Goal: Task Accomplishment & Management: Manage account settings

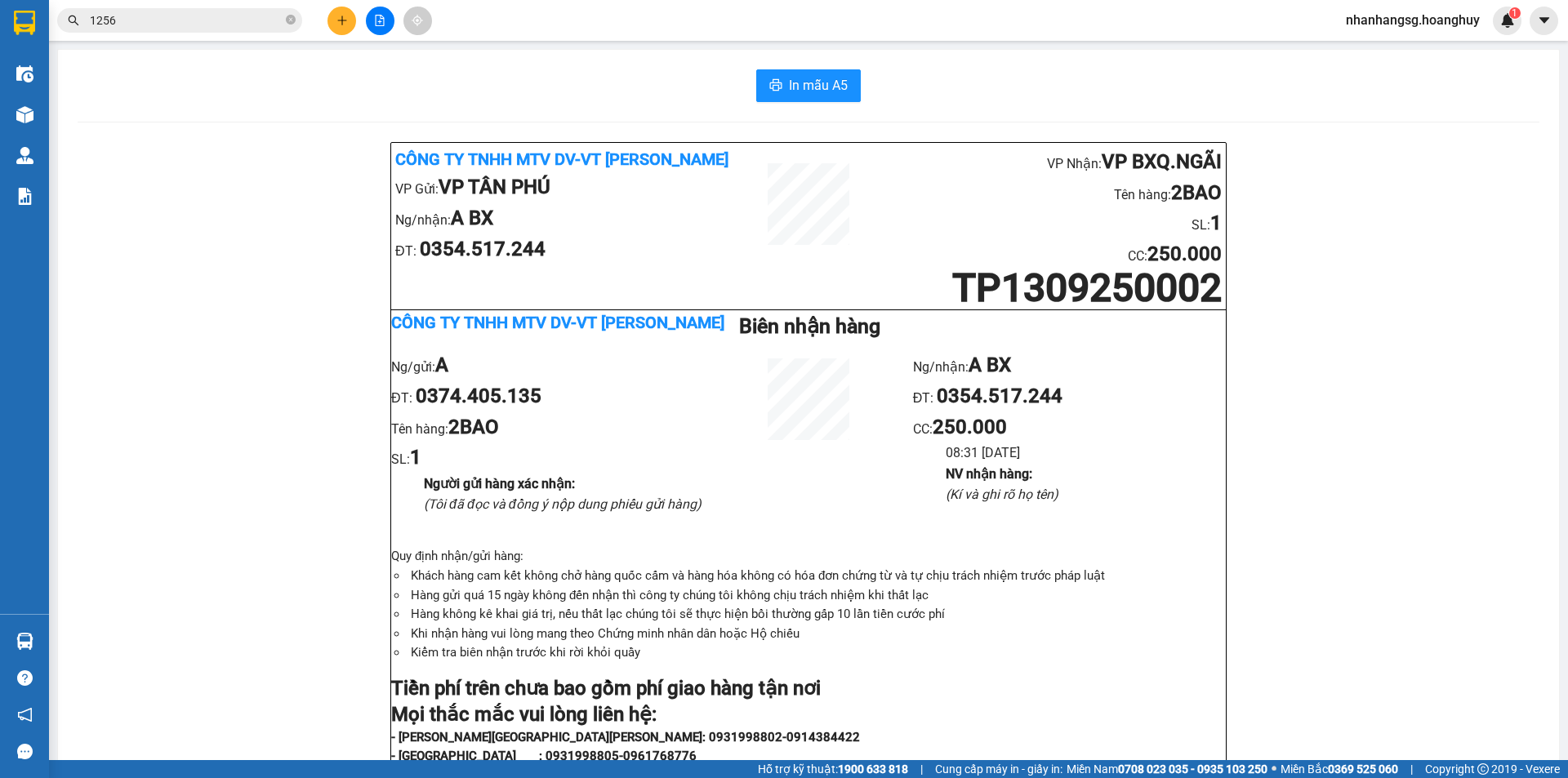
click at [342, 18] on icon "plus" at bounding box center [341, 20] width 1 height 9
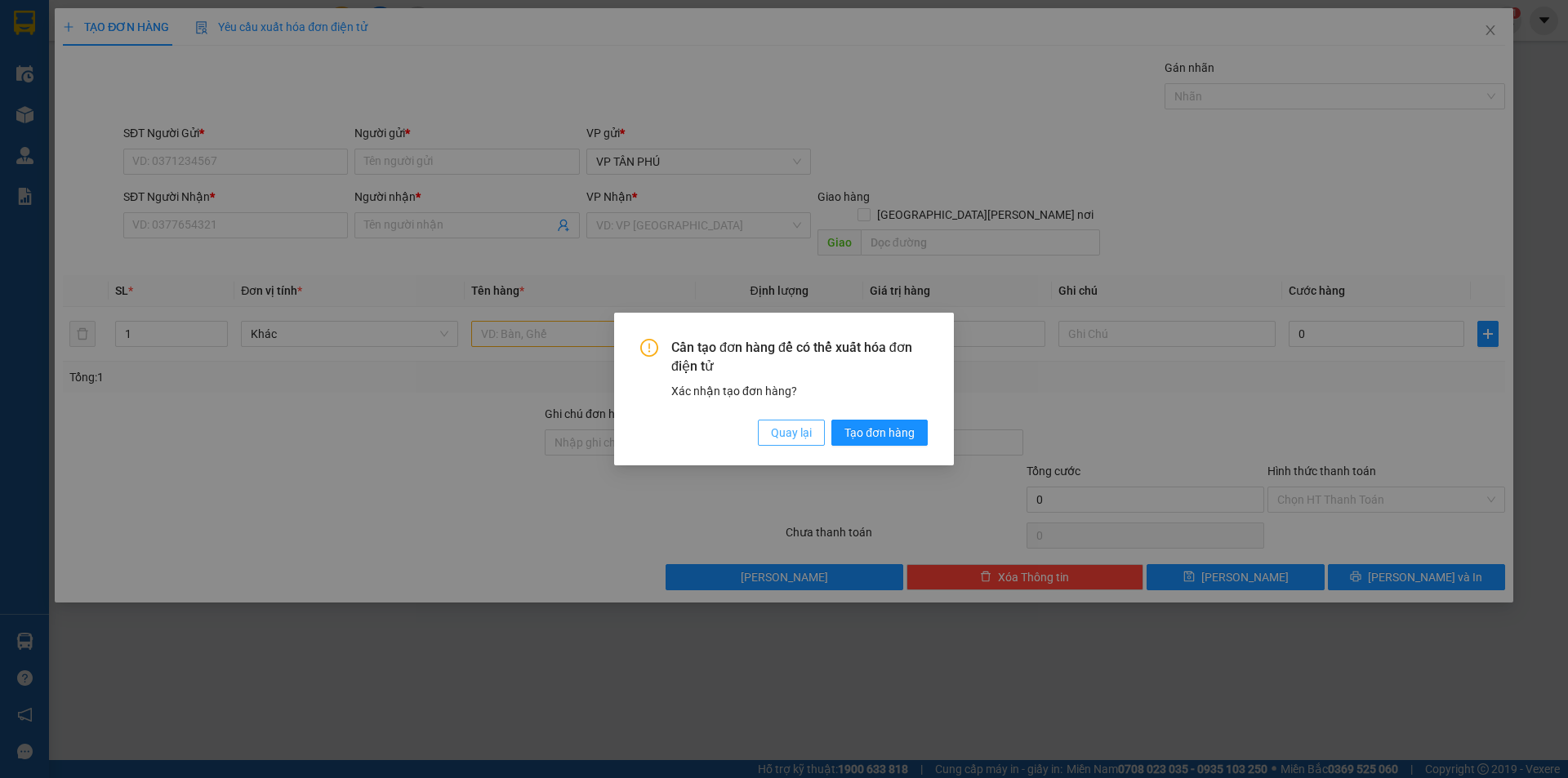
click at [781, 439] on span "Quay lại" at bounding box center [791, 432] width 41 height 18
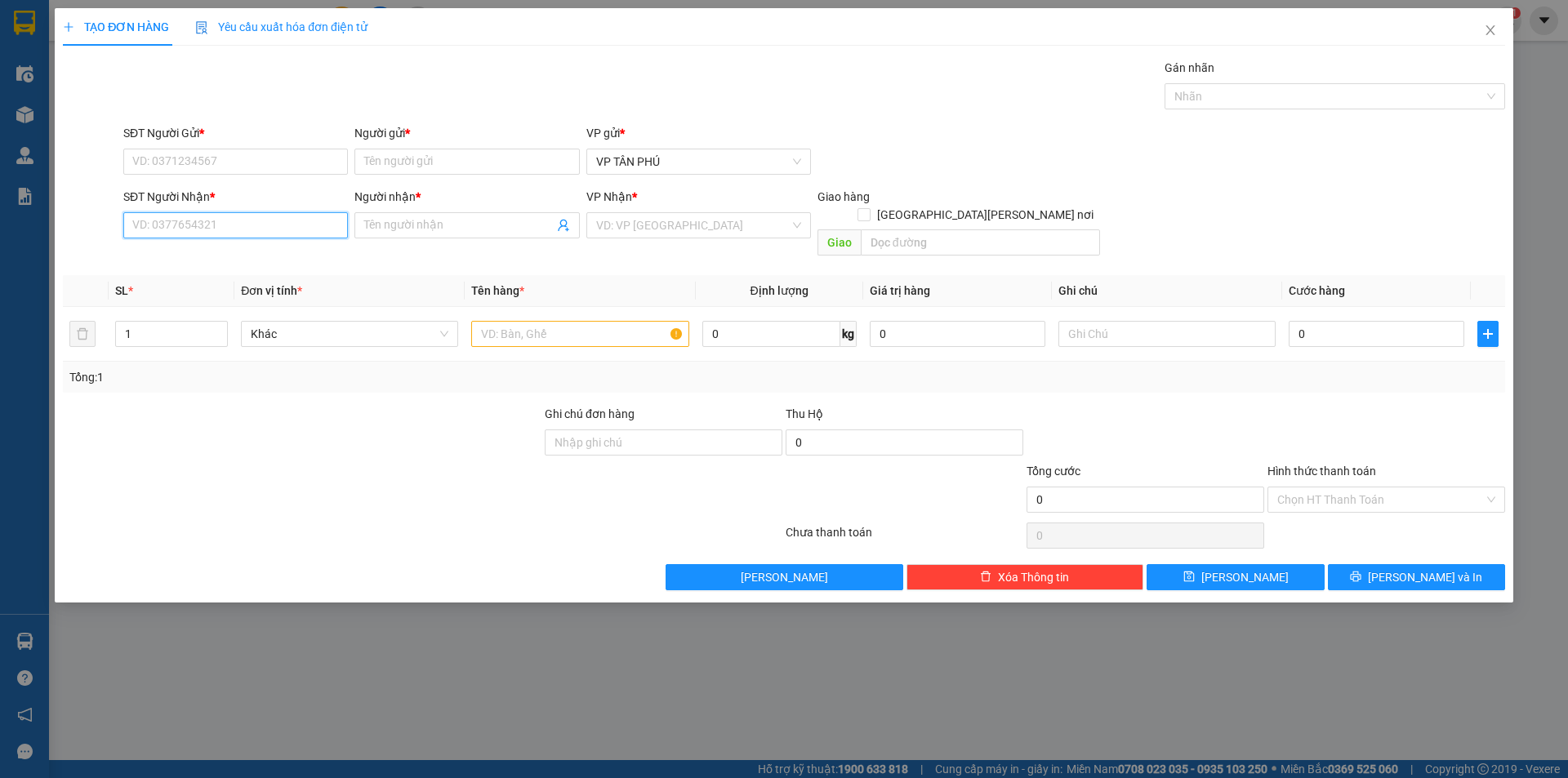
click at [267, 231] on input "SĐT Người Nhận *" at bounding box center [236, 225] width 225 height 26
click at [288, 168] on input "SĐT Người Gửi *" at bounding box center [236, 161] width 225 height 26
type input "0768374356"
click at [267, 191] on div "0768374356 - A" at bounding box center [236, 194] width 205 height 18
type input "A"
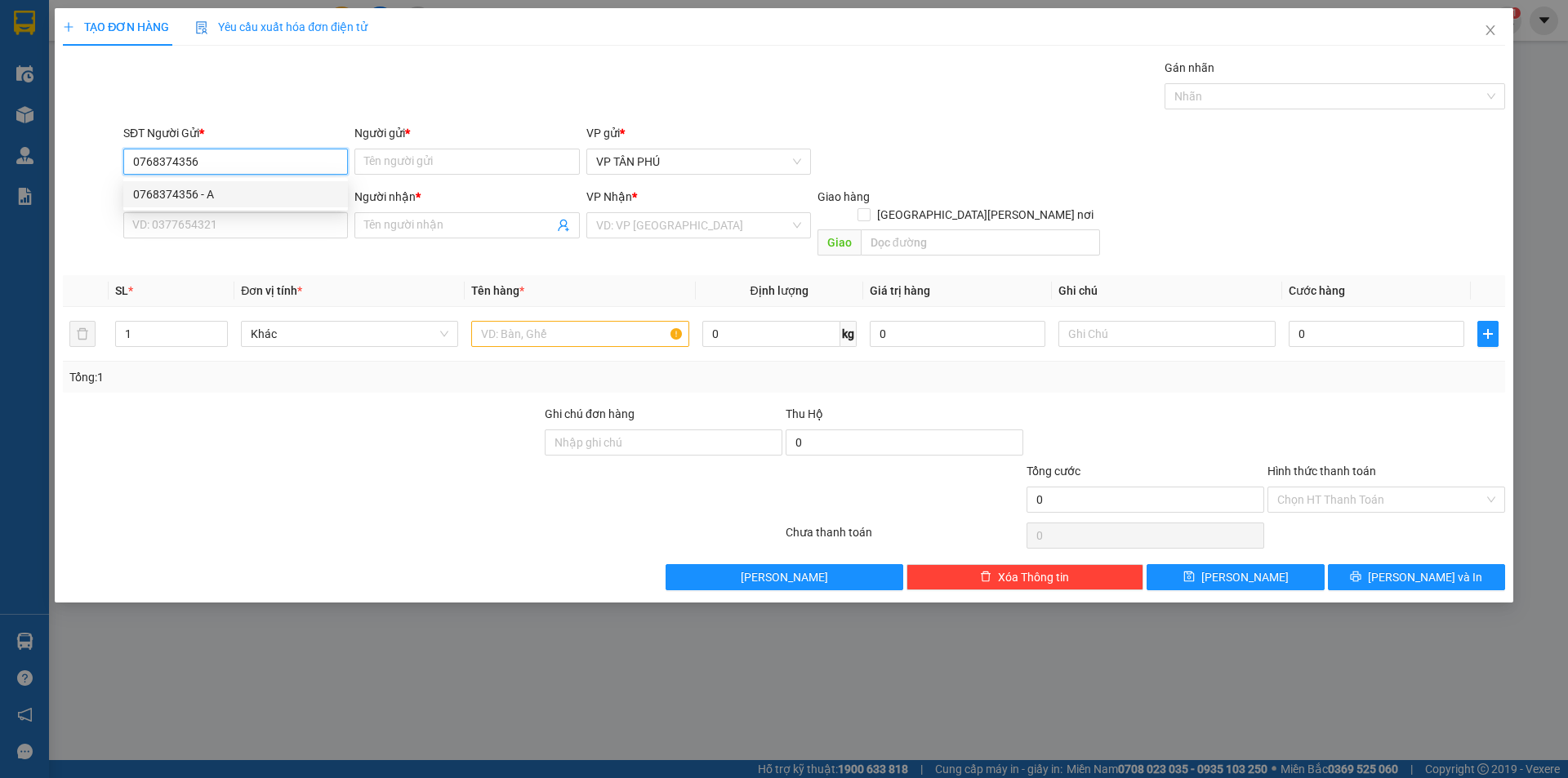
type input "0376460355"
type input "N3 TRA BONG"
checkbox input "true"
type input "N3 TRA BONG"
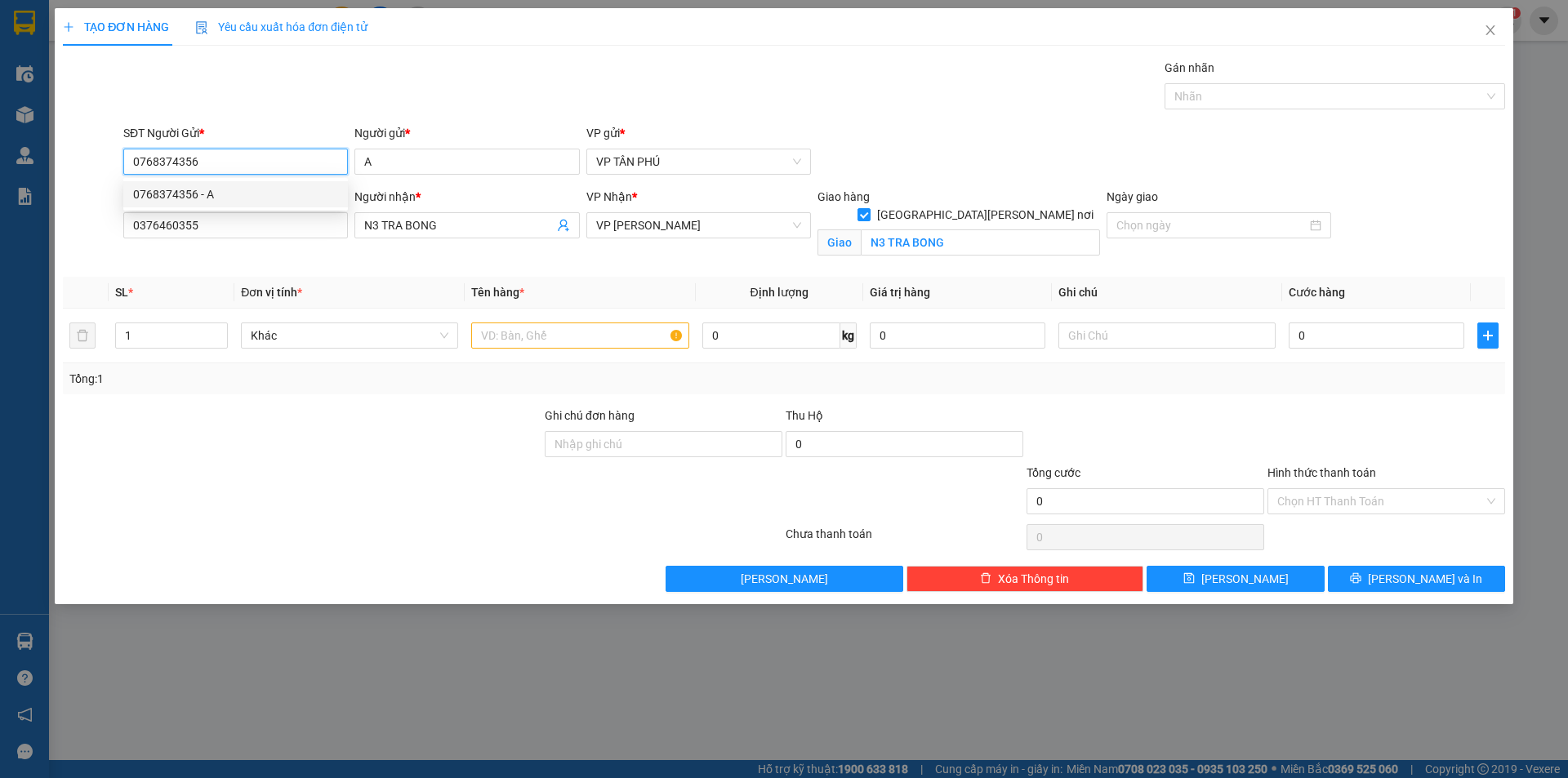
click at [268, 192] on div "0768374356 - A" at bounding box center [236, 194] width 205 height 18
type input "0768374356"
click at [574, 332] on input "text" at bounding box center [580, 336] width 217 height 26
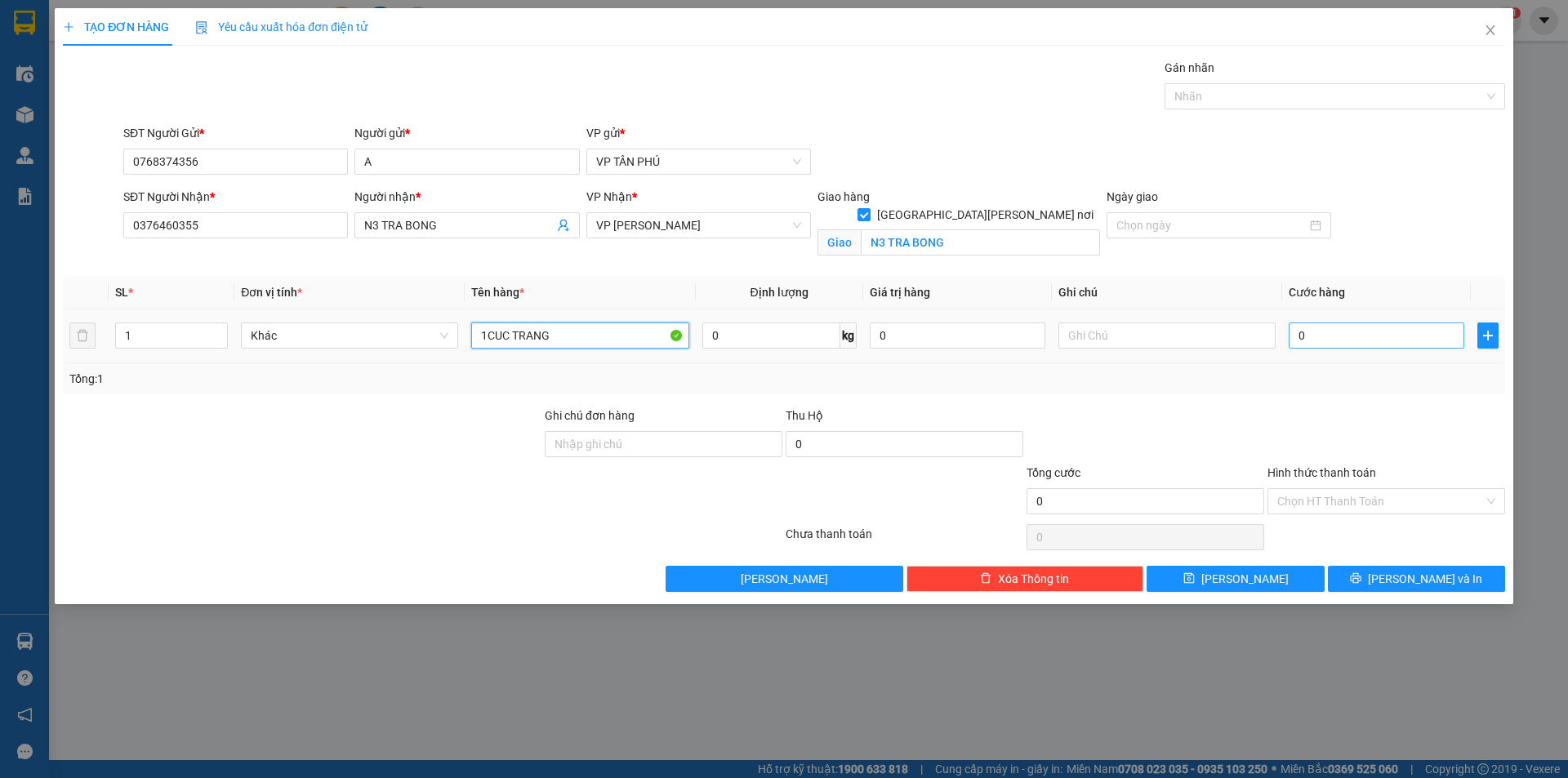
type input "1CUC TRANG"
click at [1297, 336] on input "0" at bounding box center [1376, 336] width 175 height 26
type input "50"
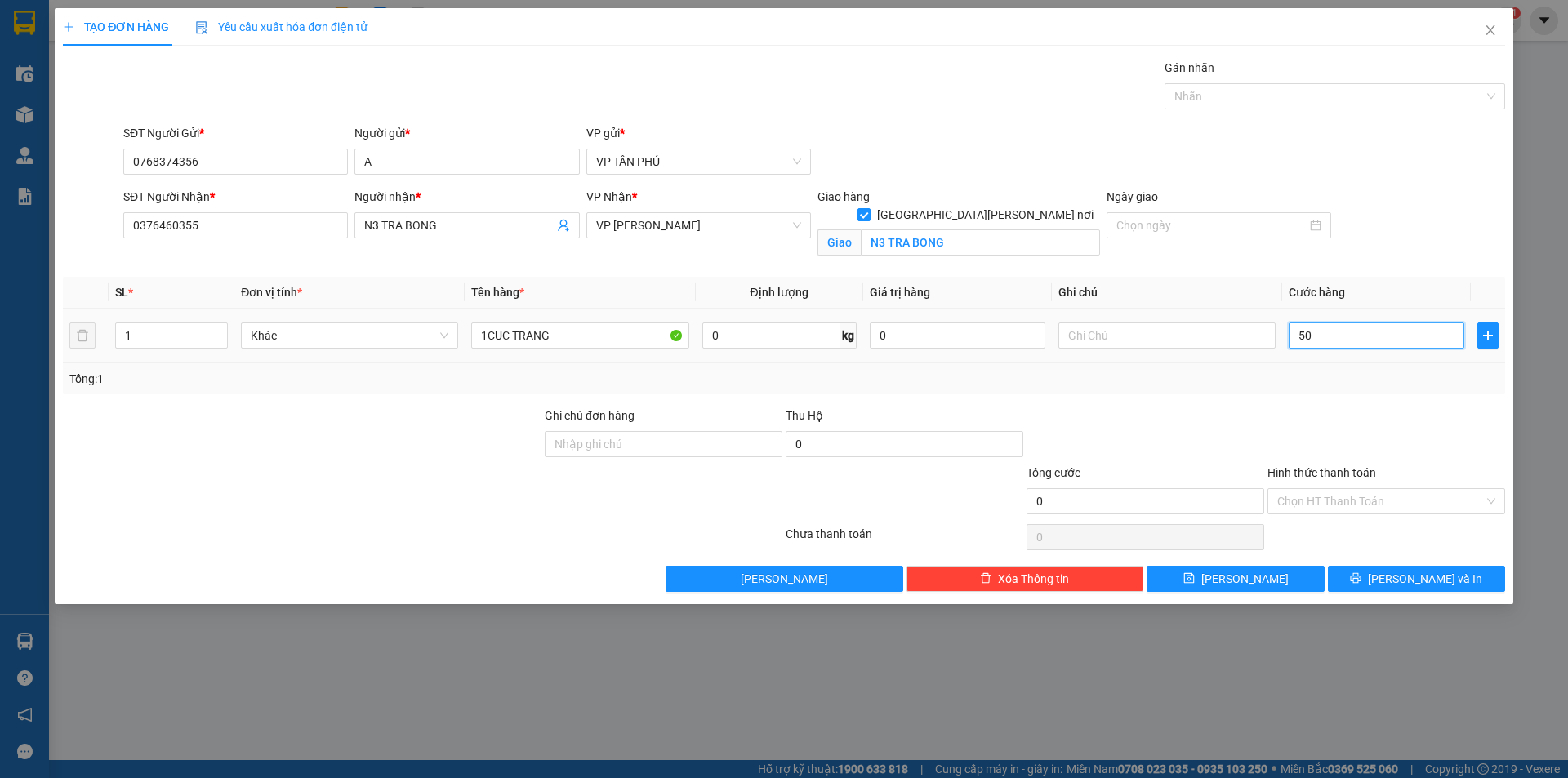
type input "50"
type input "50.000"
click at [1343, 504] on input "Hình thức thanh toán" at bounding box center [1380, 502] width 207 height 25
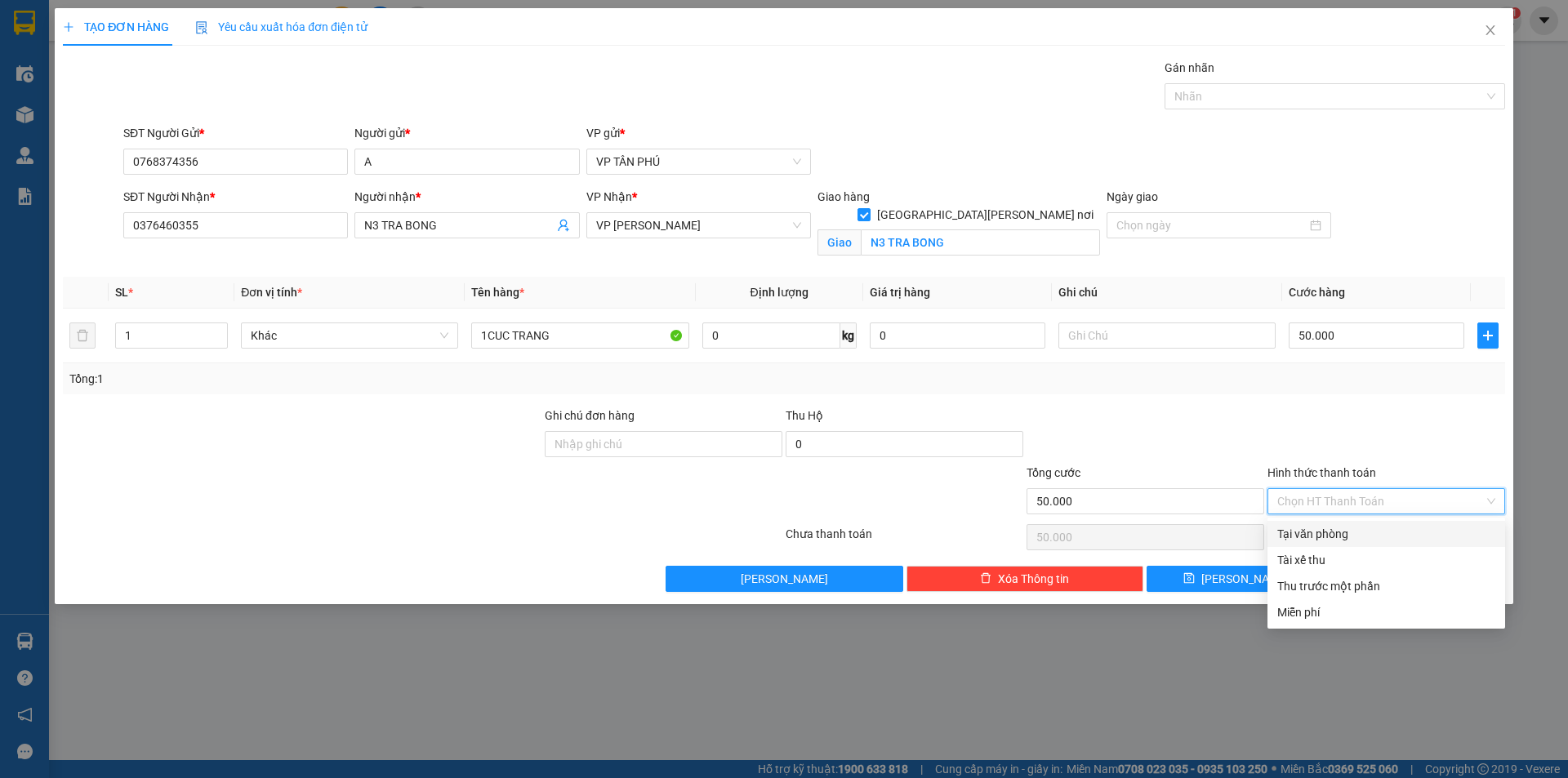
click at [1349, 525] on div "Tại văn phòng" at bounding box center [1386, 534] width 218 height 18
click at [1349, 525] on div "Chọn HT Thanh Toán" at bounding box center [1386, 537] width 241 height 32
type input "0"
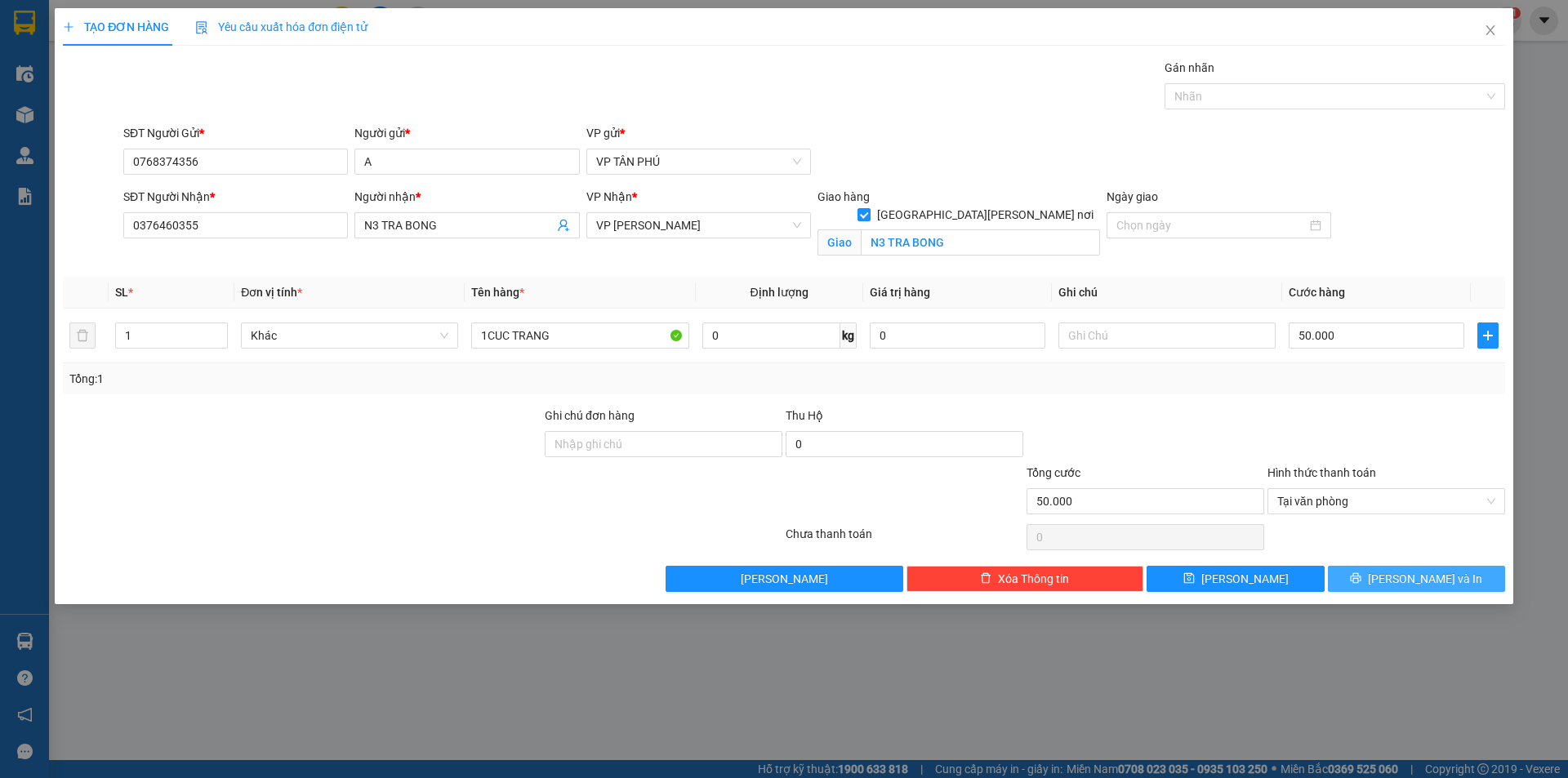
click at [1357, 570] on button "[PERSON_NAME] và In" at bounding box center [1416, 579] width 177 height 26
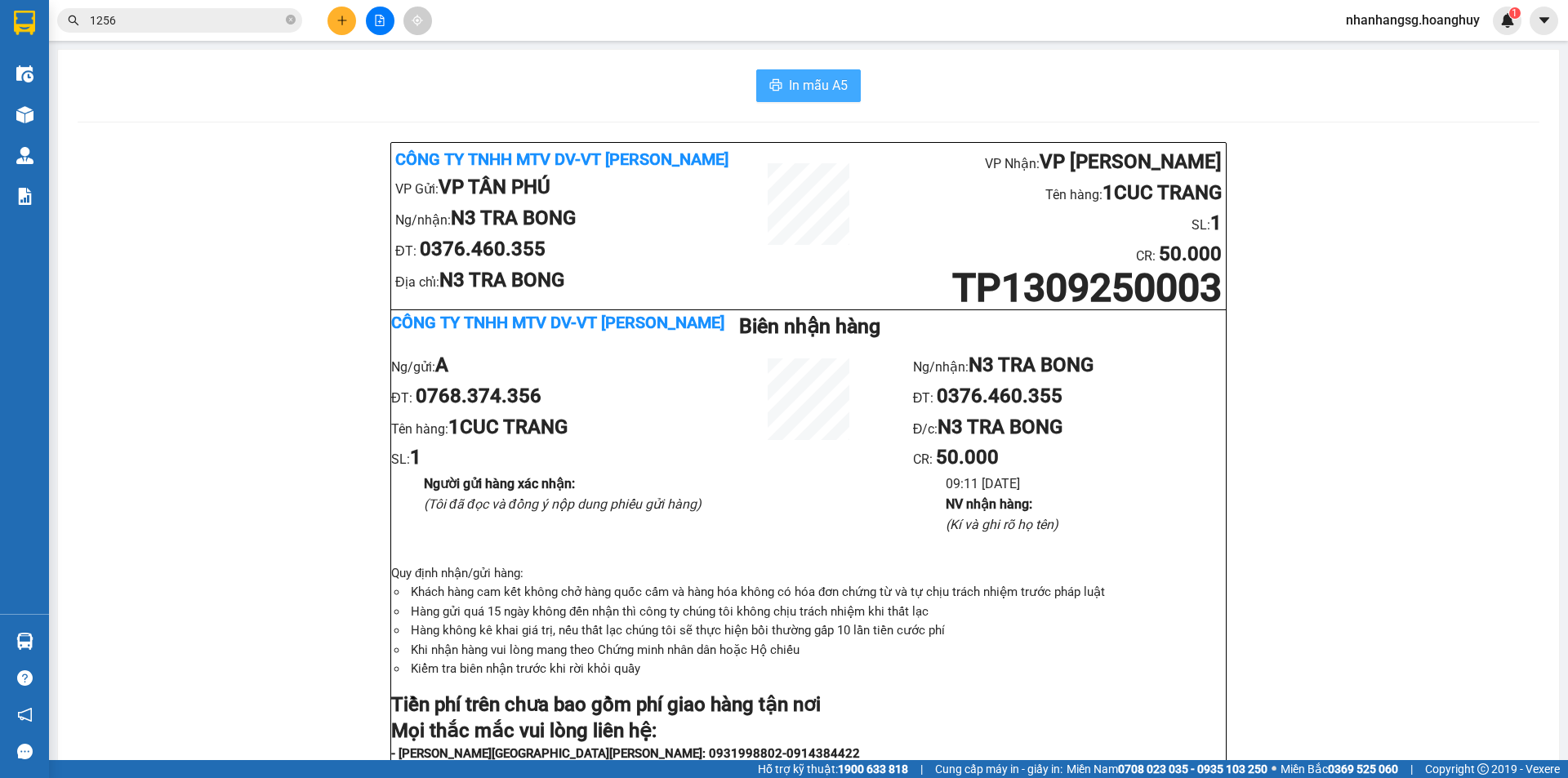
click at [831, 77] on span "In mẫu A5" at bounding box center [817, 85] width 59 height 20
click at [287, 22] on icon "close-circle" at bounding box center [290, 19] width 10 height 10
click at [287, 22] on span at bounding box center [290, 20] width 10 height 18
click at [253, 14] on input "text" at bounding box center [186, 20] width 193 height 18
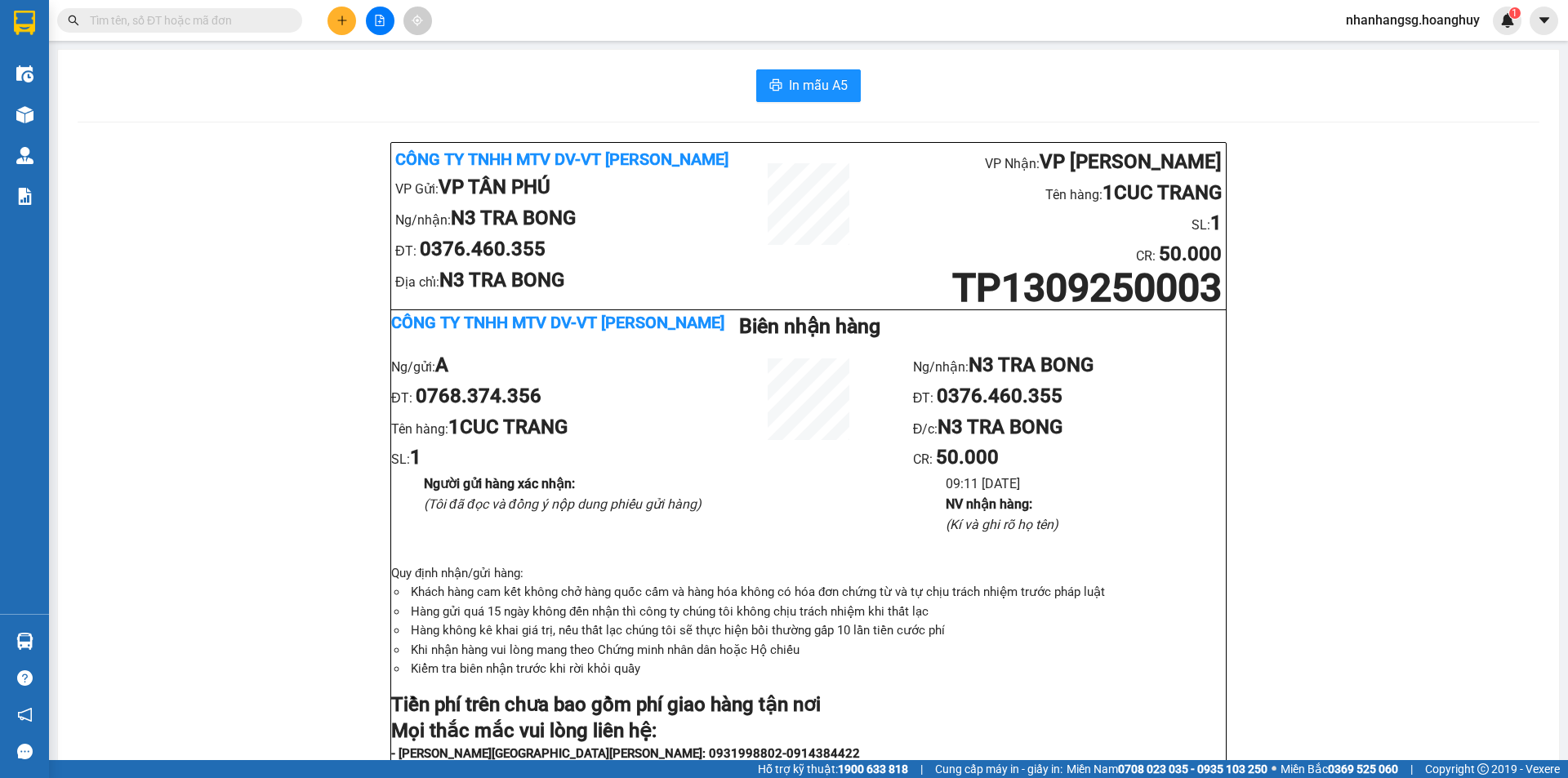
click at [253, 14] on input "text" at bounding box center [186, 20] width 193 height 18
click at [253, 23] on input "text" at bounding box center [186, 20] width 193 height 18
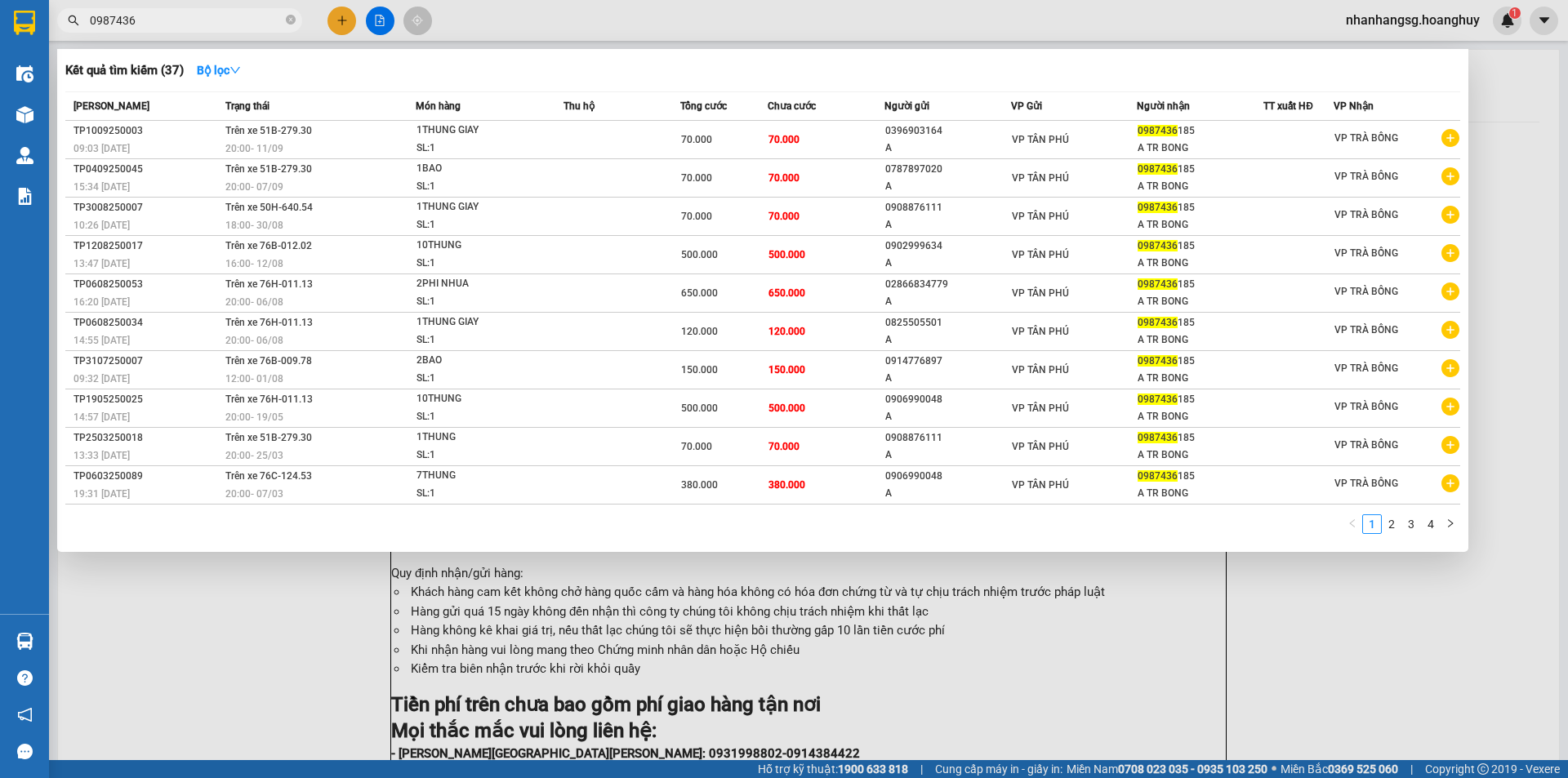
type input "0987436"
click at [333, 19] on div at bounding box center [784, 389] width 1568 height 778
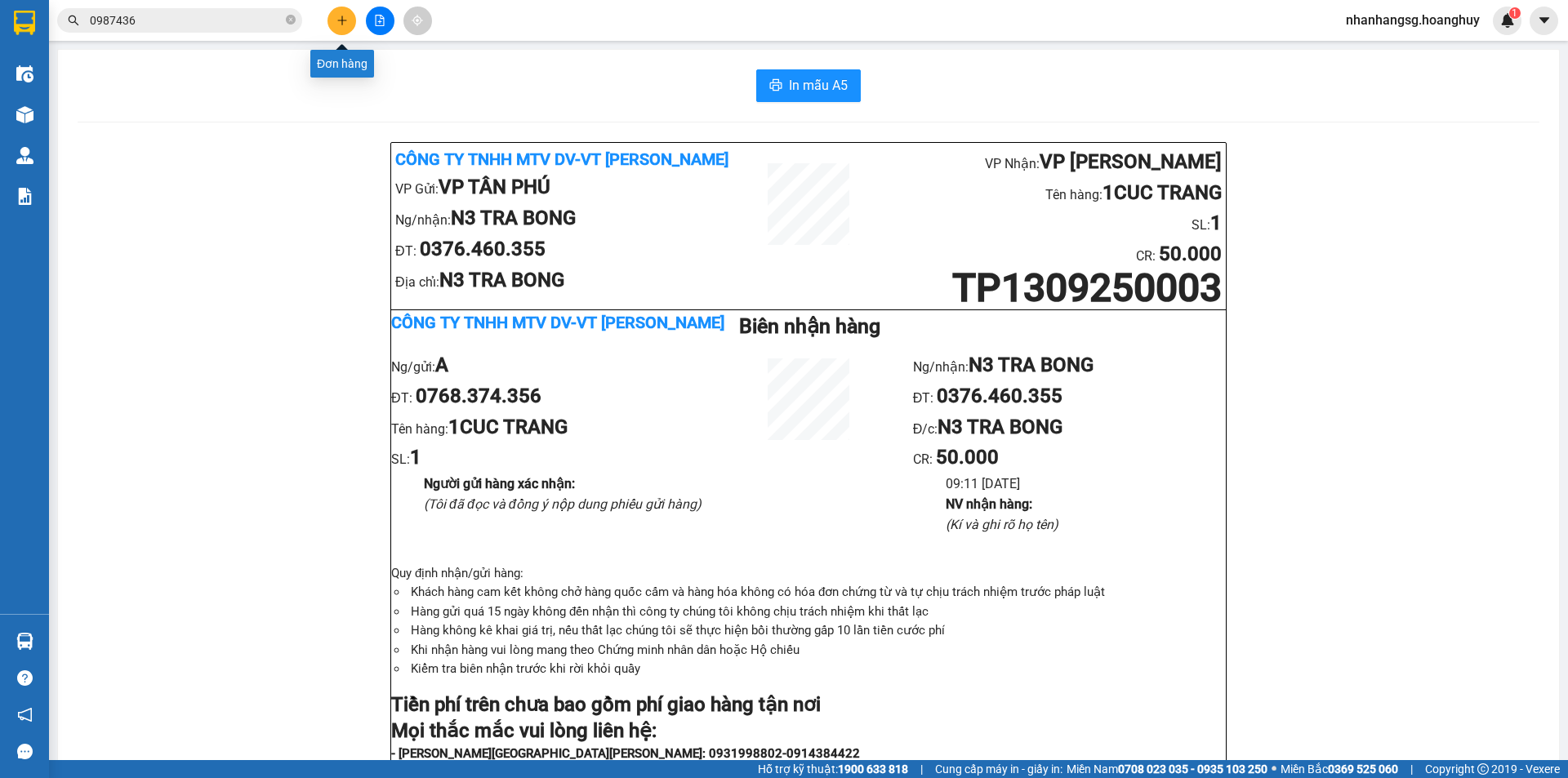
click at [341, 25] on icon "plus" at bounding box center [342, 20] width 11 height 11
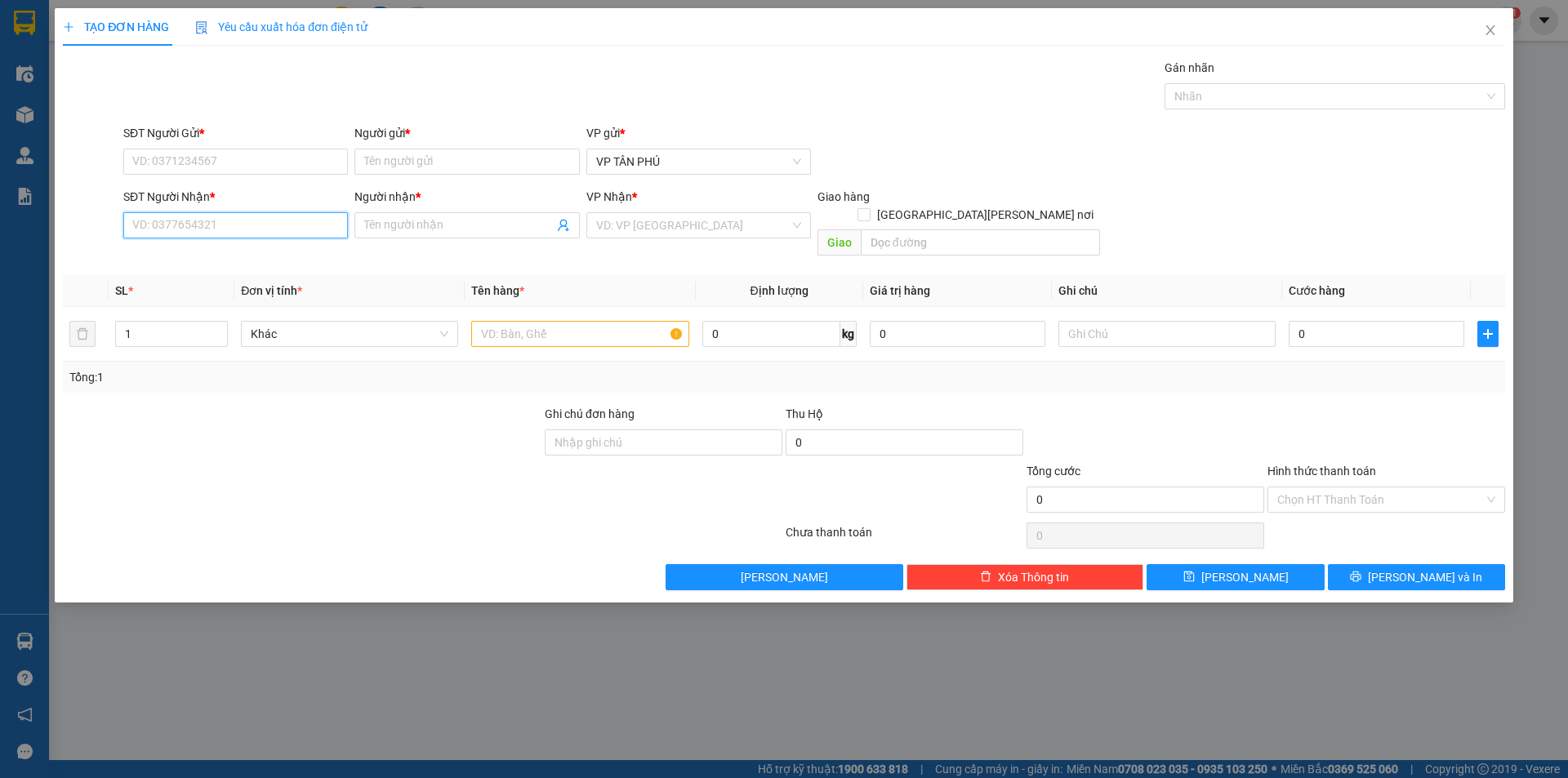
click at [253, 220] on input "SĐT Người Nhận *" at bounding box center [236, 225] width 225 height 26
click at [231, 255] on div "0972435236 - N3 TRA BONG" at bounding box center [236, 258] width 205 height 18
type input "0972435236"
type input "N3 TRA BONG"
type input "0972435236"
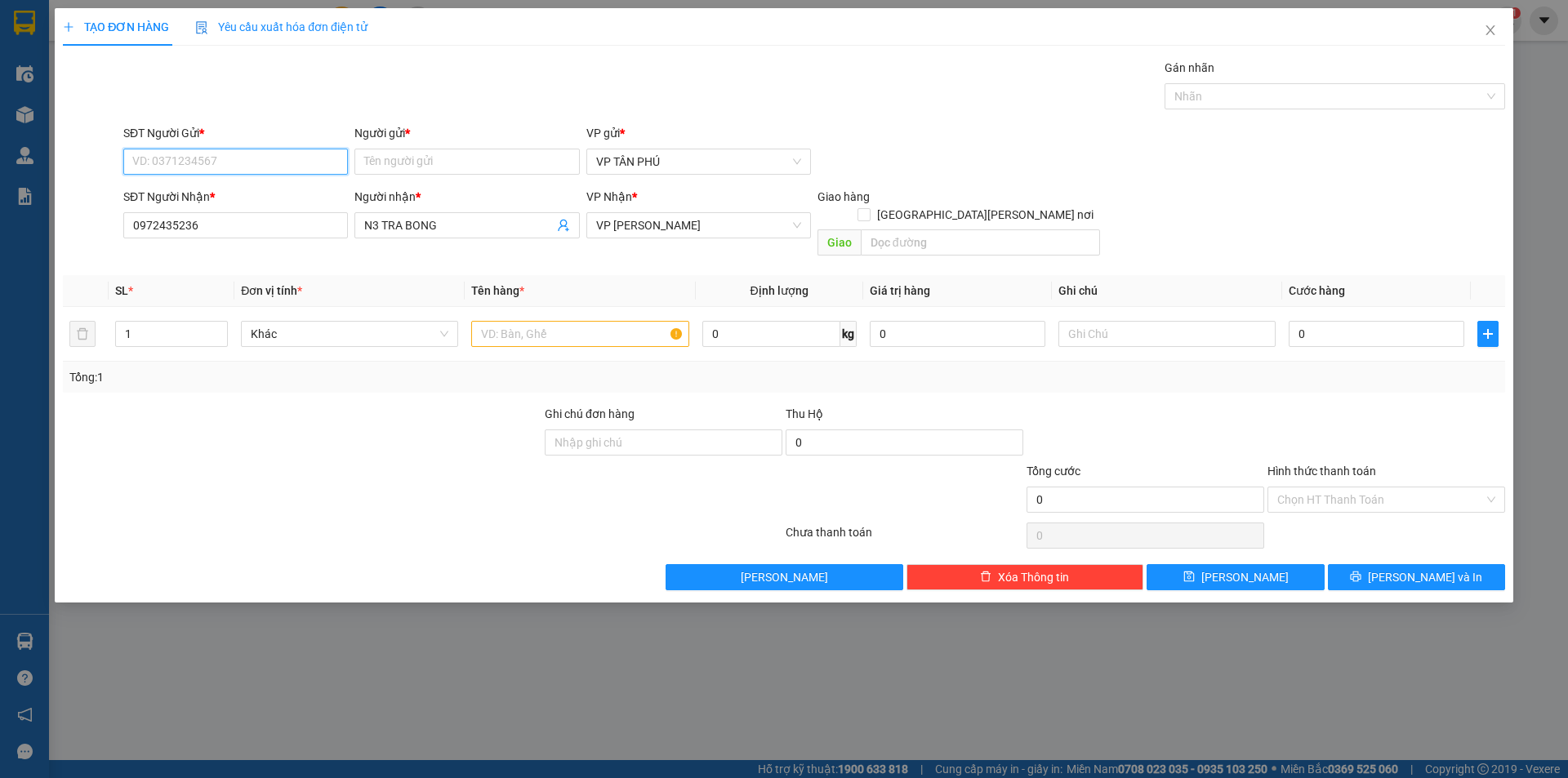
click at [225, 160] on input "SĐT Người Gửi *" at bounding box center [236, 161] width 225 height 26
click at [216, 194] on div "0931998805 - [PERSON_NAME]" at bounding box center [236, 194] width 205 height 18
type input "0931998805"
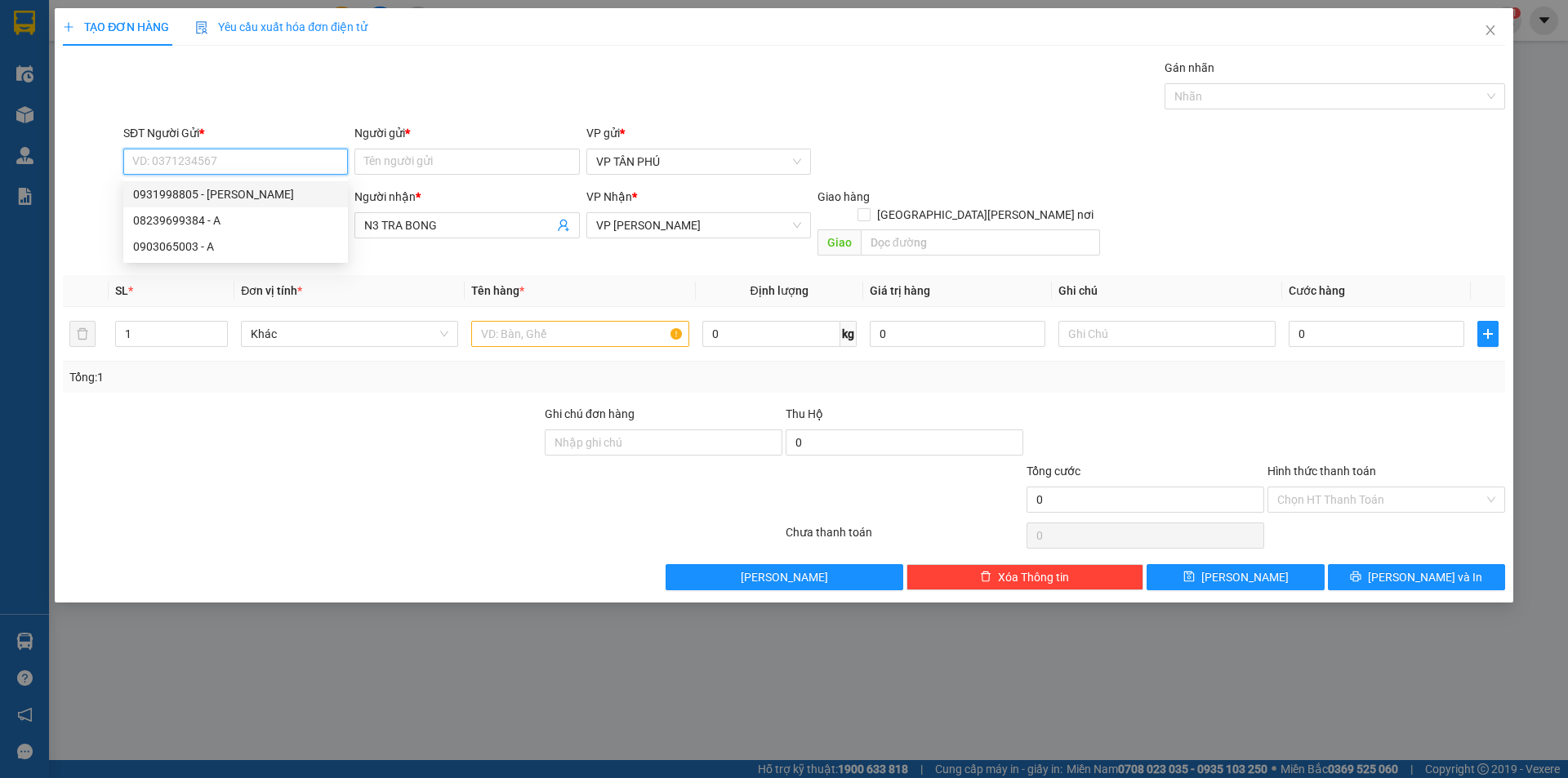
type input "PV THANH"
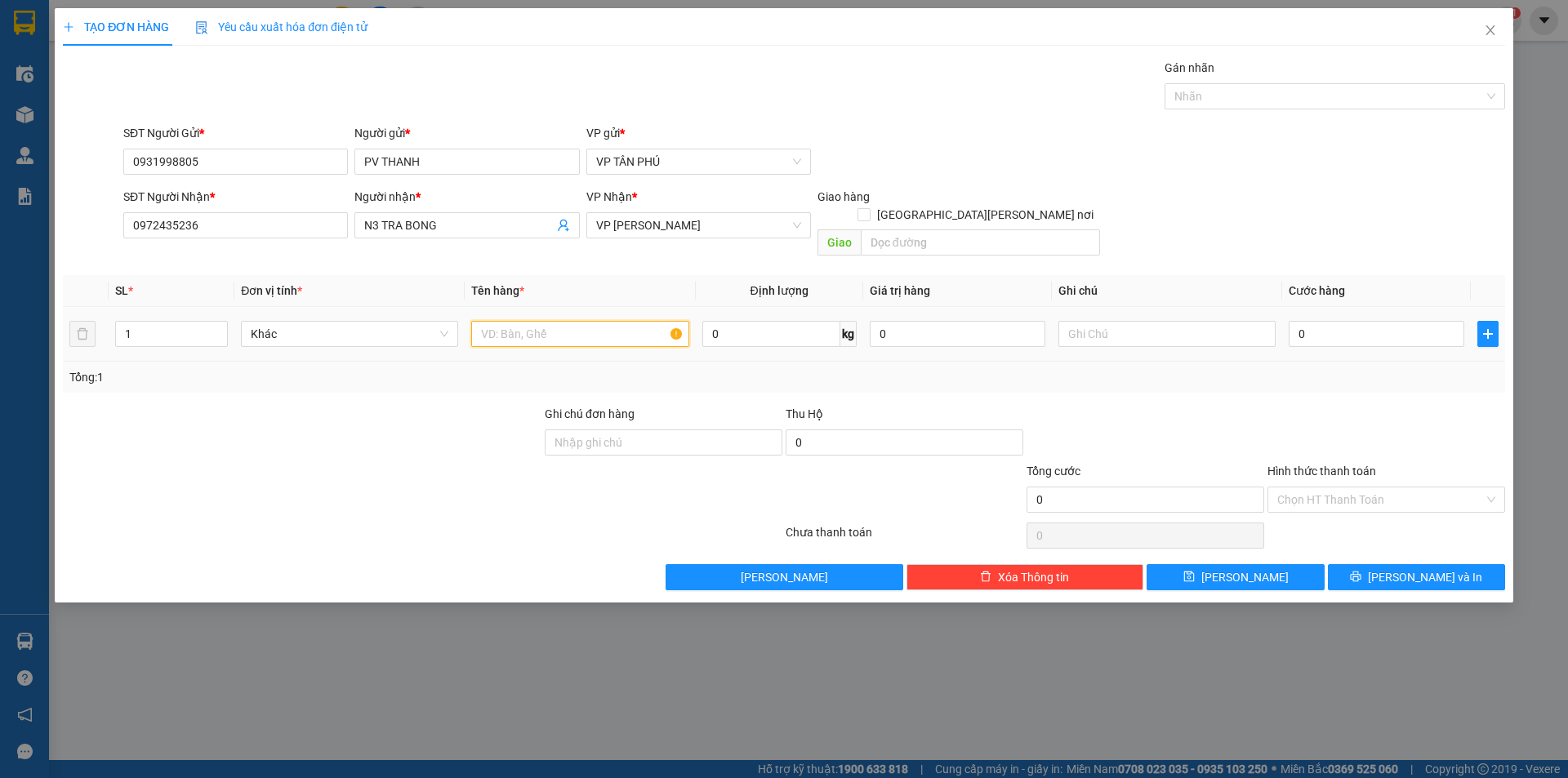
click at [578, 321] on input "text" at bounding box center [580, 334] width 217 height 26
type input "2BAO"
click at [1319, 321] on input "0" at bounding box center [1376, 334] width 175 height 26
type input "1"
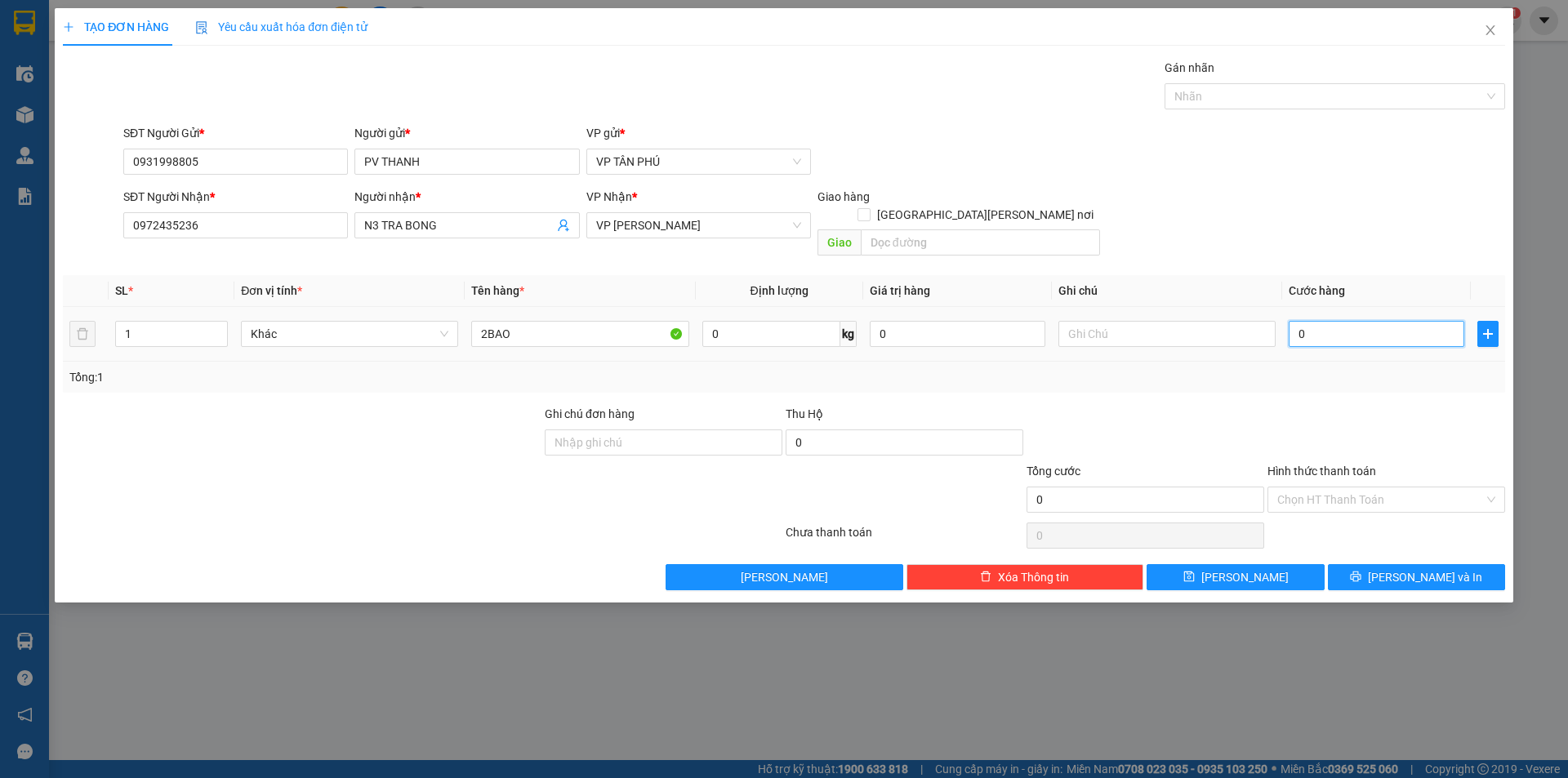
type input "1"
type input "15"
type input "150"
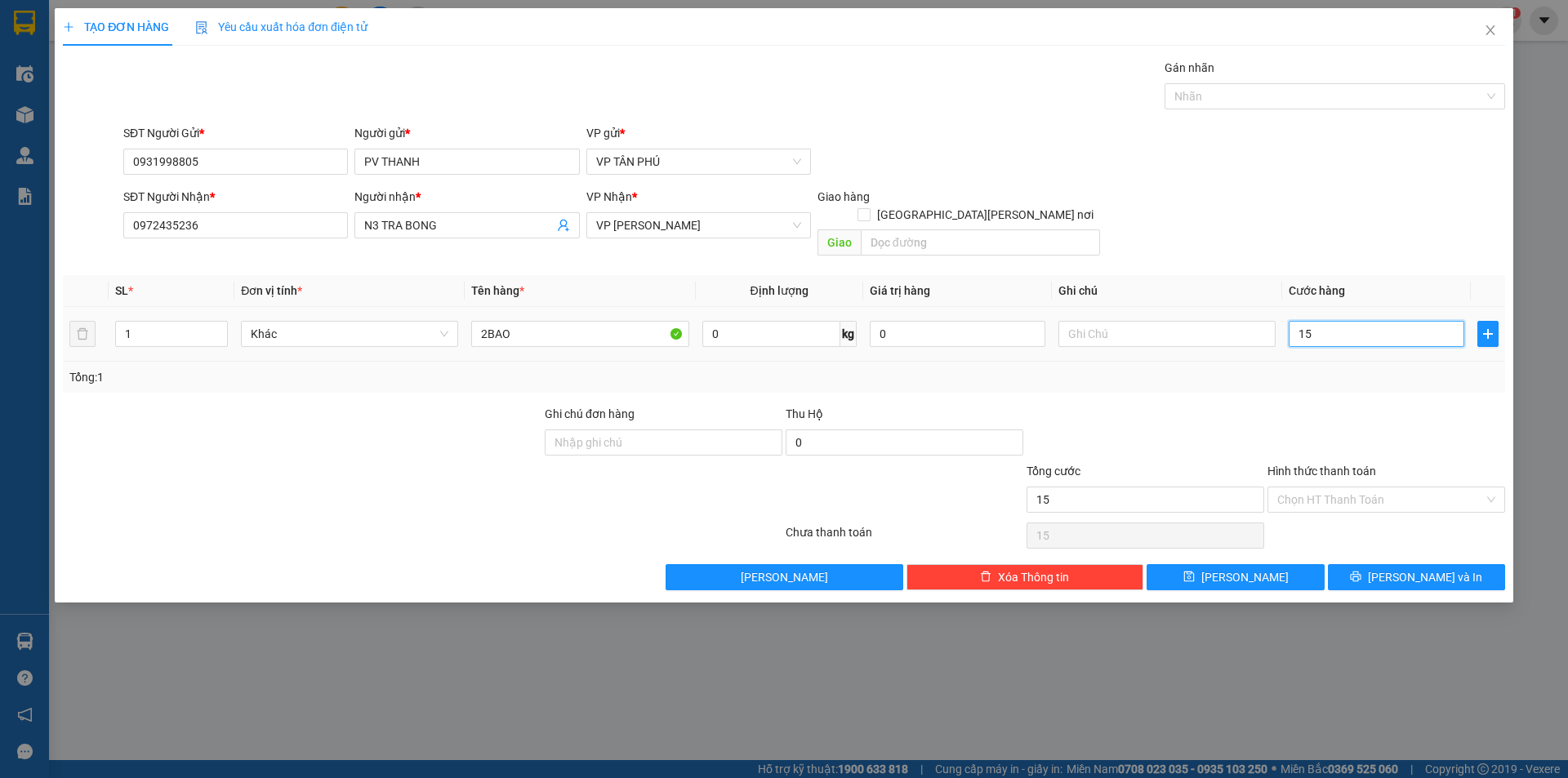
type input "150"
type input "150.000"
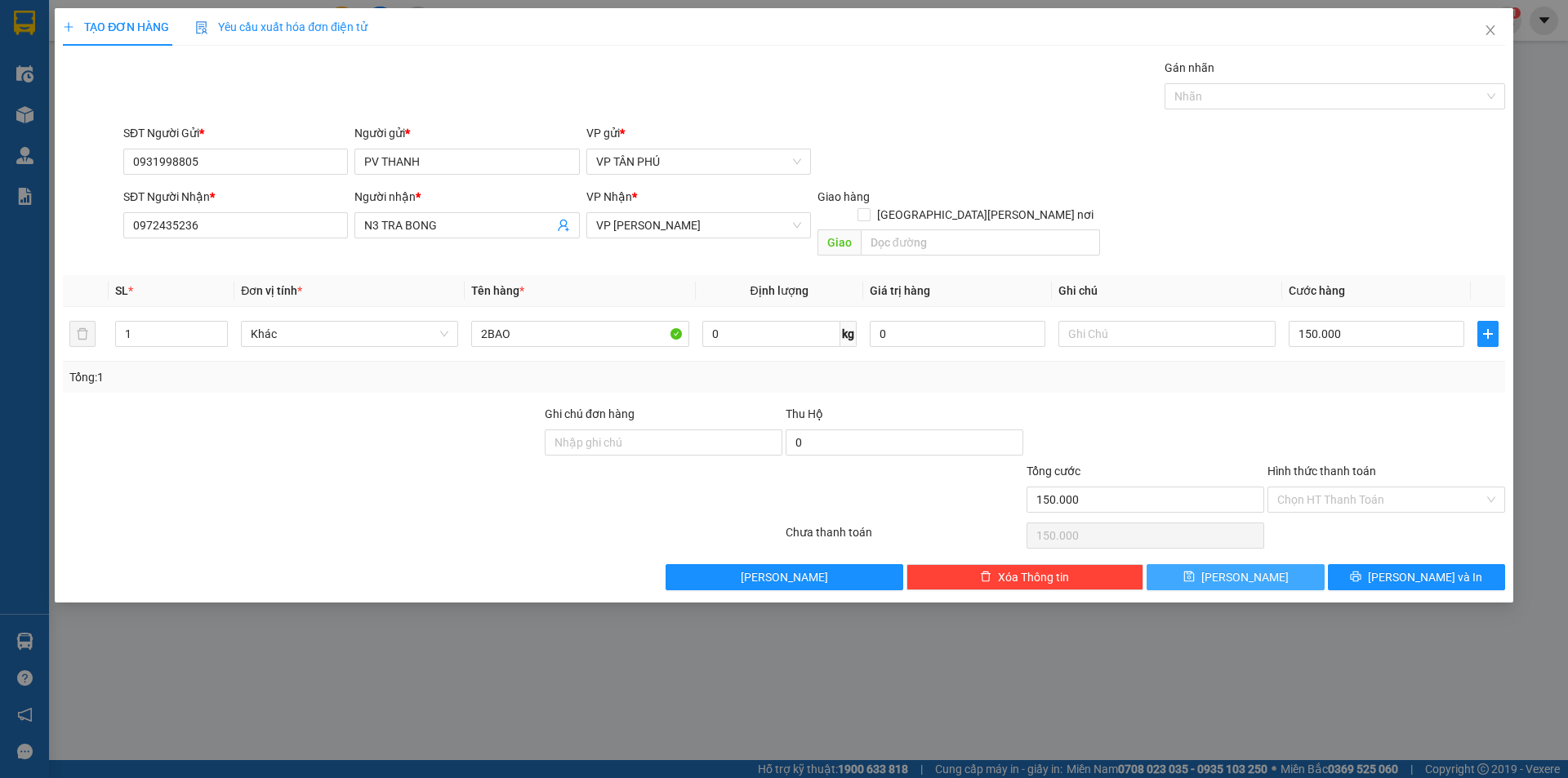
click at [1294, 564] on button "[PERSON_NAME]" at bounding box center [1235, 577] width 177 height 26
type input "0"
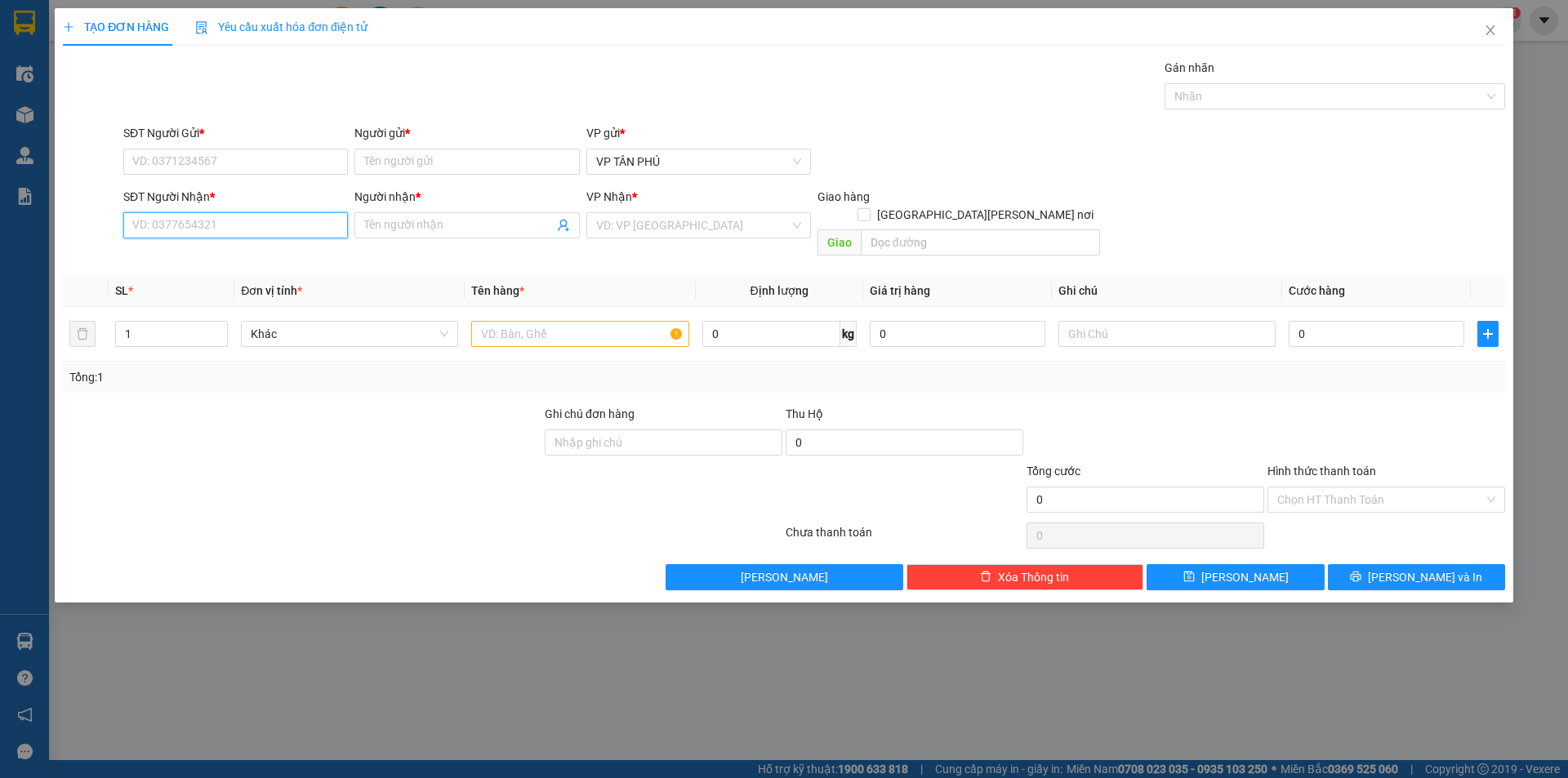
click at [210, 225] on input "SĐT Người Nhận *" at bounding box center [236, 225] width 225 height 26
click at [249, 222] on input "2152" at bounding box center [236, 225] width 225 height 26
type input "1215"
click at [1493, 29] on icon "close" at bounding box center [1490, 30] width 9 height 10
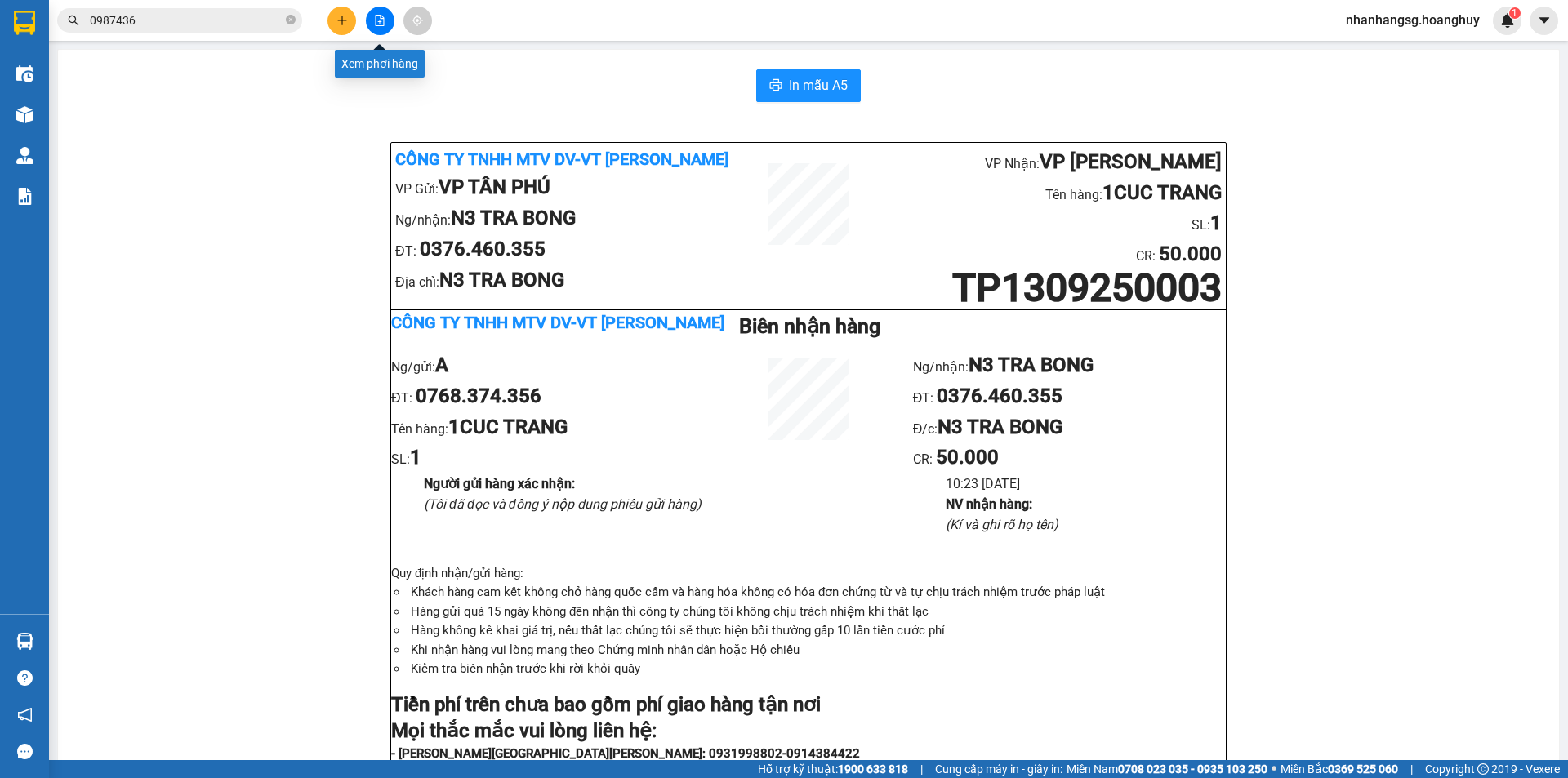
click at [375, 18] on icon "file-add" at bounding box center [379, 20] width 11 height 11
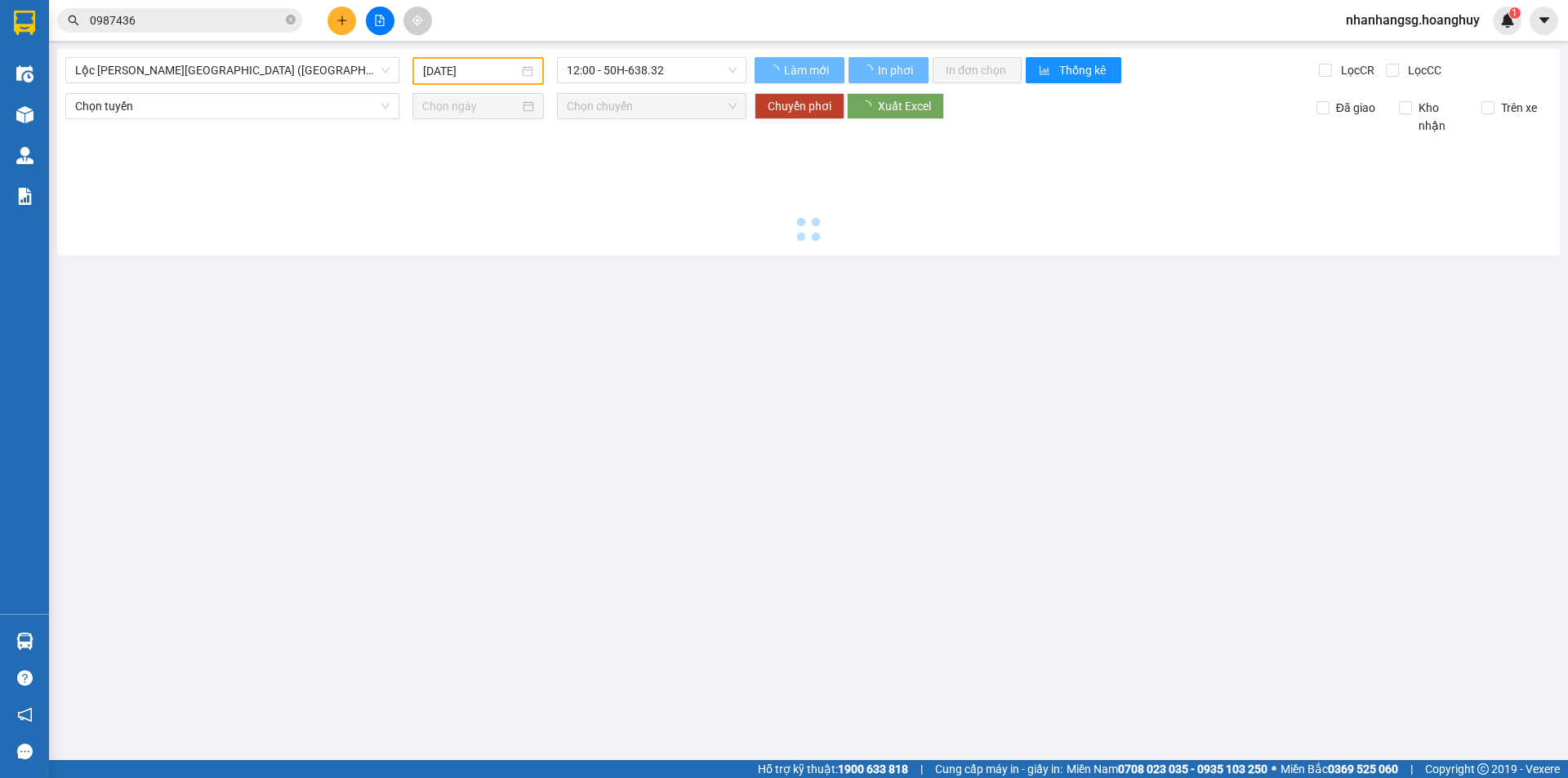
type input "[DATE]"
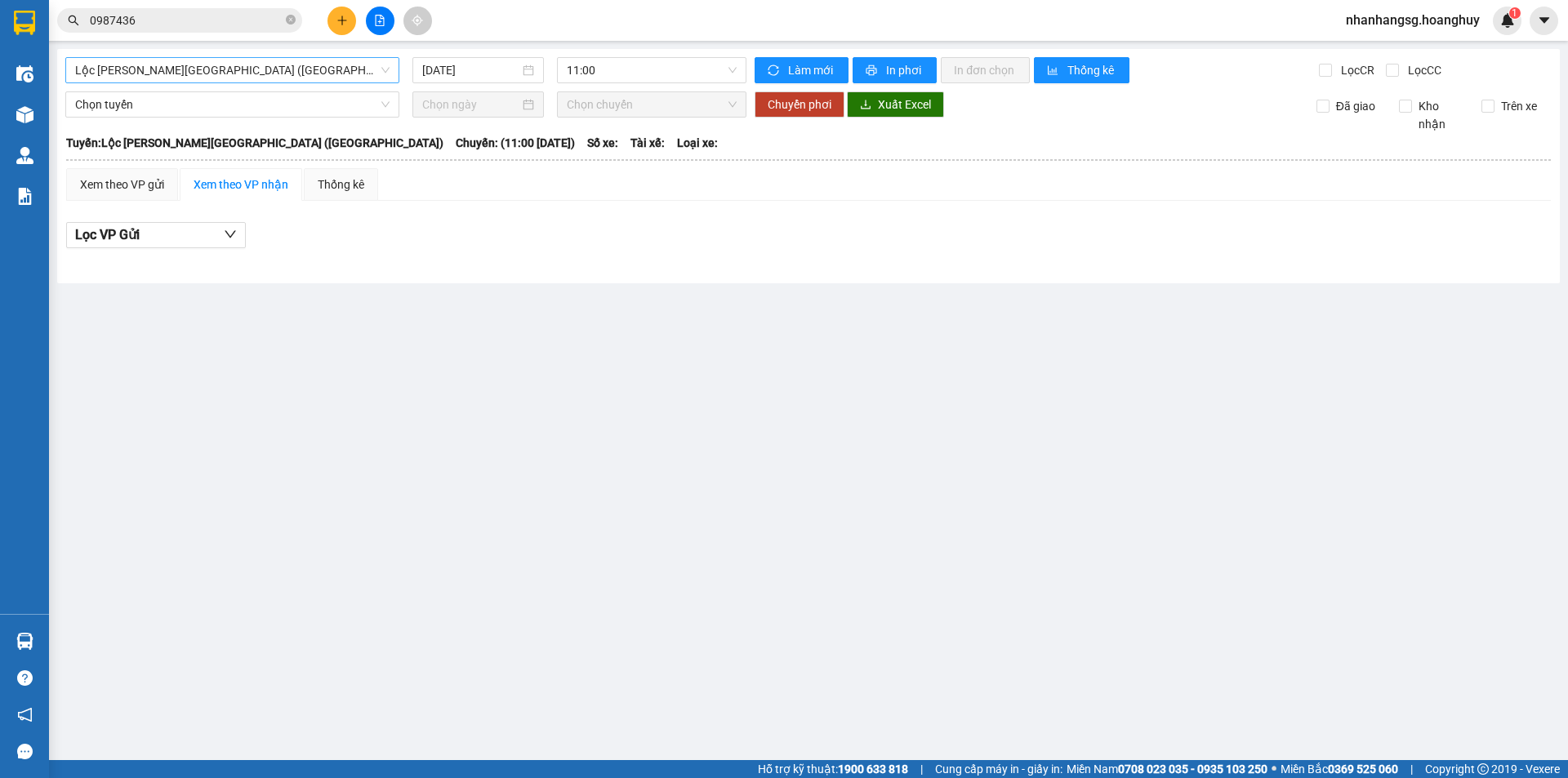
click at [277, 65] on span "Lộc [PERSON_NAME][GEOGRAPHIC_DATA] ([GEOGRAPHIC_DATA])" at bounding box center [232, 70] width 314 height 25
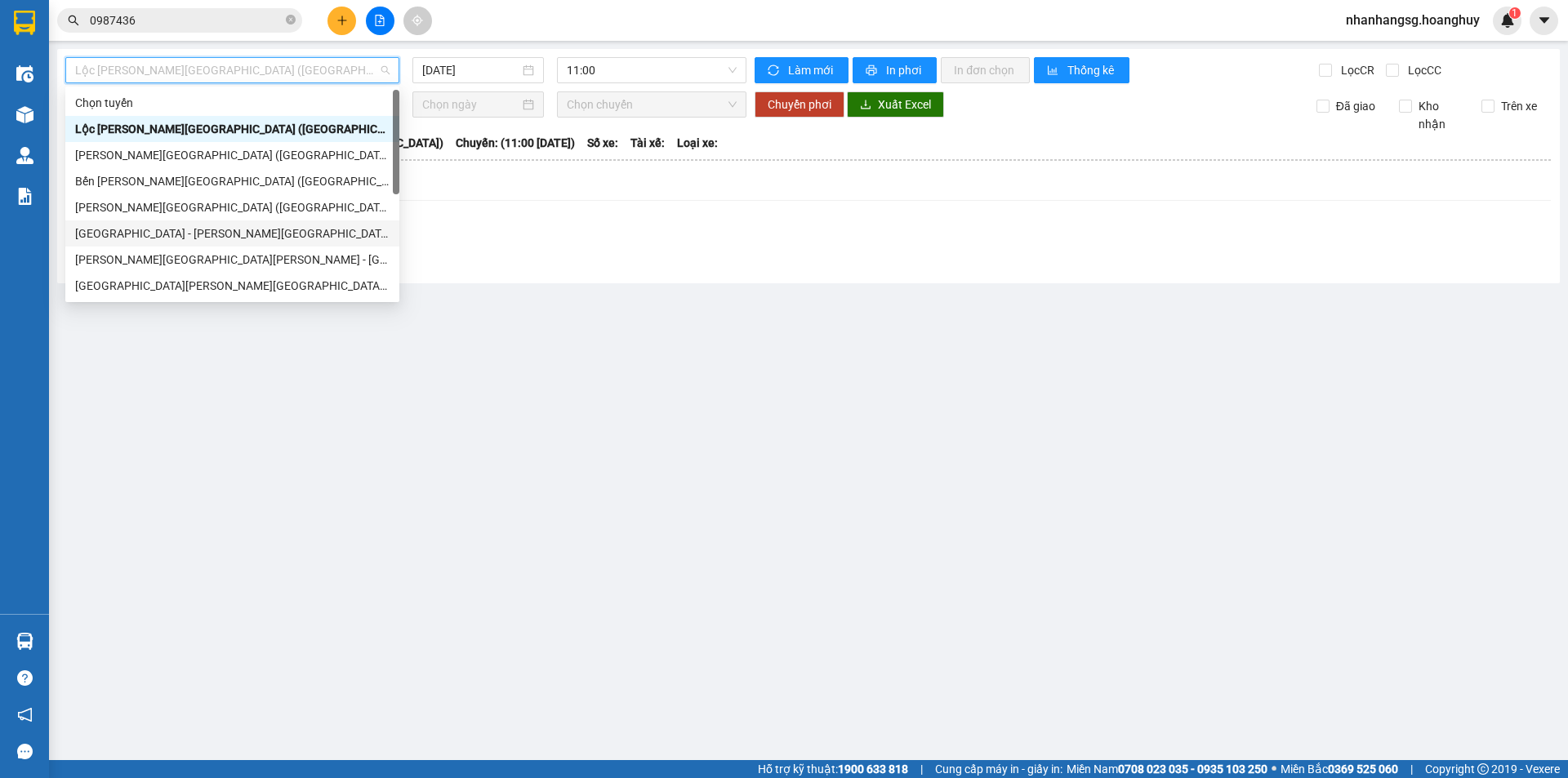
click at [185, 233] on div "[GEOGRAPHIC_DATA] - [PERSON_NAME][GEOGRAPHIC_DATA][PERSON_NAME] ([GEOGRAPHIC_DA…" at bounding box center [232, 233] width 314 height 18
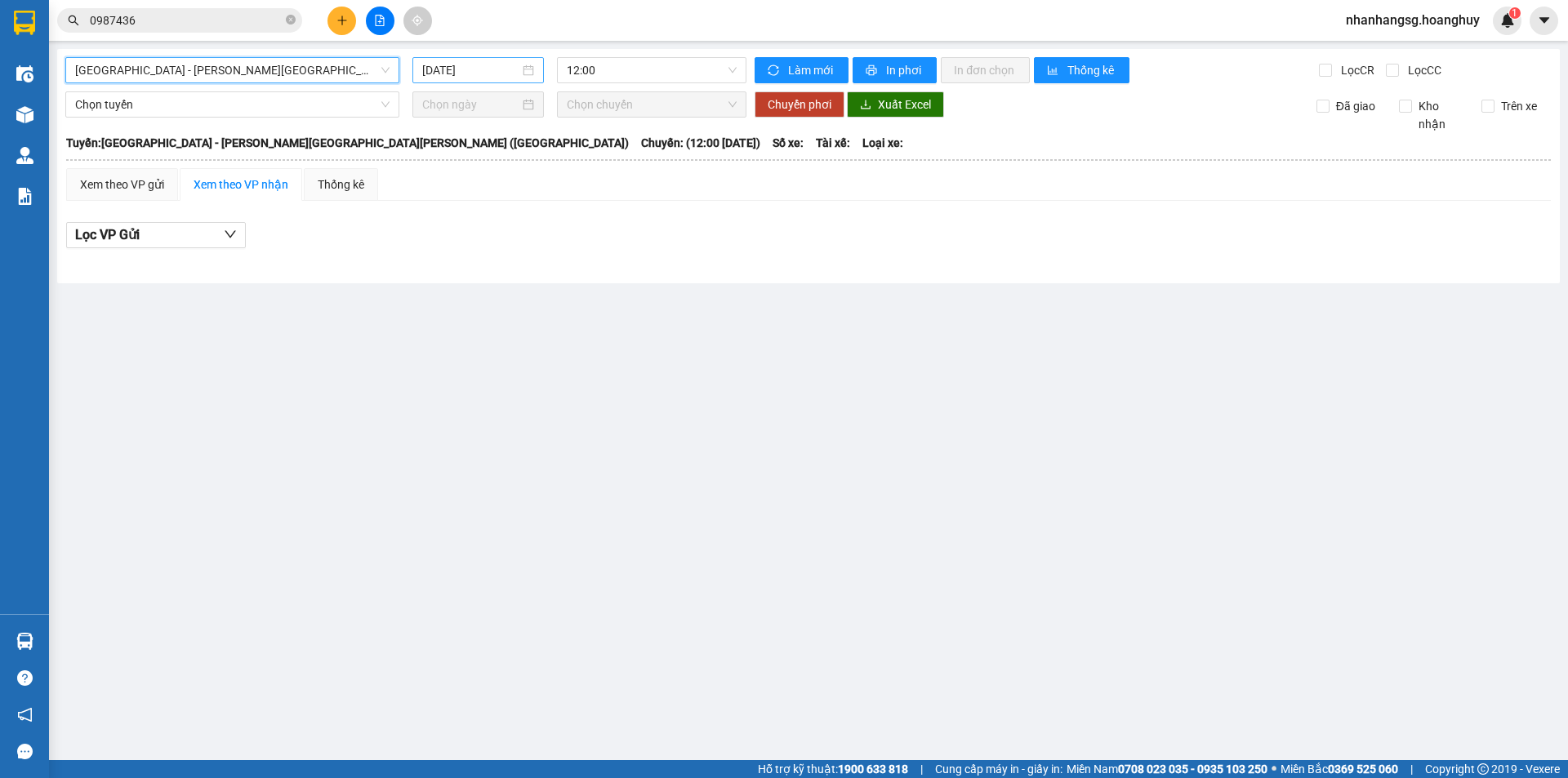
click at [456, 66] on input "[DATE]" at bounding box center [470, 70] width 97 height 18
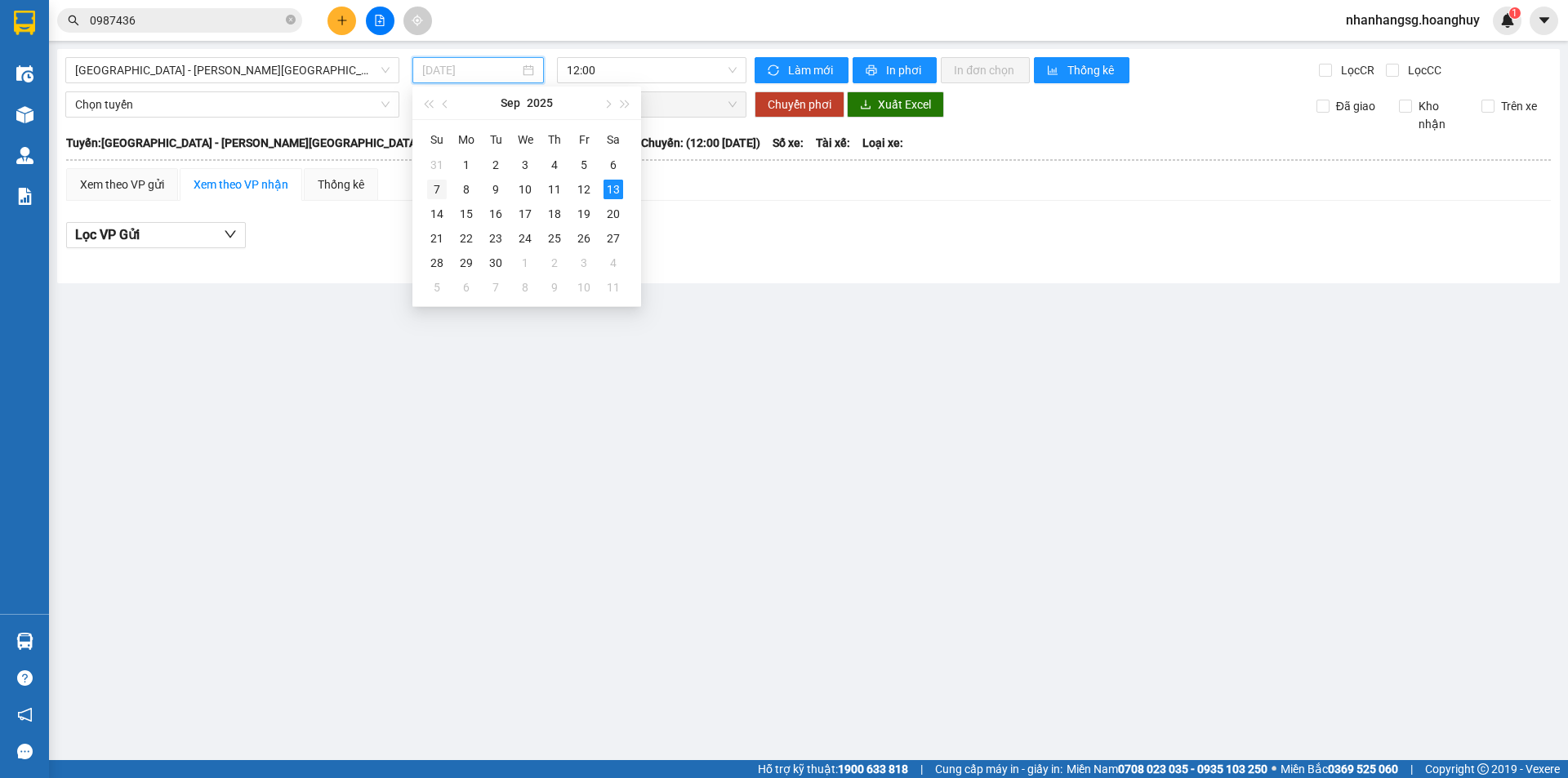
click at [440, 187] on div "7" at bounding box center [437, 189] width 19 height 19
type input "07/09/2025"
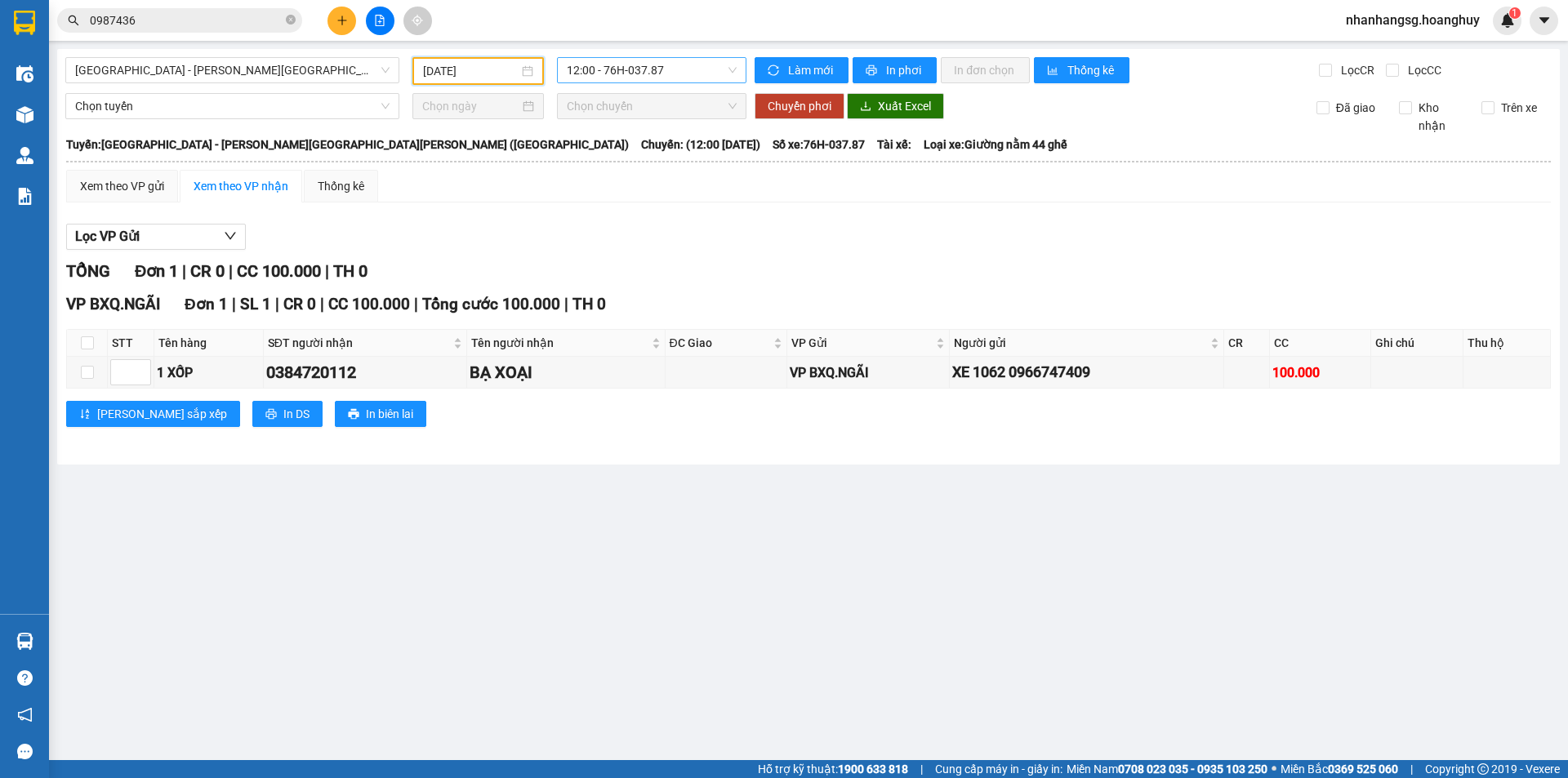
click at [609, 74] on span "12:00 - 76H-037.87" at bounding box center [652, 70] width 170 height 25
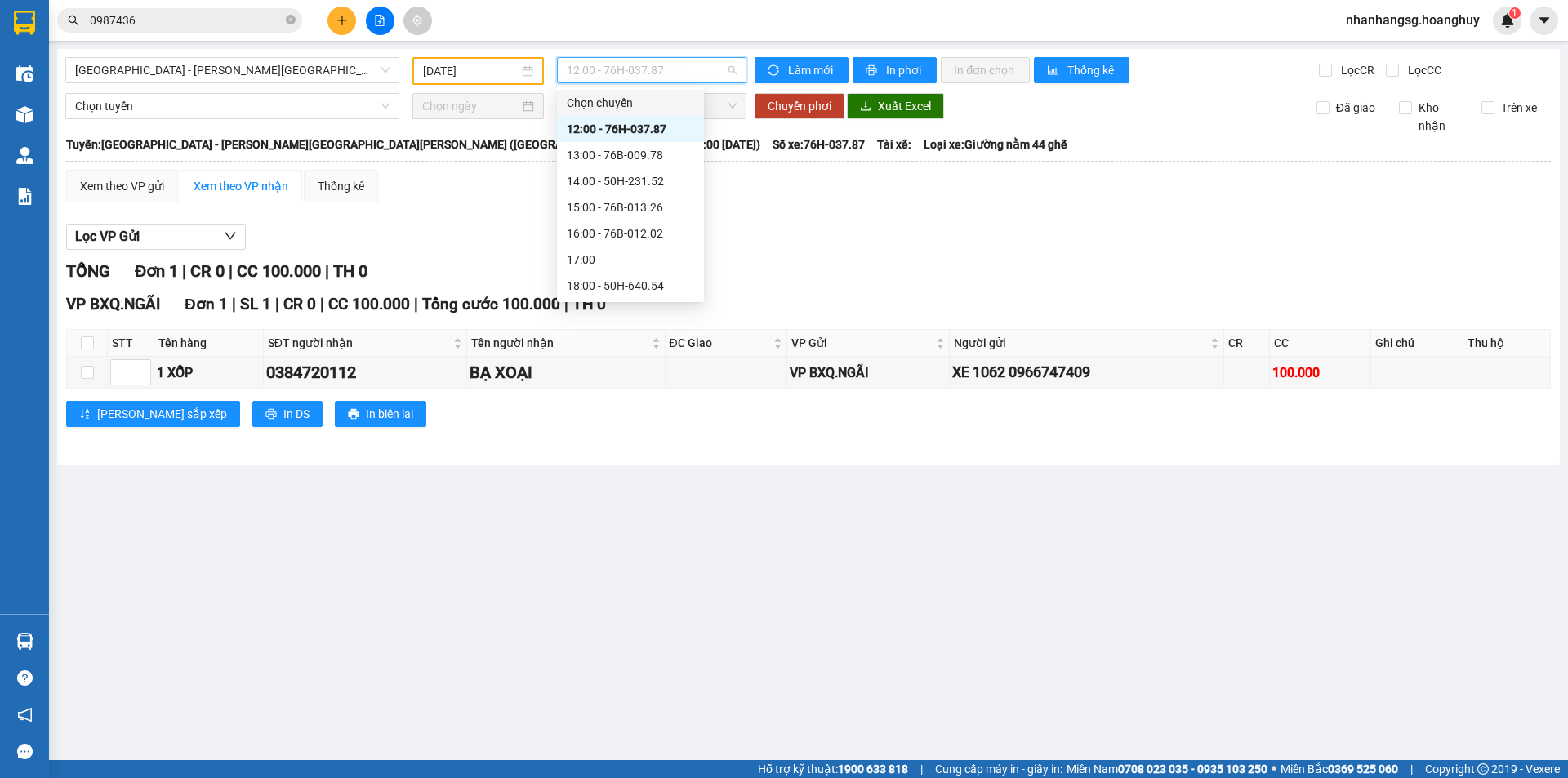
scroll to position [53, 0]
click at [611, 280] on div "20:00 - 51B-279.30" at bounding box center [630, 286] width 127 height 18
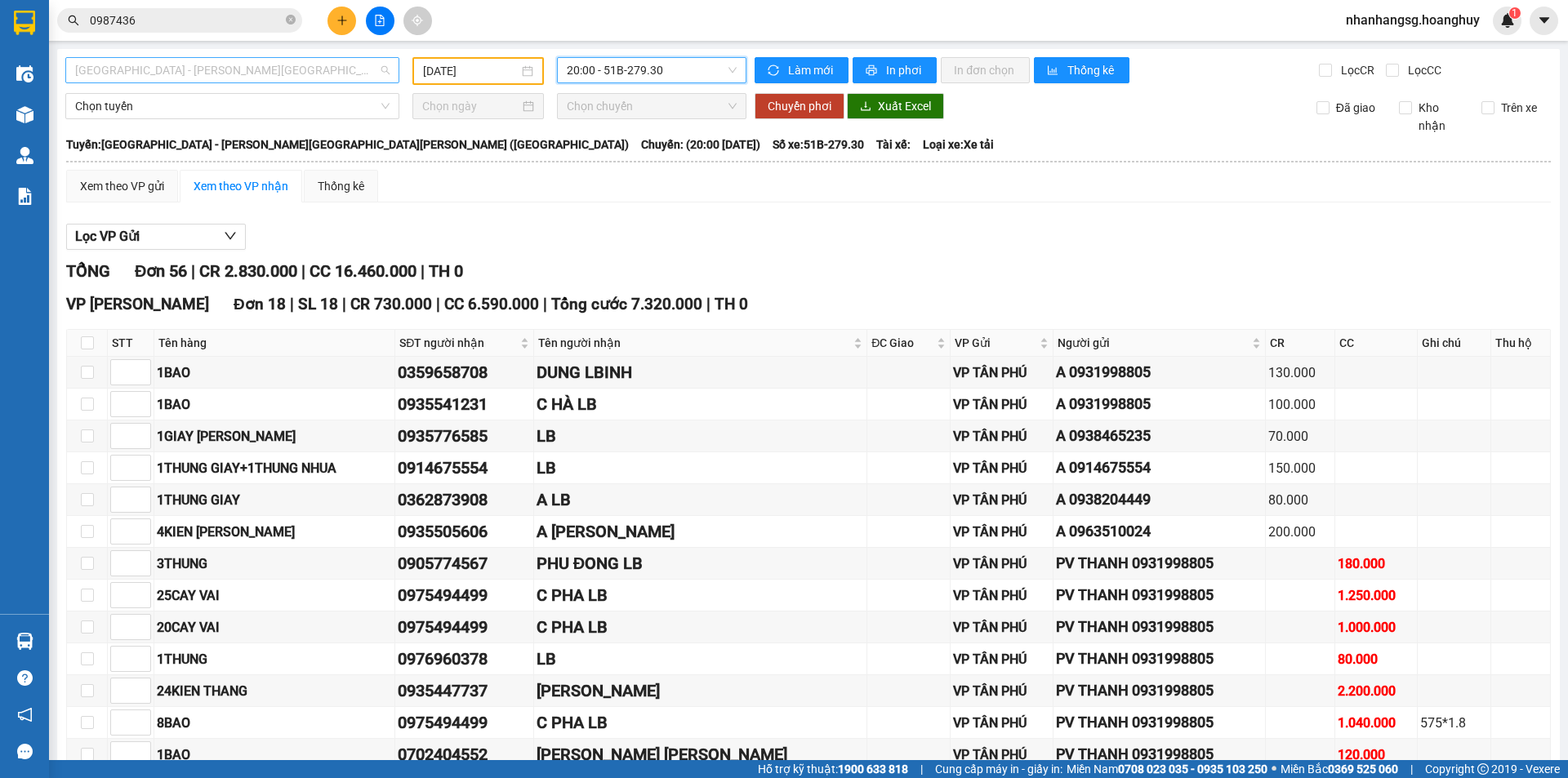
click at [296, 77] on span "[GEOGRAPHIC_DATA] - [PERSON_NAME][GEOGRAPHIC_DATA][PERSON_NAME] ([GEOGRAPHIC_DA…" at bounding box center [232, 70] width 314 height 25
click at [299, 69] on span "[GEOGRAPHIC_DATA] - [PERSON_NAME][GEOGRAPHIC_DATA][PERSON_NAME] ([GEOGRAPHIC_DA…" at bounding box center [232, 70] width 314 height 25
click at [339, 18] on icon "plus" at bounding box center [342, 20] width 11 height 11
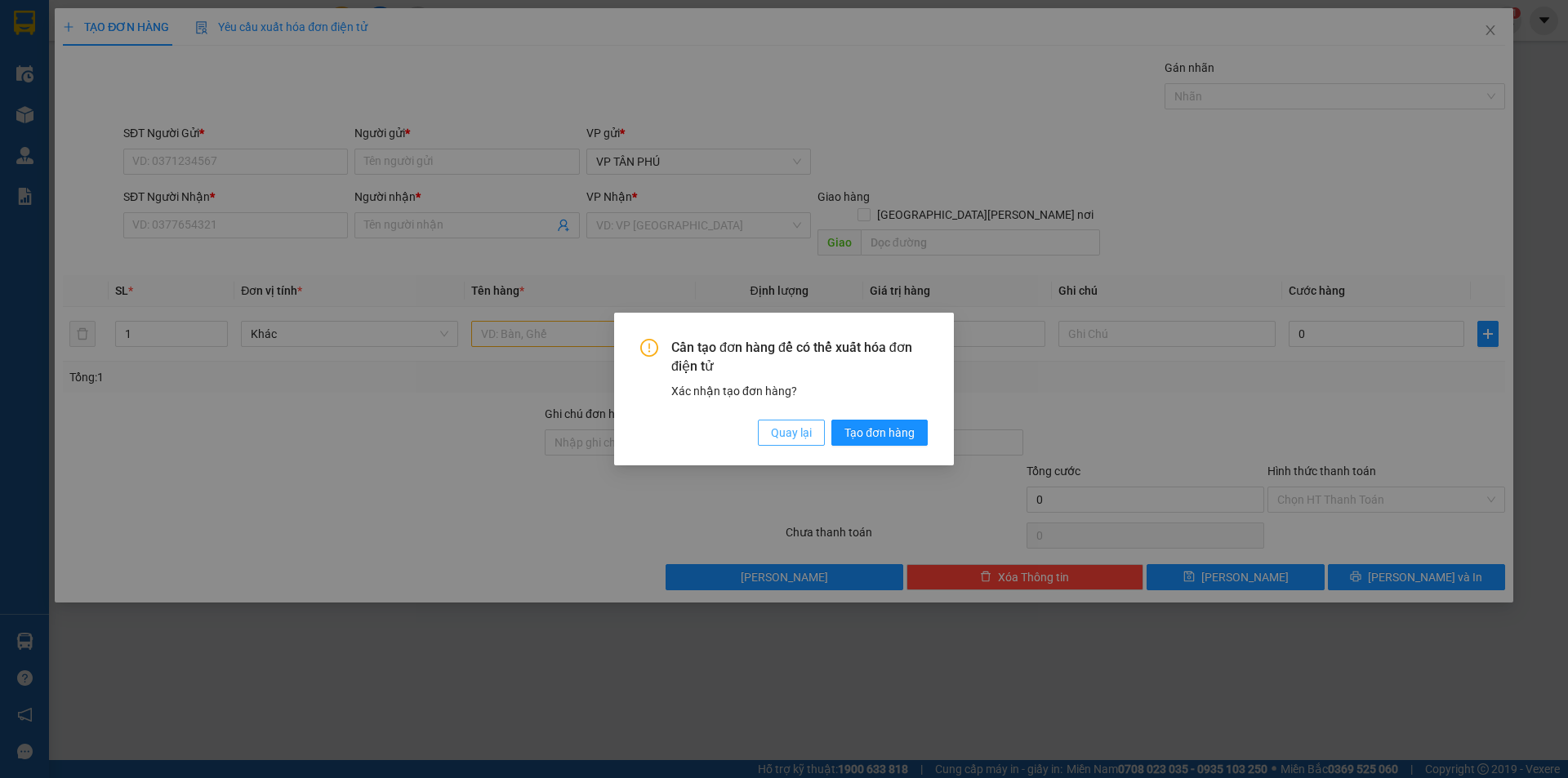
click at [803, 435] on span "Quay lại" at bounding box center [791, 432] width 41 height 18
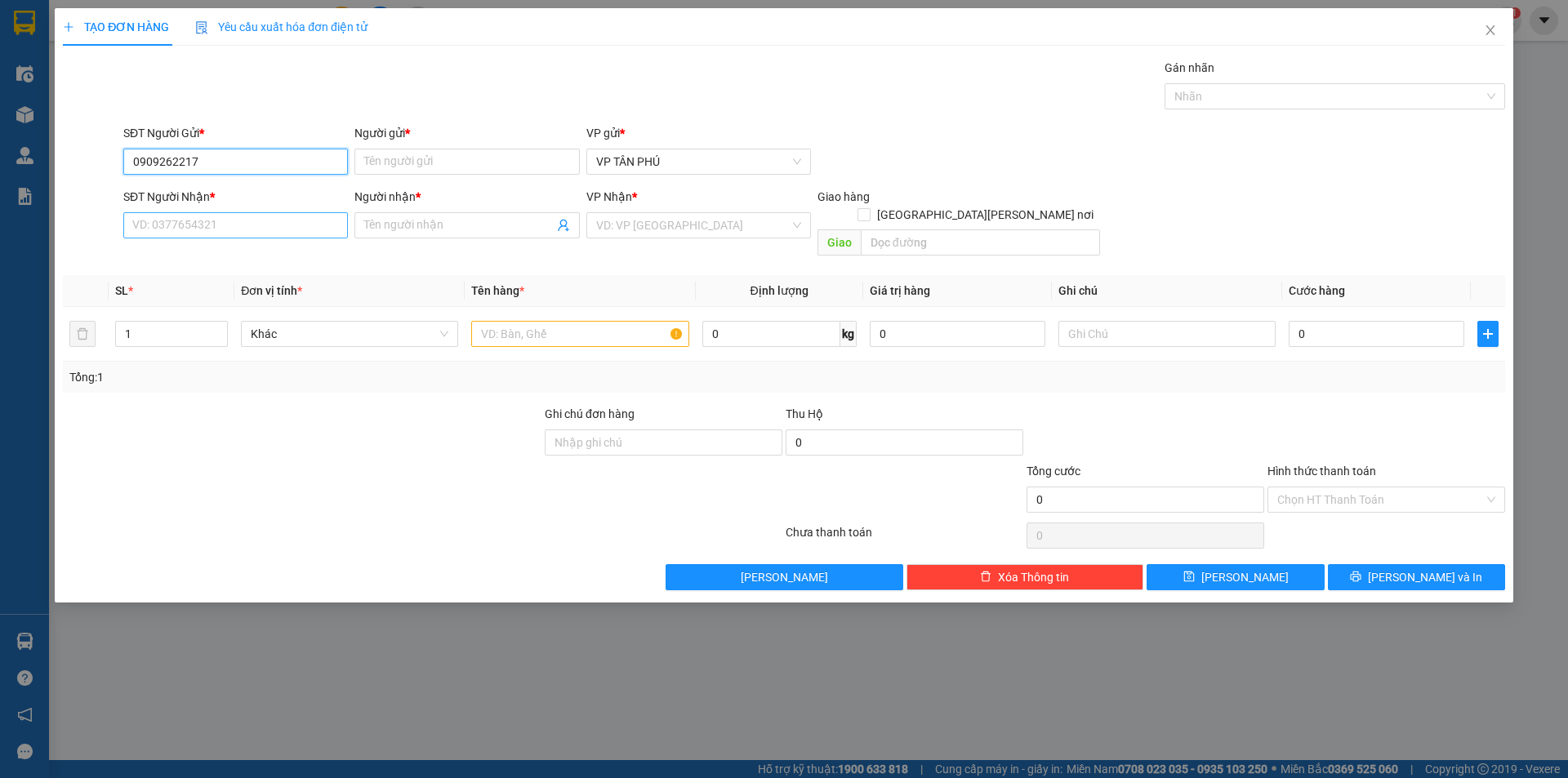
type input "0909262217"
click at [226, 225] on input "SĐT Người Nhận *" at bounding box center [236, 225] width 225 height 26
click at [369, 161] on input "Người gửi *" at bounding box center [467, 161] width 225 height 26
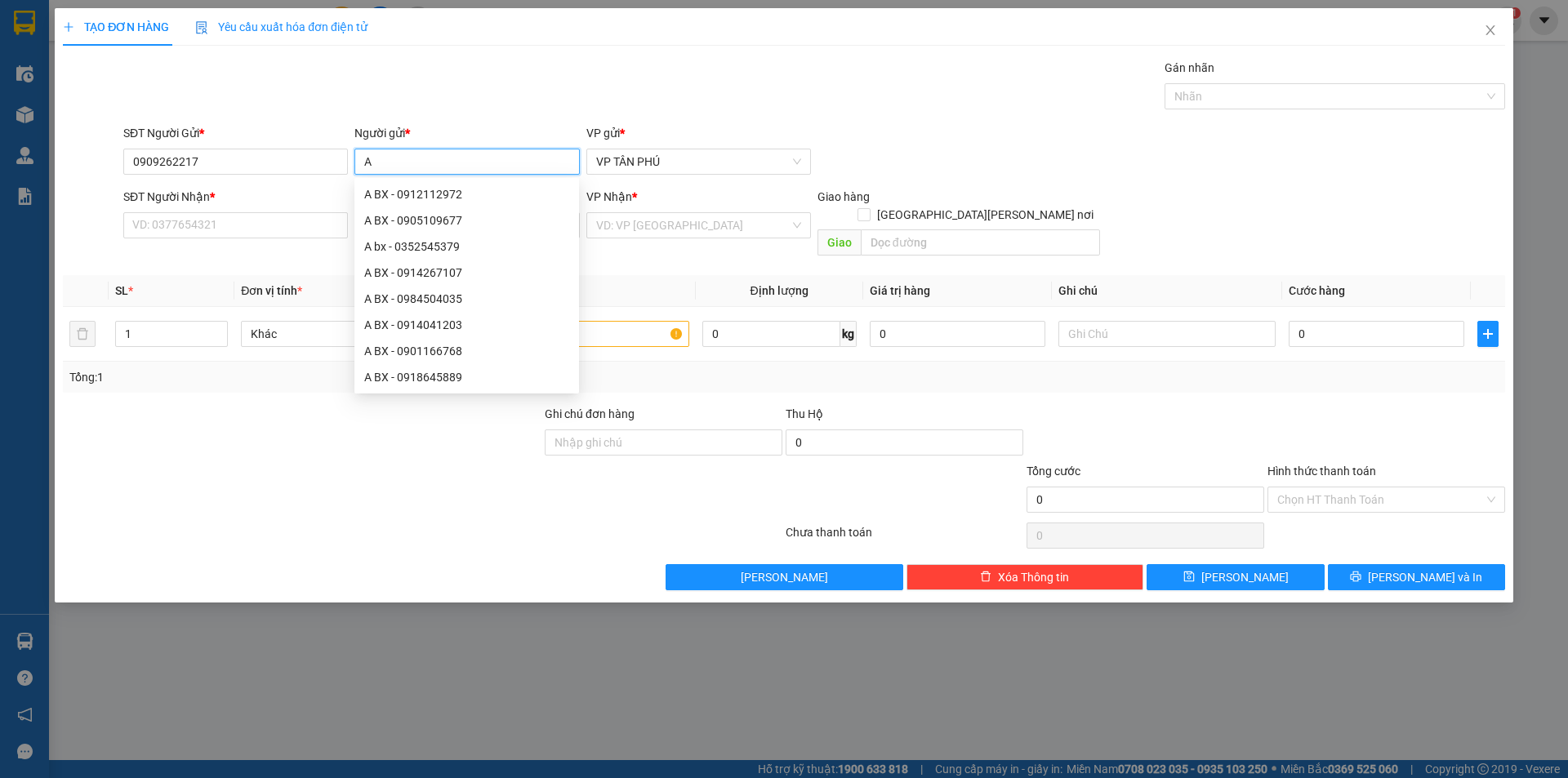
type input "A"
click at [259, 211] on div "SĐT Người Nhận *" at bounding box center [236, 200] width 225 height 25
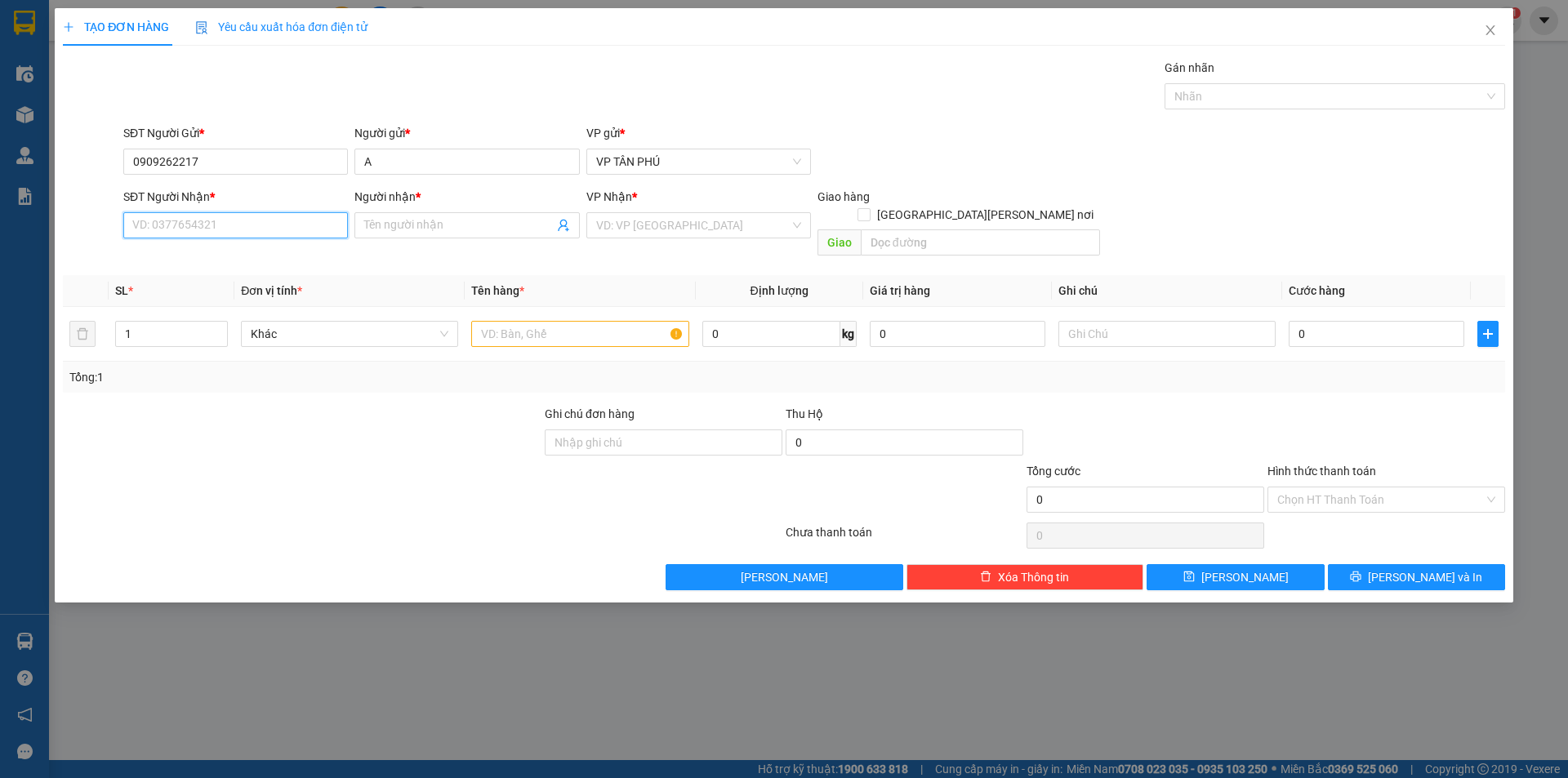
click at [260, 219] on input "SĐT Người Nhận *" at bounding box center [236, 225] width 225 height 26
type input "0909262217"
click at [407, 227] on input "Người nhận *" at bounding box center [458, 225] width 189 height 18
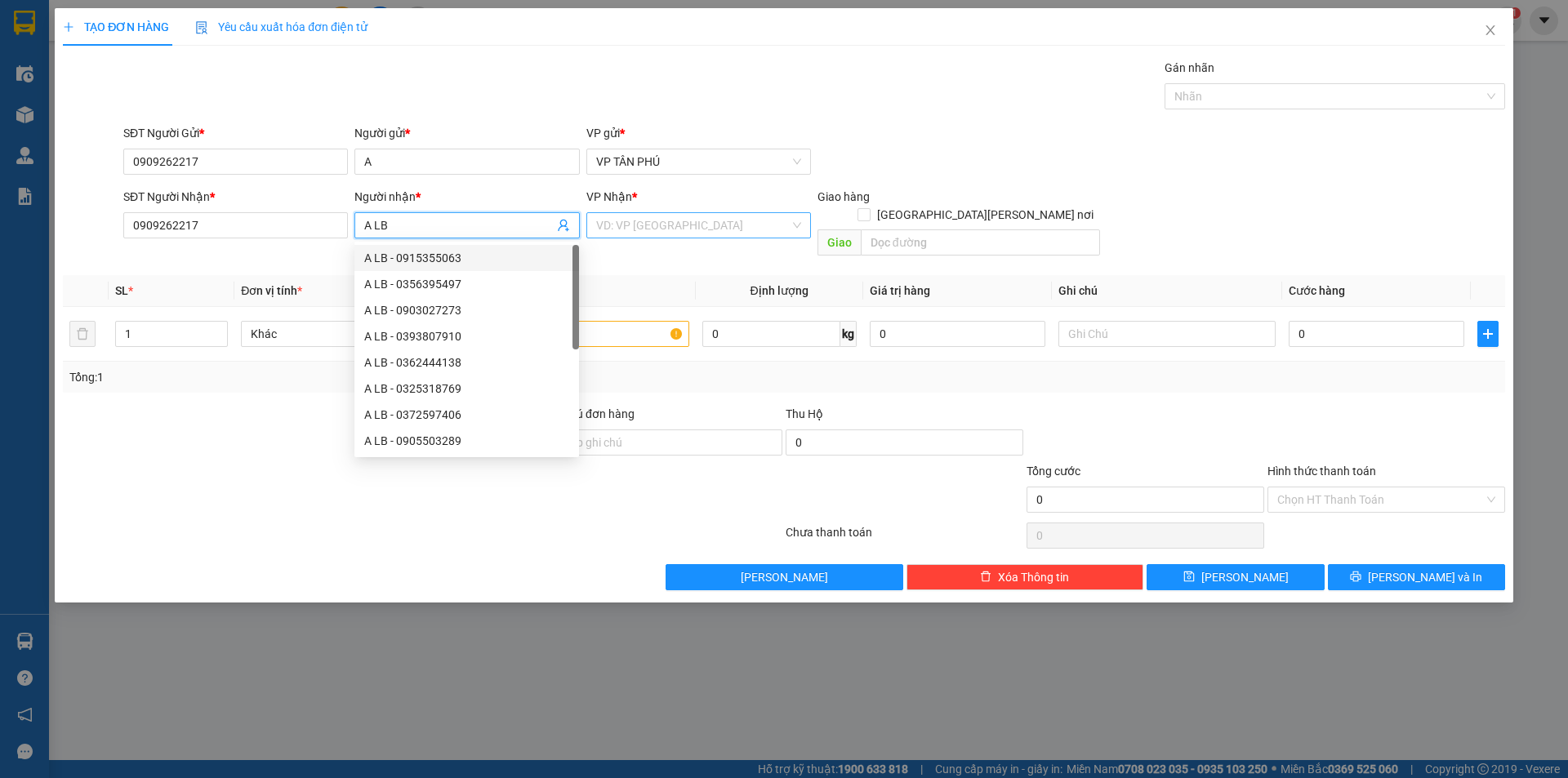
type input "A LB"
click at [669, 225] on input "search" at bounding box center [693, 225] width 194 height 25
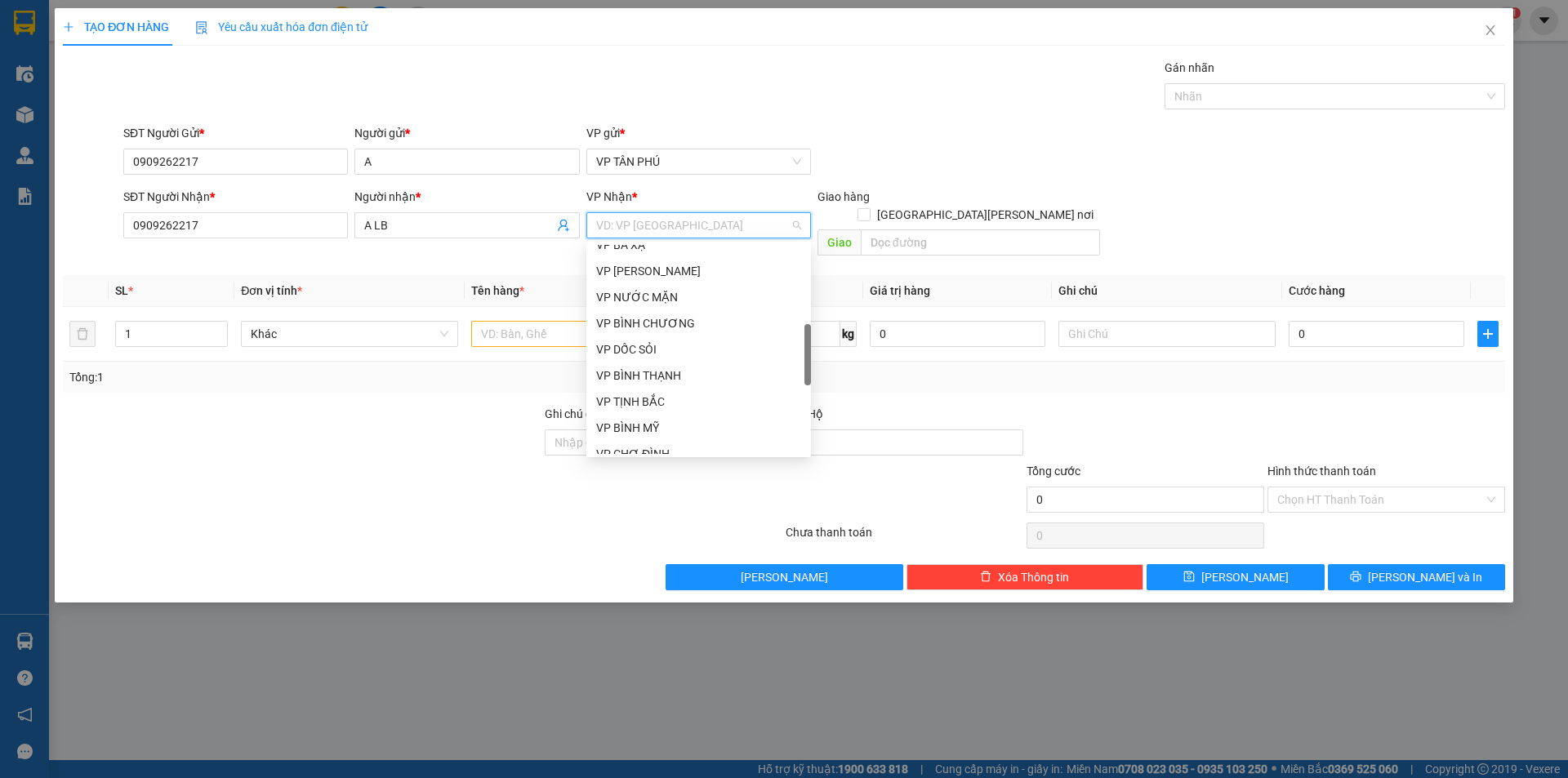
scroll to position [490, 0]
click at [635, 344] on div "VP [PERSON_NAME]" at bounding box center [699, 343] width 205 height 18
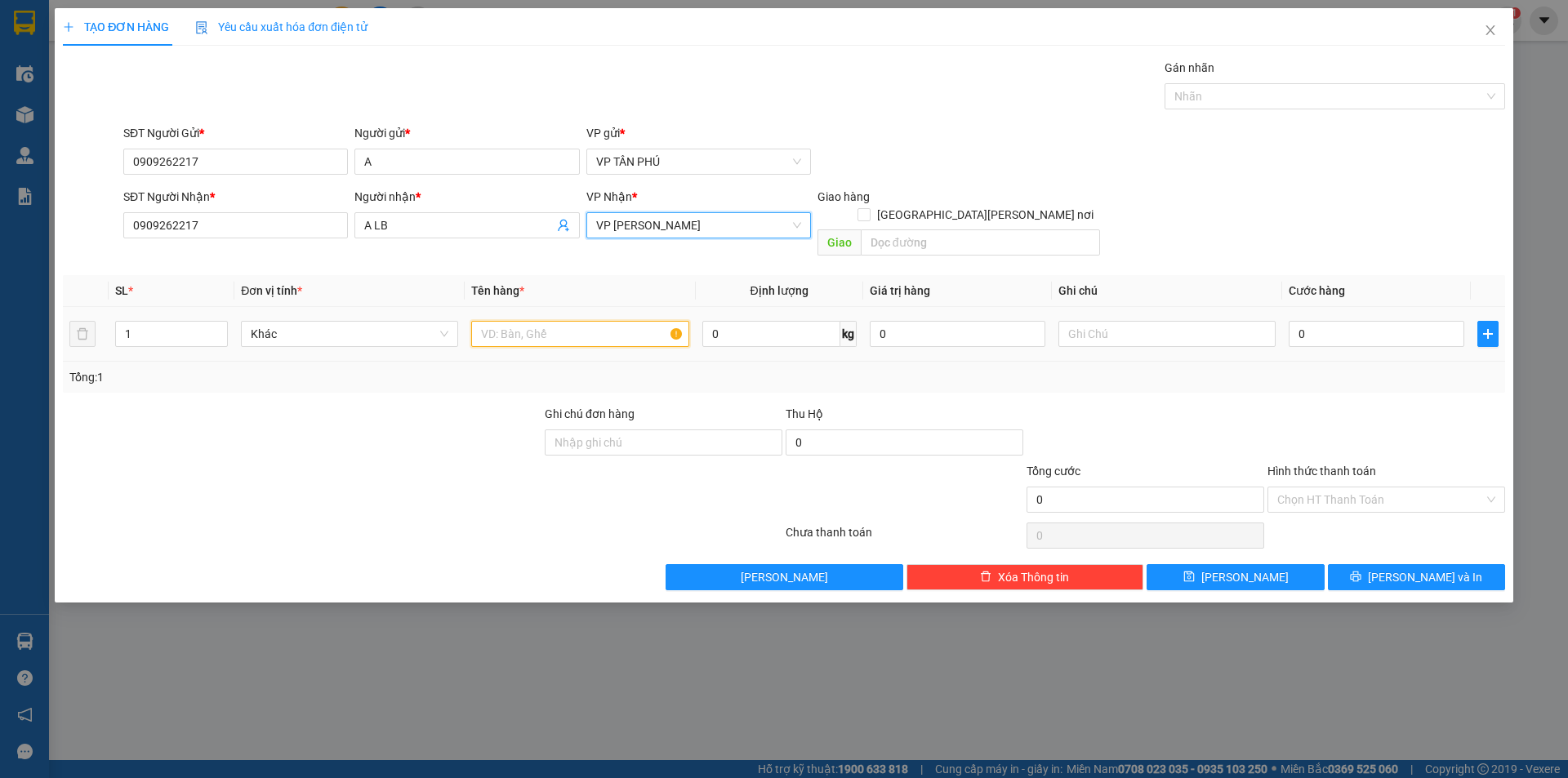
click at [577, 321] on input "text" at bounding box center [580, 334] width 217 height 26
type input "2VALY+1XOP+1CON DO CHOI"
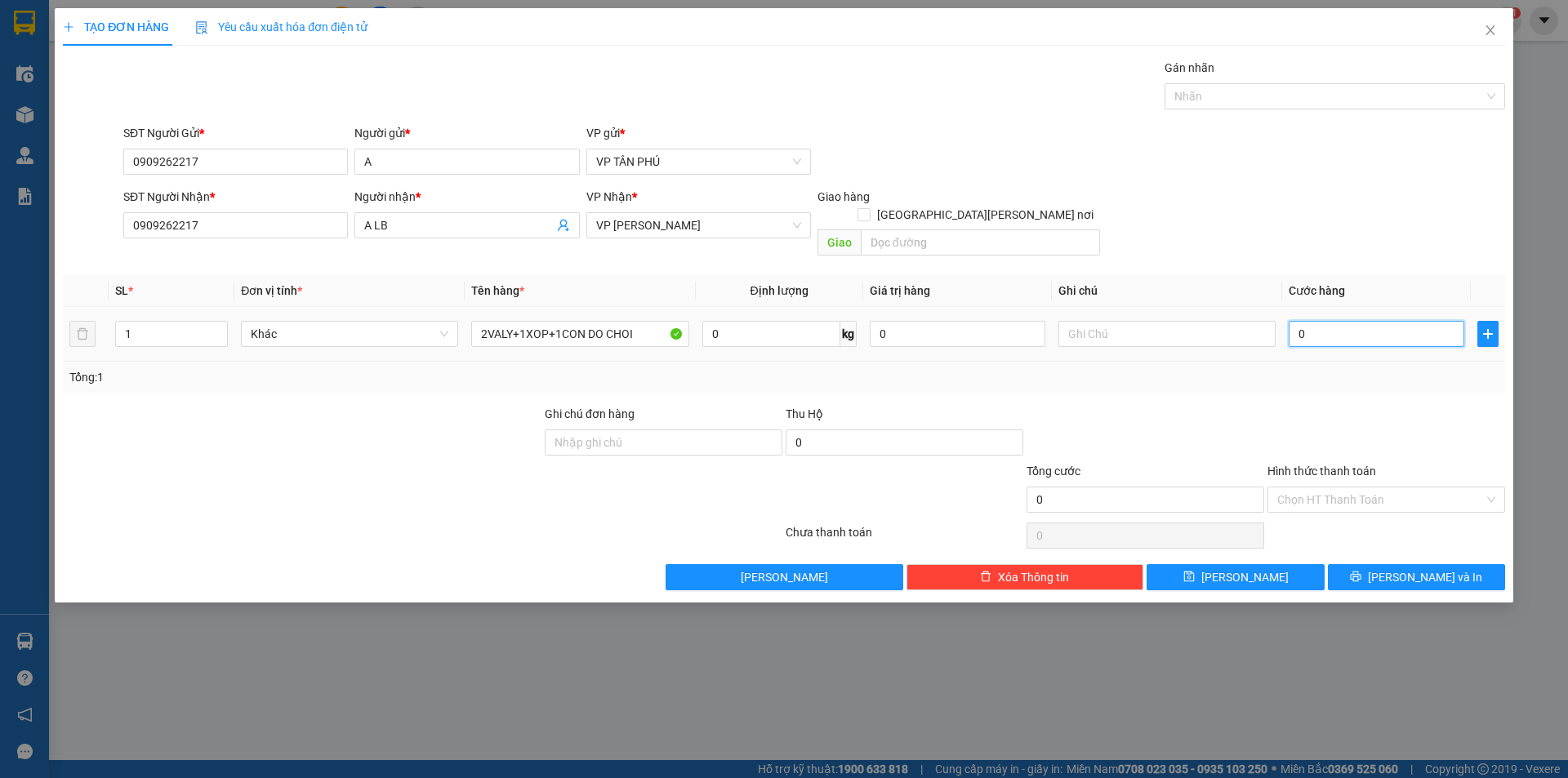
click at [1353, 321] on input "0" at bounding box center [1376, 334] width 175 height 26
type input "4"
type input "45"
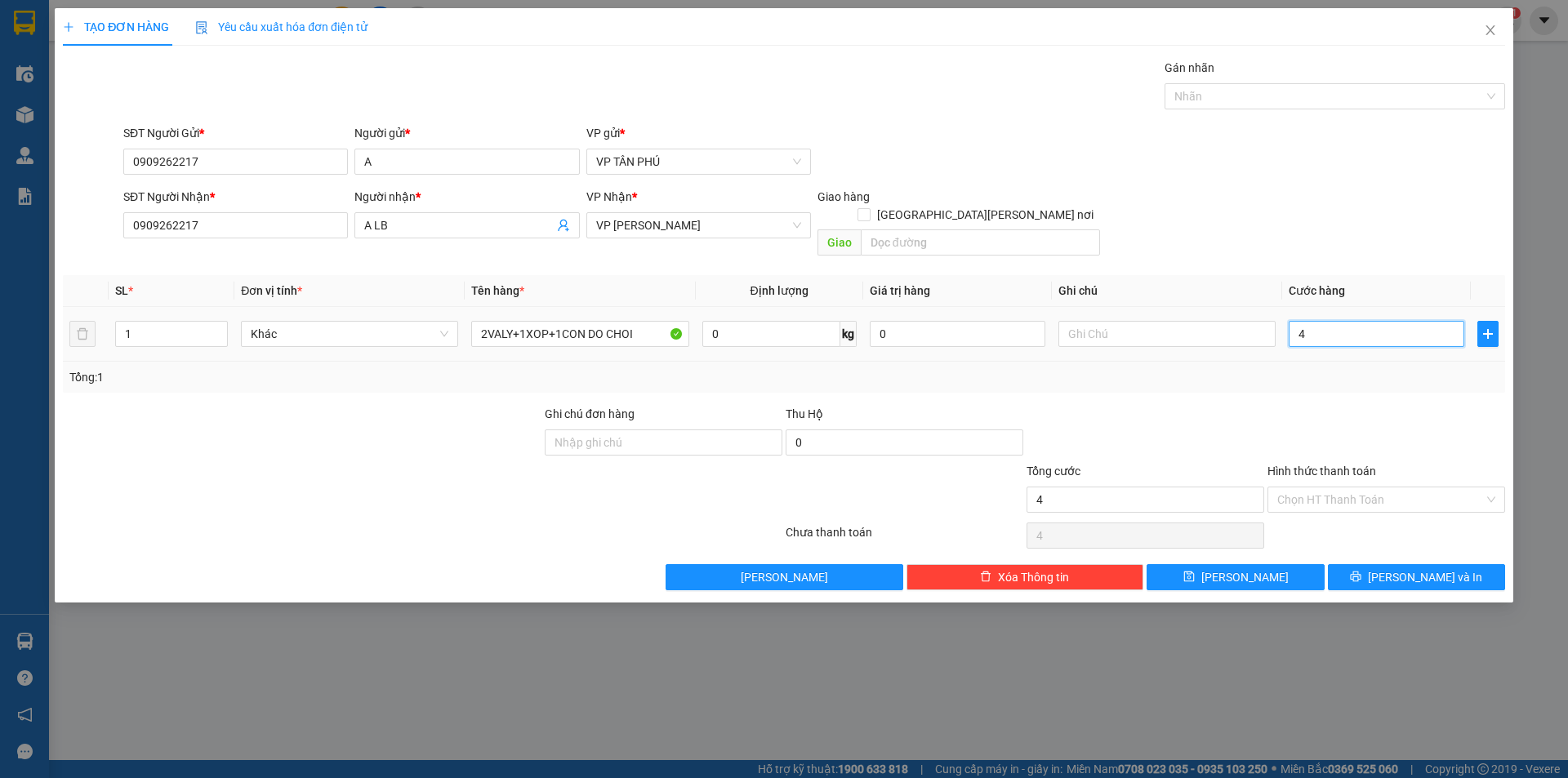
type input "45"
type input "450"
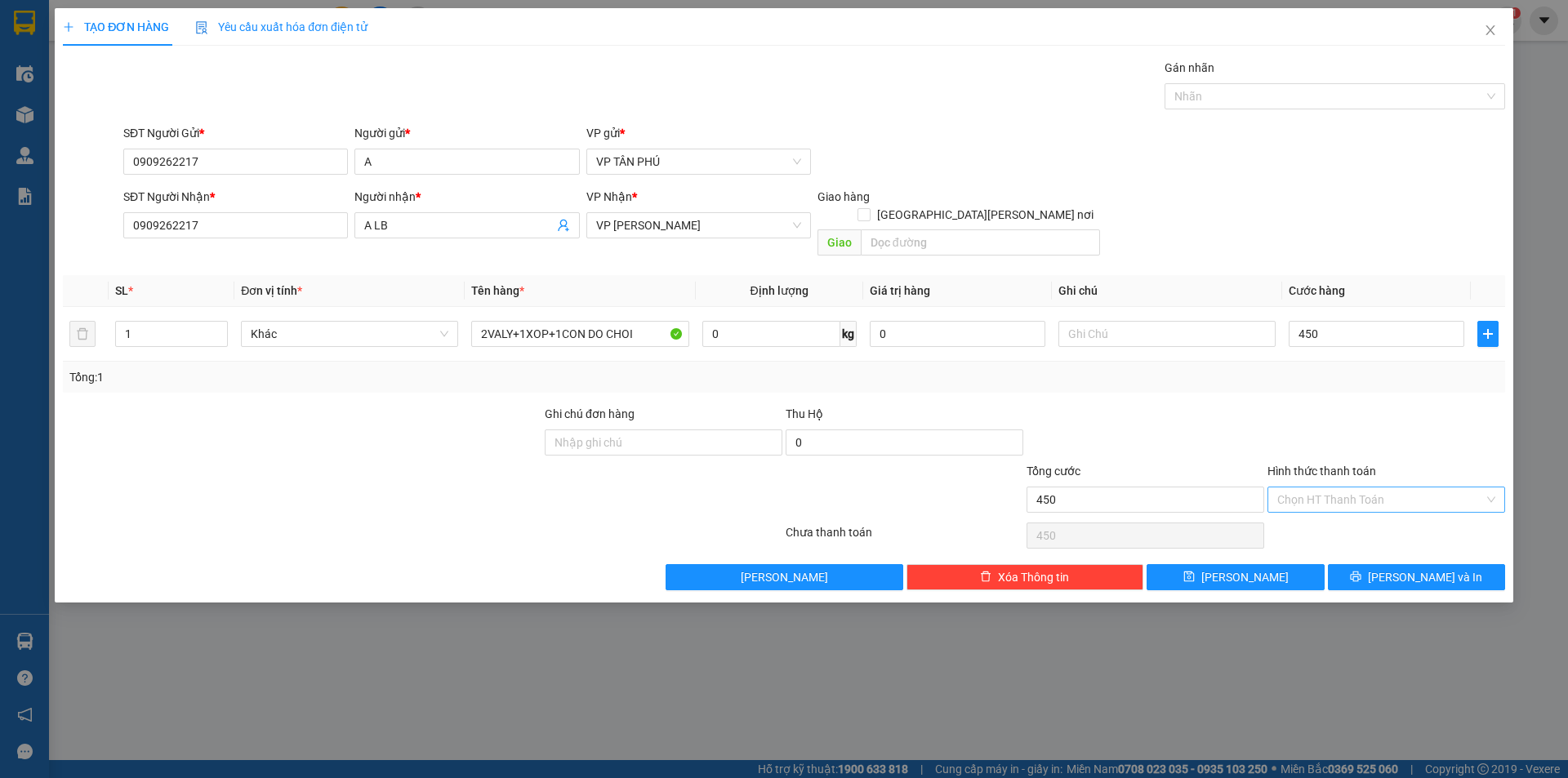
click at [1341, 488] on input "Hình thức thanh toán" at bounding box center [1380, 500] width 207 height 25
type input "450.000"
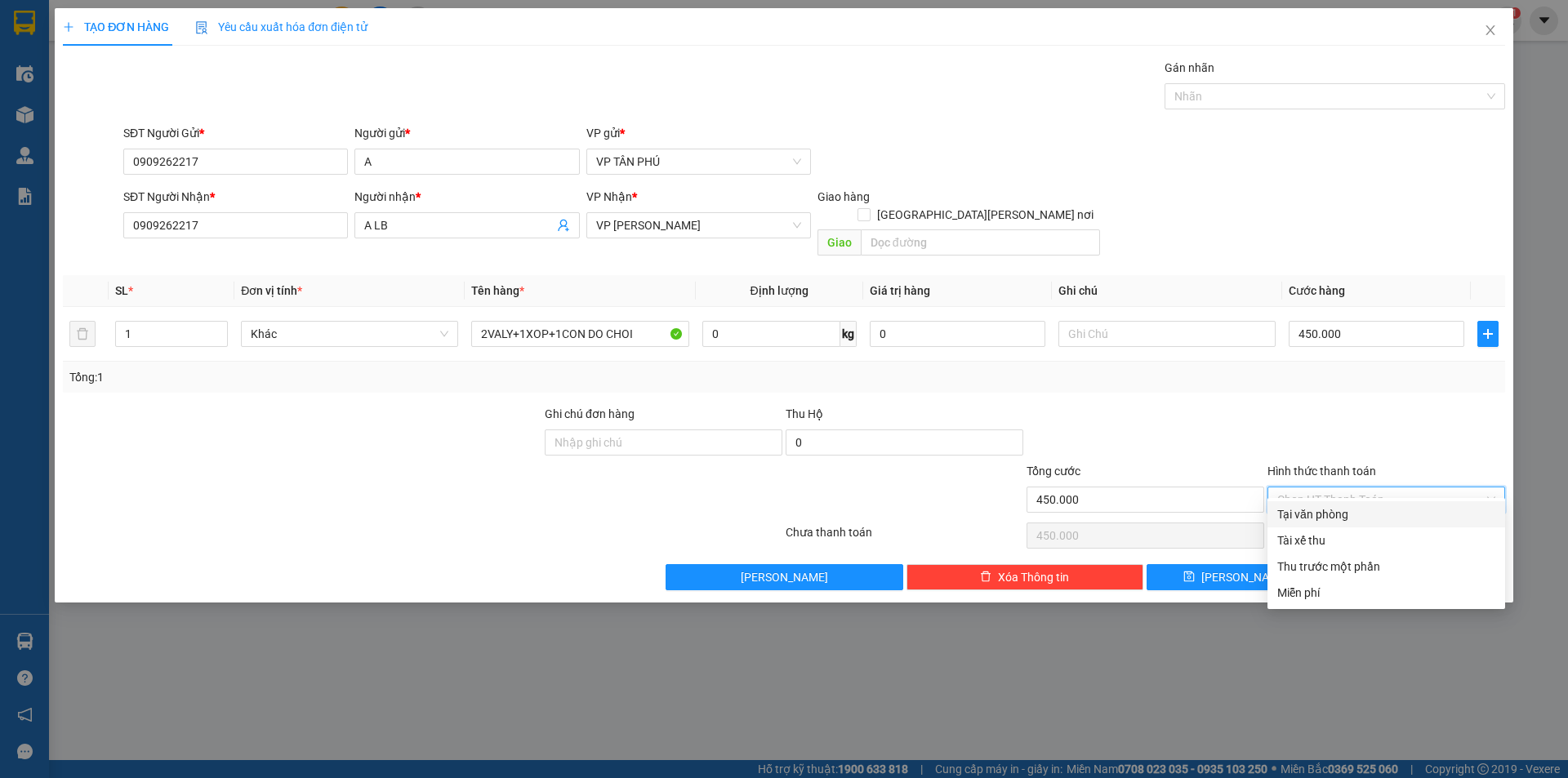
click at [1343, 503] on div "Tại văn phòng" at bounding box center [1386, 515] width 238 height 26
type input "0"
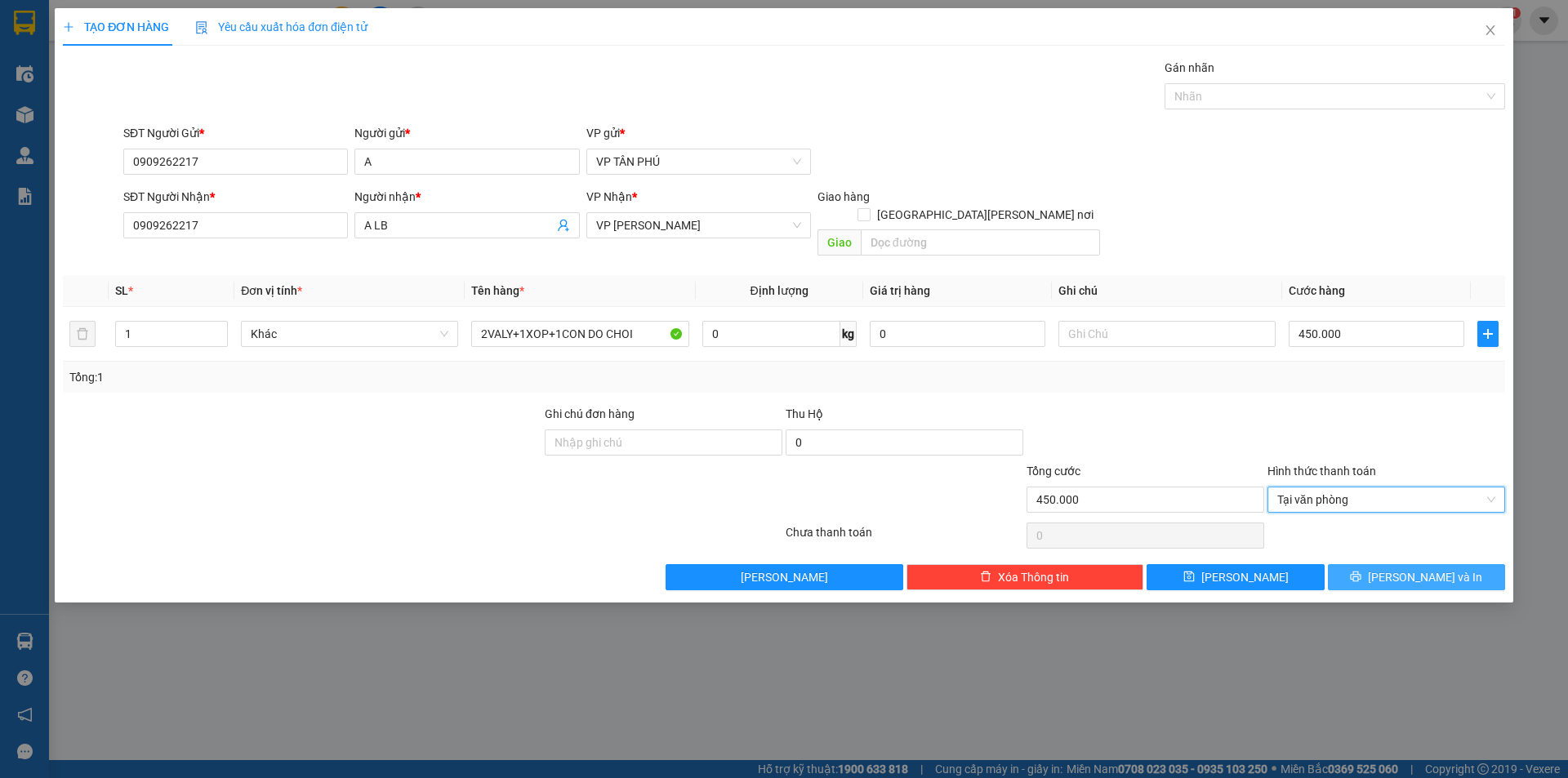
click at [1337, 564] on button "[PERSON_NAME] và In" at bounding box center [1416, 577] width 177 height 26
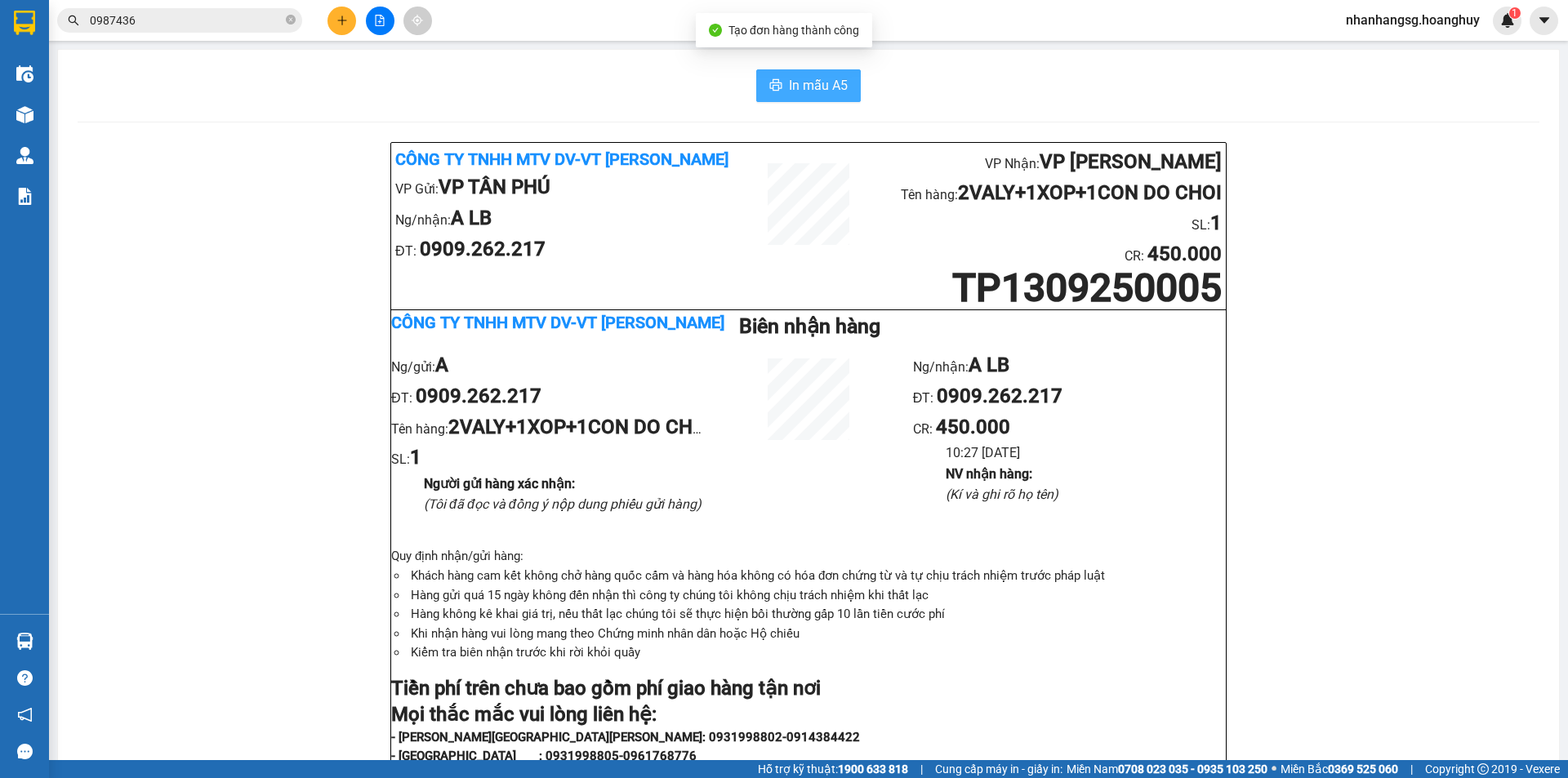
click at [834, 84] on span "In mẫu A5" at bounding box center [817, 85] width 59 height 20
click at [346, 17] on icon "plus" at bounding box center [342, 20] width 11 height 11
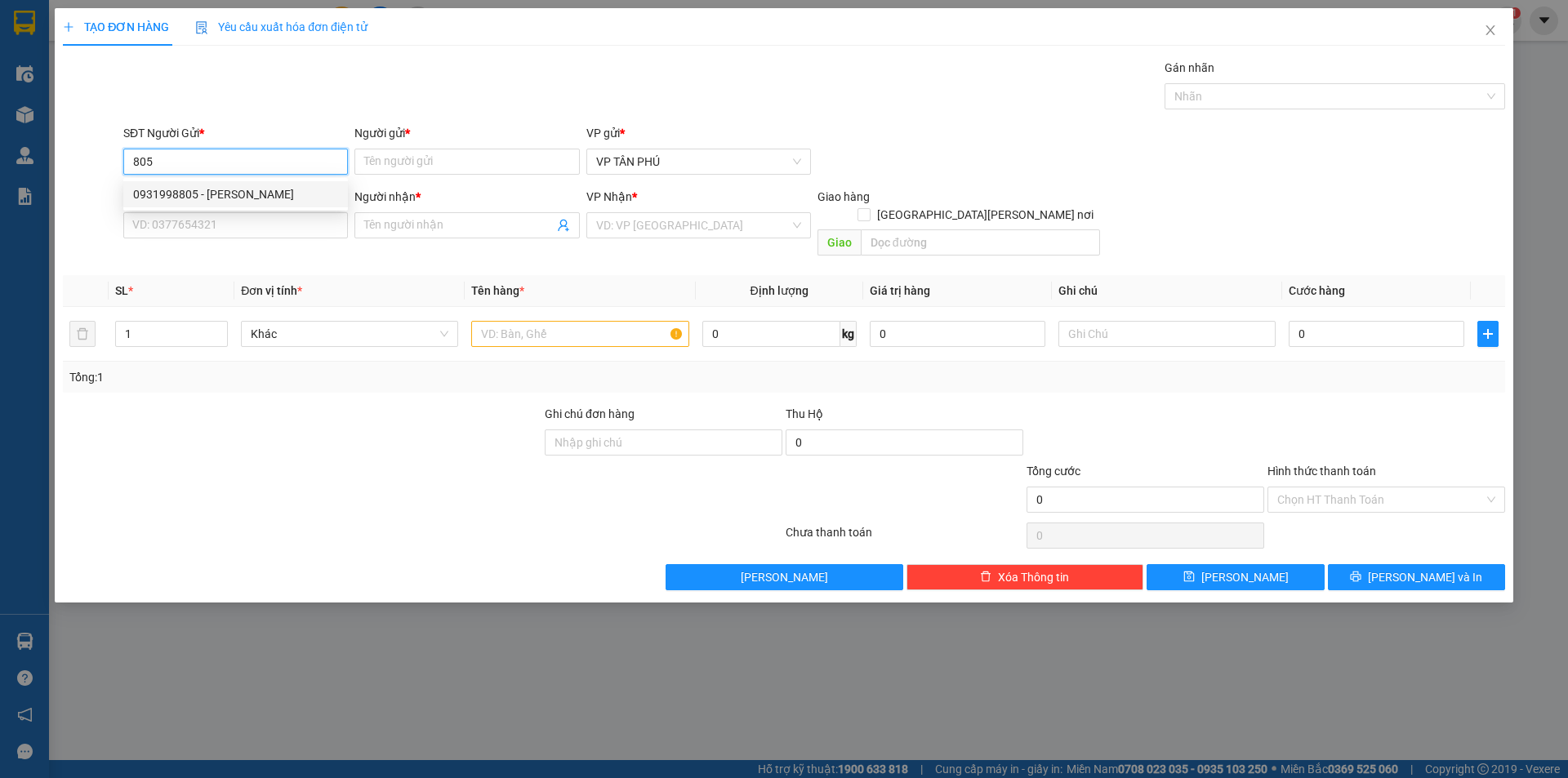
click at [219, 197] on div "0931998805 - [PERSON_NAME]" at bounding box center [236, 194] width 205 height 18
type input "0931998805"
type input "PV THANH"
type input "0972435236"
type input "N3 TRA BONG"
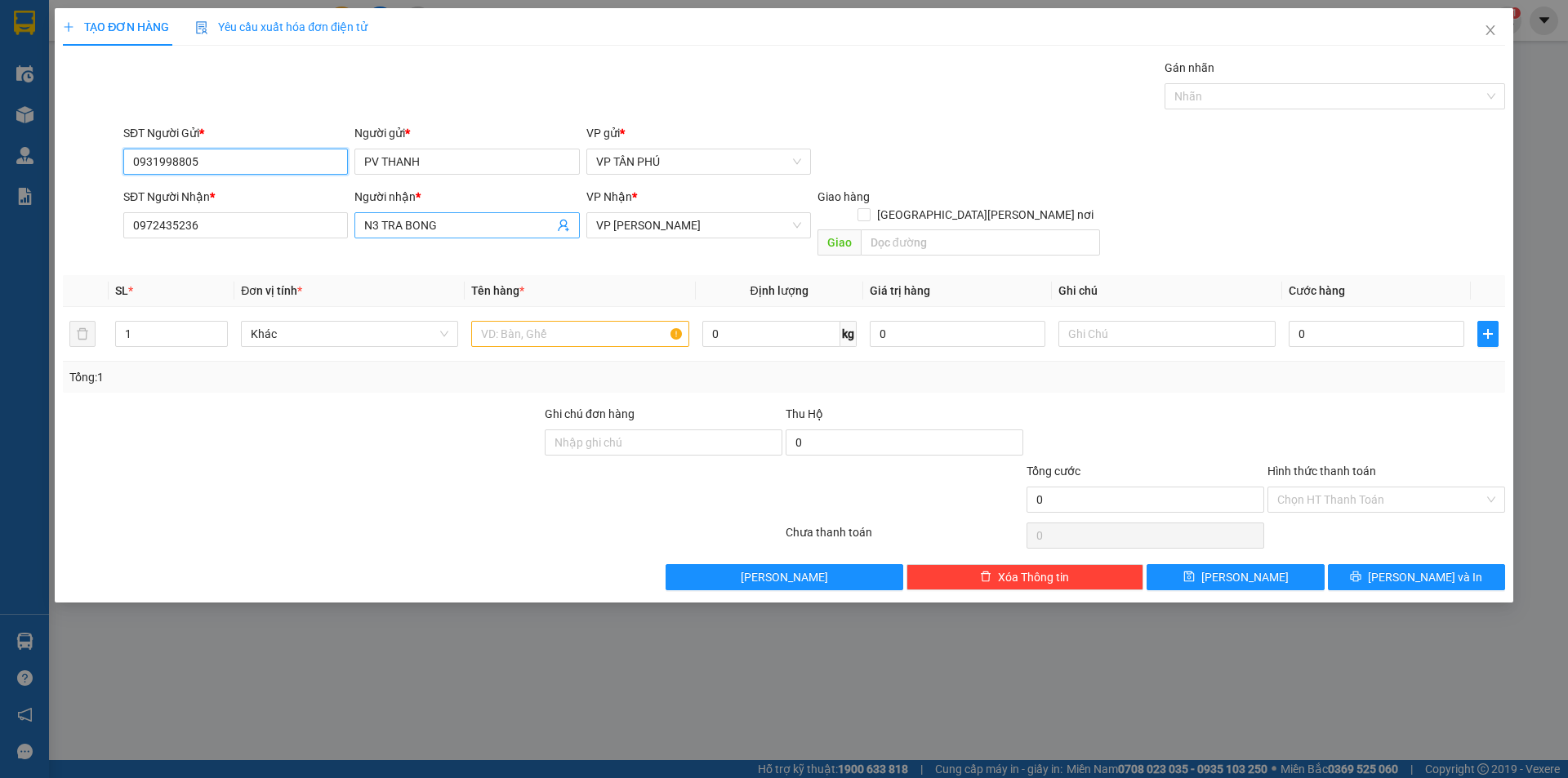
type input "0931998805"
click at [394, 228] on input "N3 TRA BONG" at bounding box center [458, 225] width 189 height 18
click at [395, 227] on input "N3 TRA BONG" at bounding box center [458, 225] width 189 height 18
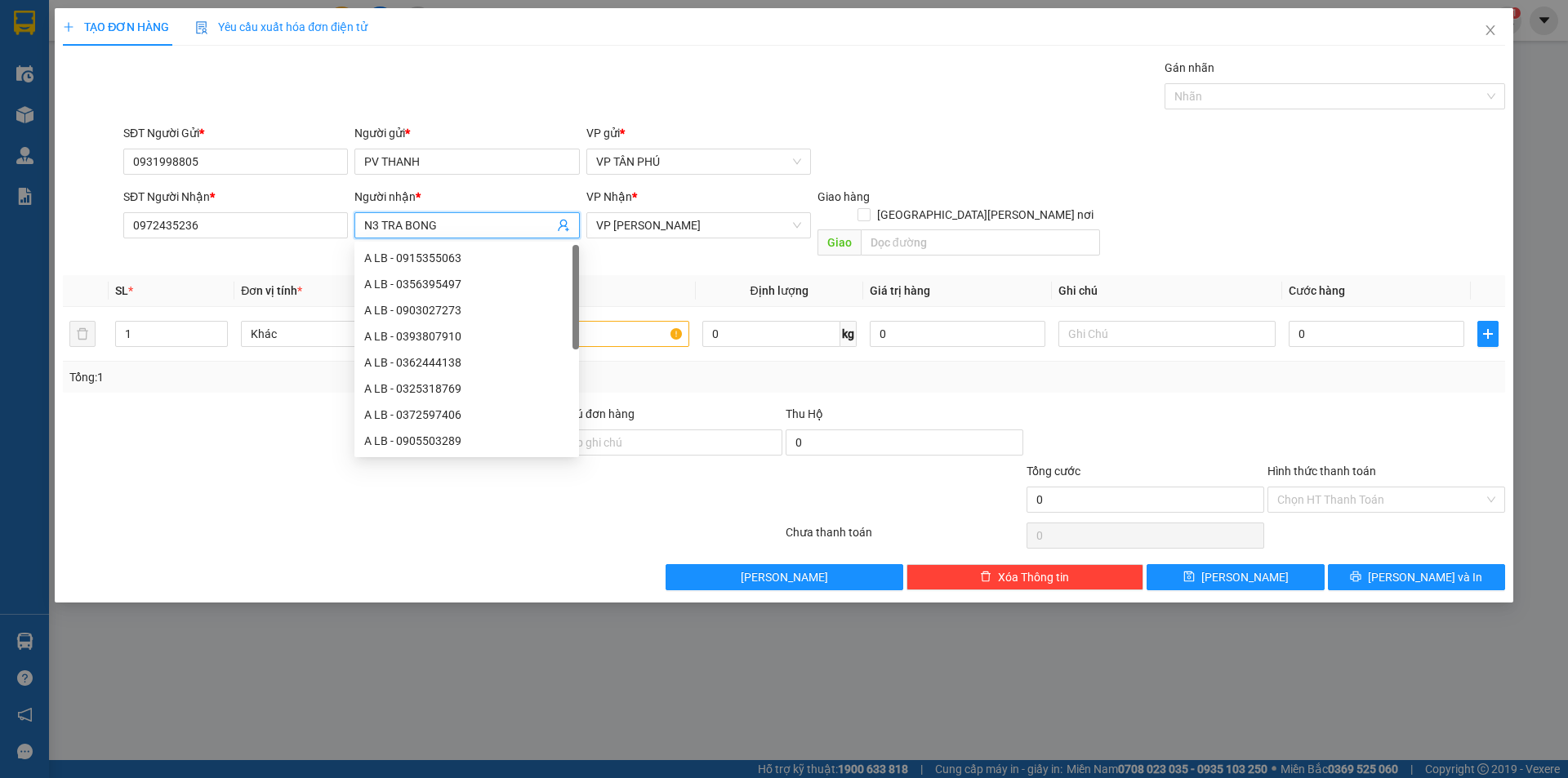
click at [397, 227] on input "N3 TRA BONG" at bounding box center [458, 225] width 189 height 18
type input "LOAN"
click at [434, 310] on div "C LOAN BX - 0905670937" at bounding box center [467, 310] width 205 height 18
type input "0905670937"
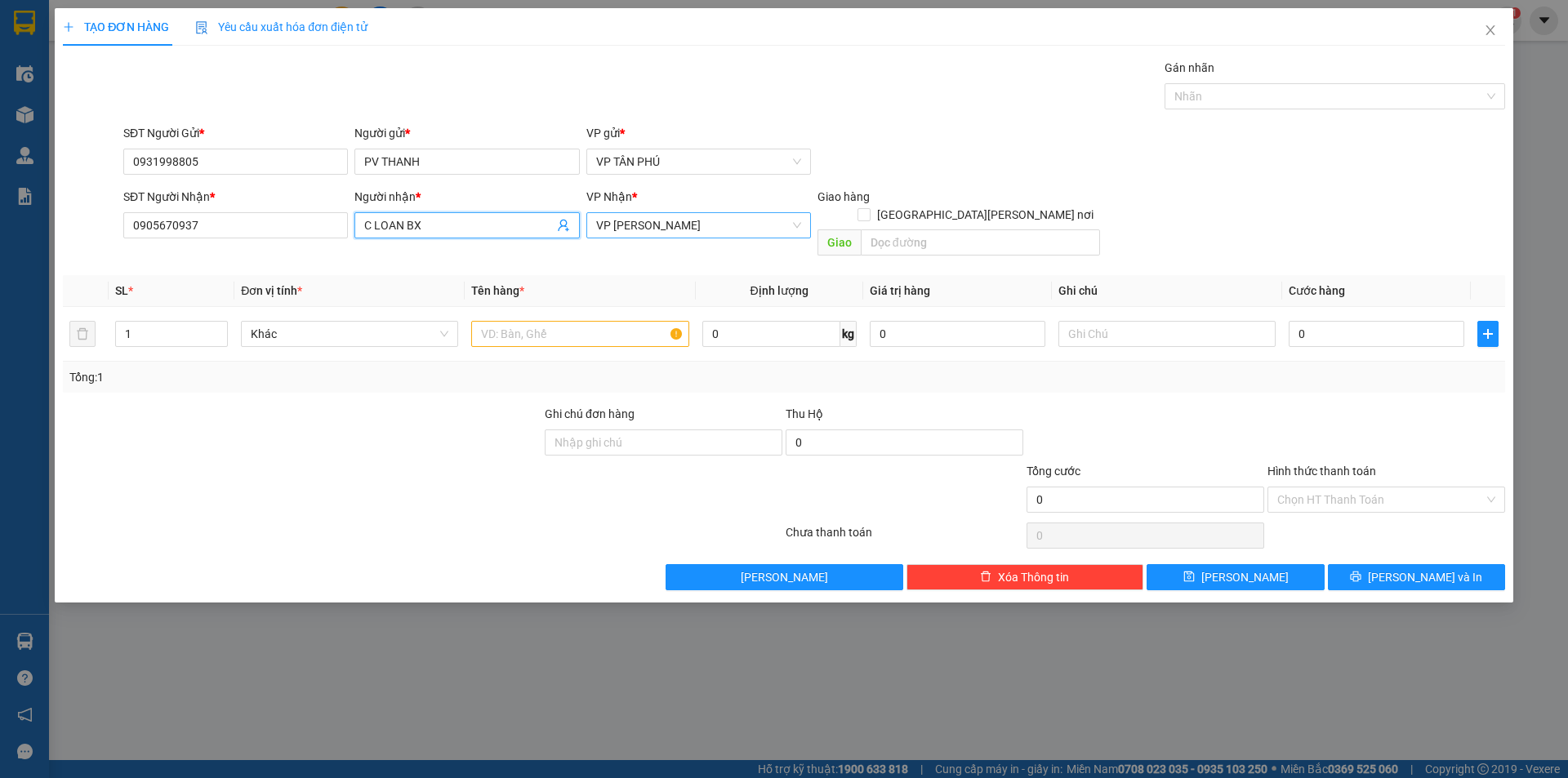
click at [640, 231] on span "VP [PERSON_NAME]" at bounding box center [699, 225] width 205 height 25
type input "C LOAN BX"
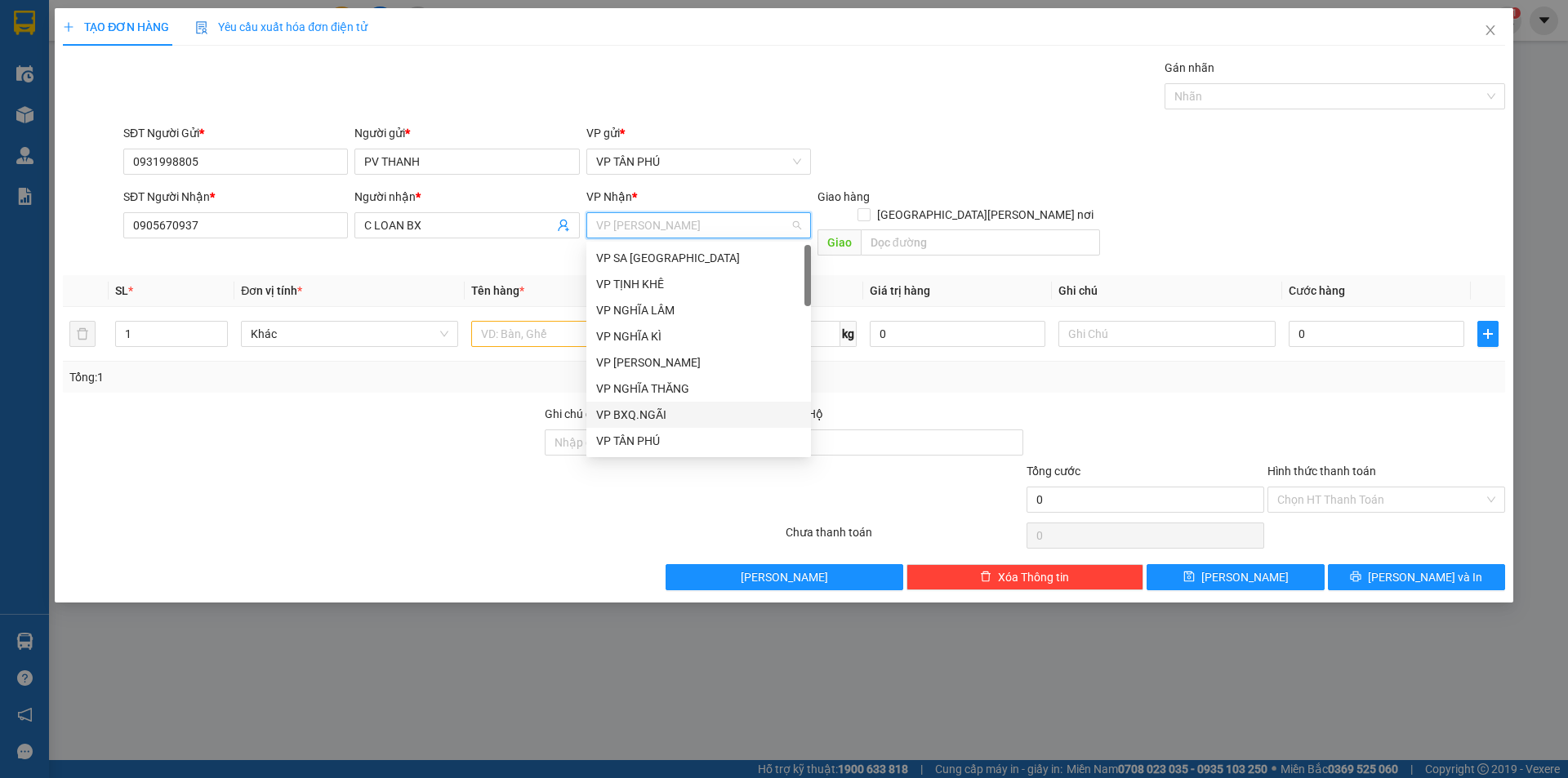
click at [637, 411] on div "VP BXQ.NGÃI" at bounding box center [699, 415] width 205 height 18
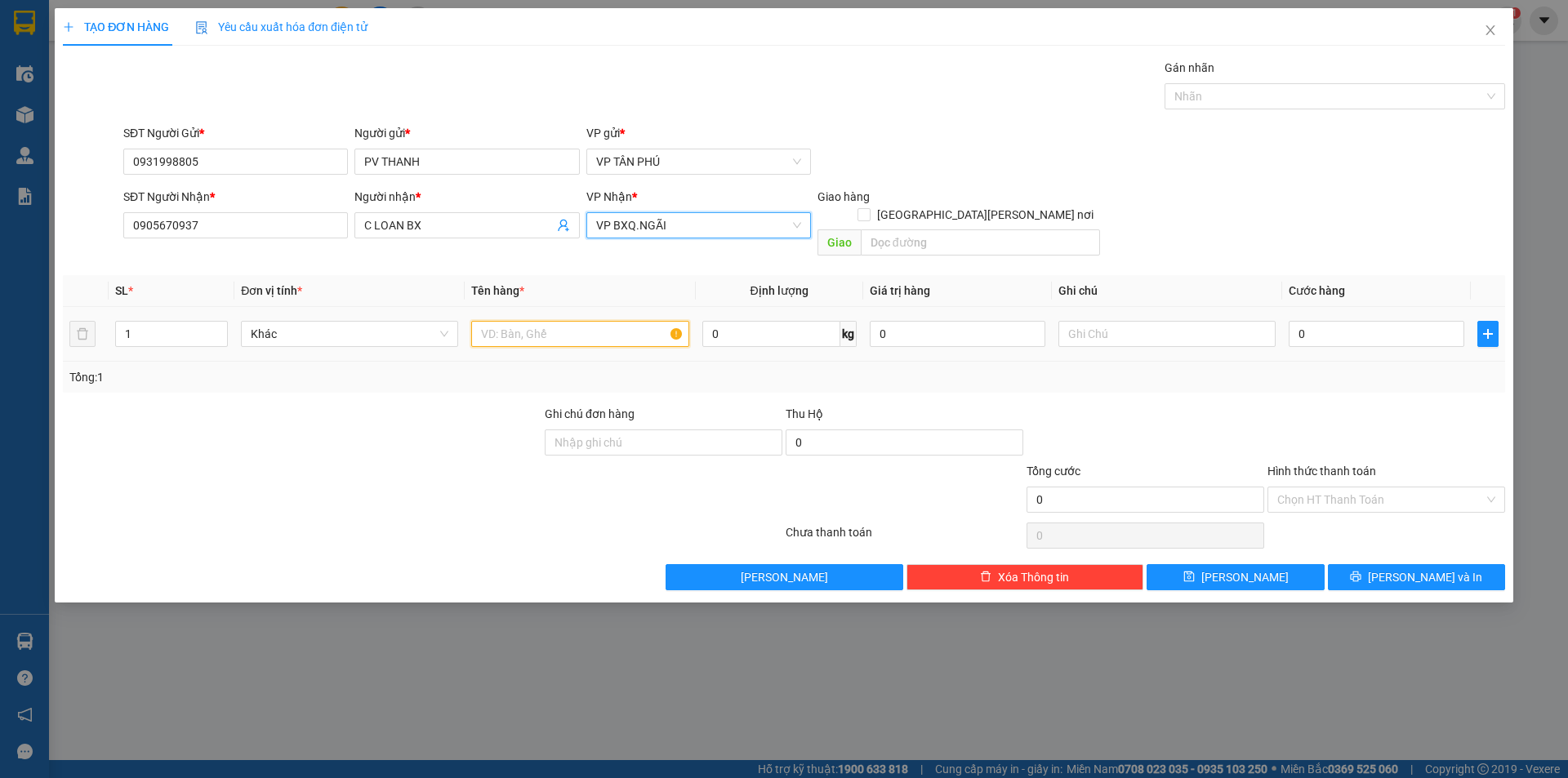
click at [546, 321] on input "text" at bounding box center [580, 334] width 217 height 26
type input "1BAO"
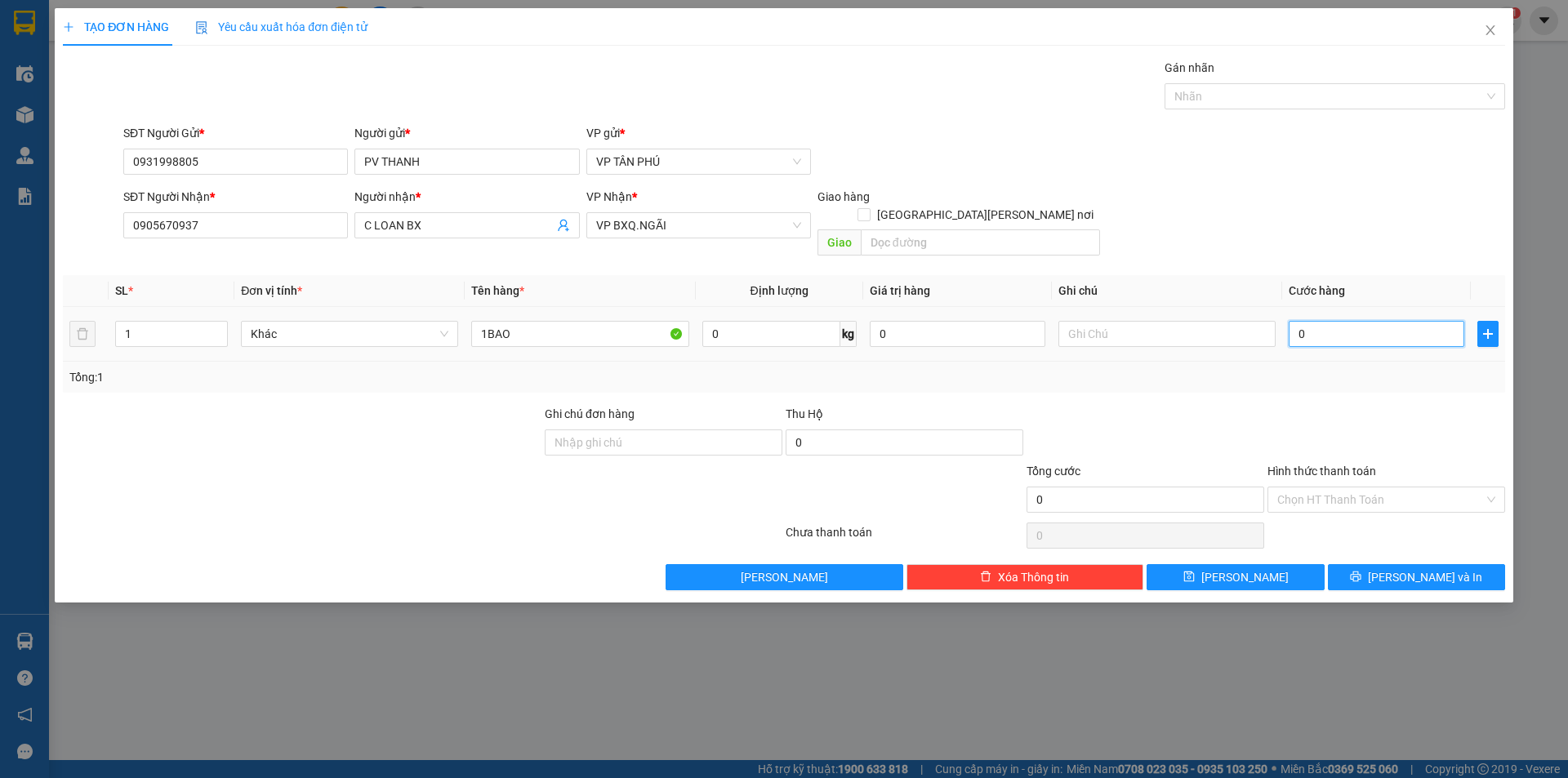
click at [1339, 321] on input "0" at bounding box center [1376, 334] width 175 height 26
type input "1"
type input "12"
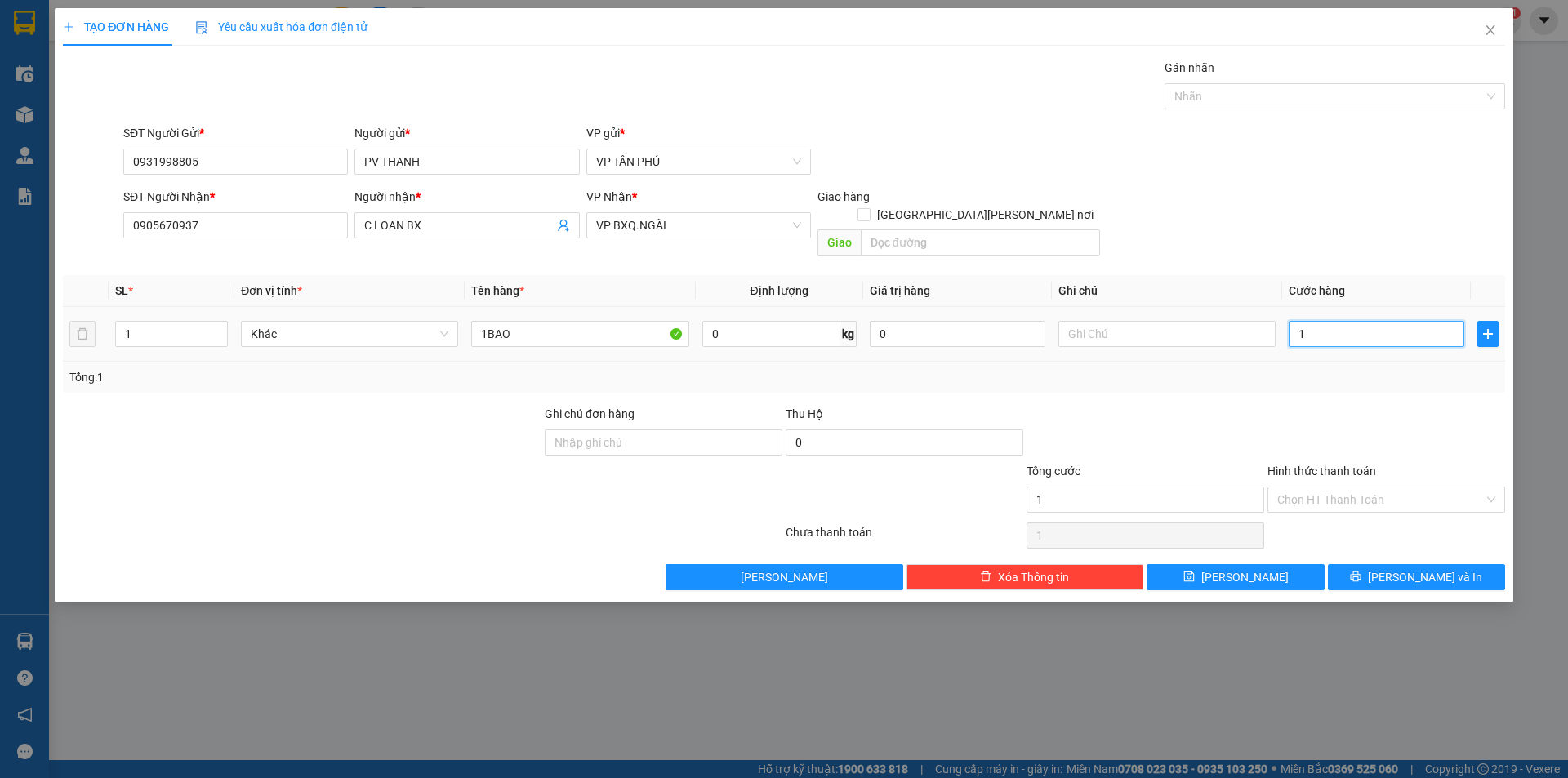
type input "12"
type input "120"
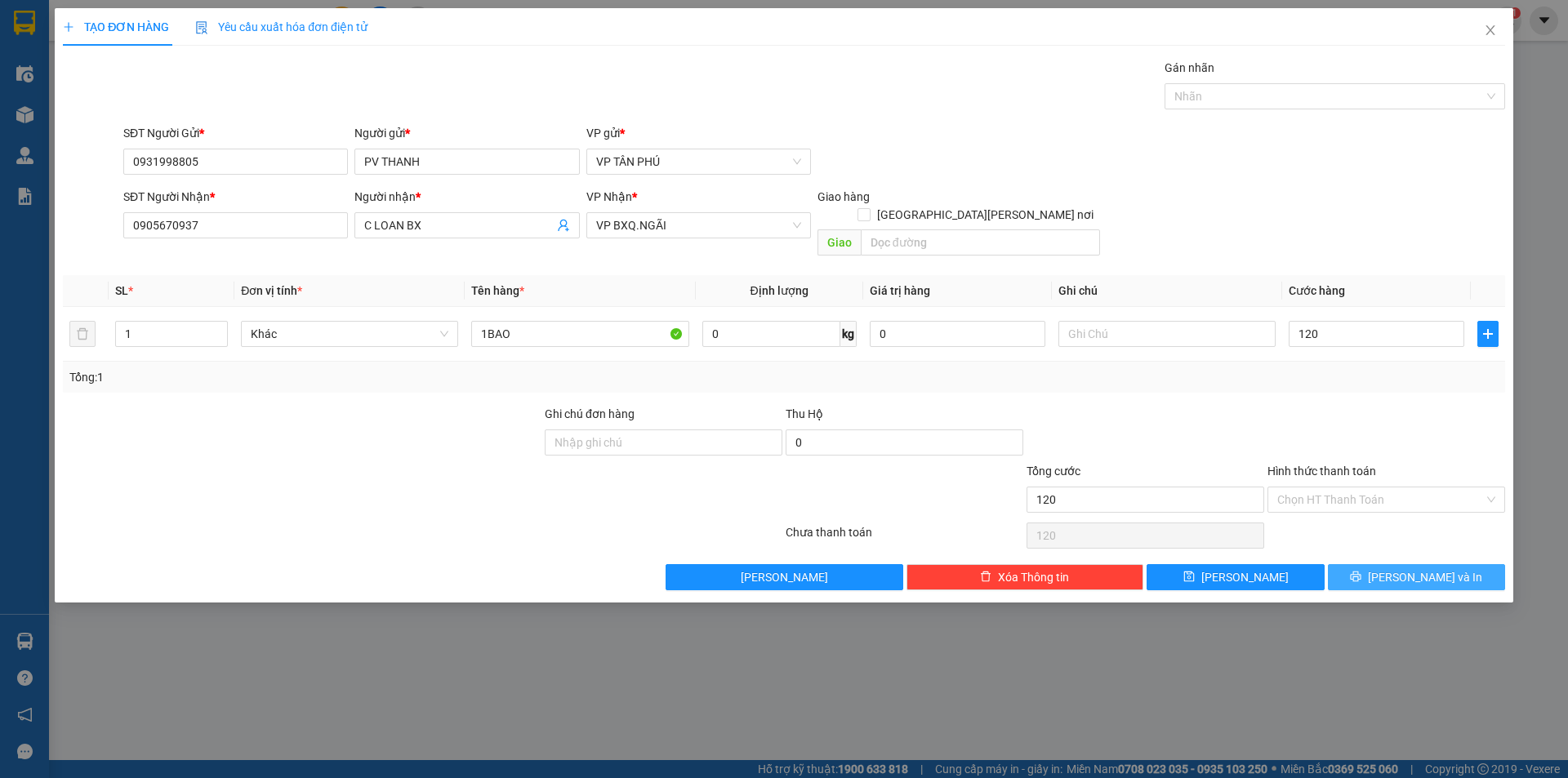
type input "120.000"
click at [1382, 564] on button "[PERSON_NAME] và In" at bounding box center [1416, 577] width 177 height 26
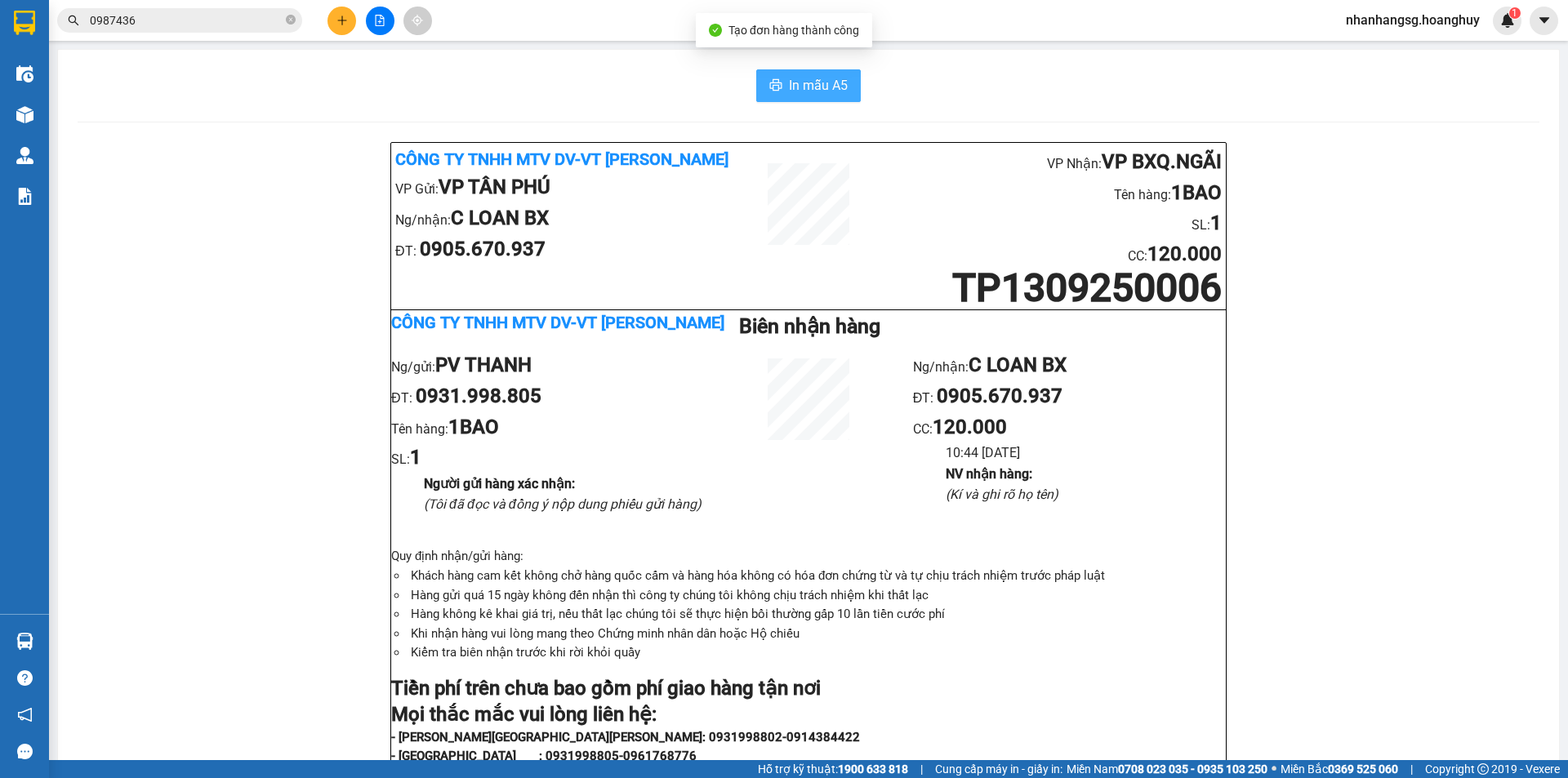
click at [823, 92] on span "In mẫu A5" at bounding box center [817, 85] width 59 height 20
click at [339, 16] on icon "plus" at bounding box center [342, 20] width 11 height 11
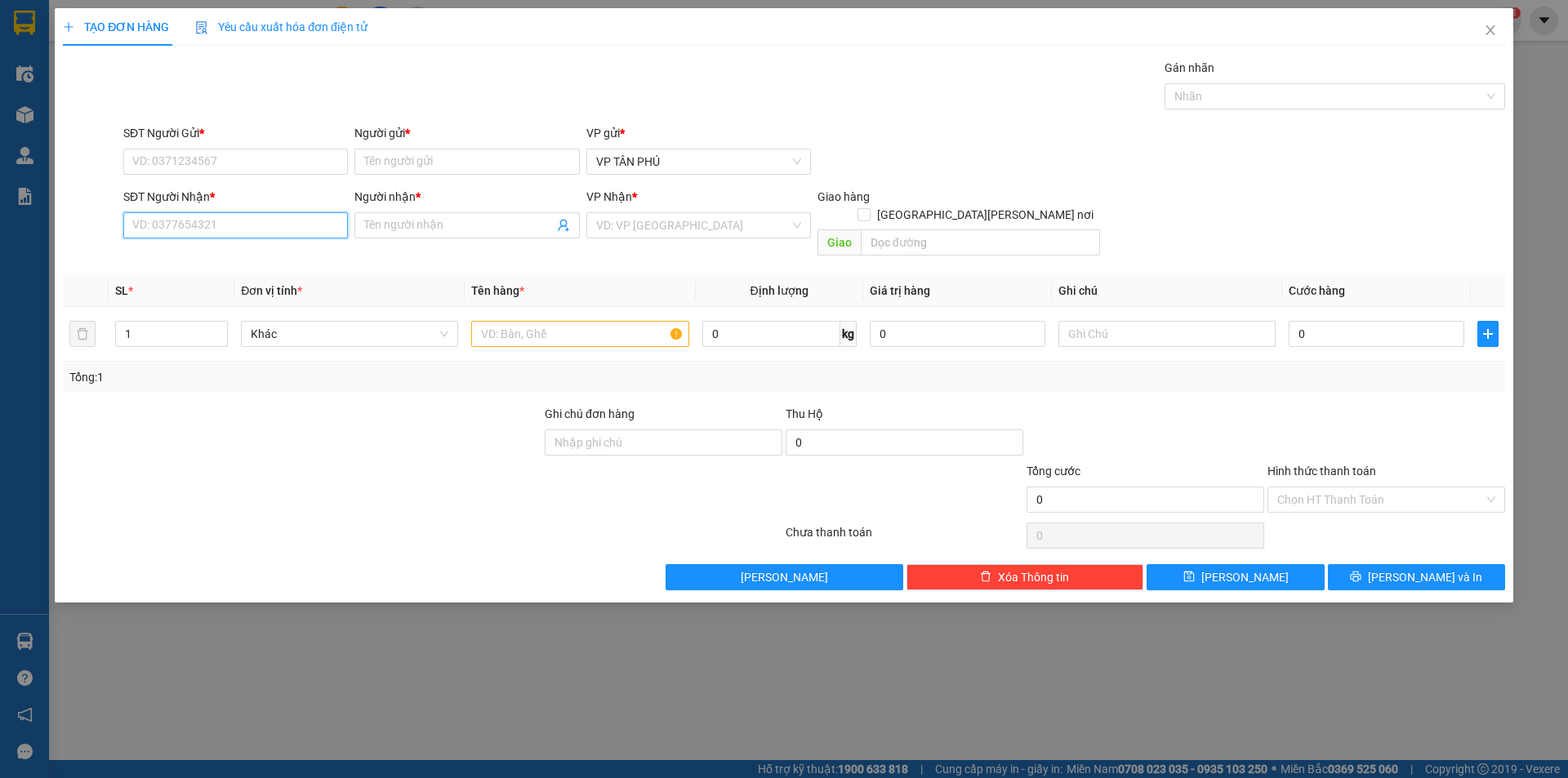
click at [274, 227] on input "SĐT Người Nhận *" at bounding box center [236, 225] width 225 height 26
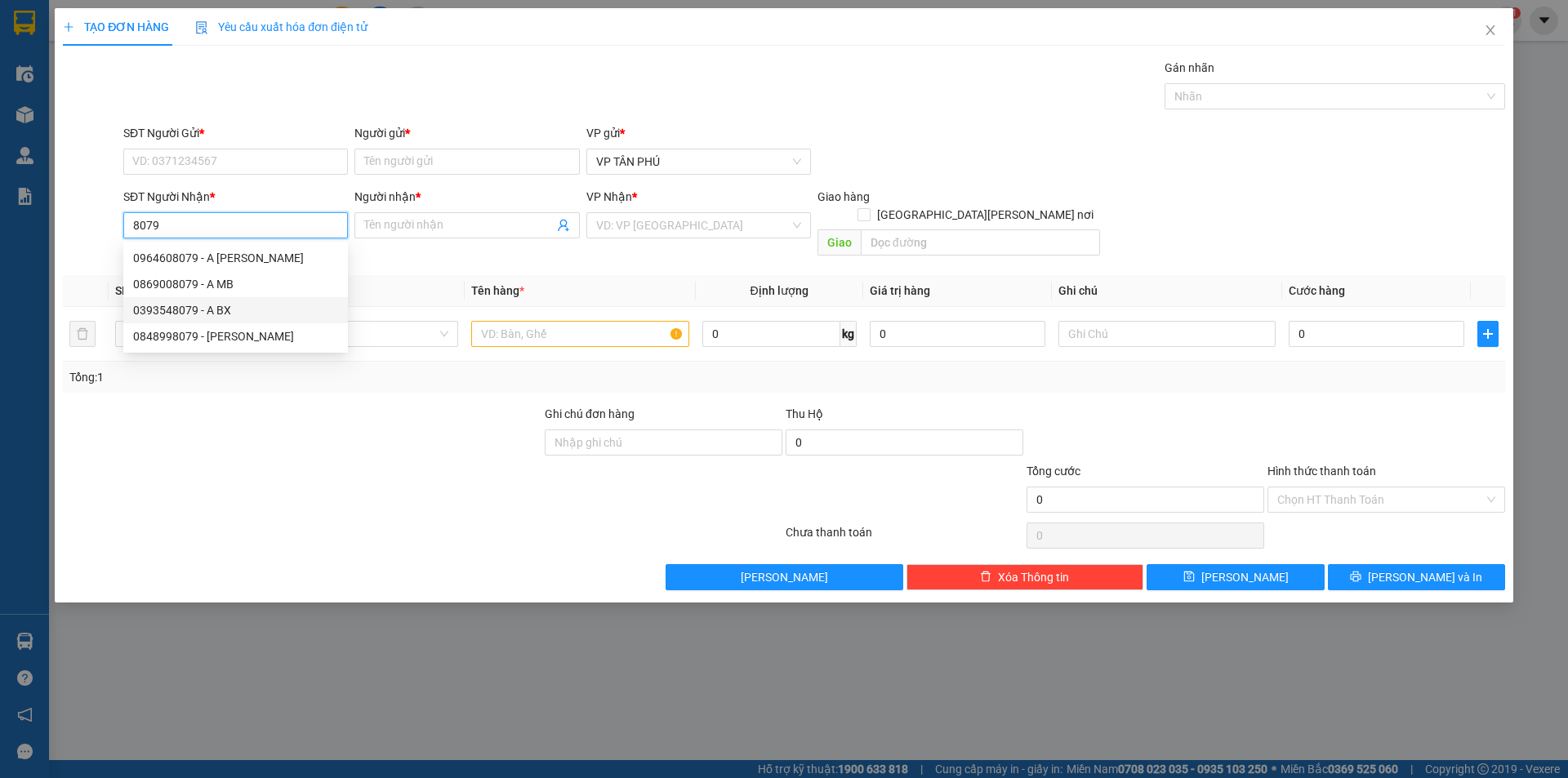
click at [226, 308] on div "0393548079 - A BX" at bounding box center [236, 310] width 205 height 18
type input "0393548079"
click at [226, 322] on span "Increase Value" at bounding box center [217, 328] width 18 height 12
type input "A BX"
type input "2"
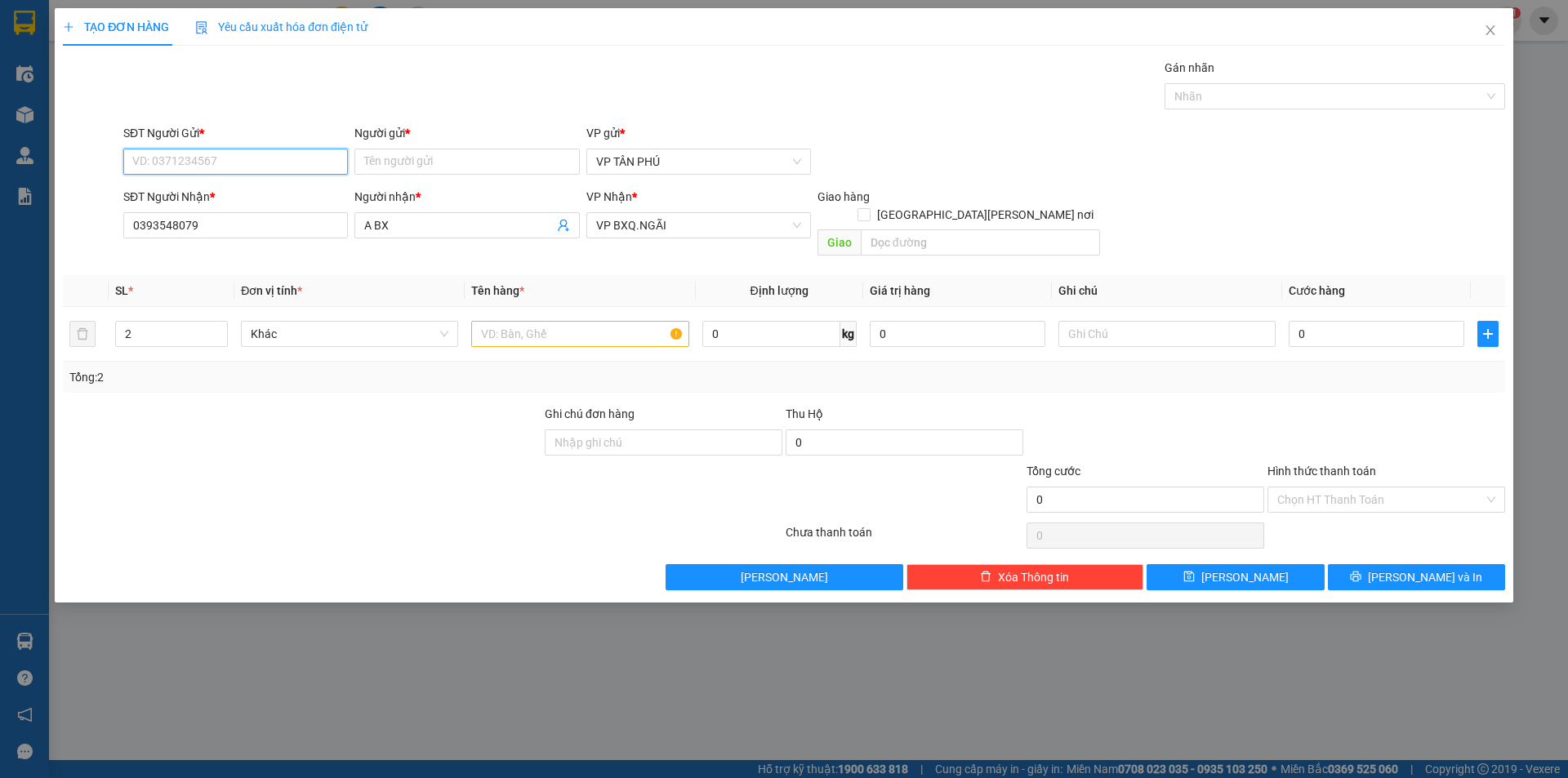
click at [182, 151] on input "SĐT Người Gửi *" at bounding box center [236, 161] width 225 height 26
click at [203, 246] on div "0931998805 - [PERSON_NAME]" at bounding box center [236, 246] width 205 height 18
type input "0931998805"
type input "PV THANH"
click at [203, 246] on div "Transit Pickup Surcharge Ids Transit Deliver Surcharge Ids Transit Deliver Surc…" at bounding box center [784, 325] width 1442 height 532
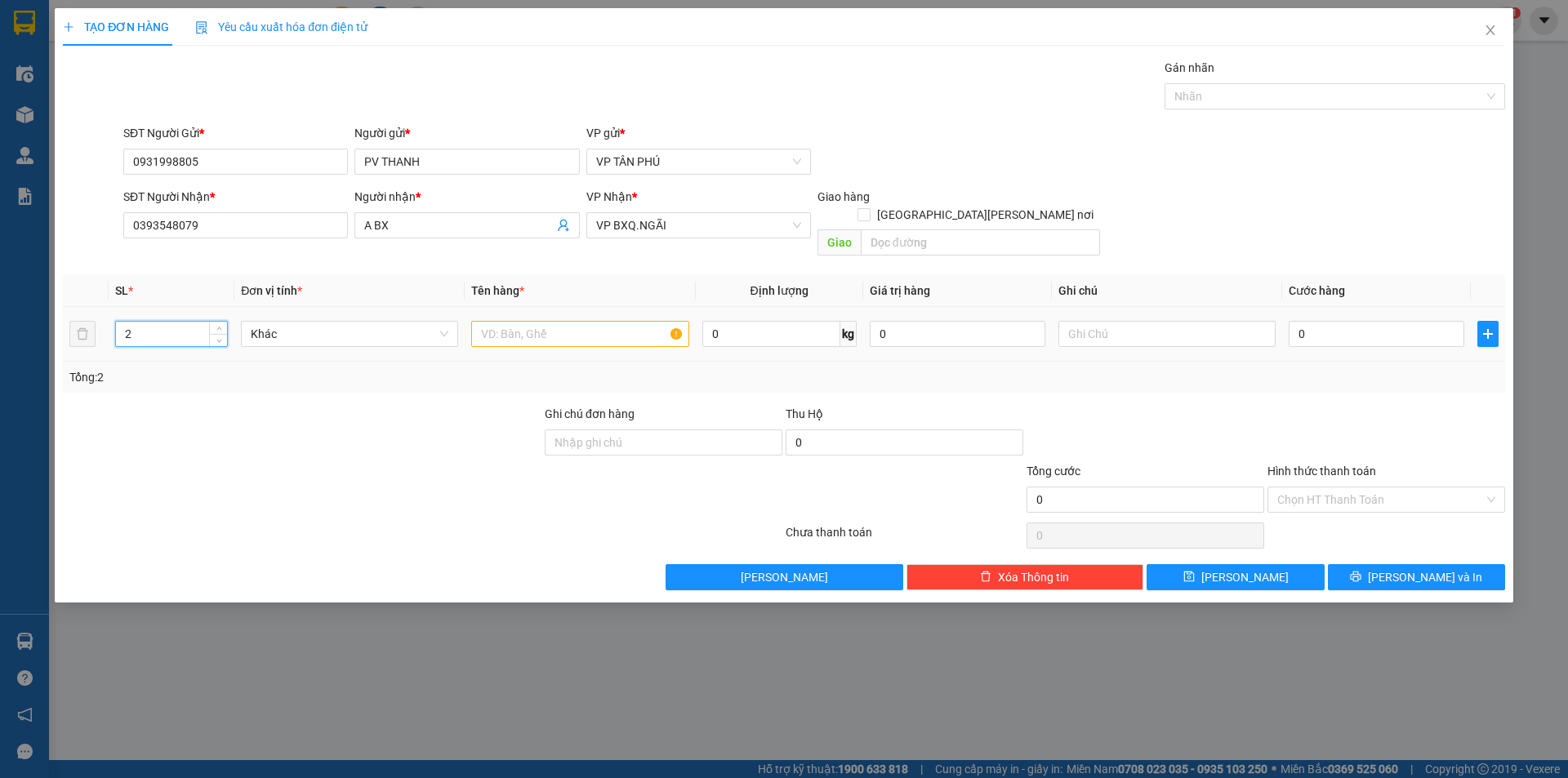
click at [150, 322] on input "2" at bounding box center [171, 334] width 111 height 25
click at [496, 321] on input "text" at bounding box center [580, 334] width 217 height 26
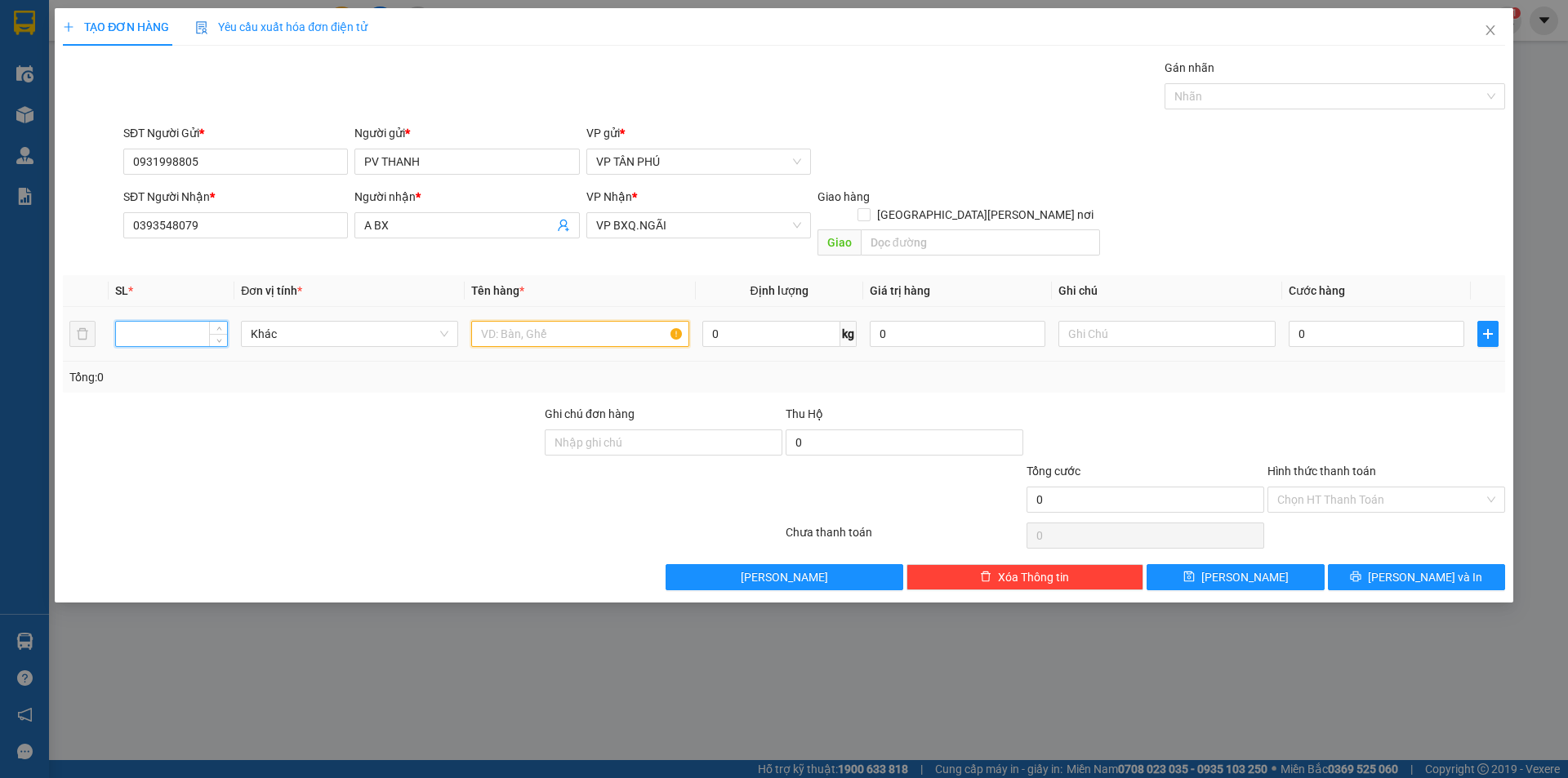
click at [496, 321] on input "text" at bounding box center [580, 334] width 217 height 26
type input "4CUC DEN"
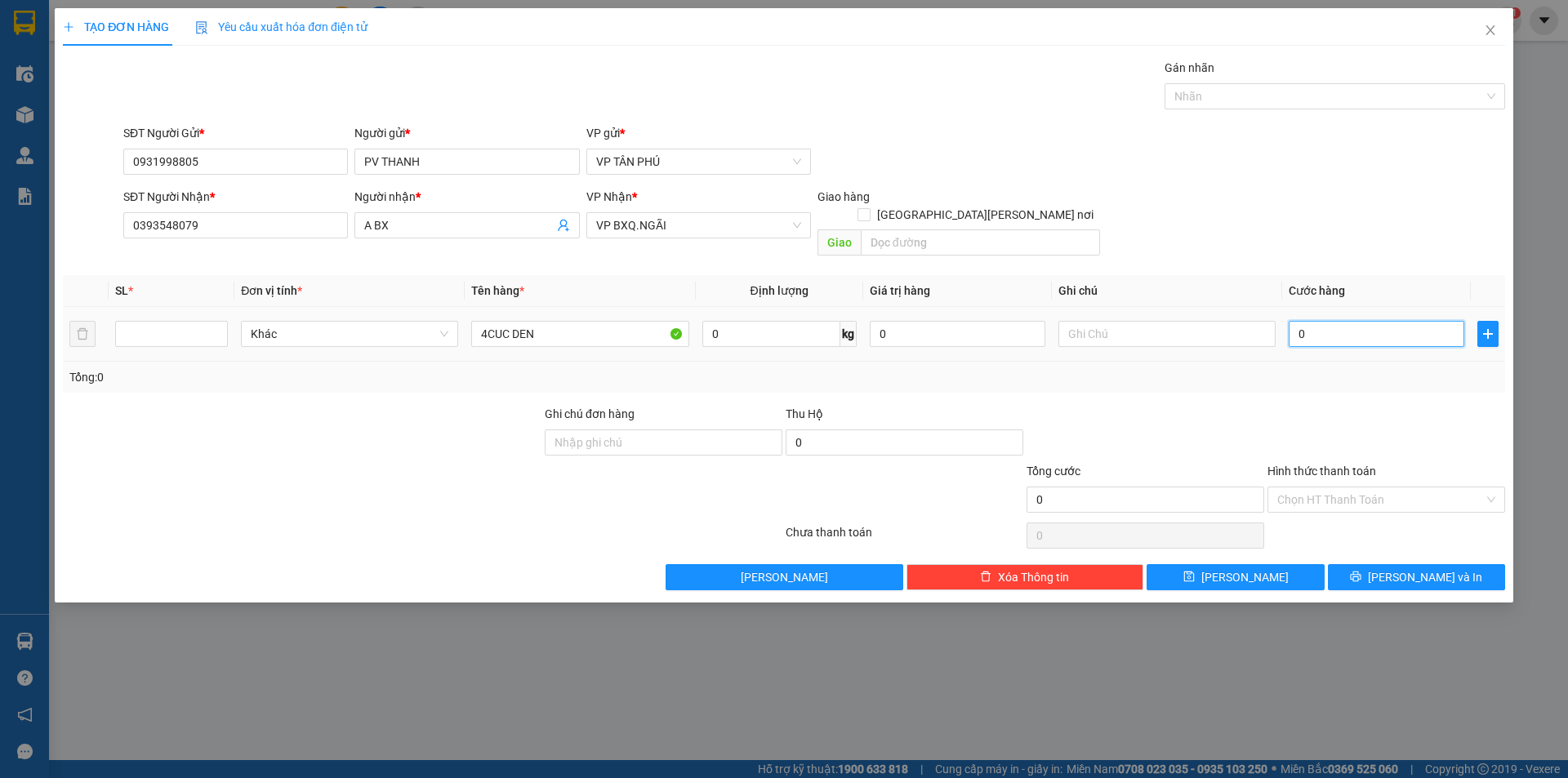
click at [1357, 321] on input "0" at bounding box center [1376, 334] width 175 height 26
type input "4"
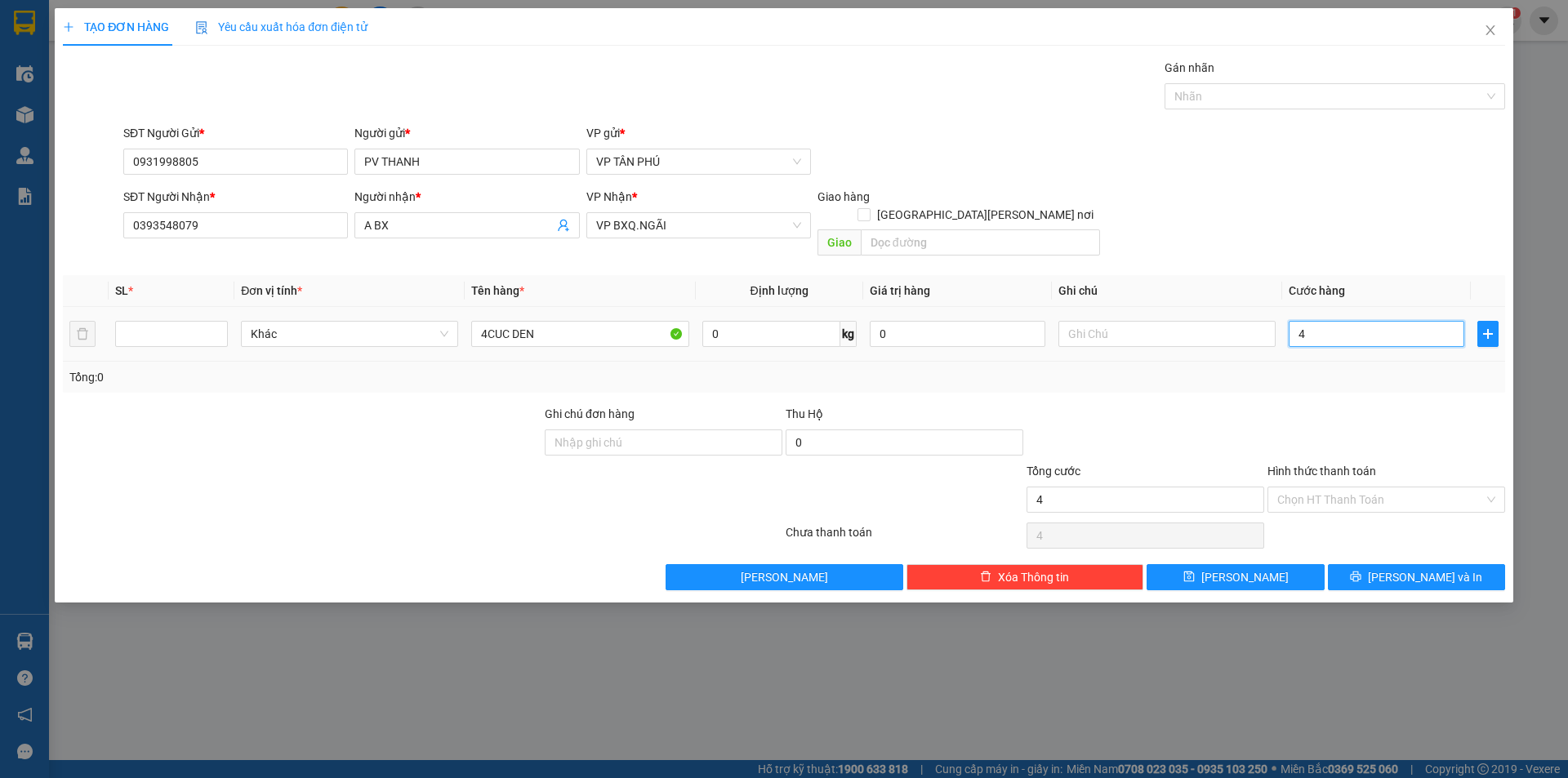
type input "48"
type input "480"
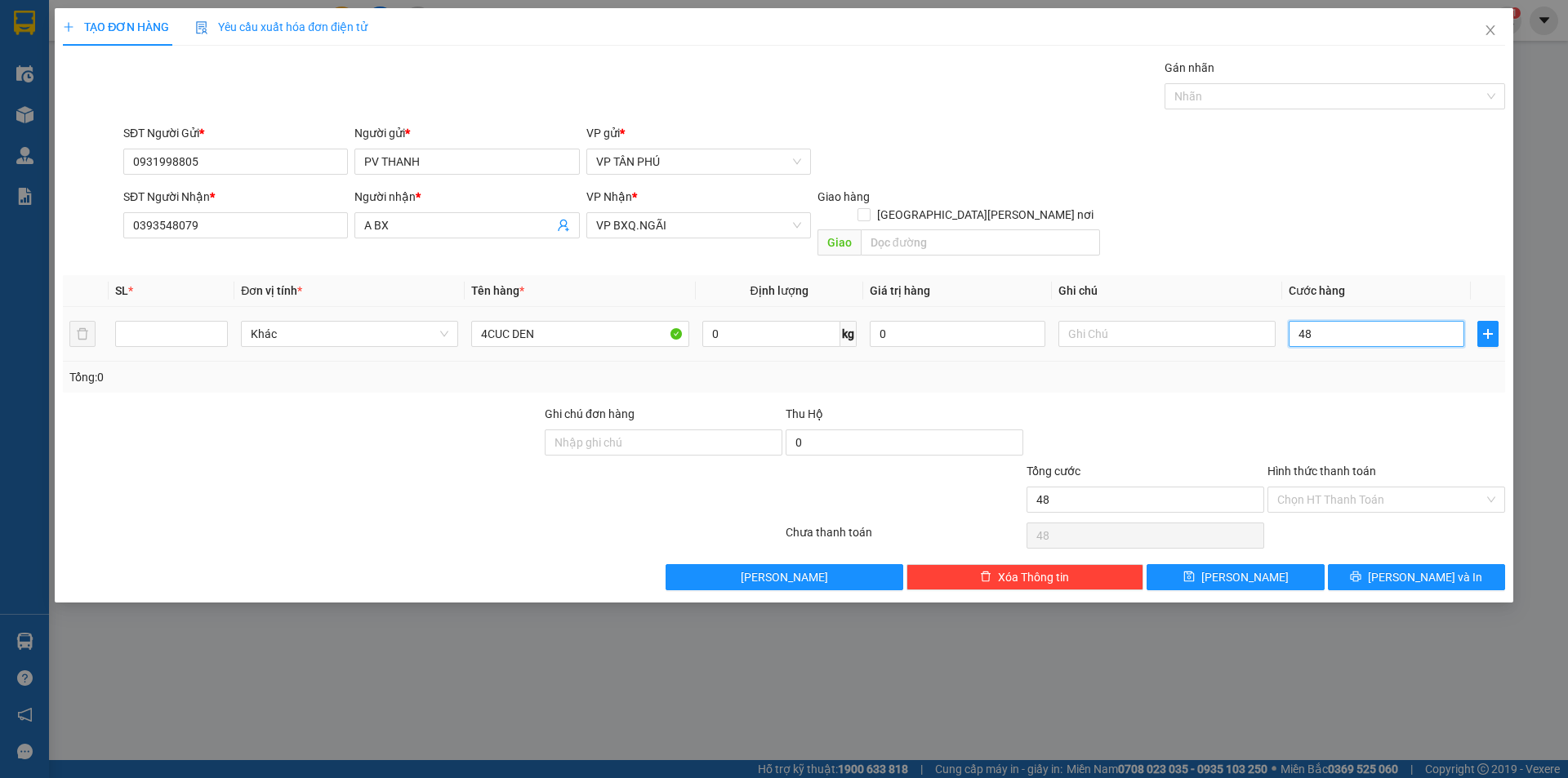
type input "480"
click at [1413, 568] on span "[PERSON_NAME] và In" at bounding box center [1425, 577] width 114 height 18
type input "480.000"
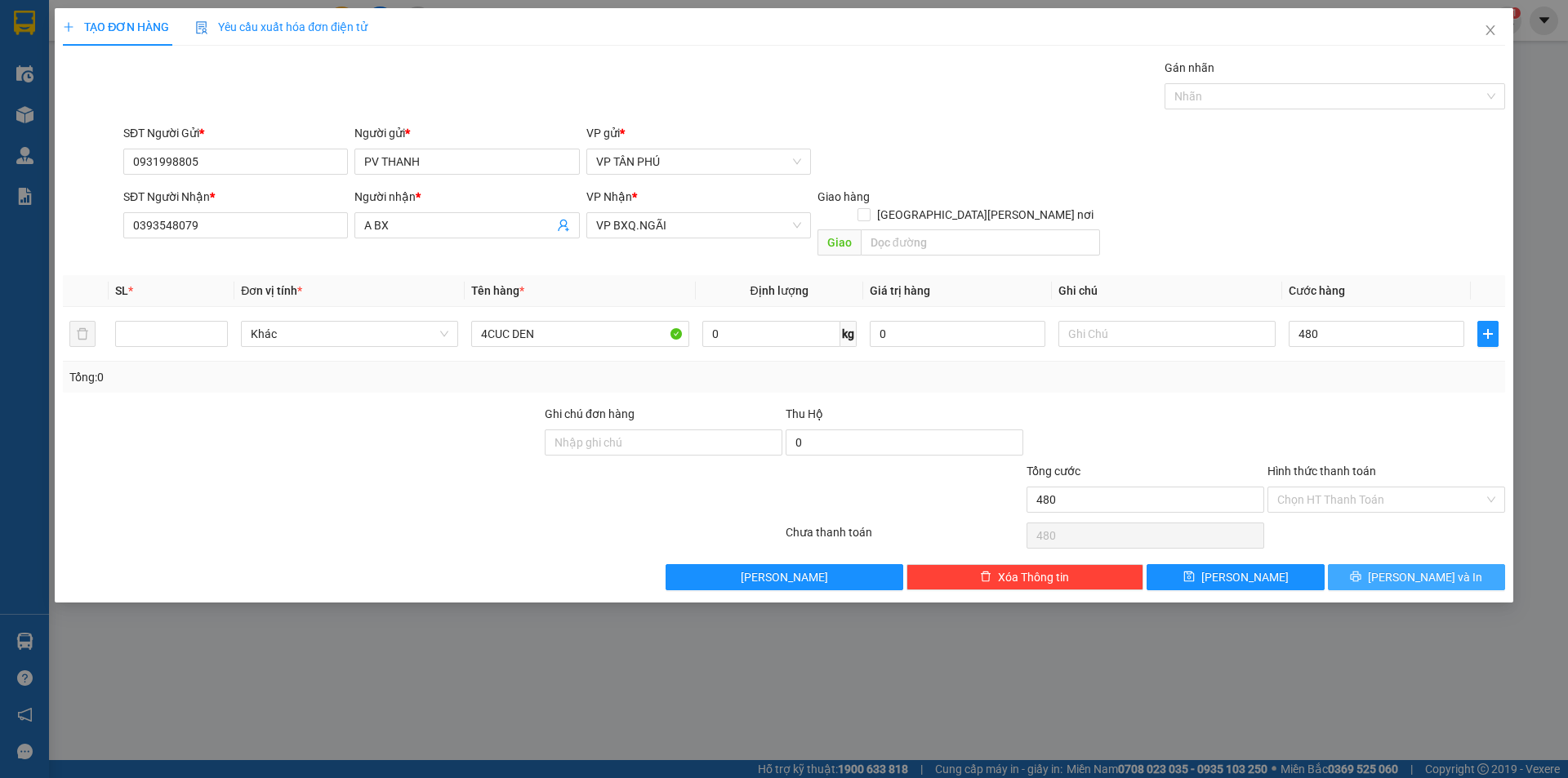
type input "480.000"
click at [1365, 564] on button "[PERSON_NAME] và In" at bounding box center [1416, 577] width 177 height 26
click at [1367, 564] on button "[PERSON_NAME] và In" at bounding box center [1416, 577] width 177 height 26
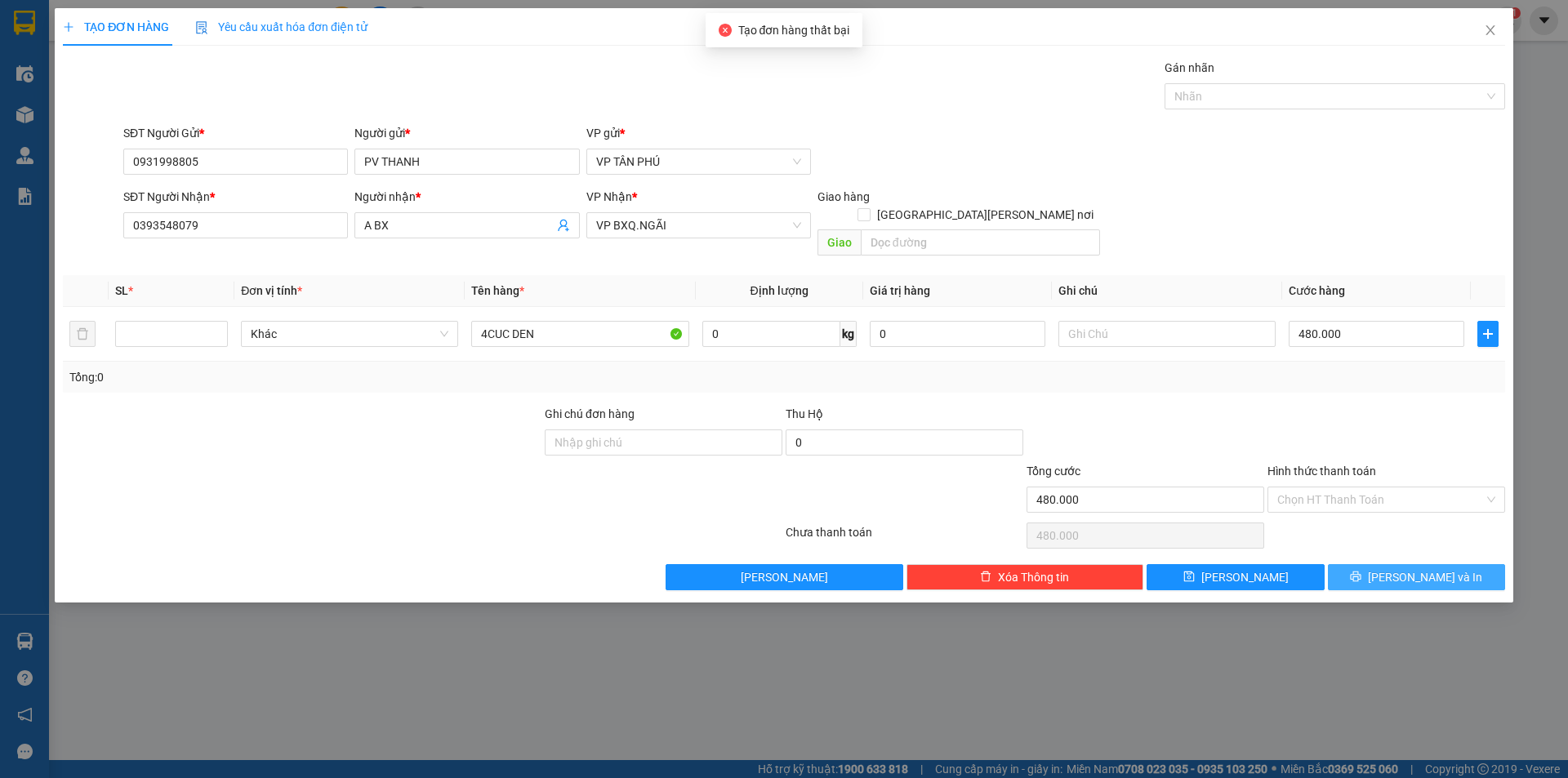
click at [1367, 564] on button "[PERSON_NAME] và In" at bounding box center [1416, 577] width 177 height 26
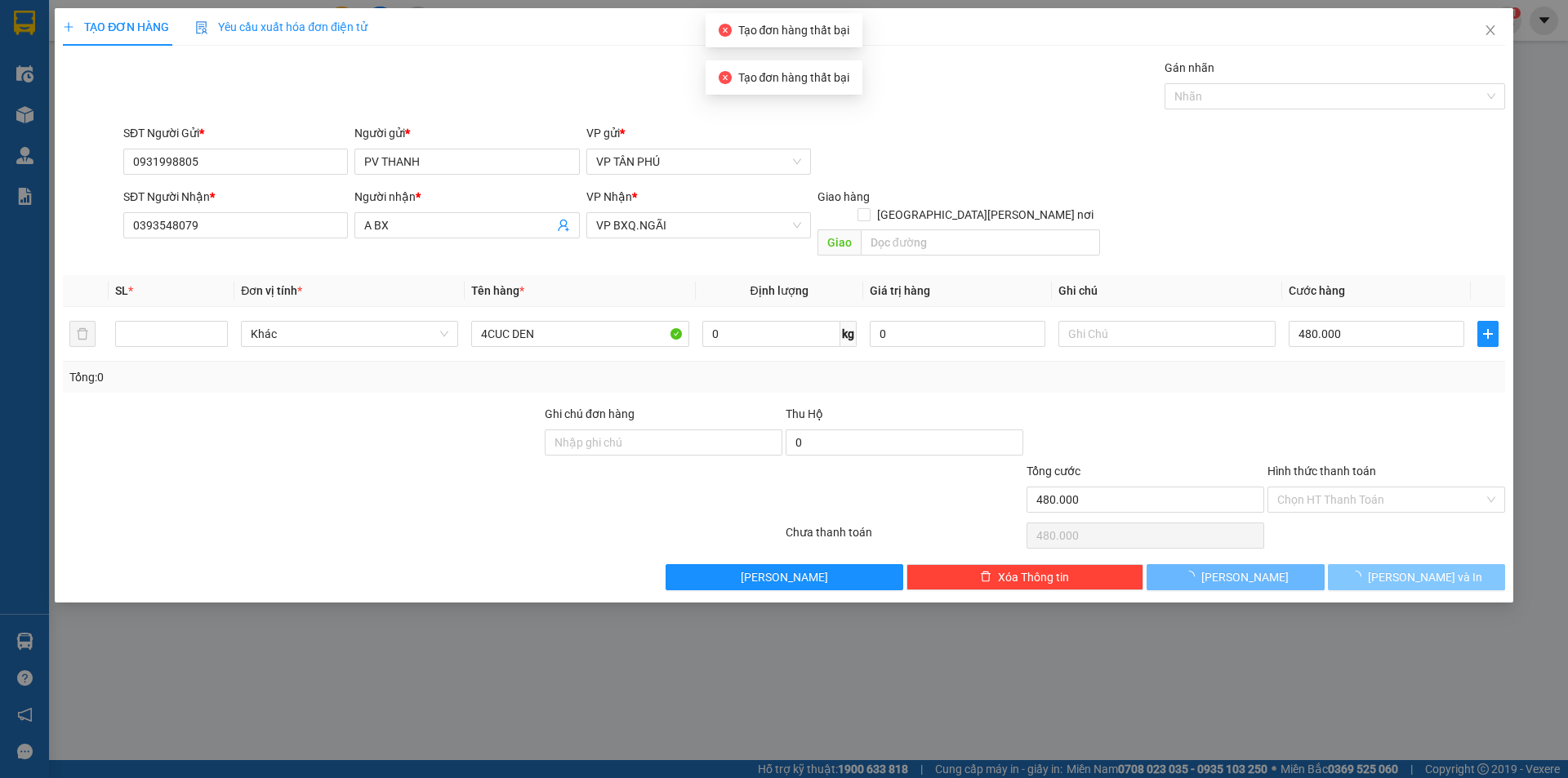
click at [1367, 564] on button "[PERSON_NAME] và In" at bounding box center [1416, 577] width 177 height 26
click at [1230, 567] on button "[PERSON_NAME]" at bounding box center [1235, 577] width 177 height 26
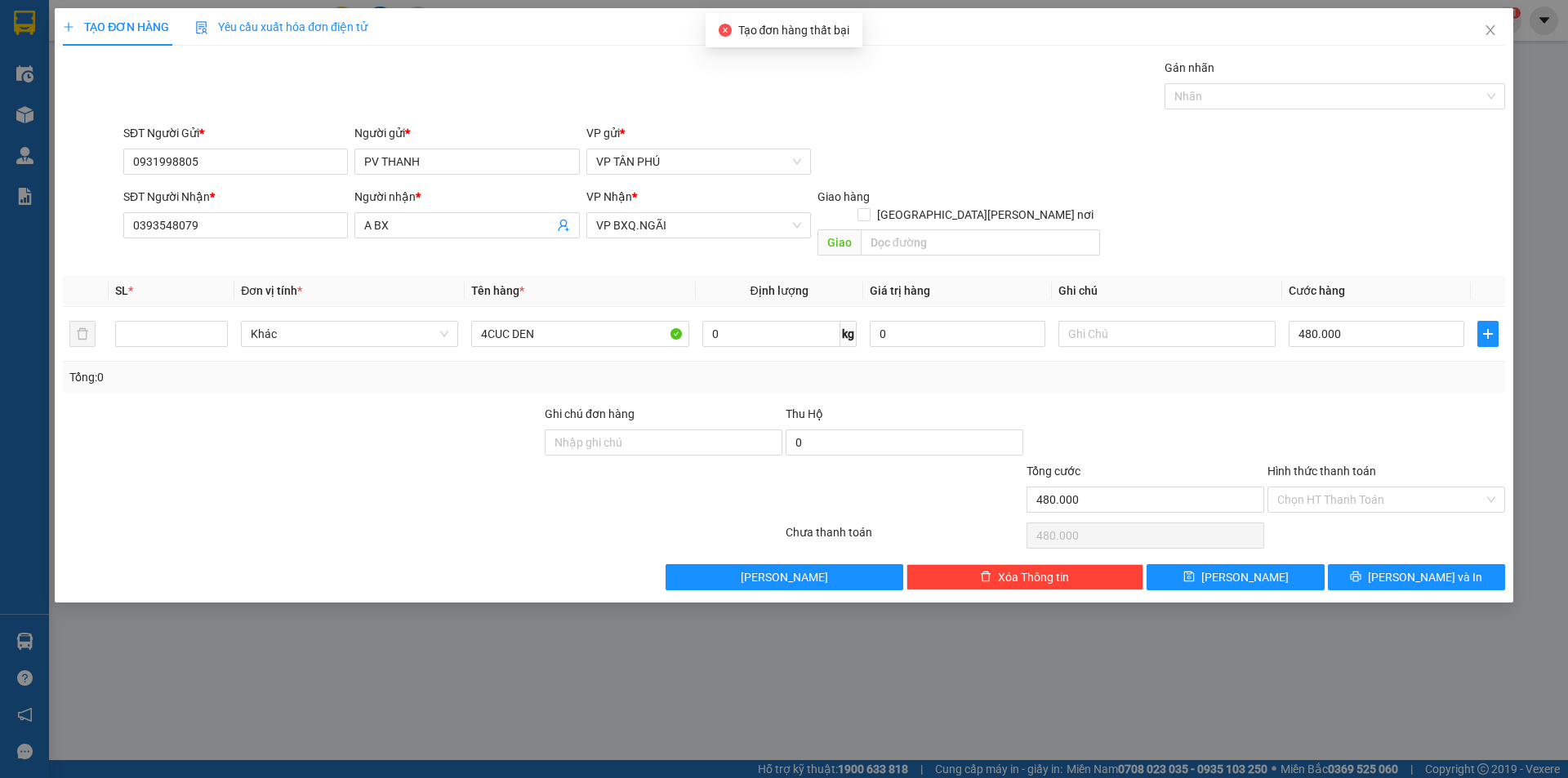
drag, startPoint x: 1125, startPoint y: 447, endPoint x: 1122, endPoint y: 426, distance: 21.2
drag, startPoint x: 1122, startPoint y: 426, endPoint x: 1250, endPoint y: 556, distance: 182.4
click at [1250, 568] on span "[PERSON_NAME]" at bounding box center [1245, 577] width 88 height 18
click at [1354, 538] on div "Transit Pickup Surcharge Ids Transit Deliver Surcharge Ids Transit Deliver Surc…" at bounding box center [784, 325] width 1442 height 532
click at [1360, 564] on button "[PERSON_NAME] và In" at bounding box center [1416, 577] width 177 height 26
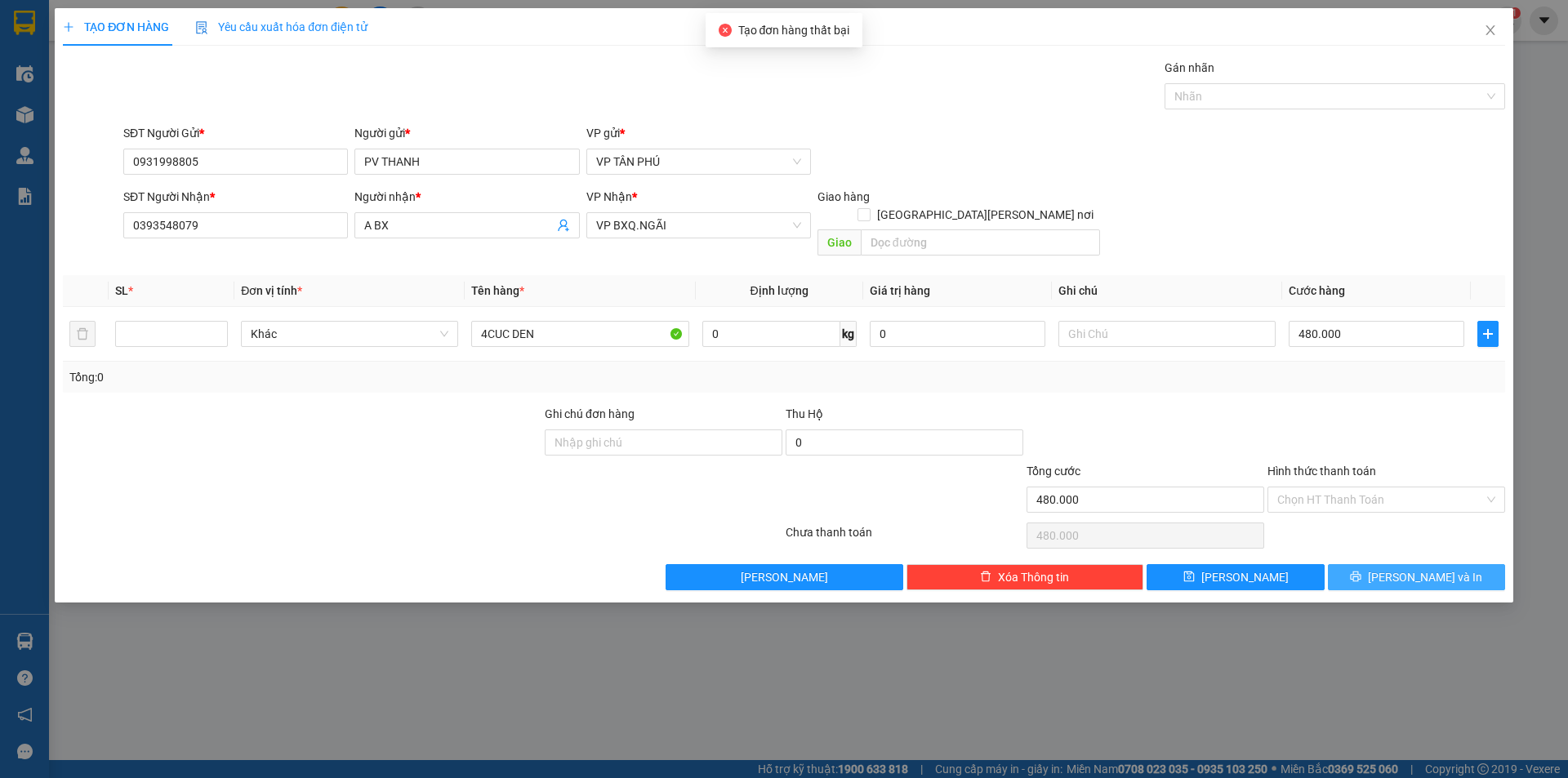
click at [1360, 564] on button "[PERSON_NAME] và In" at bounding box center [1416, 577] width 177 height 26
click at [1358, 564] on button "[PERSON_NAME] và In" at bounding box center [1416, 577] width 177 height 26
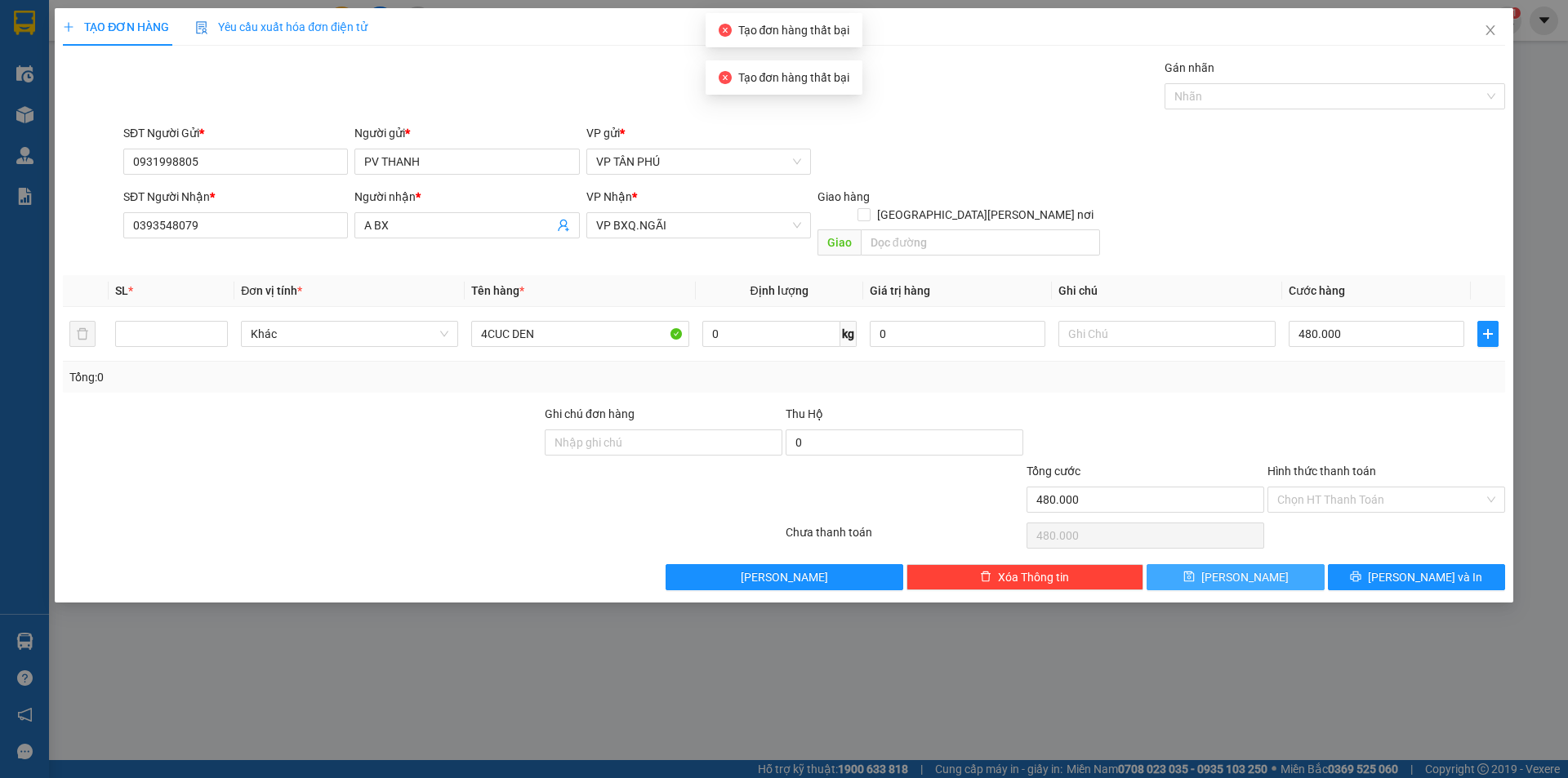
click at [1286, 564] on button "[PERSON_NAME]" at bounding box center [1235, 577] width 177 height 26
click at [1487, 28] on icon "close" at bounding box center [1490, 30] width 9 height 10
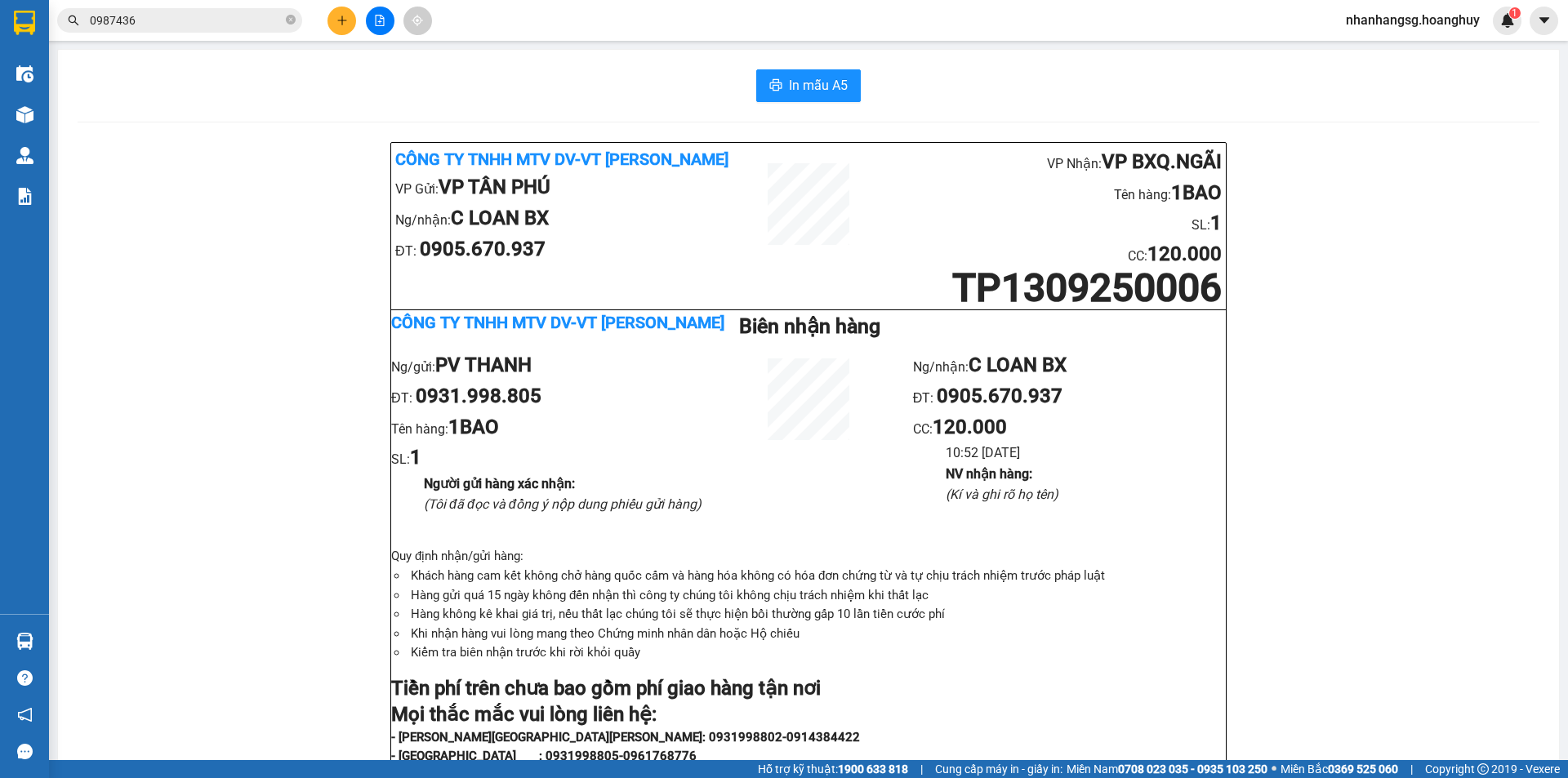
click at [342, 14] on button at bounding box center [341, 20] width 29 height 29
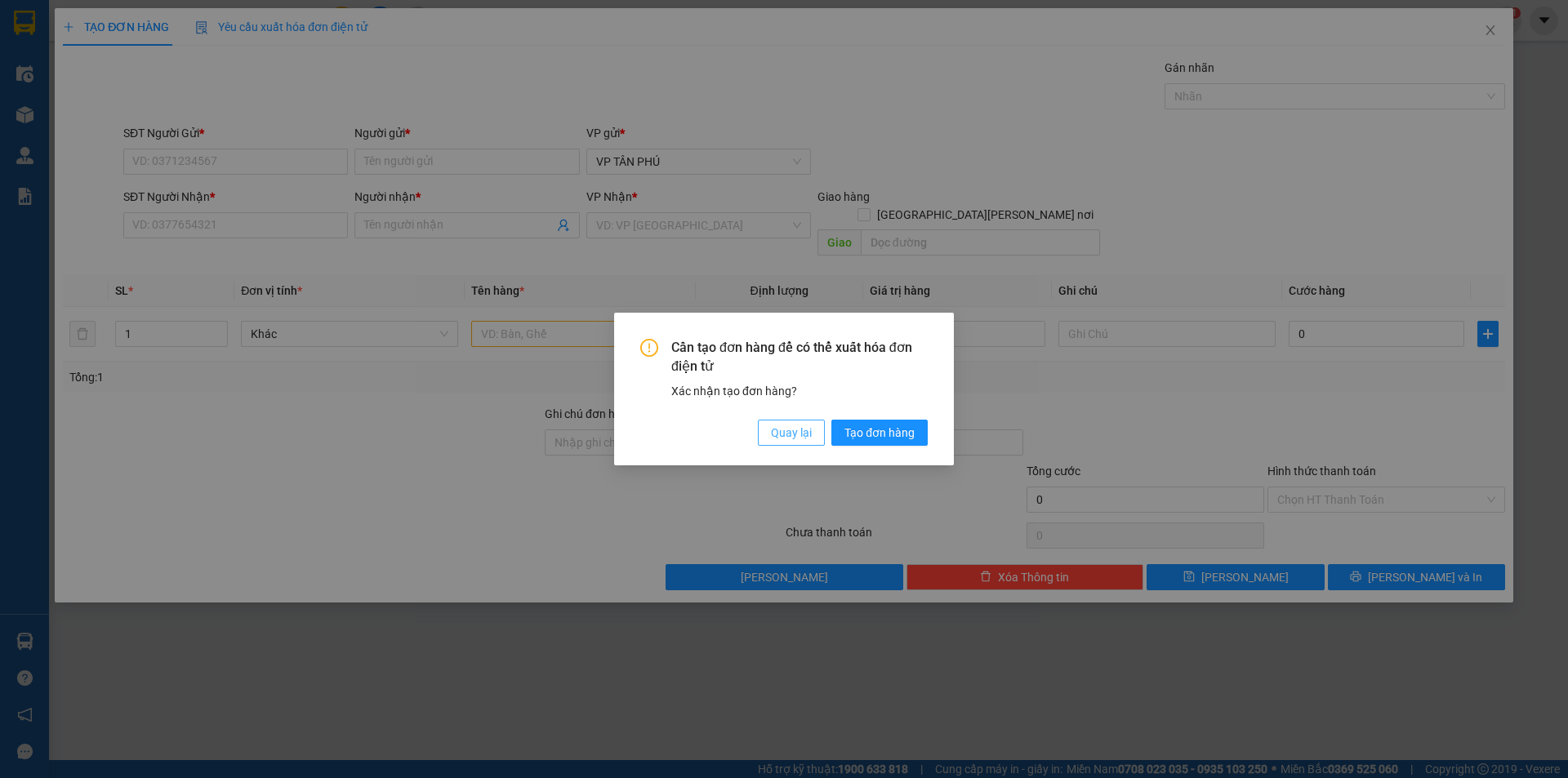
click at [780, 425] on span "Quay lại" at bounding box center [791, 432] width 41 height 18
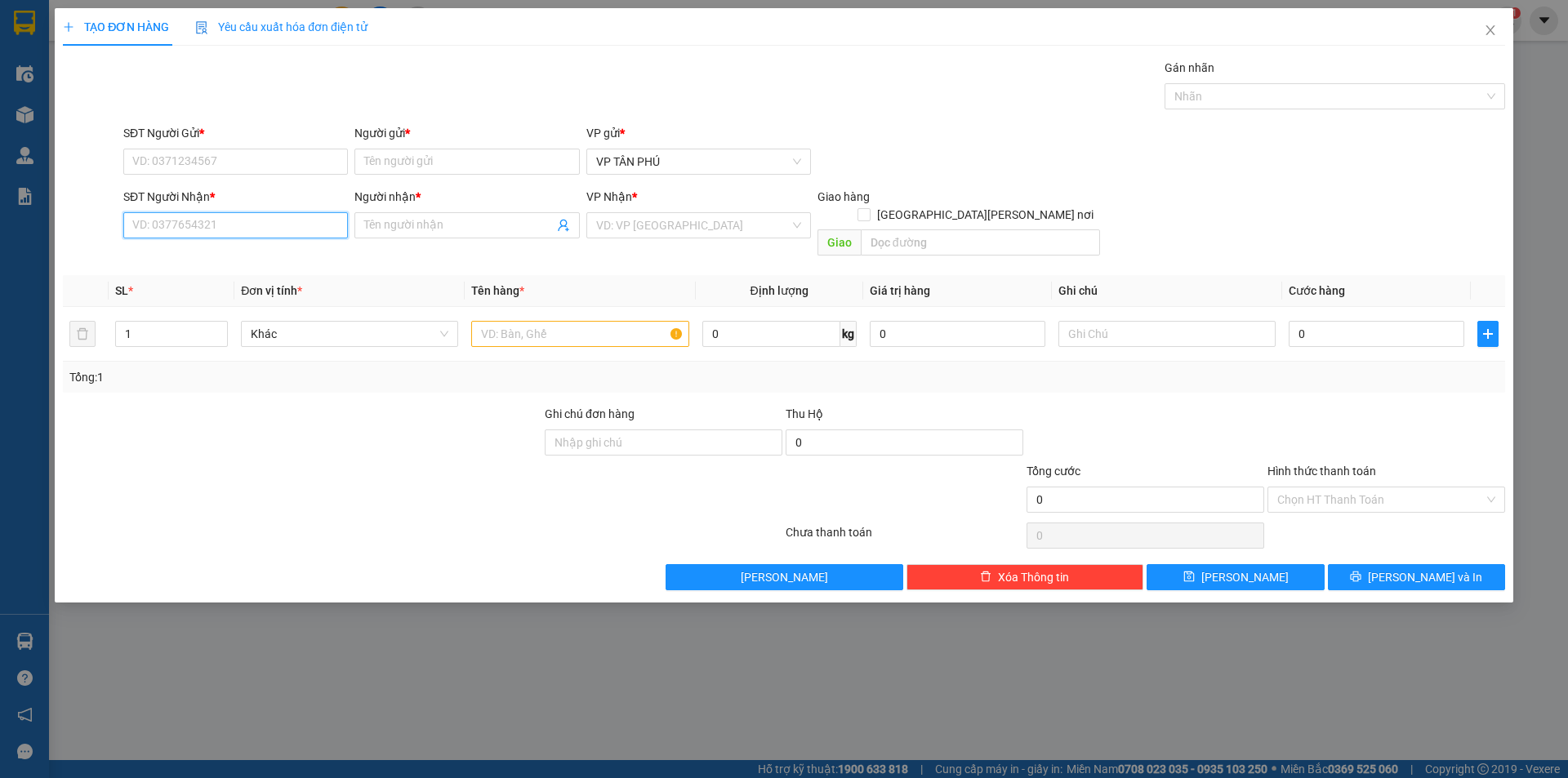
click at [234, 229] on input "SĐT Người Nhận *" at bounding box center [236, 225] width 225 height 26
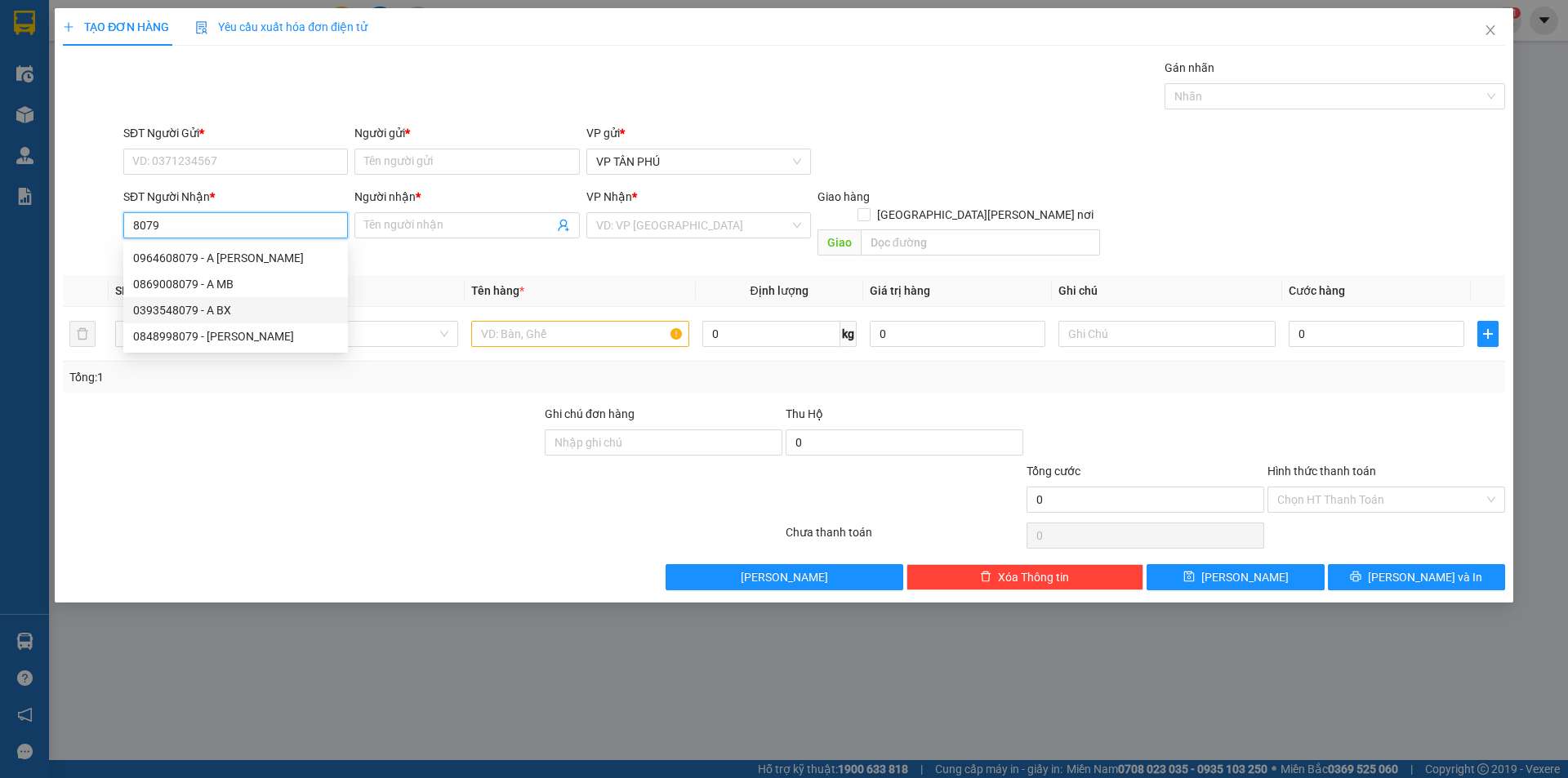
click at [198, 310] on div "0393548079 - A BX" at bounding box center [236, 310] width 205 height 18
type input "0393548079"
type input "A BX"
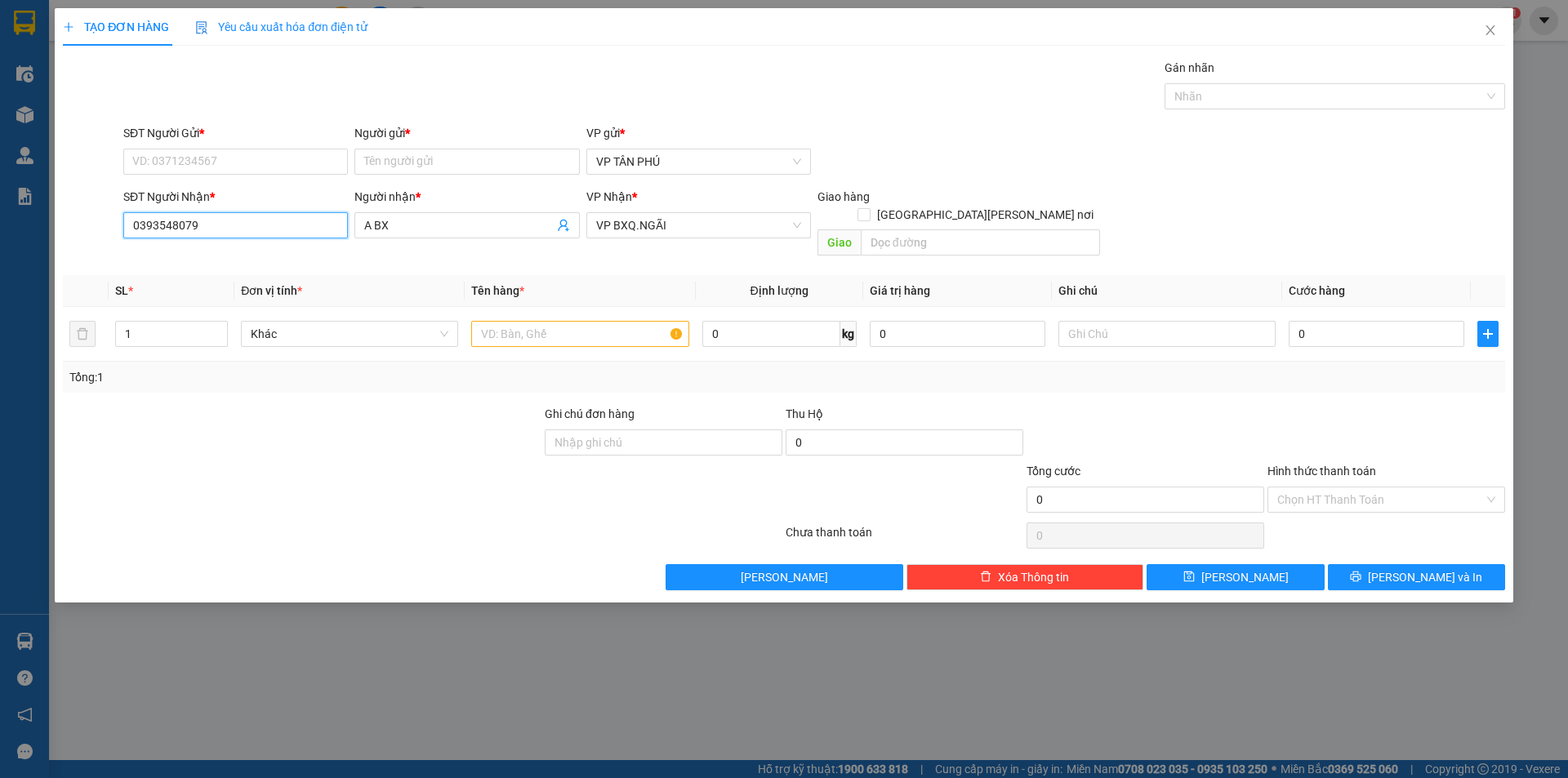
type input "0393548079"
click at [244, 148] on div "SĐT Người Gửi *" at bounding box center [236, 137] width 225 height 25
click at [243, 153] on input "SĐT Người Gửi *" at bounding box center [236, 161] width 225 height 26
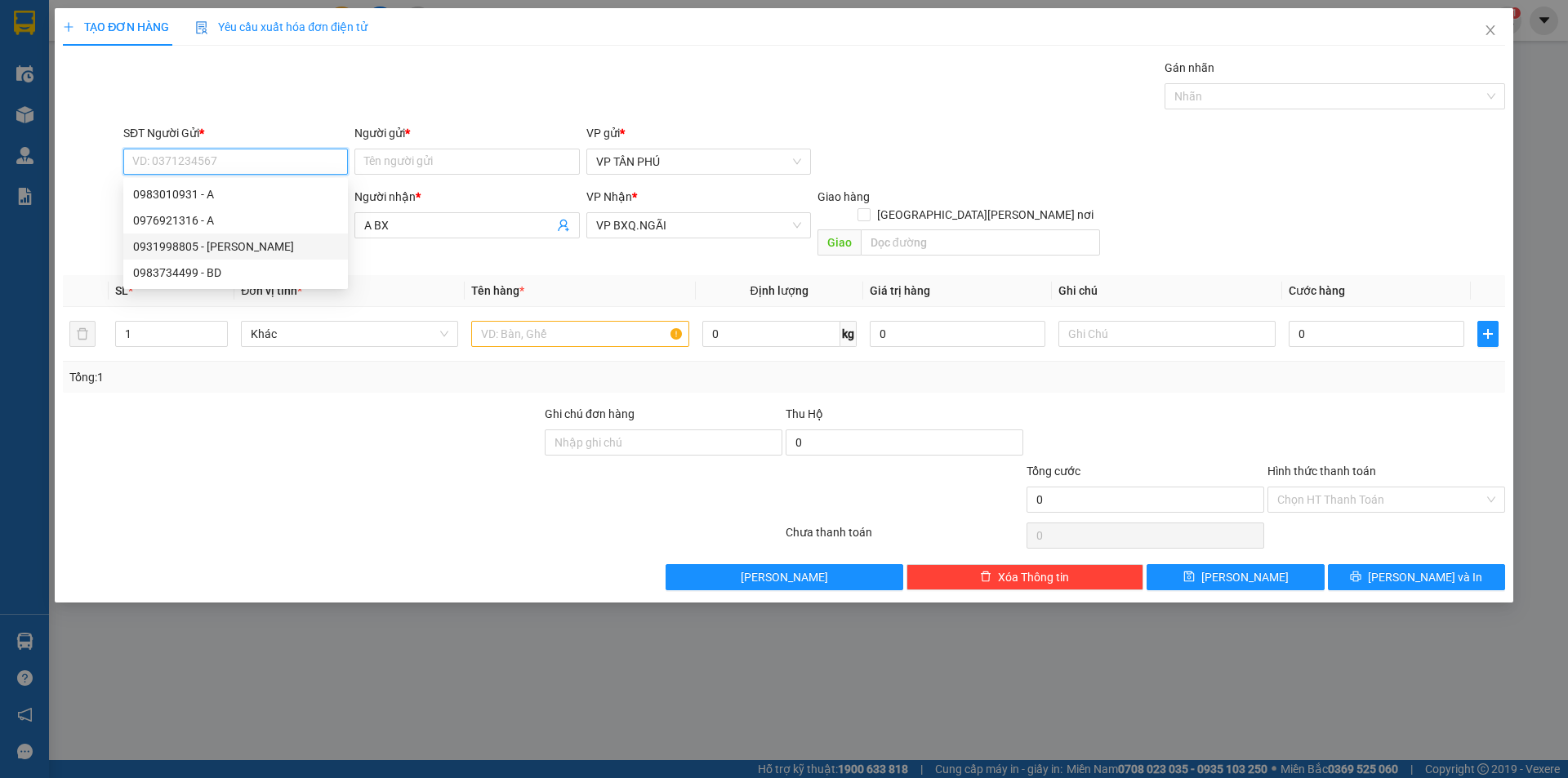
click at [230, 235] on div "0931998805 - [PERSON_NAME]" at bounding box center [236, 246] width 225 height 26
type input "0931998805"
type input "PV THANH"
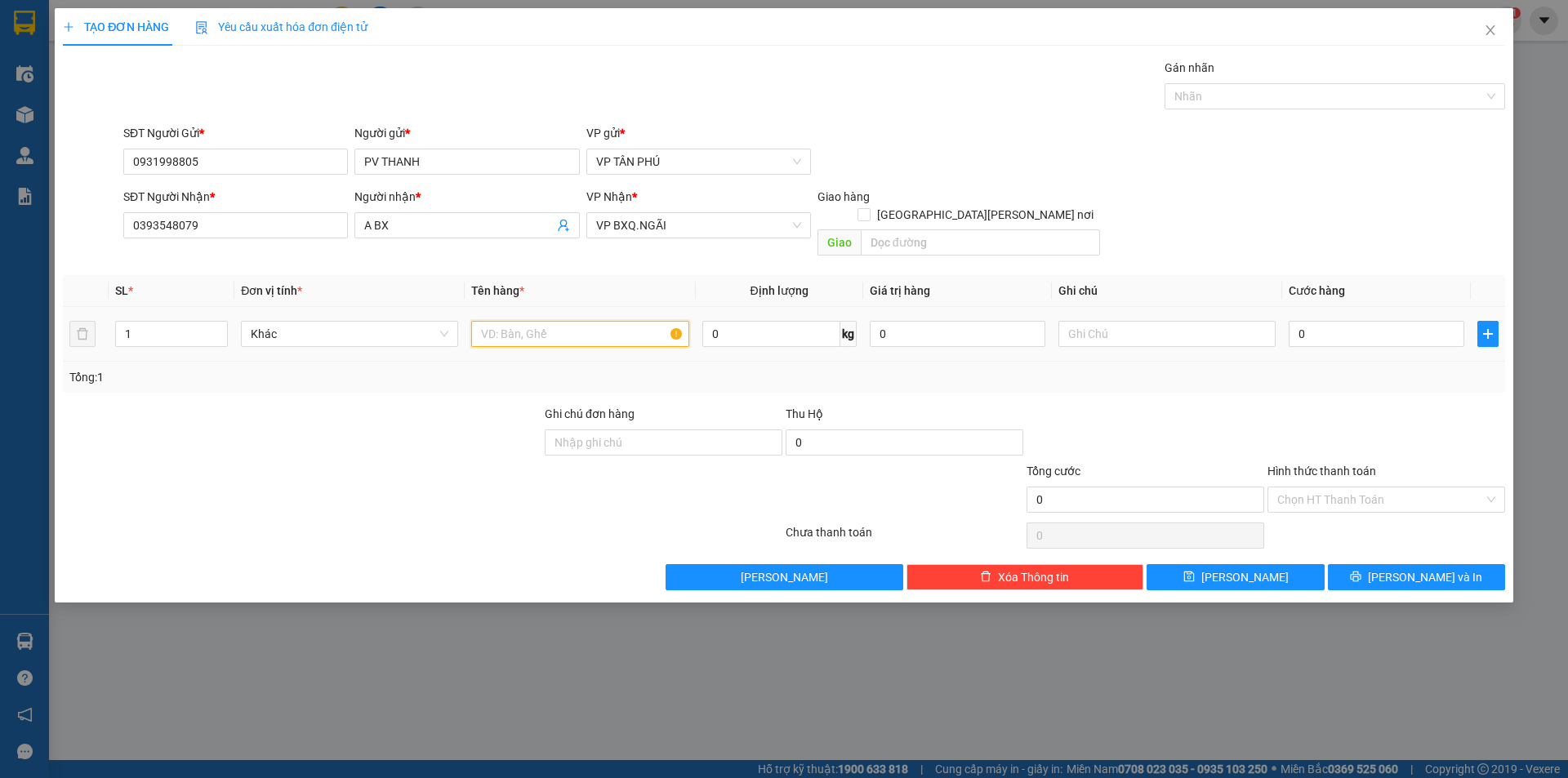
click at [579, 321] on input "text" at bounding box center [580, 334] width 217 height 26
type input "4CUC DEN"
click at [1368, 321] on input "0" at bounding box center [1376, 334] width 175 height 26
type input "4"
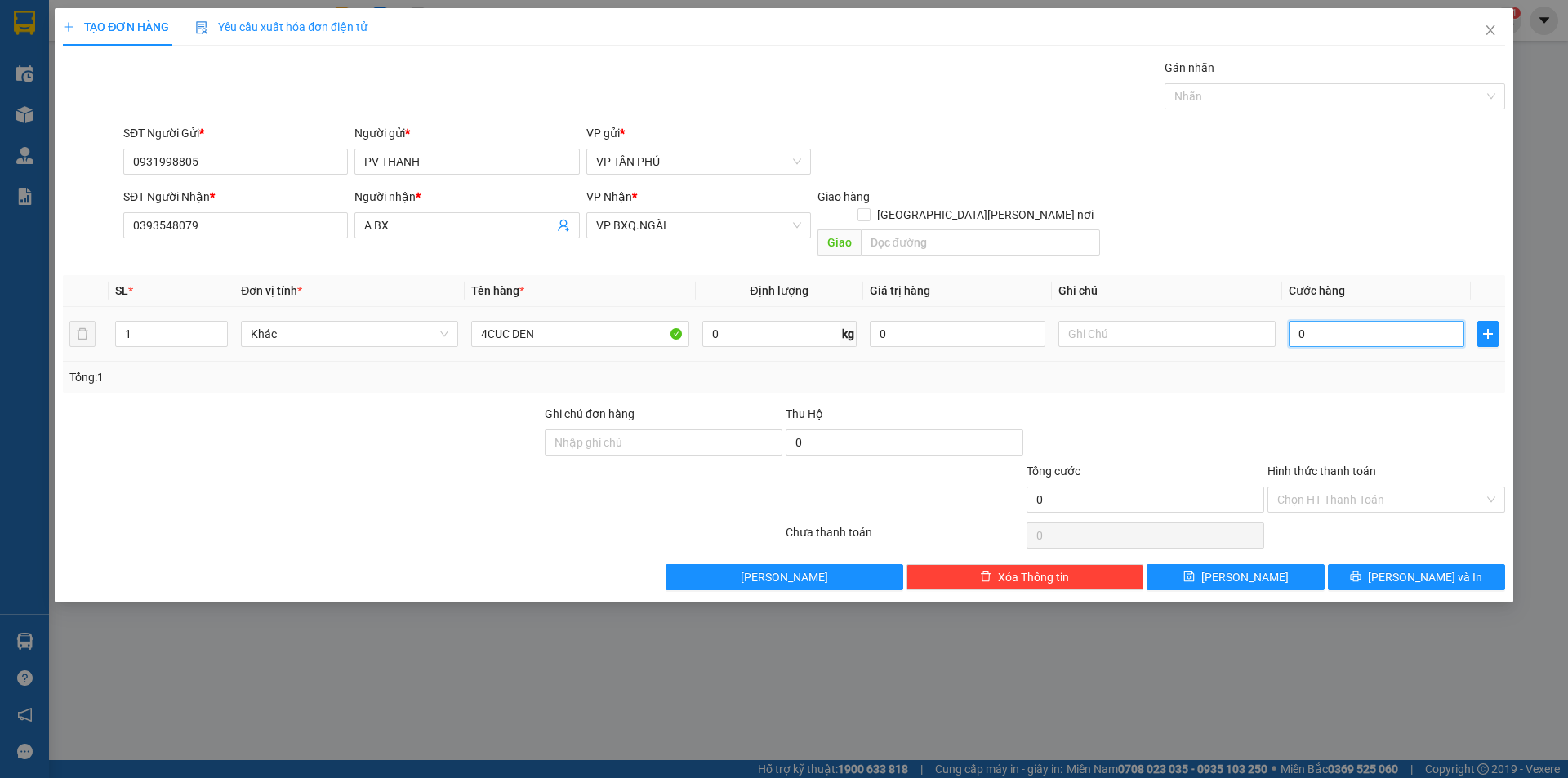
type input "4"
type input "48"
type input "480"
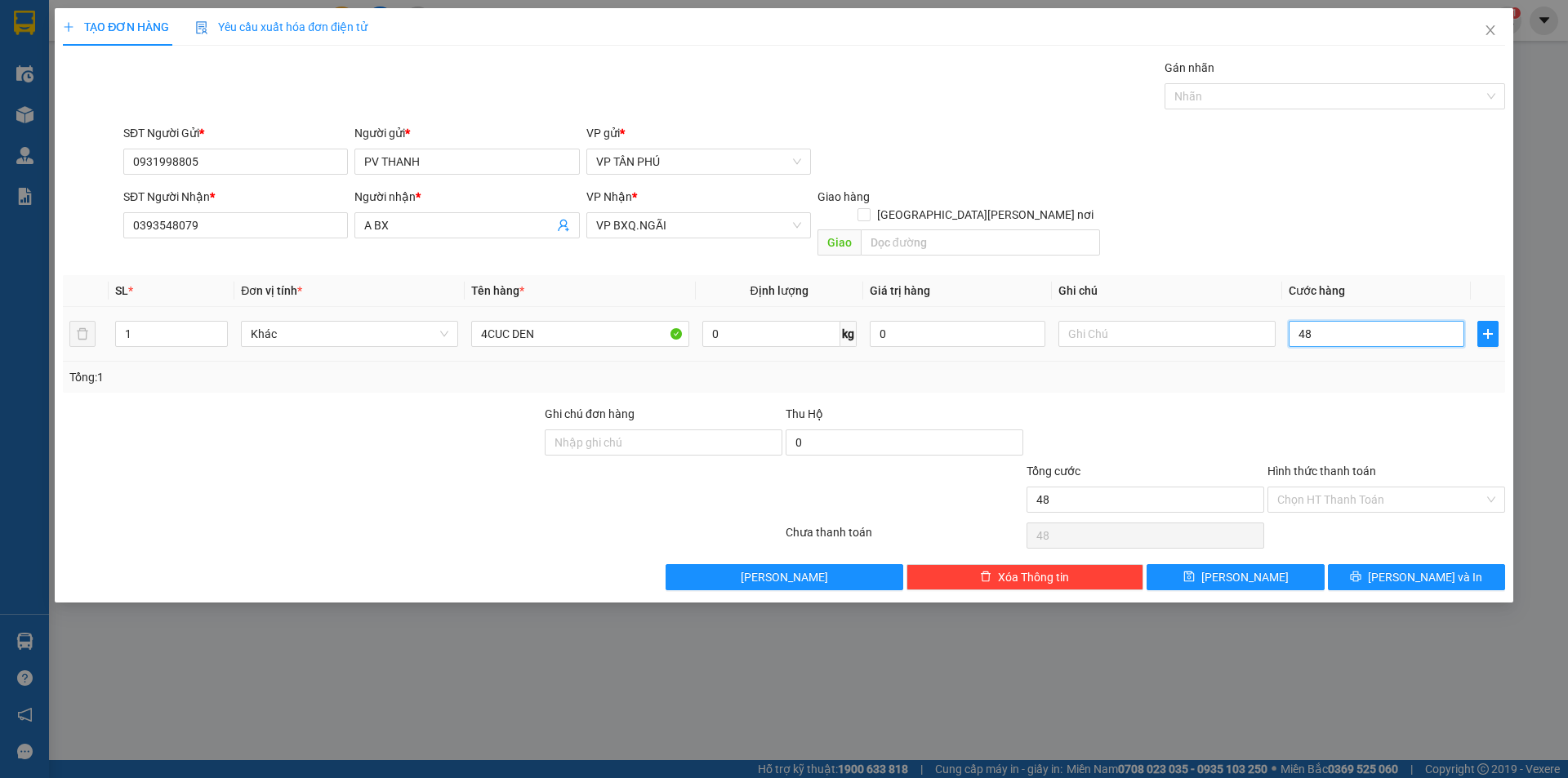
type input "480"
type input "480.000"
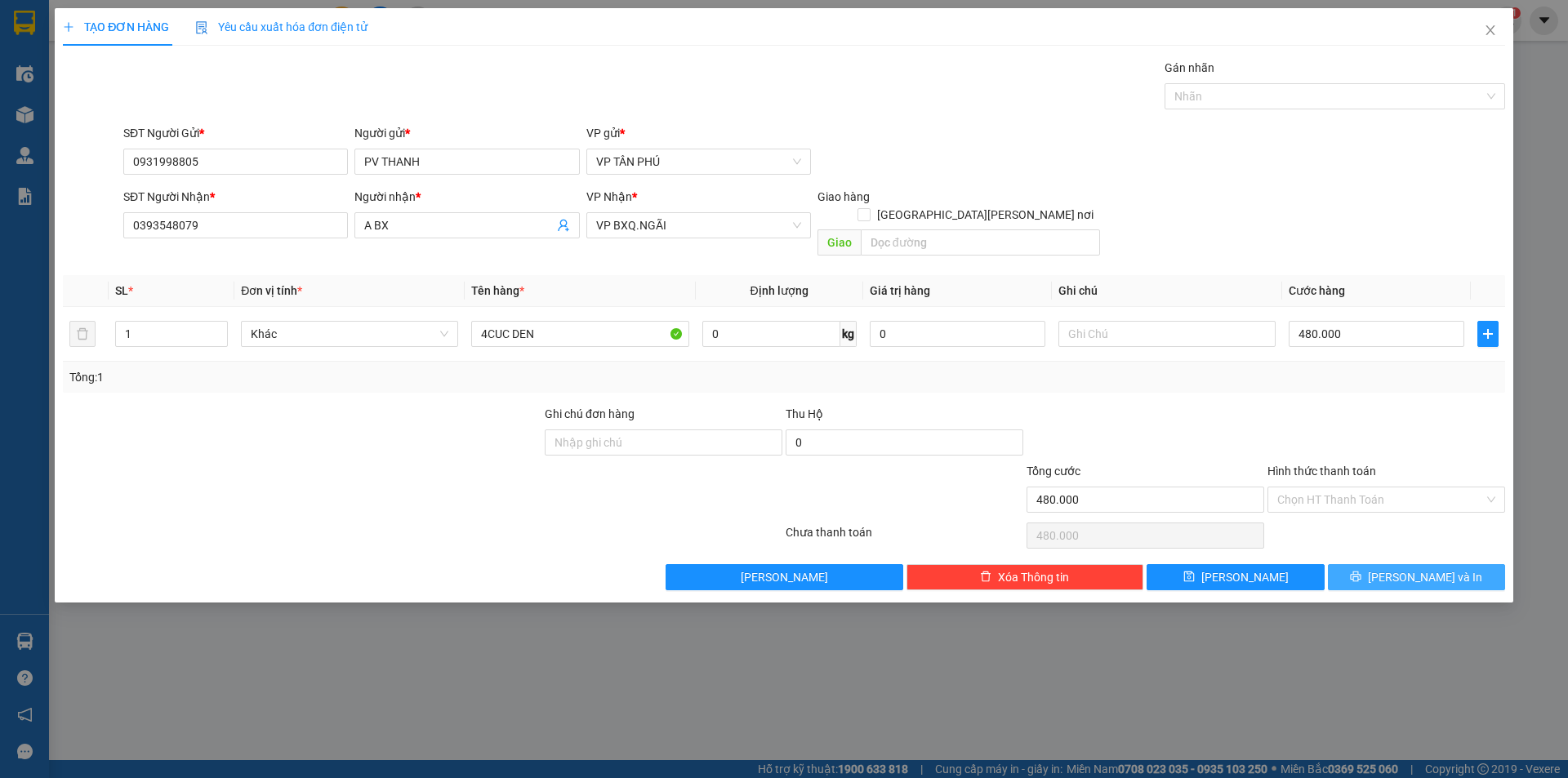
click at [1372, 564] on button "[PERSON_NAME] và In" at bounding box center [1416, 577] width 177 height 26
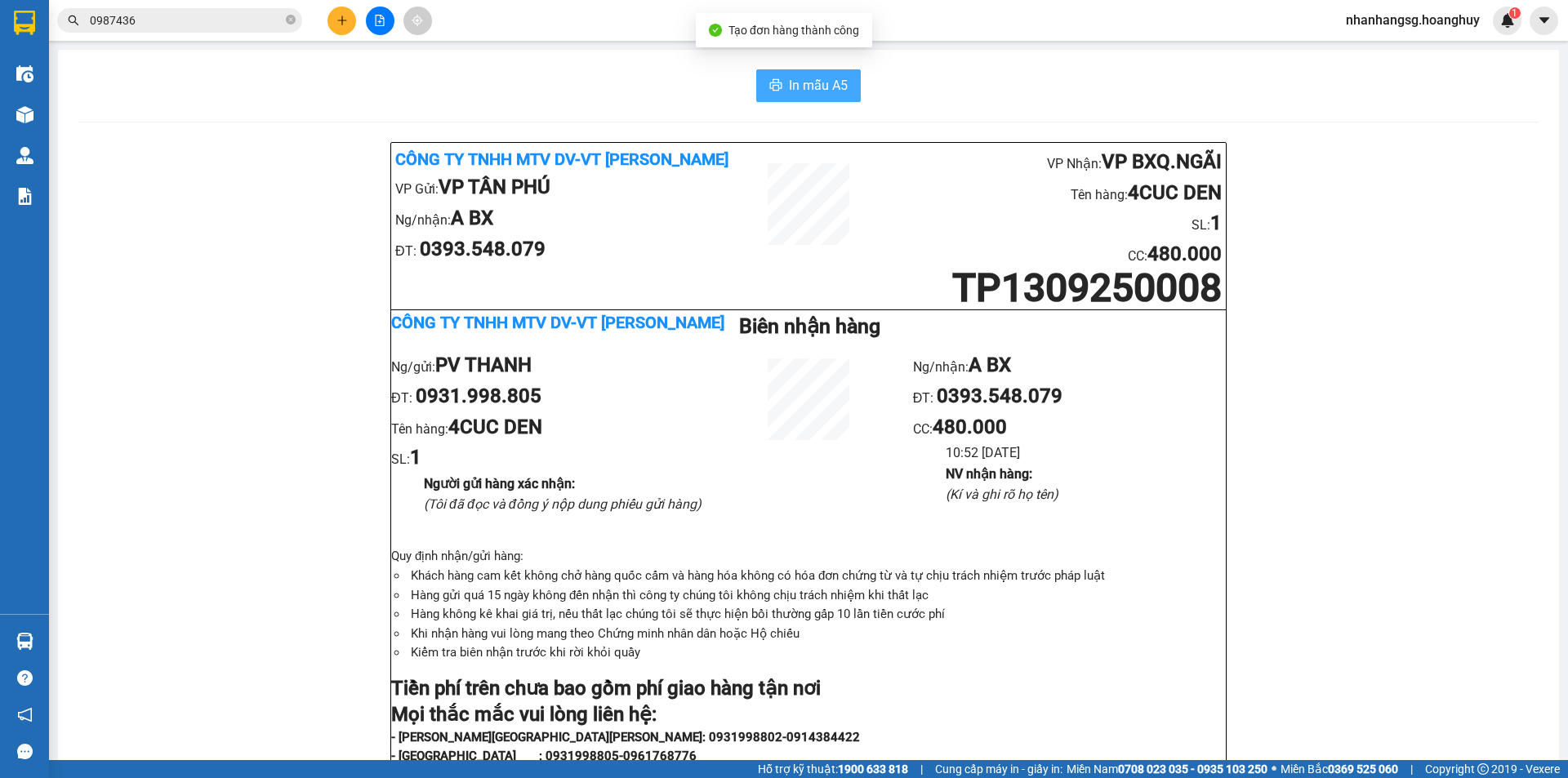
click at [814, 82] on span "In mẫu A5" at bounding box center [817, 85] width 59 height 20
click at [225, 19] on input "0987436" at bounding box center [186, 20] width 193 height 18
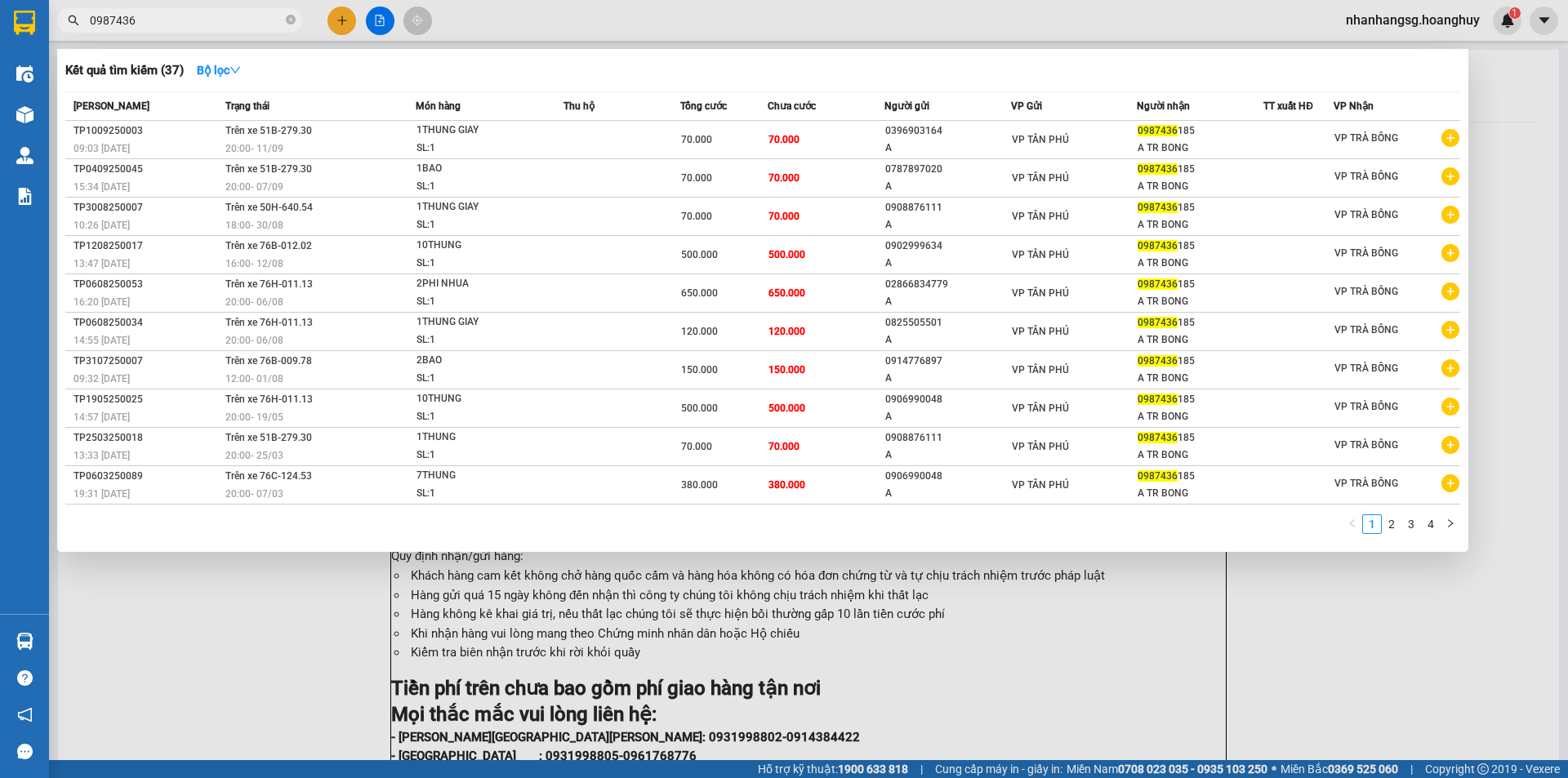
click at [225, 19] on input "0987436" at bounding box center [186, 20] width 193 height 18
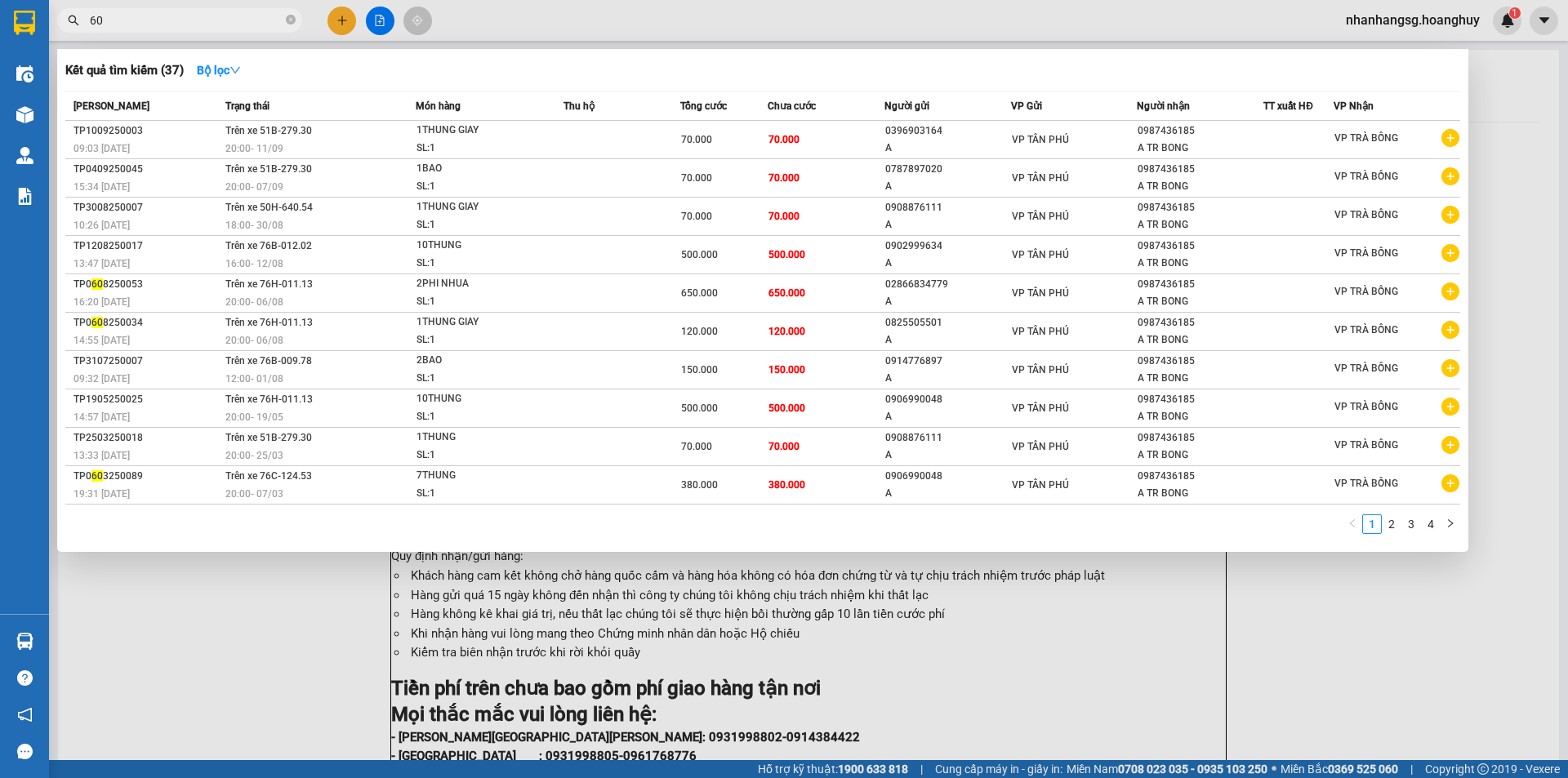
type input "606"
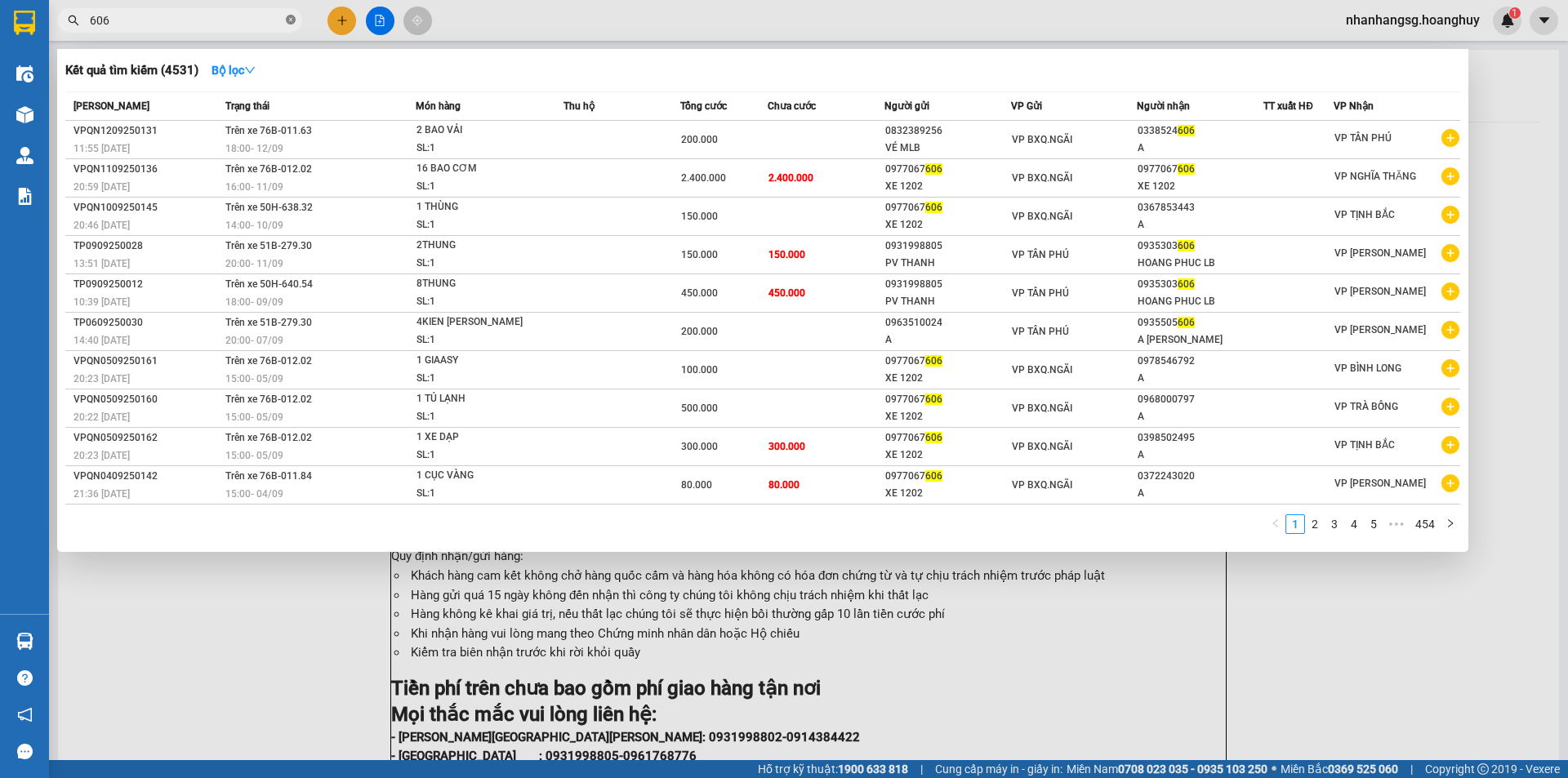
click at [292, 20] on icon "close-circle" at bounding box center [290, 19] width 10 height 10
click at [292, 20] on span at bounding box center [290, 20] width 10 height 18
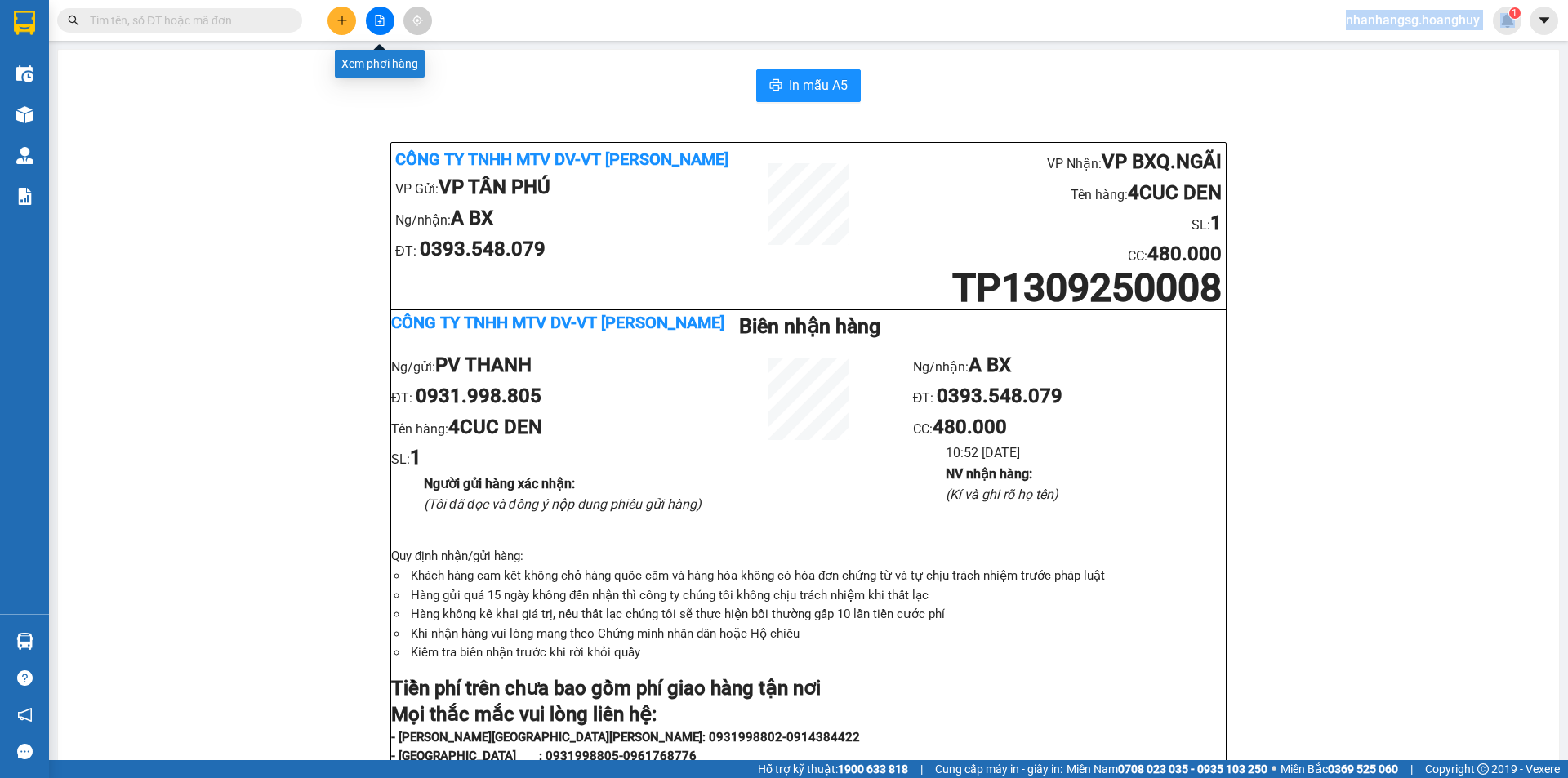
click at [384, 21] on icon "file-add" at bounding box center [380, 20] width 9 height 11
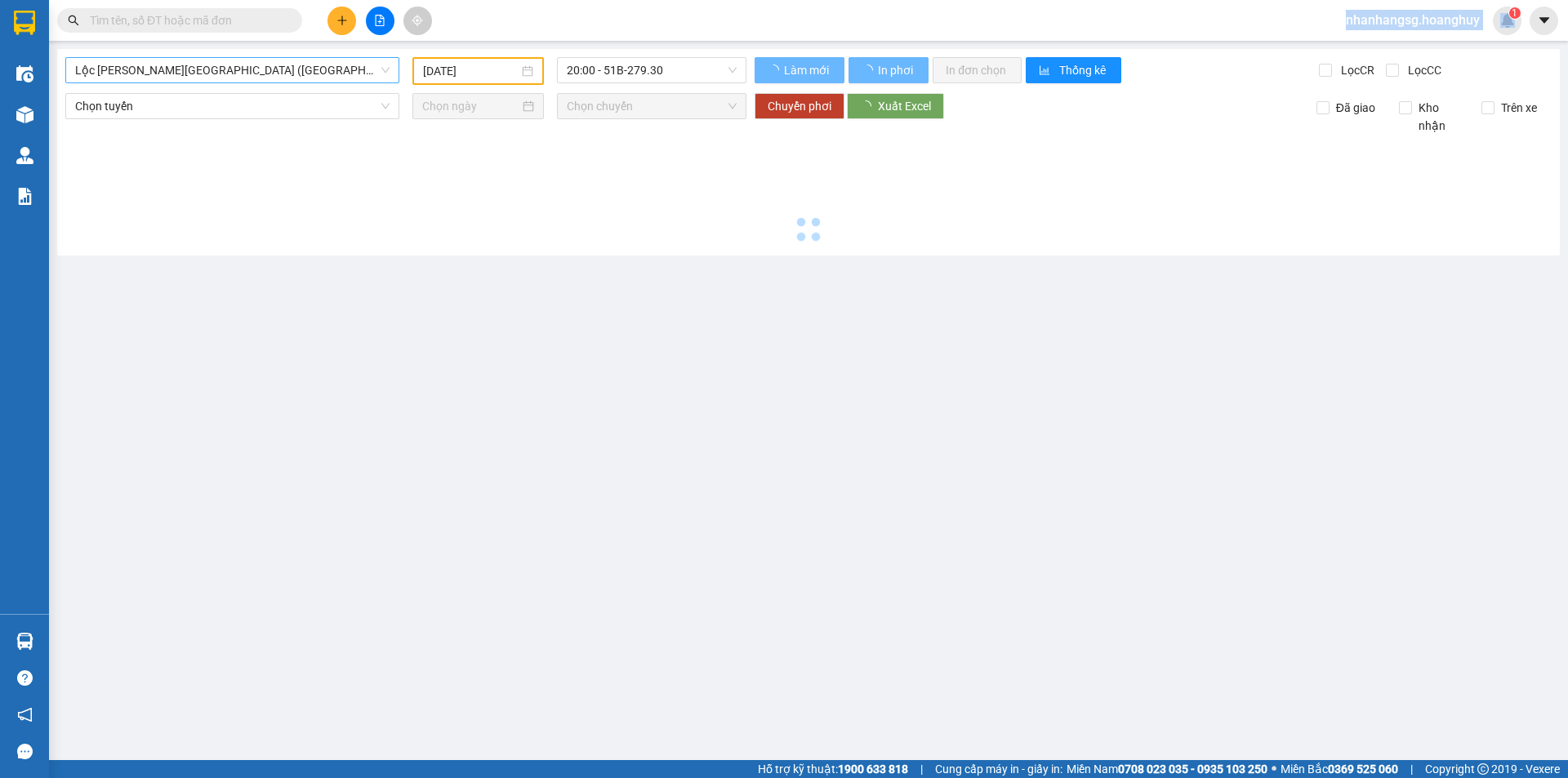
type input "[DATE]"
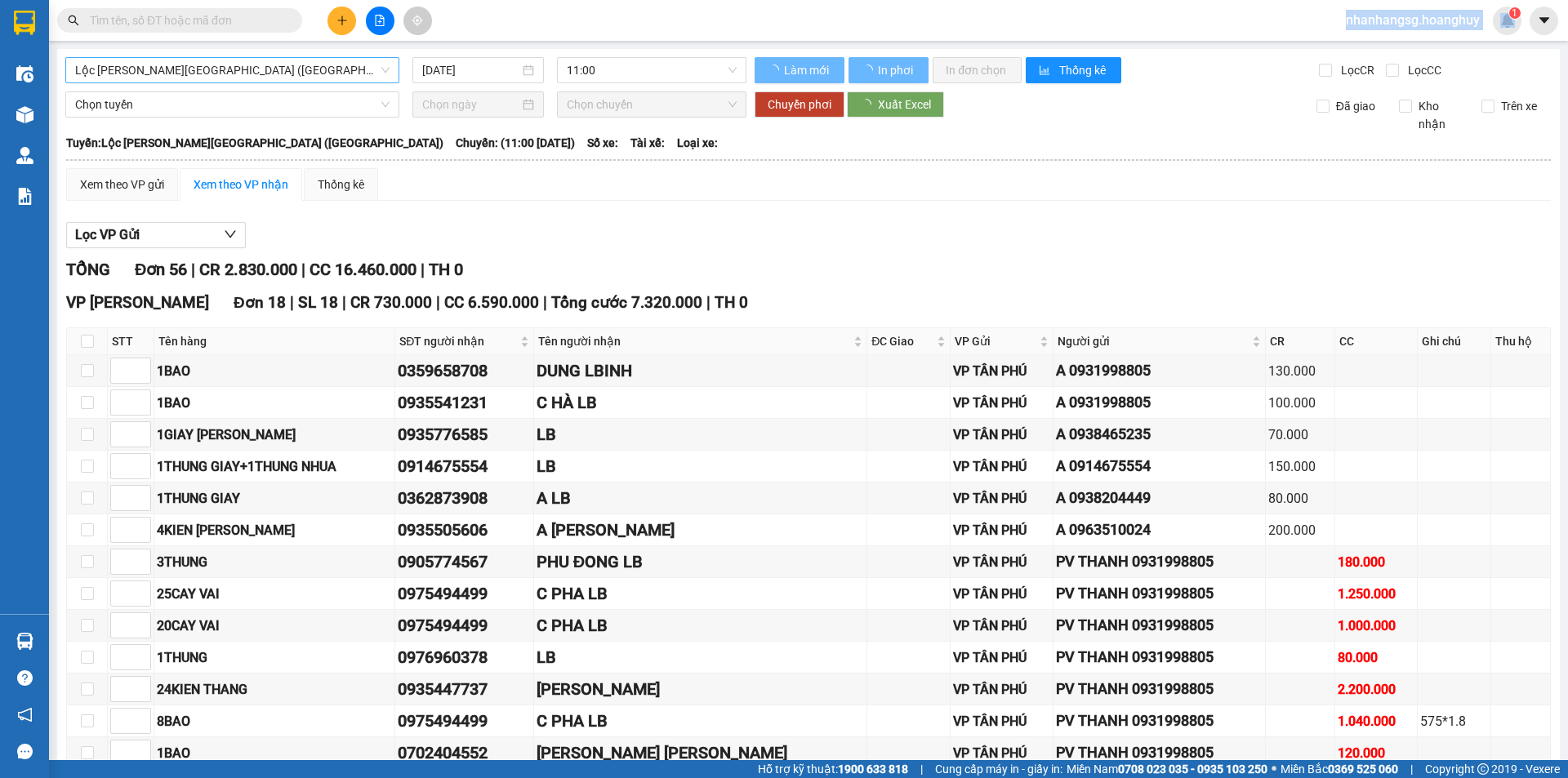
click at [306, 66] on span "Lộc [PERSON_NAME][GEOGRAPHIC_DATA] ([GEOGRAPHIC_DATA])" at bounding box center [232, 70] width 314 height 25
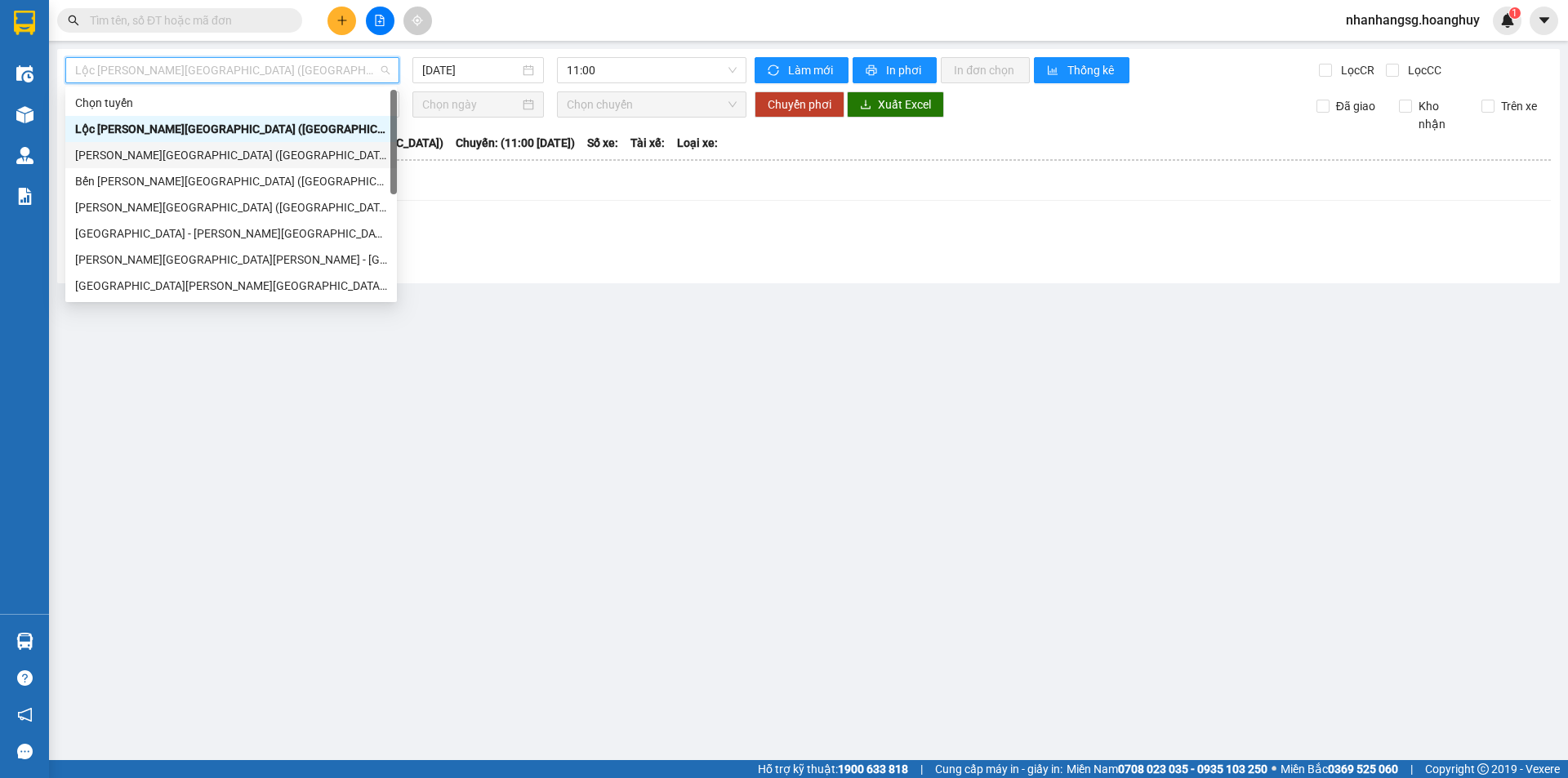
click at [214, 156] on div "[PERSON_NAME][GEOGRAPHIC_DATA] ([GEOGRAPHIC_DATA])" at bounding box center [232, 155] width 312 height 18
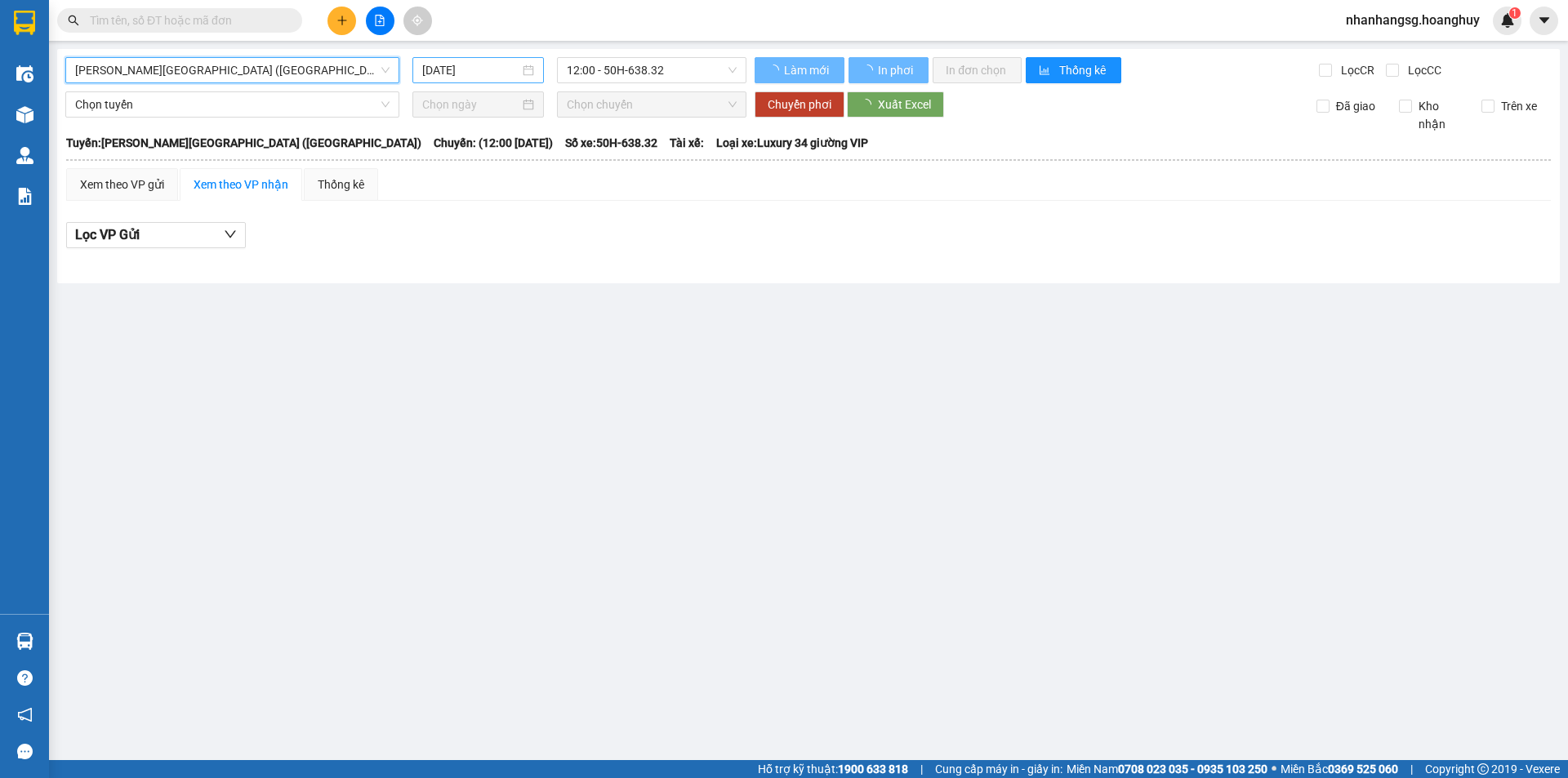
click at [443, 65] on input "[DATE]" at bounding box center [470, 70] width 97 height 18
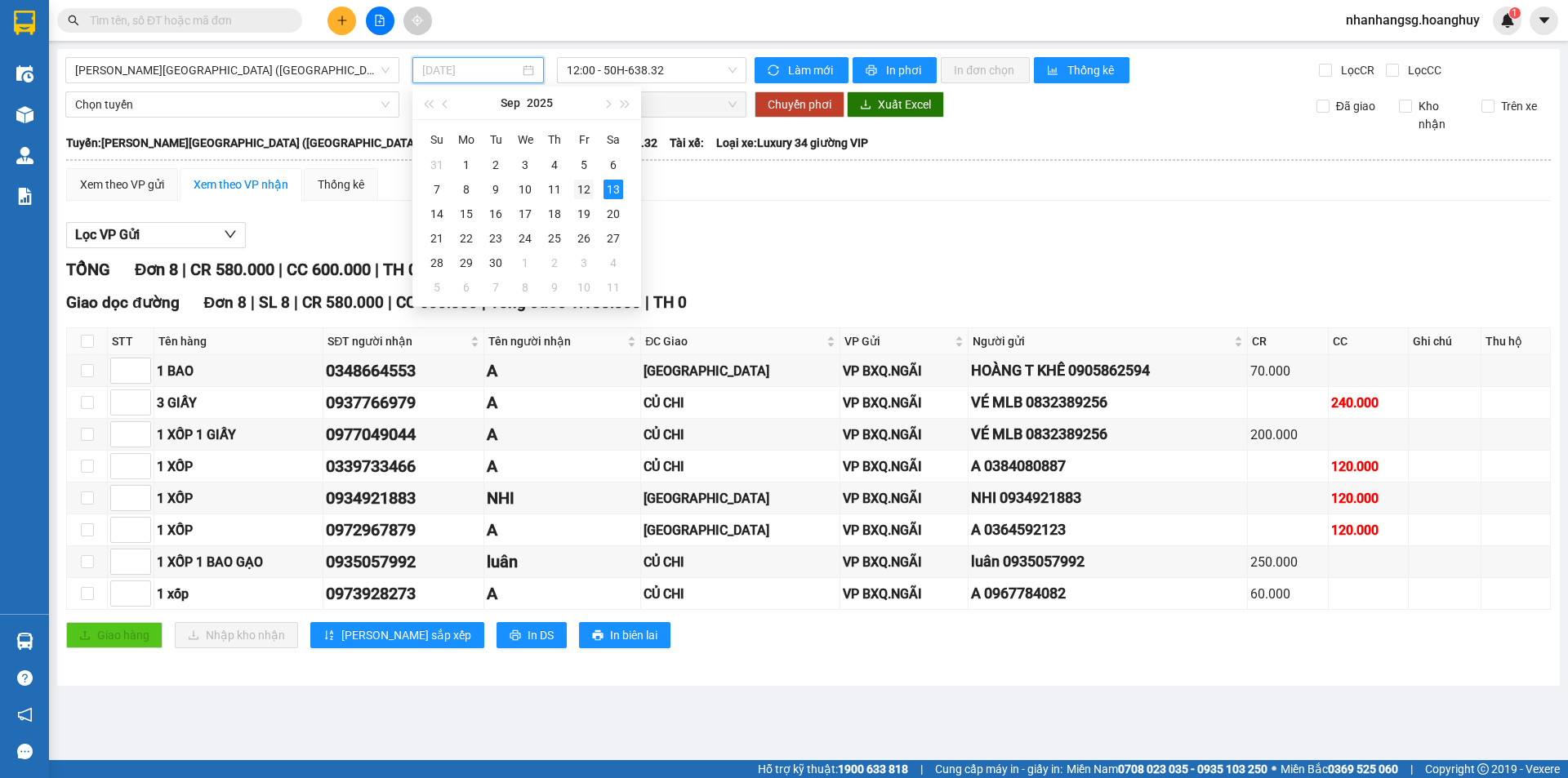
click at [592, 188] on div "12" at bounding box center [584, 189] width 19 height 19
type input "12/09/2025"
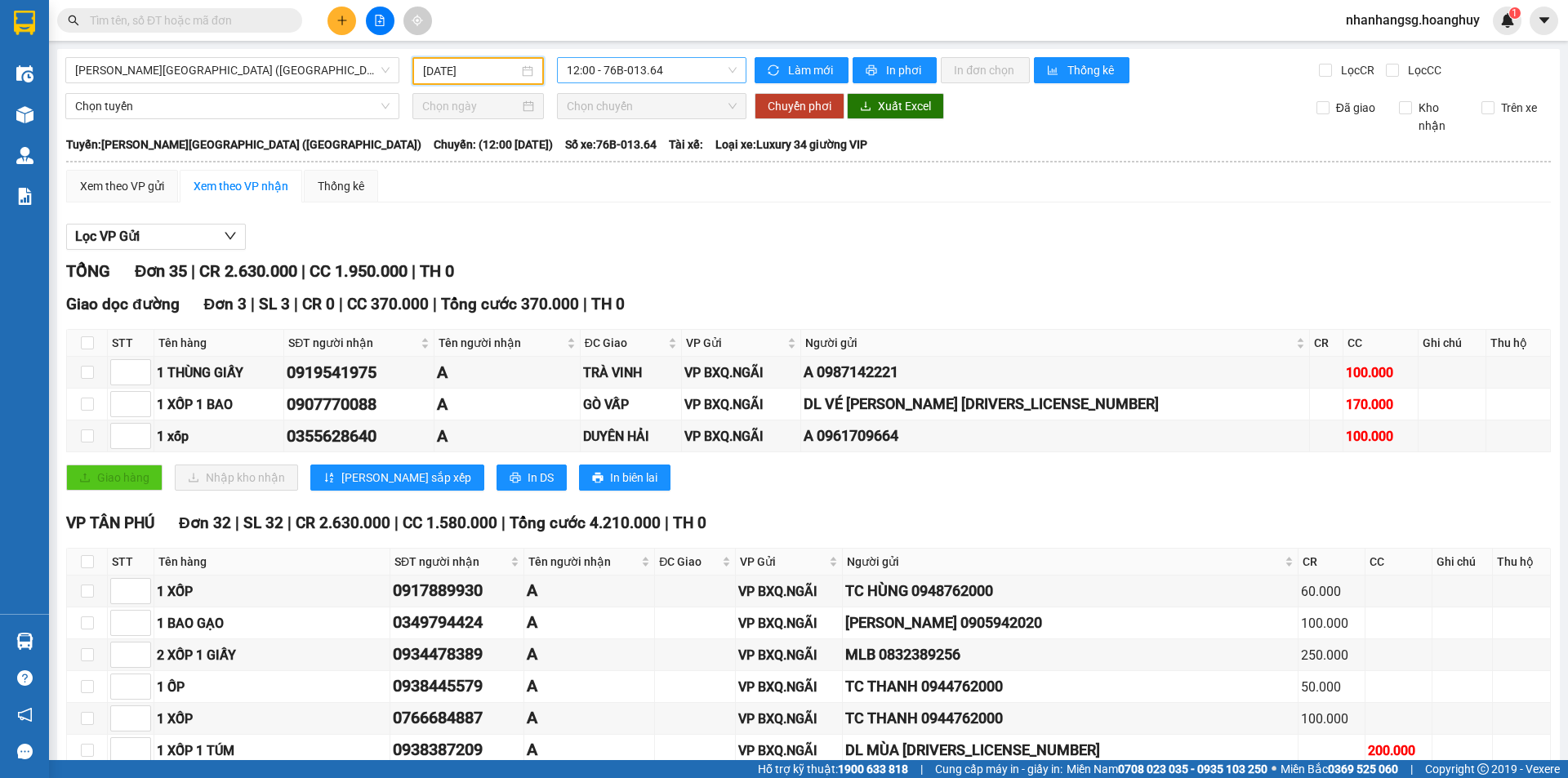
click at [603, 74] on span "12:00 - 76B-013.64" at bounding box center [652, 70] width 170 height 25
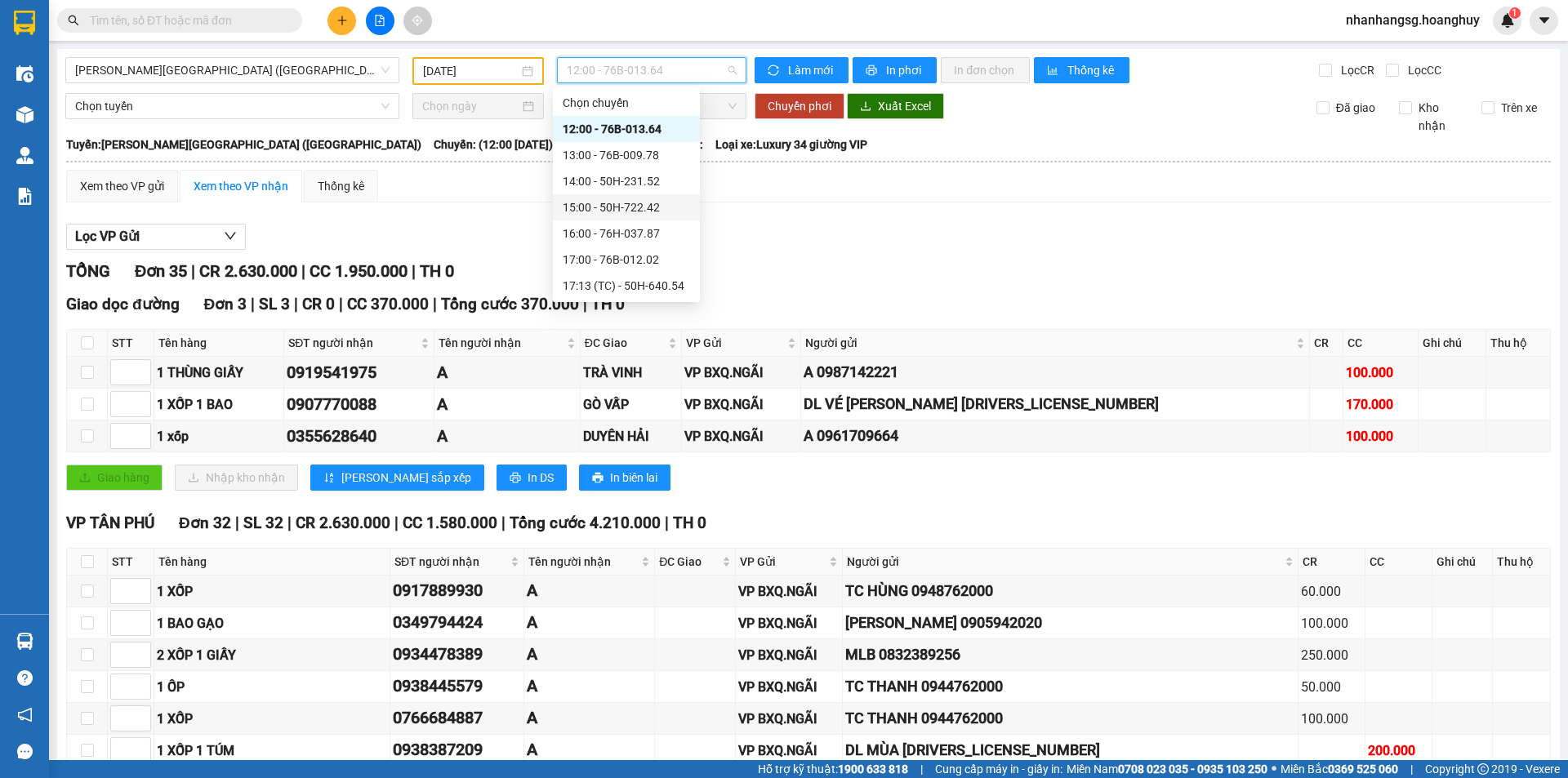
scroll to position [78, 0]
click at [611, 229] on div "18:00 - 76B-011.63" at bounding box center [626, 233] width 127 height 18
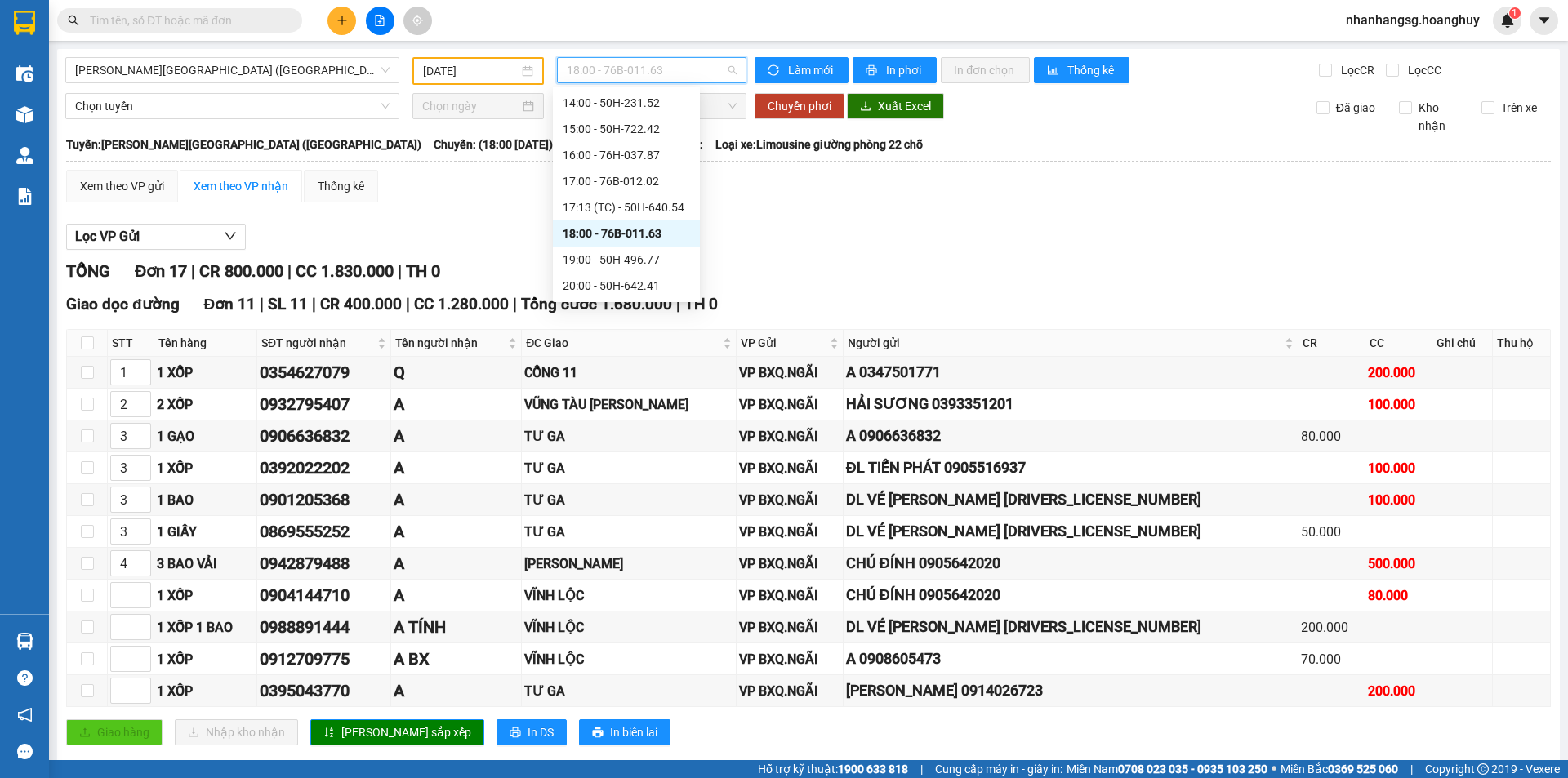
click at [616, 69] on span "18:00 - 76B-011.63" at bounding box center [652, 70] width 170 height 25
click at [659, 207] on div "17:13 (TC) - 50H-640.54" at bounding box center [626, 207] width 127 height 18
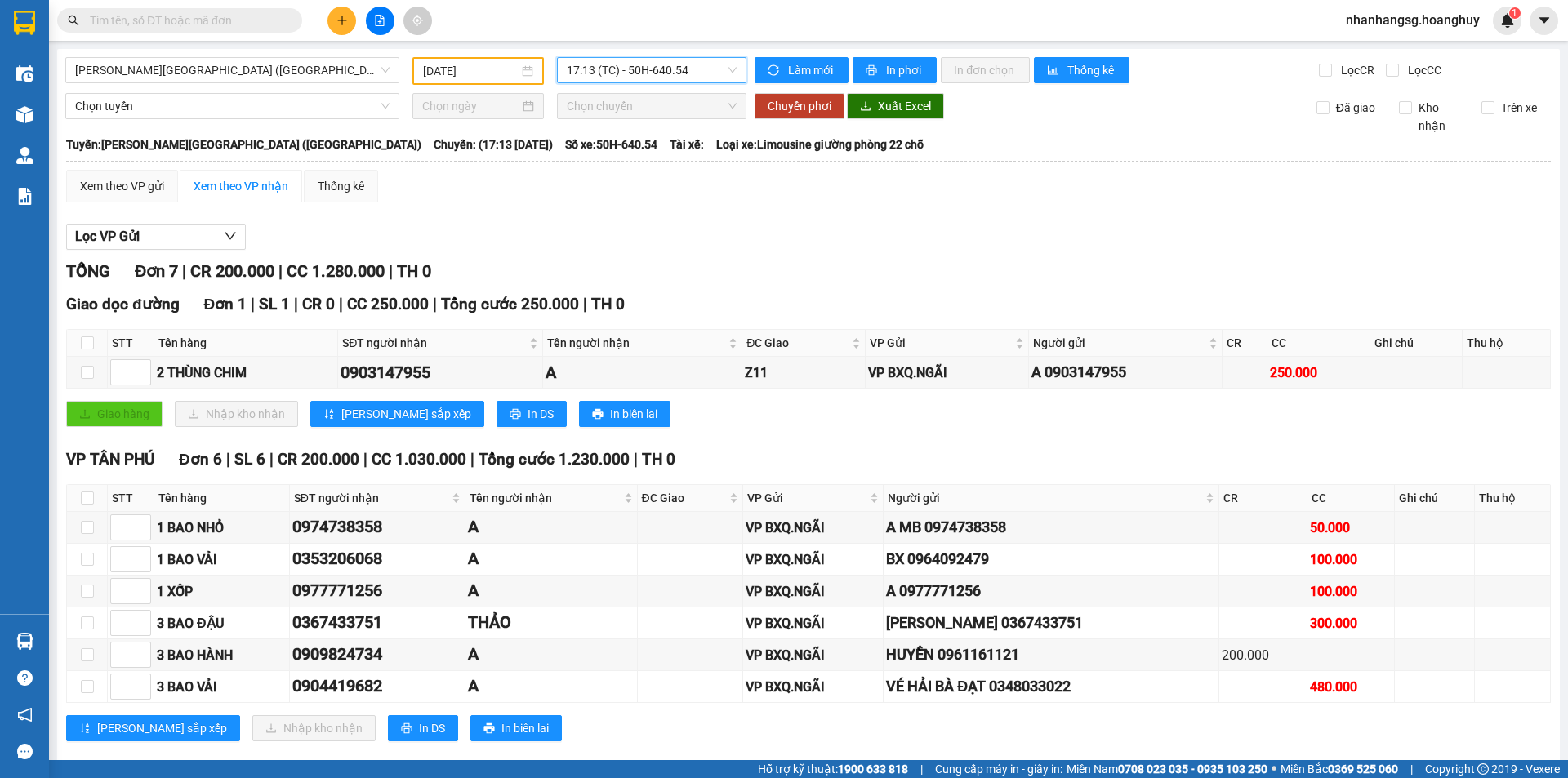
click at [340, 26] on button at bounding box center [341, 20] width 29 height 29
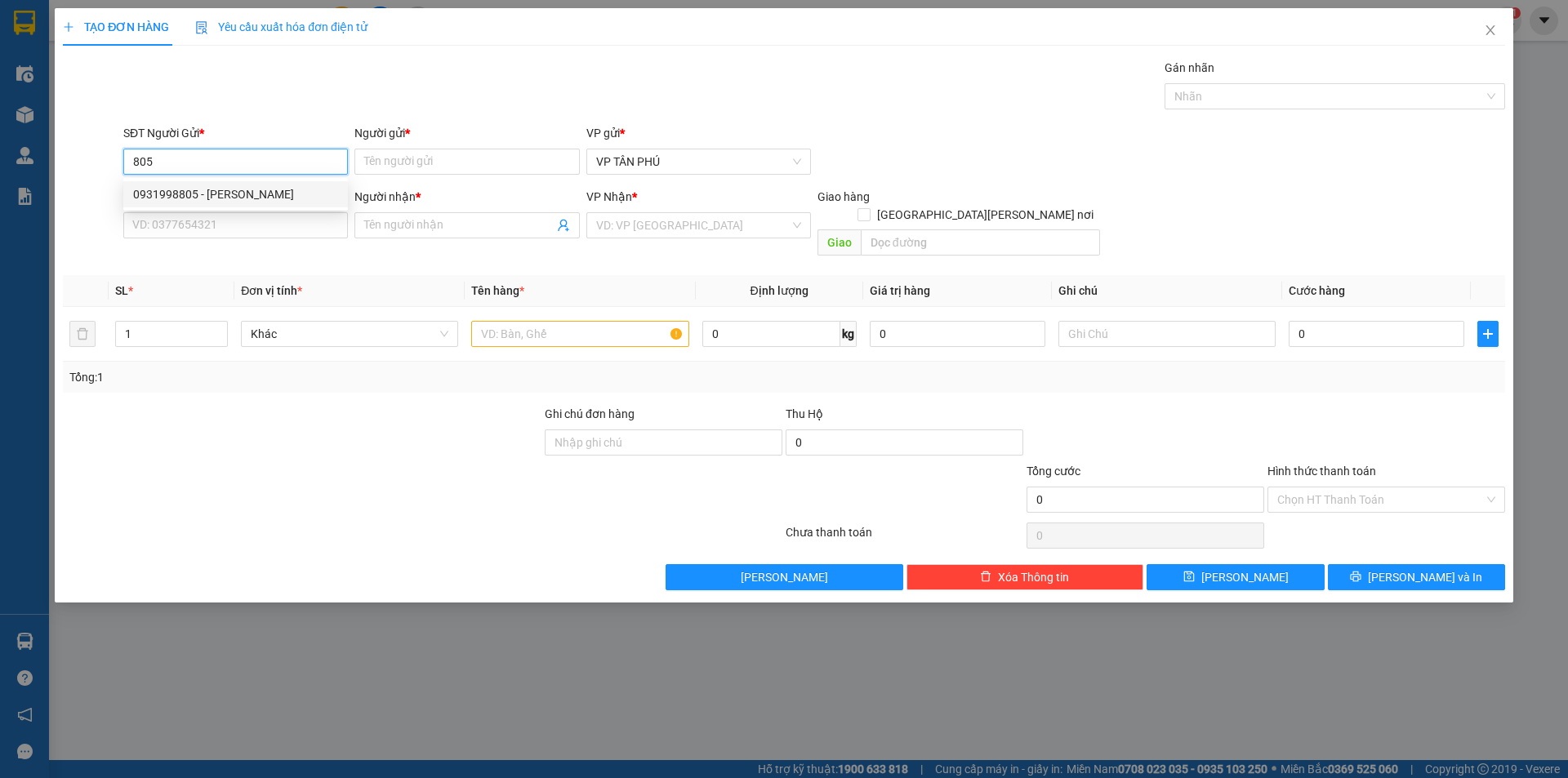
click at [225, 201] on div "0931998805 - [PERSON_NAME]" at bounding box center [236, 194] width 205 height 18
type input "0931998805"
type input "PV THANH"
type input "0393548079"
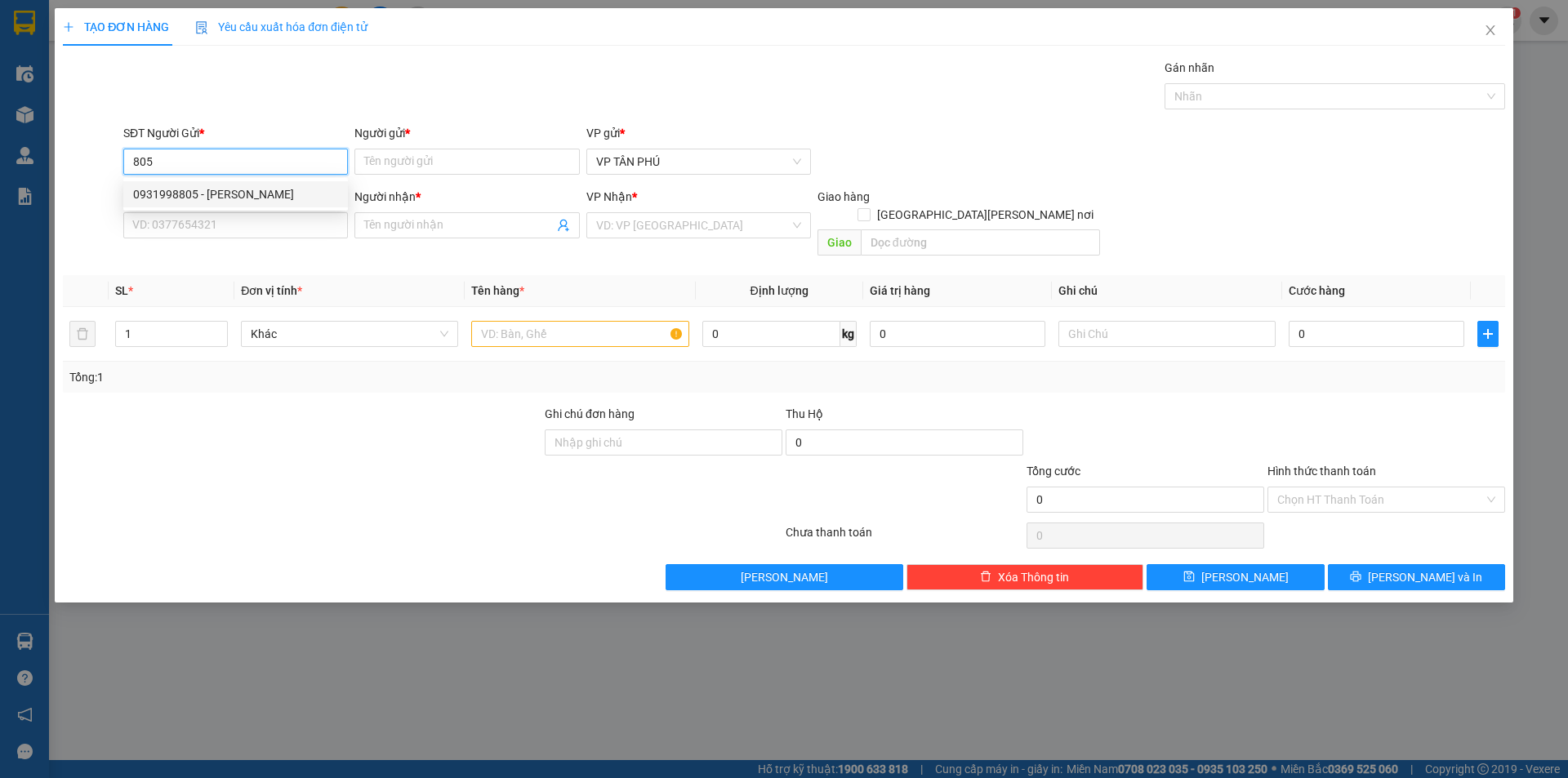
type input "A BX"
click at [225, 201] on div "0931998805 - [PERSON_NAME]" at bounding box center [236, 194] width 205 height 18
type input "0931998805"
click at [248, 226] on input "0393548079" at bounding box center [236, 225] width 225 height 26
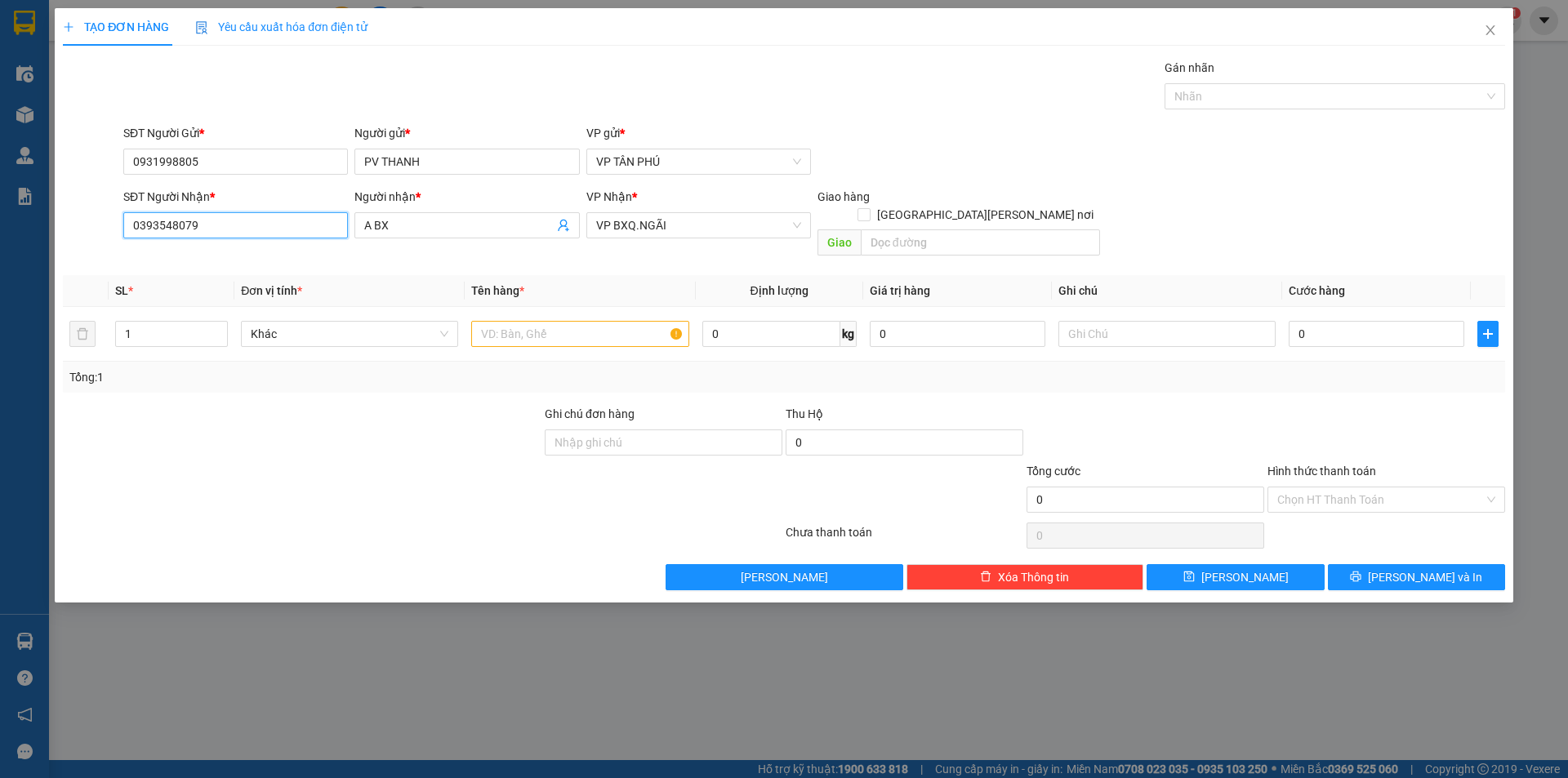
click at [248, 226] on input "0393548079" at bounding box center [236, 225] width 225 height 26
click at [242, 258] on div "0913709300 - A [PERSON_NAME]" at bounding box center [236, 258] width 205 height 18
type input "0913709300"
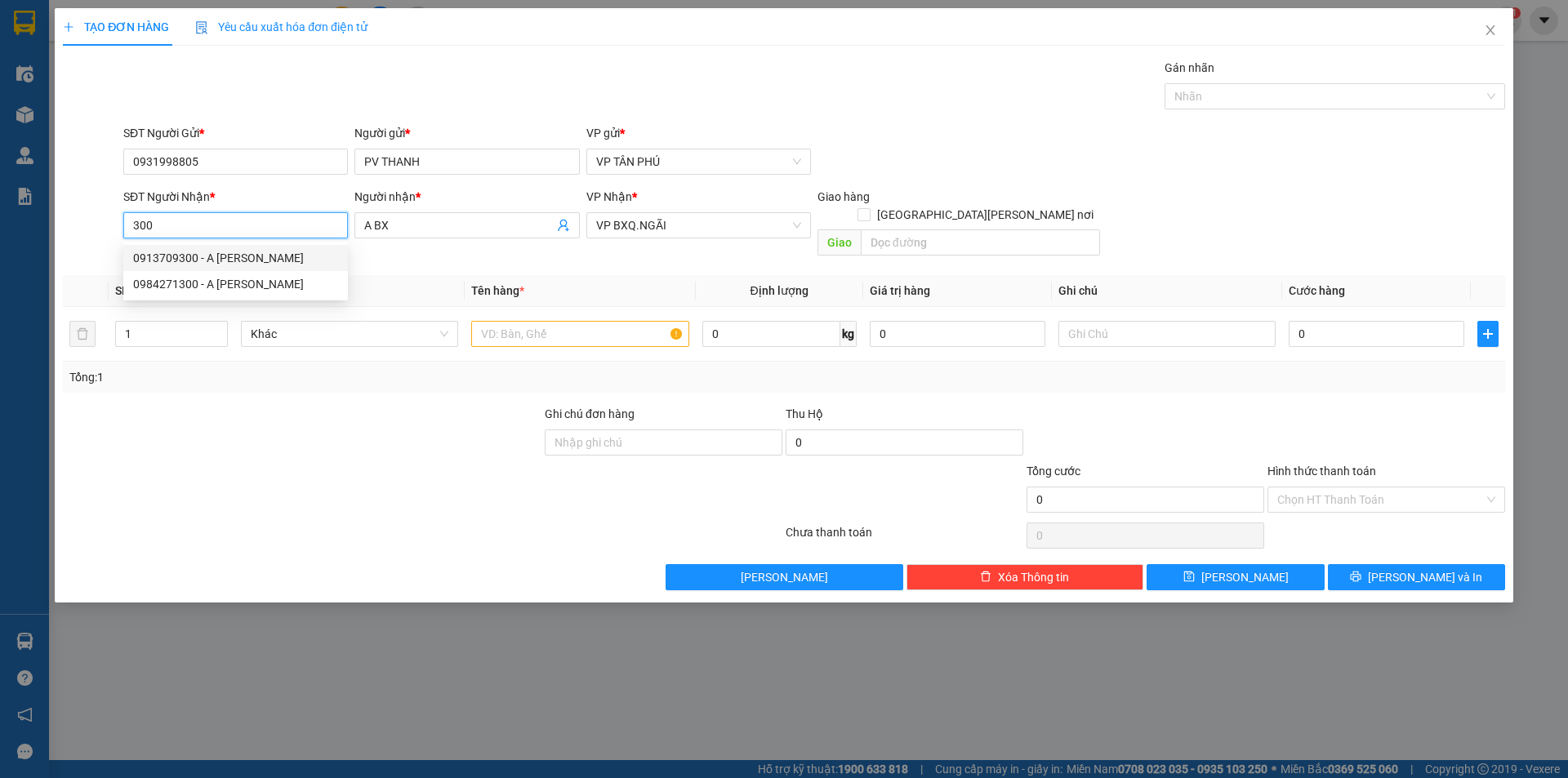
type input "A DUC PHO"
type input "[PERSON_NAME]"
click at [243, 258] on div "0913709300 - A [PERSON_NAME]" at bounding box center [236, 258] width 205 height 18
type input "0913709300"
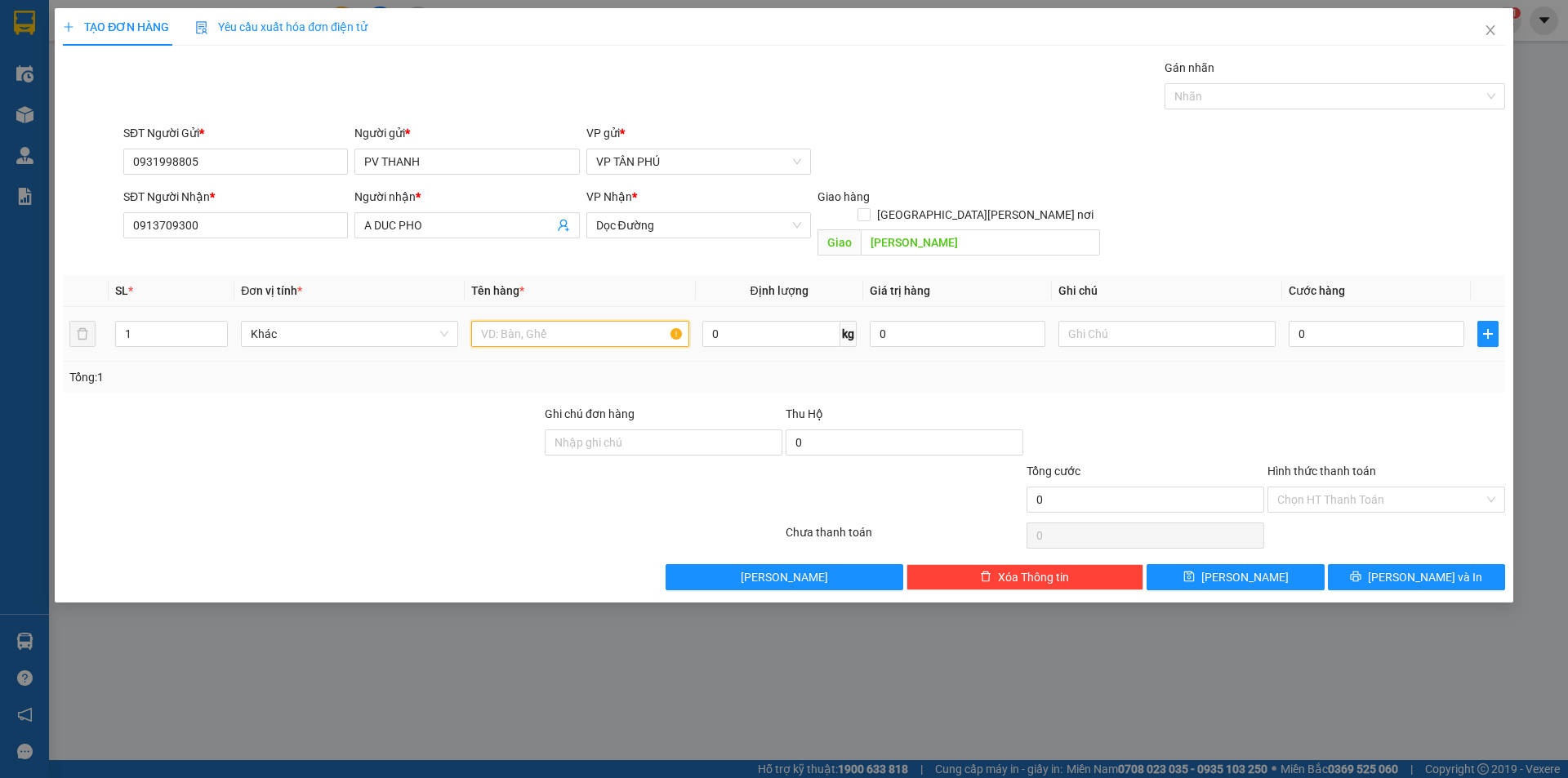
click at [569, 321] on input "text" at bounding box center [580, 334] width 217 height 26
type input "1THUNG GIAY"
click at [1321, 321] on input "0" at bounding box center [1376, 334] width 175 height 26
type input "50"
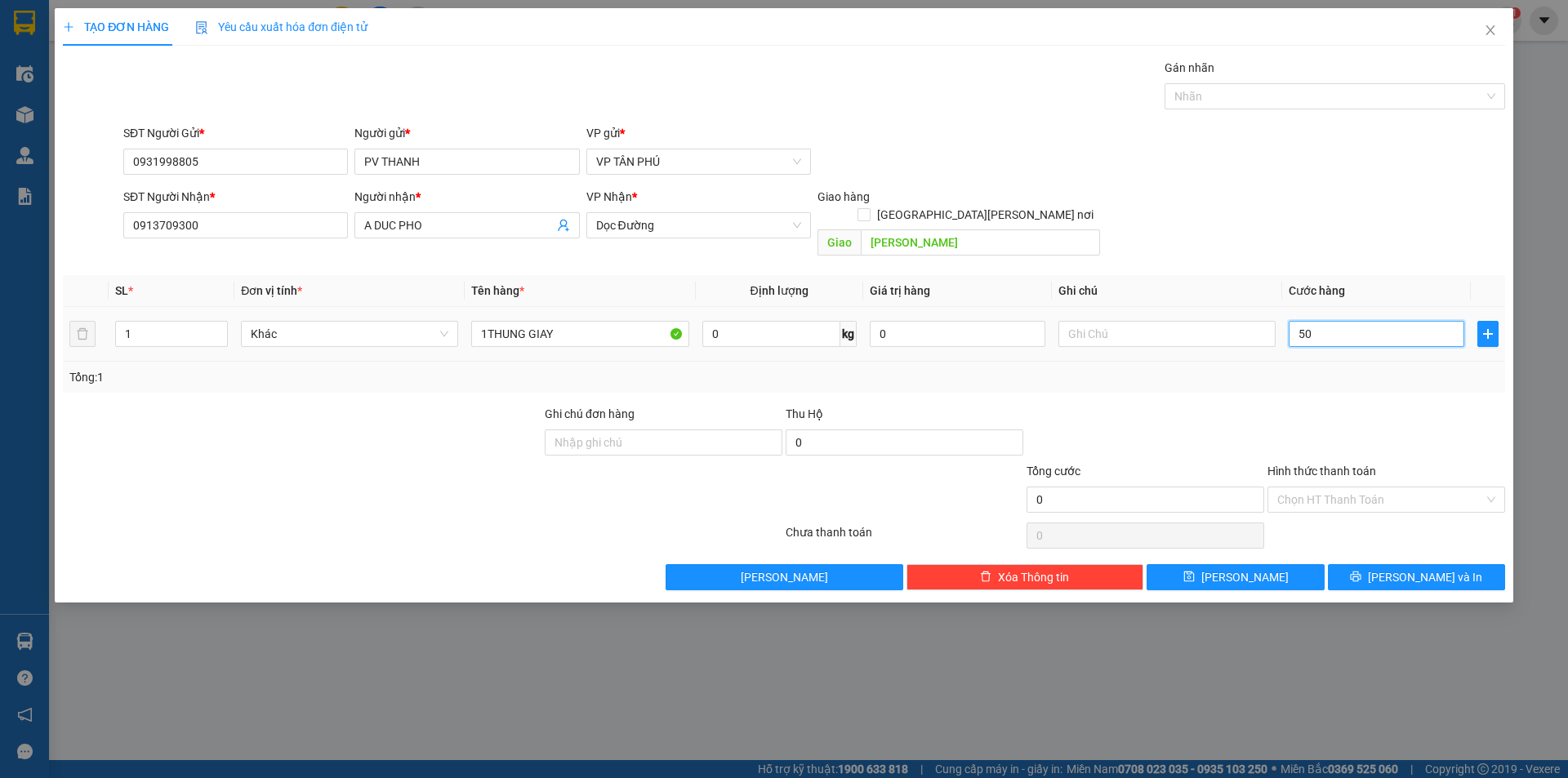
type input "50"
type input "50.000"
click at [1379, 564] on button "[PERSON_NAME] và In" at bounding box center [1416, 577] width 177 height 26
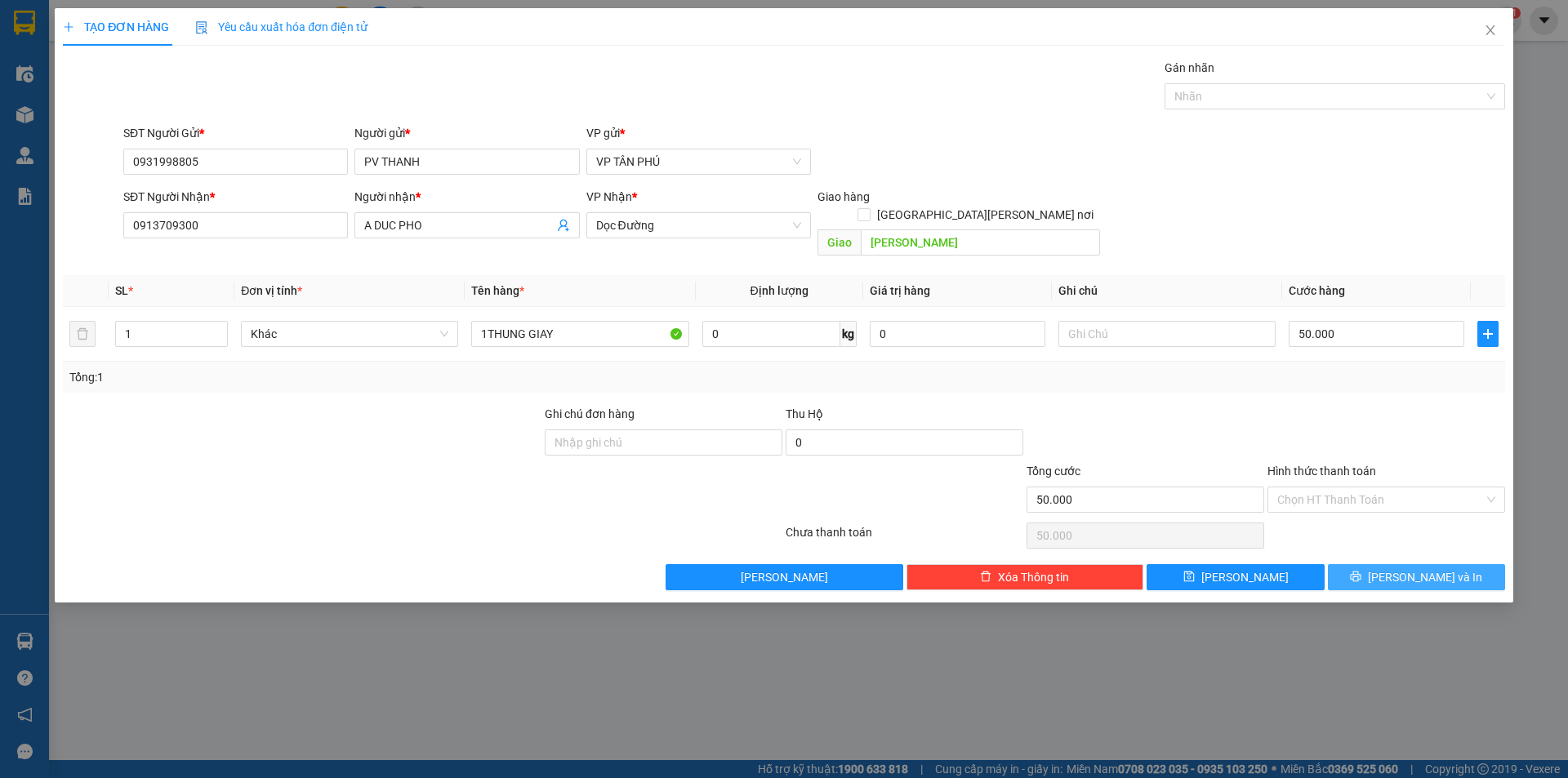
click at [1379, 564] on button "[PERSON_NAME] và In" at bounding box center [1416, 577] width 177 height 26
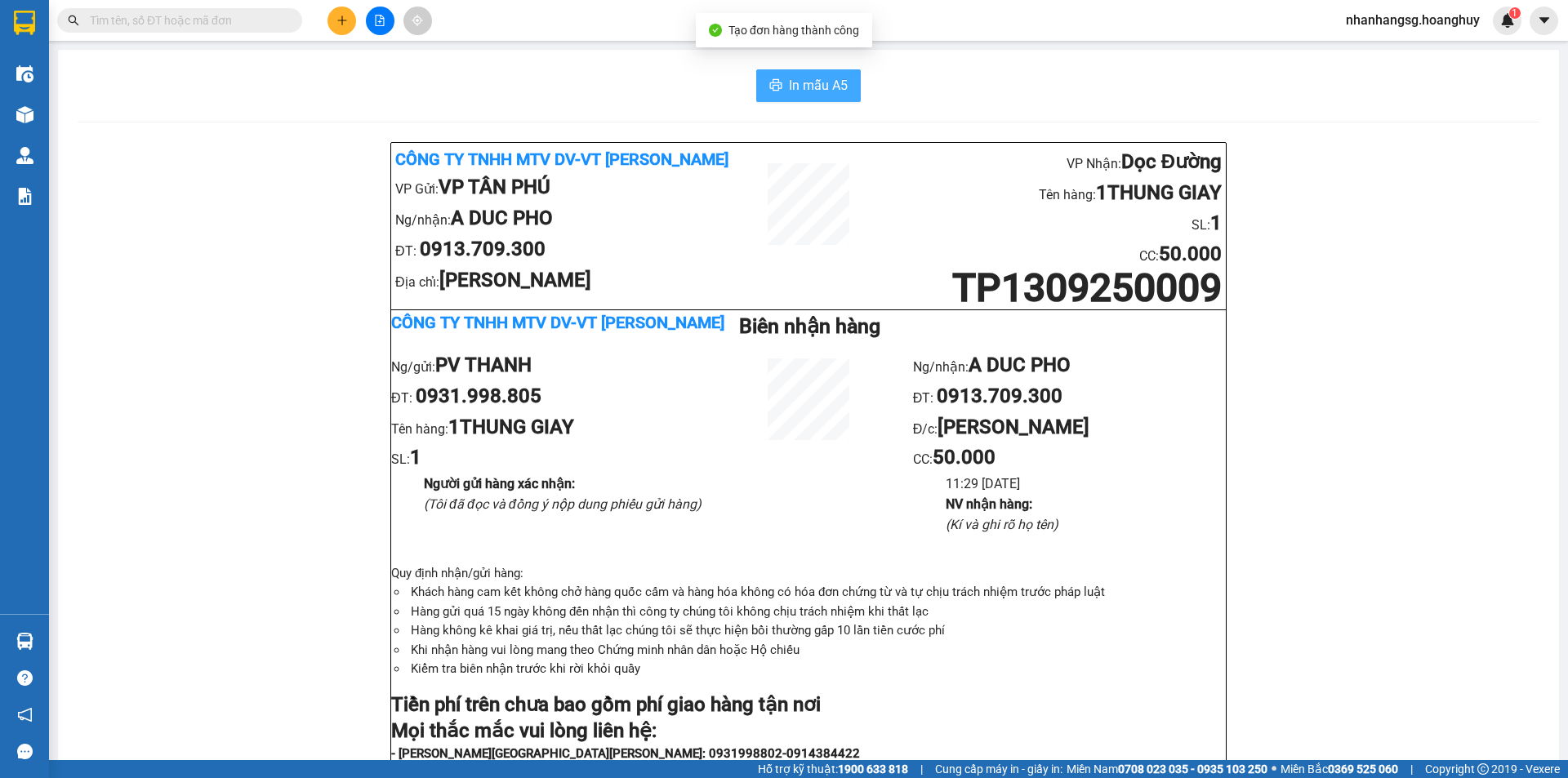
click at [803, 72] on button "In mẫu A5" at bounding box center [808, 85] width 104 height 32
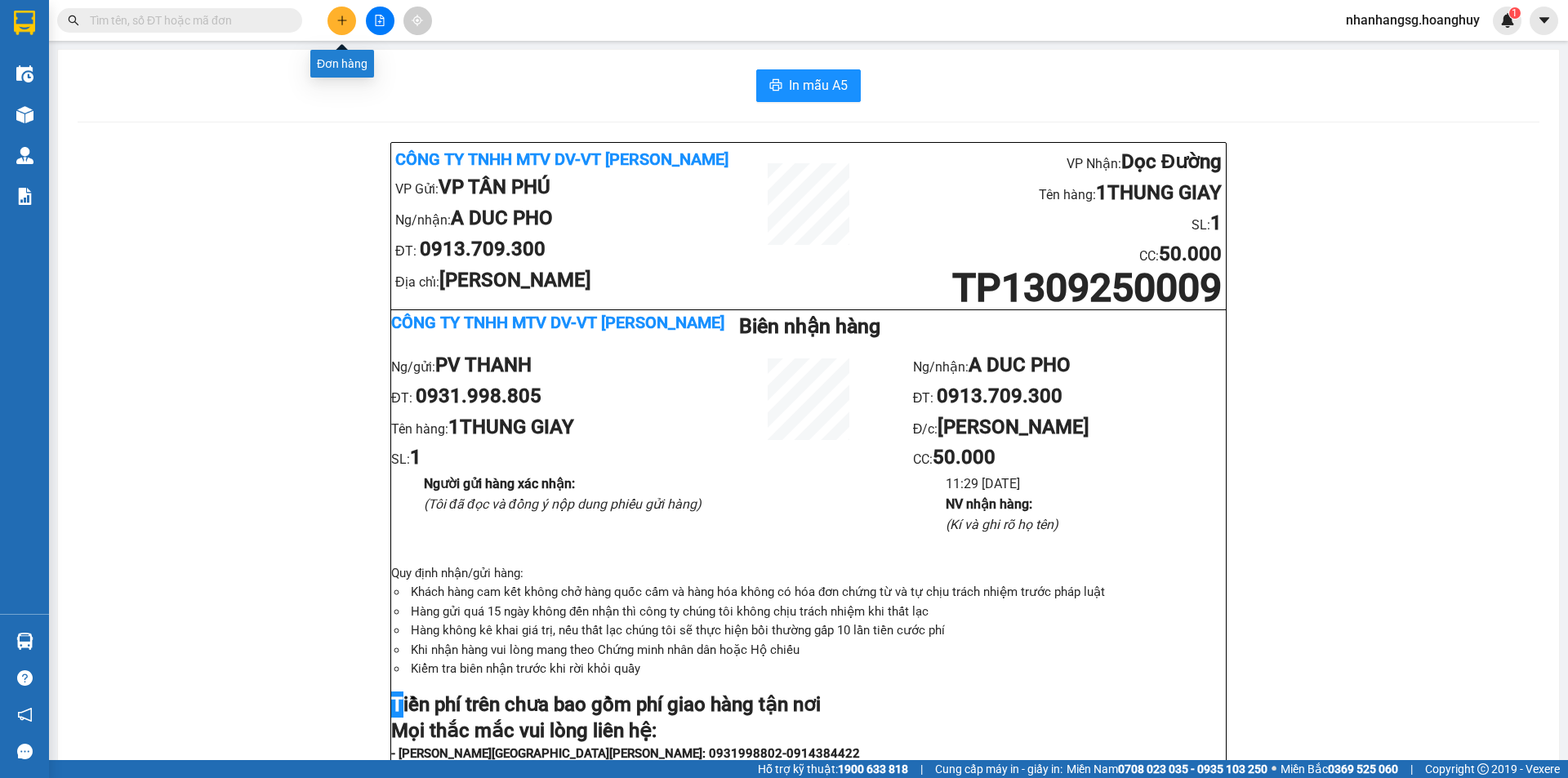
click at [346, 18] on icon "plus" at bounding box center [342, 20] width 11 height 11
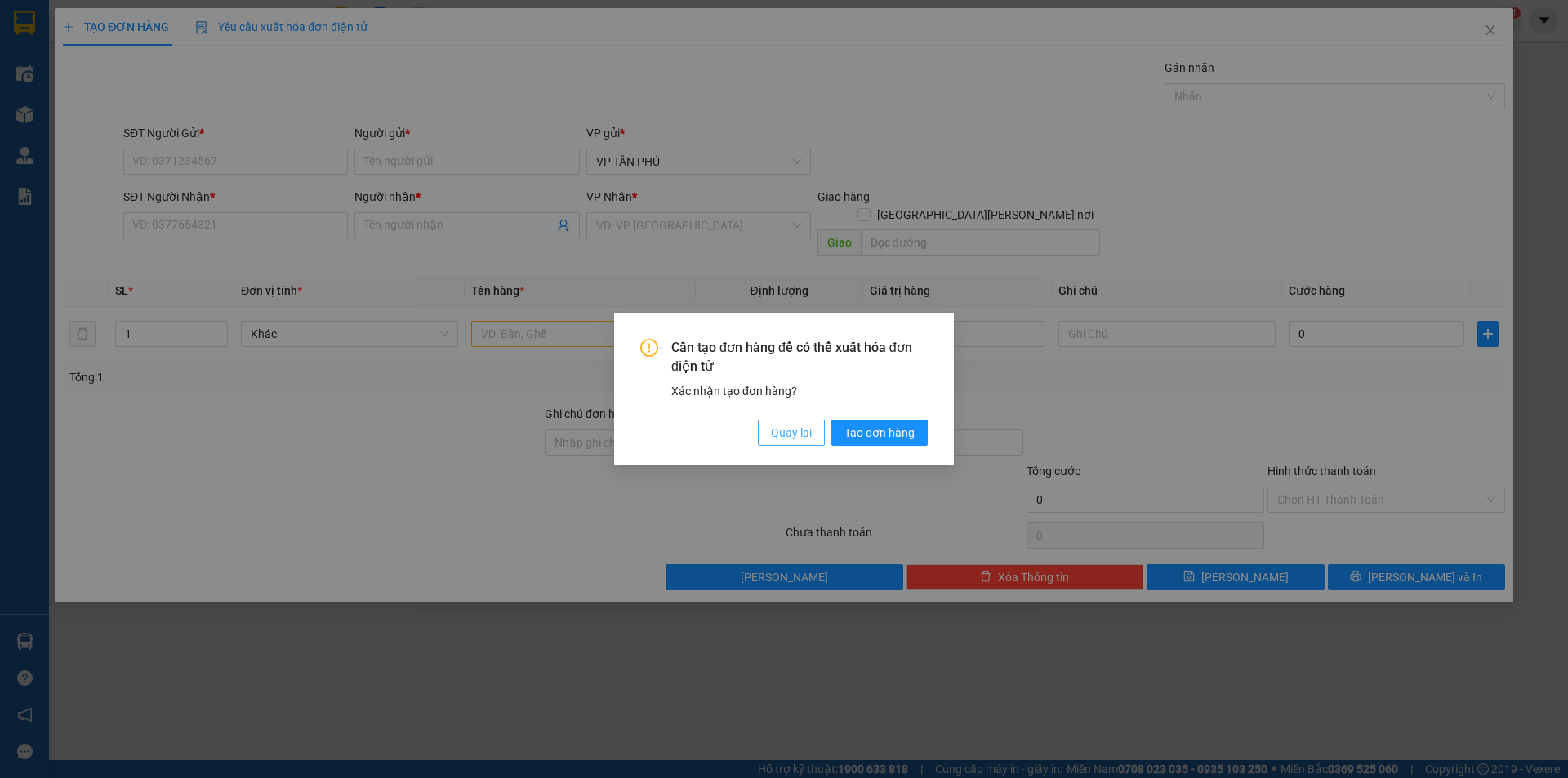
click at [783, 422] on button "Quay lại" at bounding box center [791, 433] width 67 height 26
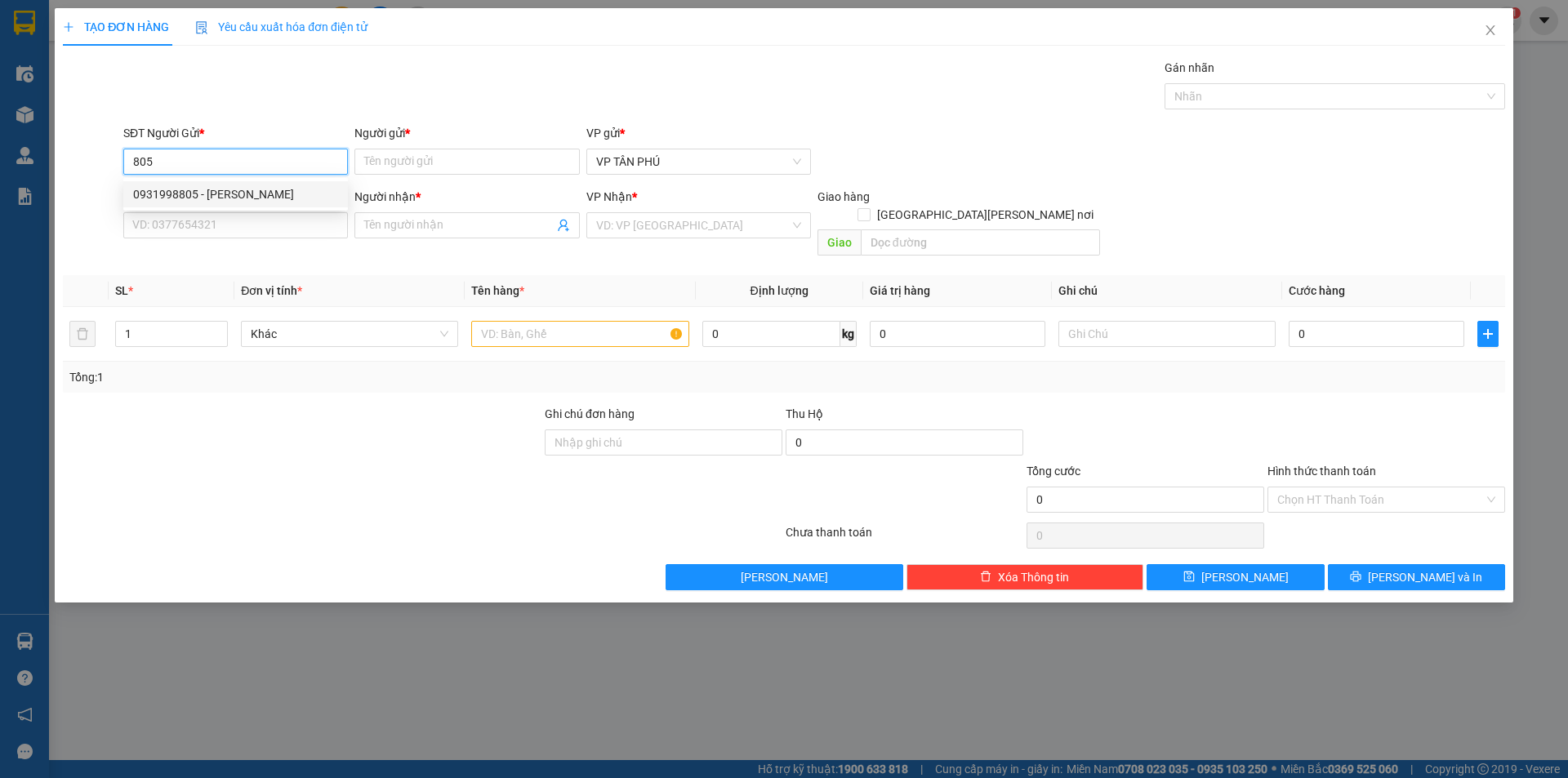
click at [254, 196] on div "0931998805 - [PERSON_NAME]" at bounding box center [236, 194] width 205 height 18
type input "0931998805"
type input "PV THANH"
type input "0913709300"
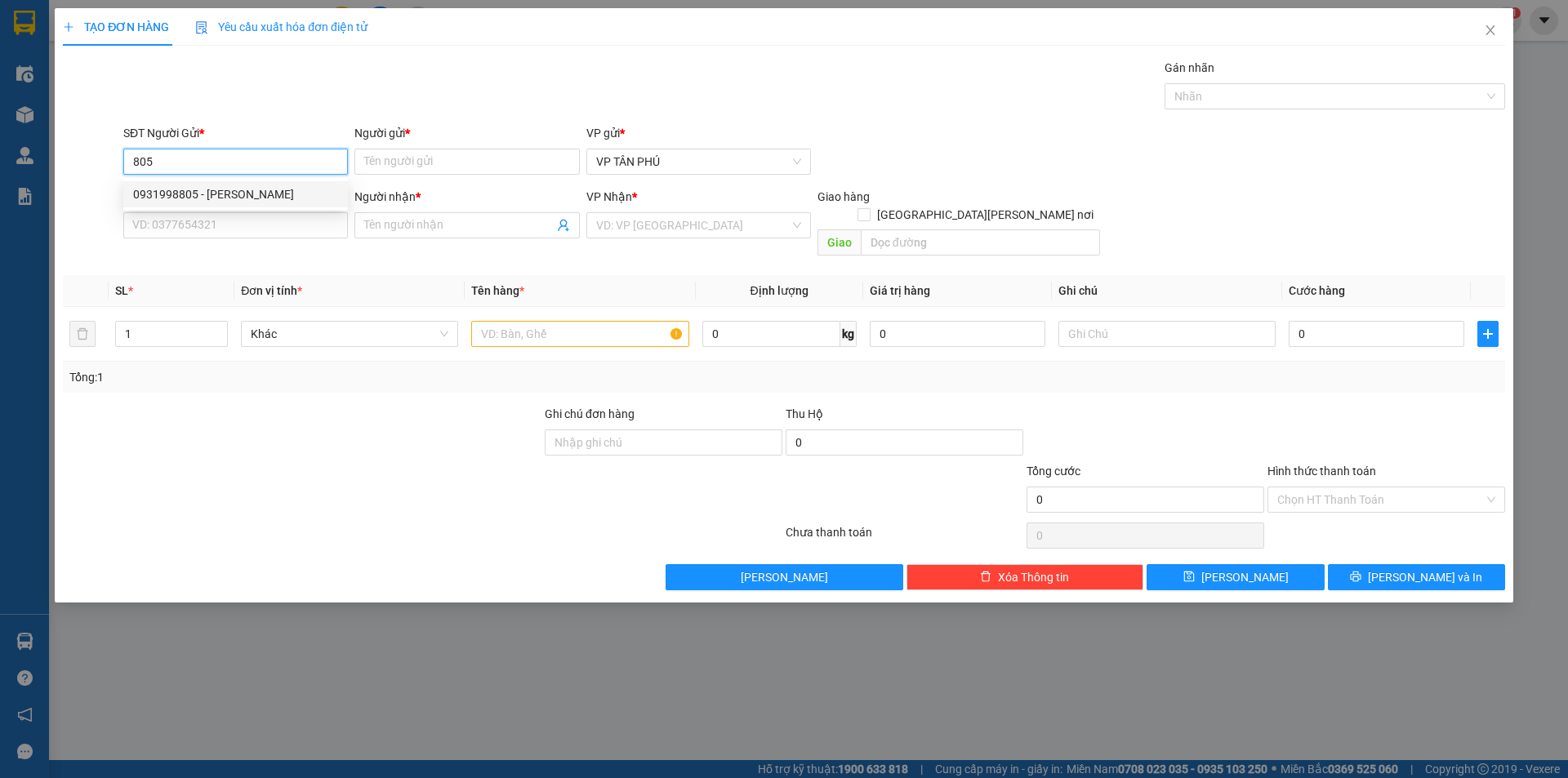
type input "A DUC PHO"
type input "[PERSON_NAME]"
type input "0931998805"
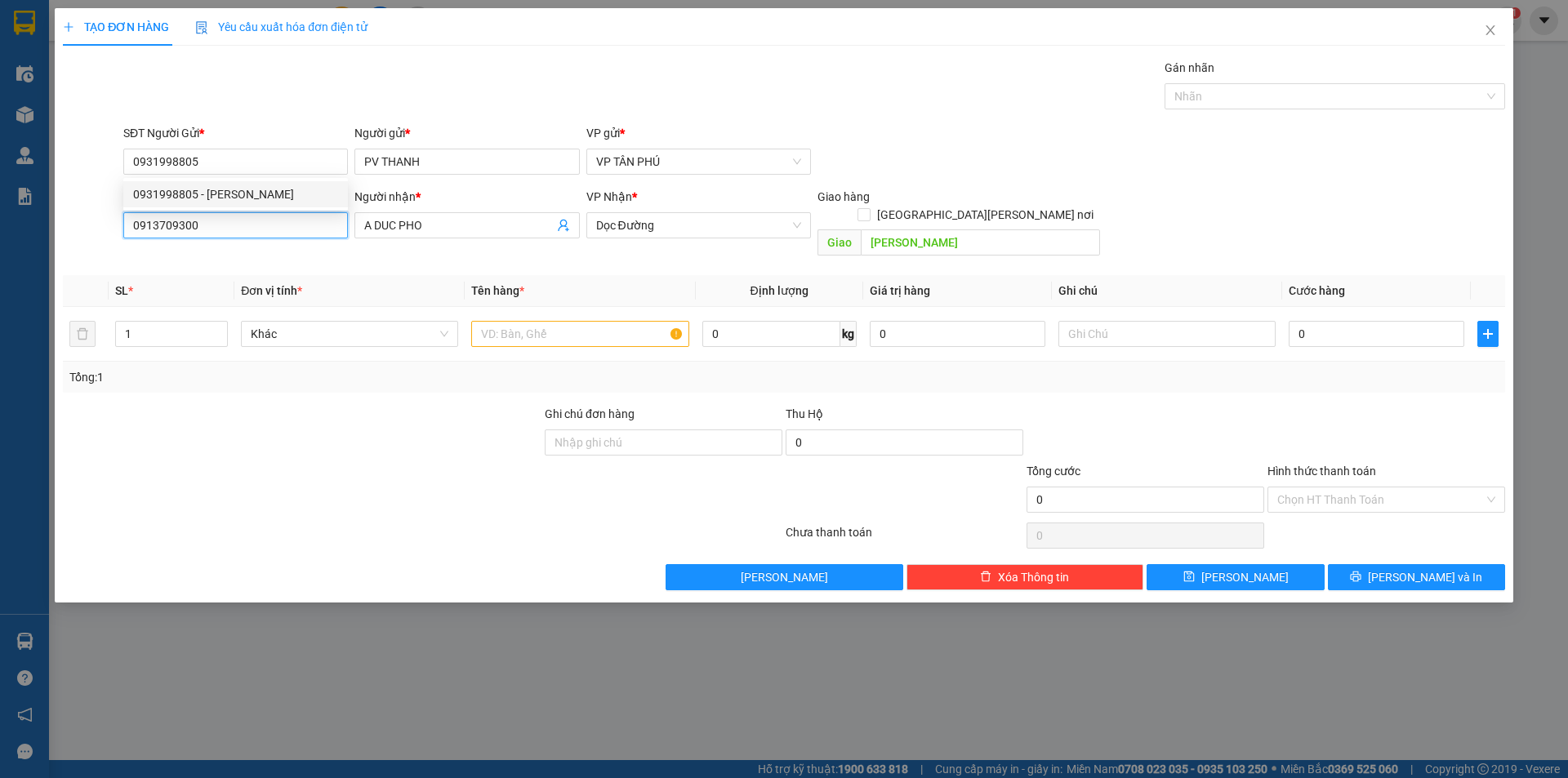
click at [264, 225] on input "0913709300" at bounding box center [236, 225] width 225 height 26
click at [264, 256] on div "0357988706 - A CHI BX" at bounding box center [236, 258] width 205 height 18
type input "0357988706"
type input "A CHI BX"
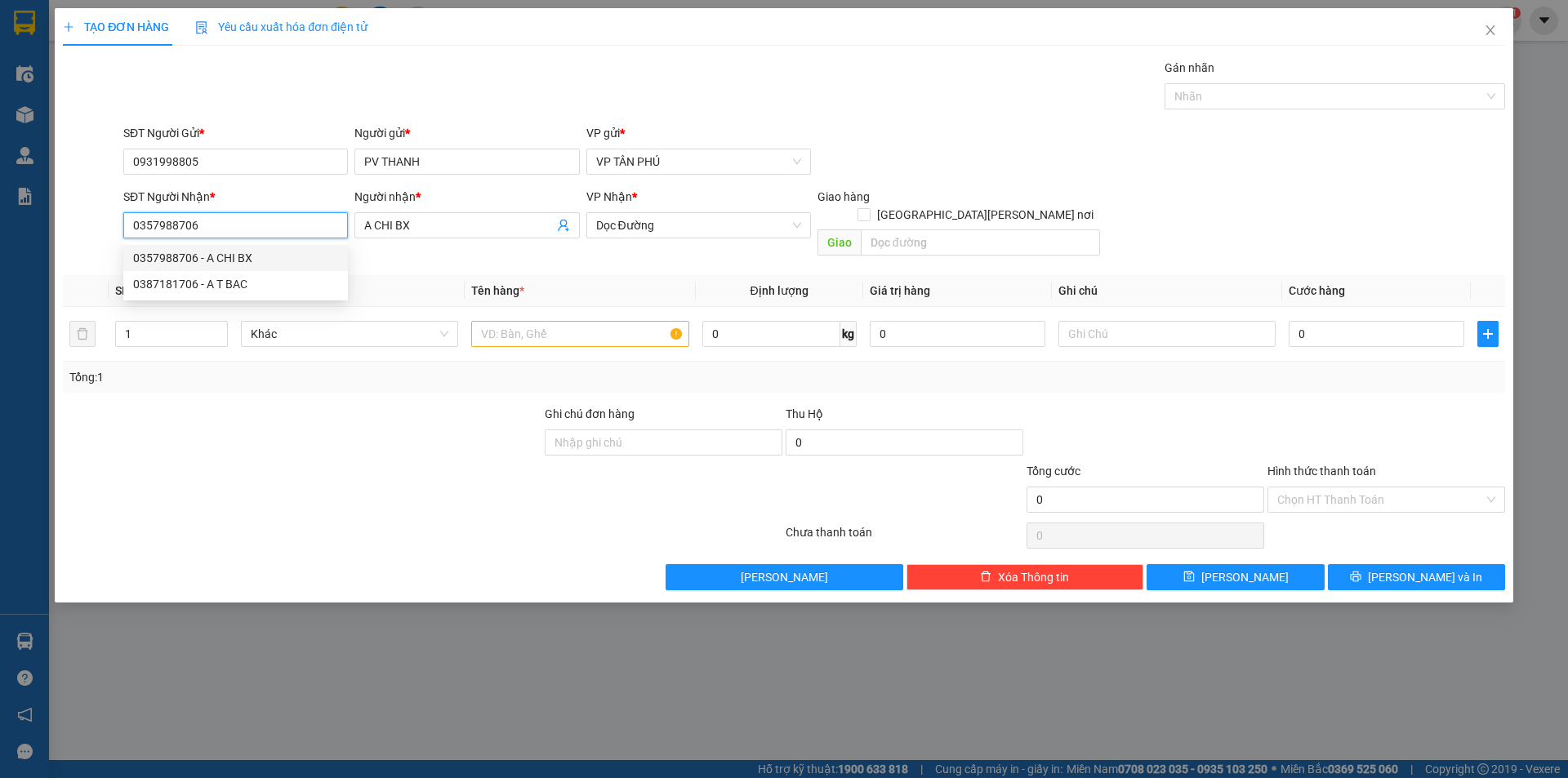
click at [264, 256] on div "0357988706 - A CHI BX" at bounding box center [236, 258] width 205 height 18
type input "0357988706"
click at [571, 321] on input "text" at bounding box center [580, 334] width 217 height 26
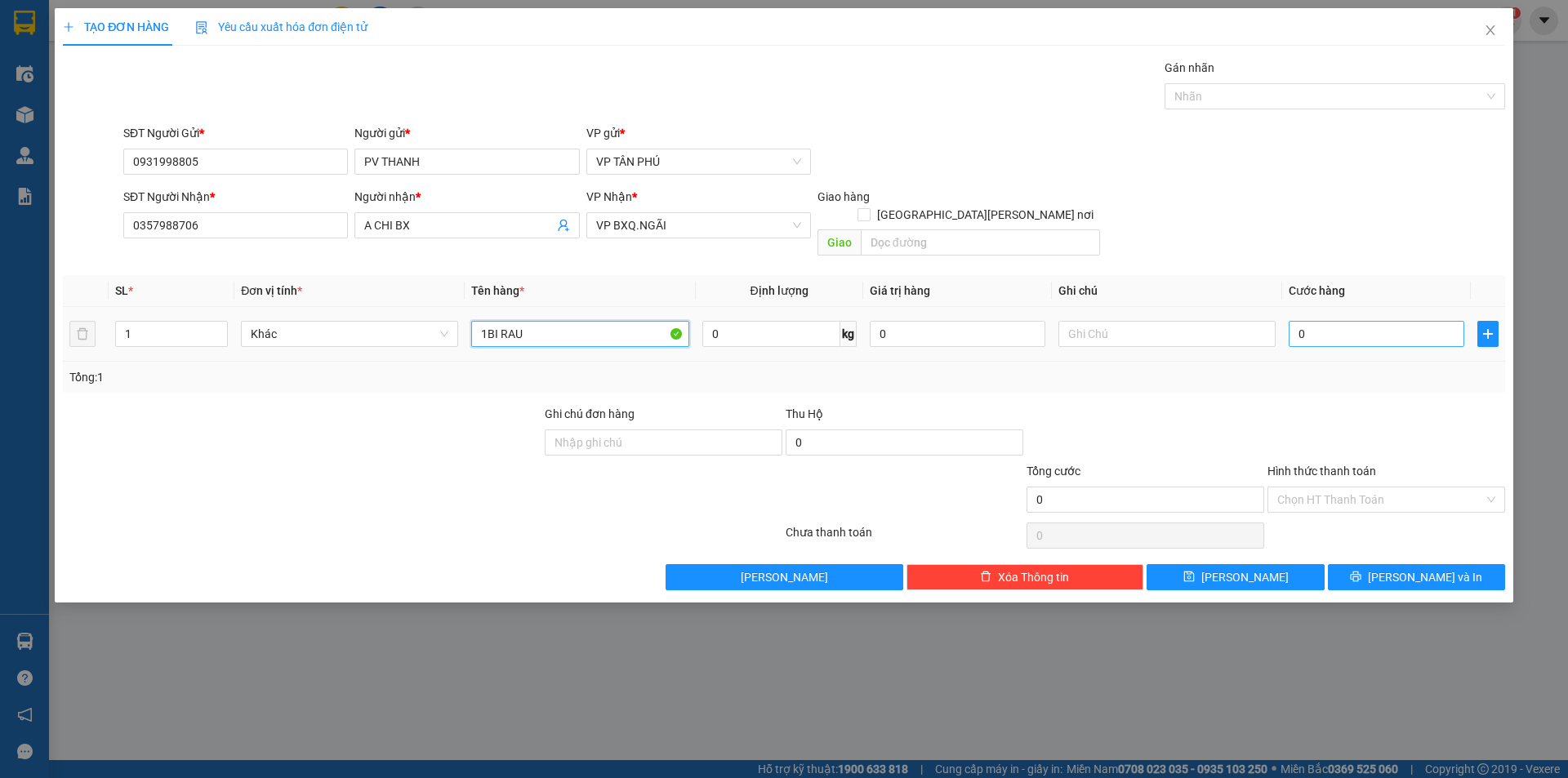
type input "1BI RAU"
click at [1355, 326] on input "0" at bounding box center [1376, 334] width 175 height 26
type input "50"
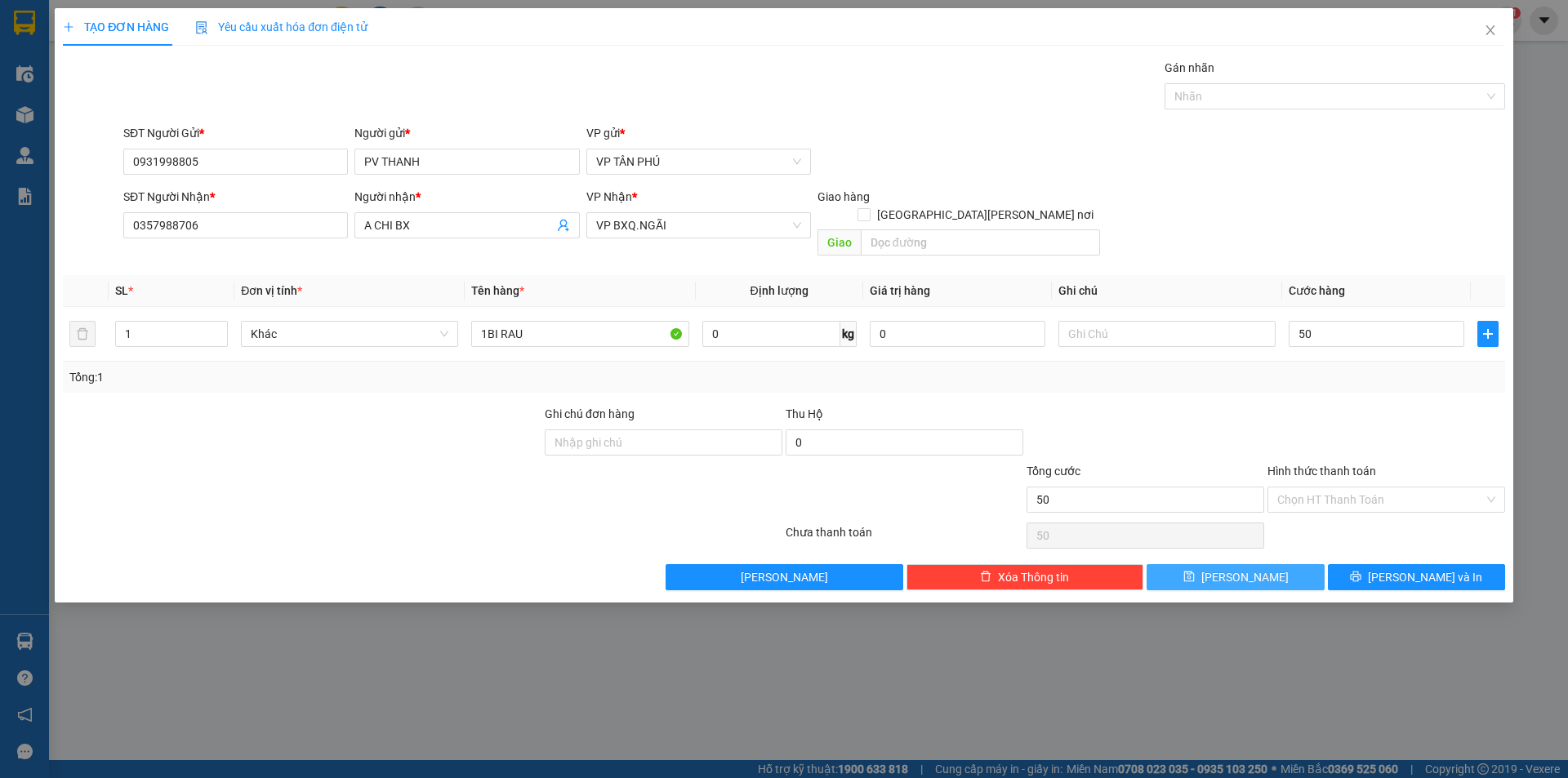
click at [1285, 564] on button "[PERSON_NAME]" at bounding box center [1235, 577] width 177 height 26
type input "50.000"
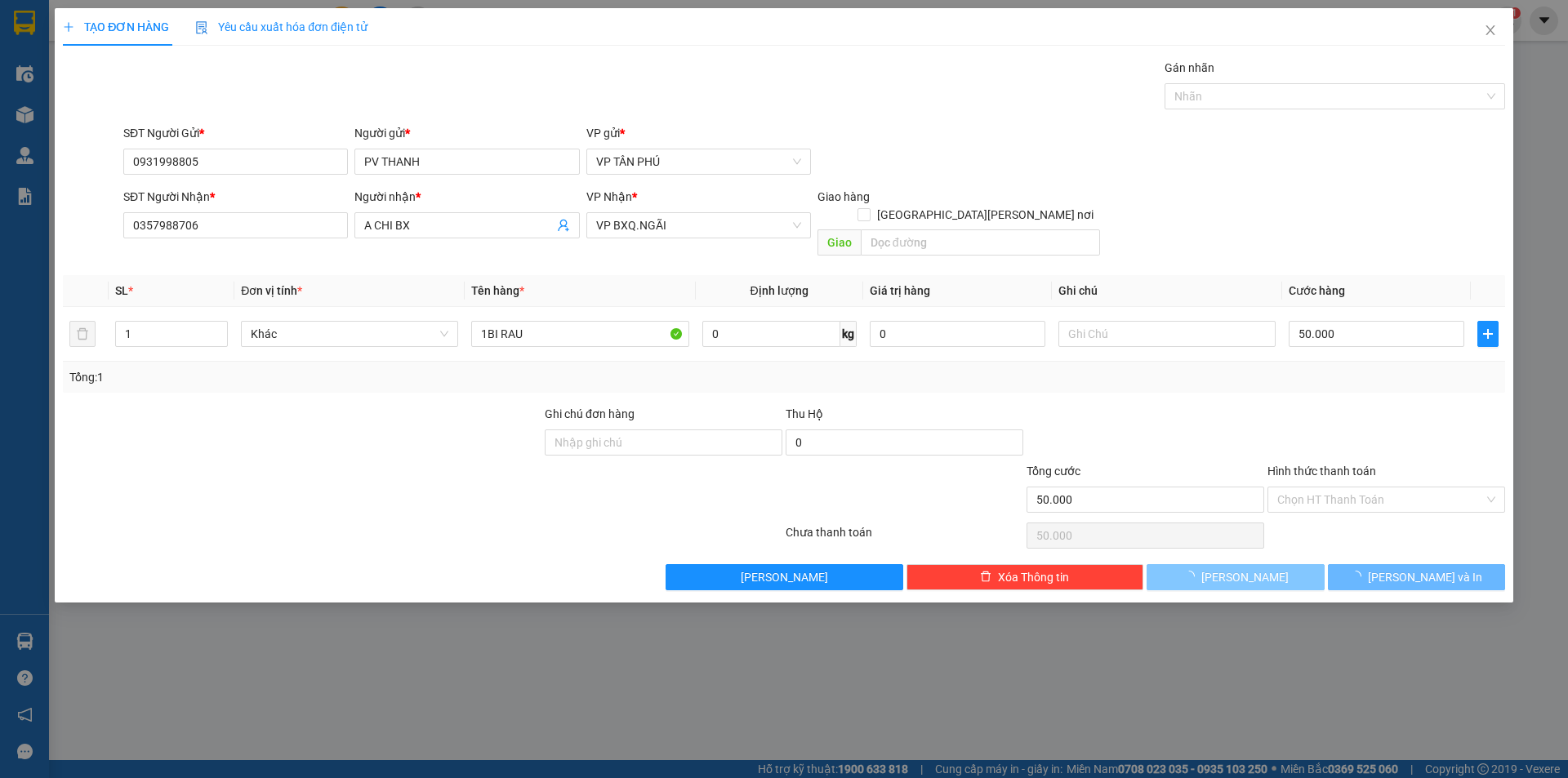
type input "0"
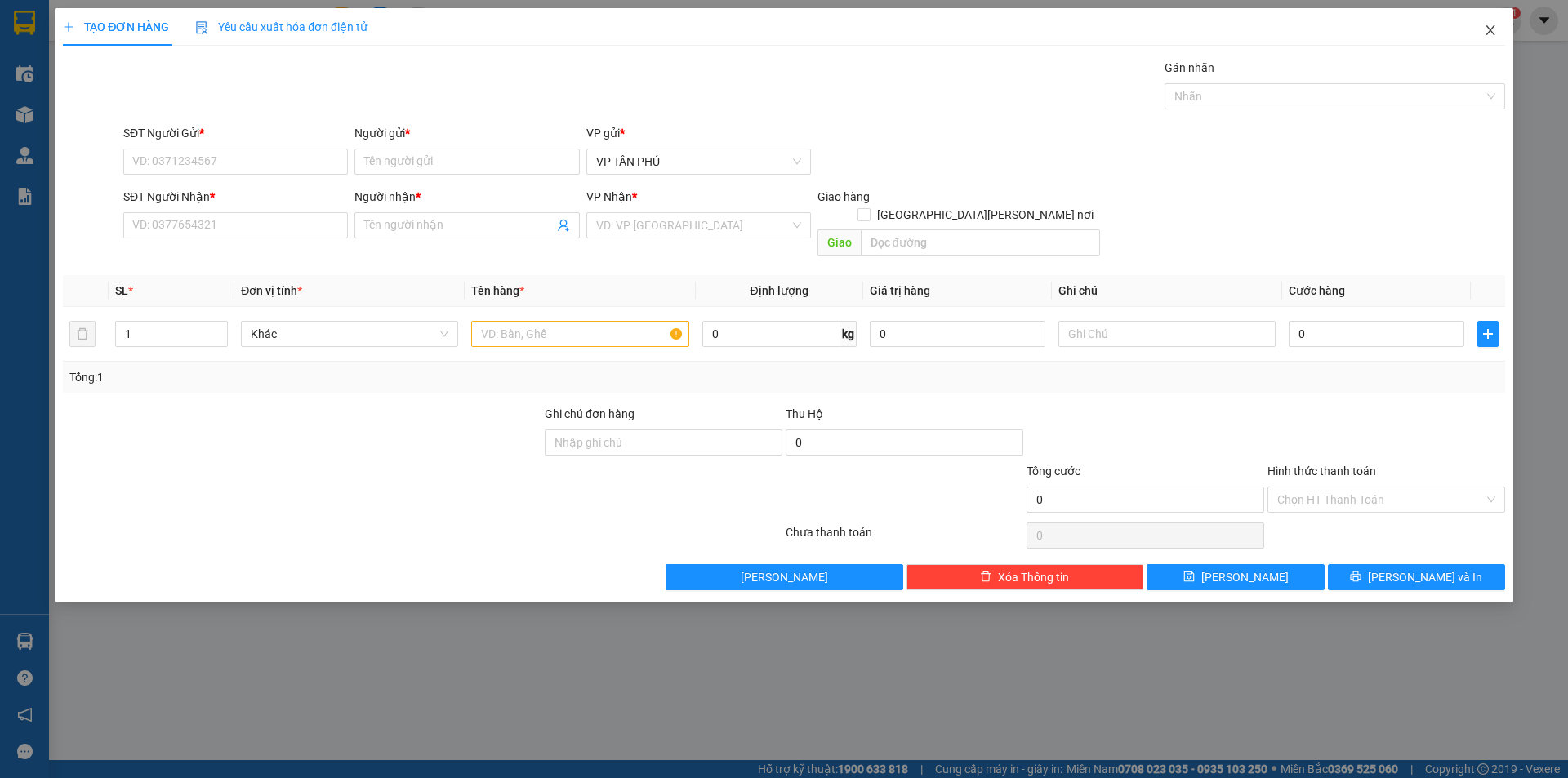
click at [1493, 25] on icon "close" at bounding box center [1490, 30] width 13 height 13
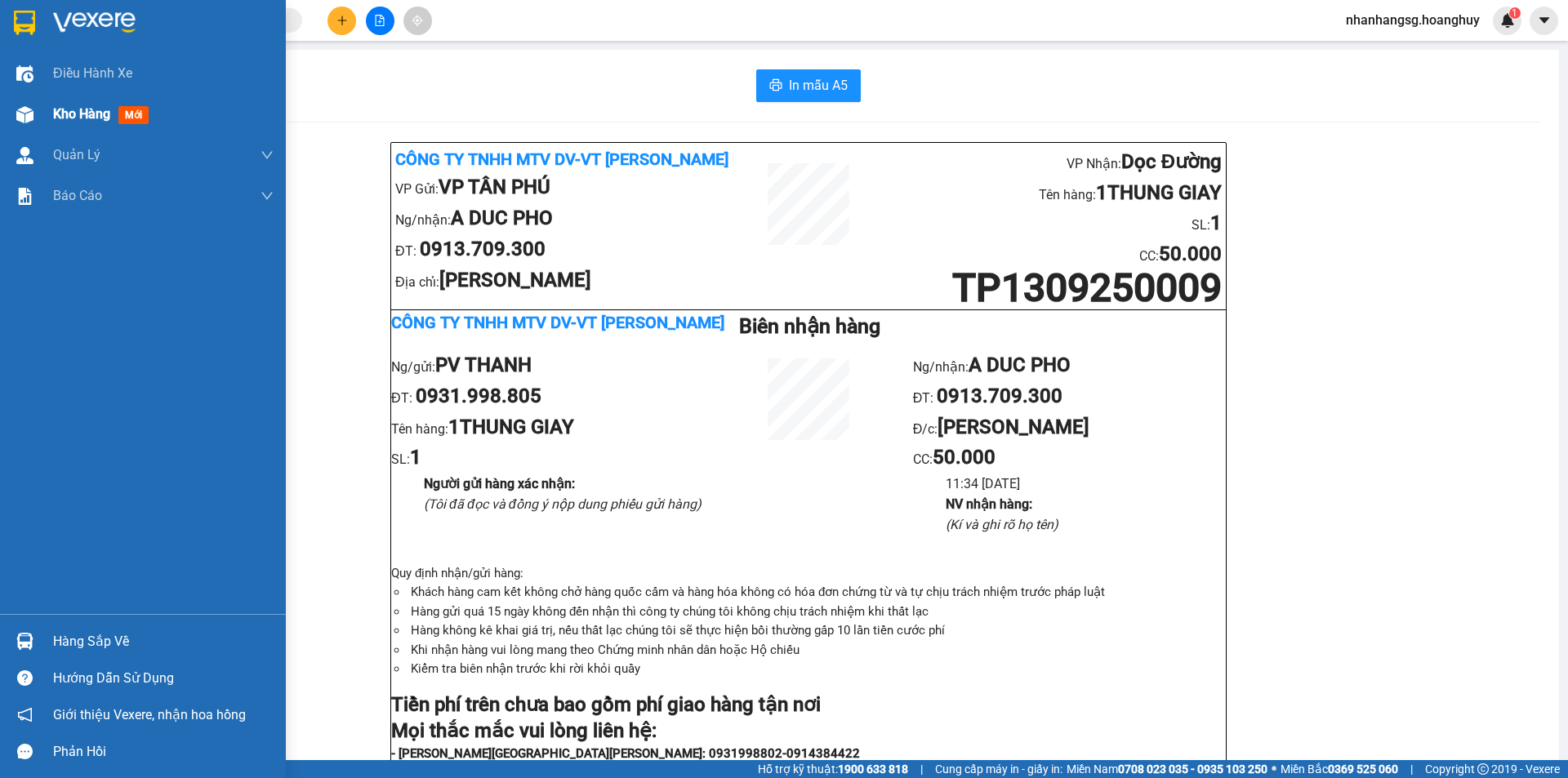
click at [52, 121] on div "Kho hàng mới" at bounding box center [143, 114] width 286 height 41
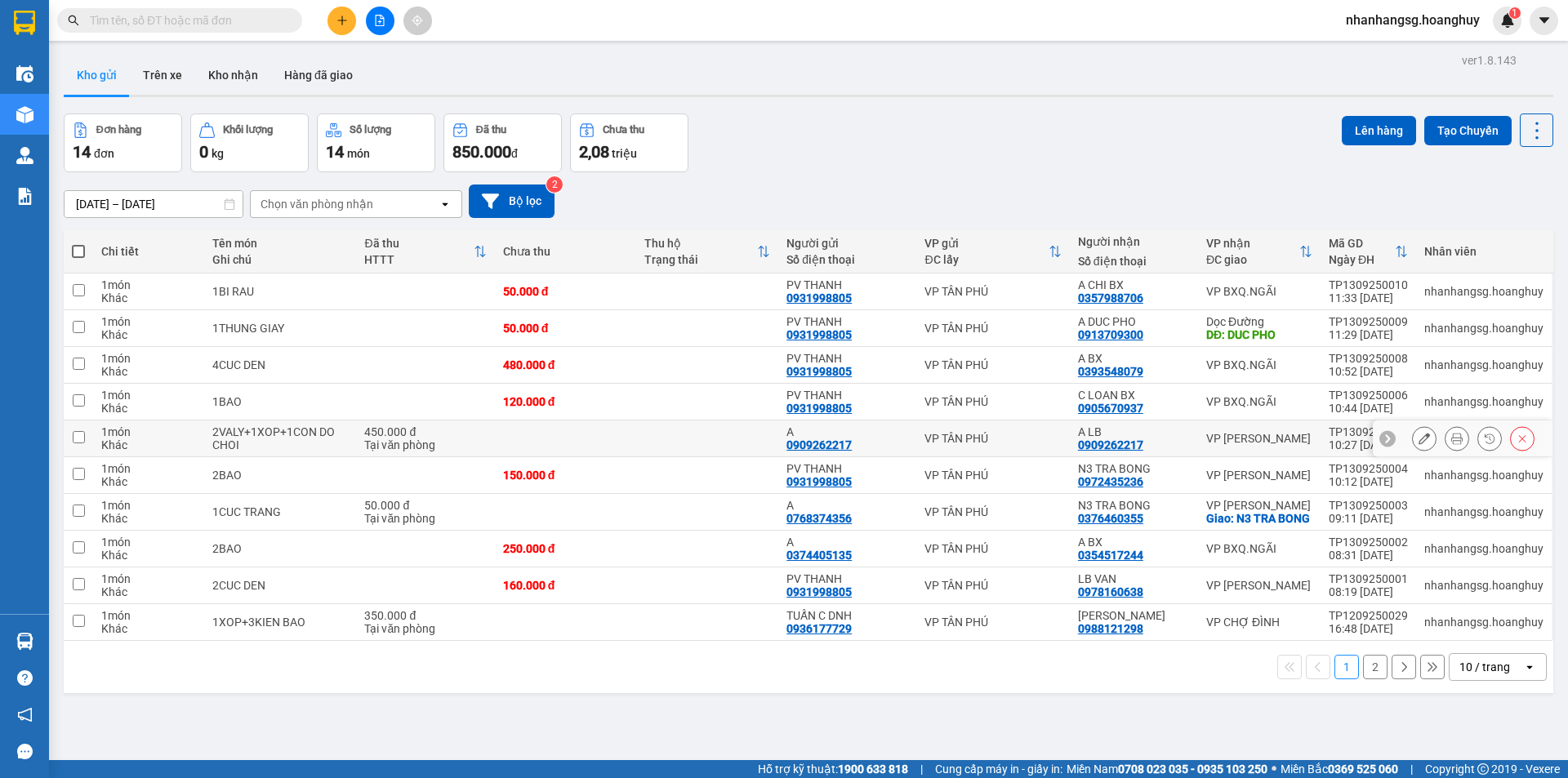
click at [1418, 441] on icon at bounding box center [1423, 438] width 11 height 11
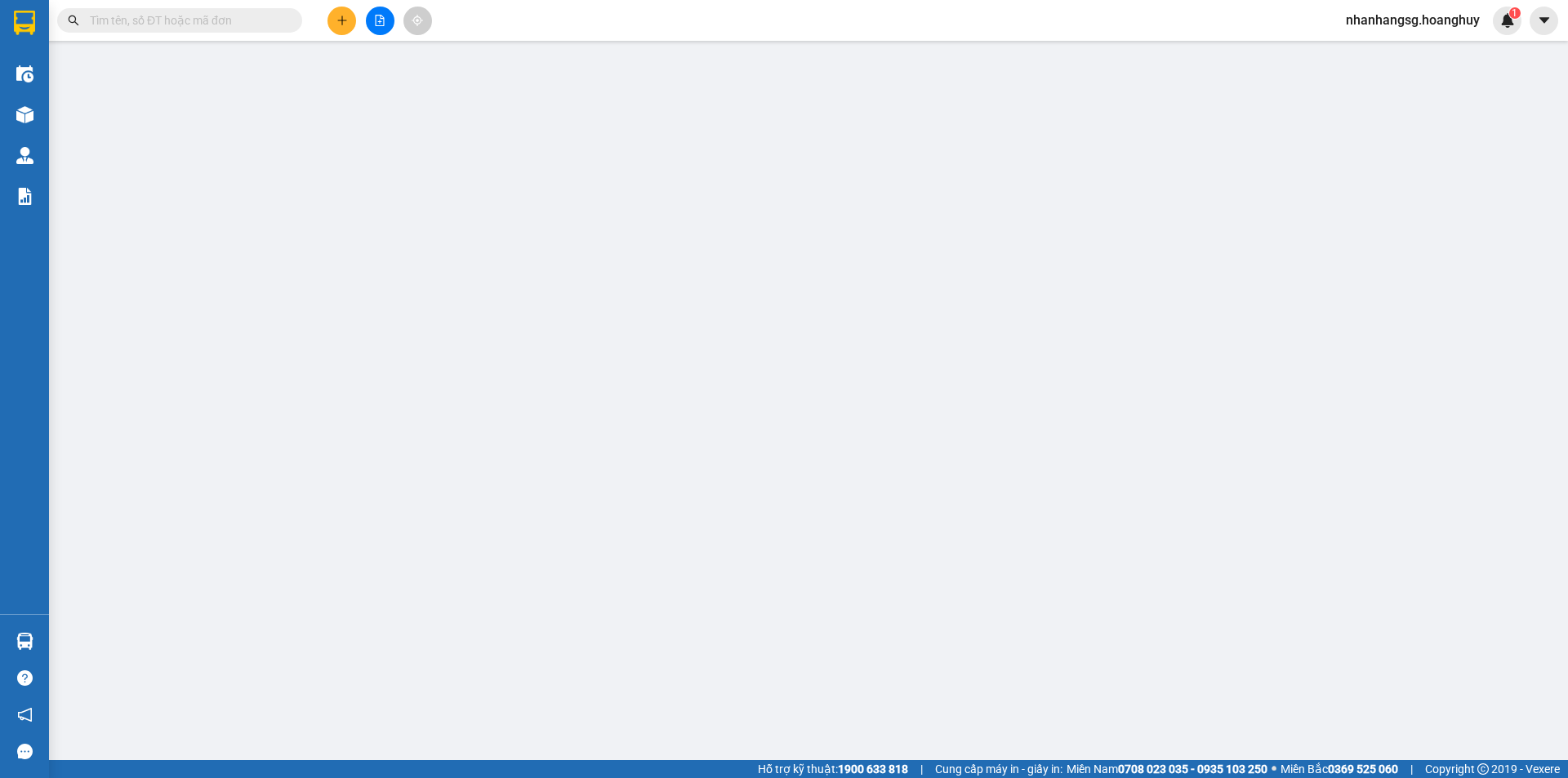
type input "0909262217"
type input "A"
type input "0909262217"
type input "A LB"
type input "450.000"
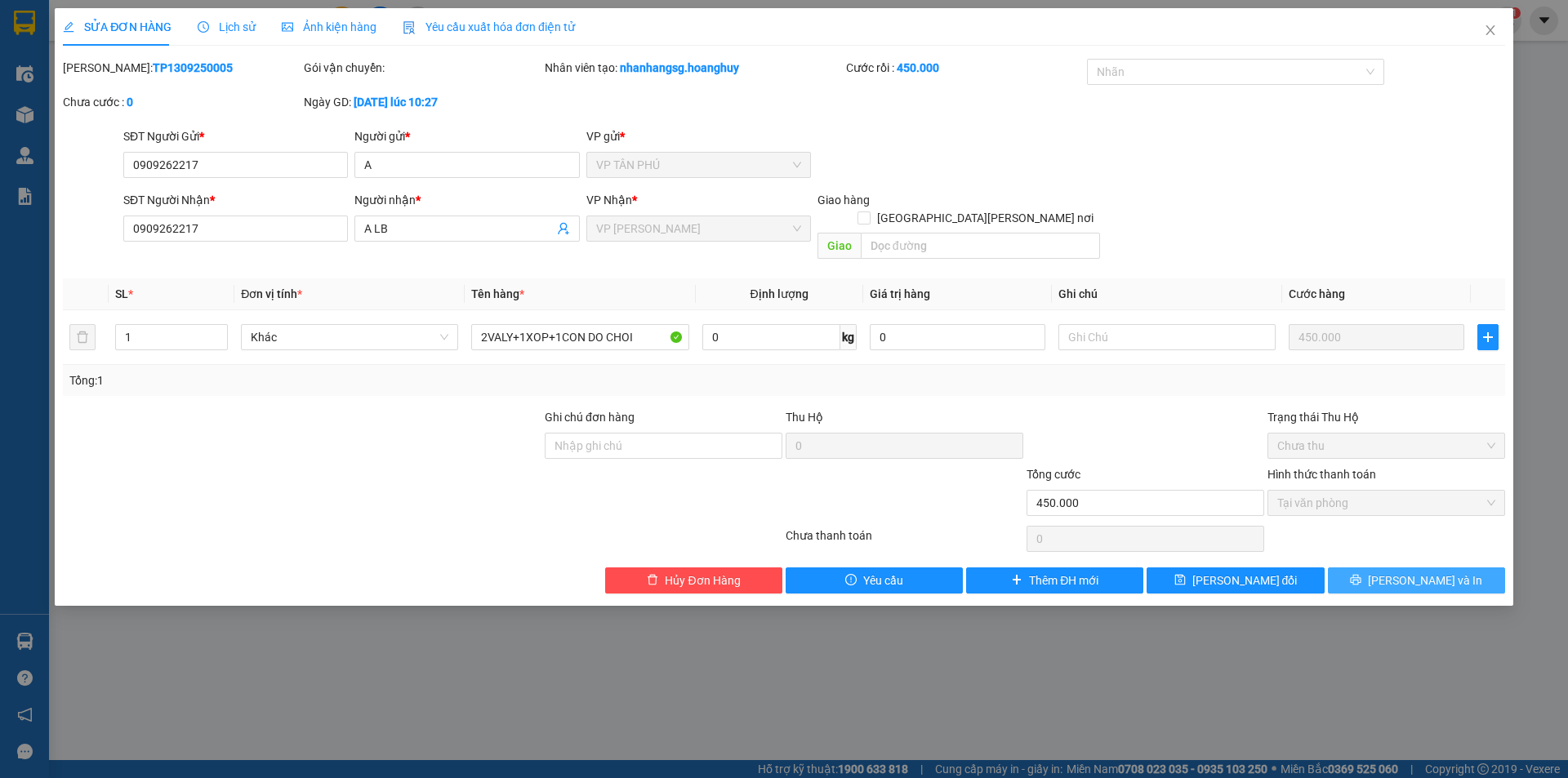
click at [1349, 568] on button "[PERSON_NAME] và In" at bounding box center [1416, 581] width 177 height 26
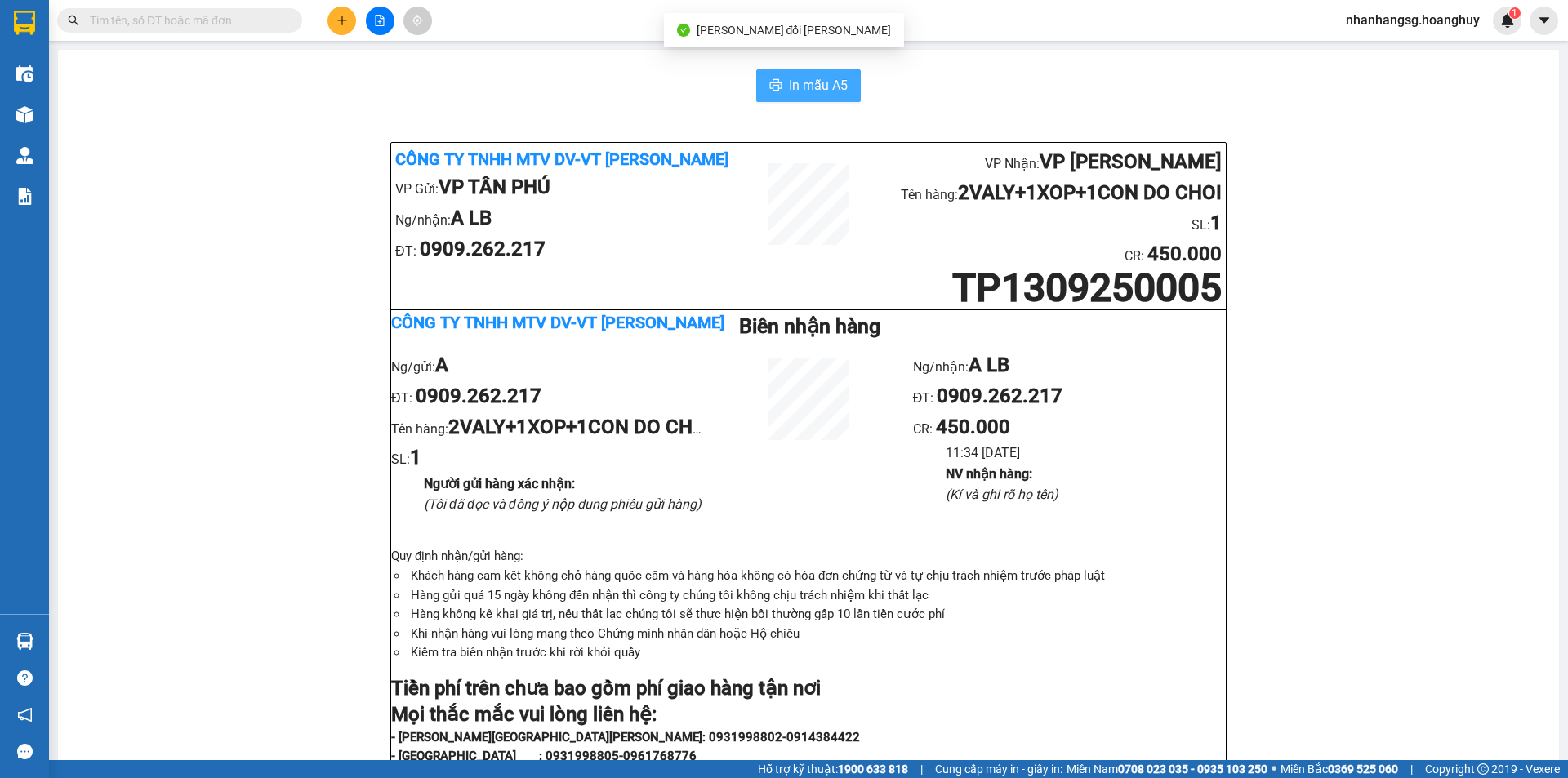
click at [802, 92] on span "In mẫu A5" at bounding box center [817, 85] width 59 height 20
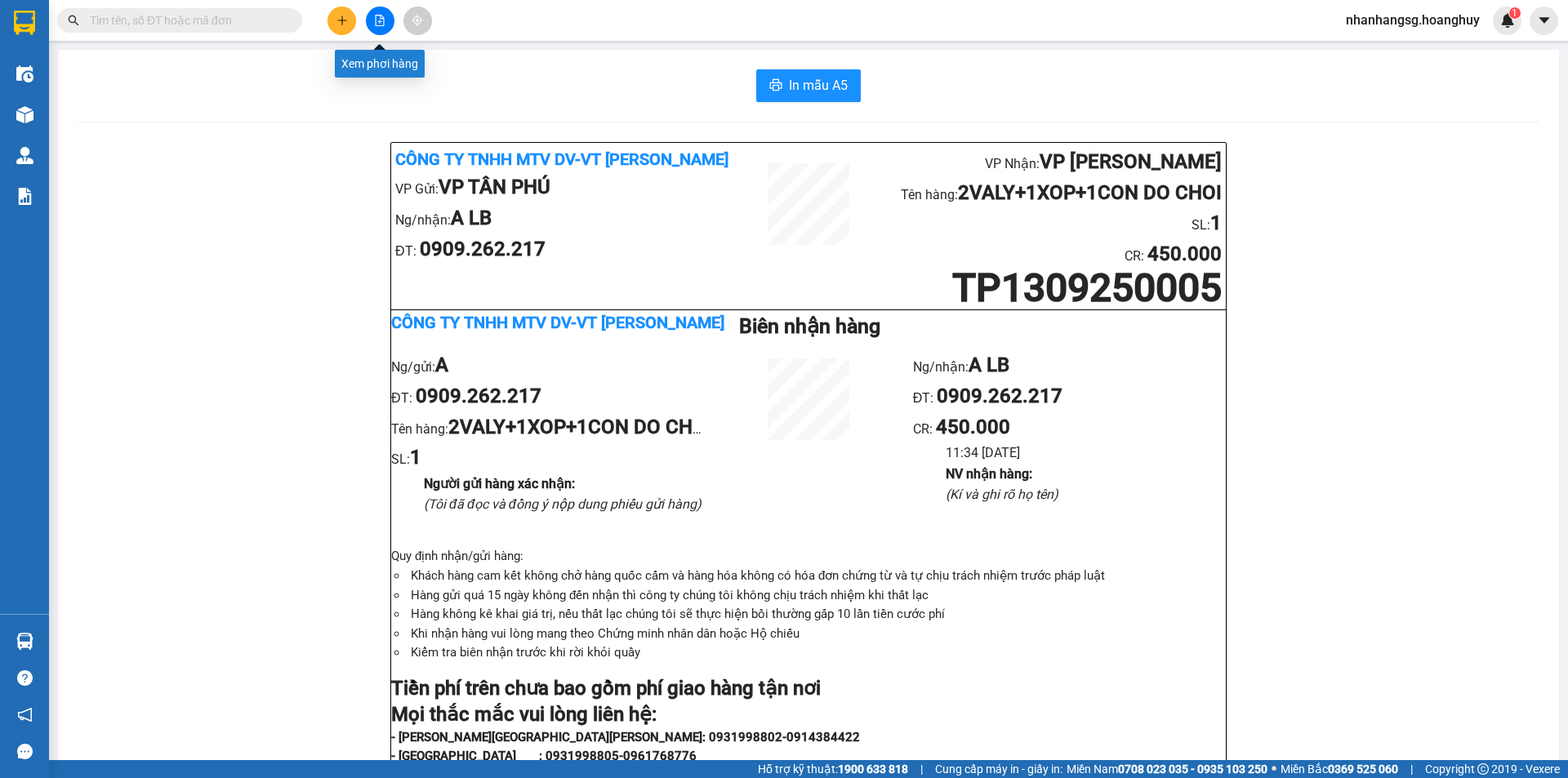
click at [341, 19] on icon "plus" at bounding box center [342, 20] width 11 height 11
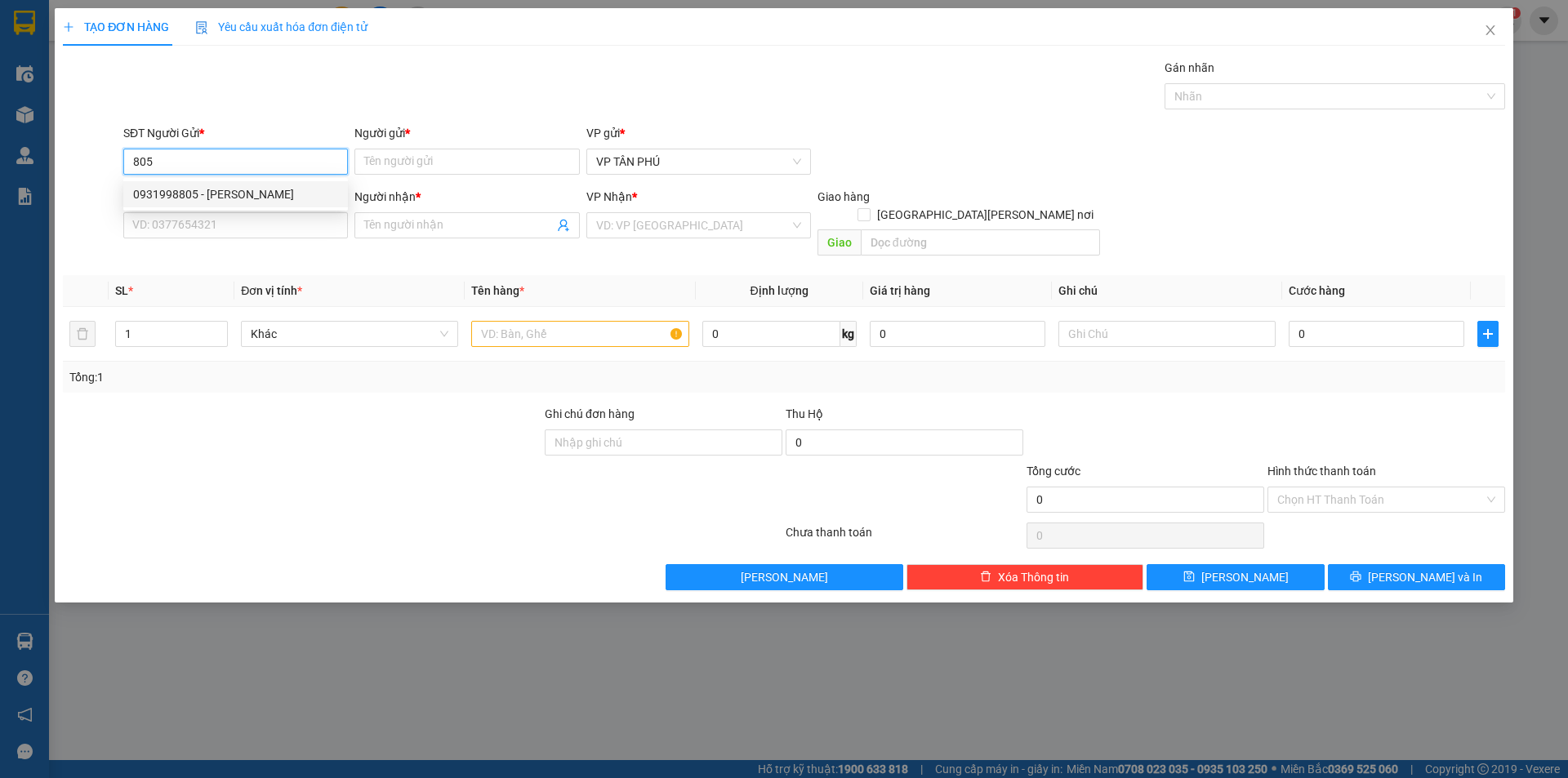
click at [240, 194] on div "0931998805 - [PERSON_NAME]" at bounding box center [236, 194] width 205 height 18
type input "0931998805"
type input "PV THANH"
type input "0357988706"
type input "A CHI BX"
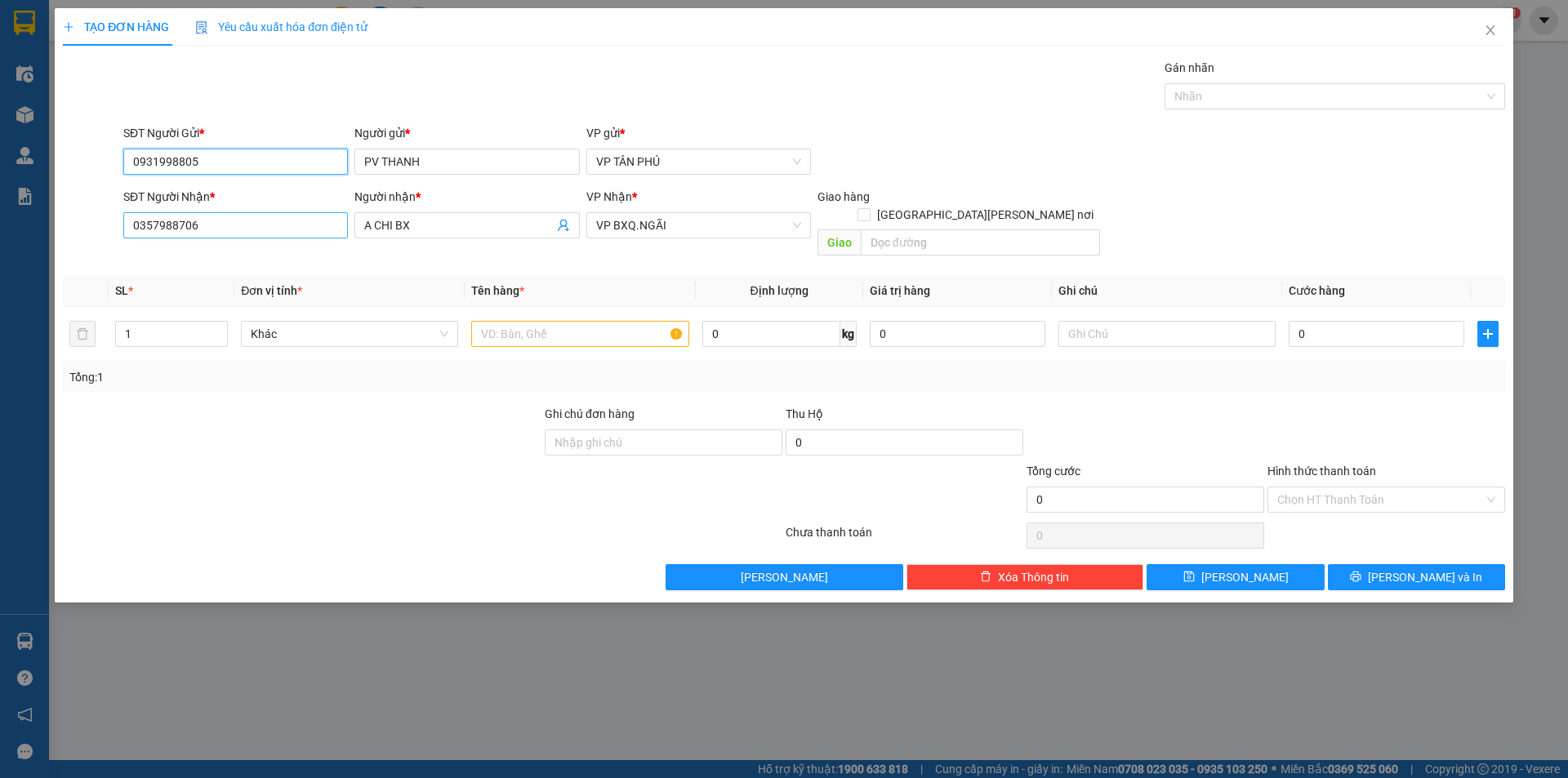
type input "0931998805"
click at [255, 216] on input "0357988706" at bounding box center [236, 225] width 225 height 26
click at [257, 216] on input "0357988706" at bounding box center [236, 225] width 225 height 26
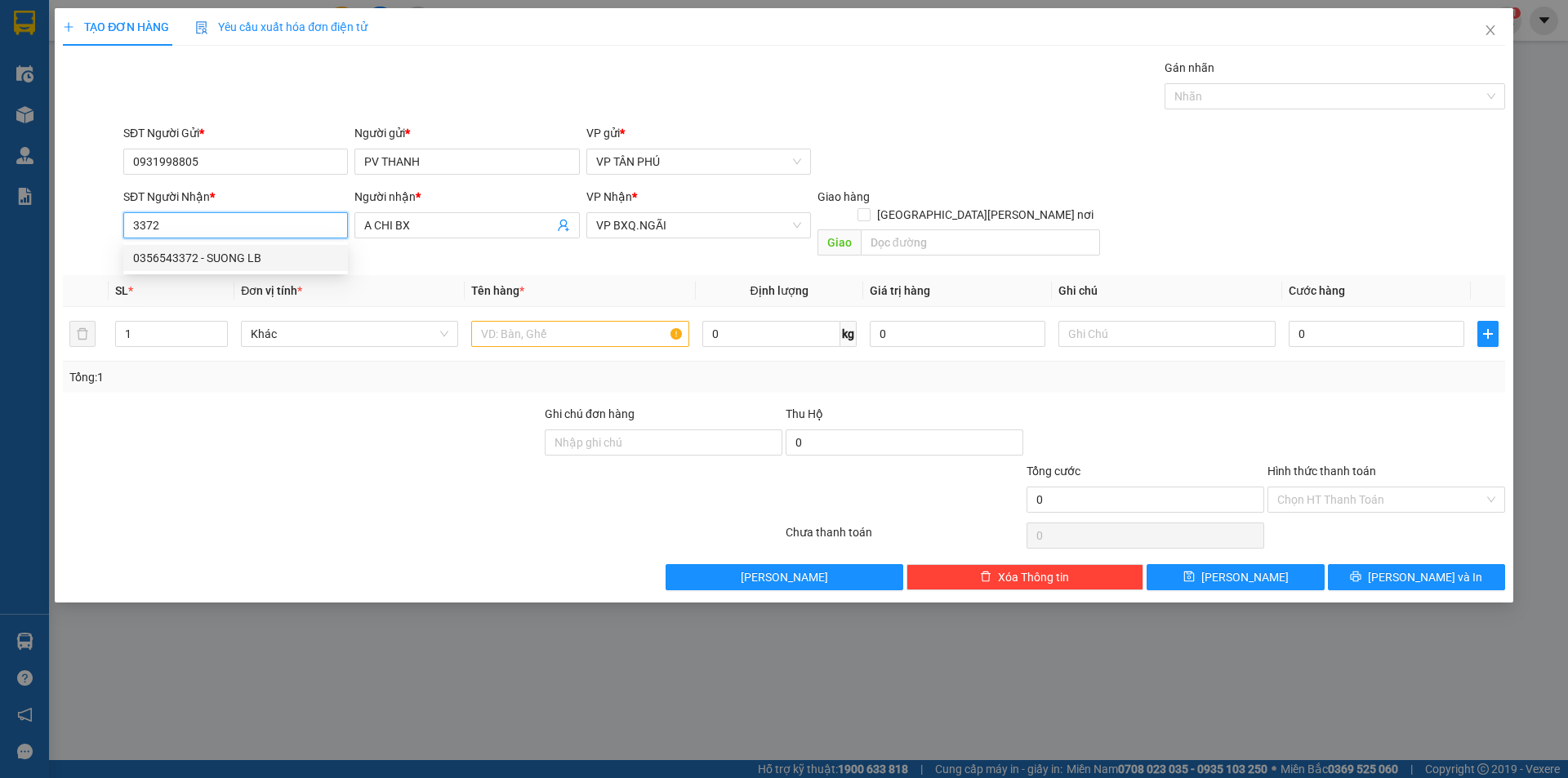
click at [247, 256] on div "0356543372 - SUONG LB" at bounding box center [236, 258] width 205 height 18
type input "0356543372"
type input "SUONG LB"
type input "0356543372"
click at [574, 321] on input "text" at bounding box center [580, 334] width 217 height 26
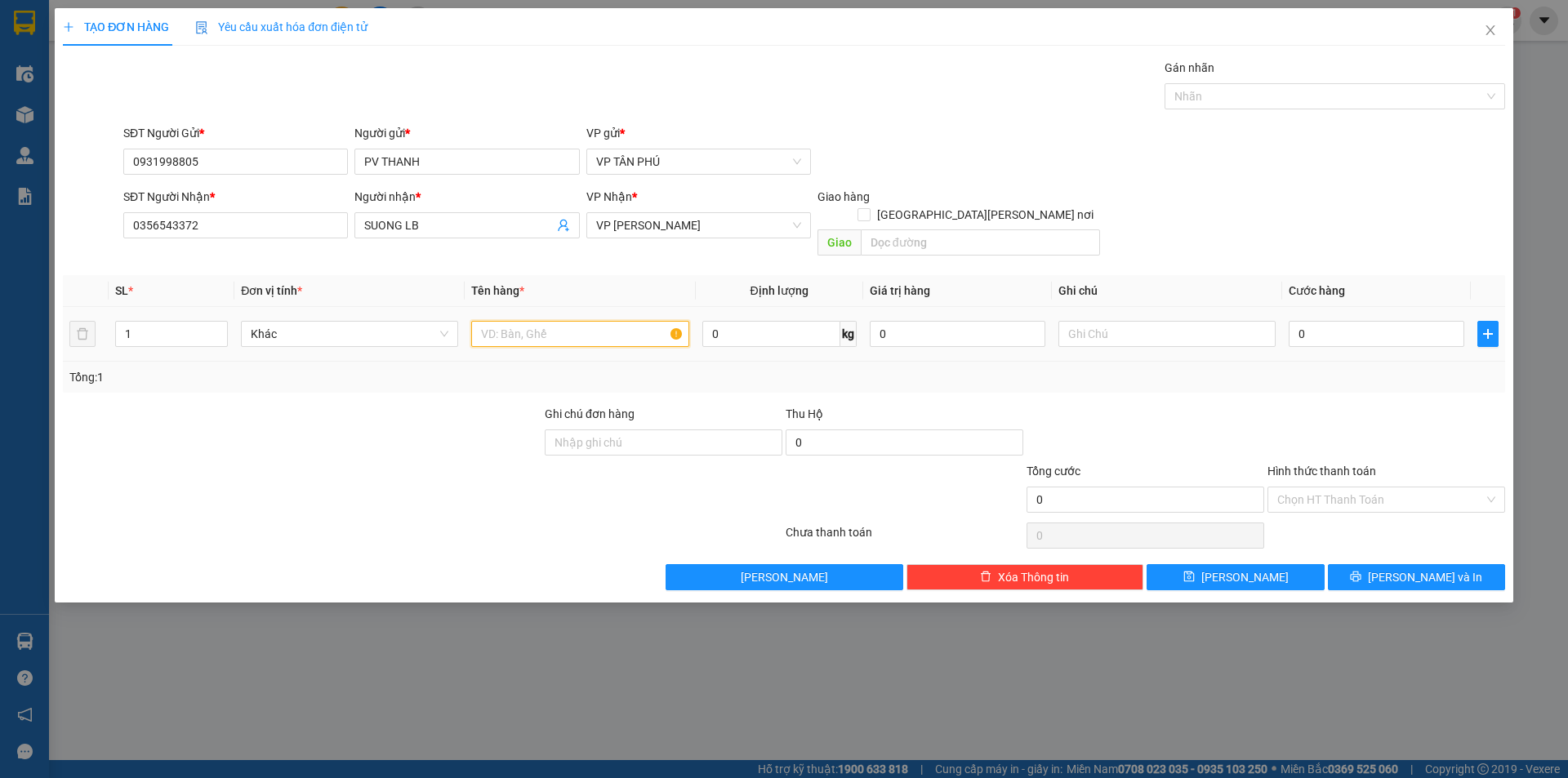
click at [574, 321] on input "text" at bounding box center [580, 334] width 217 height 26
type input "2XO+2BAO"
click at [1318, 322] on input "0" at bounding box center [1376, 334] width 175 height 26
type input "4"
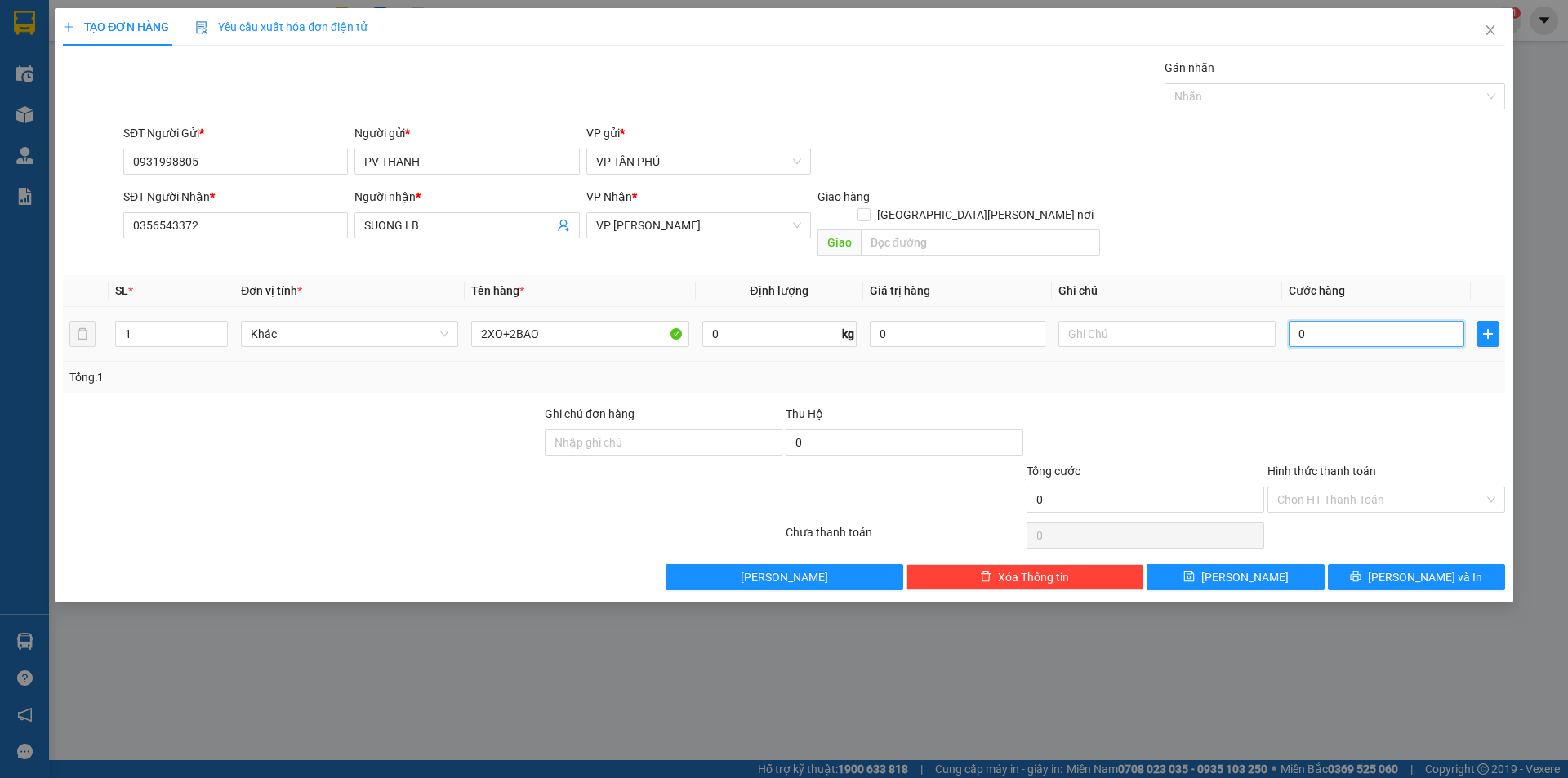
type input "4"
type input "45"
type input "450"
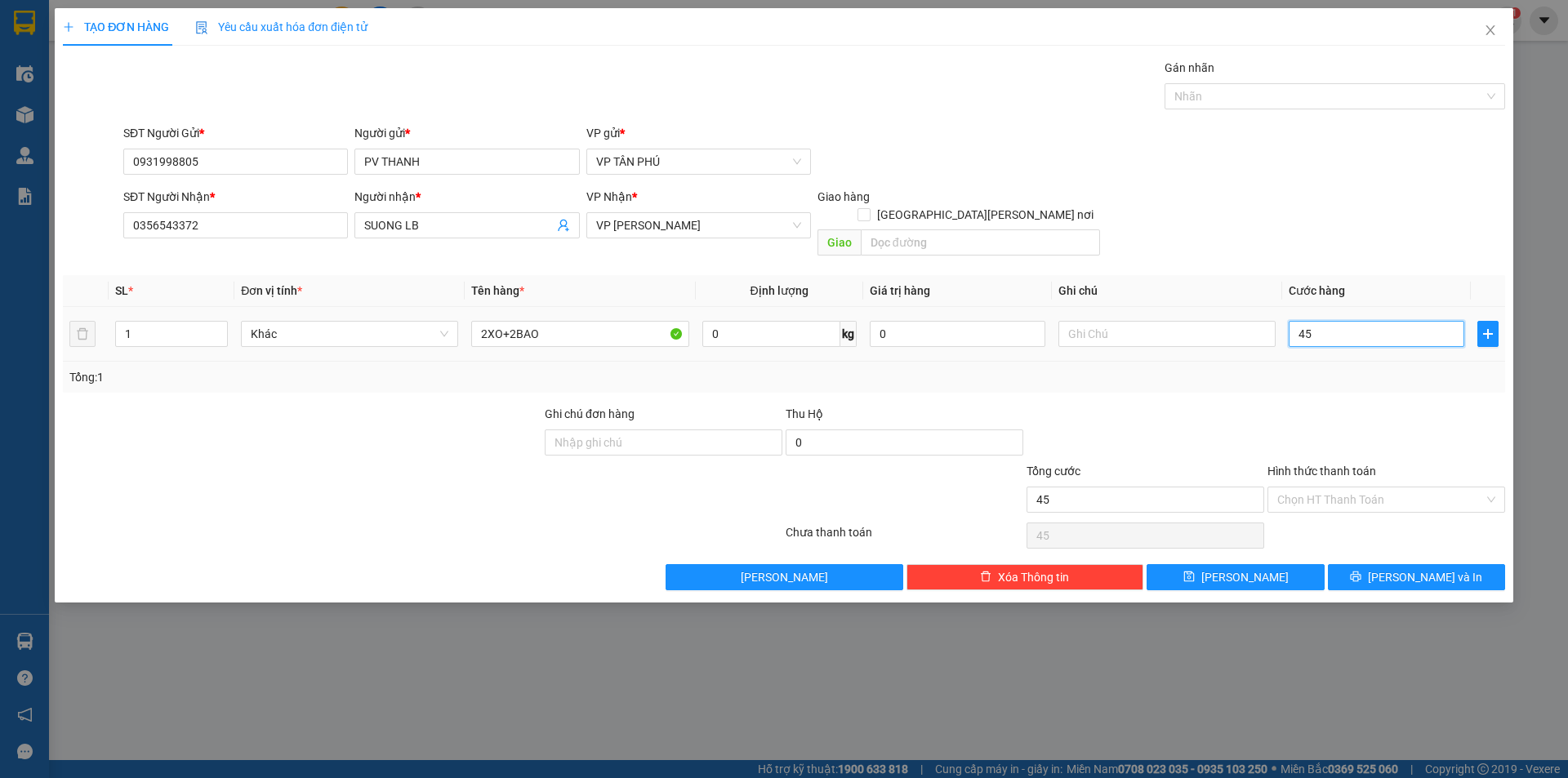
type input "450"
click at [1315, 488] on input "Hình thức thanh toán" at bounding box center [1380, 500] width 207 height 25
type input "450.000"
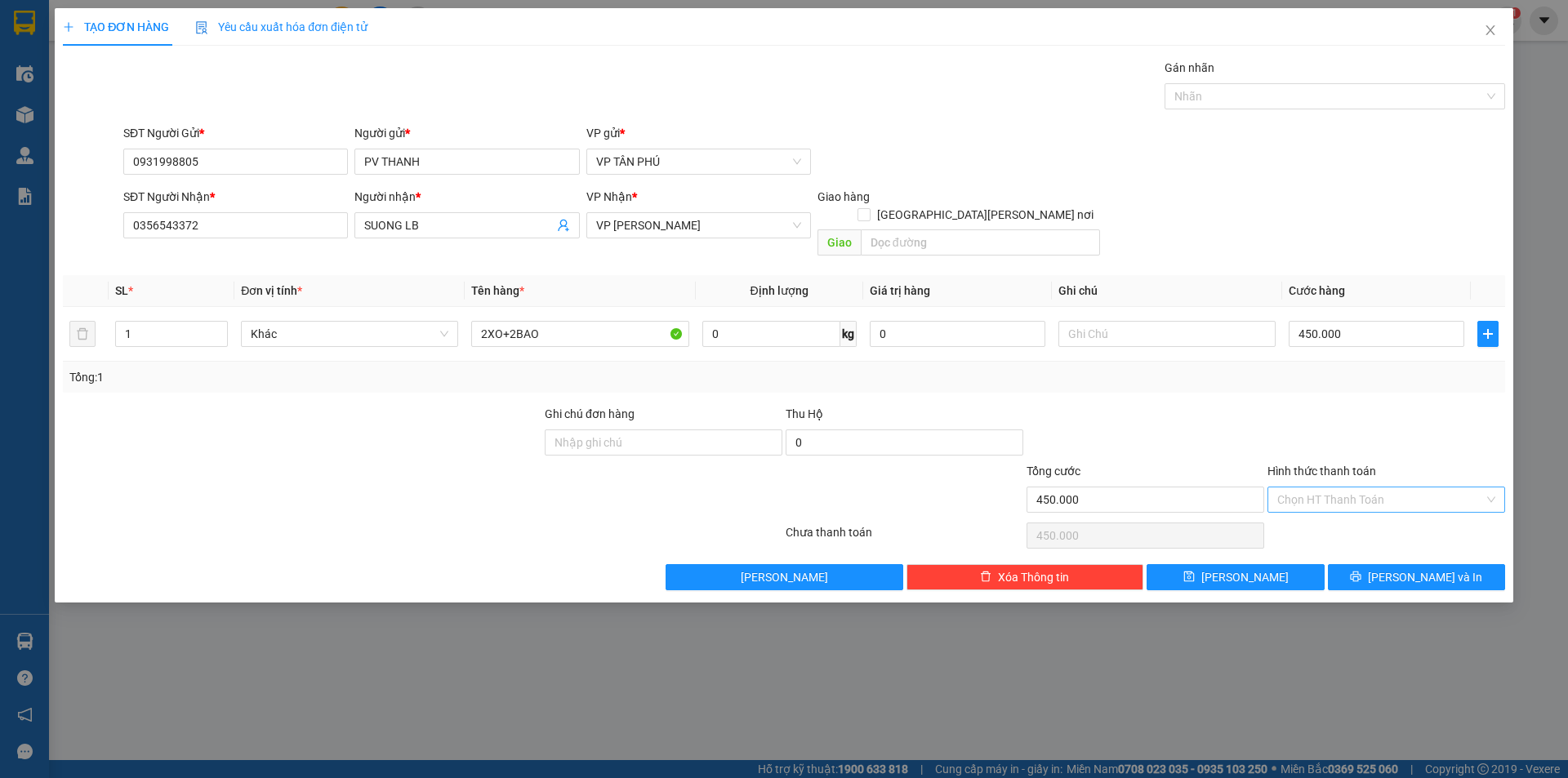
click at [1315, 488] on input "Hình thức thanh toán" at bounding box center [1380, 500] width 207 height 25
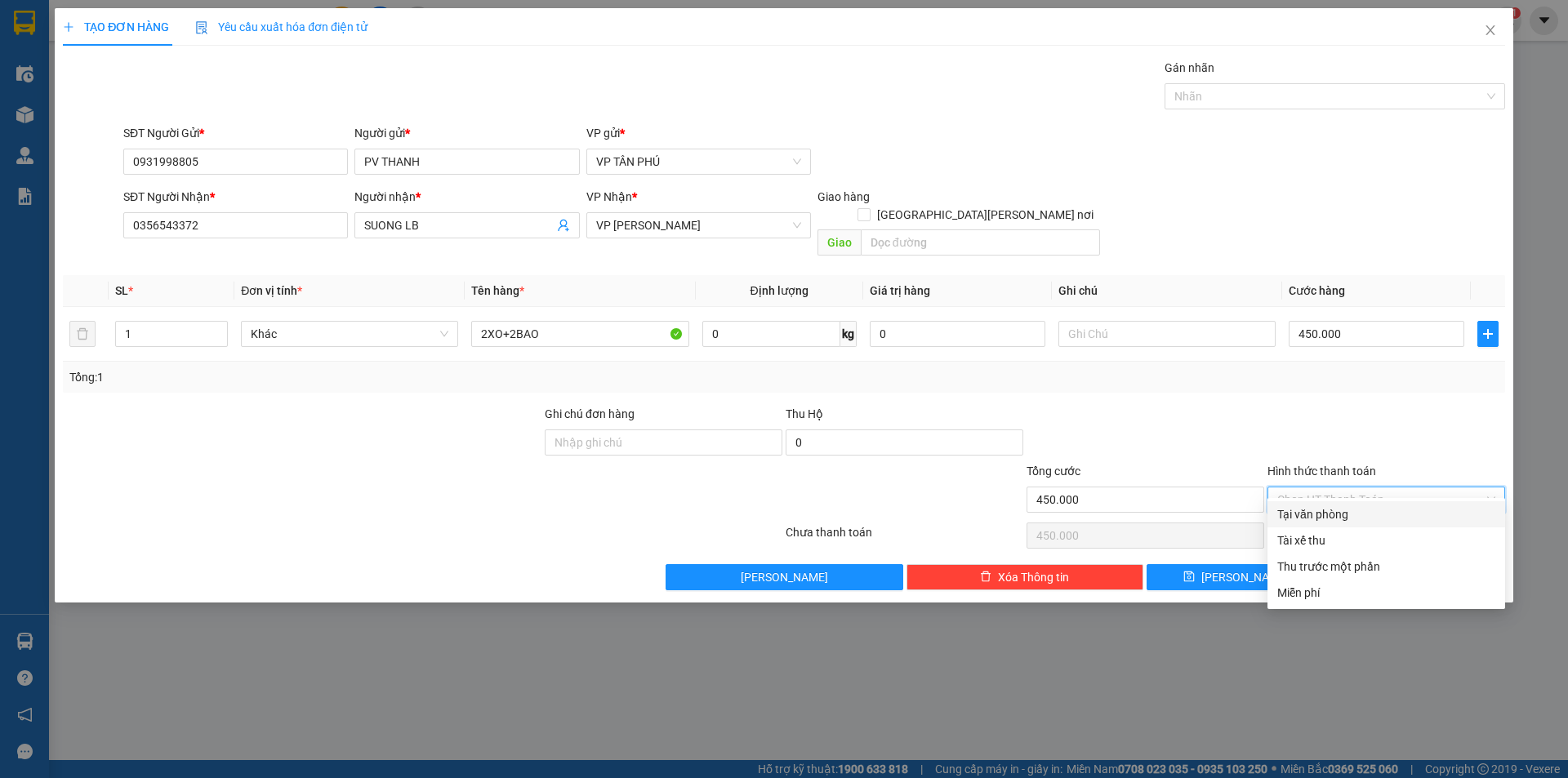
click at [1320, 507] on div "Tại văn phòng" at bounding box center [1386, 514] width 218 height 18
click at [1320, 519] on div "Chọn HT Thanh Toán" at bounding box center [1386, 535] width 241 height 32
type input "0"
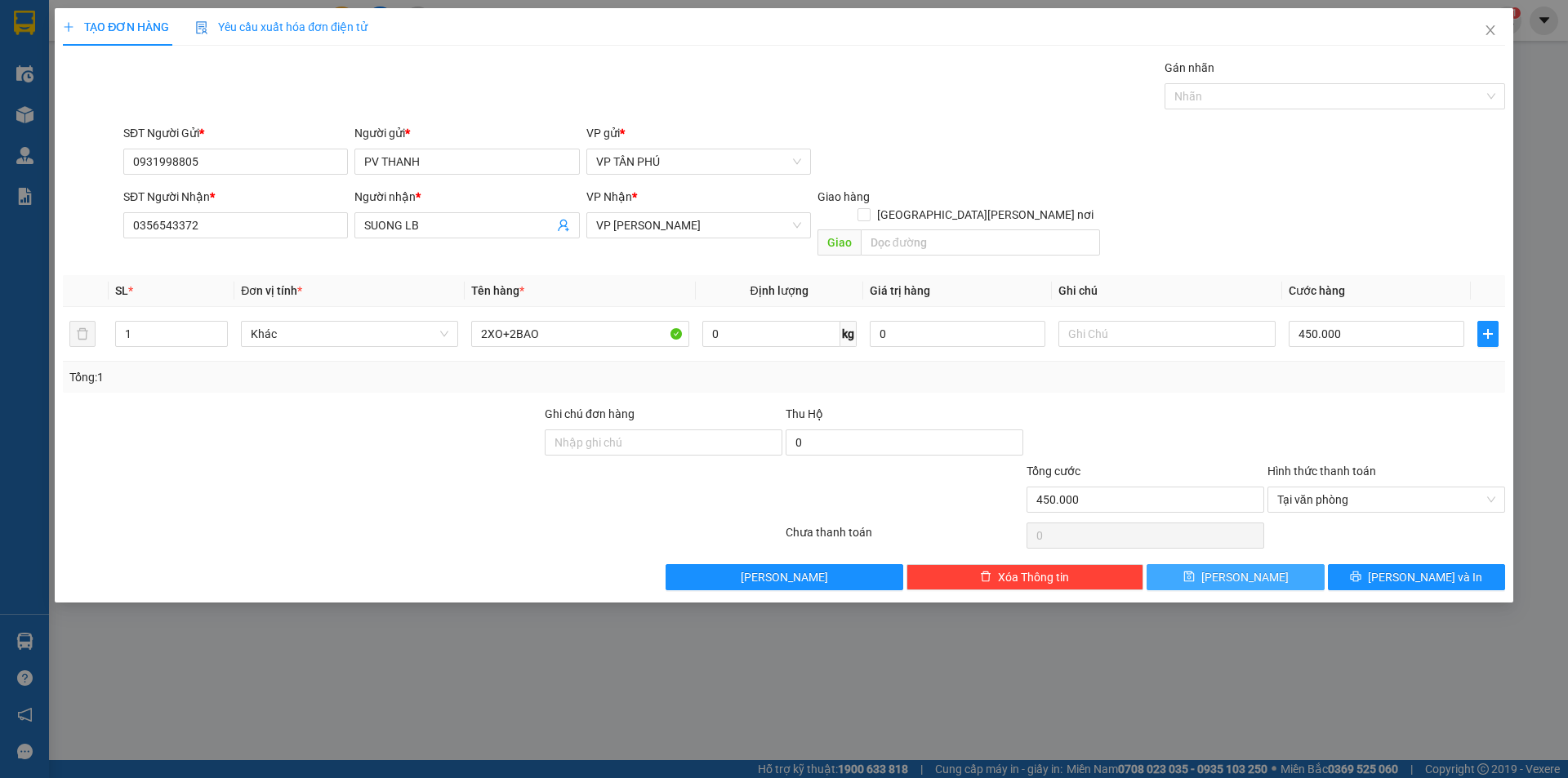
click at [1255, 564] on button "[PERSON_NAME]" at bounding box center [1235, 577] width 177 height 26
type input "0"
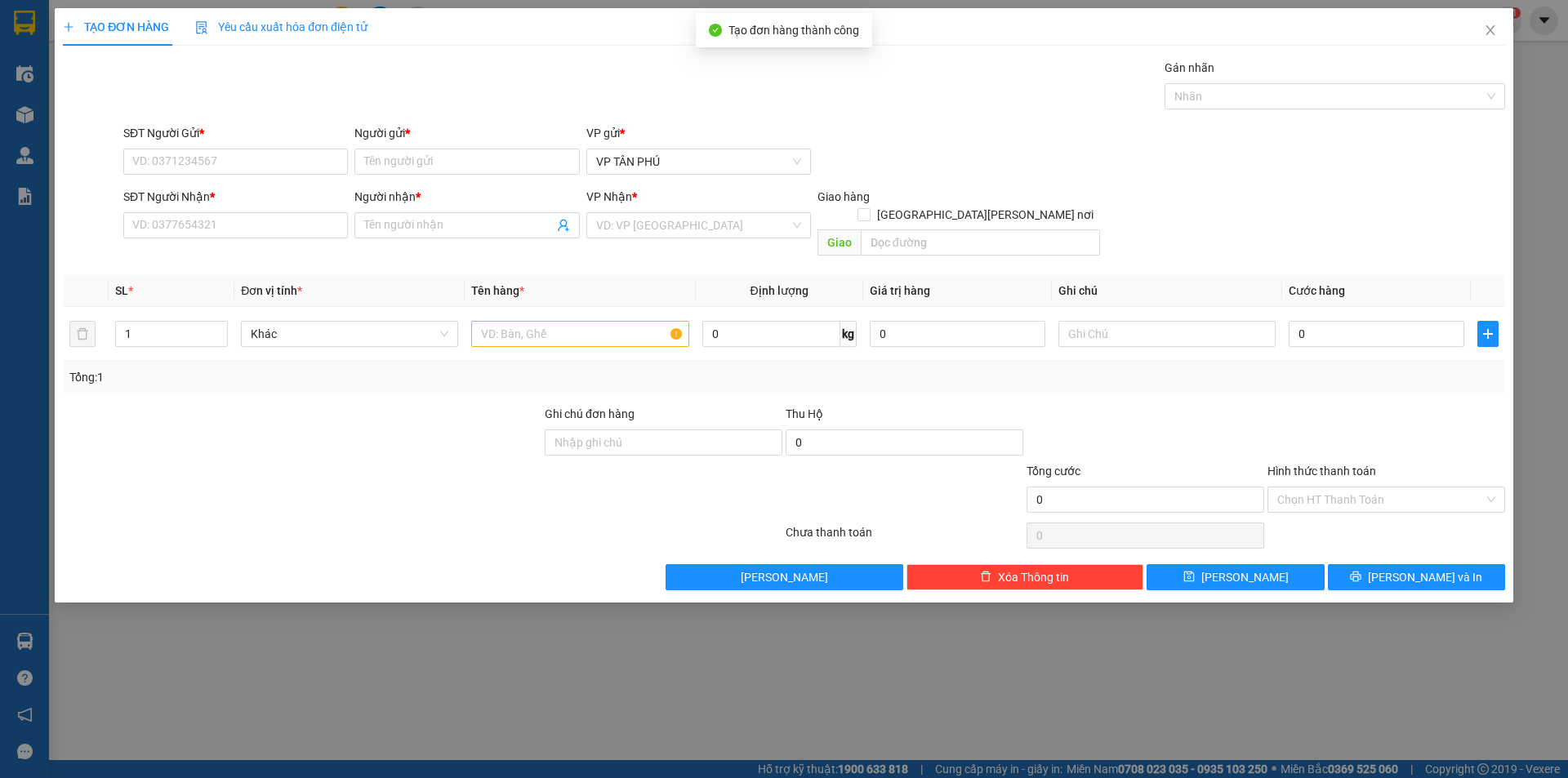
click at [306, 176] on div "SĐT Người Gửi * VD: 0371234567" at bounding box center [236, 153] width 225 height 57
click at [296, 162] on input "SĐT Người Gửi *" at bounding box center [236, 161] width 225 height 26
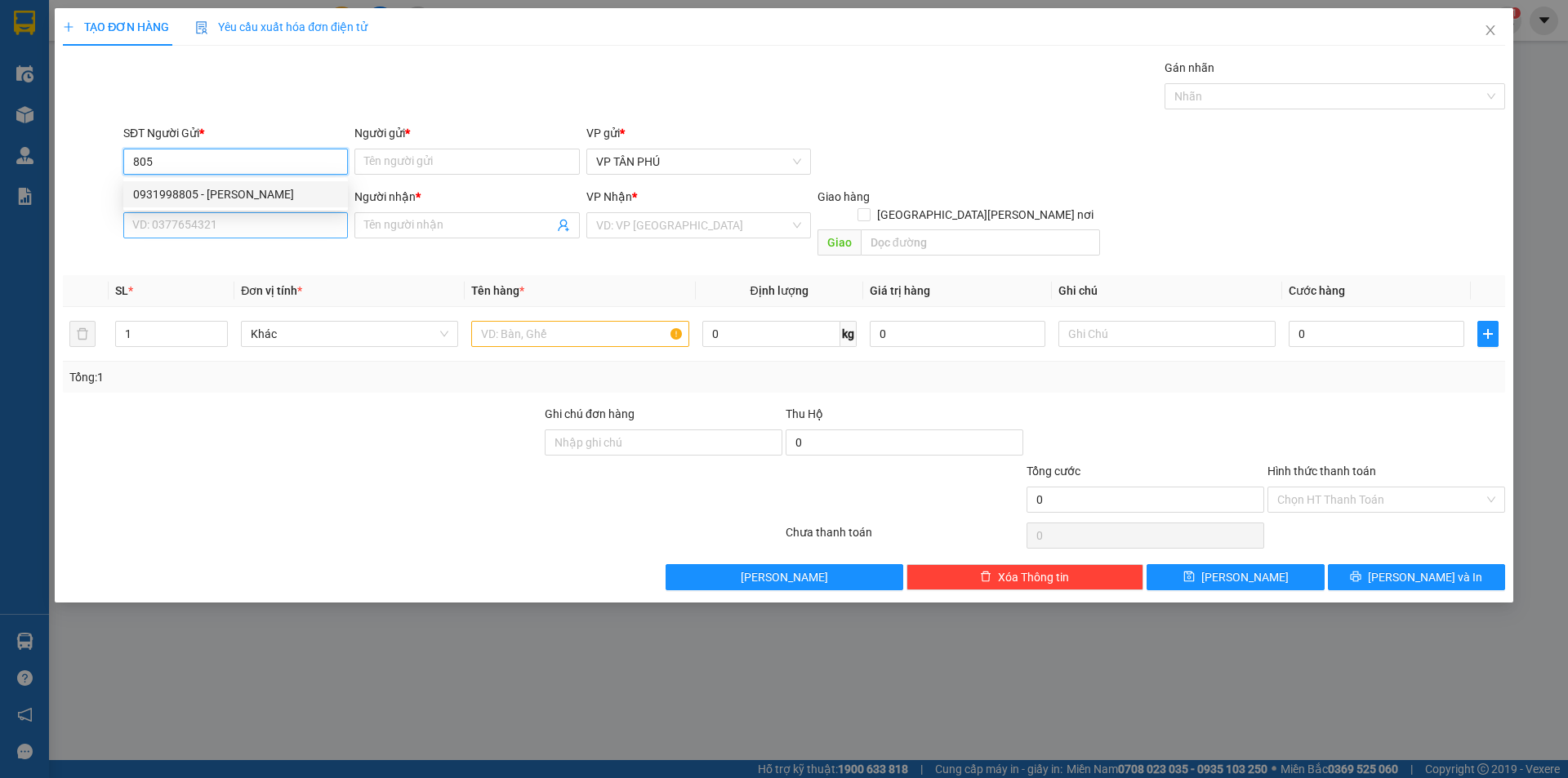
type input "805"
click at [196, 219] on input "SĐT Người Nhận *" at bounding box center [236, 225] width 225 height 26
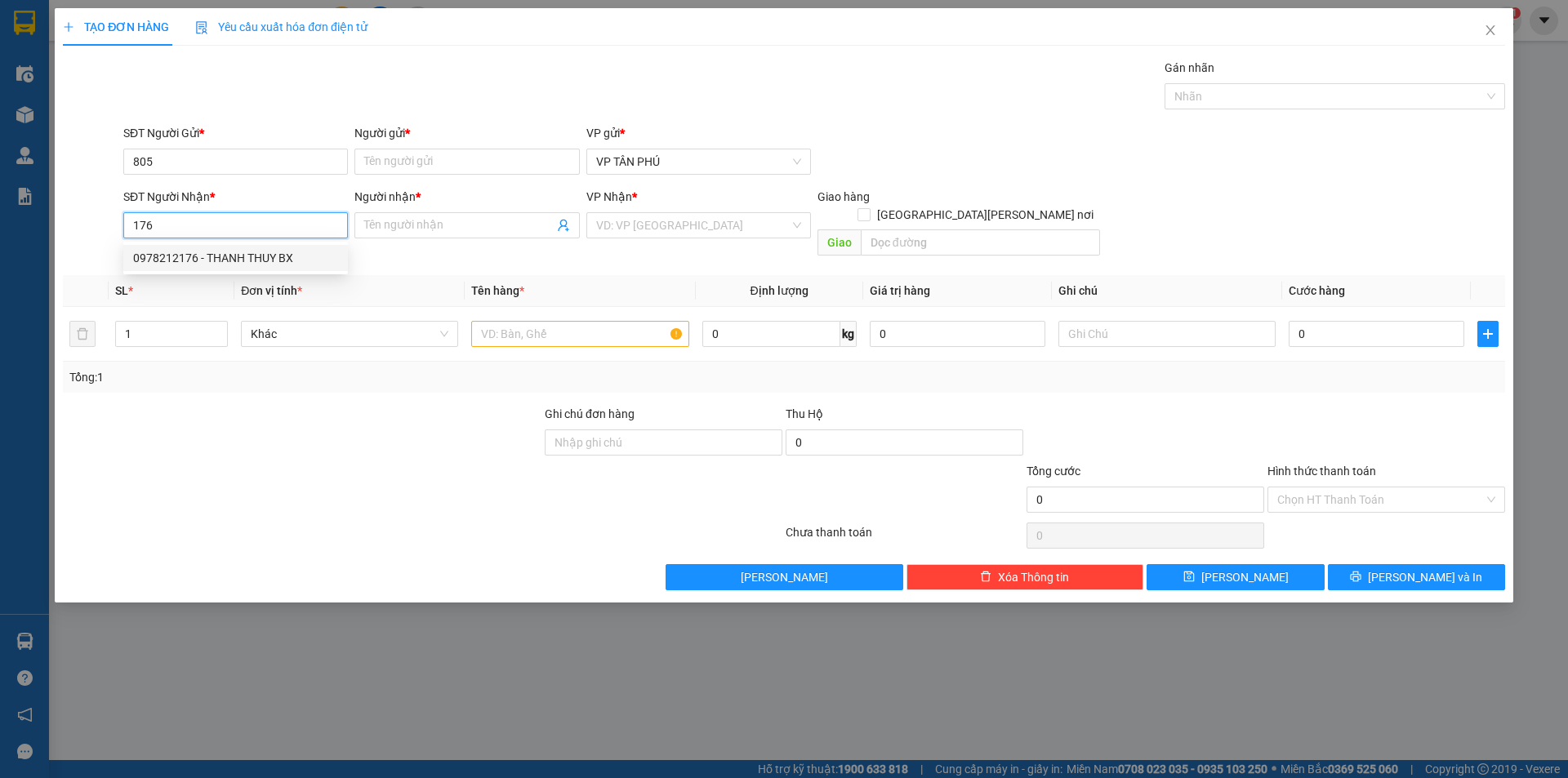
drag, startPoint x: 229, startPoint y: 256, endPoint x: 238, endPoint y: 254, distance: 9.2
click at [229, 255] on div "0978212176 - THANH THUY BX" at bounding box center [236, 258] width 205 height 18
type input "0978212176"
type input "THANH THUY BX"
click at [229, 255] on div "0978212176 - THANH THUY BX" at bounding box center [236, 258] width 205 height 18
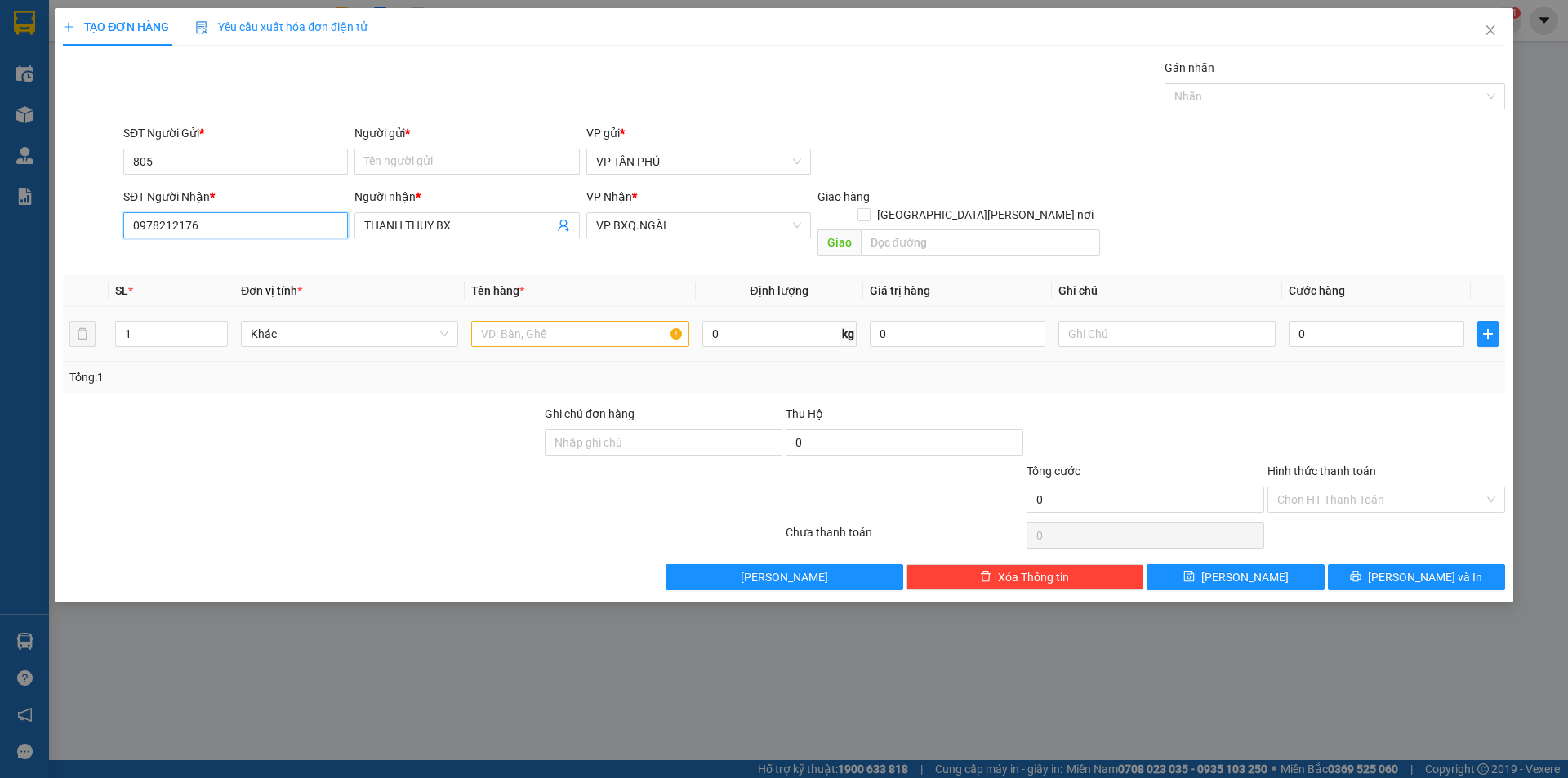
type input "0978212176"
click at [584, 321] on input "text" at bounding box center [580, 334] width 217 height 26
click at [207, 151] on input "805" at bounding box center [236, 161] width 225 height 26
click at [211, 196] on div "0931998805 - [PERSON_NAME]" at bounding box center [236, 194] width 205 height 18
type input "0931998805"
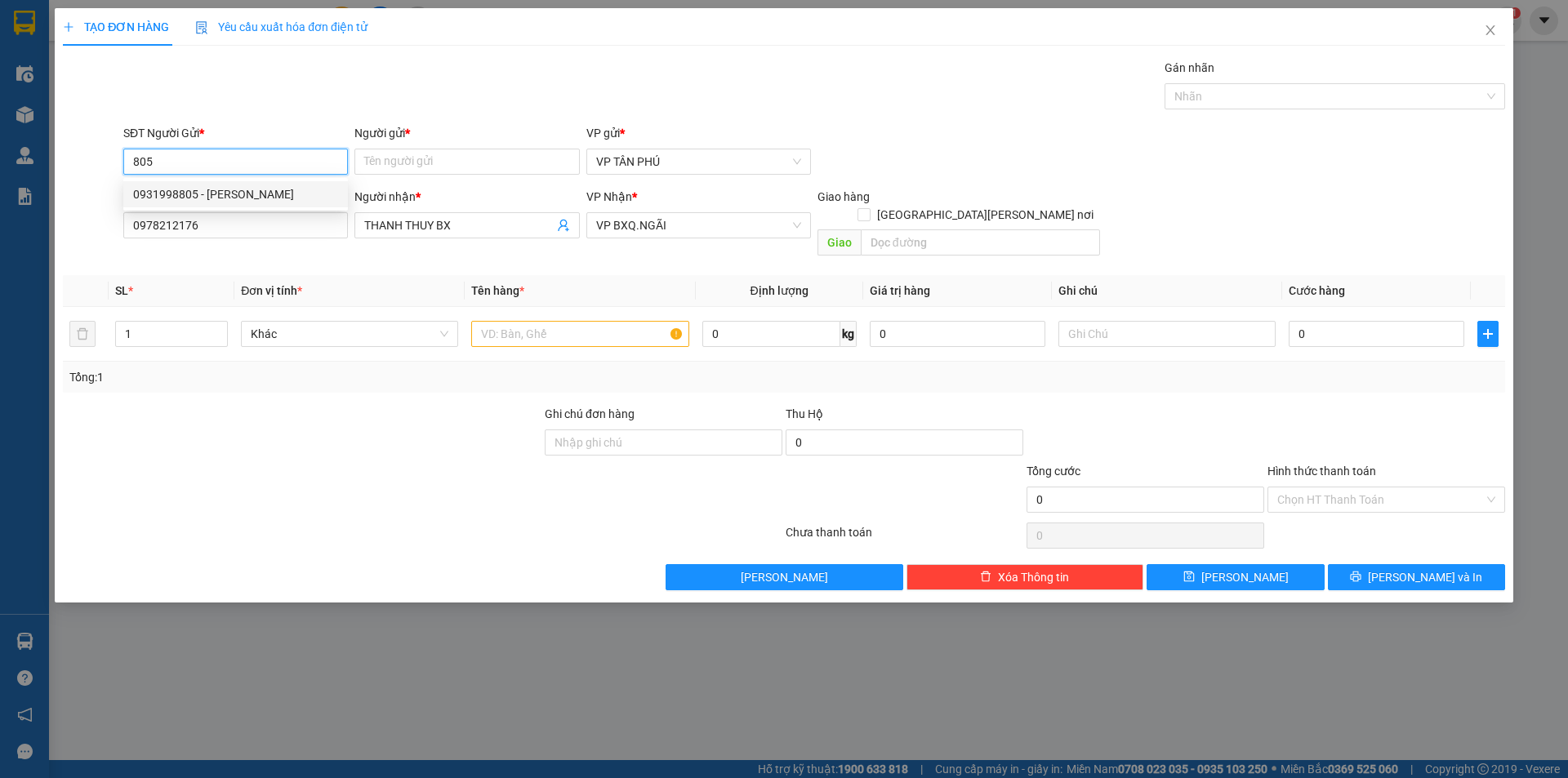
type input "PV THANH"
click at [211, 196] on div "0931998805 - [PERSON_NAME]" at bounding box center [236, 194] width 205 height 18
click at [487, 321] on input "text" at bounding box center [580, 334] width 217 height 26
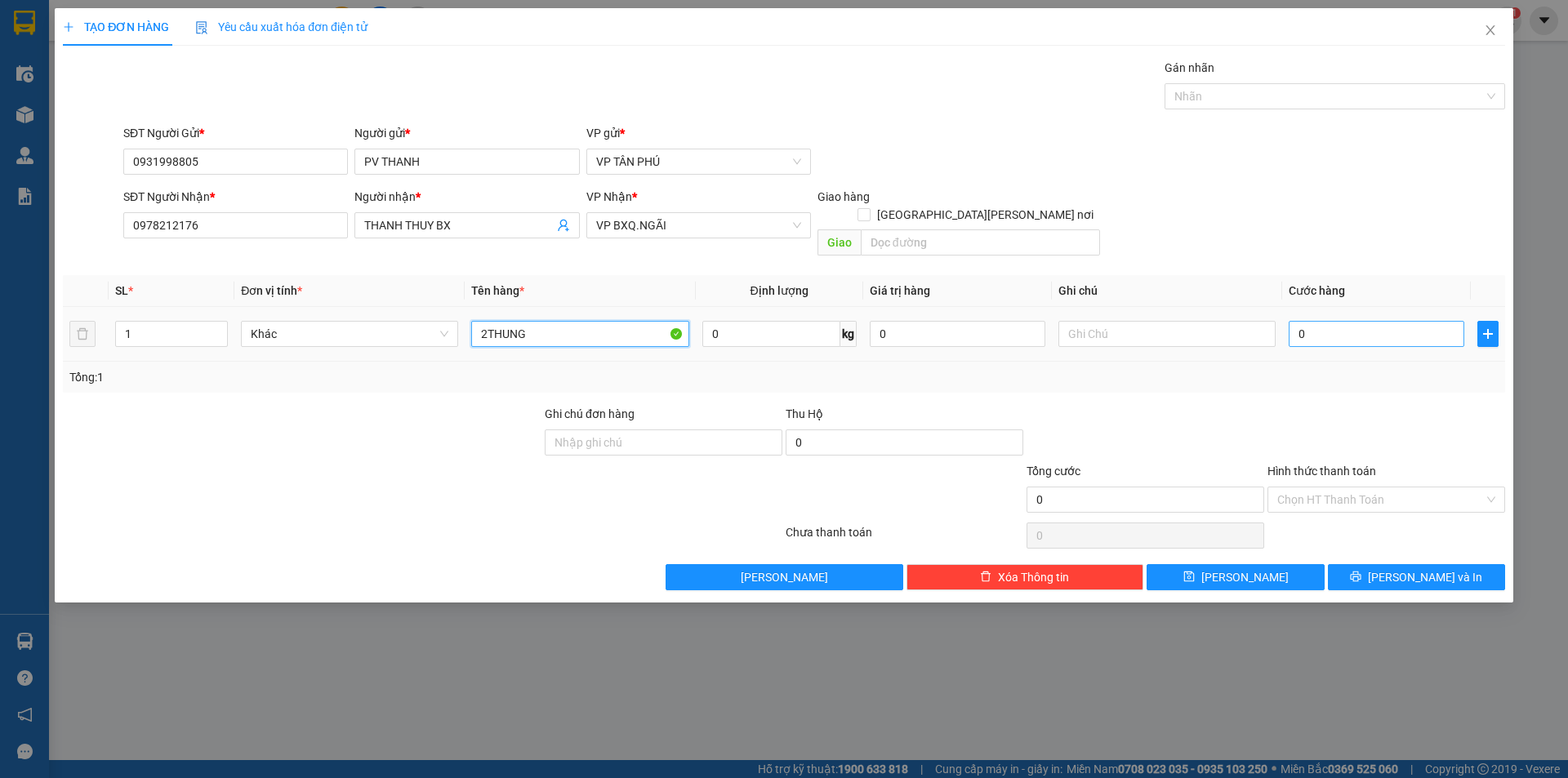
type input "2THUNG"
click at [1354, 321] on input "0" at bounding box center [1376, 334] width 175 height 26
type input "1"
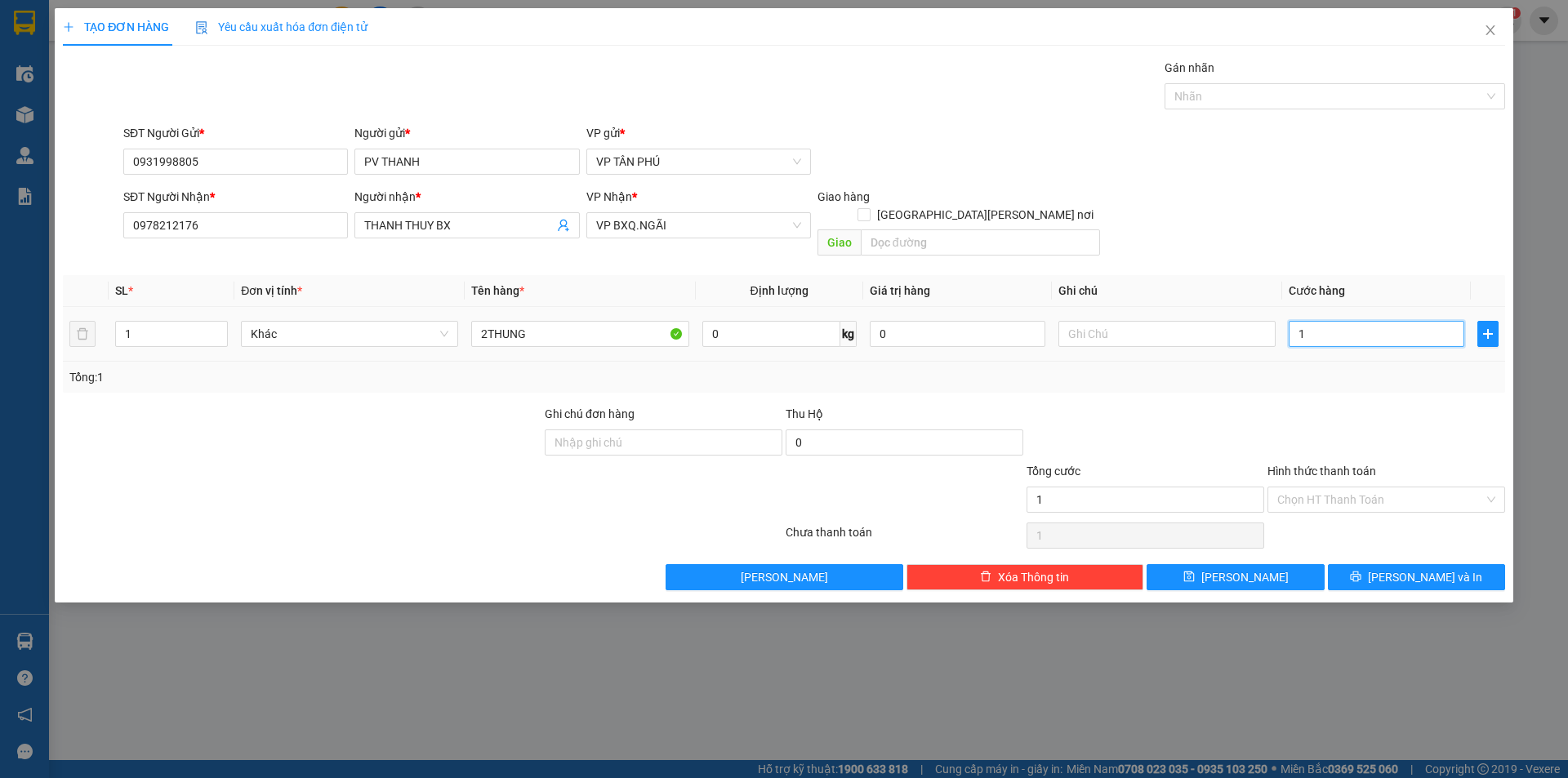
type input "12"
type input "120"
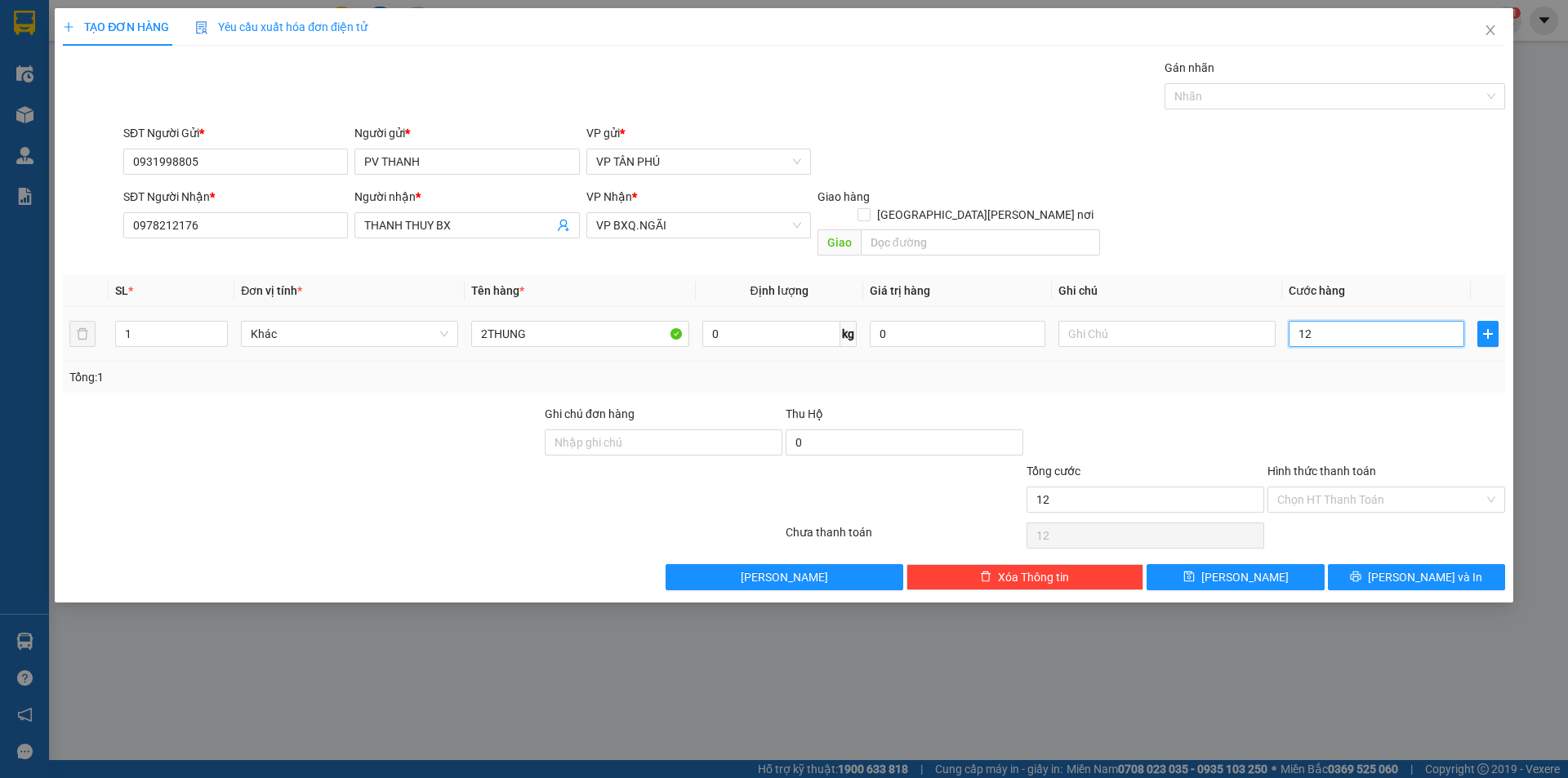
type input "120"
click at [1314, 488] on input "Hình thức thanh toán" at bounding box center [1380, 500] width 207 height 25
type input "120.000"
click at [1314, 488] on input "Hình thức thanh toán" at bounding box center [1380, 500] width 207 height 25
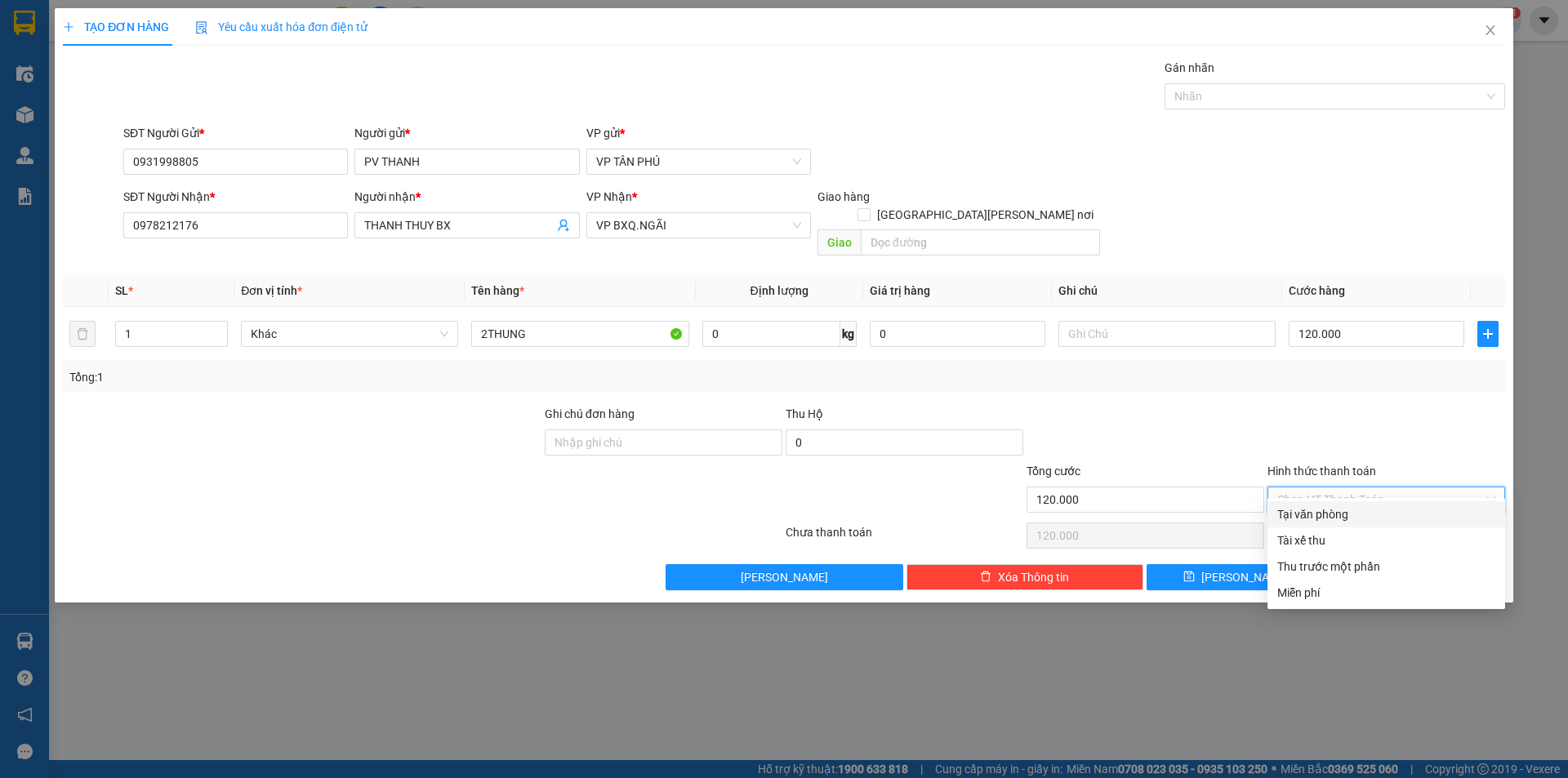
click at [1310, 505] on div "Tại văn phòng" at bounding box center [1386, 514] width 218 height 18
type input "0"
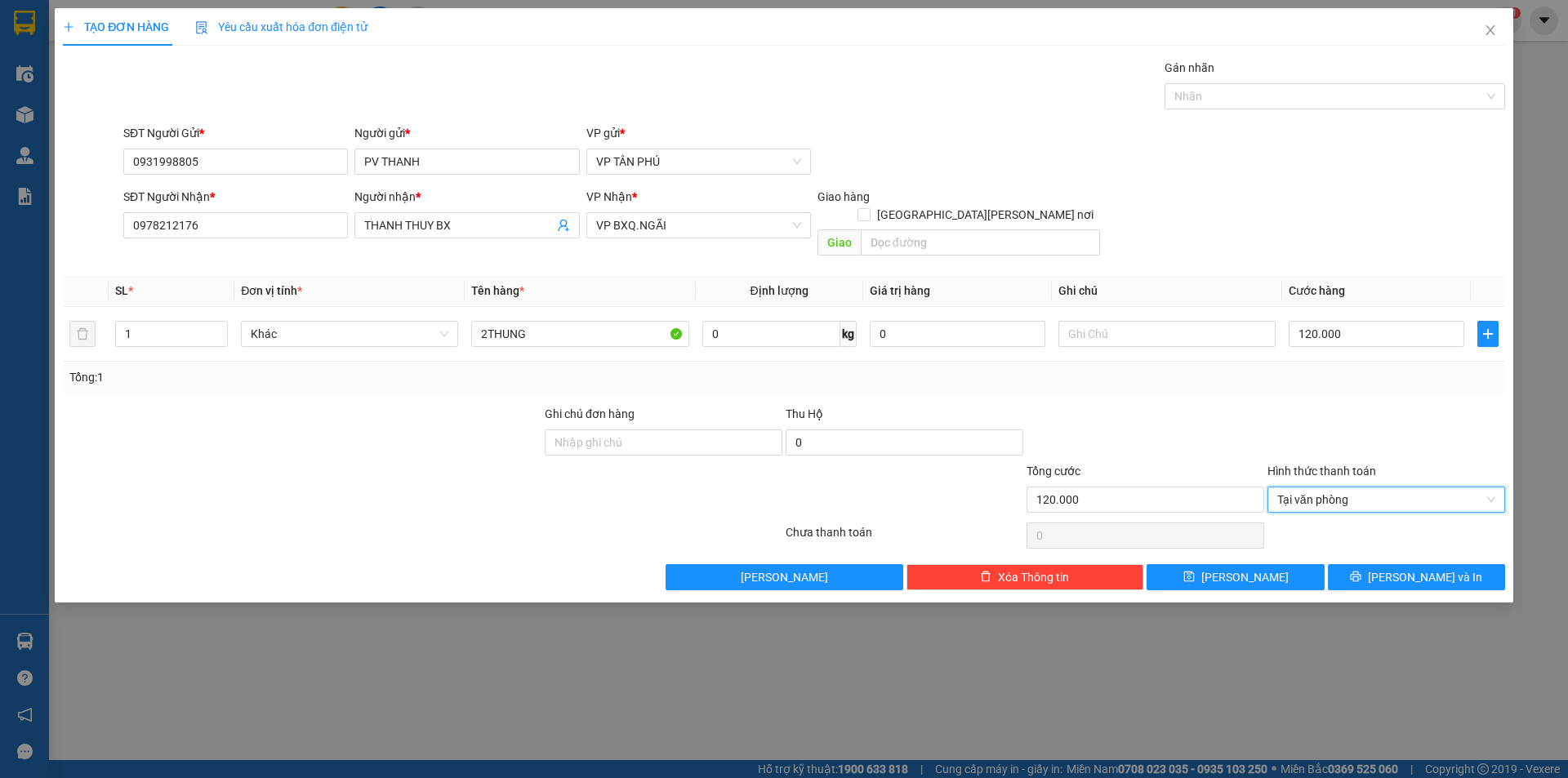
click at [1310, 519] on div at bounding box center [1386, 535] width 241 height 32
click at [1257, 564] on button "[PERSON_NAME]" at bounding box center [1235, 577] width 177 height 26
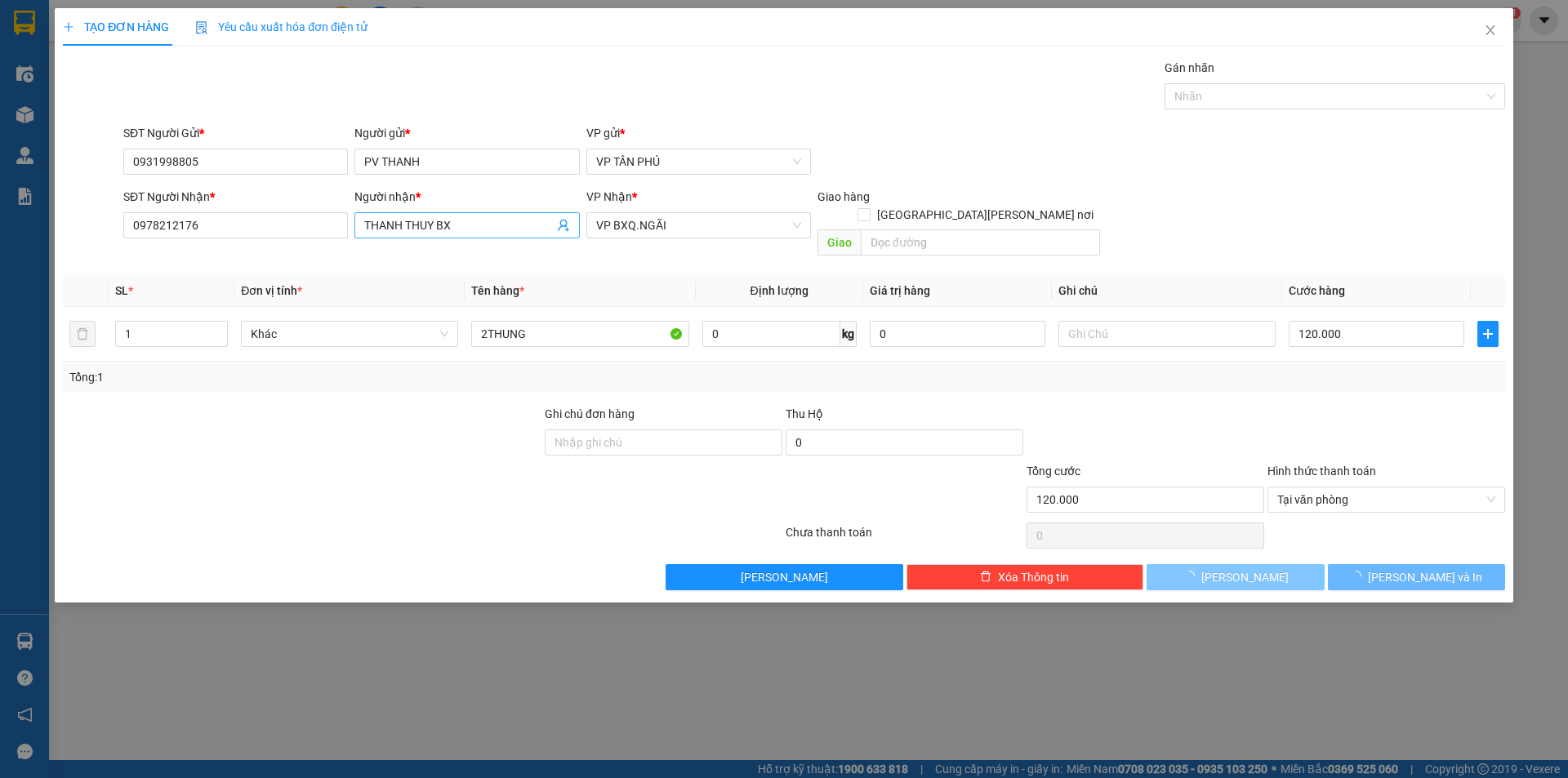
type input "0"
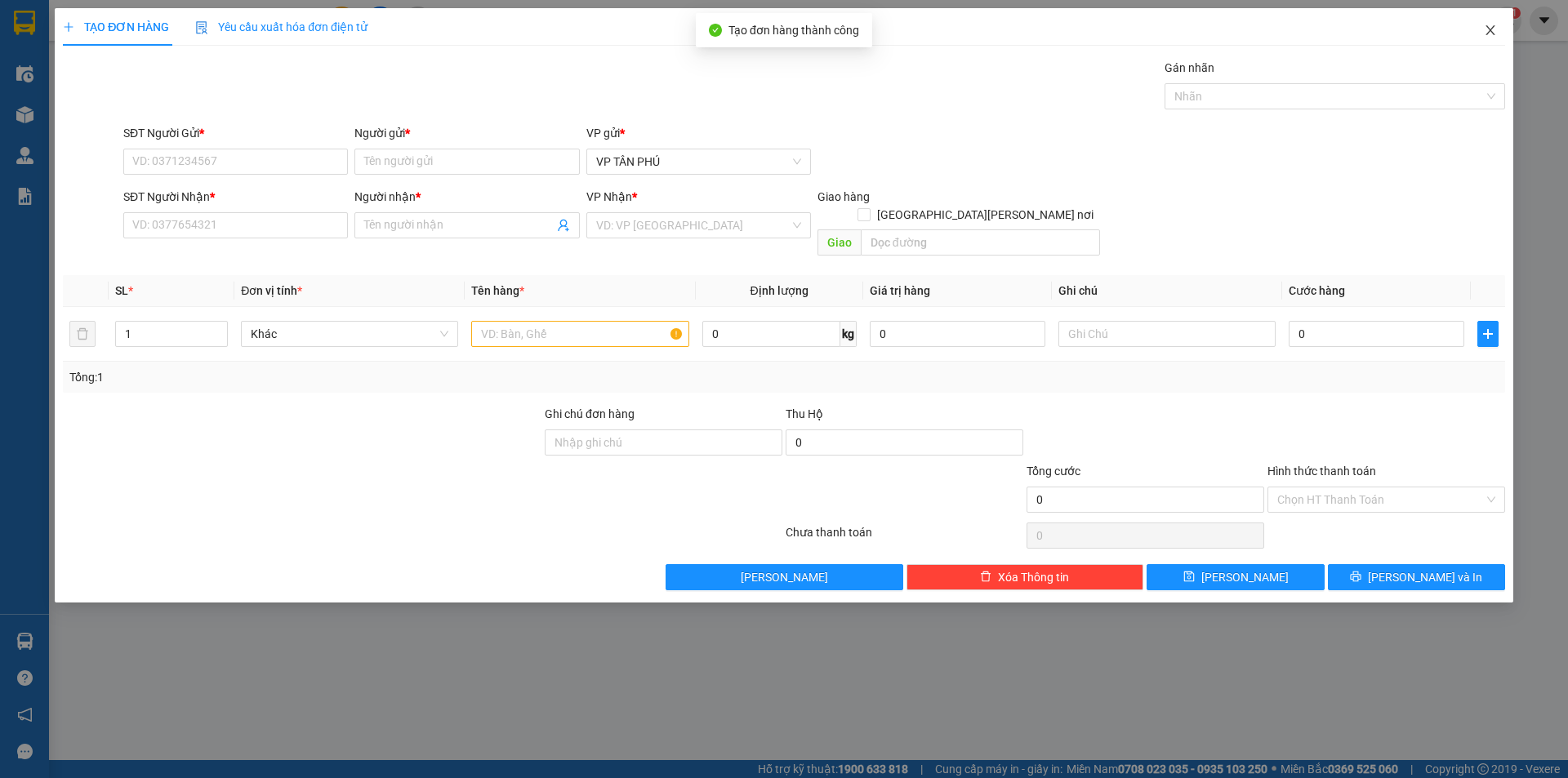
click at [1491, 27] on icon "close" at bounding box center [1490, 30] width 13 height 13
click at [1491, 27] on span "nhanhangsg.hoanghuy" at bounding box center [1413, 19] width 160 height 20
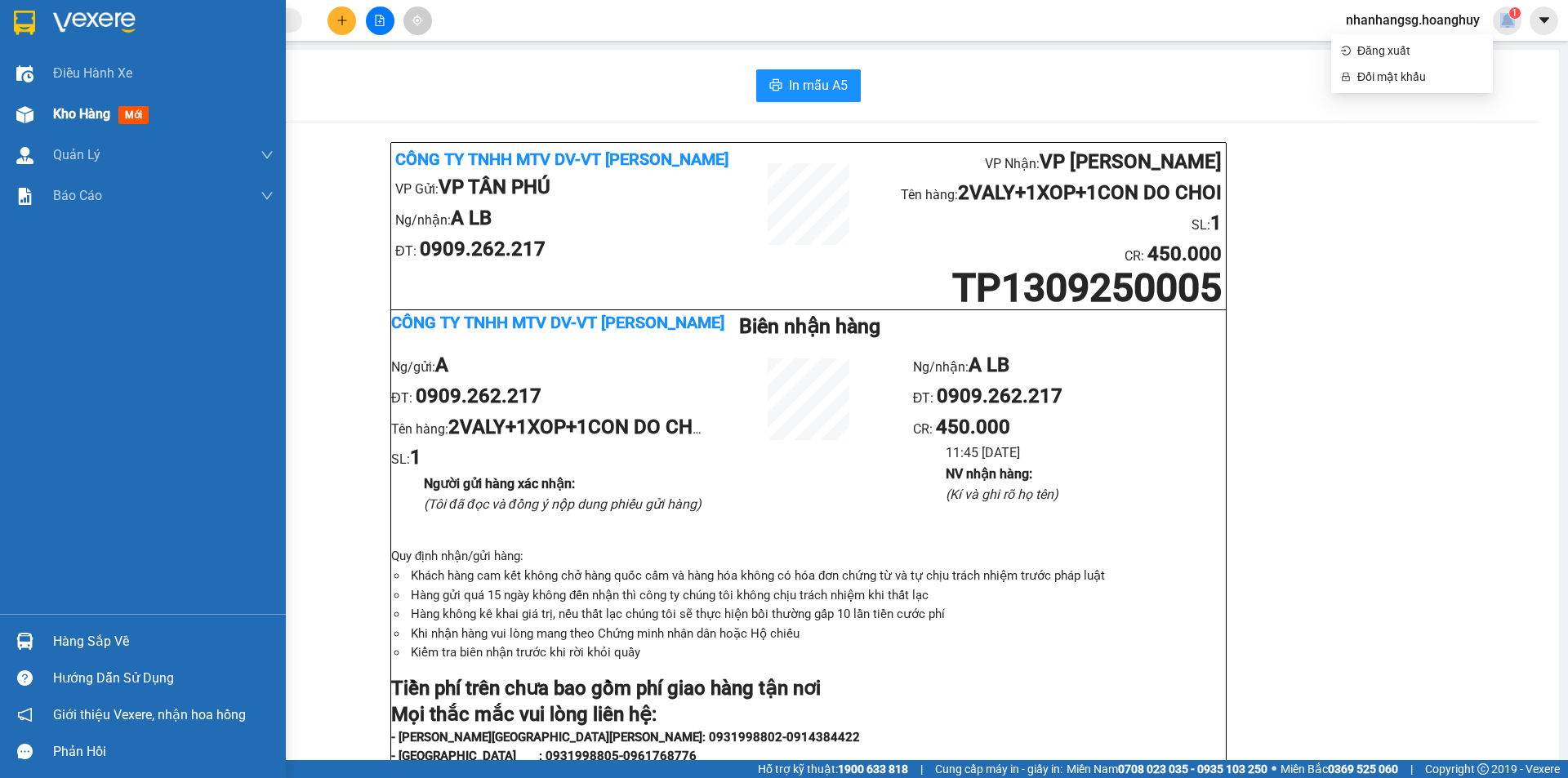
click at [57, 112] on span "Kho hàng" at bounding box center [82, 114] width 57 height 16
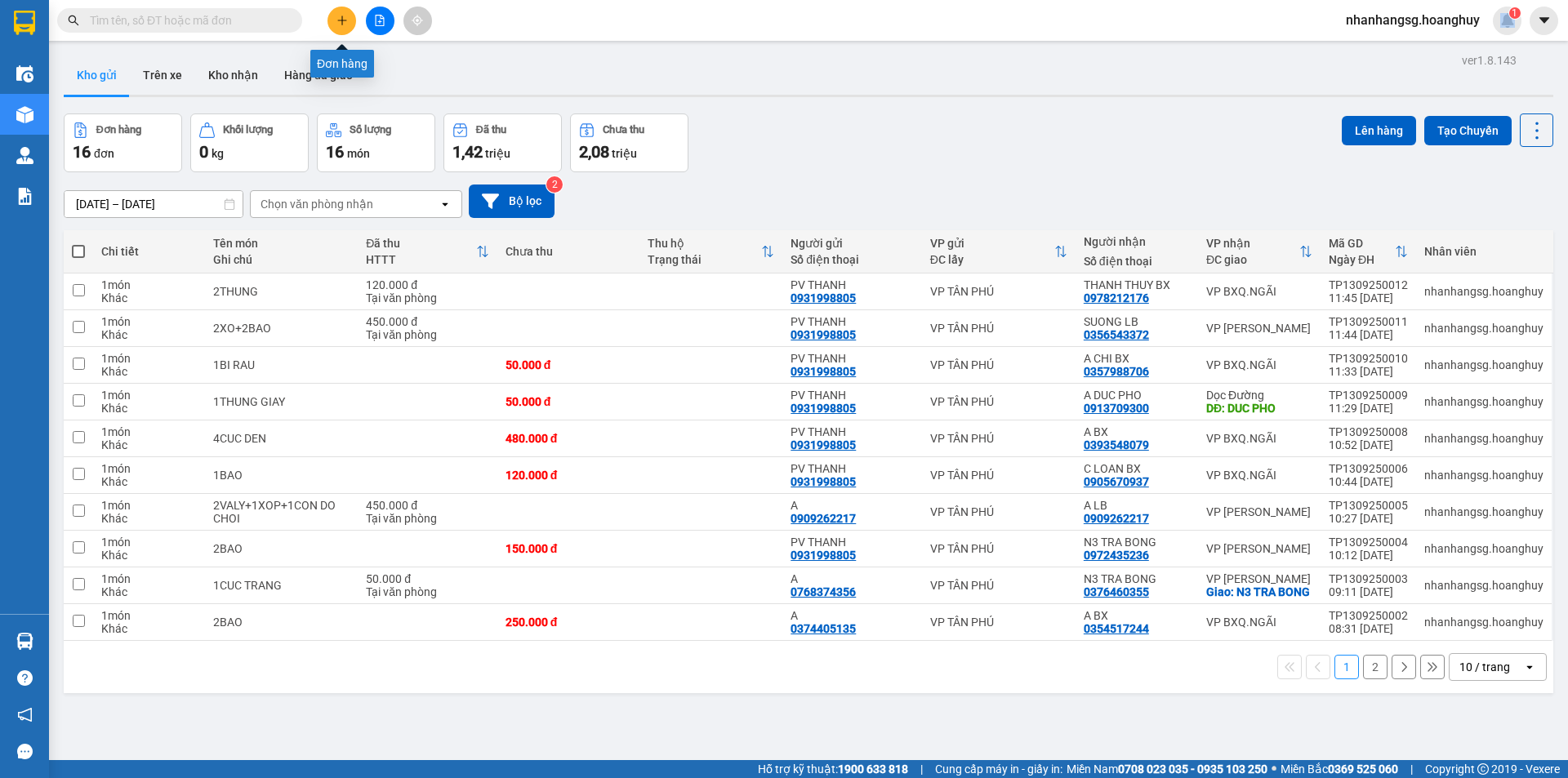
click at [337, 21] on icon "plus" at bounding box center [342, 20] width 11 height 11
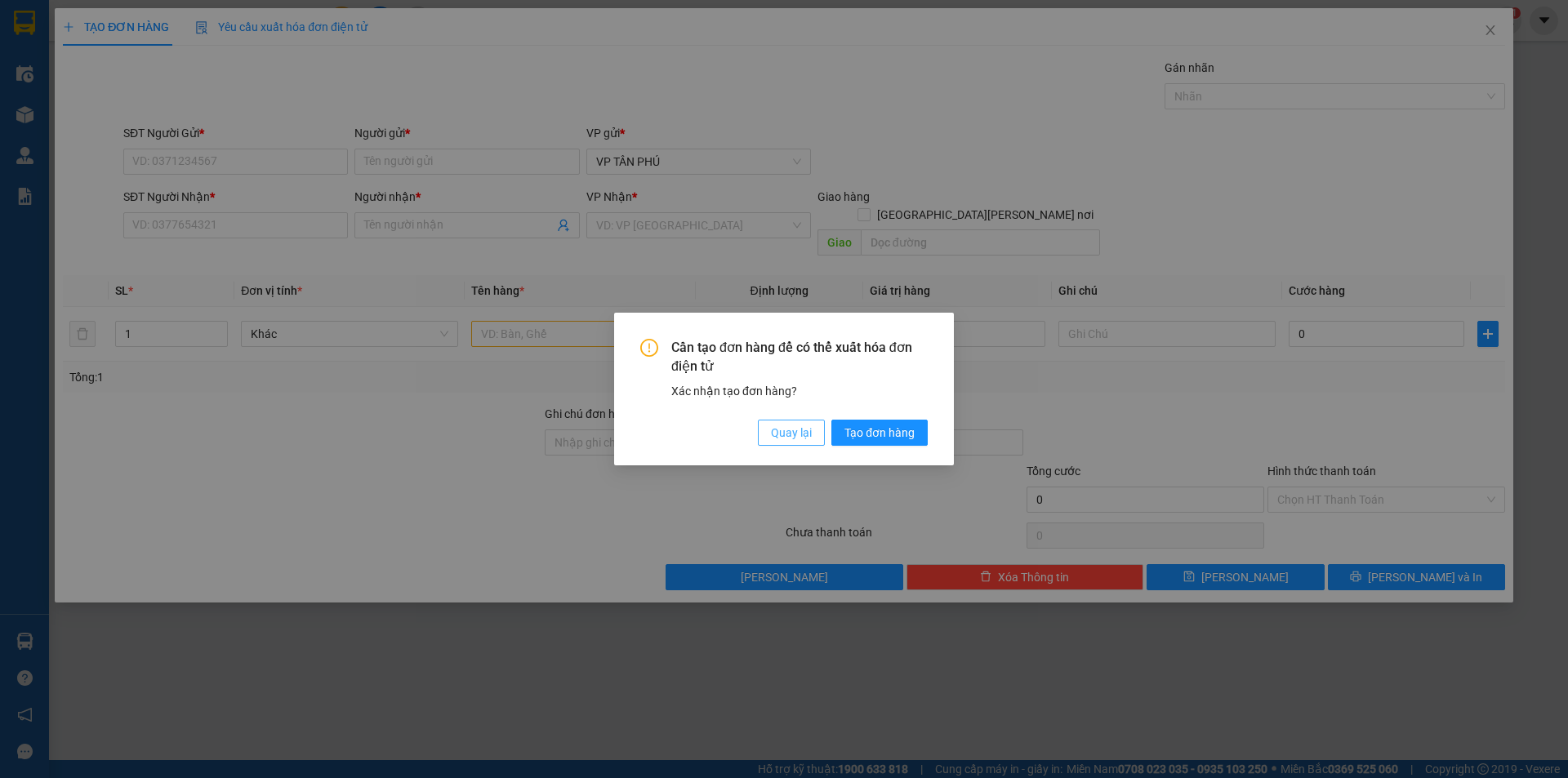
click at [785, 444] on button "Quay lại" at bounding box center [791, 433] width 67 height 26
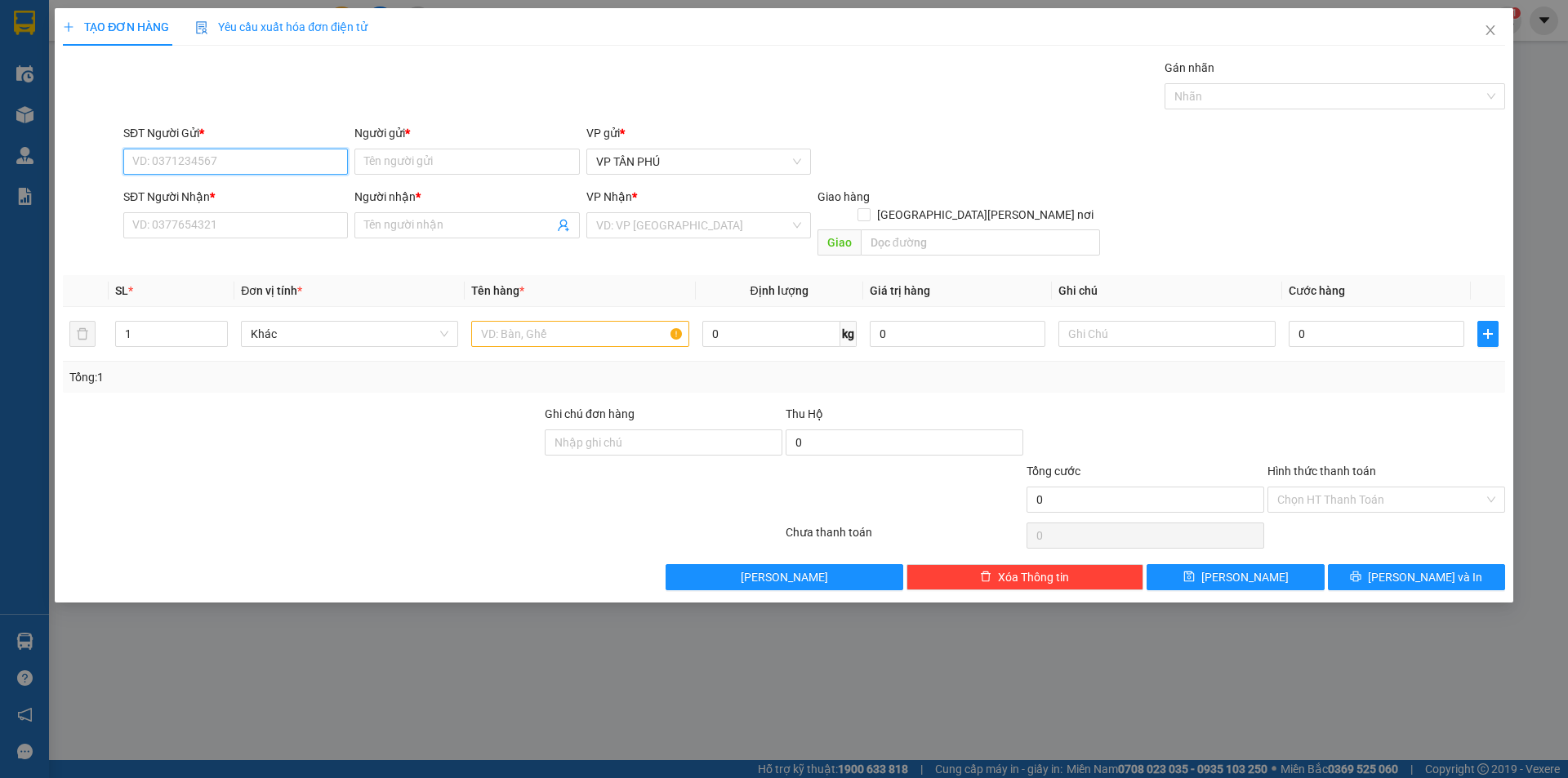
click at [291, 155] on input "SĐT Người Gửi *" at bounding box center [236, 161] width 225 height 26
click at [207, 196] on div "0964731473 - A" at bounding box center [236, 194] width 205 height 18
type input "0964731473"
type input "A"
type input "0384143897"
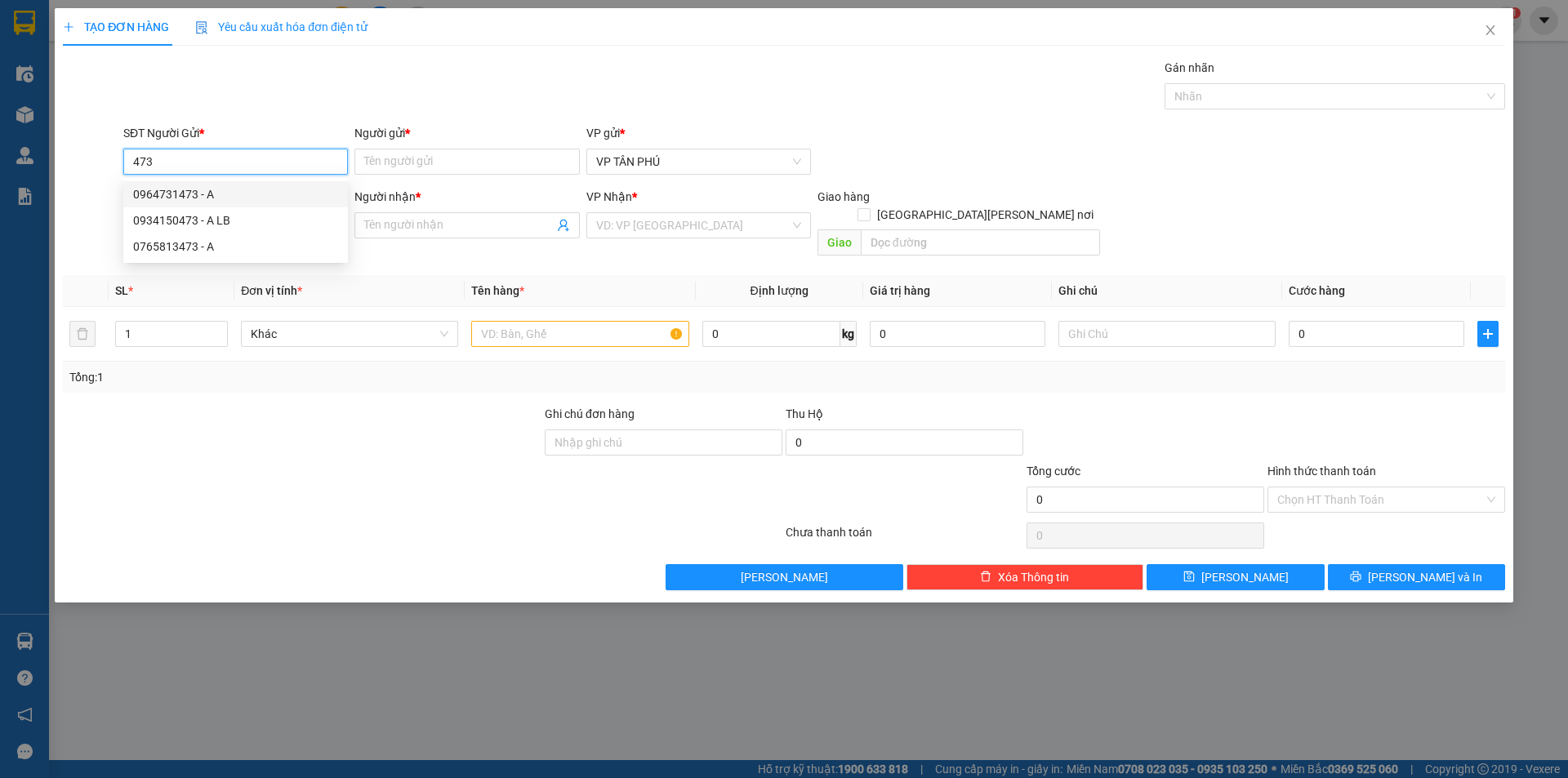
type input "A LB"
click at [207, 196] on div "0964731473 - A" at bounding box center [236, 194] width 205 height 18
click at [210, 166] on input "0964731473" at bounding box center [236, 161] width 225 height 26
click at [202, 242] on div "0765813473 - A" at bounding box center [236, 246] width 205 height 18
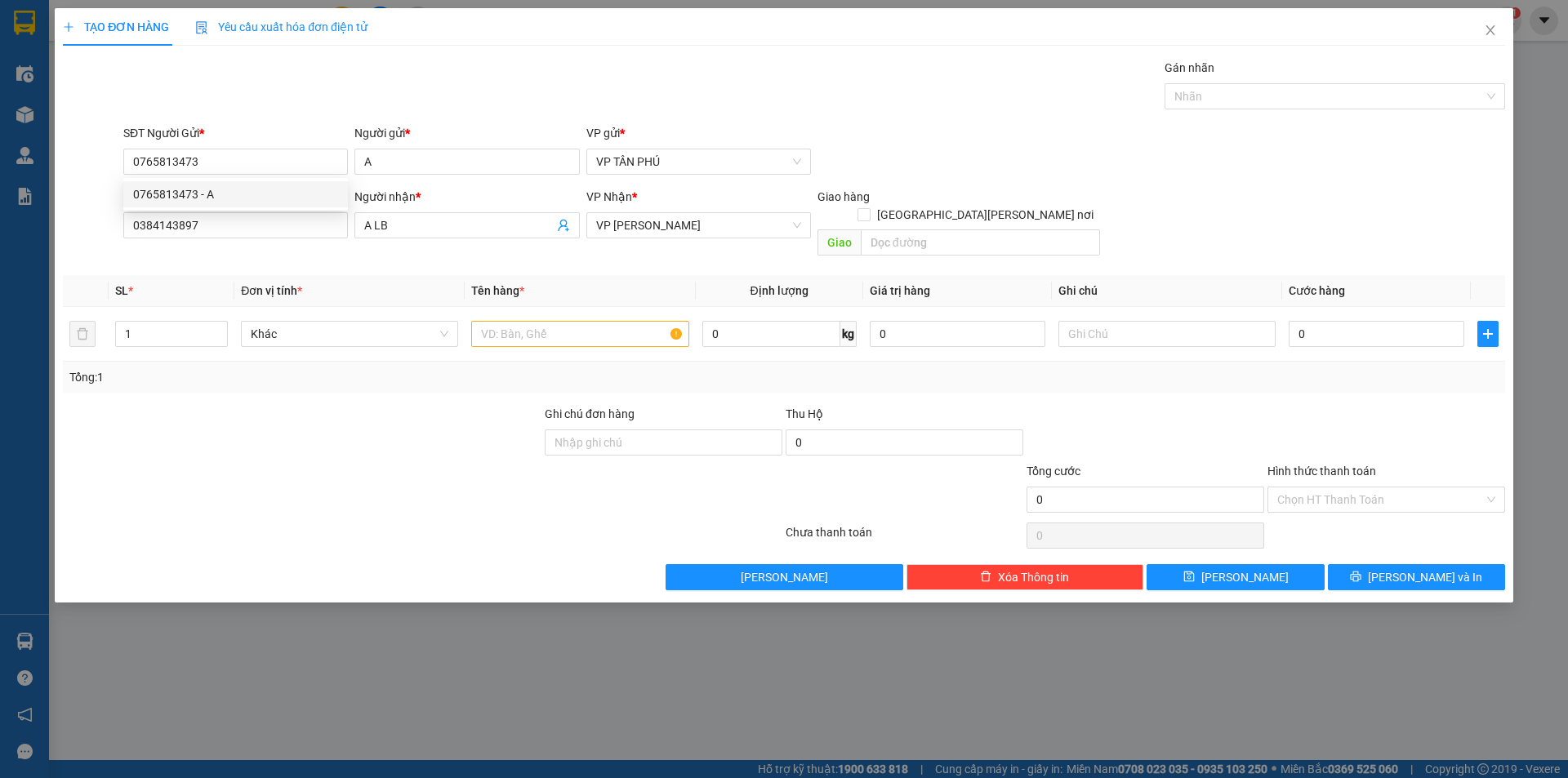
click at [202, 242] on div "SĐT Người [PERSON_NAME] * 0384143897" at bounding box center [236, 216] width 225 height 57
click at [256, 164] on input "0765813473" at bounding box center [236, 161] width 225 height 26
click at [256, 163] on input "0765813473" at bounding box center [236, 161] width 225 height 26
click at [177, 193] on div "0962264738 - A" at bounding box center [236, 194] width 205 height 18
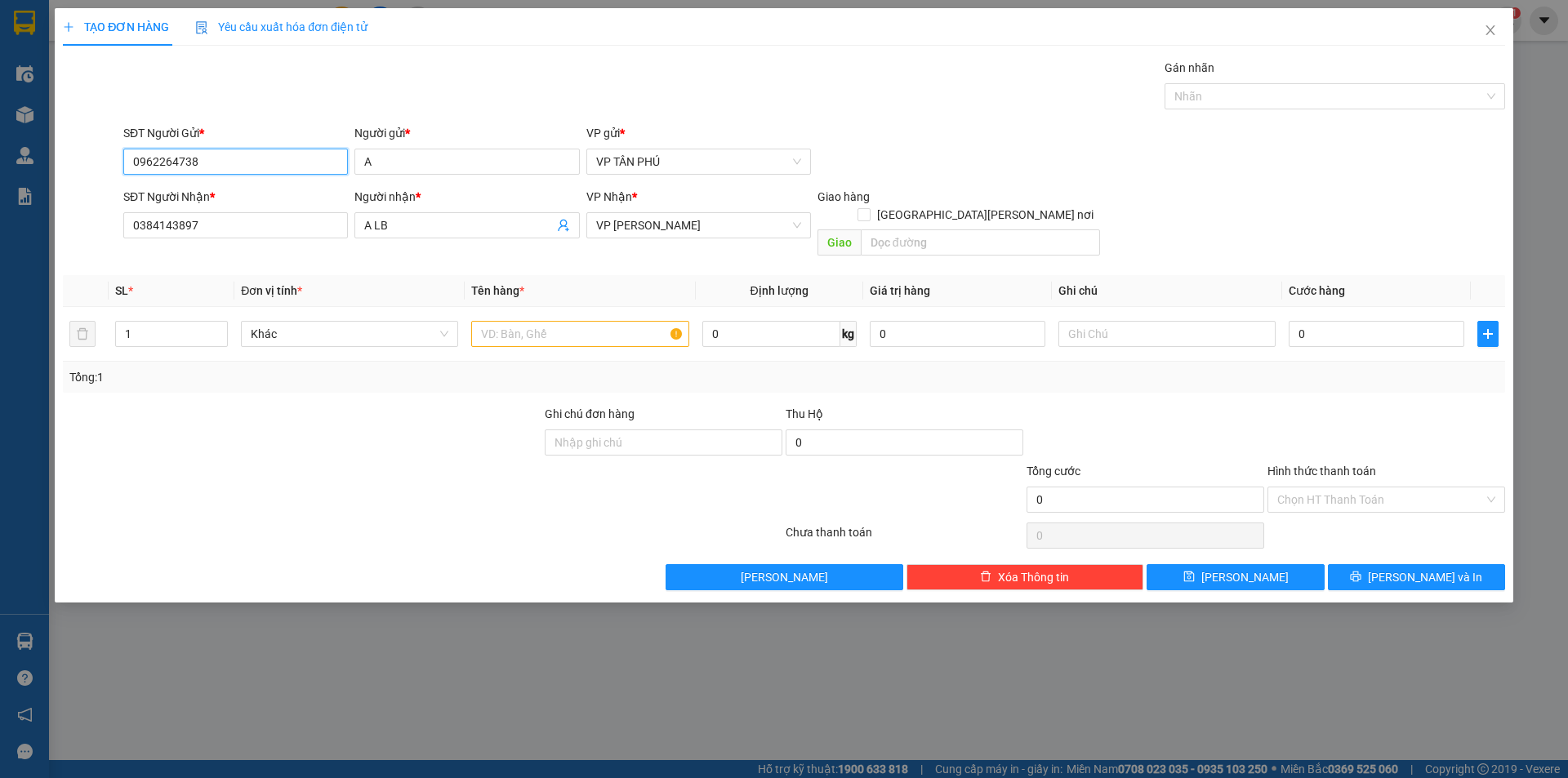
type input "0962264738"
click at [177, 193] on div "SĐT Người Nhận *" at bounding box center [236, 196] width 225 height 18
click at [177, 212] on input "0384143897" at bounding box center [236, 225] width 225 height 26
click at [216, 161] on input "0962264738" at bounding box center [236, 161] width 225 height 26
click at [205, 190] on div "0962264738 - A" at bounding box center [236, 194] width 205 height 18
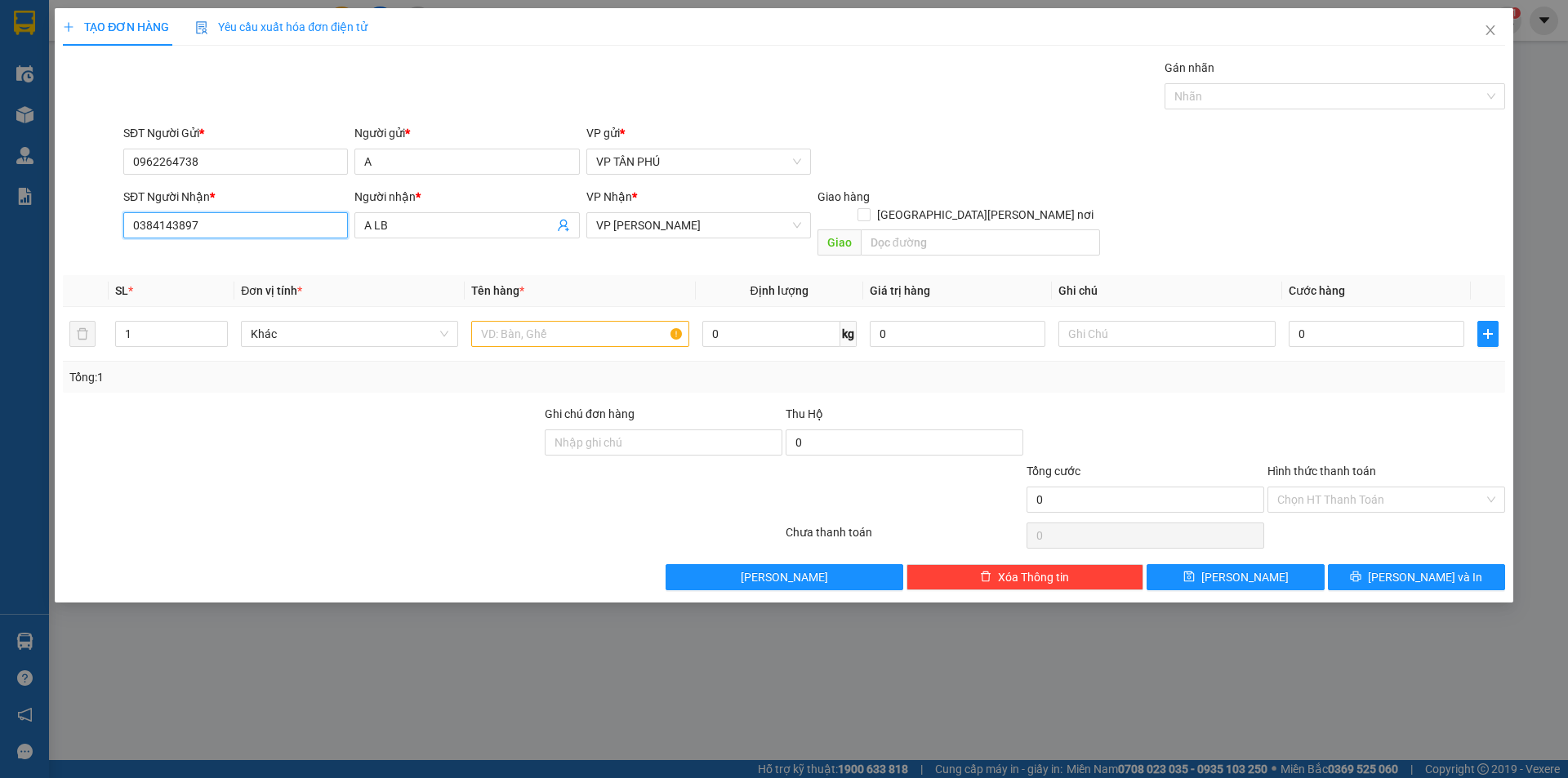
click at [216, 228] on input "0384143897" at bounding box center [236, 225] width 225 height 26
click at [217, 261] on div "0906556096 - A [PERSON_NAME] BX" at bounding box center [236, 258] width 205 height 18
type input "0906556096"
type input "A VUONG BX"
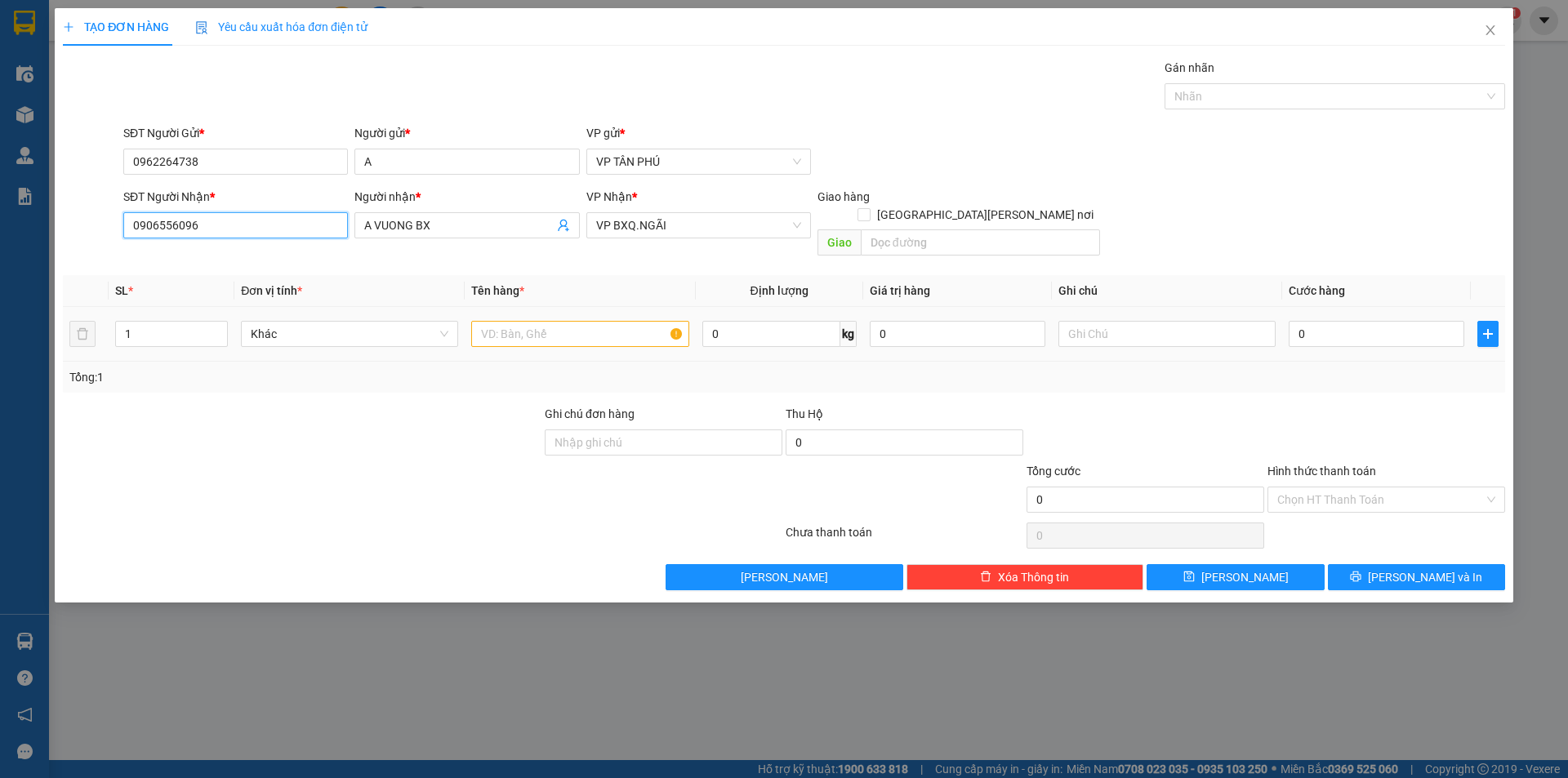
type input "0906556096"
click at [551, 321] on input "text" at bounding box center [580, 334] width 217 height 26
type input "3THUNG"
click at [1321, 321] on input "0" at bounding box center [1376, 334] width 175 height 26
type input "1"
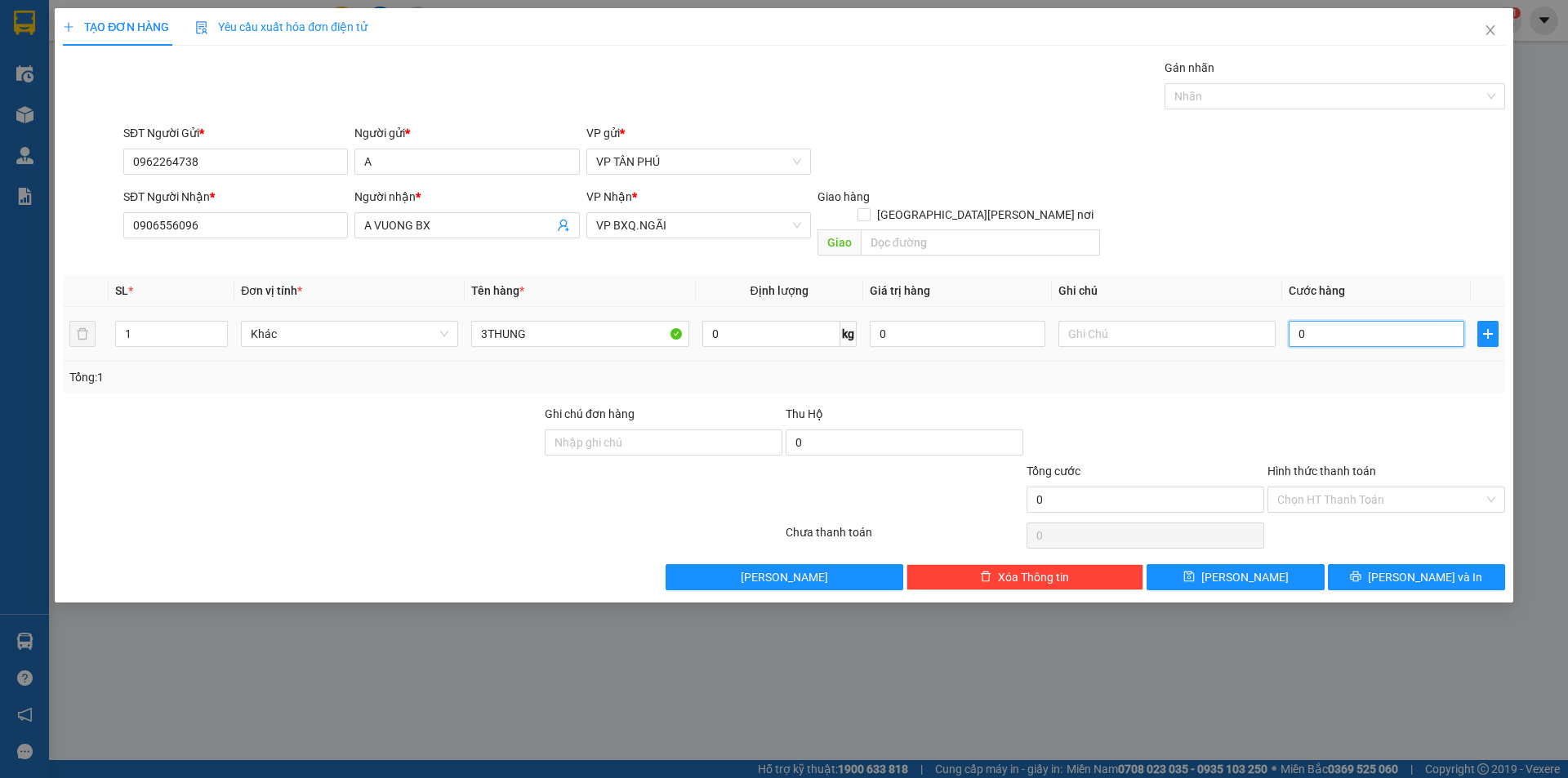
type input "1"
type input "18"
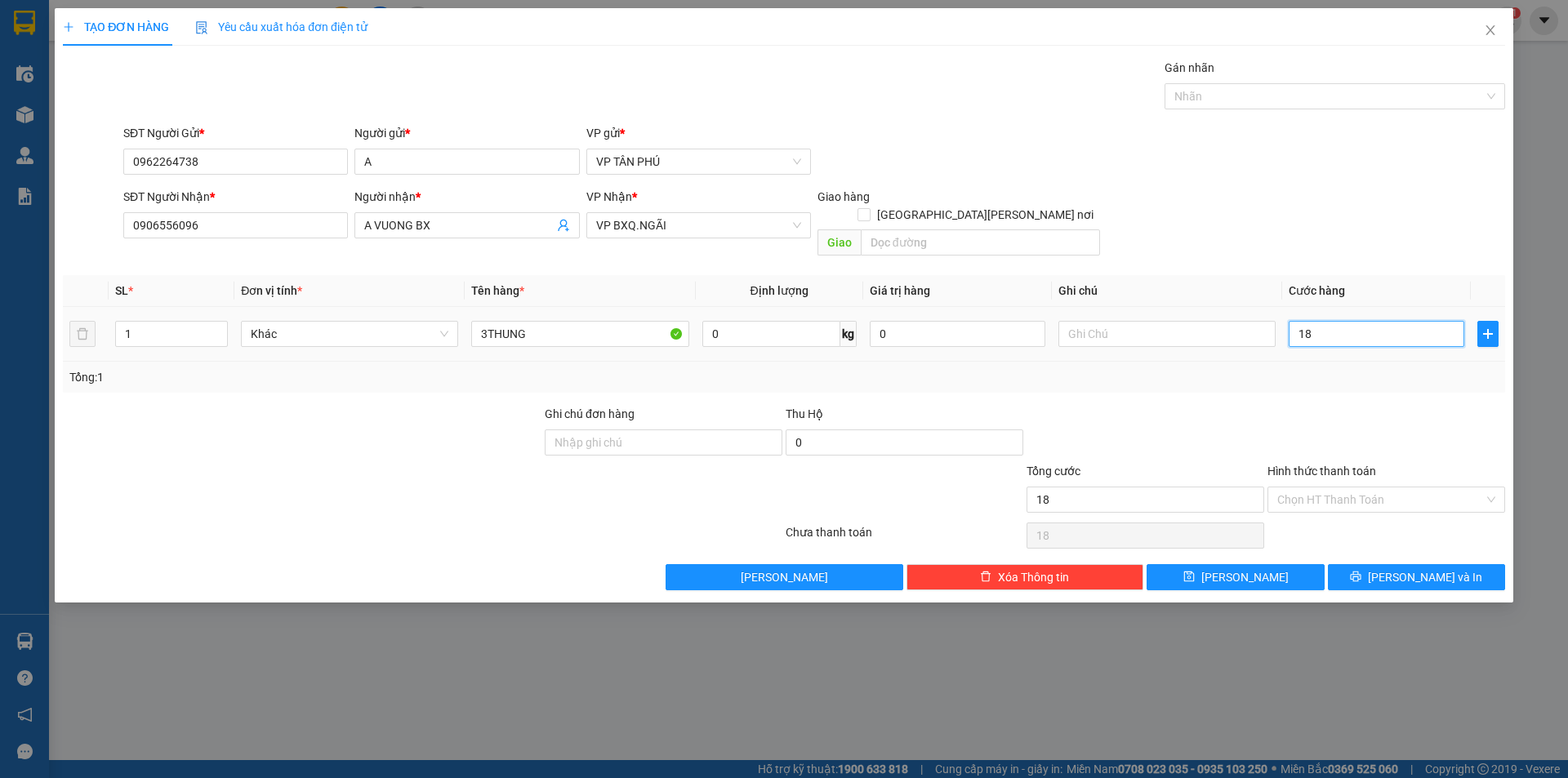
type input "180"
type input "180.000"
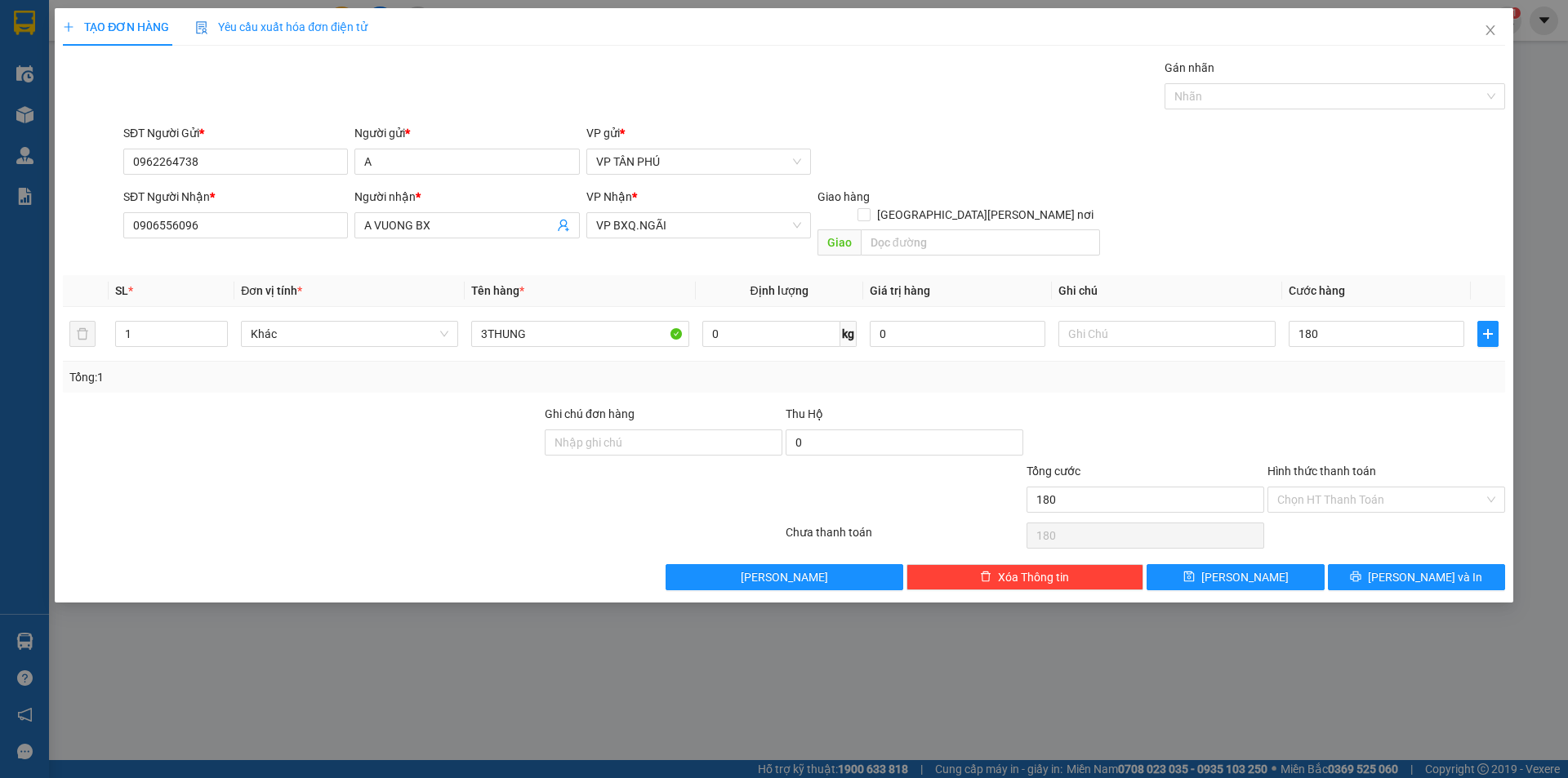
type input "180.000"
click at [1394, 542] on div "Transit Pickup Surcharge Ids Transit Deliver Surcharge Ids Transit Deliver Surc…" at bounding box center [784, 325] width 1442 height 532
click at [1393, 564] on button "[PERSON_NAME] và In" at bounding box center [1416, 577] width 177 height 26
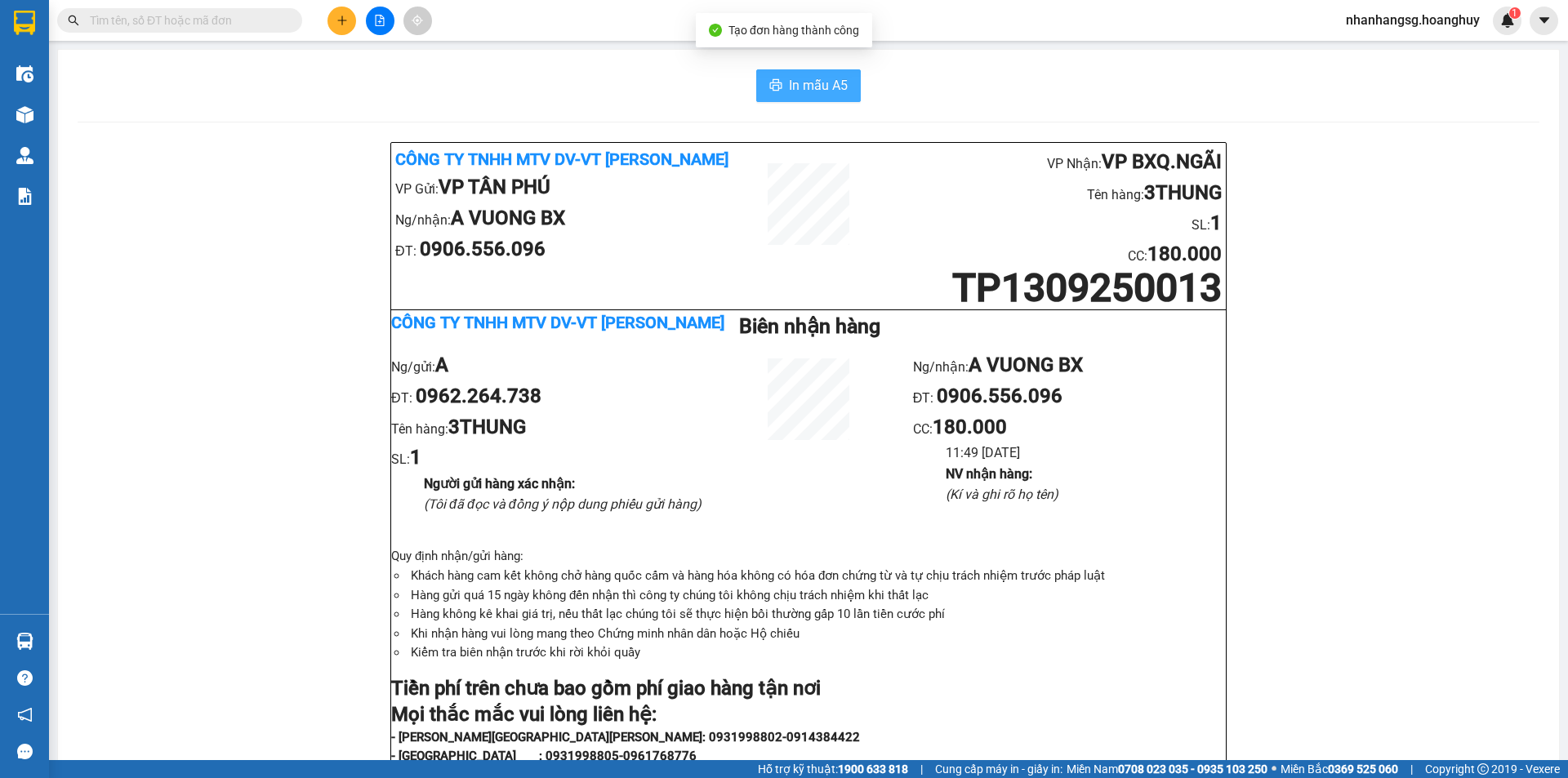
click at [809, 89] on span "In mẫu A5" at bounding box center [817, 85] width 59 height 20
click at [338, 13] on button at bounding box center [341, 20] width 29 height 29
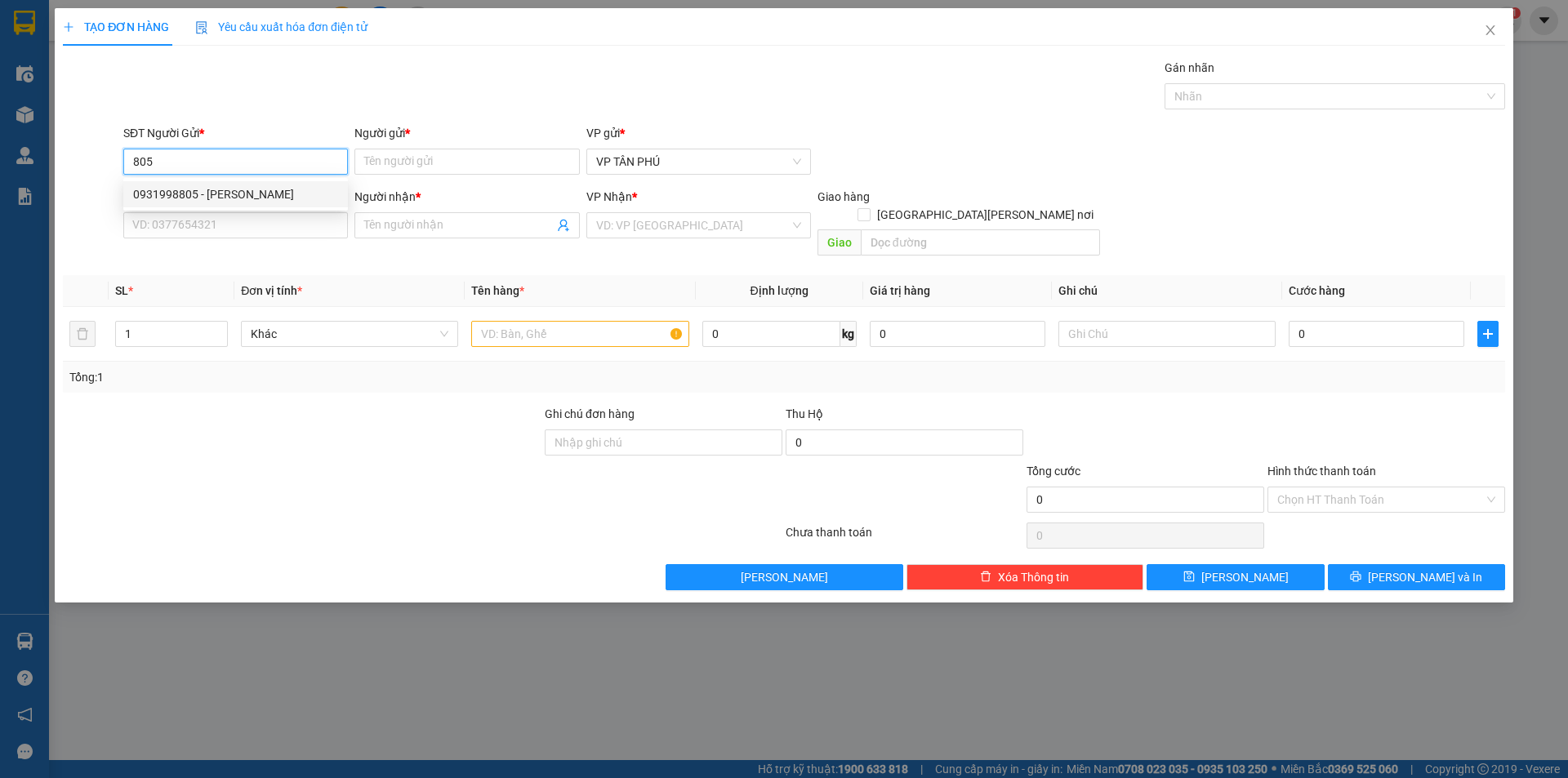
click at [239, 189] on div "0931998805 - [PERSON_NAME]" at bounding box center [236, 194] width 205 height 18
type input "0931998805"
type input "PV THANH"
type input "0978212176"
type input "THANH THUY BX"
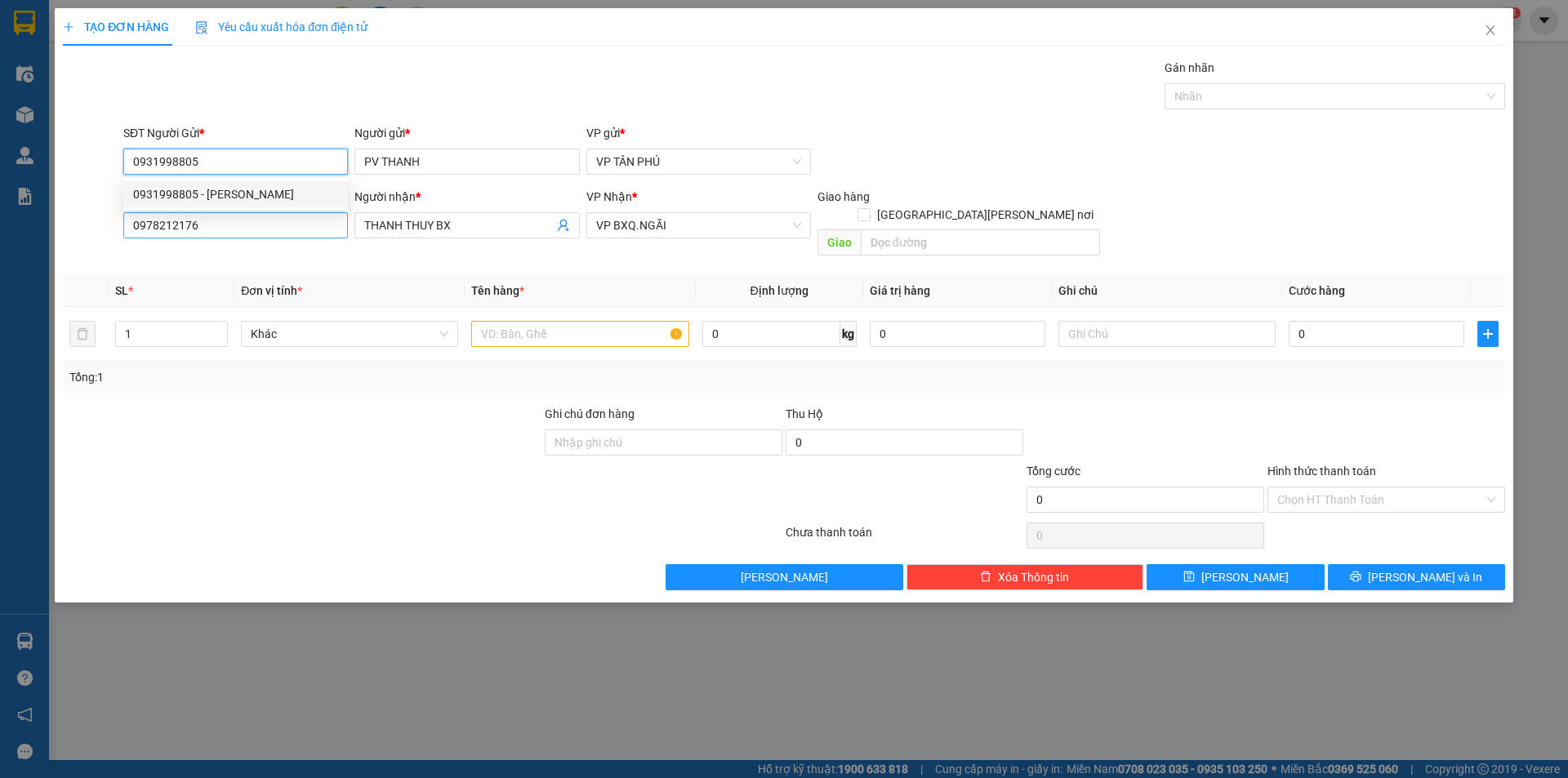
type input "0931998805"
click at [243, 218] on input "0978212176" at bounding box center [236, 225] width 225 height 26
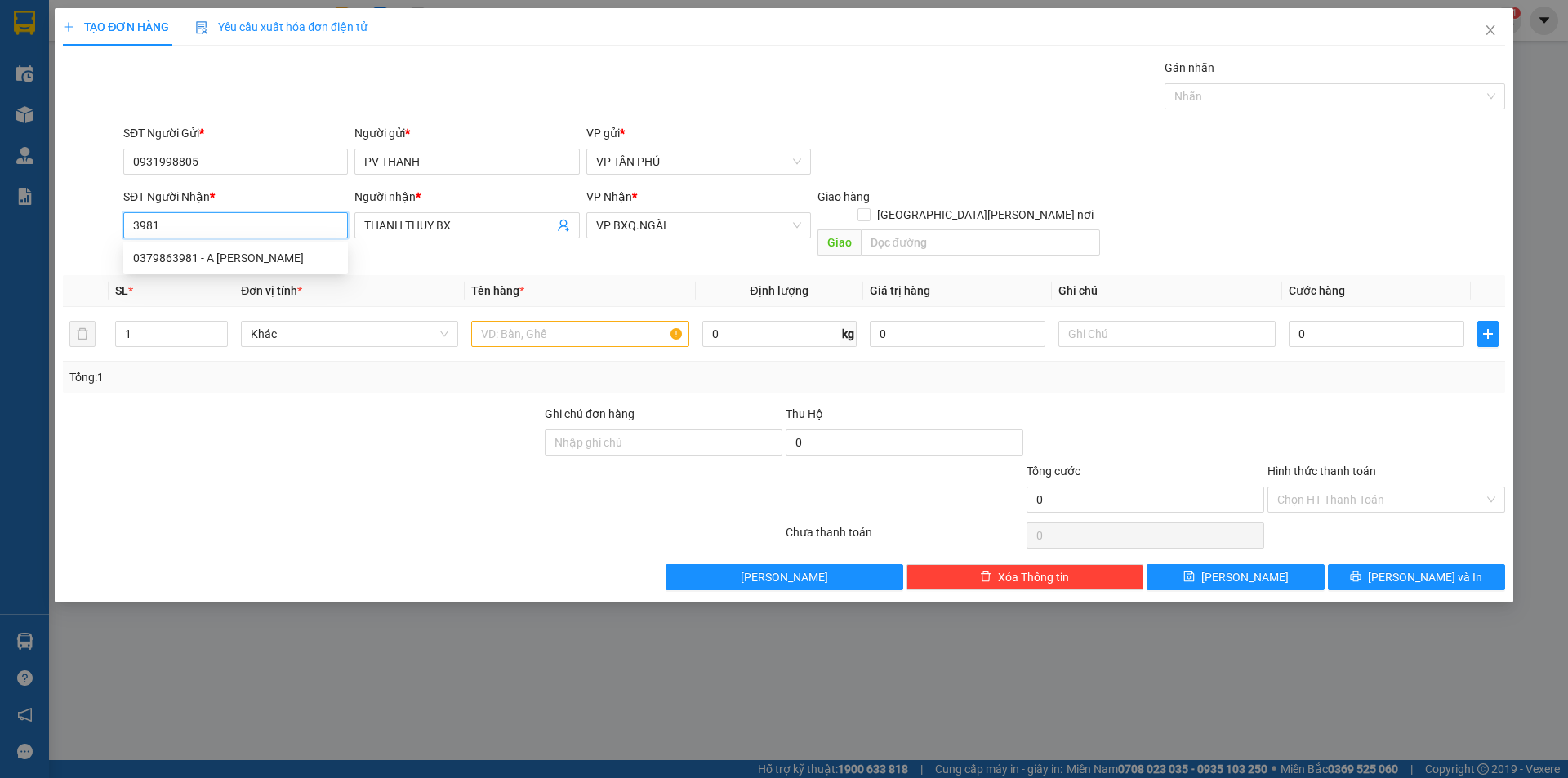
click at [237, 255] on div "0379863981 - A [PERSON_NAME]" at bounding box center [236, 258] width 205 height 18
type input "0379863981"
type input "A TINH DONG"
click at [238, 255] on div "0379863981 - A [PERSON_NAME]" at bounding box center [236, 258] width 205 height 18
type input "0379863981"
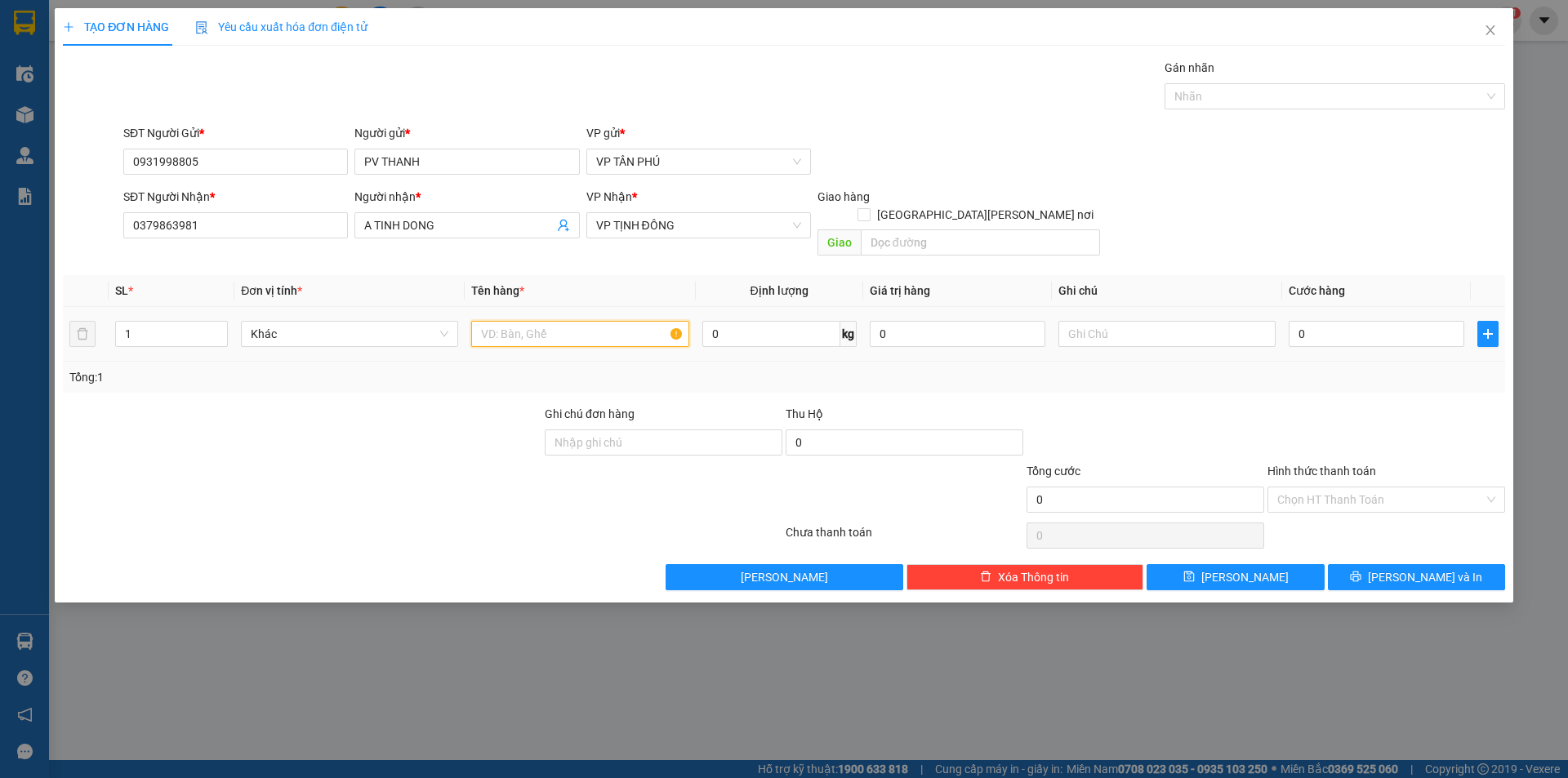
click at [523, 321] on input "text" at bounding box center [580, 334] width 217 height 26
type input "30CAY[15 BO]"
click at [1147, 321] on input "text" at bounding box center [1167, 334] width 217 height 26
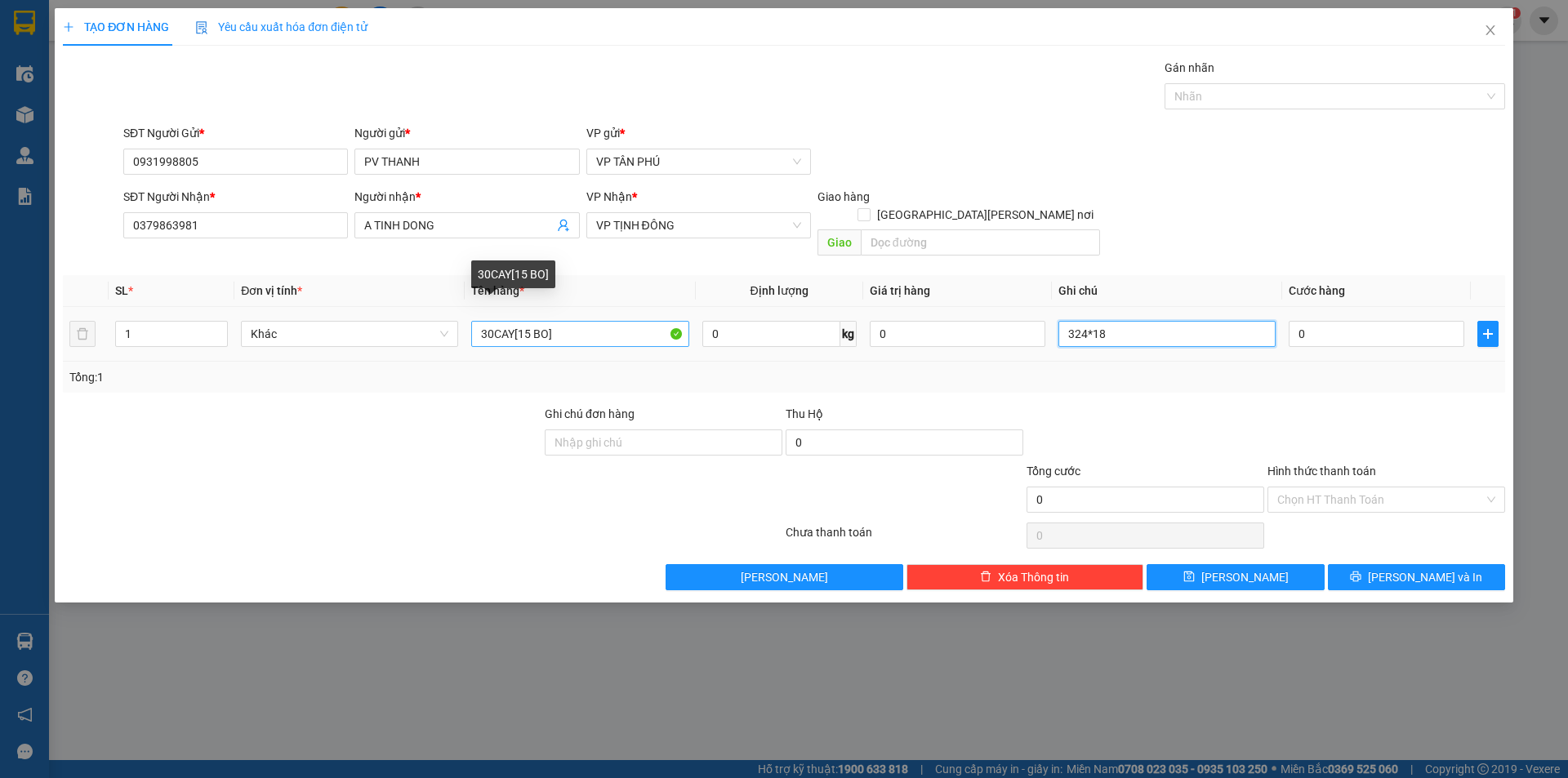
type input "324*18"
click at [605, 321] on input "30CAY[15 BO]" at bounding box center [580, 334] width 217 height 26
click at [603, 321] on input "30CAY[15 BO]" at bounding box center [580, 334] width 217 height 26
drag, startPoint x: 603, startPoint y: 316, endPoint x: 622, endPoint y: 312, distance: 19.4
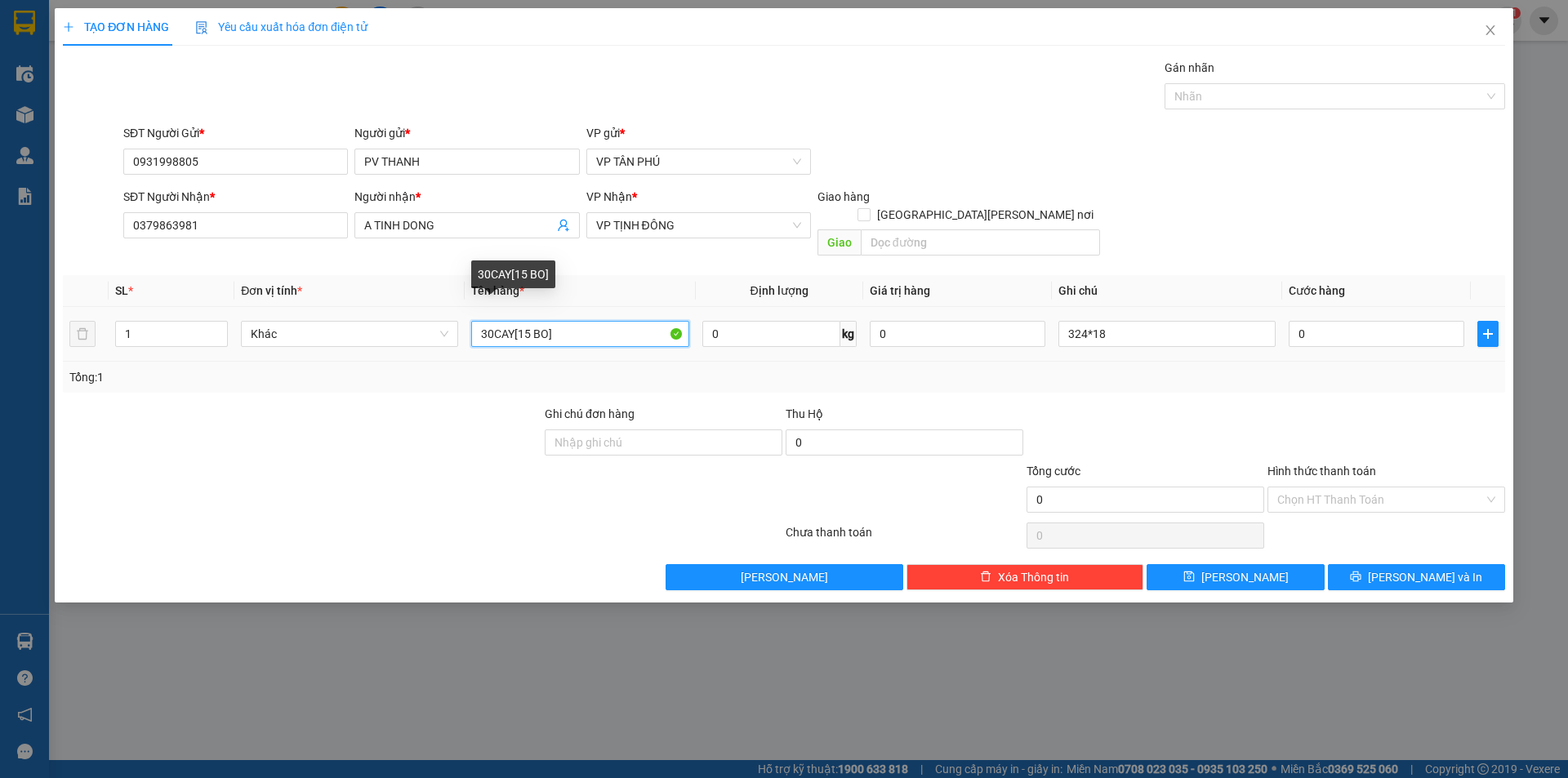
click at [616, 321] on input "30CAY[15 BO]" at bounding box center [580, 334] width 217 height 26
click at [622, 321] on input "30CAY[15 BO]" at bounding box center [580, 334] width 217 height 26
click at [623, 321] on input "30CAY[15 BO]" at bounding box center [580, 334] width 217 height 26
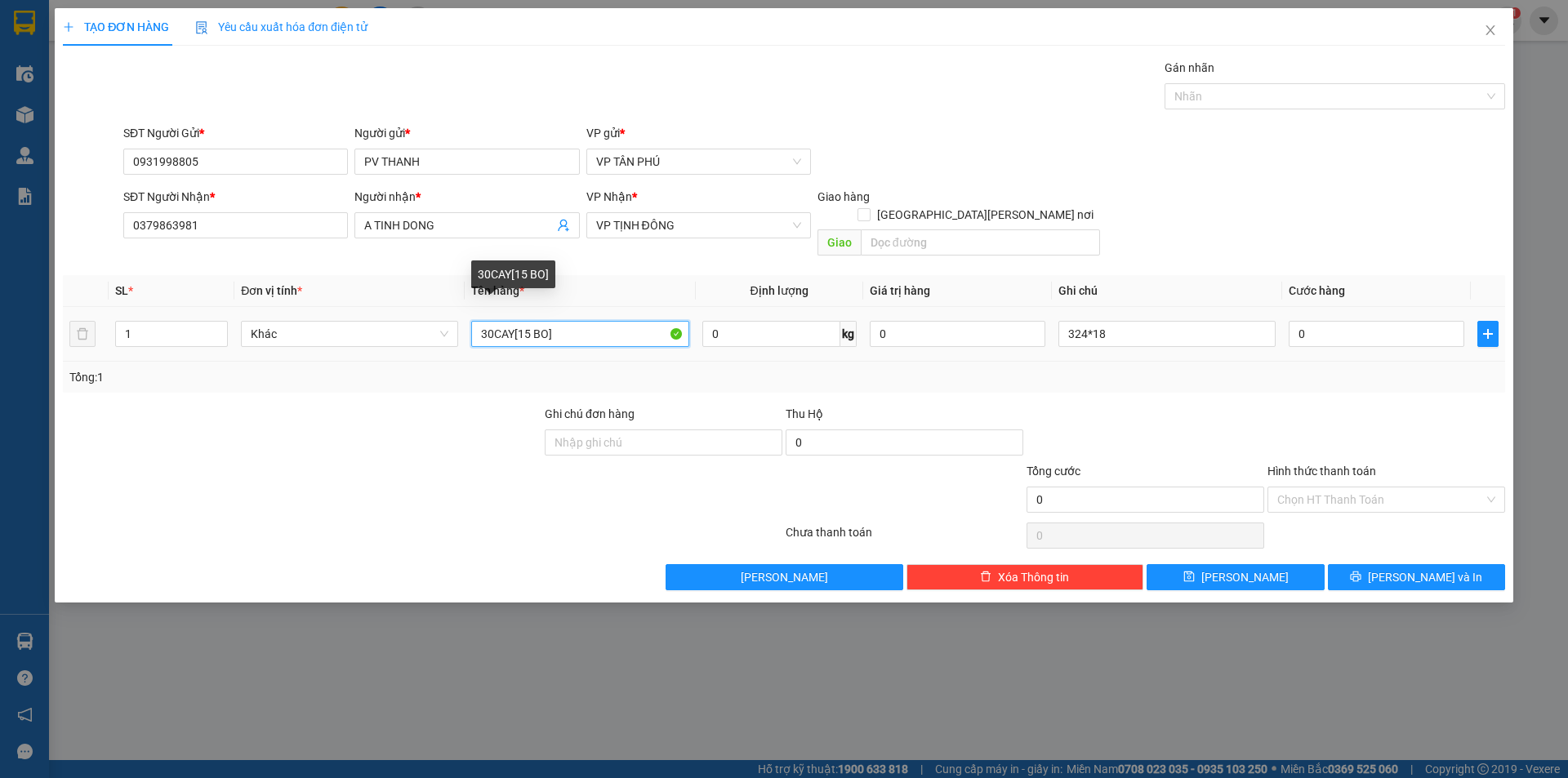
click at [623, 321] on input "30CAY[15 BO]" at bounding box center [580, 334] width 217 height 26
drag, startPoint x: 623, startPoint y: 312, endPoint x: 658, endPoint y: 288, distance: 42.4
click at [624, 321] on input "30CAY[15 BO]" at bounding box center [580, 334] width 217 height 26
click at [662, 275] on th "Tên hàng *" at bounding box center [580, 291] width 231 height 32
click at [616, 321] on input "30CAY[15 BO]" at bounding box center [580, 334] width 217 height 26
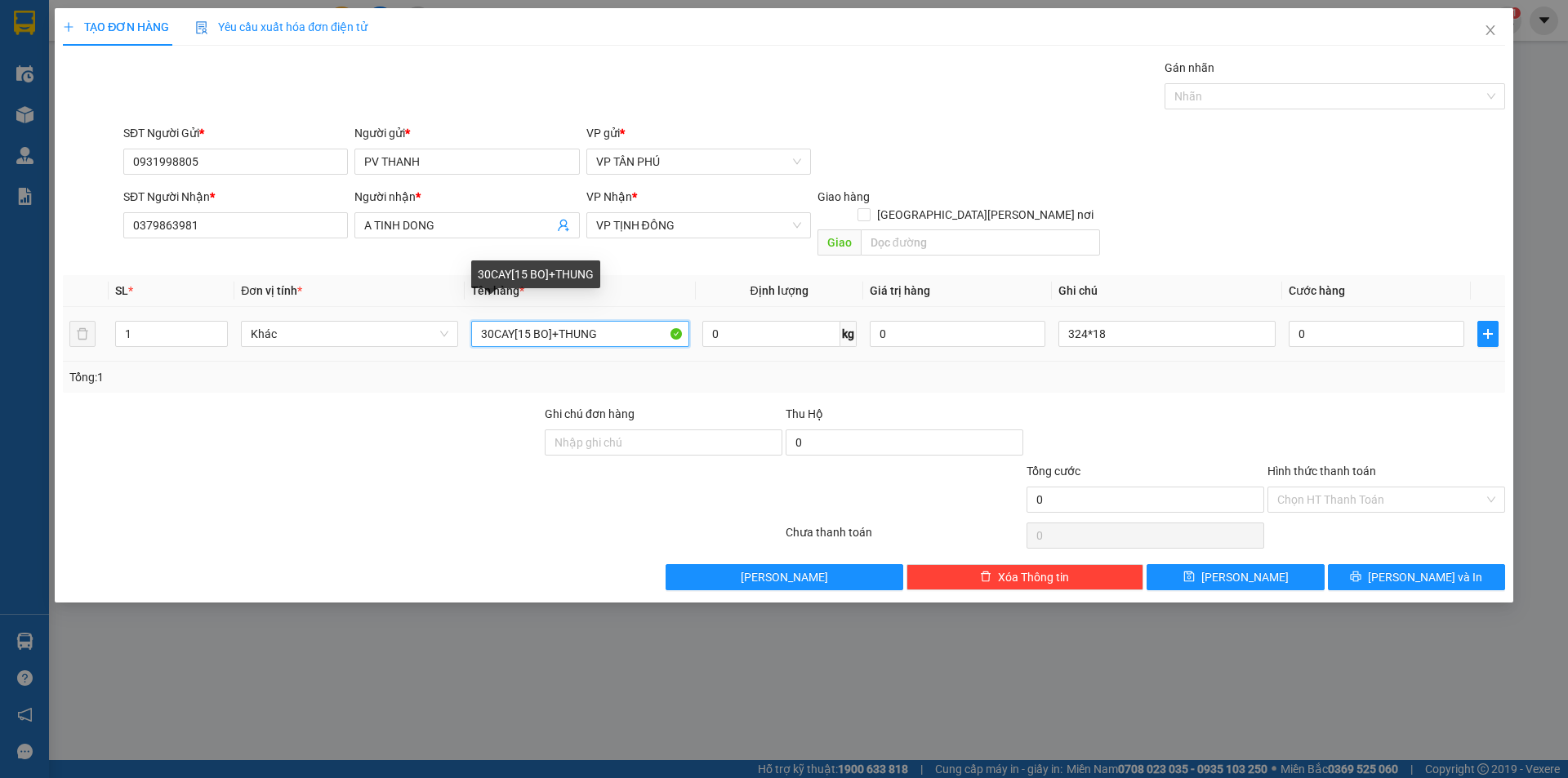
click at [559, 321] on input "30CAY[15 BO]+THUNG" at bounding box center [580, 334] width 217 height 26
type input "30CAY[15 BO]+1THUNG"
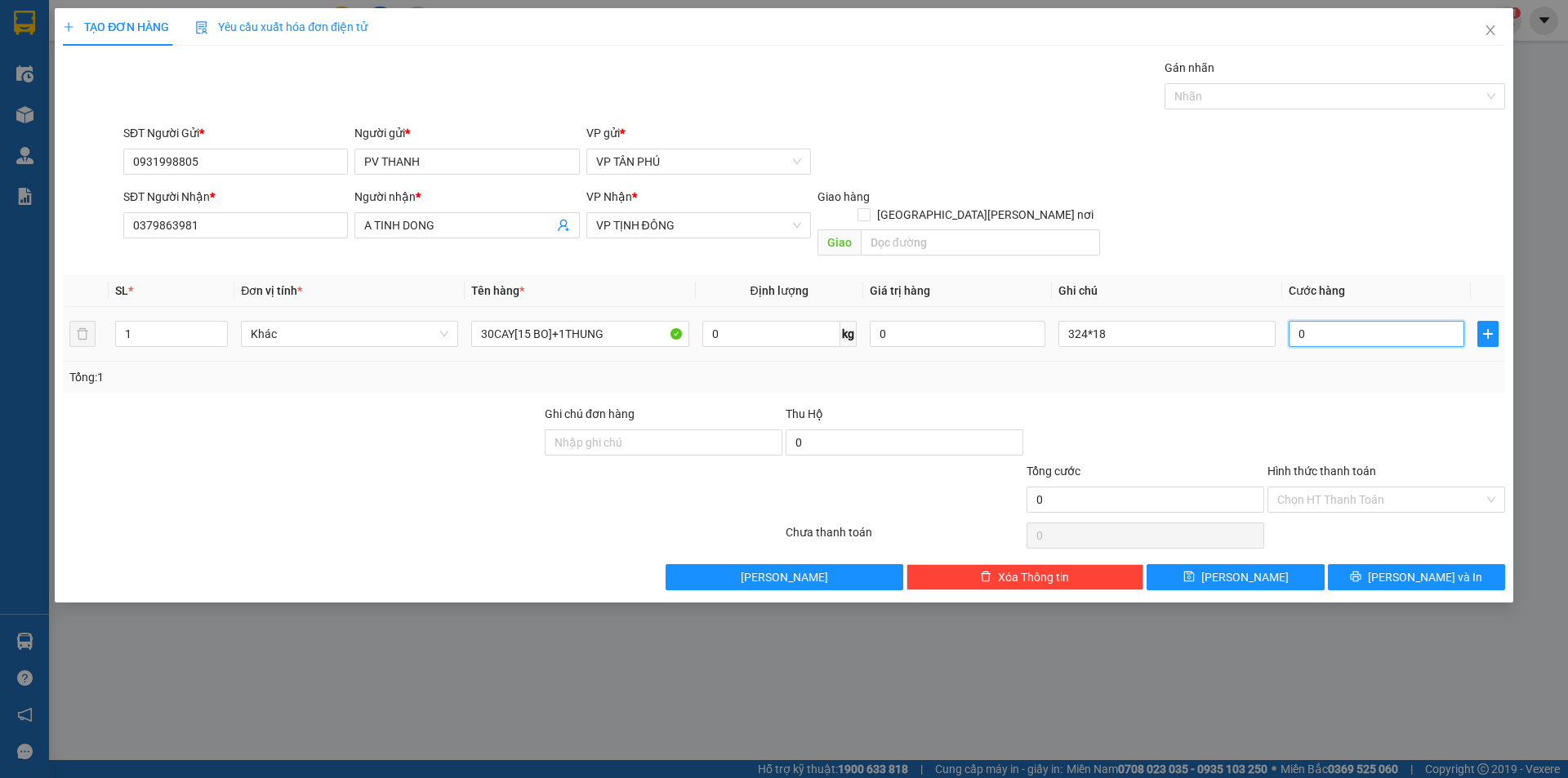
click at [1393, 321] on input "0" at bounding box center [1376, 334] width 175 height 26
type input "5"
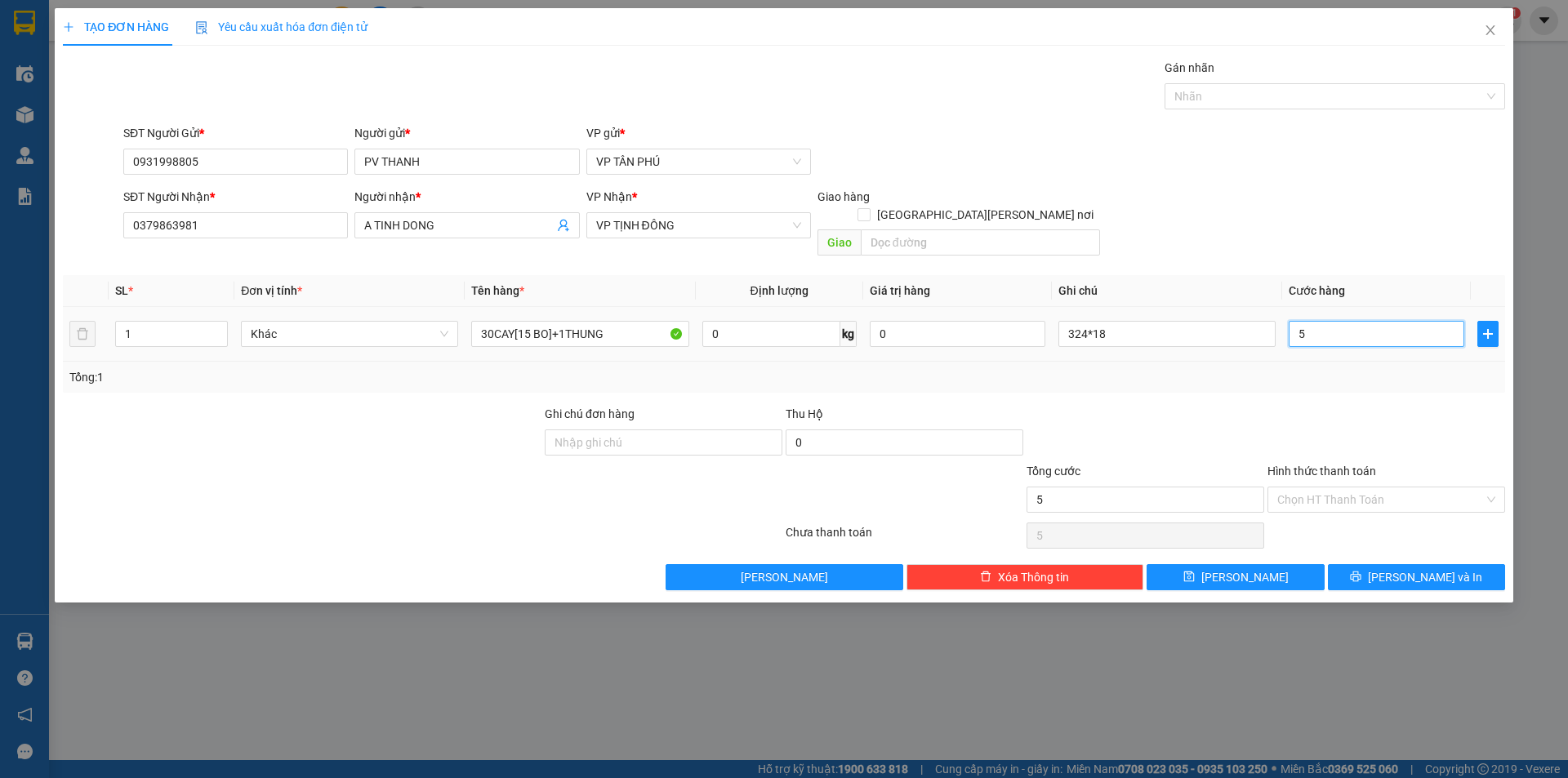
type input "58"
type input "580"
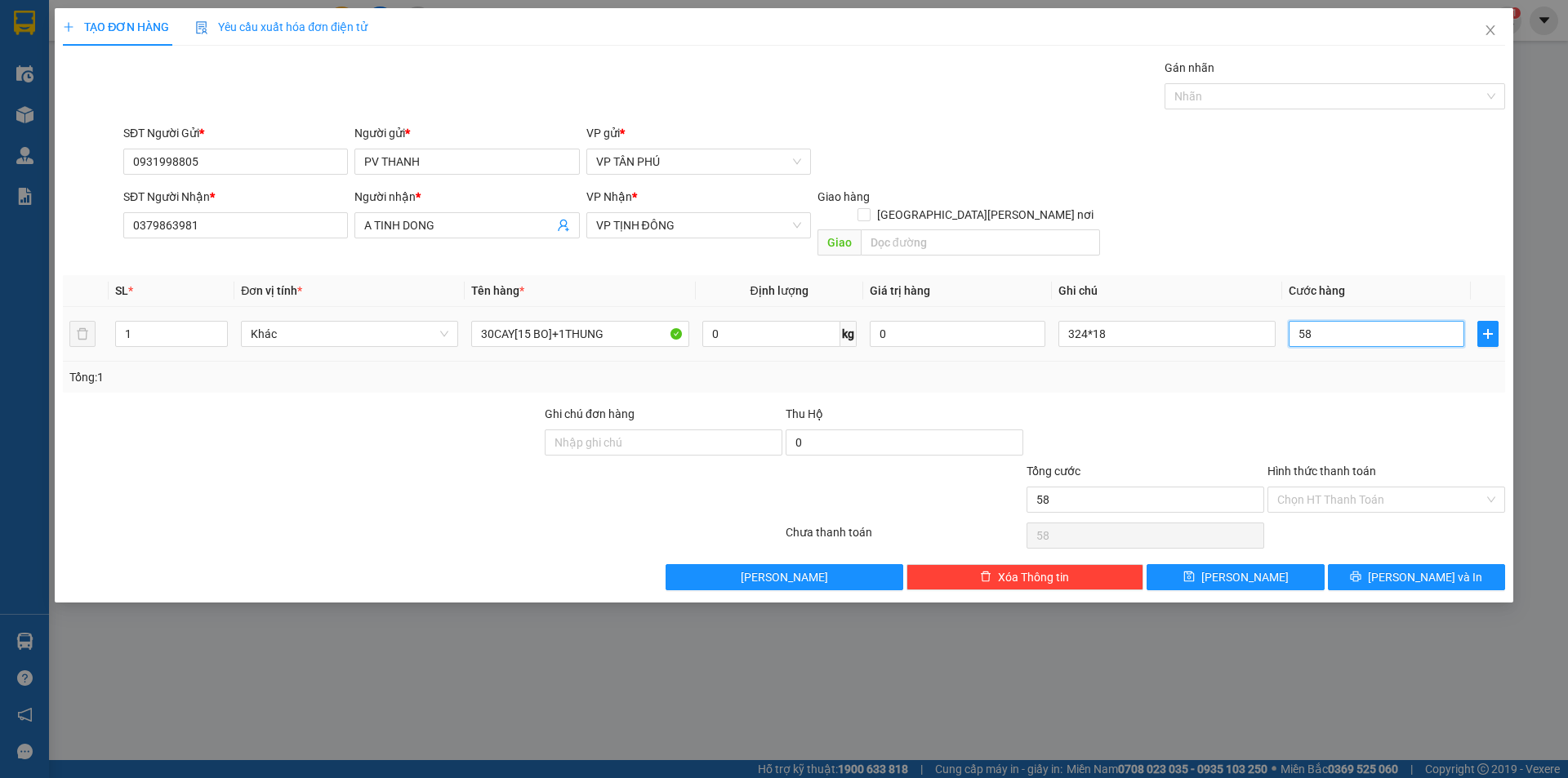
type input "580"
click at [1265, 564] on button "[PERSON_NAME]" at bounding box center [1235, 577] width 177 height 26
type input "580.000"
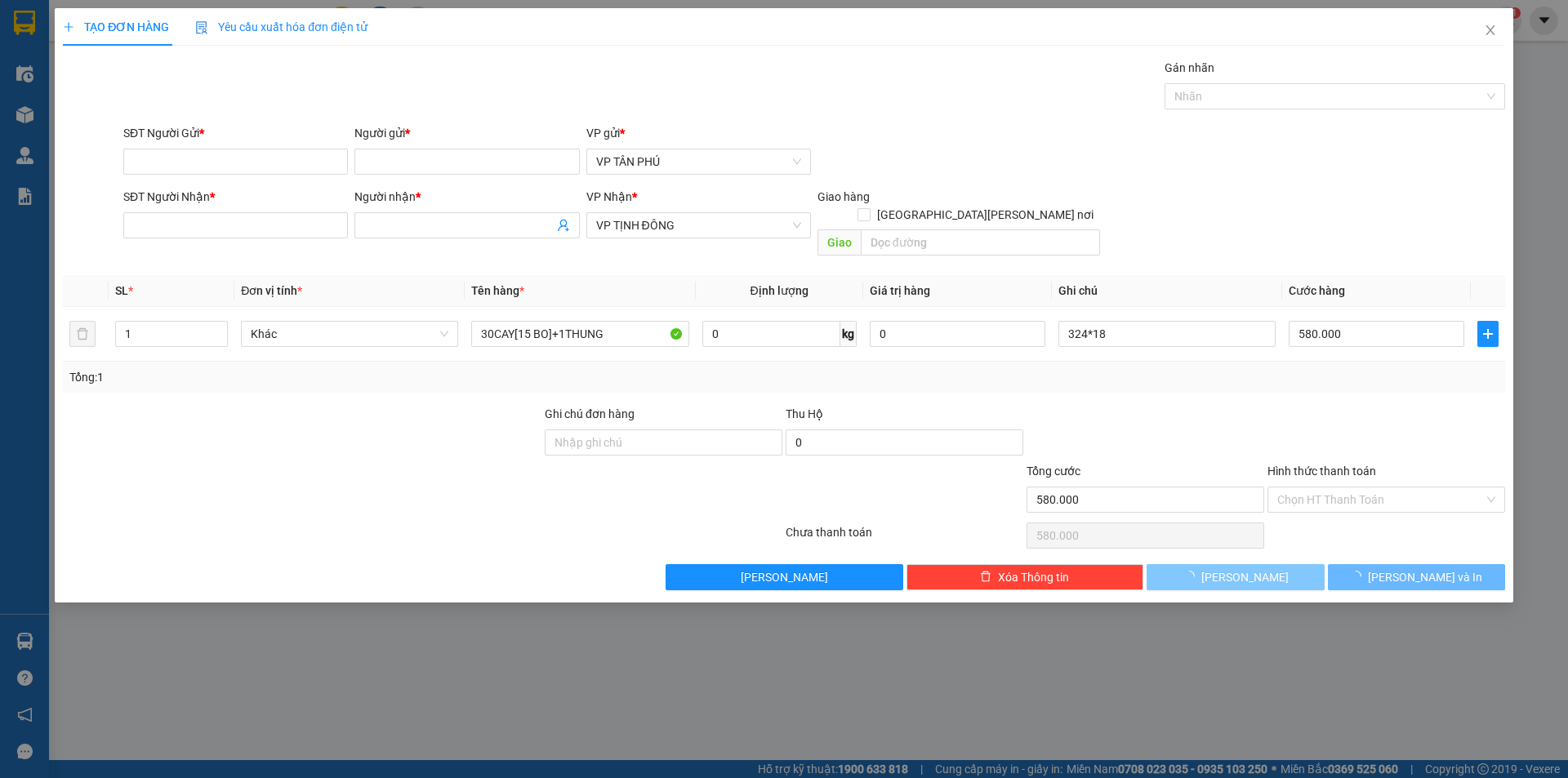
type input "0"
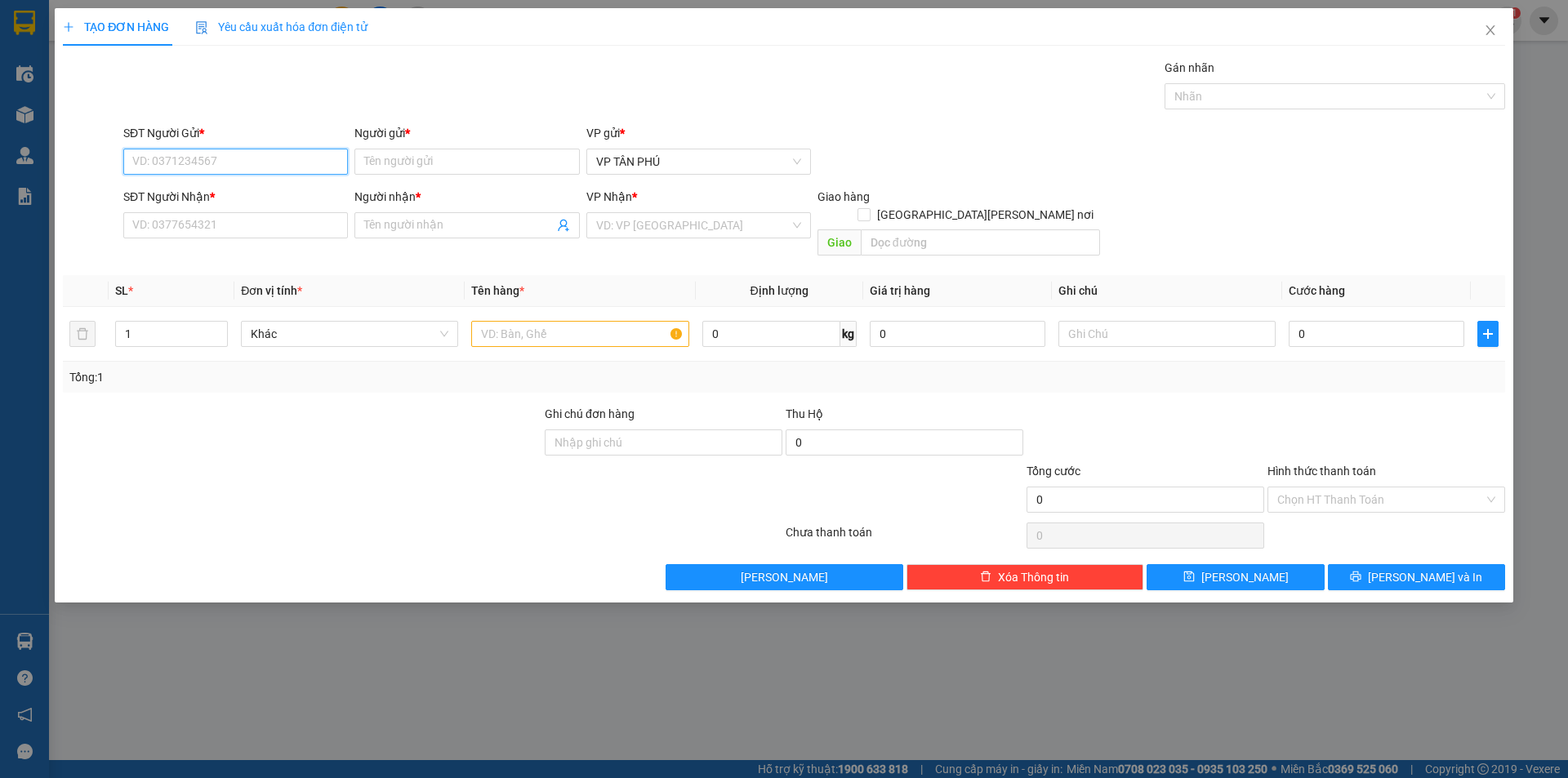
click at [206, 160] on input "SĐT Người Gửi *" at bounding box center [236, 161] width 225 height 26
click at [509, 321] on input "text" at bounding box center [580, 334] width 217 height 26
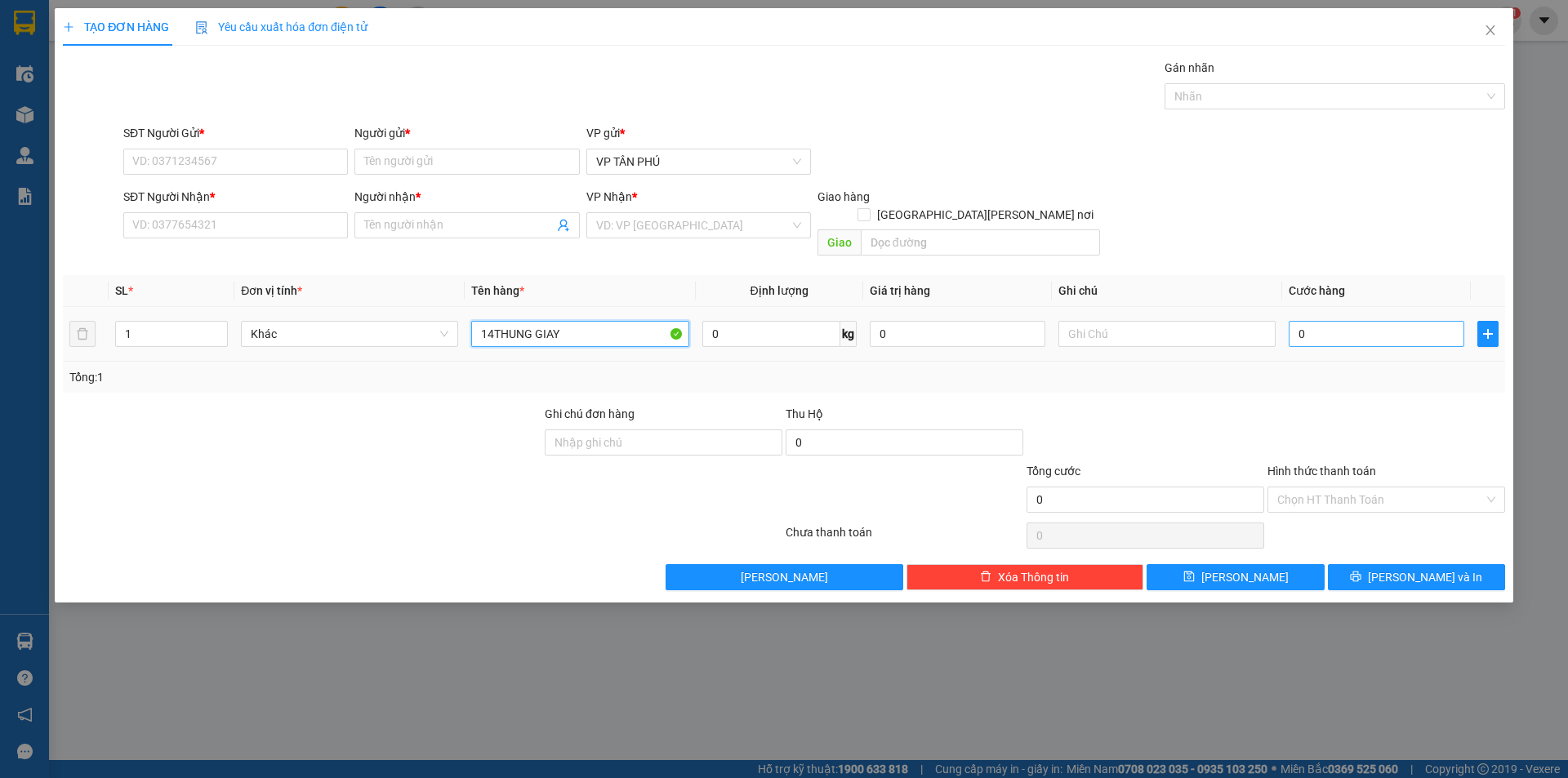
type input "14THUNG GIAY"
click at [1343, 321] on input "0" at bounding box center [1376, 334] width 175 height 26
type input "1"
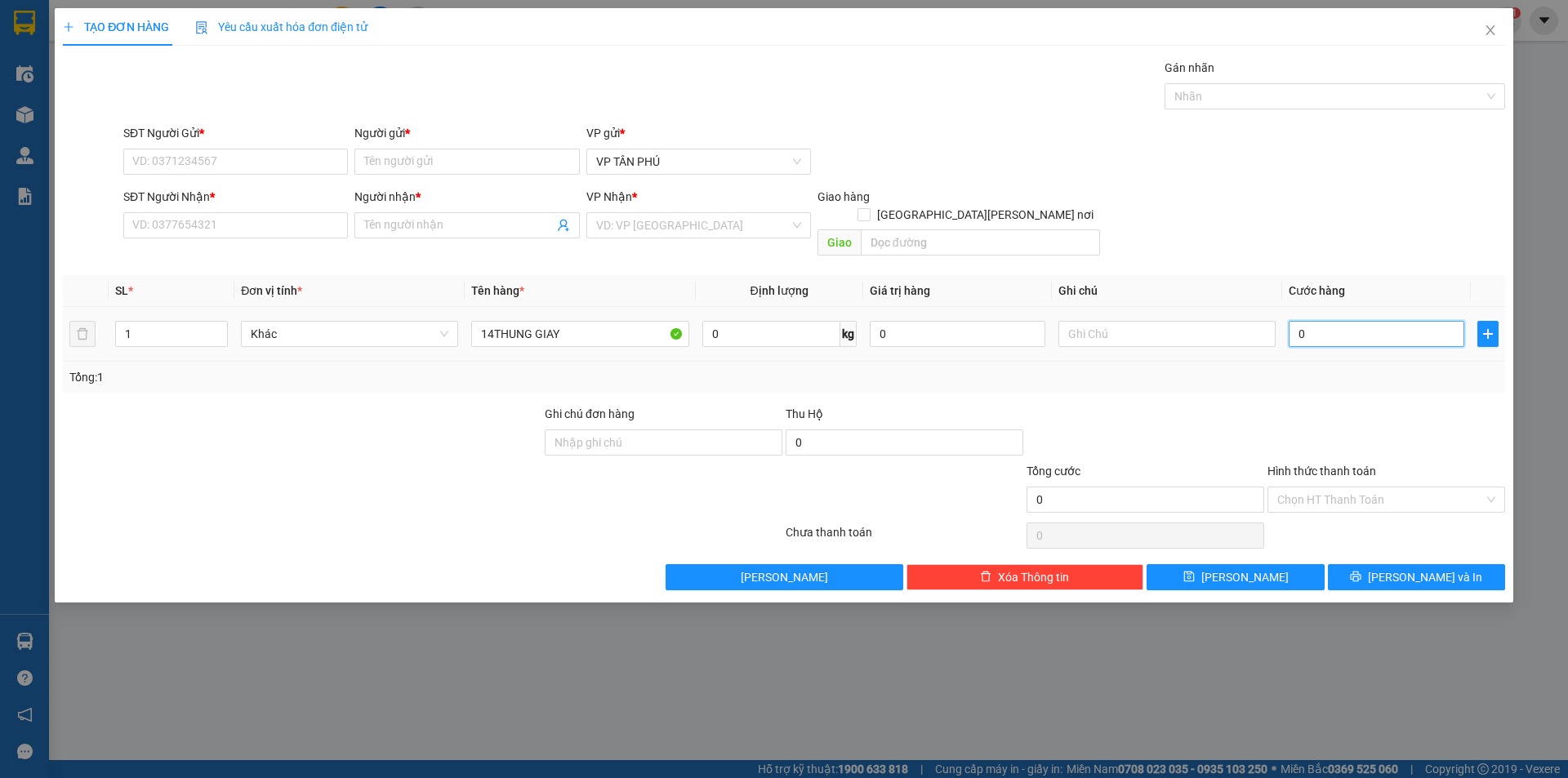
type input "1"
type input "14"
type input "140"
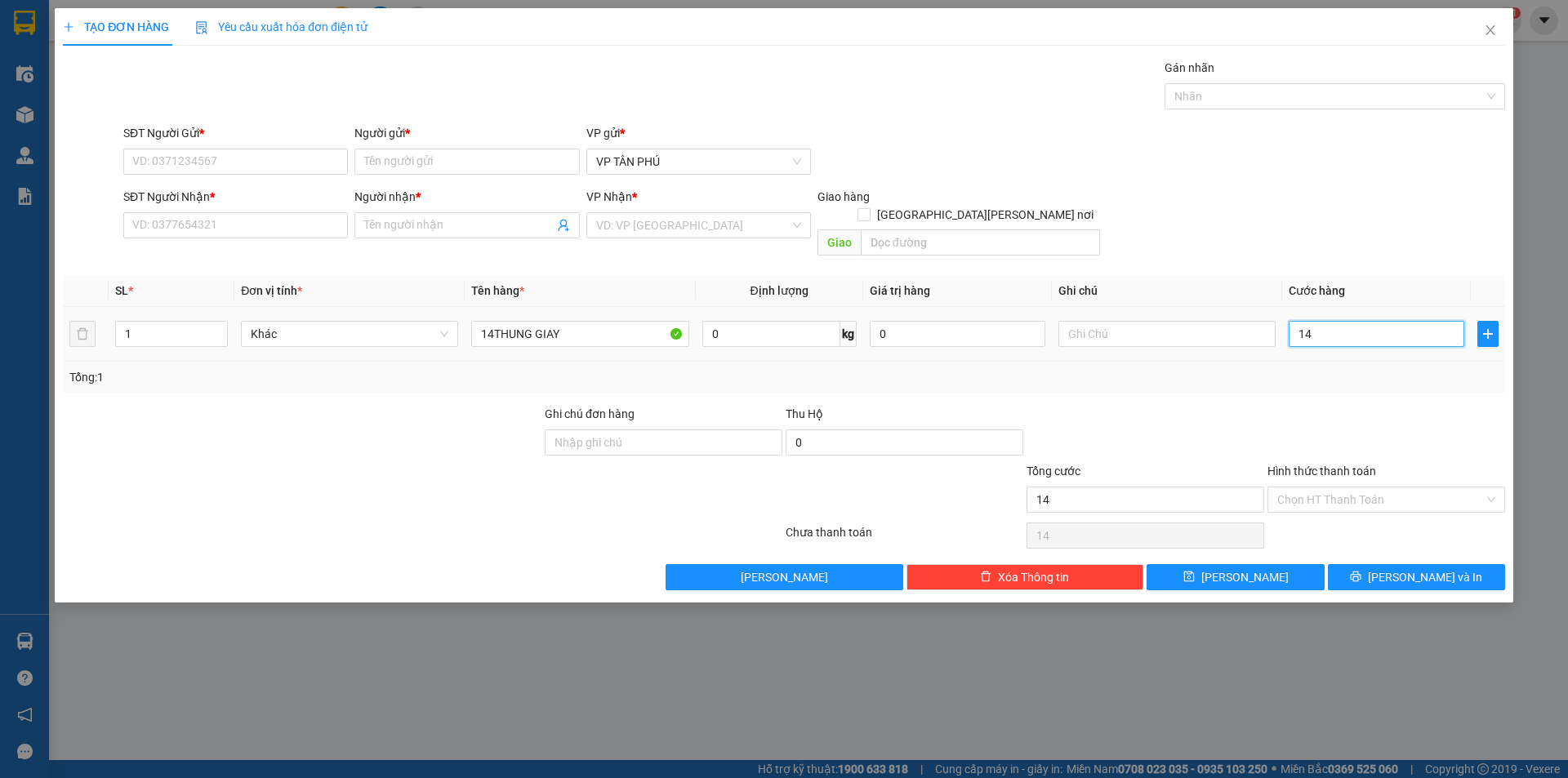
type input "140"
type input "1.400"
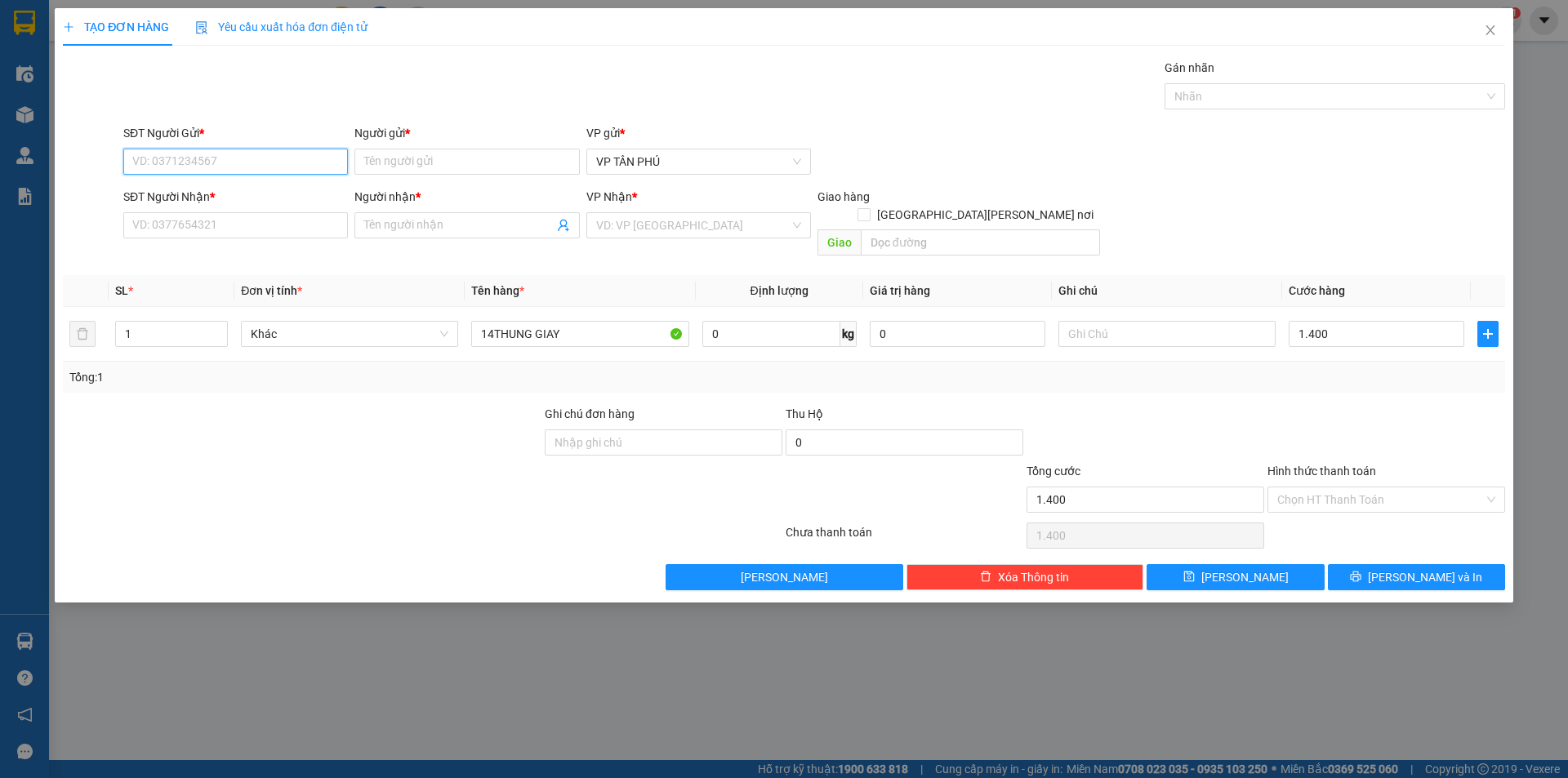
click at [274, 168] on input "SĐT Người Gửi *" at bounding box center [236, 161] width 225 height 26
type input "1.400.000"
click at [274, 168] on input "SĐT Người Gửi *" at bounding box center [236, 161] width 225 height 26
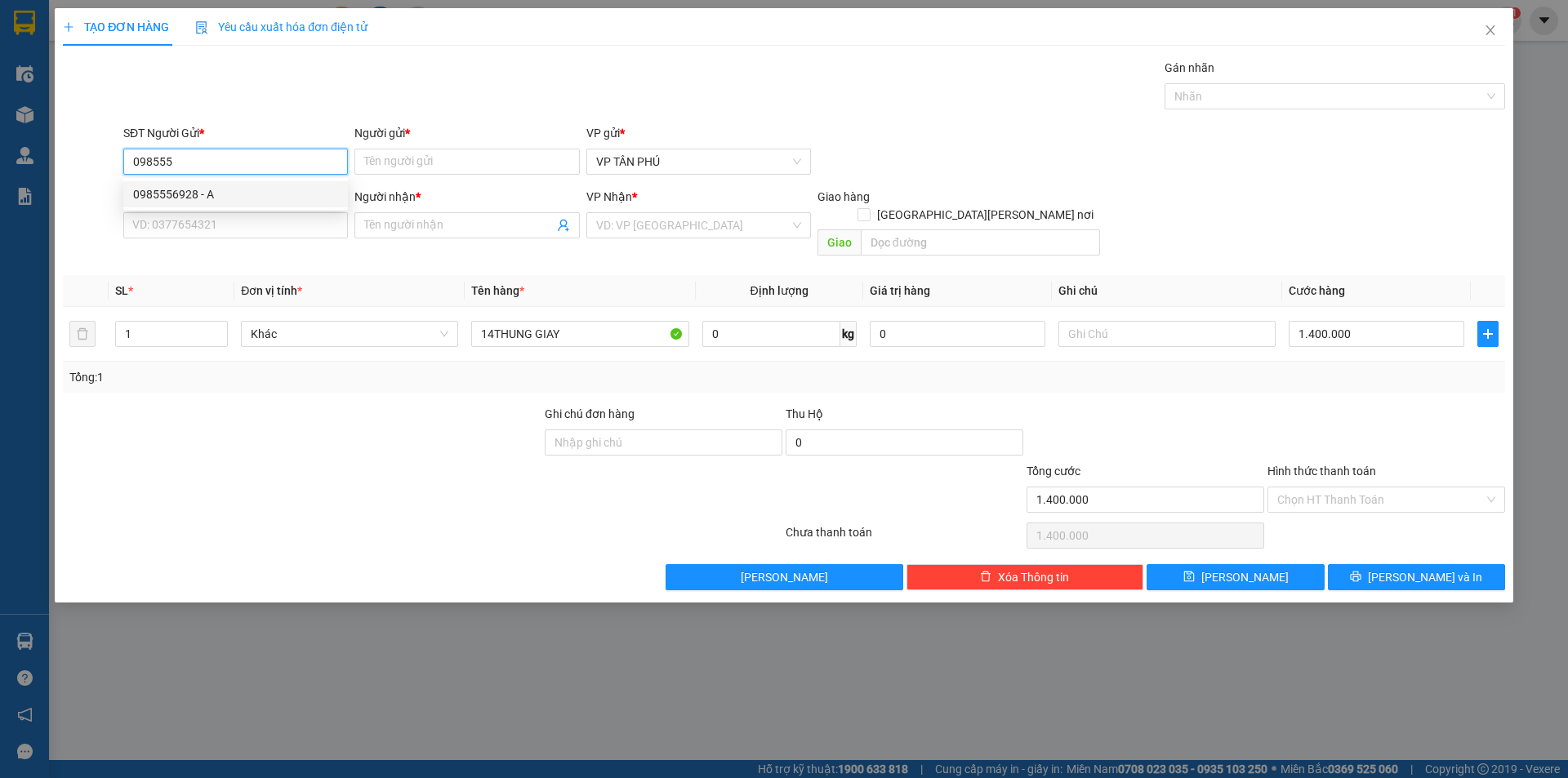
click at [220, 189] on div "0985556928 - A" at bounding box center [236, 194] width 205 height 18
type input "0985556928"
type input "A"
type input "0905365138"
type input "A MB"
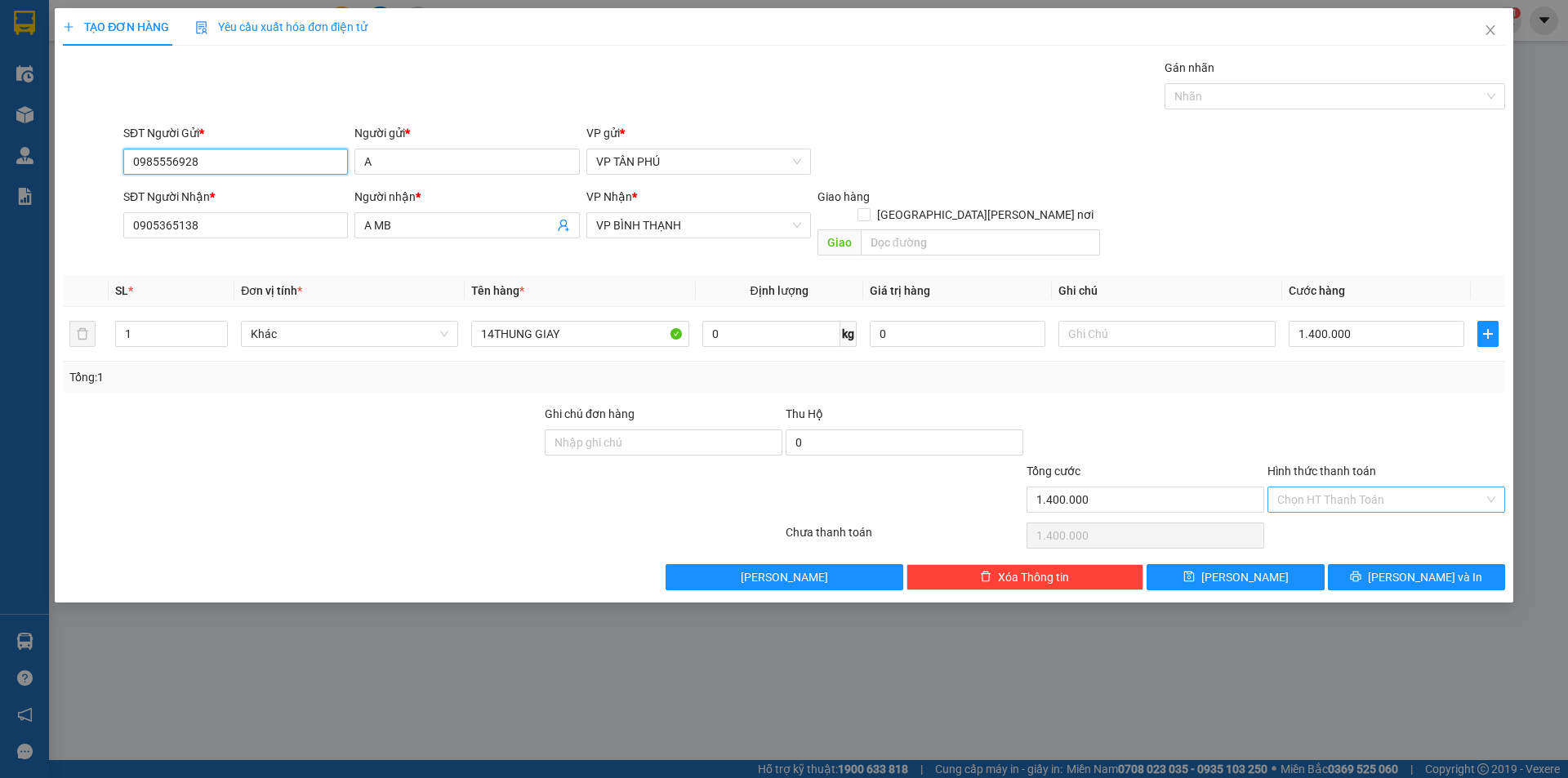
type input "0985556928"
click at [1321, 488] on input "Hình thức thanh toán" at bounding box center [1380, 500] width 207 height 25
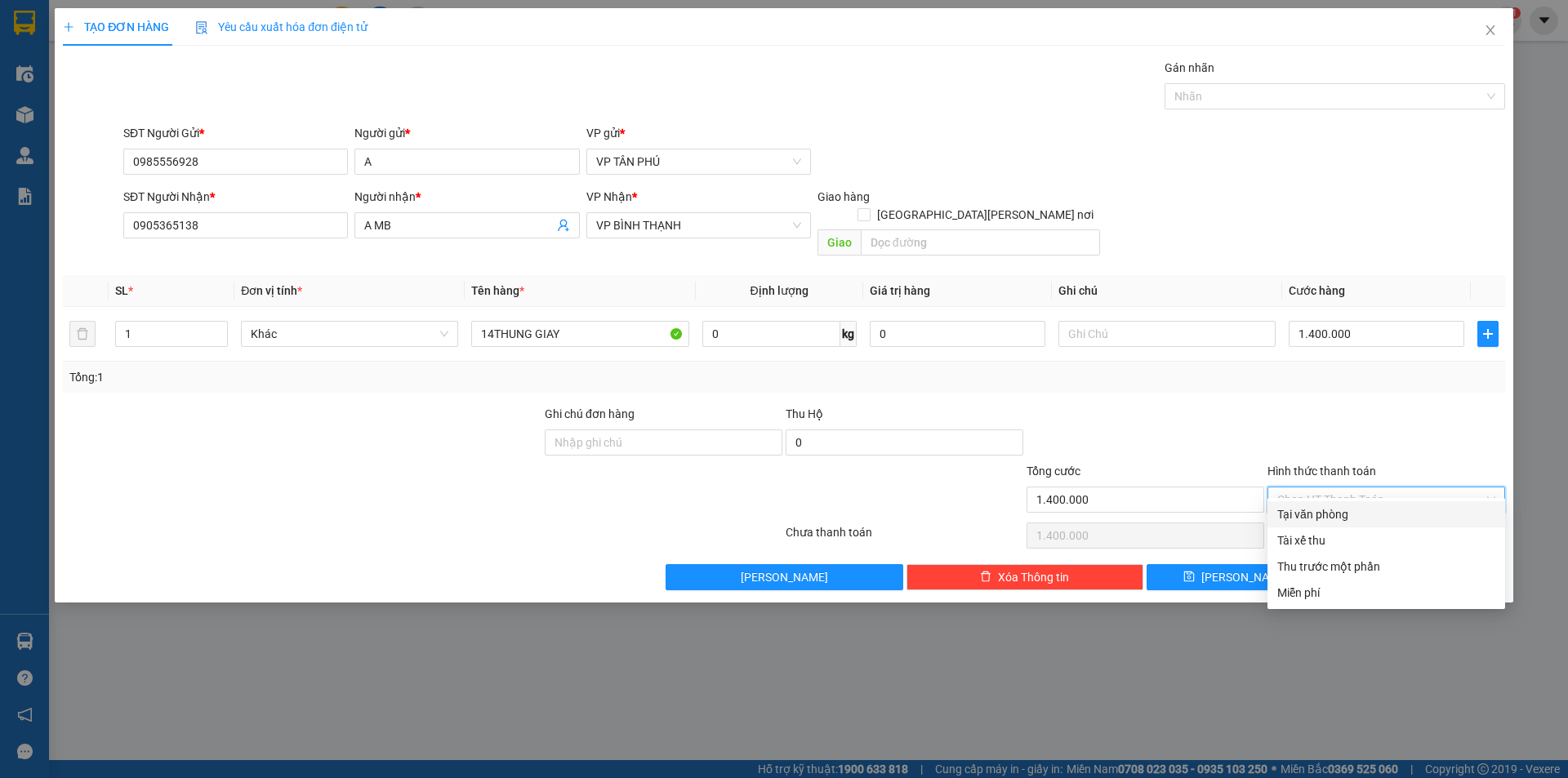
click at [1334, 512] on div "Tại văn phòng" at bounding box center [1386, 514] width 218 height 18
click at [1334, 519] on div "Chọn HT Thanh Toán" at bounding box center [1386, 535] width 241 height 32
type input "0"
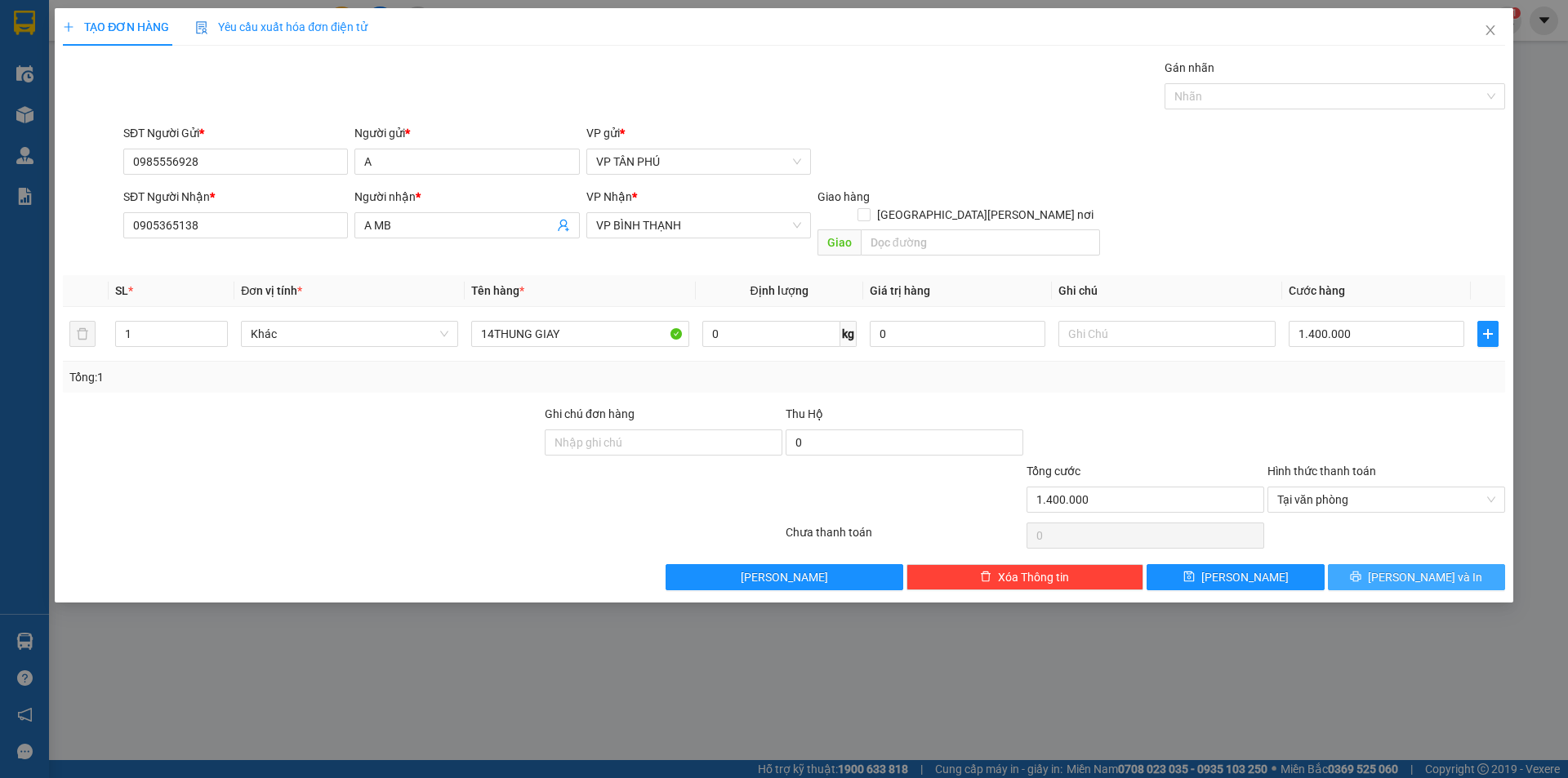
click at [1380, 564] on button "[PERSON_NAME] và In" at bounding box center [1416, 577] width 177 height 26
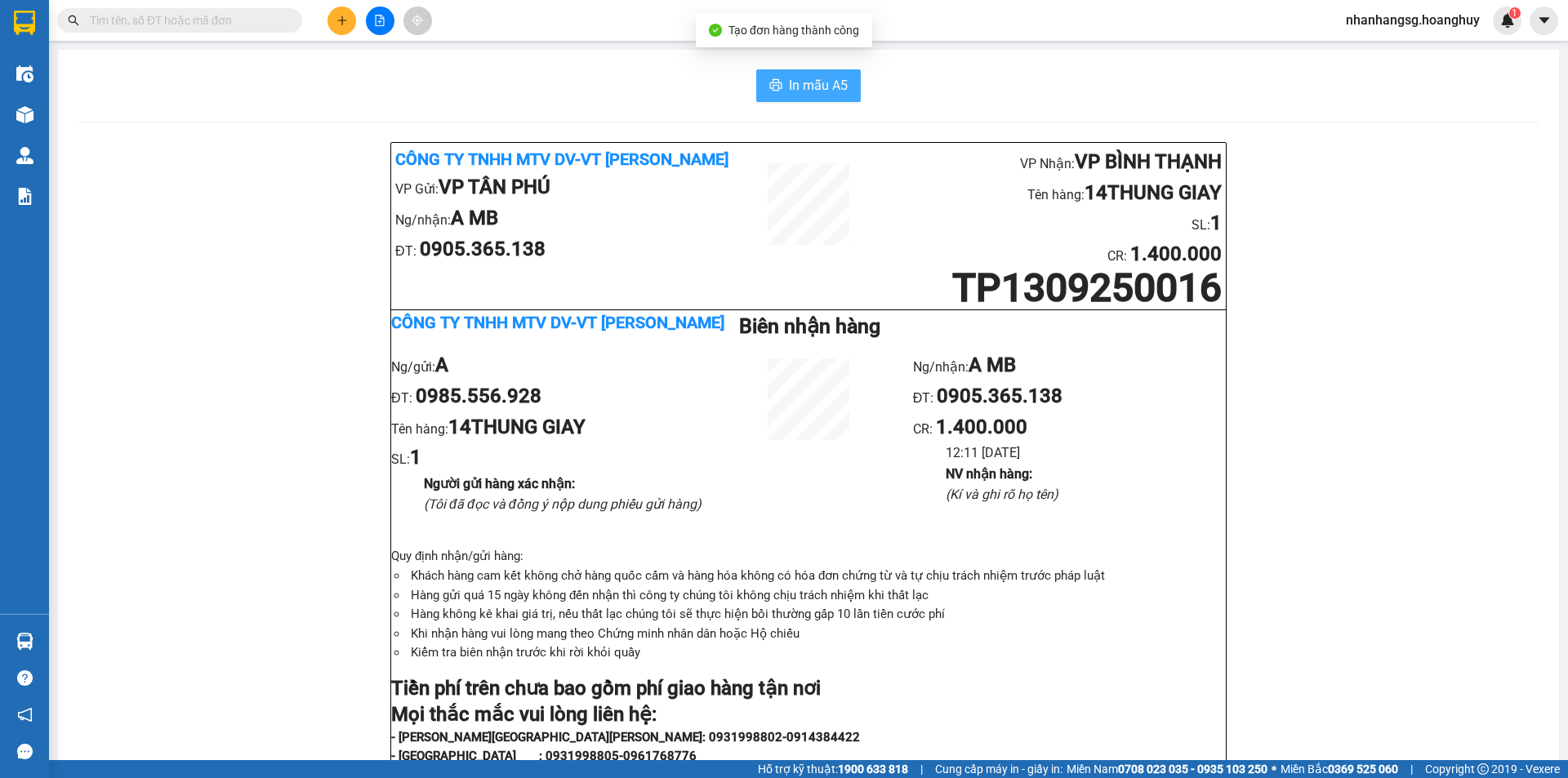
click at [806, 87] on span "In mẫu A5" at bounding box center [817, 85] width 59 height 20
click at [804, 89] on span "In mẫu A5" at bounding box center [817, 85] width 59 height 20
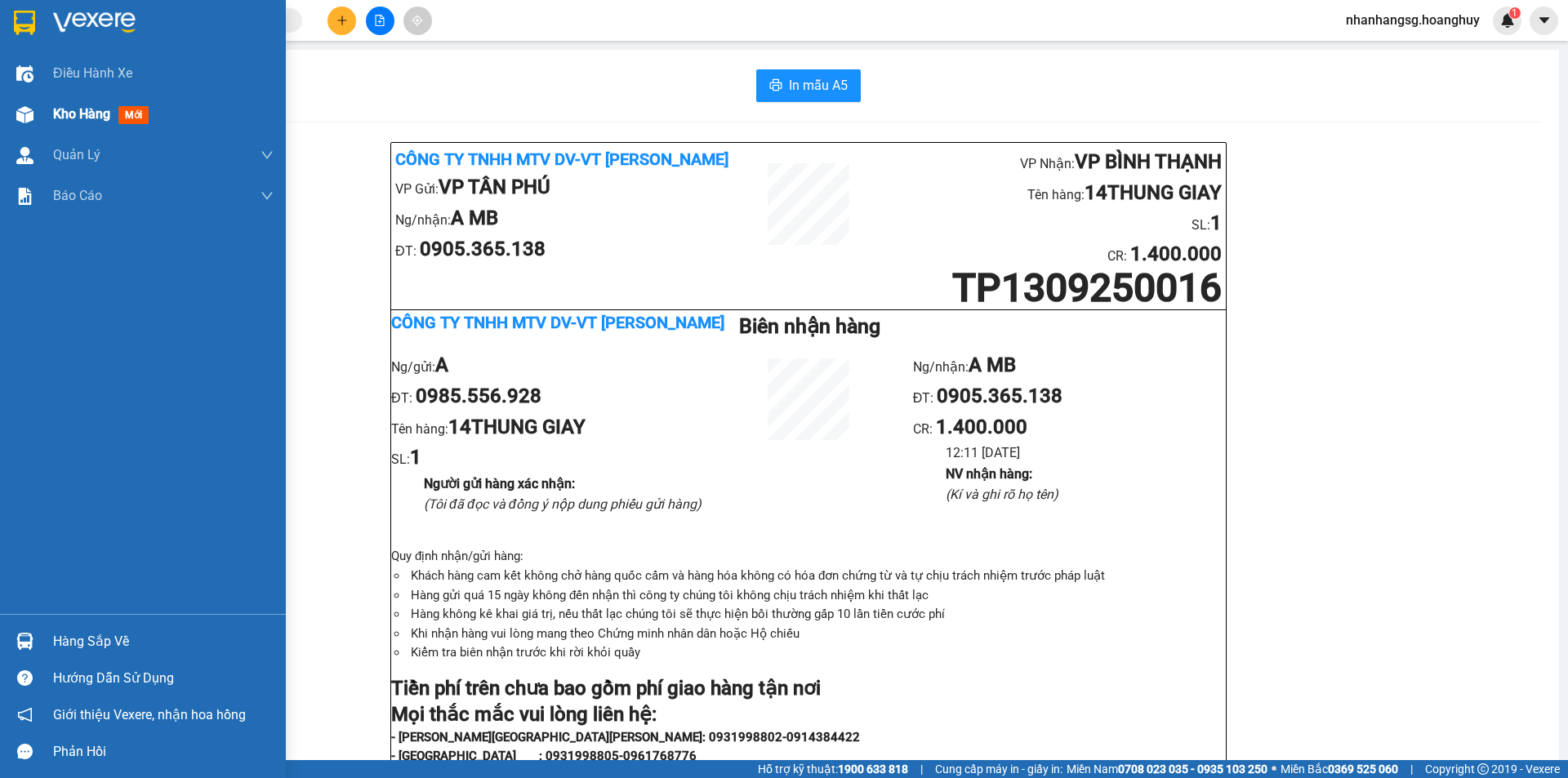
click at [96, 111] on span "Kho hàng" at bounding box center [82, 114] width 57 height 16
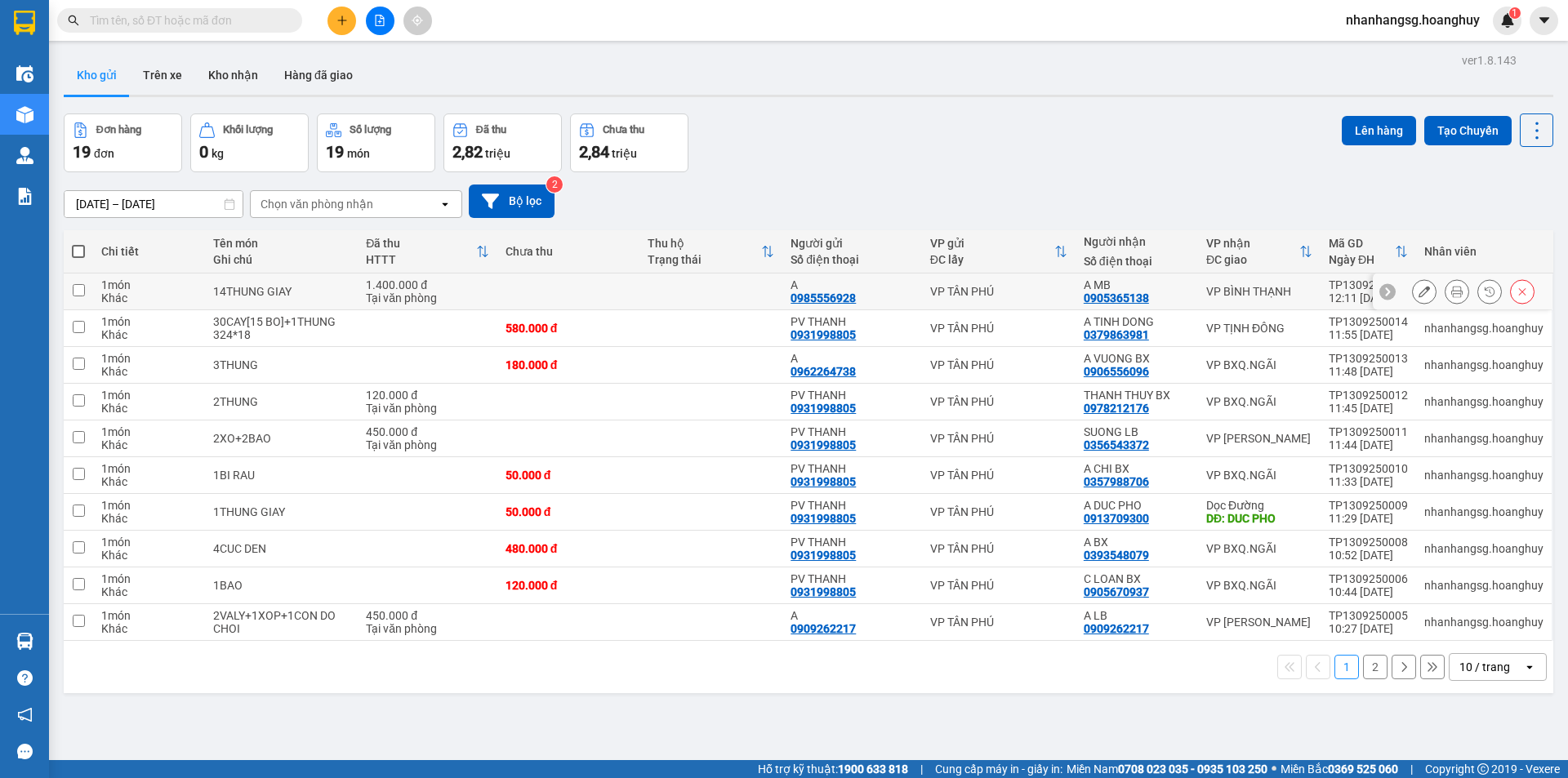
click at [1418, 296] on icon at bounding box center [1423, 291] width 11 height 11
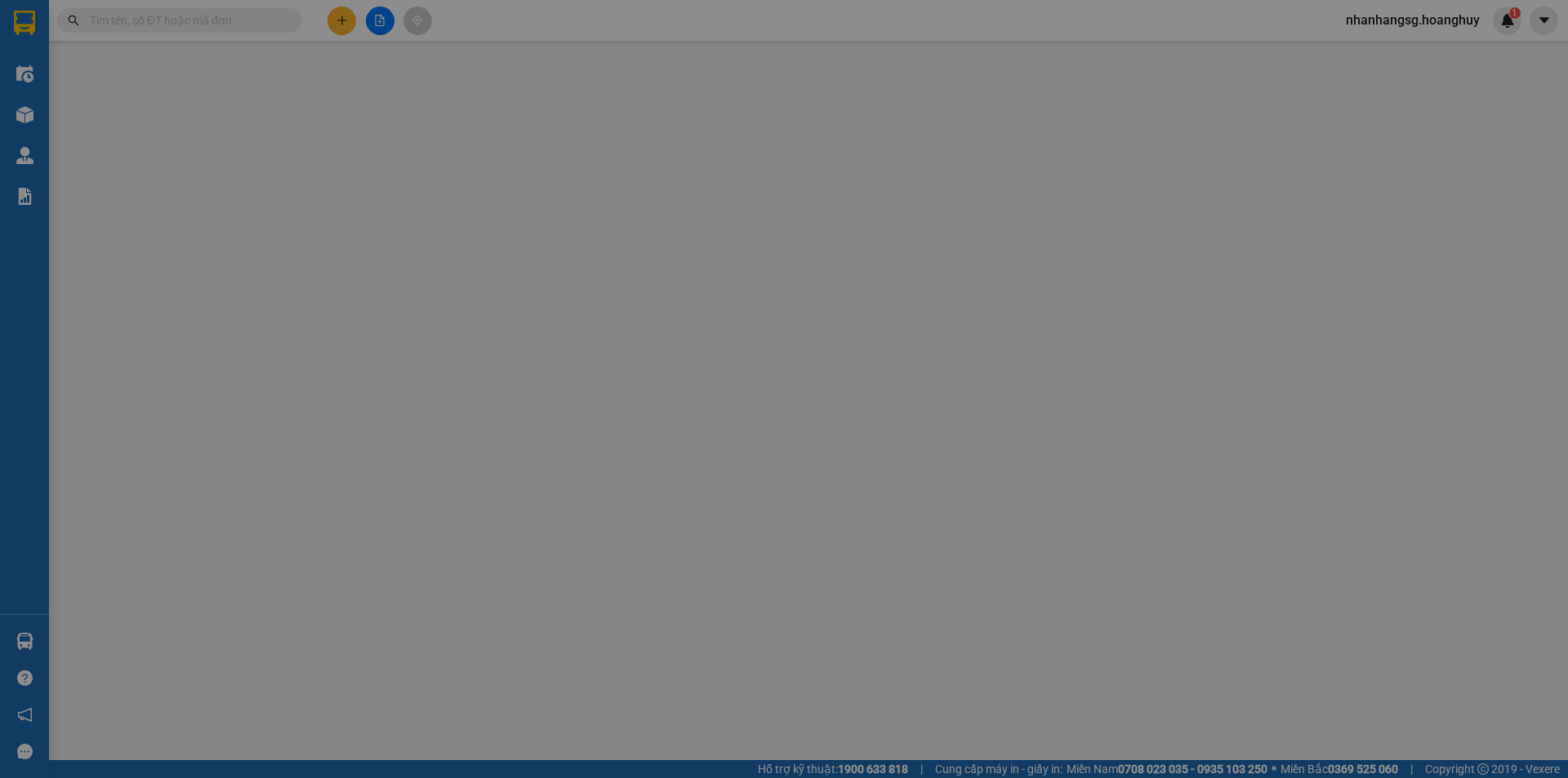
type input "0985556928"
type input "A"
type input "0905365138"
type input "A MB"
type input "1.400.000"
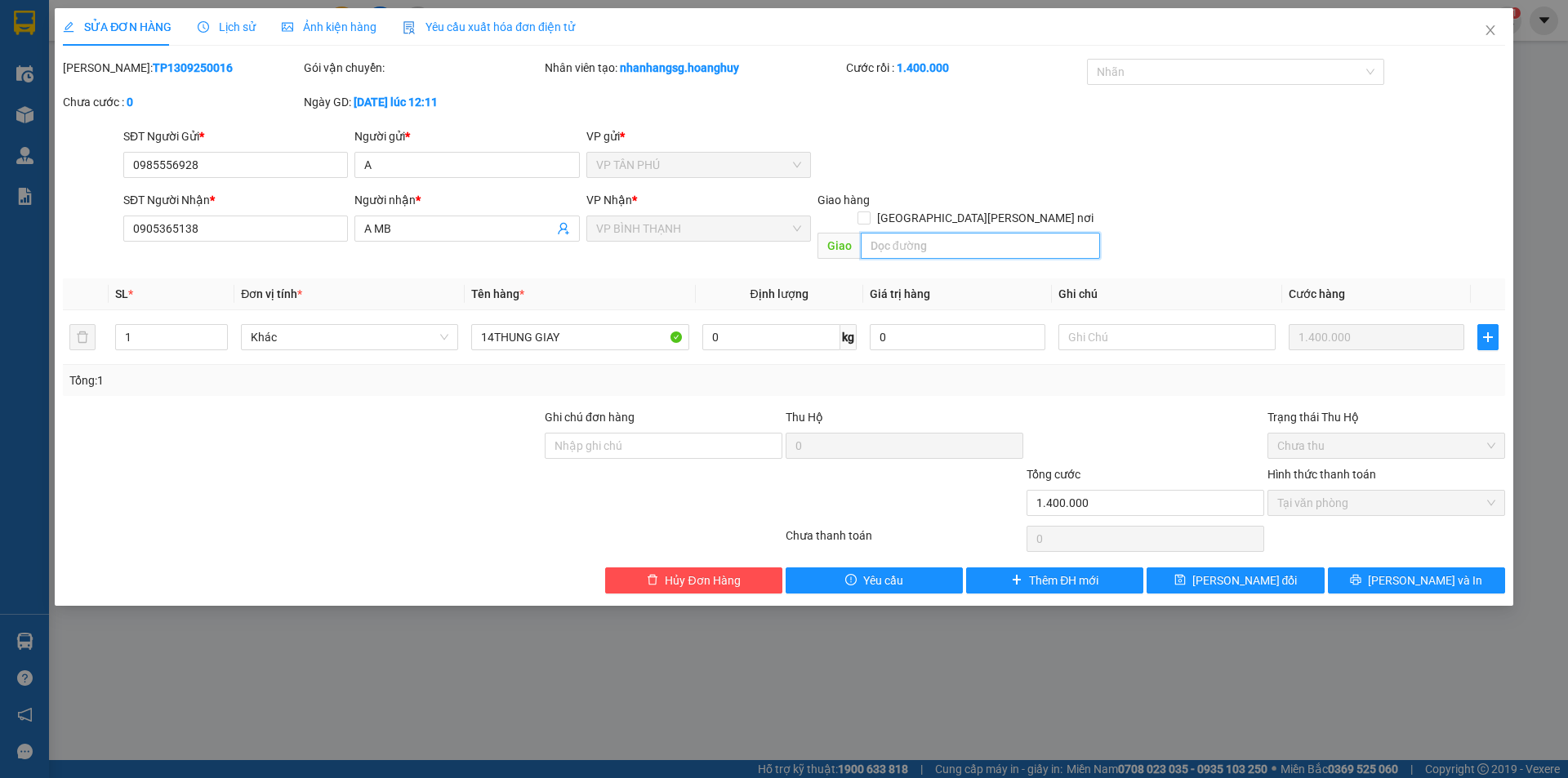
click at [944, 232] on input "text" at bounding box center [980, 246] width 239 height 26
click at [1102, 325] on input "text" at bounding box center [1167, 338] width 217 height 26
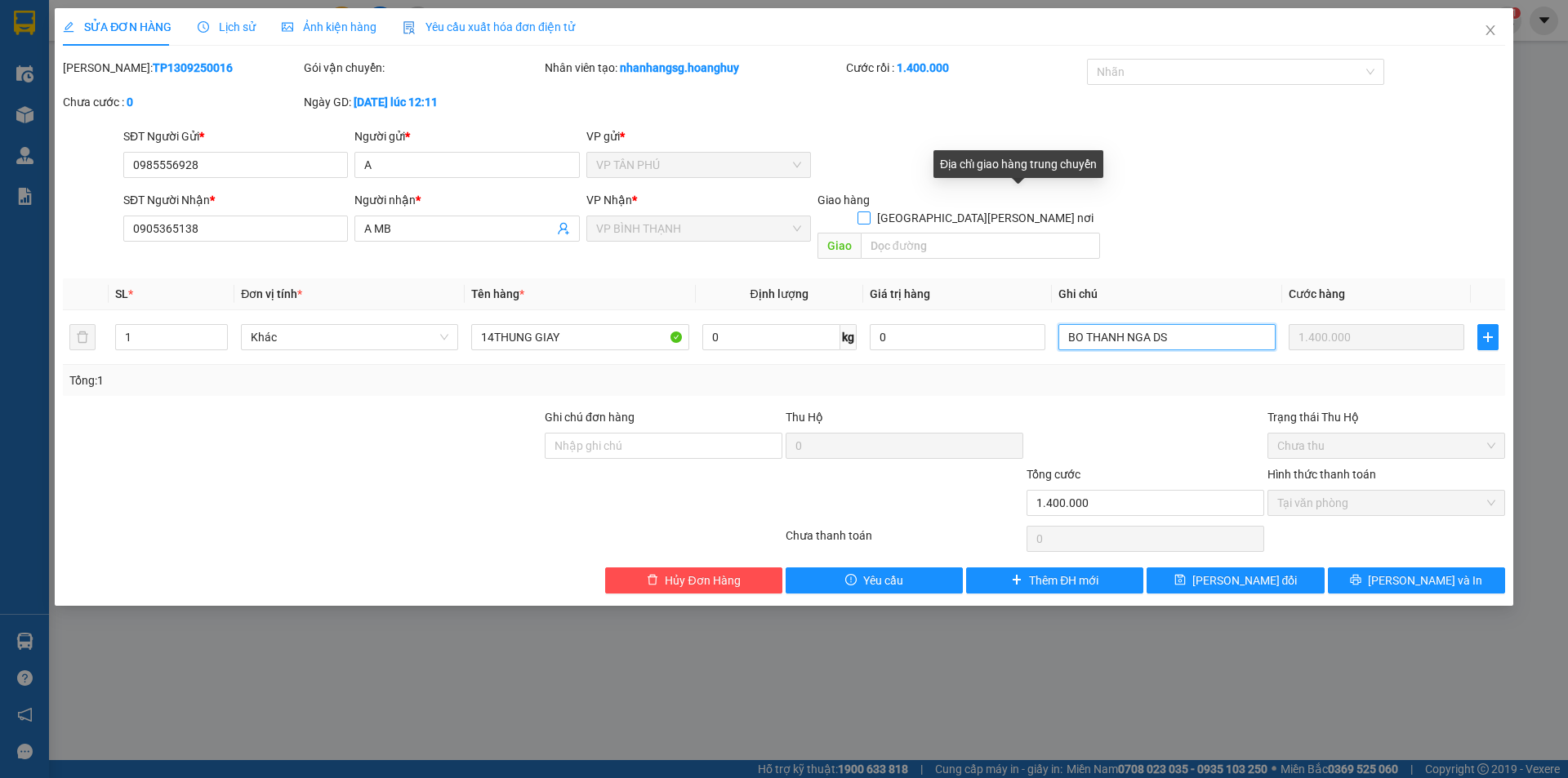
type input "BO THANH NGA DS"
click at [869, 211] on input "[GEOGRAPHIC_DATA][PERSON_NAME] nơi" at bounding box center [863, 217] width 11 height 11
checkbox input "true"
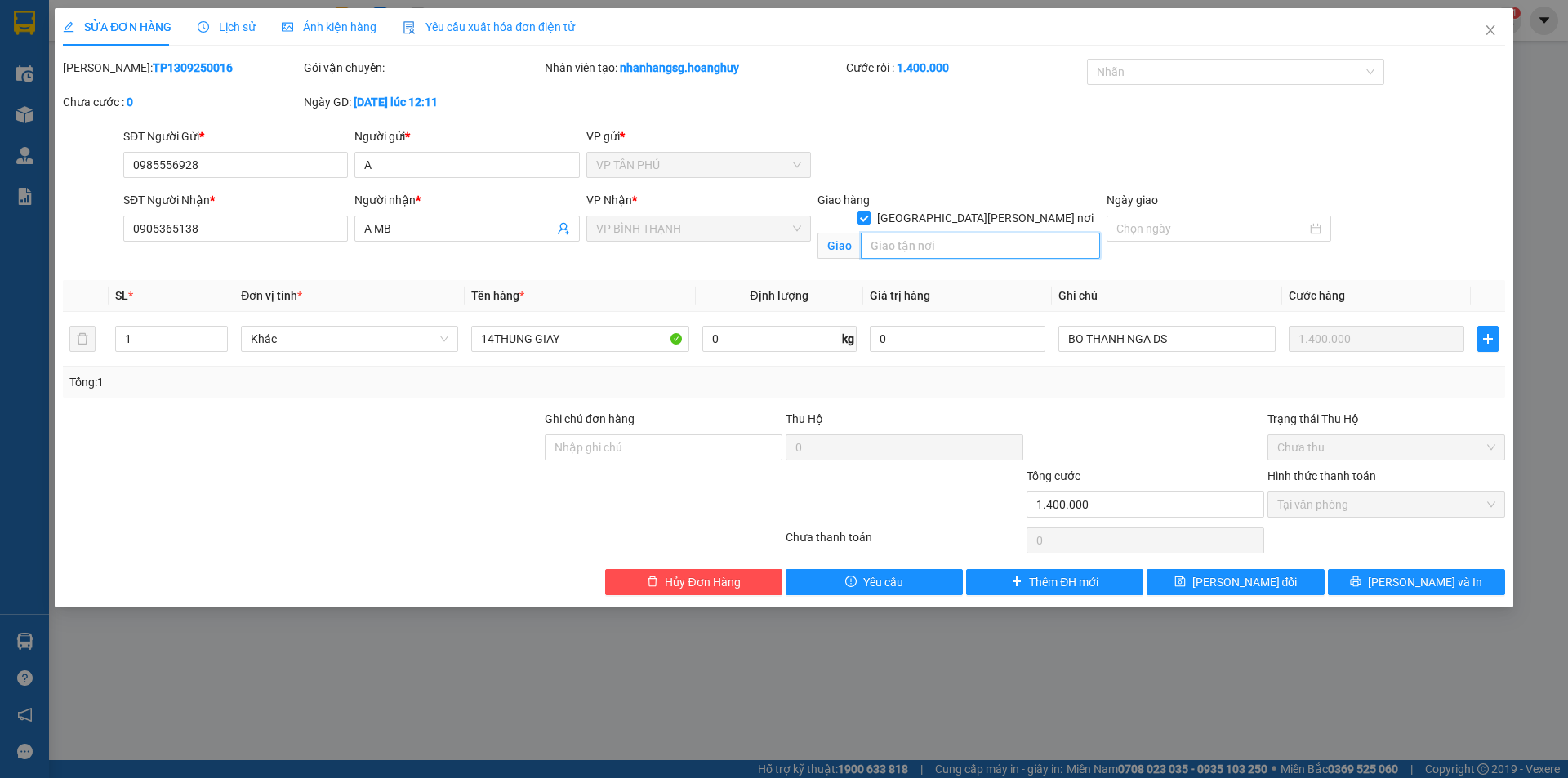
click at [964, 232] on input "text" at bounding box center [980, 246] width 239 height 26
type input "BO THANH NGA DS"
click at [1194, 575] on button "[PERSON_NAME] đổi" at bounding box center [1235, 582] width 177 height 26
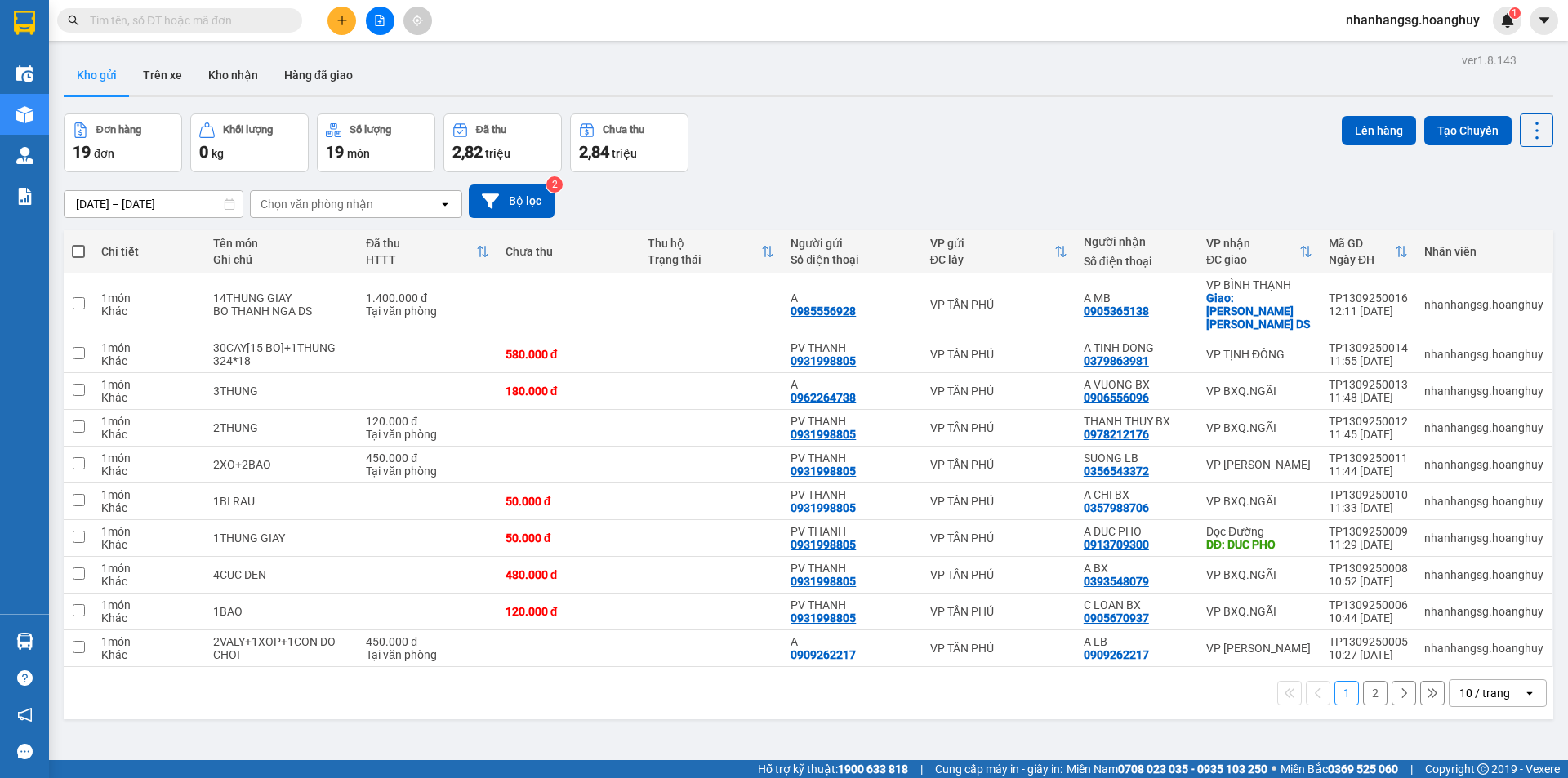
click at [342, 19] on icon "plus" at bounding box center [341, 20] width 1 height 9
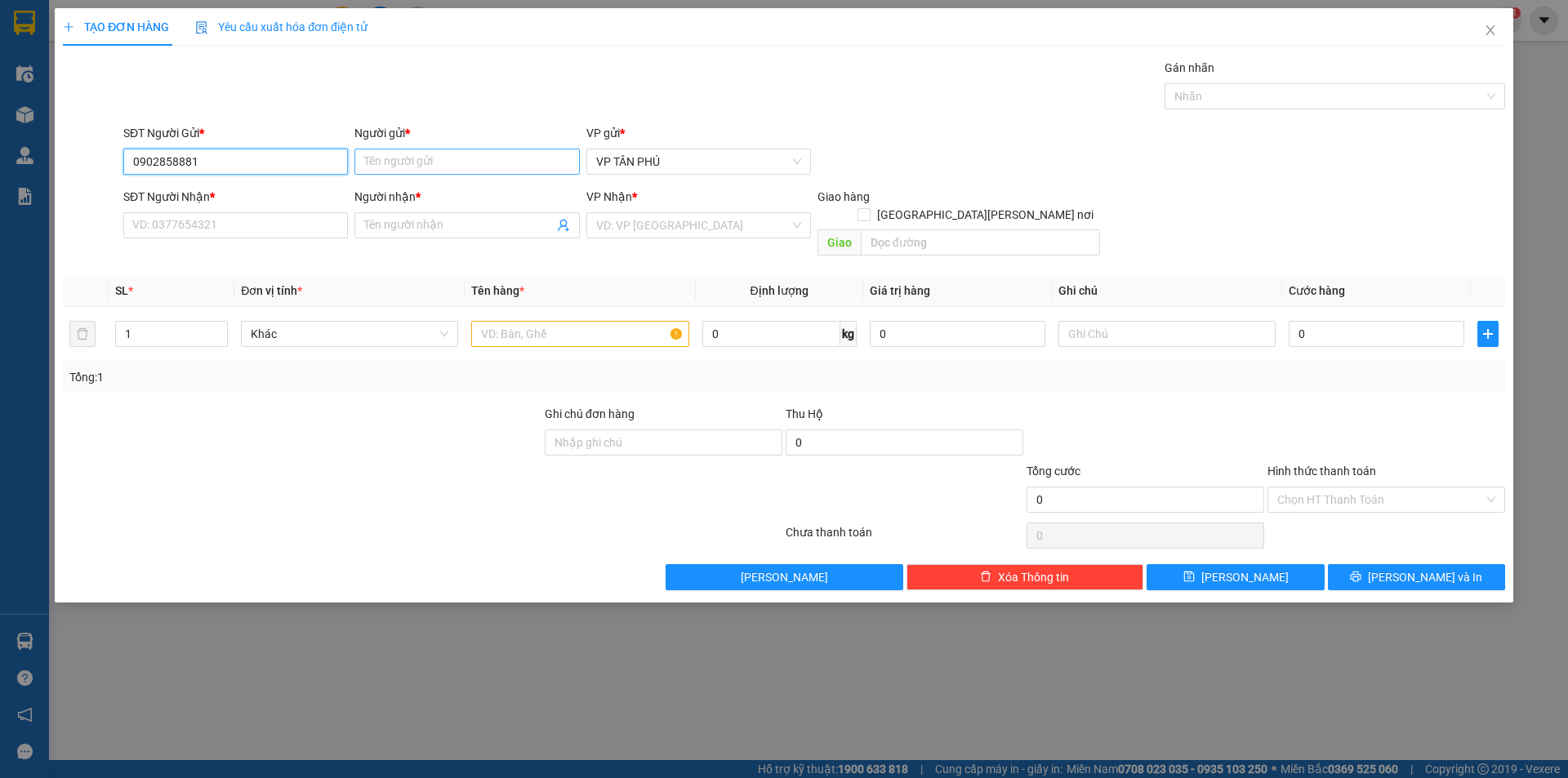
type input "0902858881"
click at [388, 156] on input "Người gửi *" at bounding box center [467, 161] width 225 height 26
type input "A"
click at [288, 227] on input "SĐT Người Nhận *" at bounding box center [236, 225] width 225 height 26
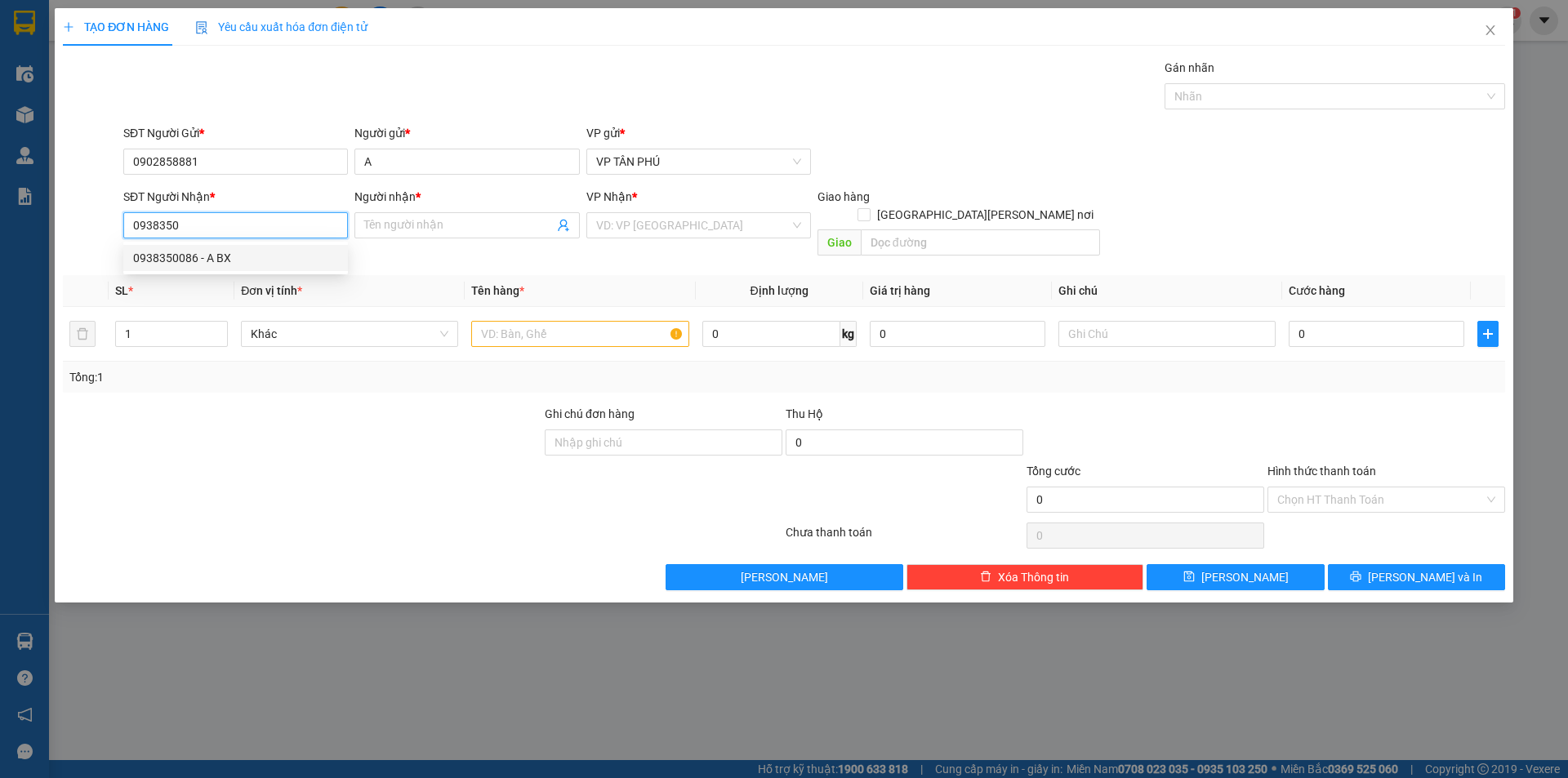
click at [248, 259] on div "0938350086 - A BX" at bounding box center [236, 258] width 205 height 18
type input "0938350086"
type input "A BX"
type input "0938350086"
click at [591, 321] on input "text" at bounding box center [580, 334] width 217 height 26
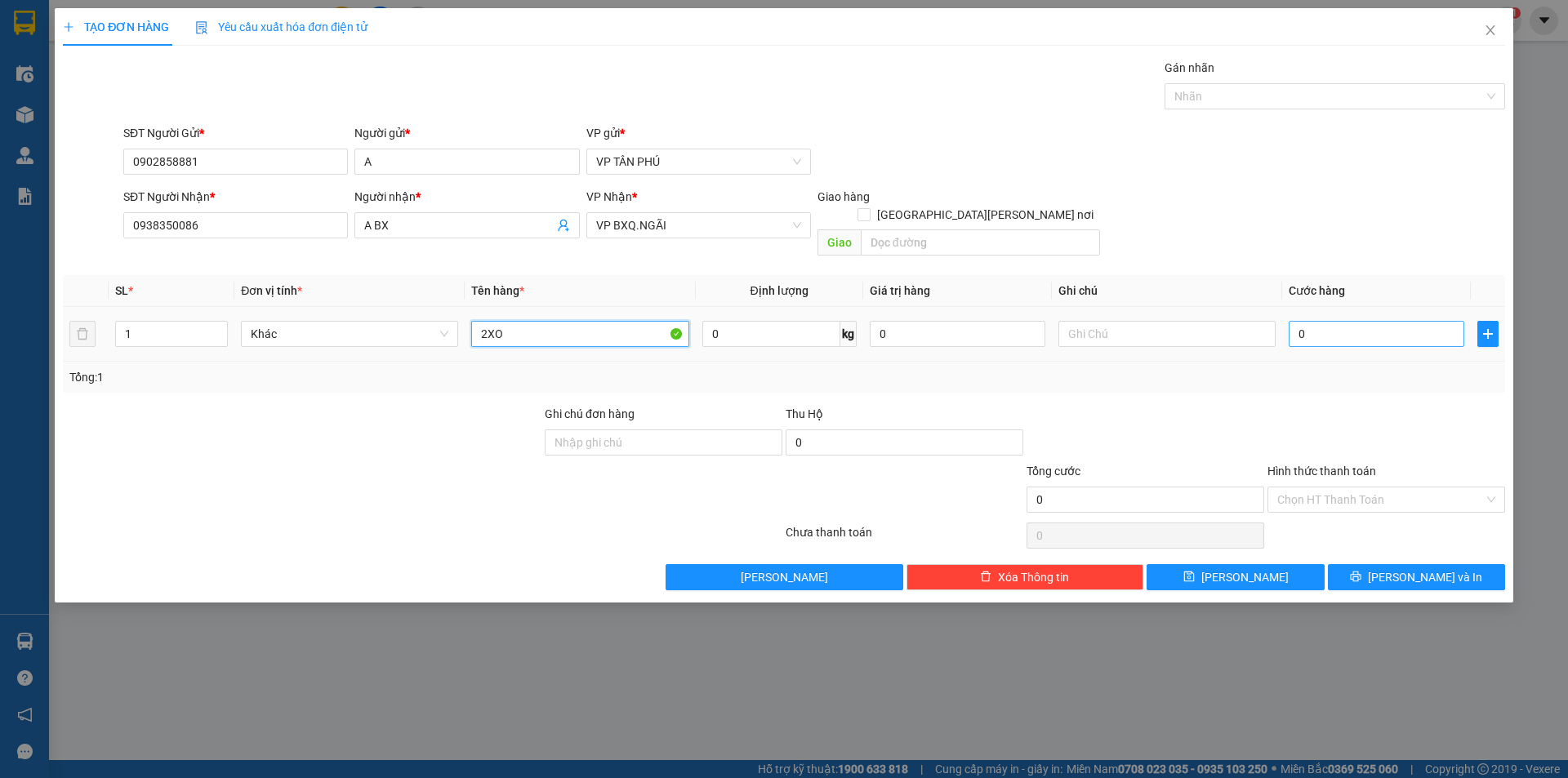
type input "2XO"
click at [1327, 325] on input "0" at bounding box center [1376, 334] width 175 height 26
type input "1"
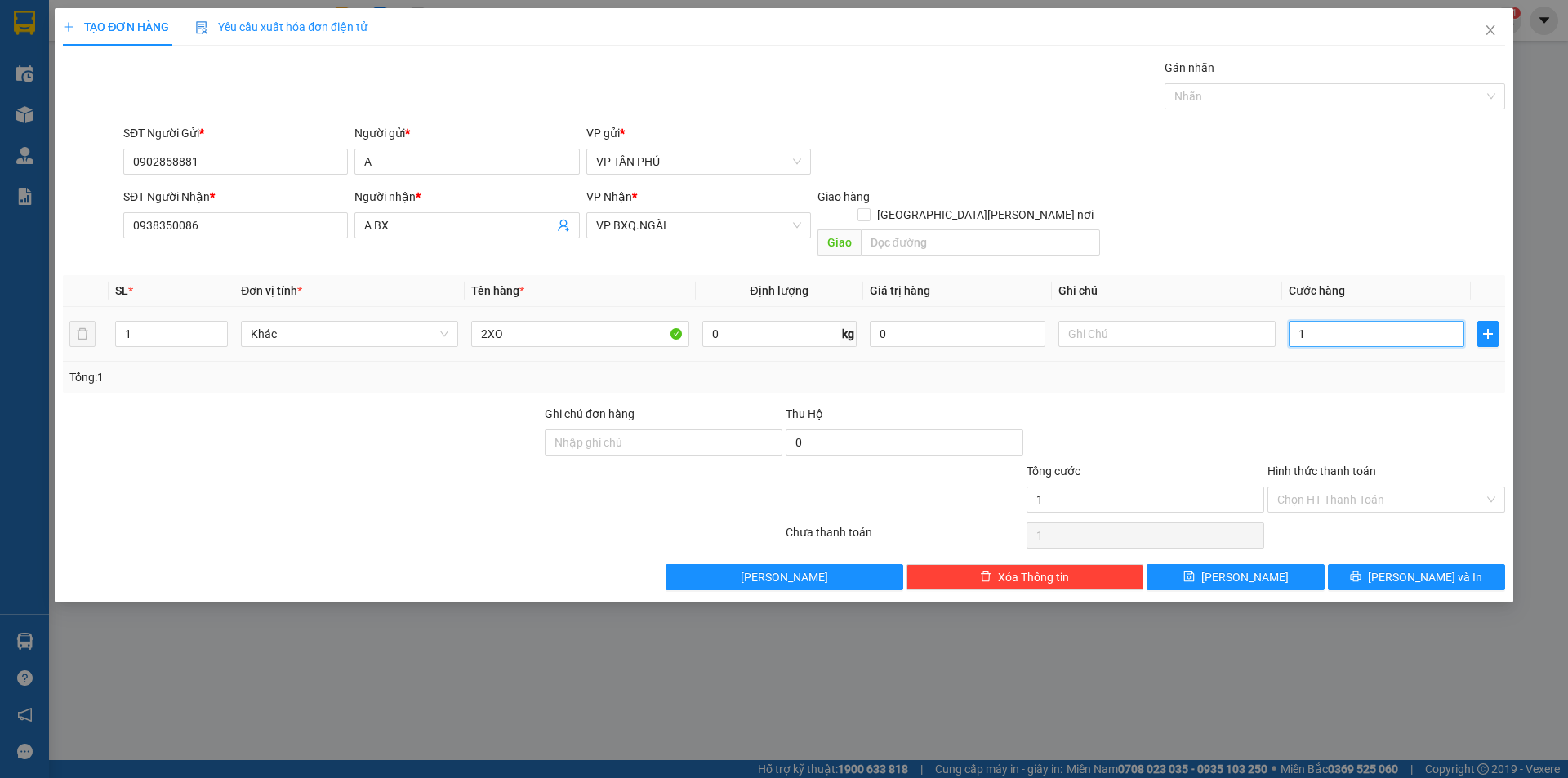
type input "10"
type input "100"
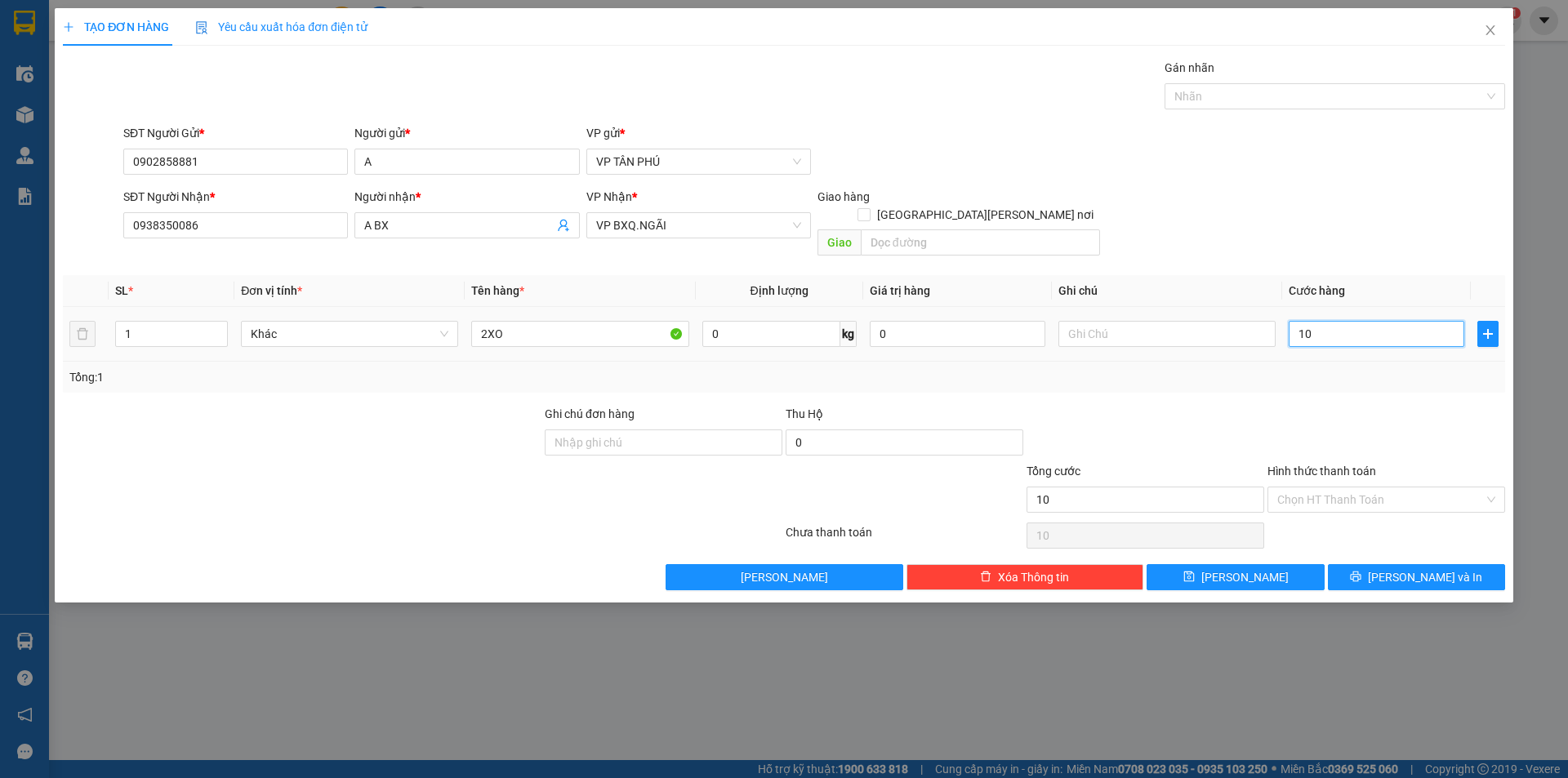
type input "100"
click at [1389, 564] on button "[PERSON_NAME] và In" at bounding box center [1416, 577] width 177 height 26
click at [1388, 564] on button "[PERSON_NAME] và In" at bounding box center [1416, 577] width 177 height 26
type input "100.000"
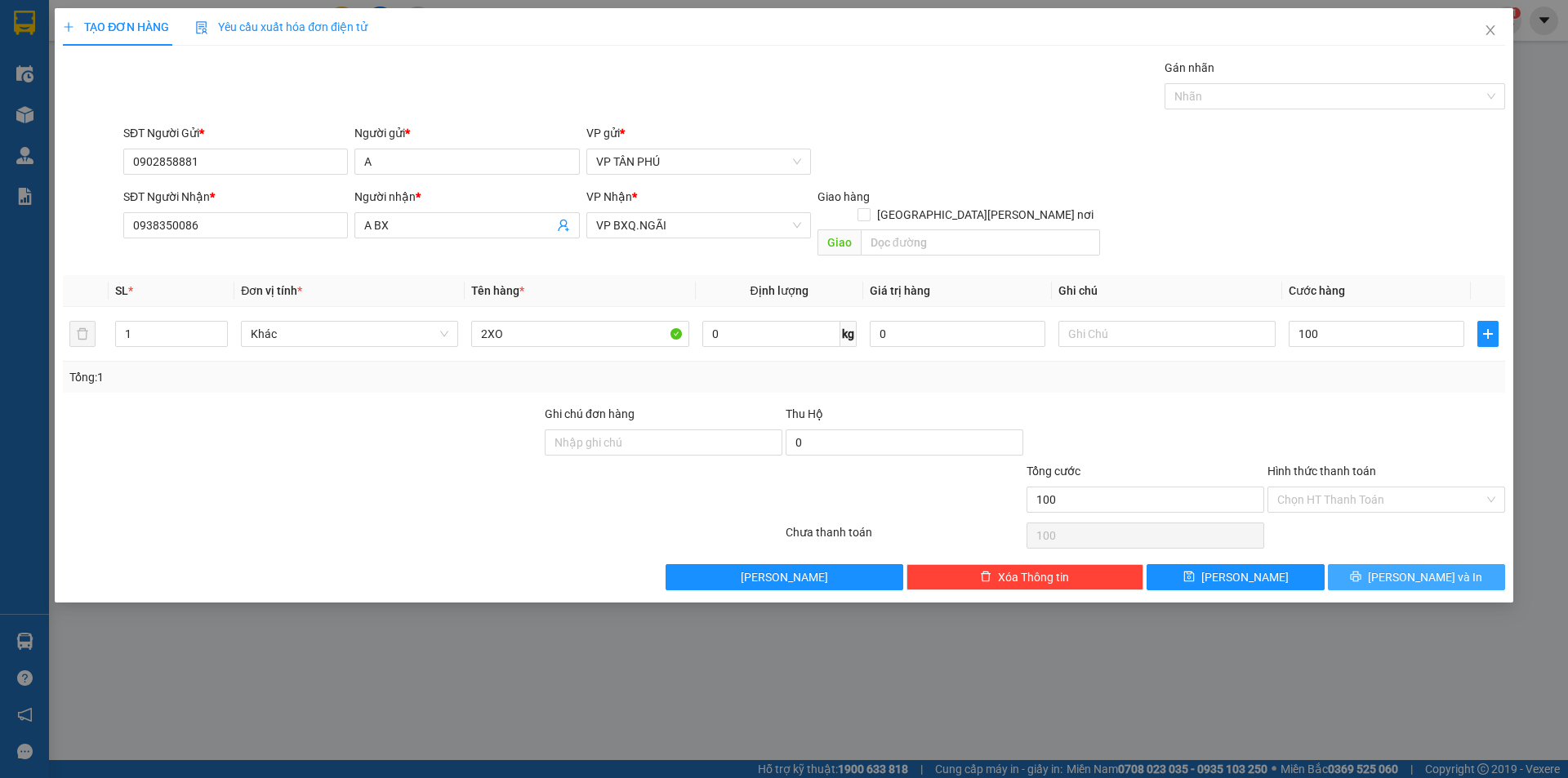
type input "100.000"
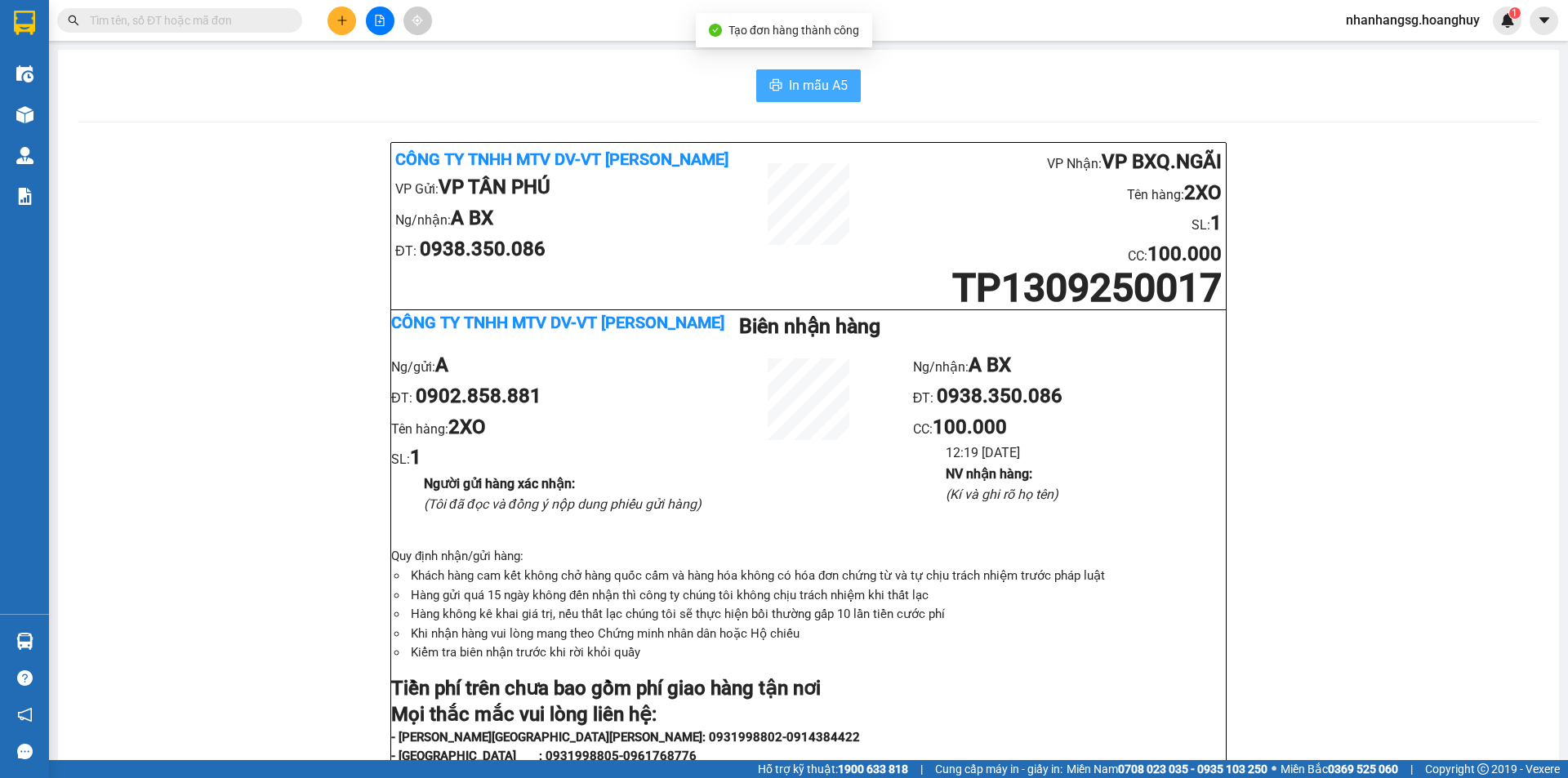
click at [823, 81] on span "In mẫu A5" at bounding box center [817, 85] width 59 height 20
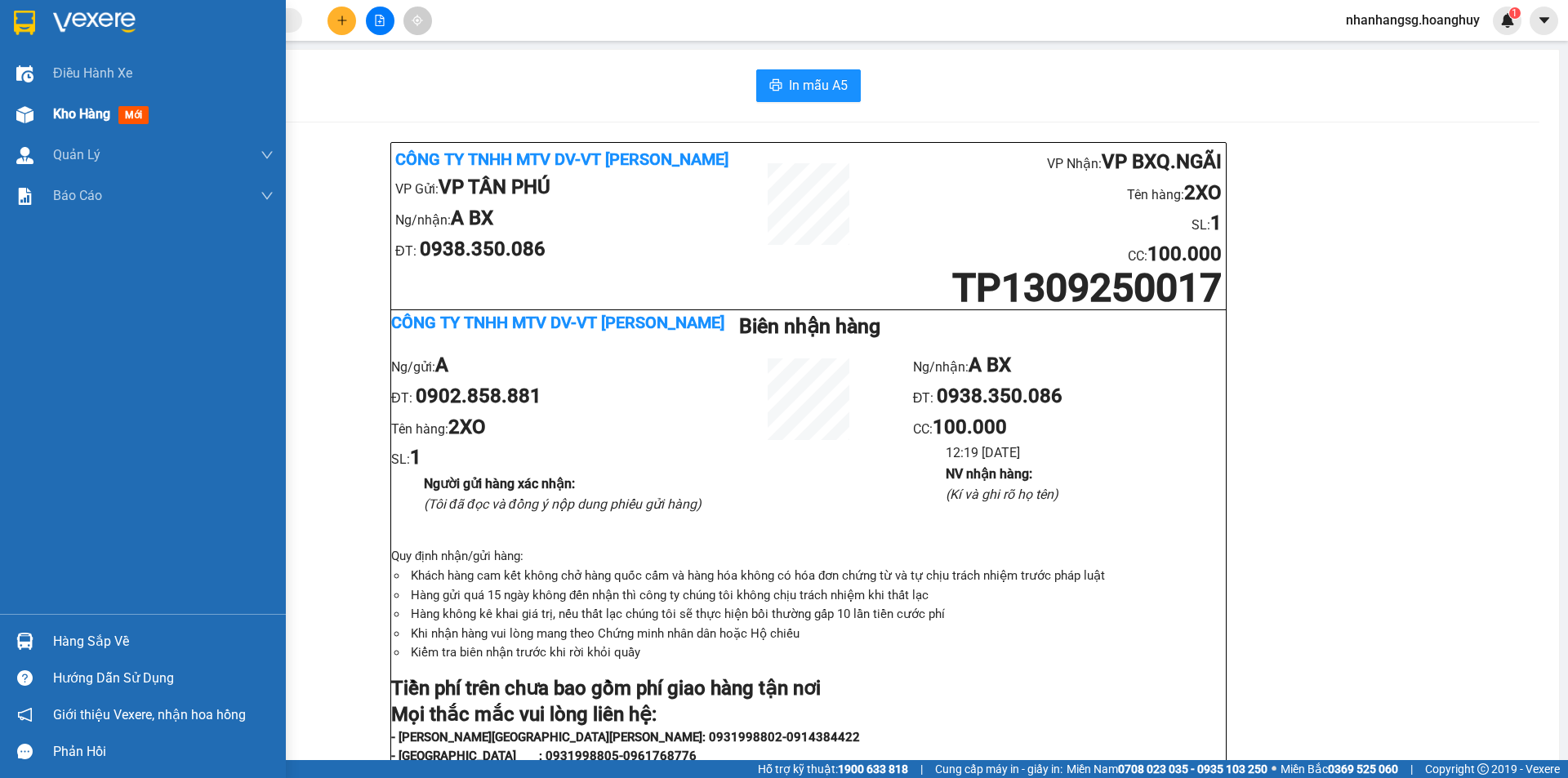
click at [79, 111] on span "Kho hàng" at bounding box center [82, 114] width 57 height 16
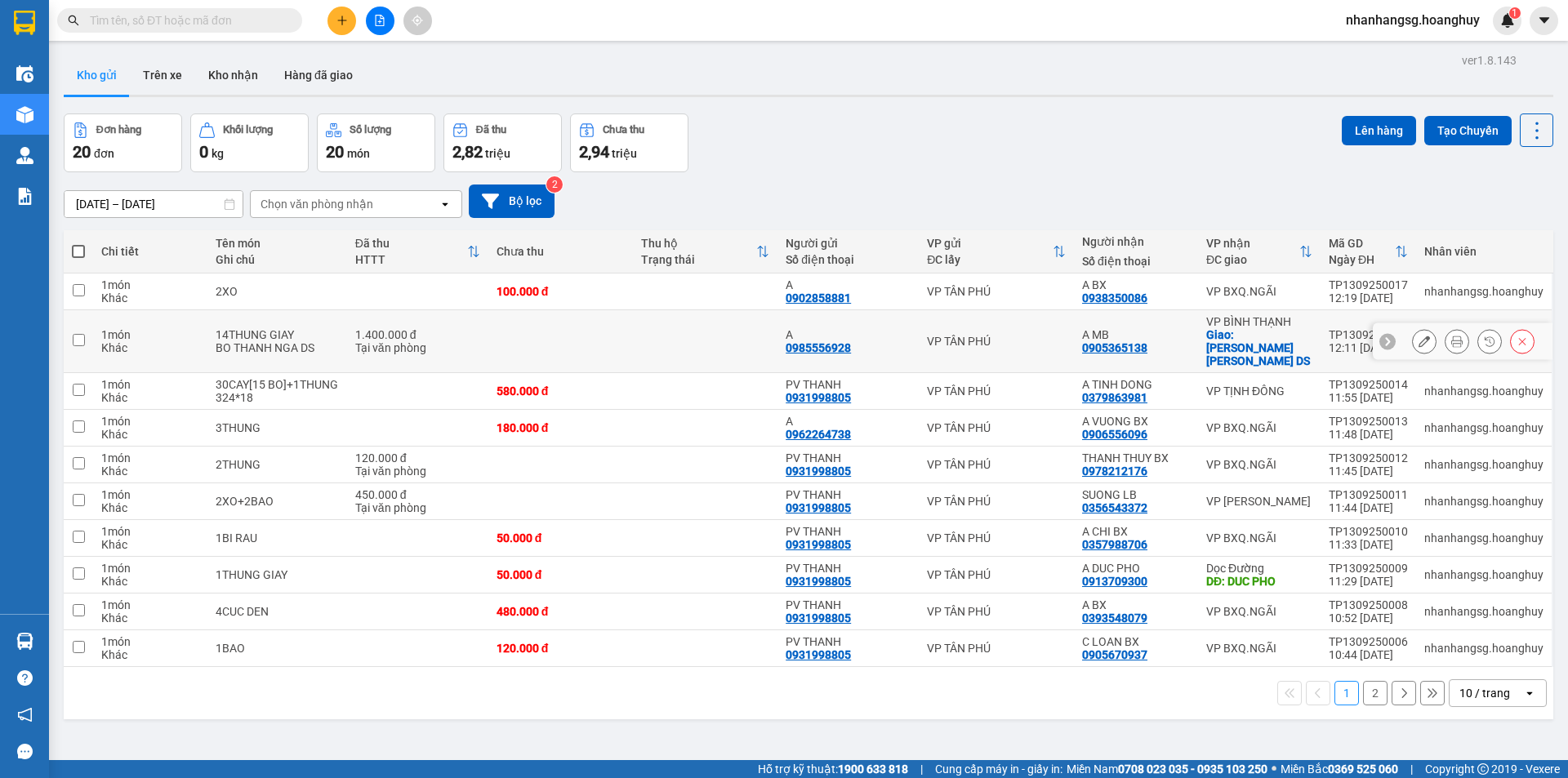
click at [476, 332] on div "1.400.000 đ" at bounding box center [417, 334] width 125 height 13
checkbox input "true"
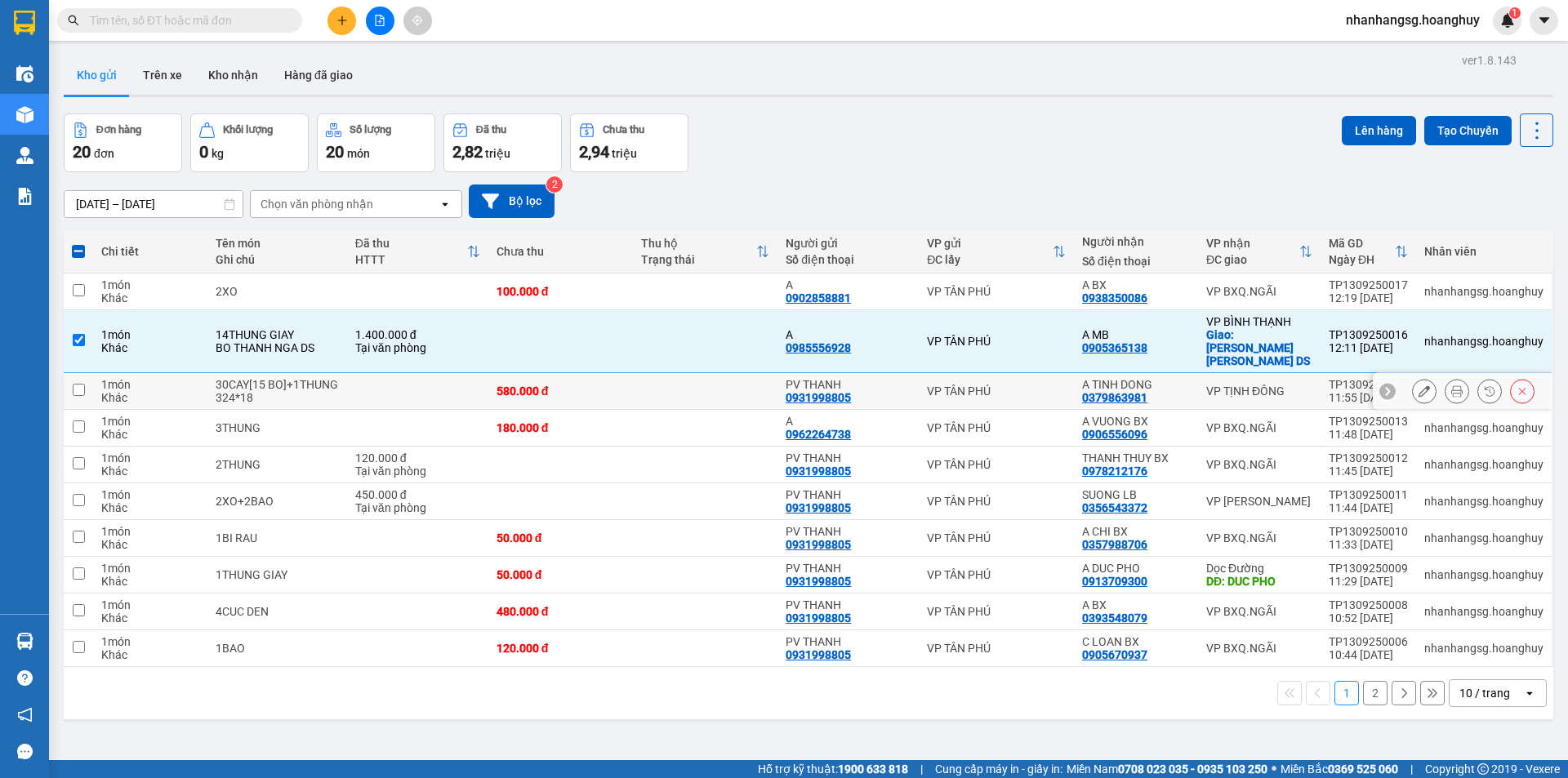
click at [426, 377] on td at bounding box center [417, 392] width 141 height 37
checkbox input "true"
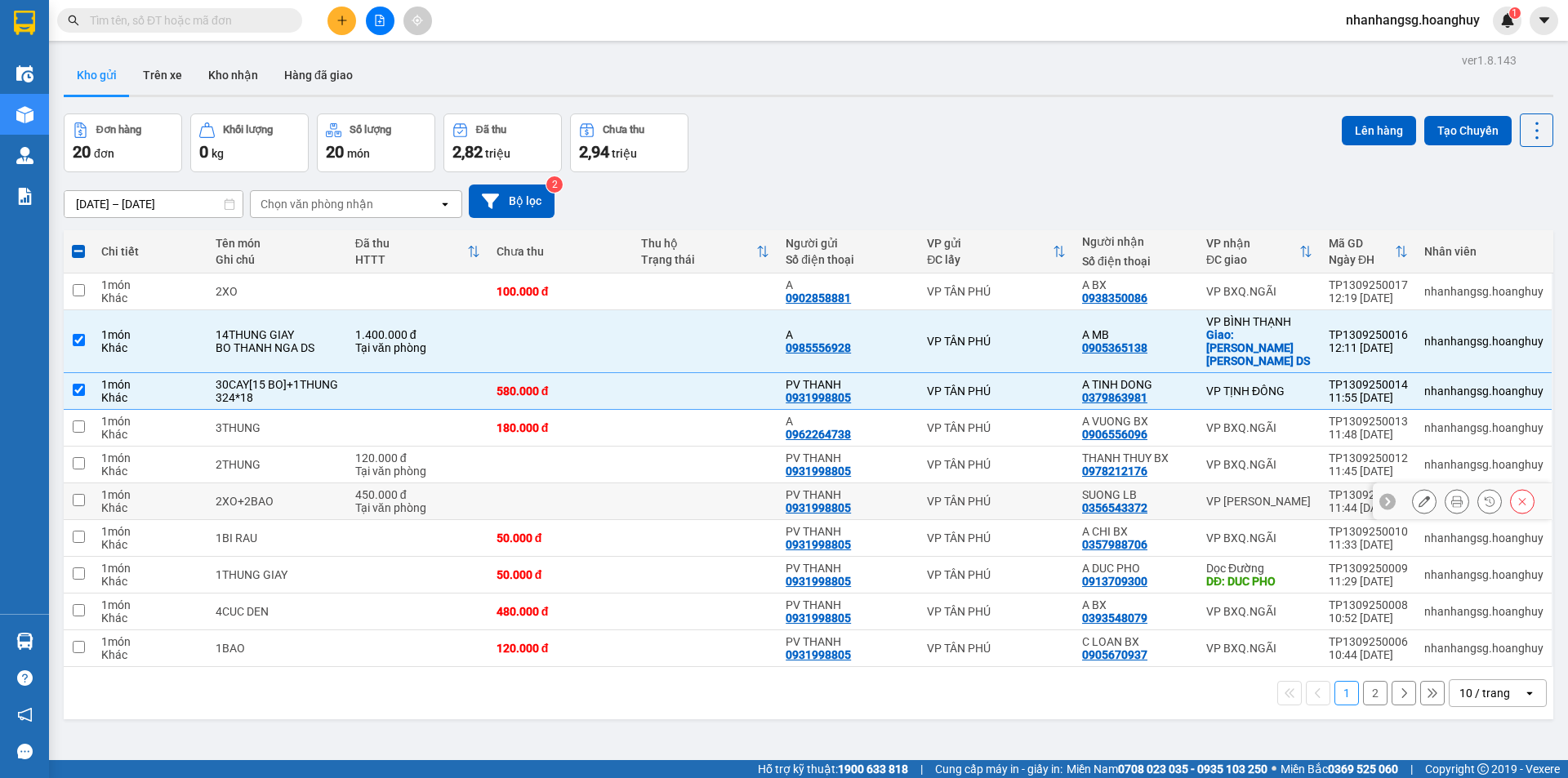
click at [445, 489] on div "450.000 đ" at bounding box center [417, 495] width 125 height 13
checkbox input "true"
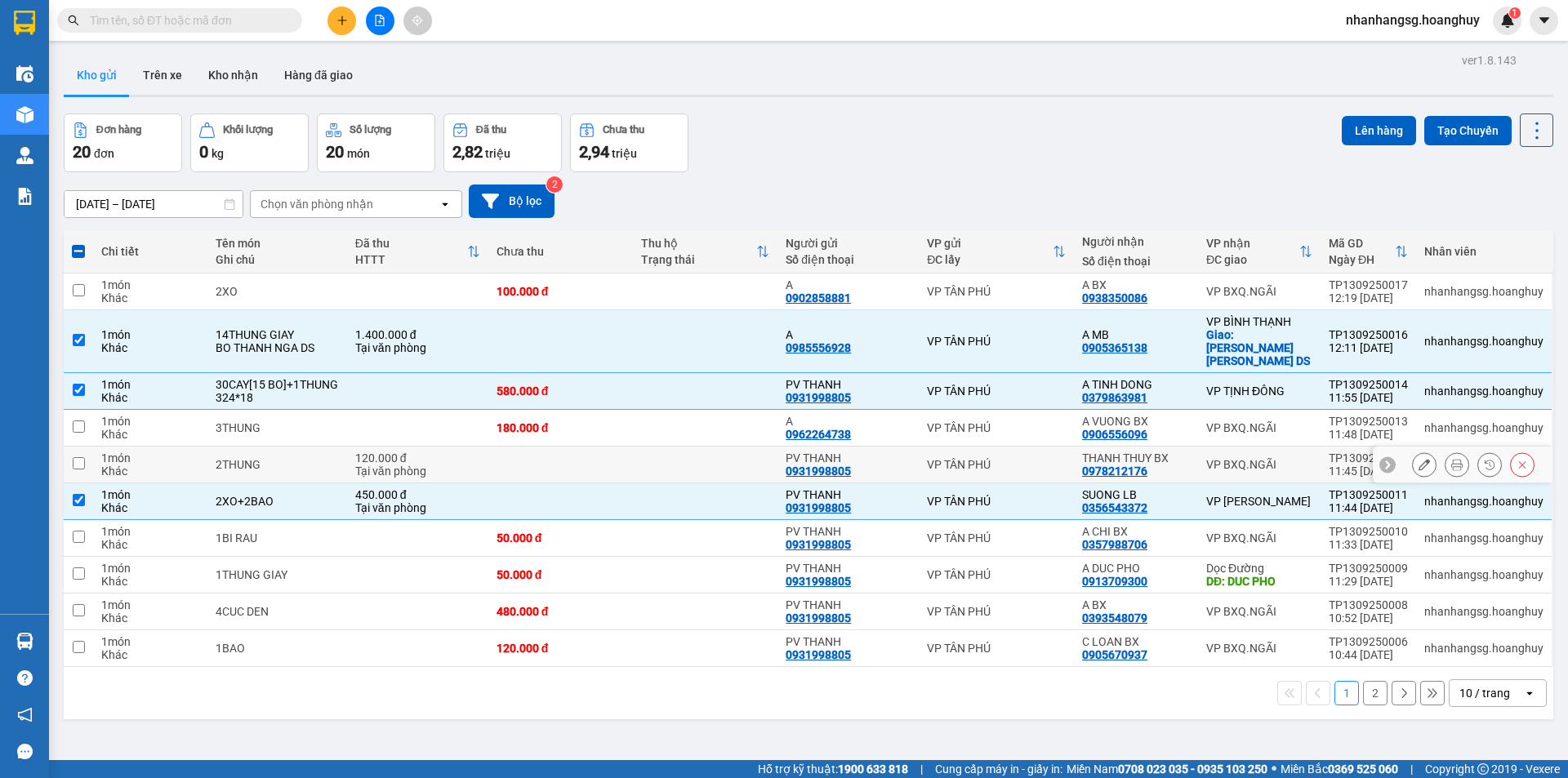
click at [462, 465] on div "Tại văn phòng" at bounding box center [417, 471] width 125 height 13
checkbox input "true"
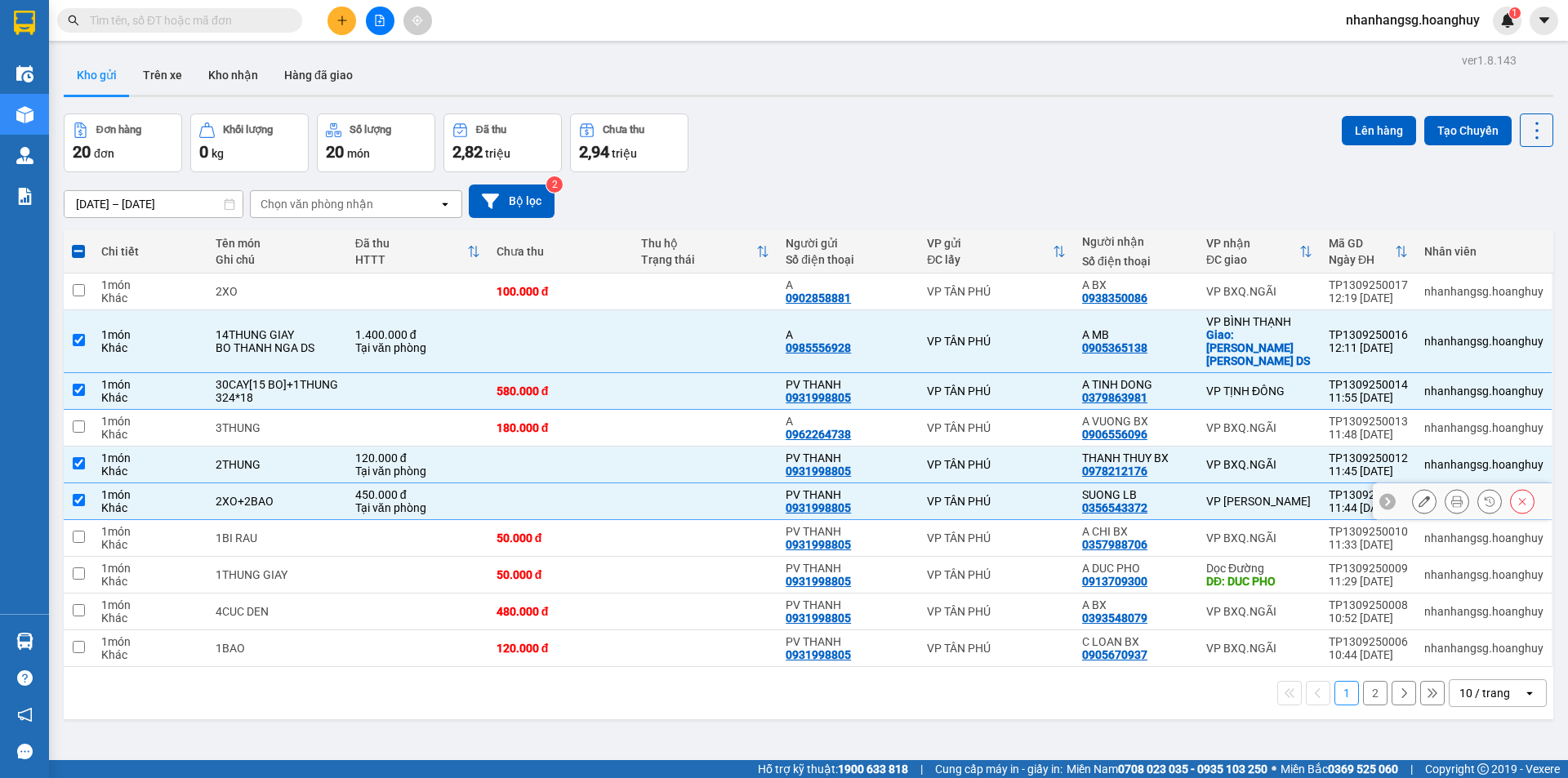
click at [492, 483] on td at bounding box center [560, 502] width 145 height 37
checkbox input "true"
click at [1418, 496] on icon at bounding box center [1423, 501] width 11 height 11
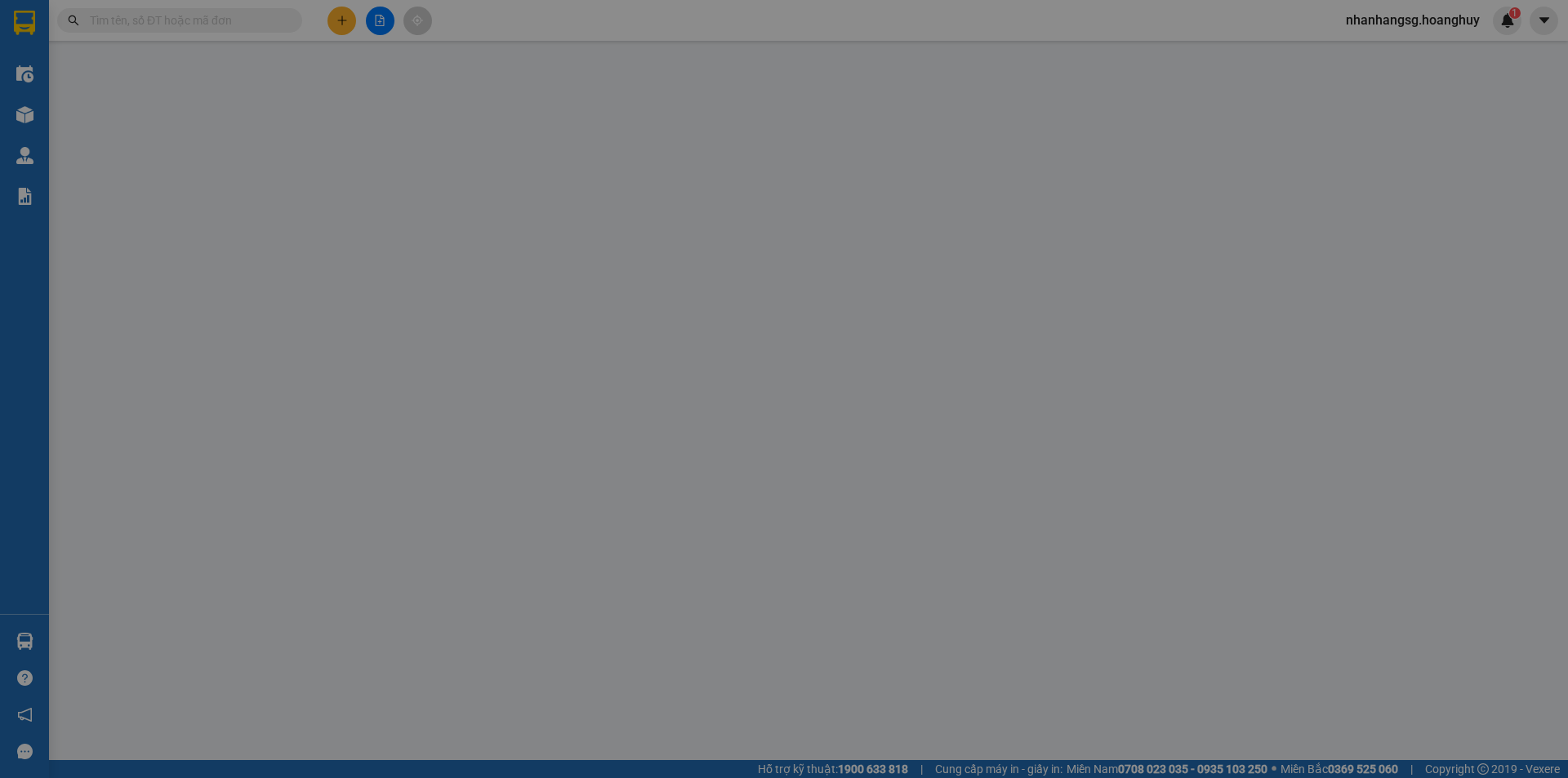
type input "0931998805"
type input "PV THANH"
type input "0356543372"
type input "SUONG LB"
type input "450.000"
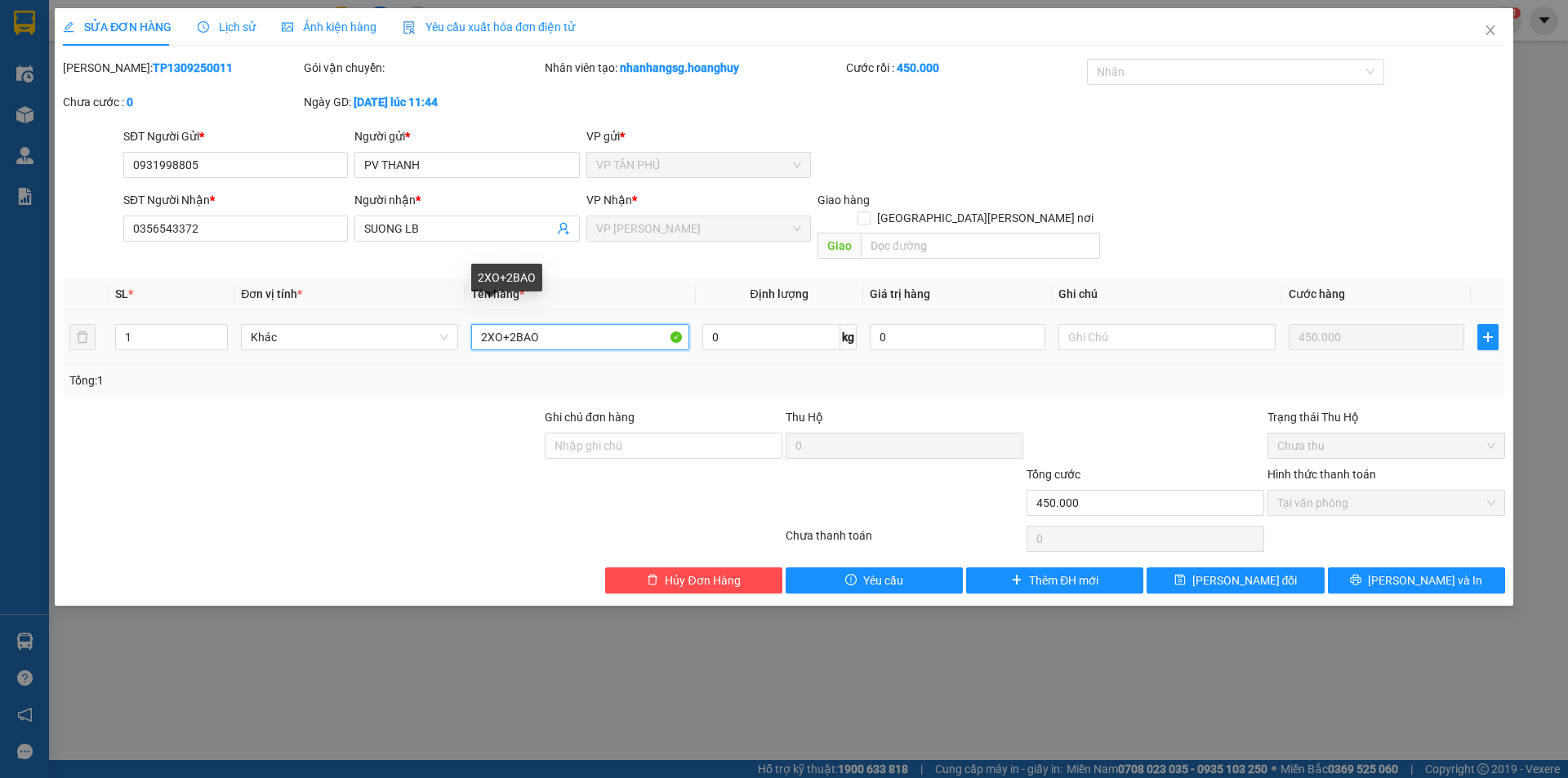
click at [503, 325] on input "2XO+2BAO" at bounding box center [580, 338] width 217 height 26
type input "2XOP+2BAO"
click at [1276, 567] on button "[PERSON_NAME] đổi" at bounding box center [1235, 581] width 177 height 26
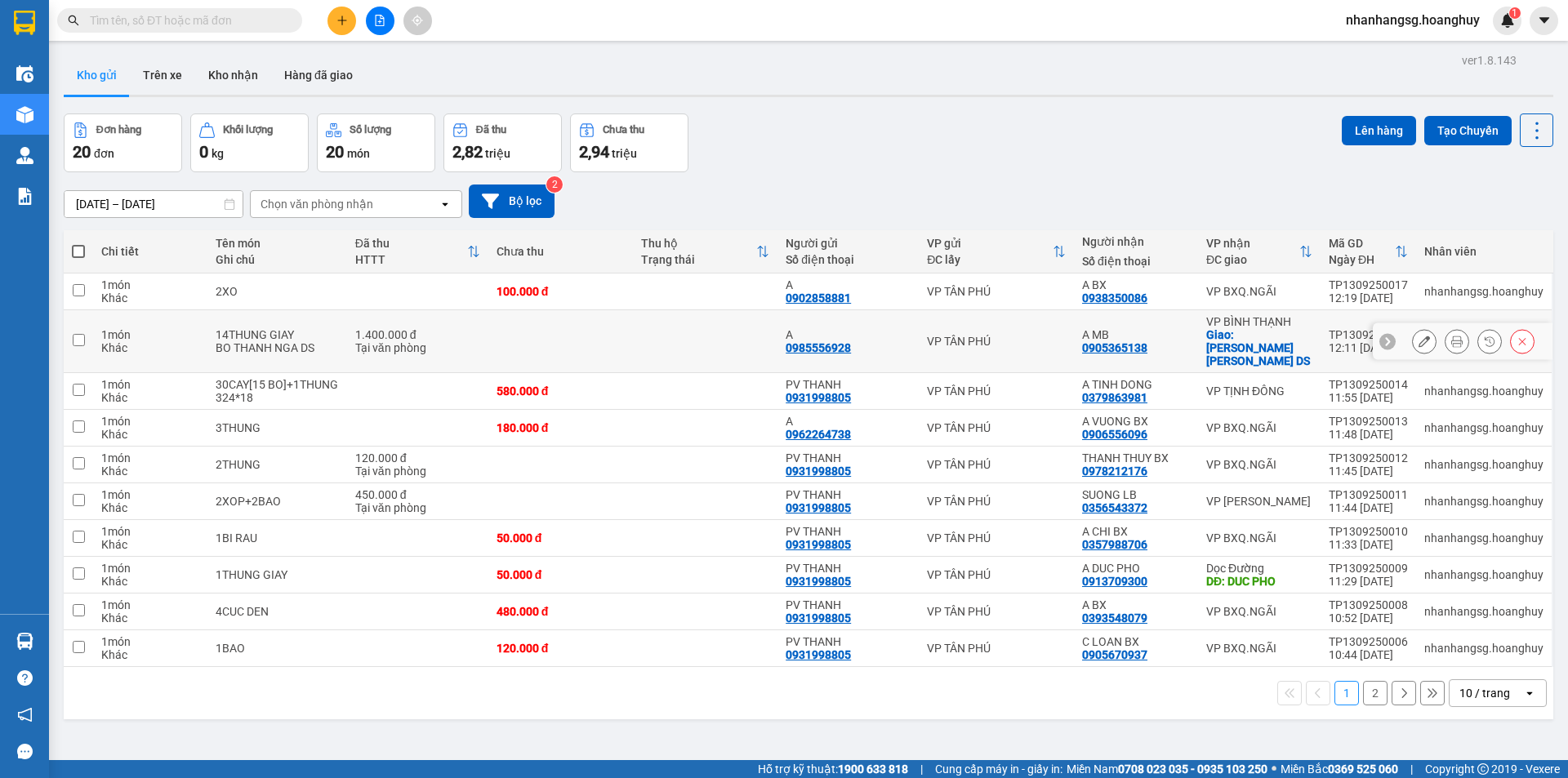
click at [324, 341] on div "BO THANH NGA DS" at bounding box center [277, 347] width 124 height 13
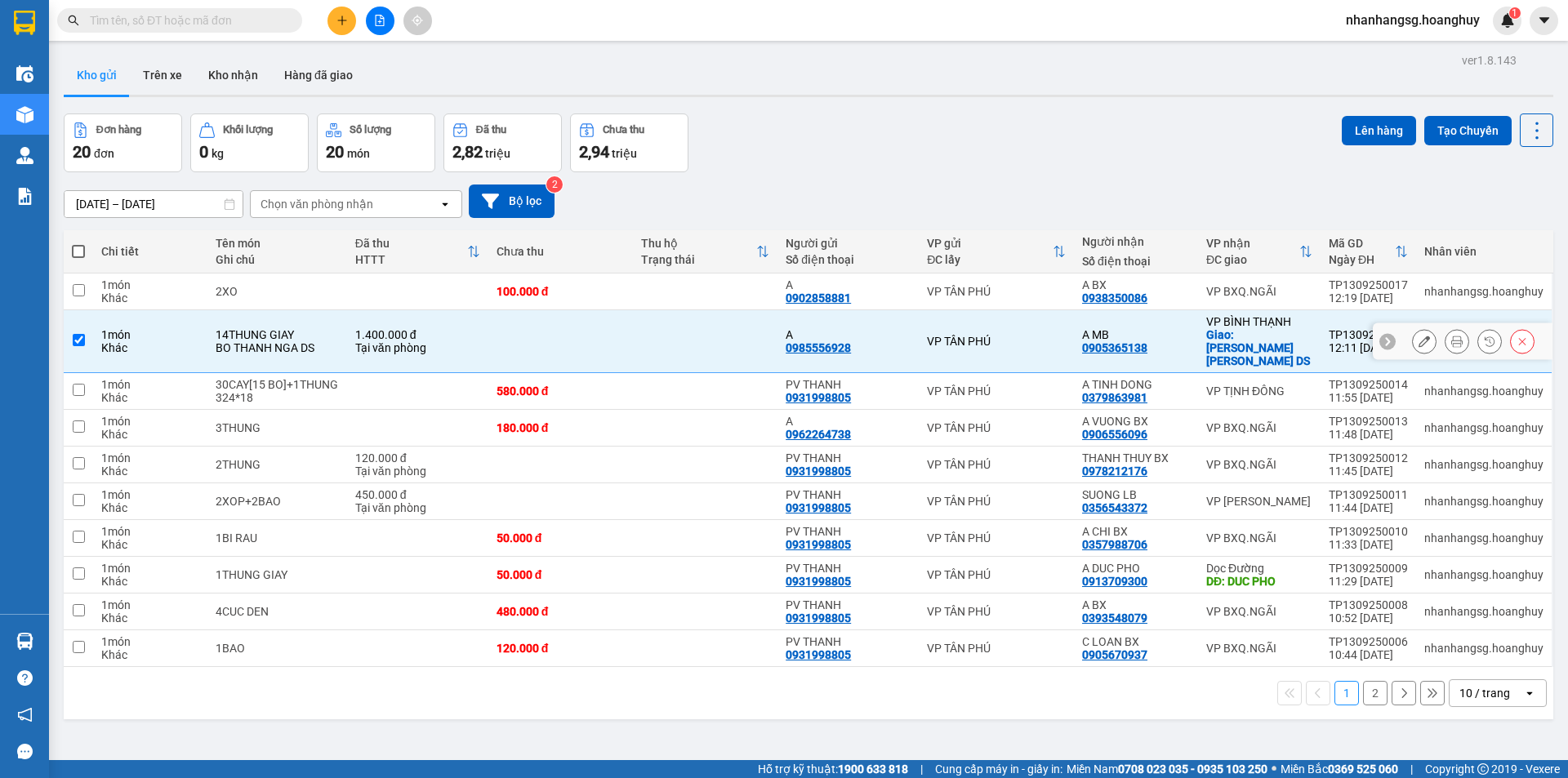
click at [324, 341] on div "BO THANH NGA DS" at bounding box center [277, 347] width 124 height 13
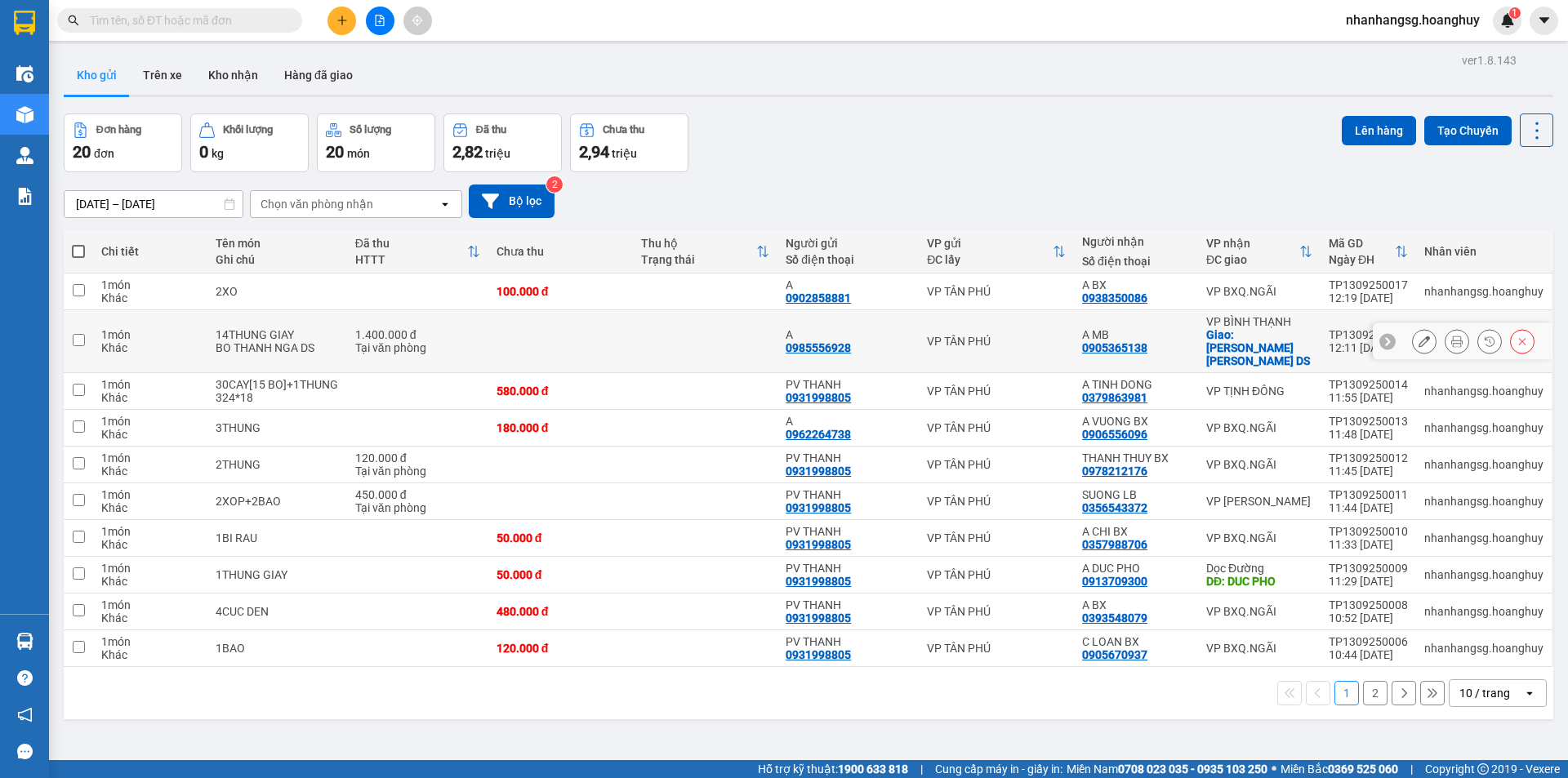
click at [330, 341] on div "BO THANH NGA DS" at bounding box center [277, 347] width 124 height 13
checkbox input "true"
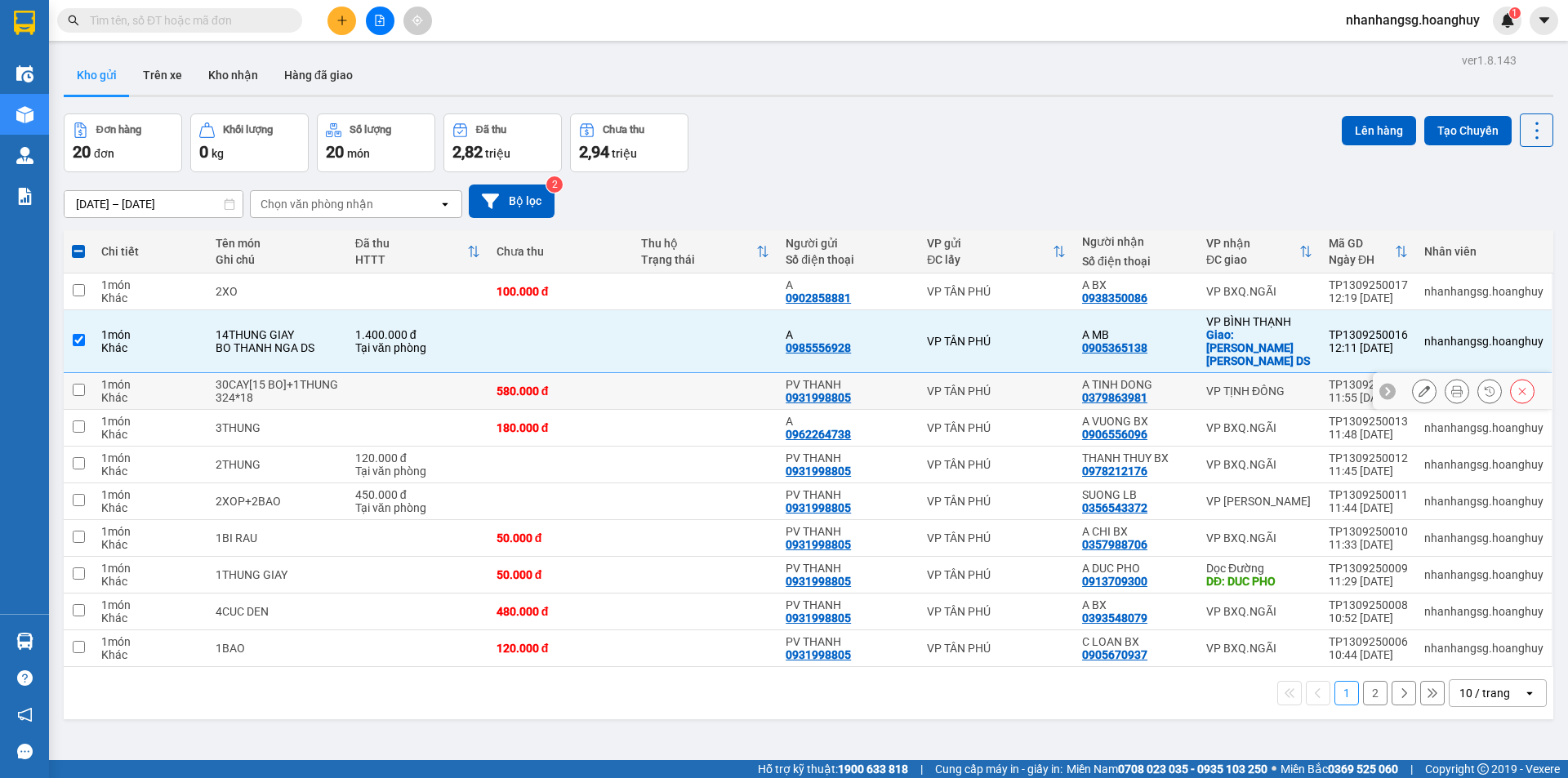
click at [339, 374] on td "30CAY[15 BO]+1THUNG 324*18" at bounding box center [276, 392] width 139 height 37
checkbox input "true"
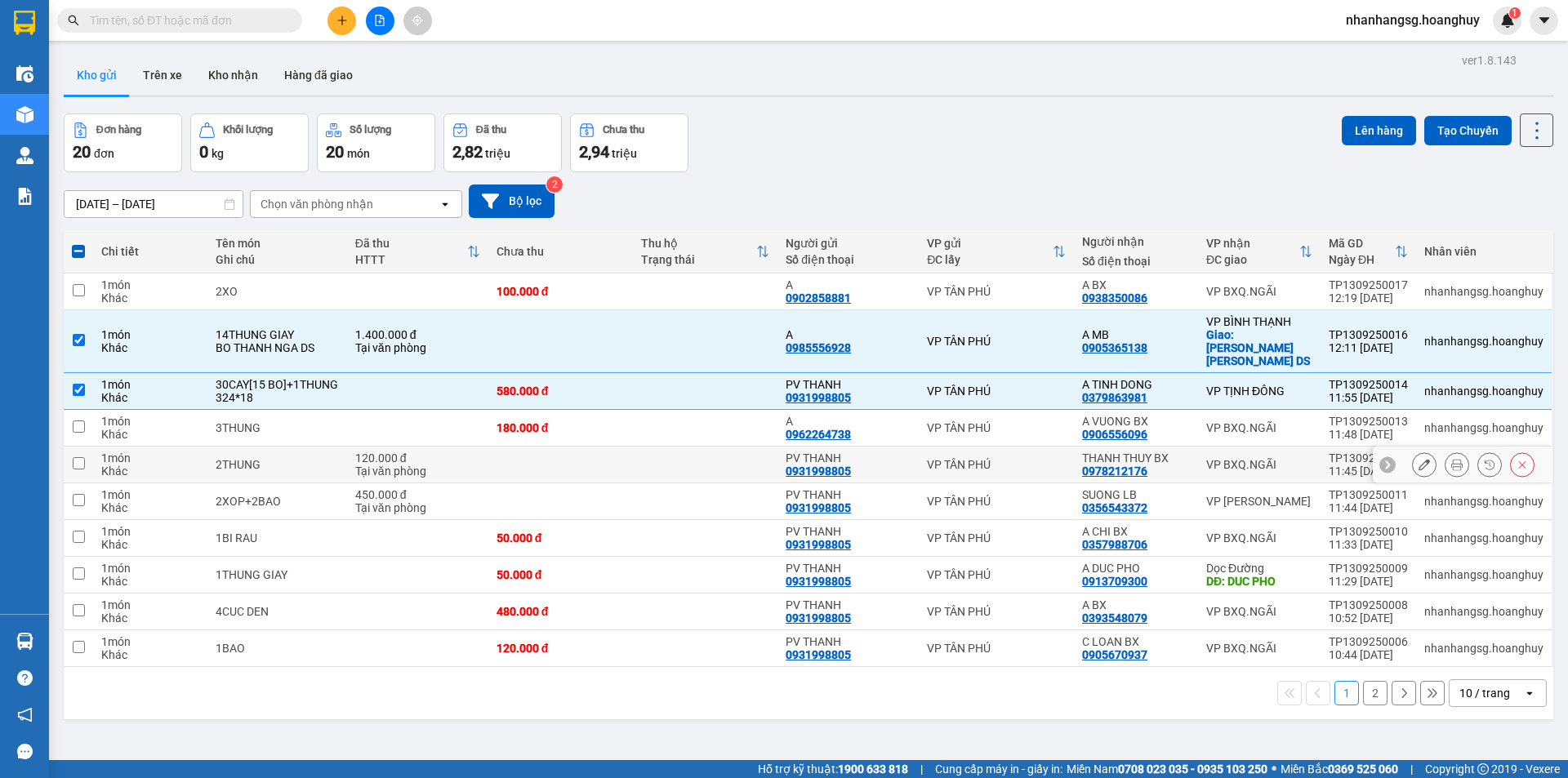
click at [331, 458] on div "2THUNG" at bounding box center [277, 464] width 124 height 13
checkbox input "true"
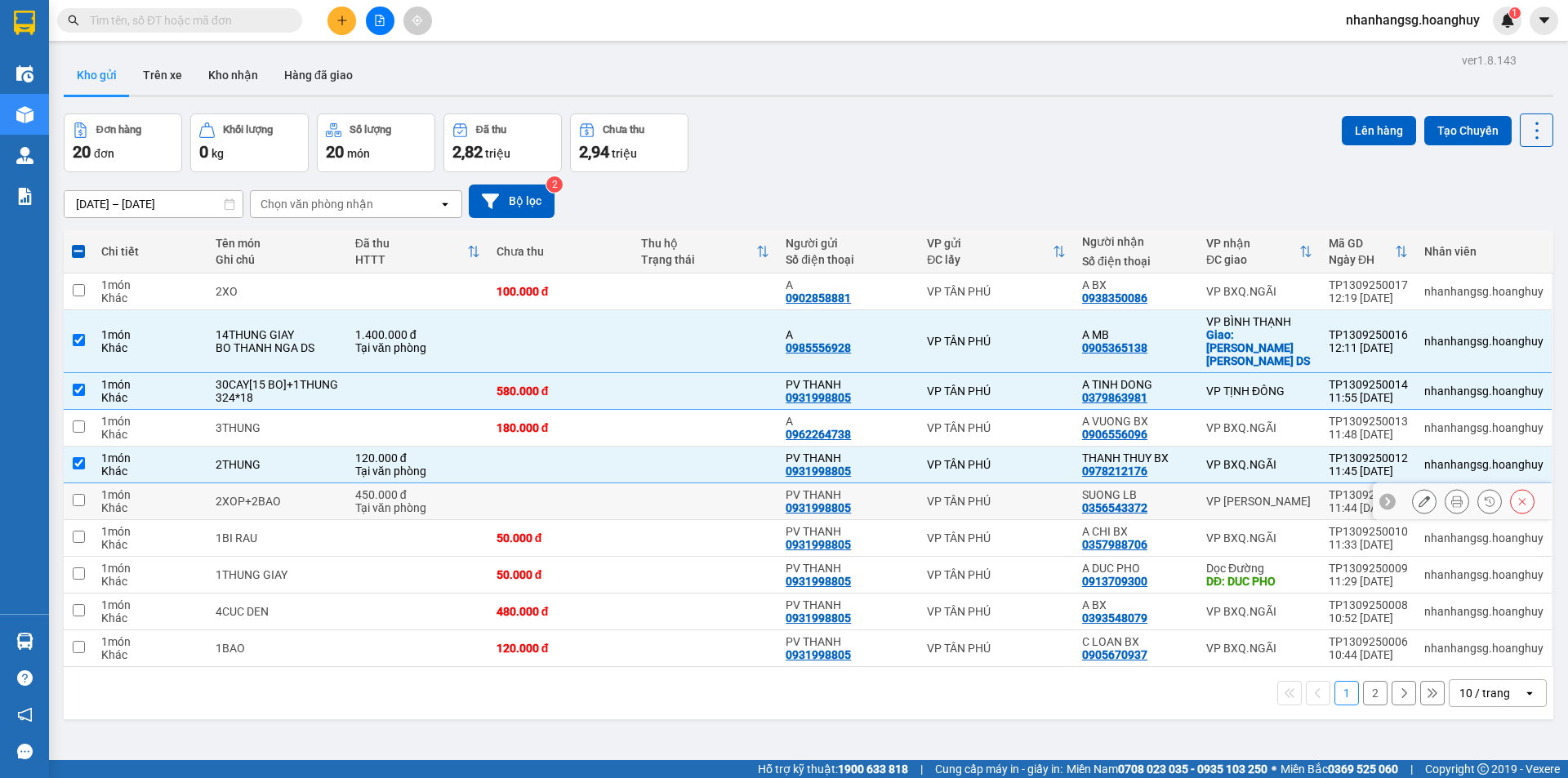
click at [313, 495] on div "2XOP+2BAO" at bounding box center [277, 501] width 124 height 13
checkbox input "true"
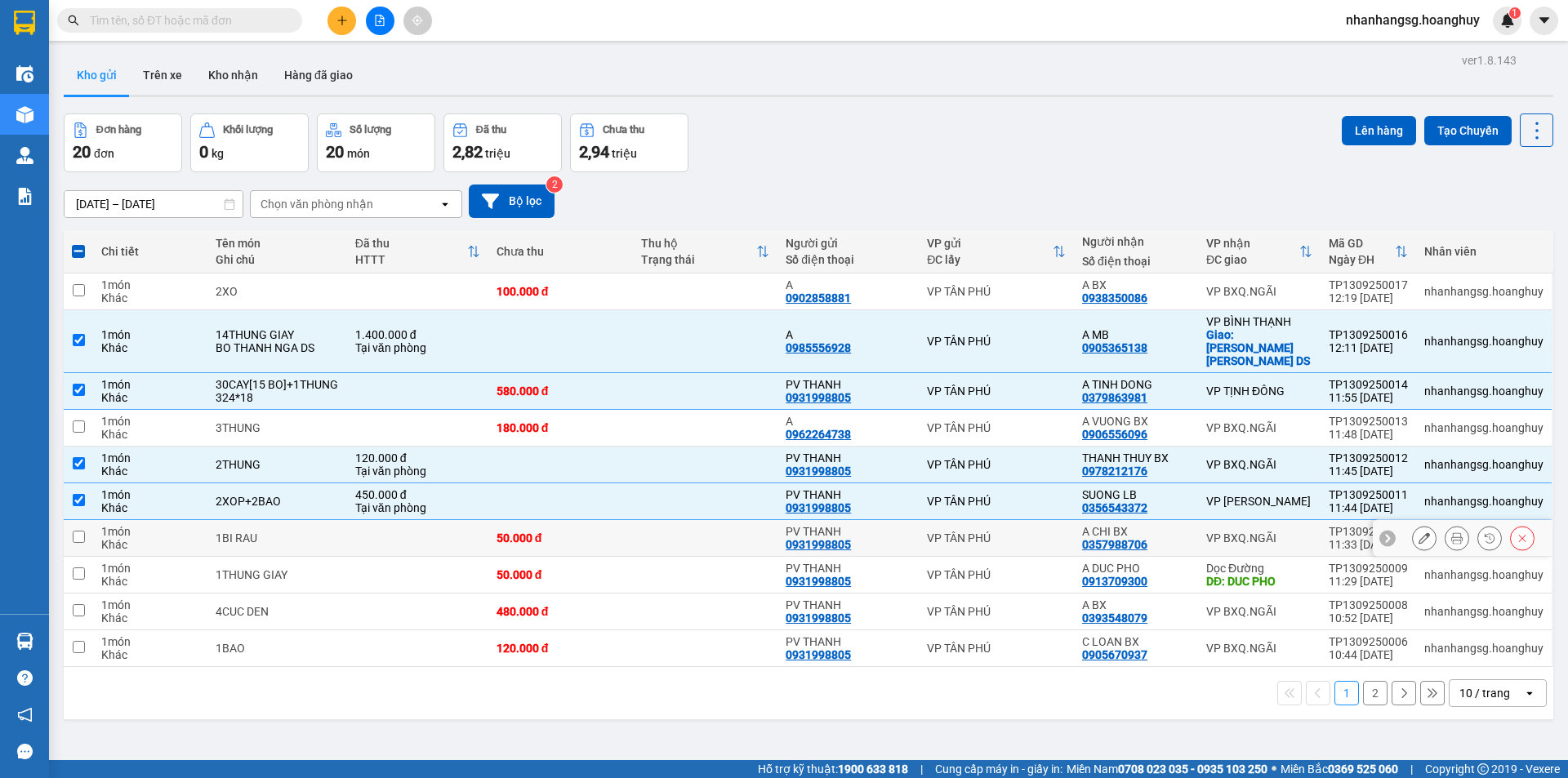
click at [310, 520] on td "1BI RAU" at bounding box center [276, 539] width 139 height 37
checkbox input "true"
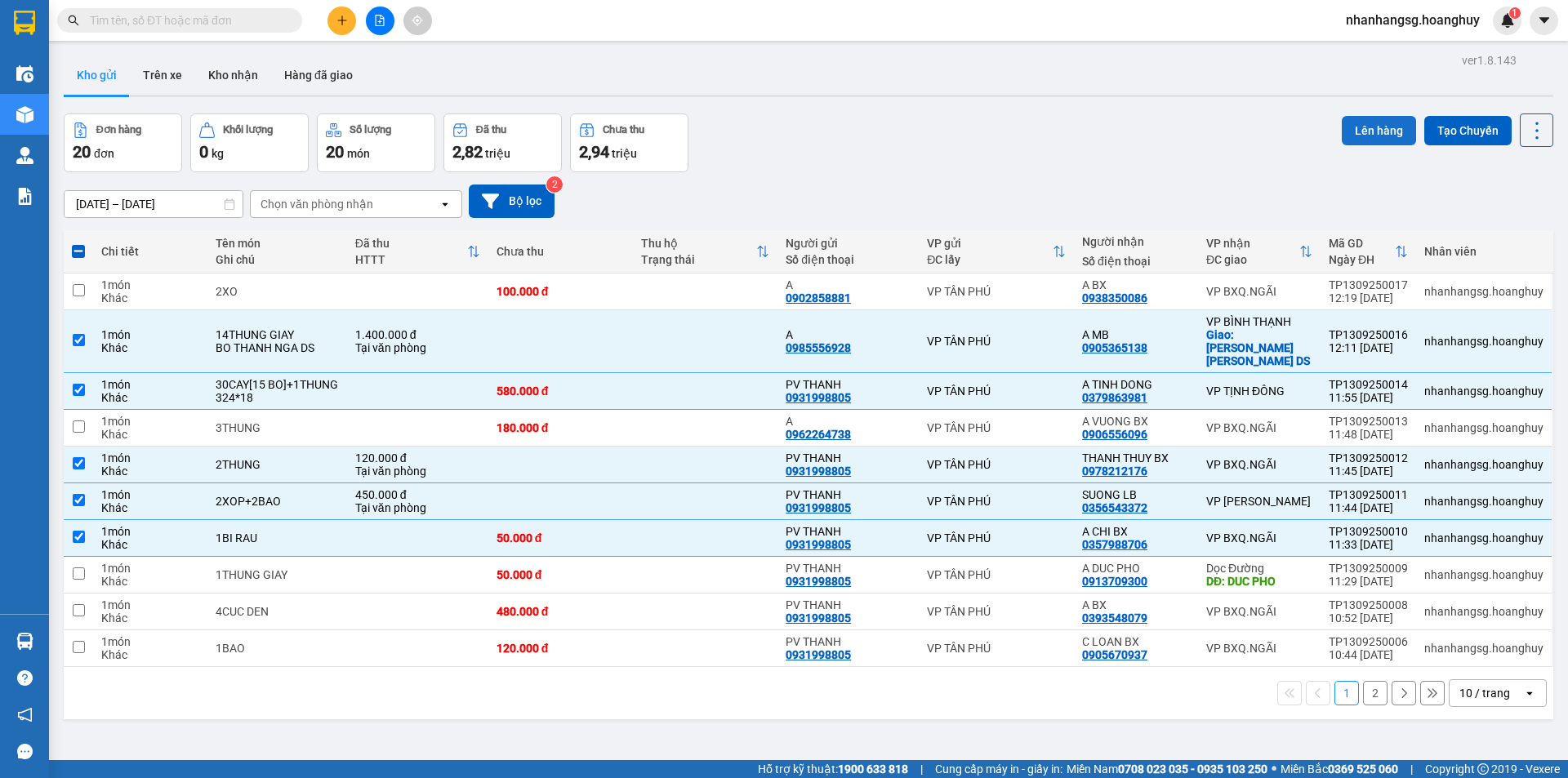
click at [1352, 127] on button "Lên hàng" at bounding box center [1379, 131] width 75 height 30
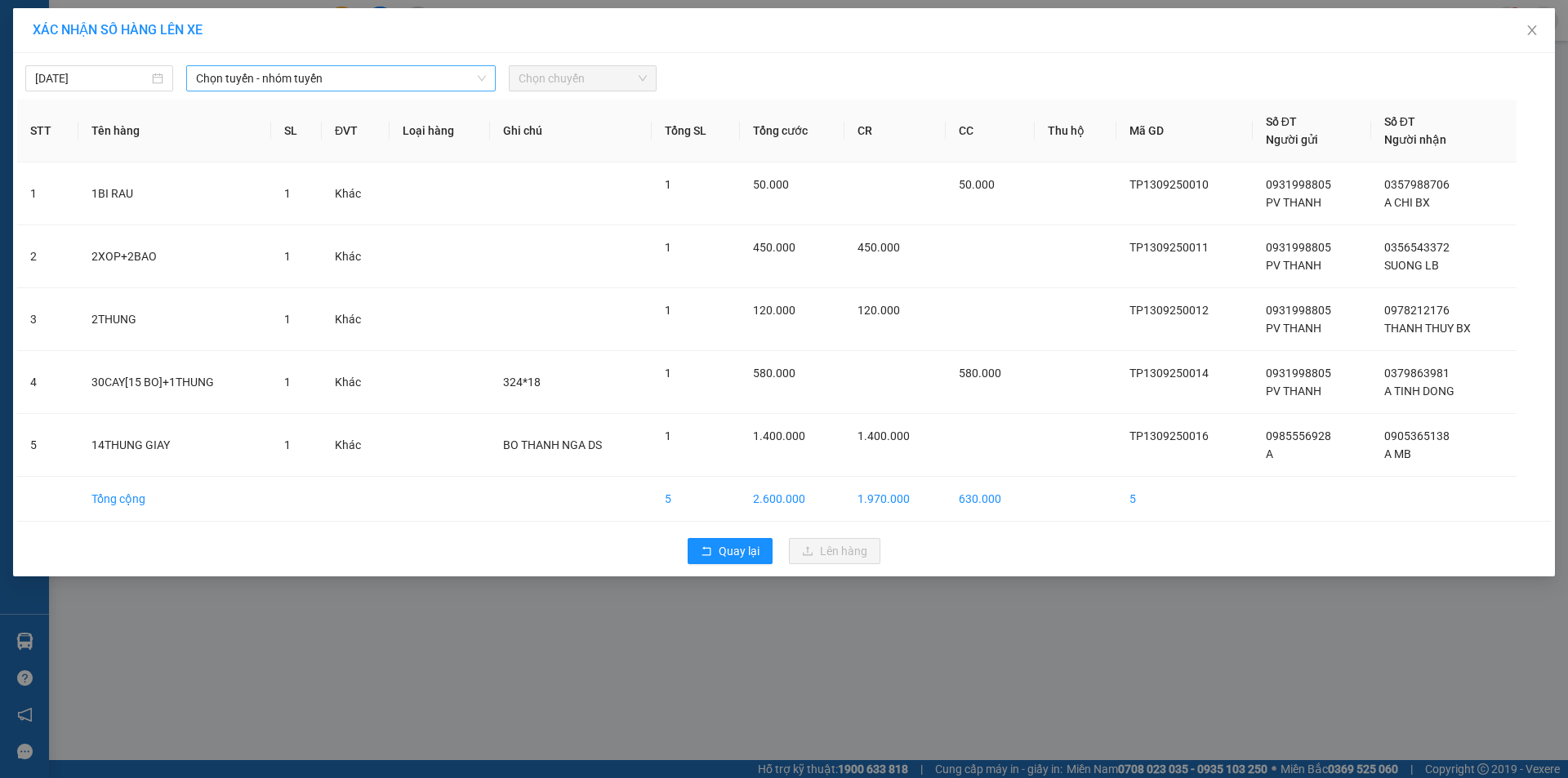
click at [282, 77] on span "Chọn tuyến - nhóm tuyến" at bounding box center [340, 78] width 290 height 25
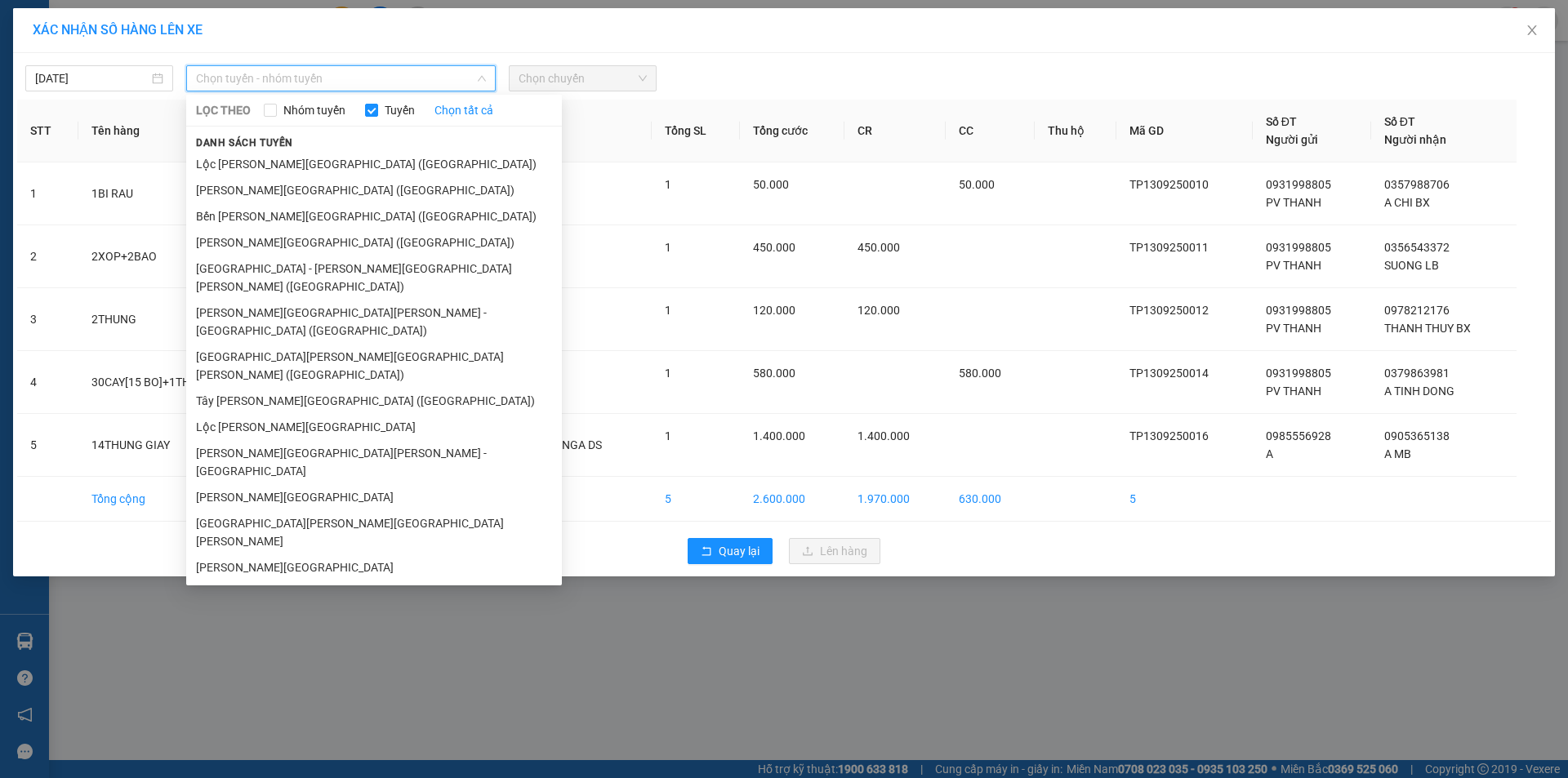
click at [282, 77] on span "Chọn tuyến - nhóm tuyến" at bounding box center [340, 78] width 290 height 25
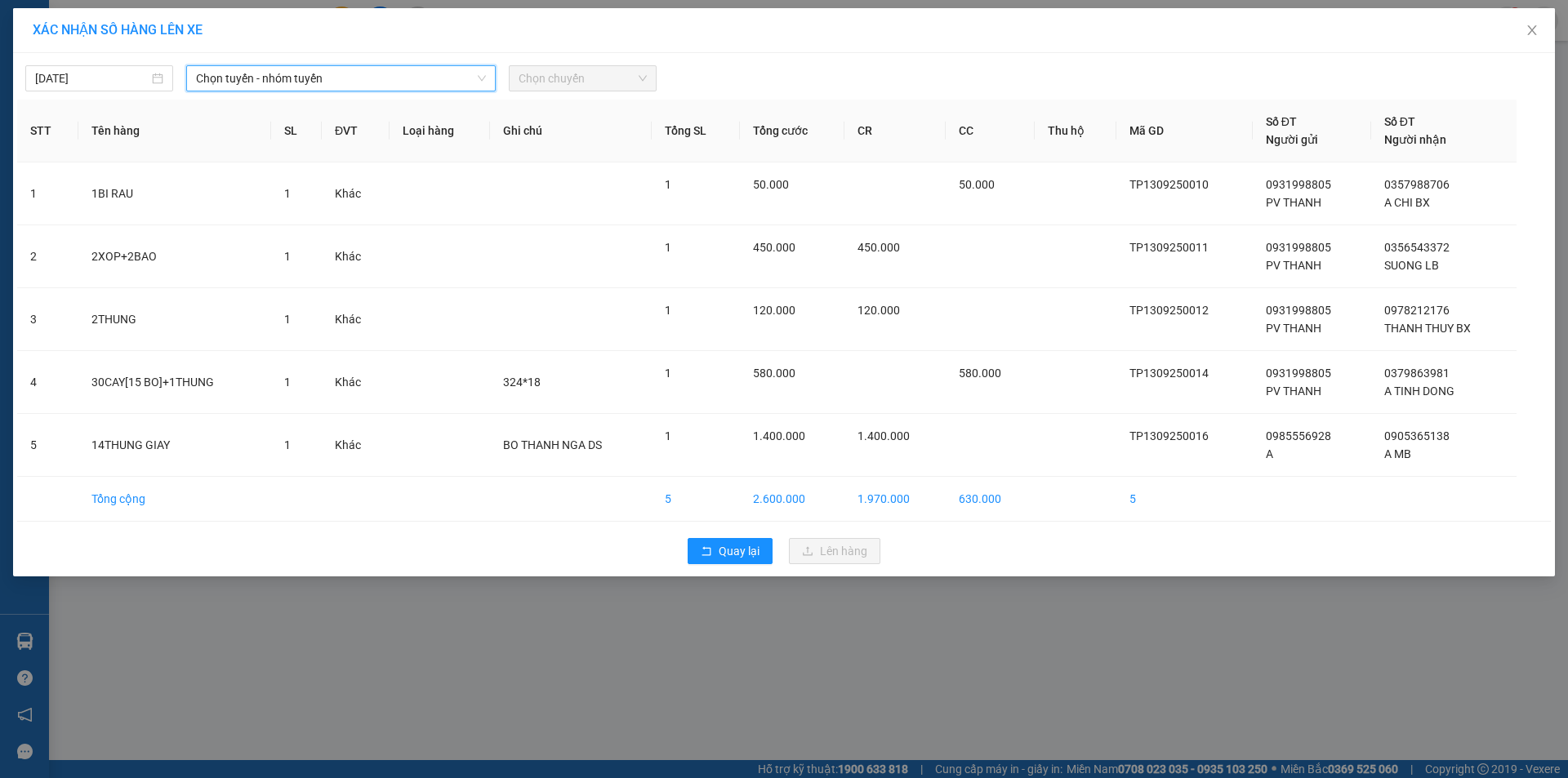
click at [280, 77] on span "Chọn tuyến - nhóm tuyến" at bounding box center [340, 78] width 290 height 25
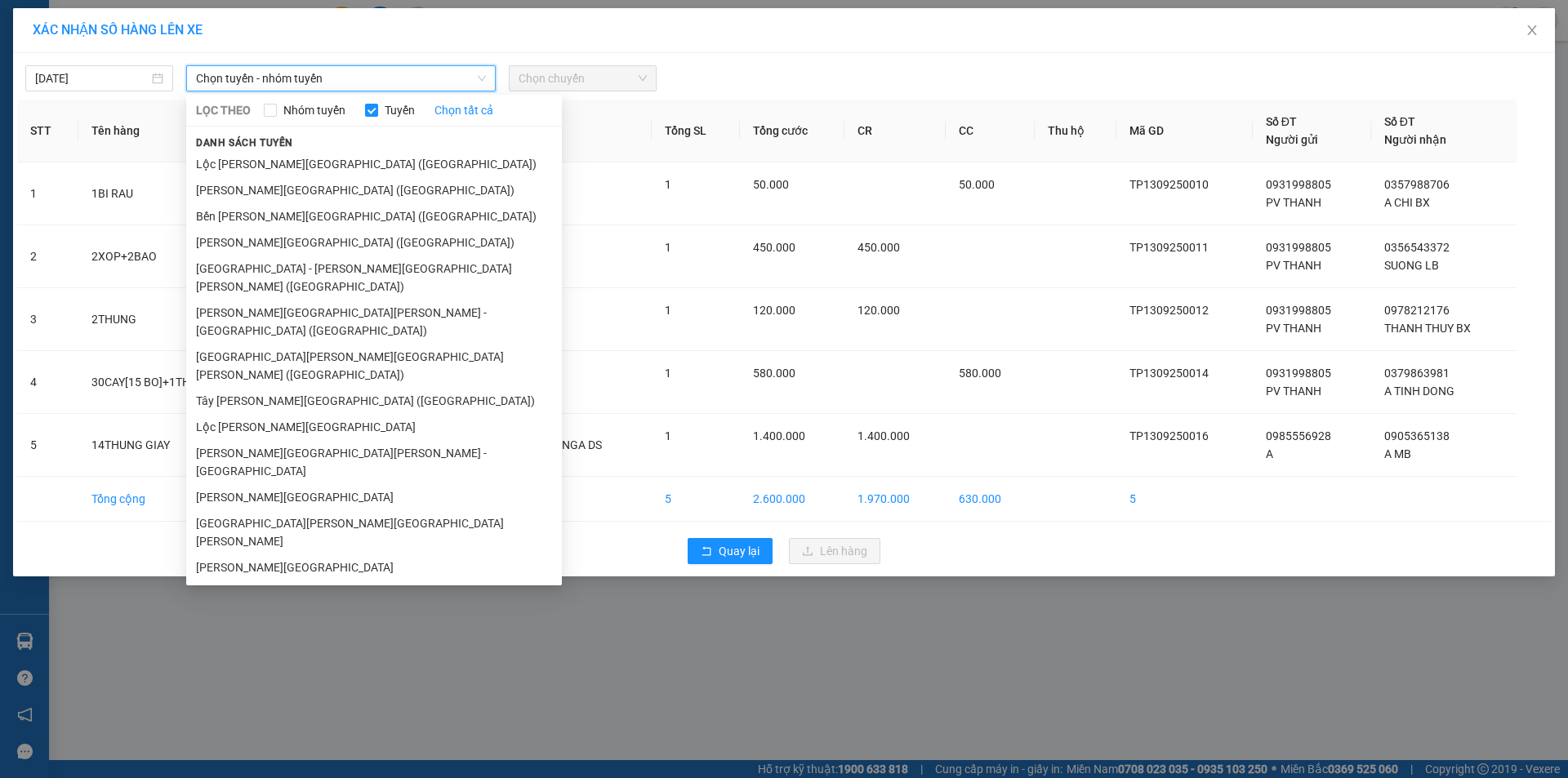
click at [280, 77] on span "Chọn tuyến - nhóm tuyến" at bounding box center [340, 78] width 290 height 25
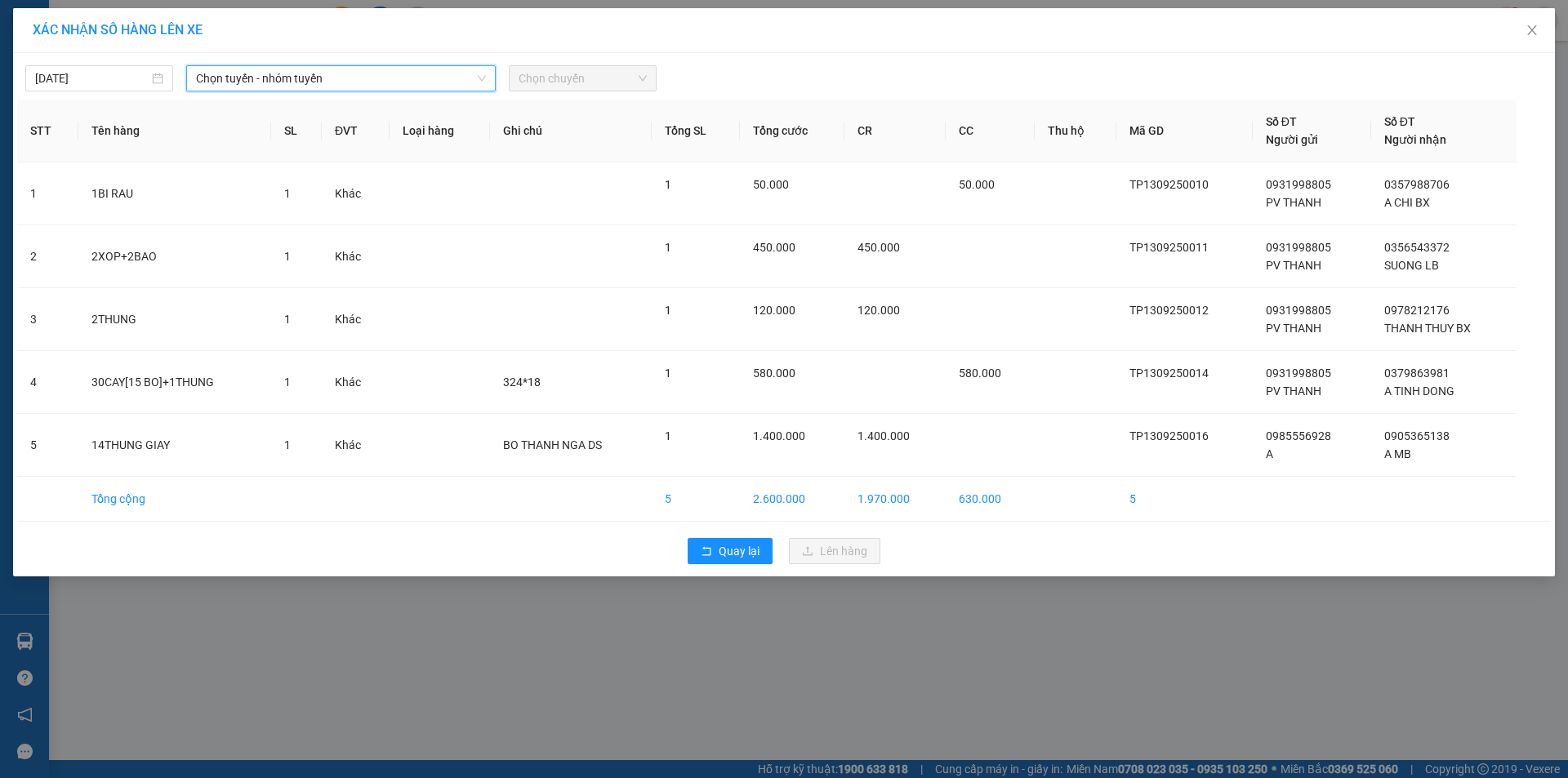
click at [280, 77] on span "Chọn tuyến - nhóm tuyến" at bounding box center [340, 78] width 290 height 25
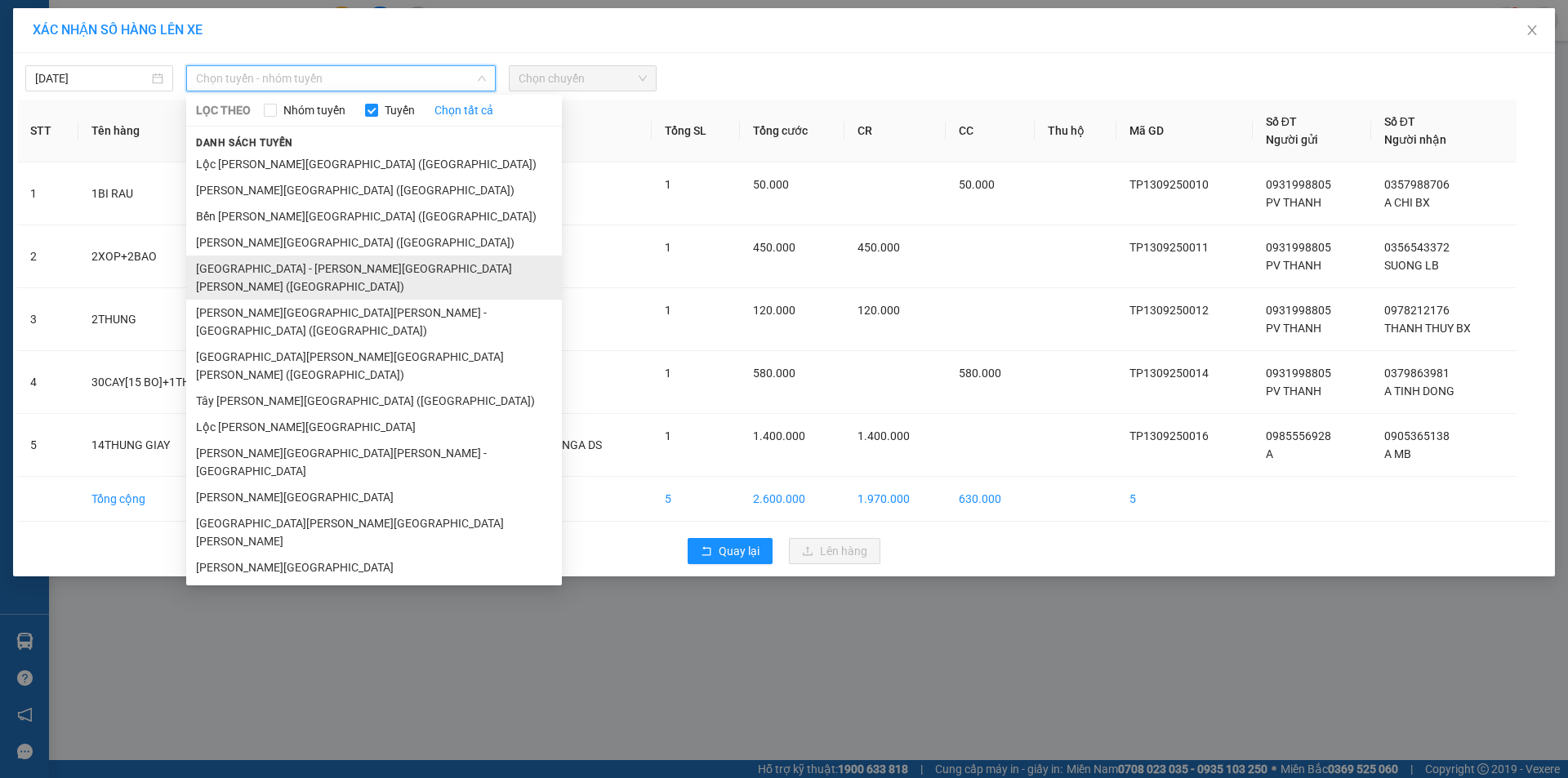
click at [270, 266] on li "[GEOGRAPHIC_DATA] - [PERSON_NAME][GEOGRAPHIC_DATA][PERSON_NAME] ([GEOGRAPHIC_DA…" at bounding box center [374, 277] width 375 height 44
click at [270, 266] on td "2XOP+2BAO" at bounding box center [175, 257] width 193 height 63
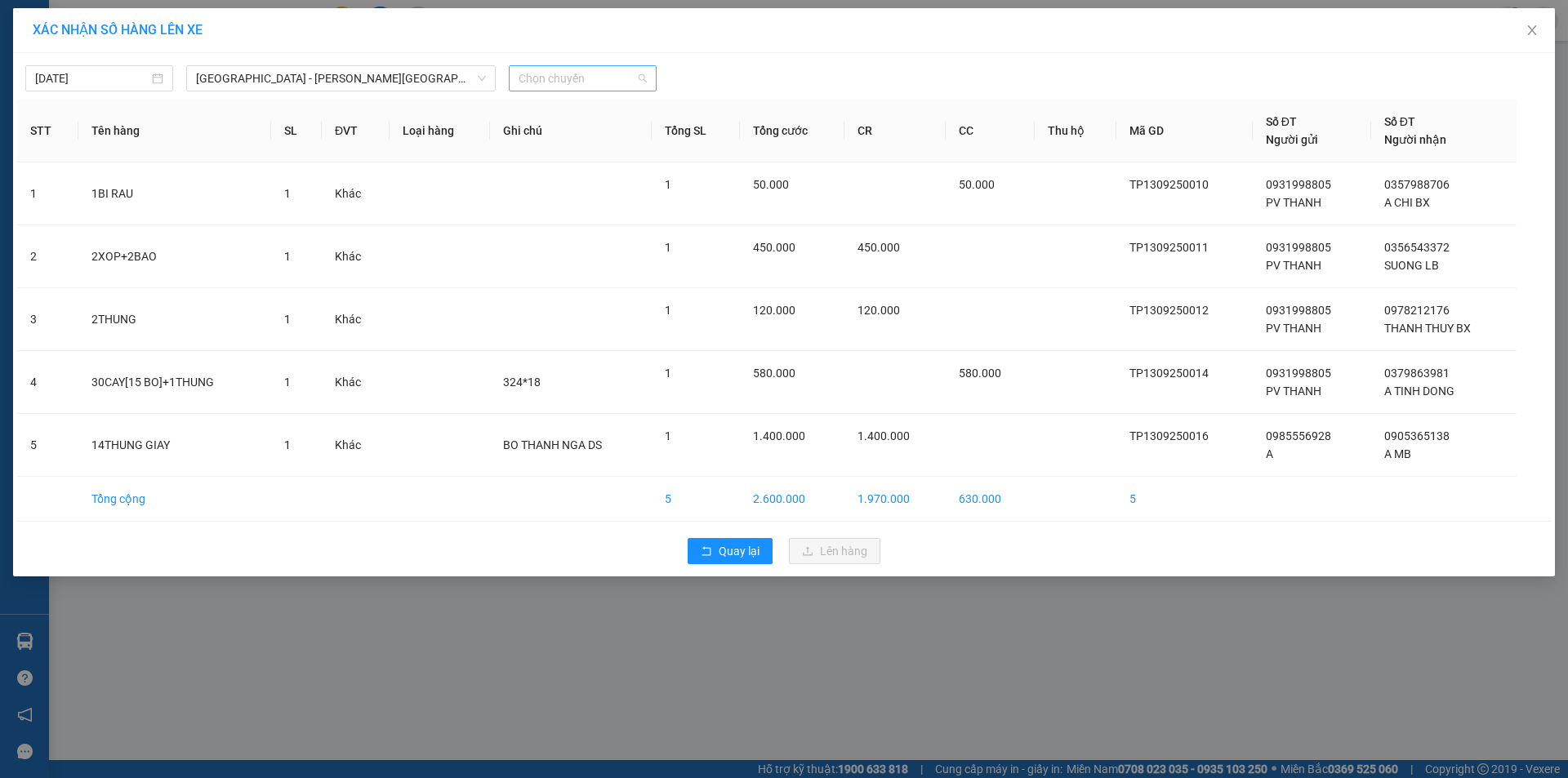
click at [583, 74] on span "Chọn chuyến" at bounding box center [582, 78] width 128 height 25
click at [554, 211] on div "15:00" at bounding box center [581, 216] width 127 height 18
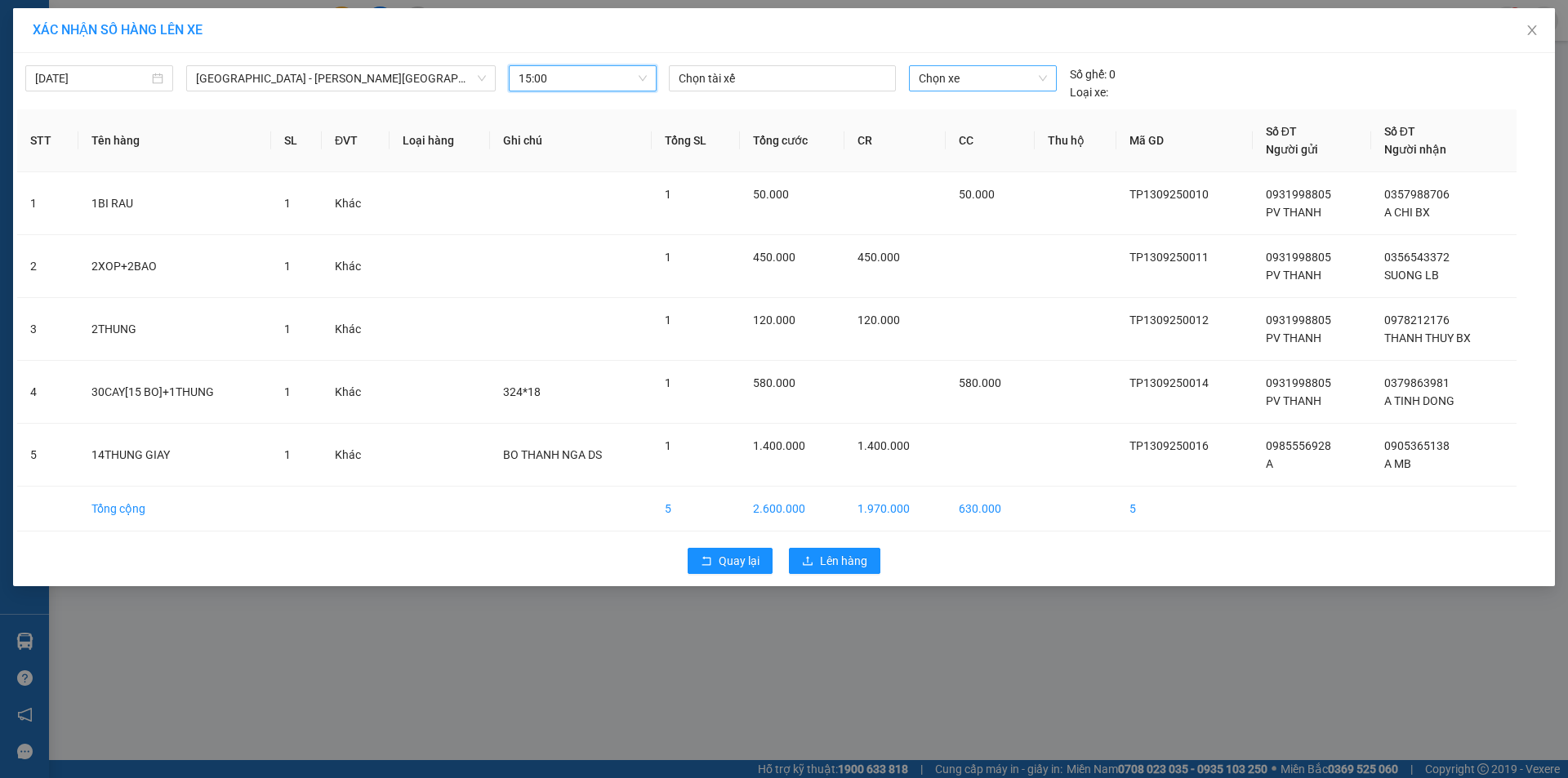
click at [920, 77] on span "Chọn xe" at bounding box center [981, 78] width 127 height 25
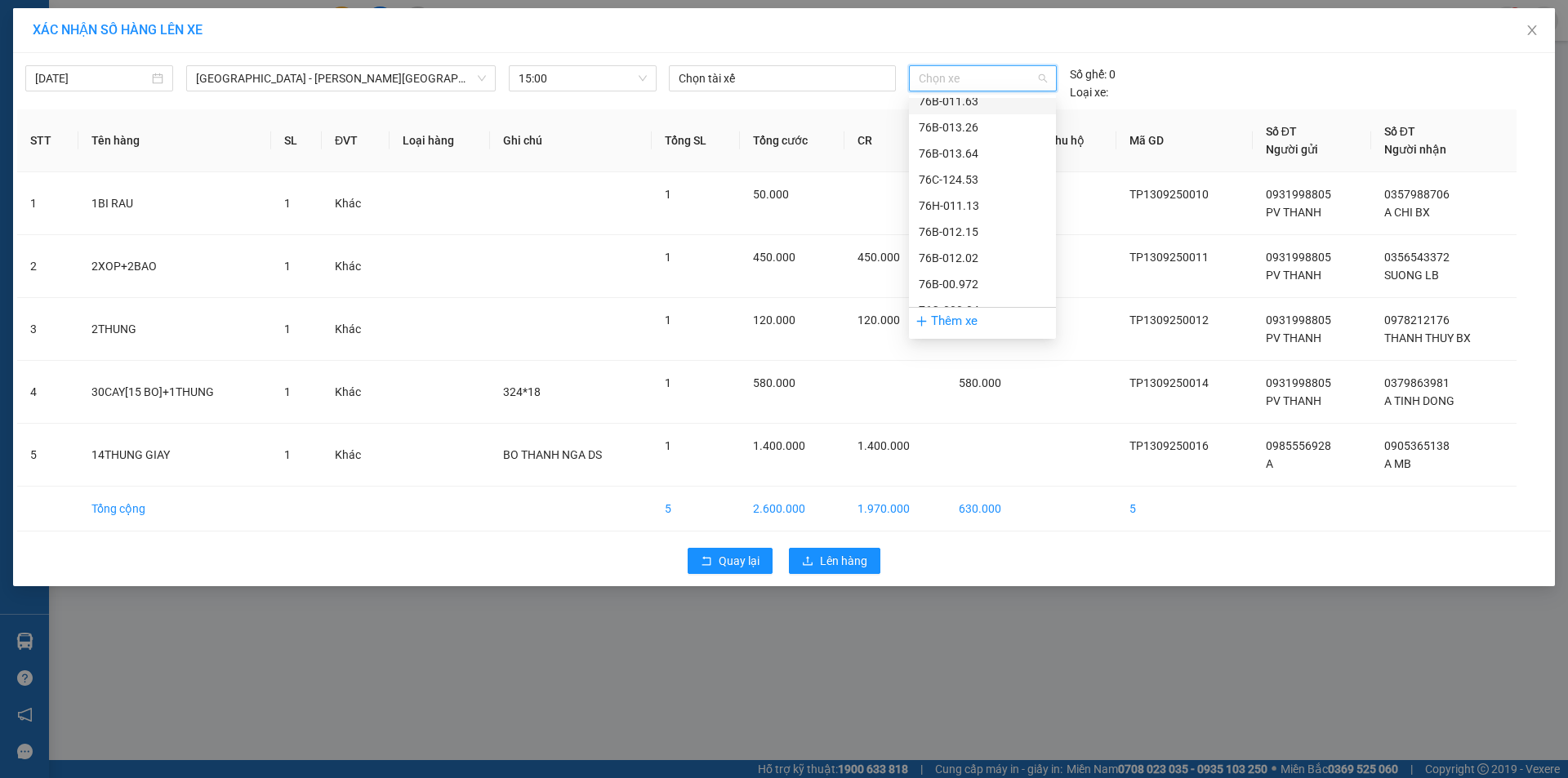
click at [961, 103] on div "76B-011.63" at bounding box center [981, 101] width 127 height 18
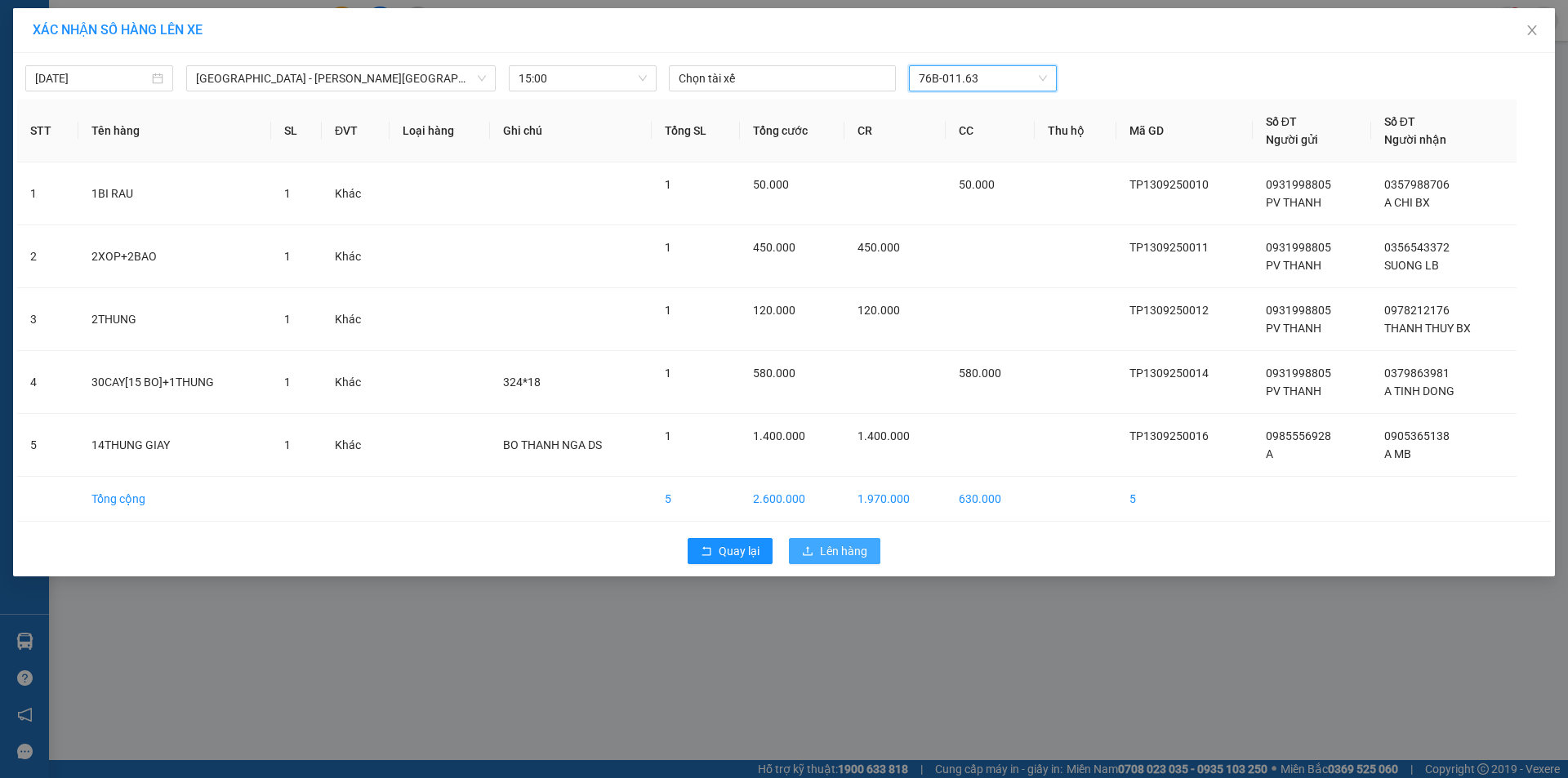
click at [828, 545] on span "Lên hàng" at bounding box center [844, 551] width 47 height 18
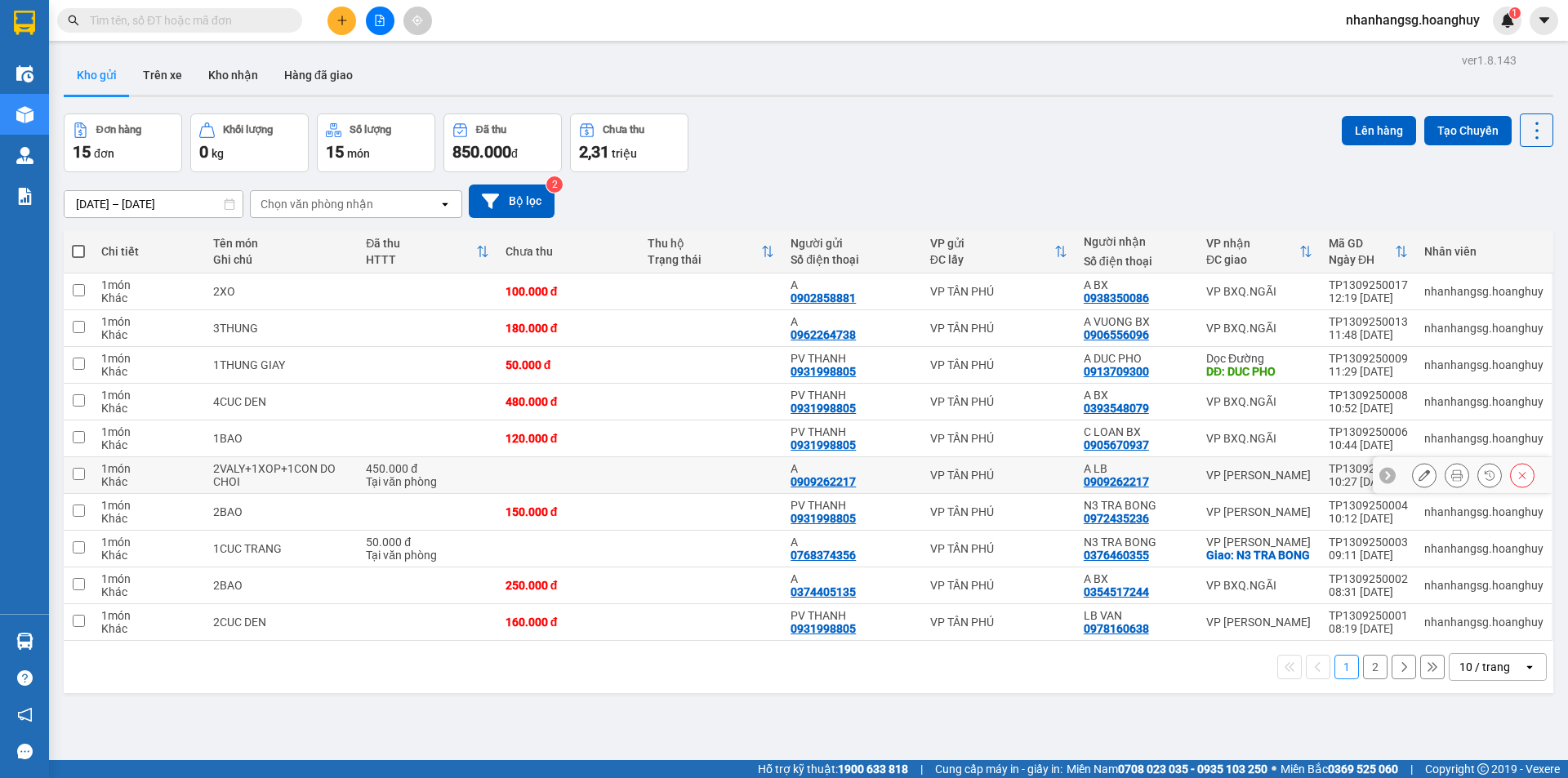
click at [464, 466] on div "450.000 đ" at bounding box center [427, 468] width 123 height 13
checkbox input "true"
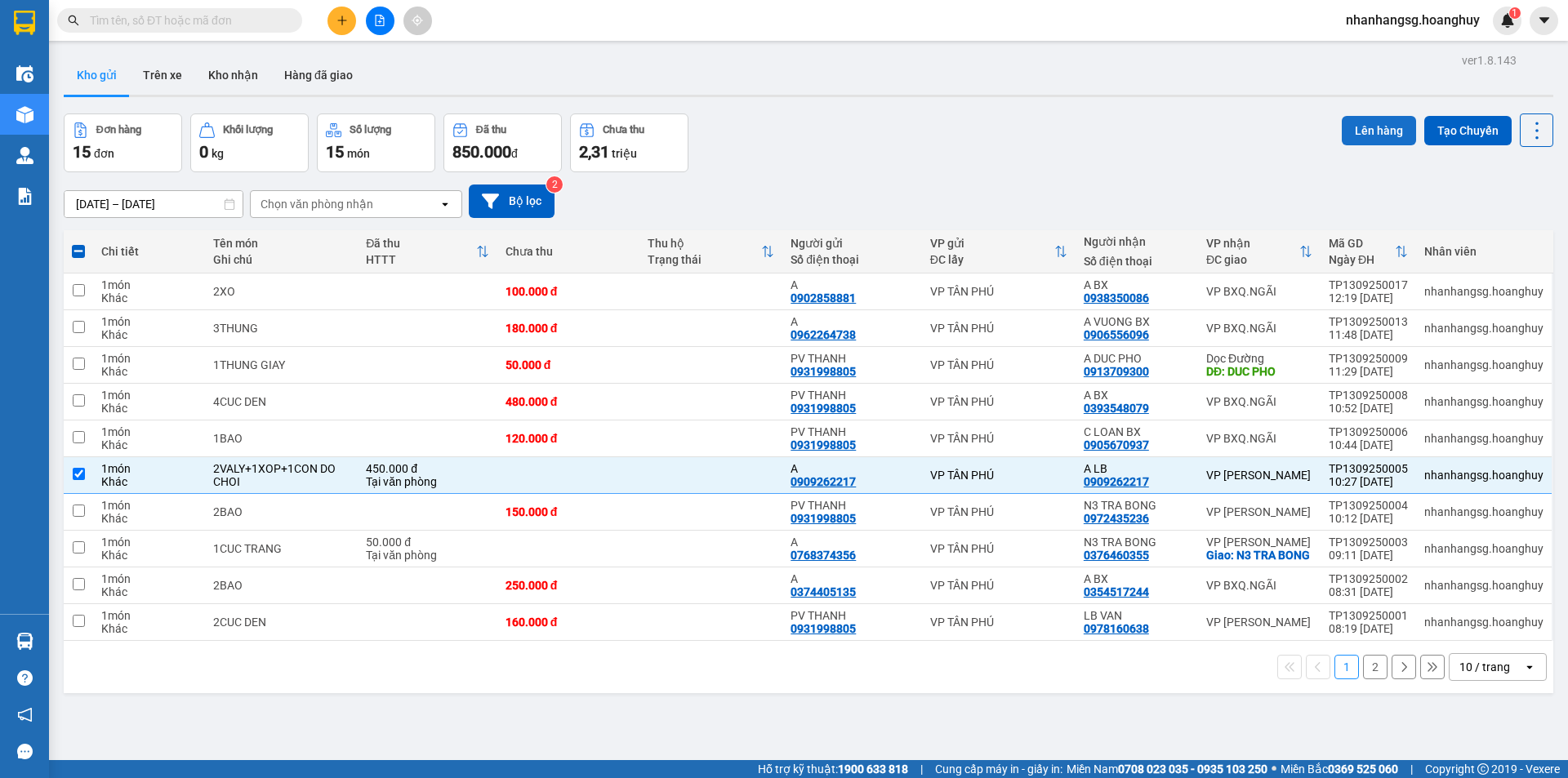
click at [1349, 136] on button "Lên hàng" at bounding box center [1379, 131] width 75 height 30
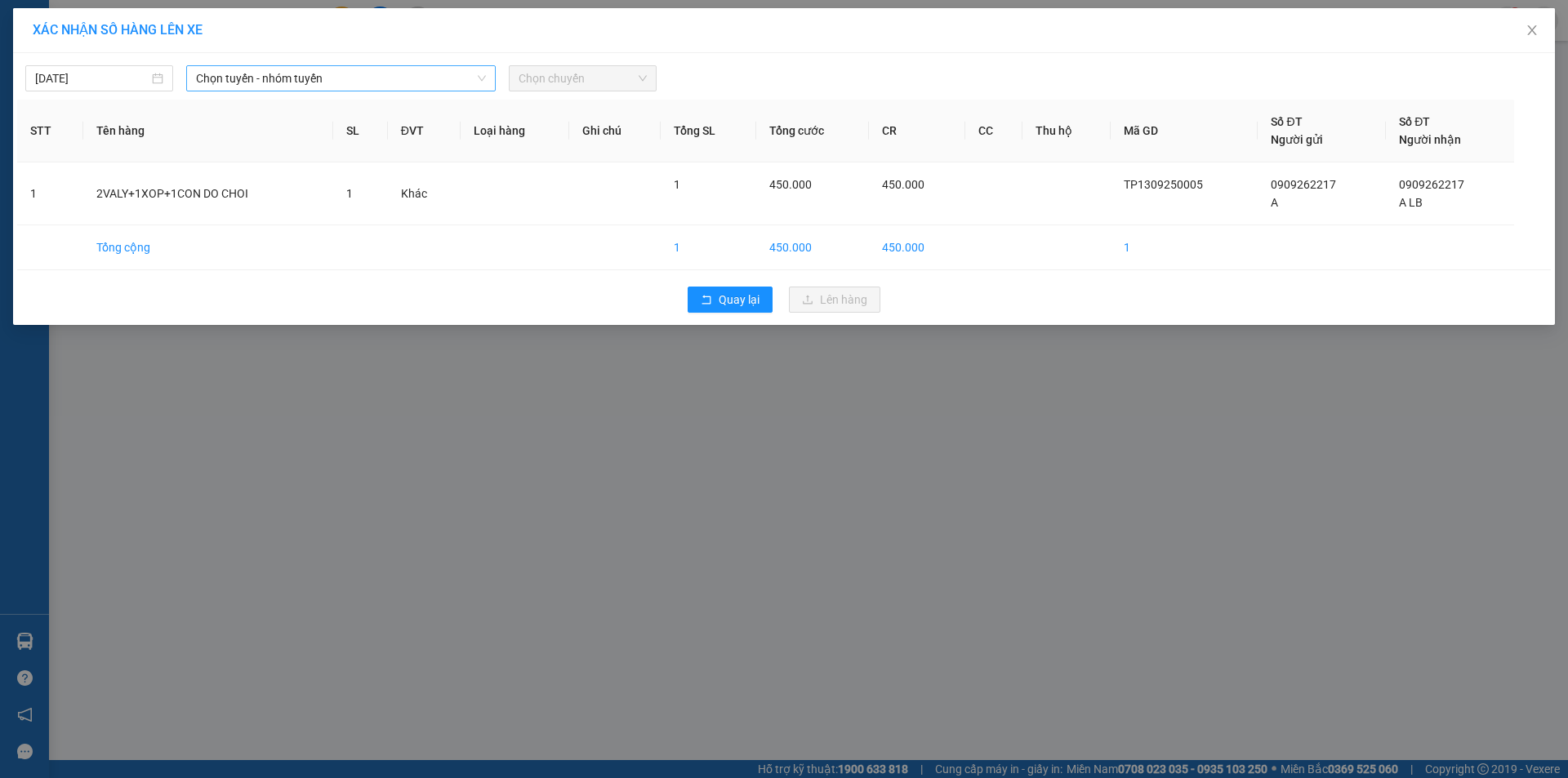
click at [290, 77] on span "Chọn tuyến - nhóm tuyến" at bounding box center [340, 78] width 290 height 25
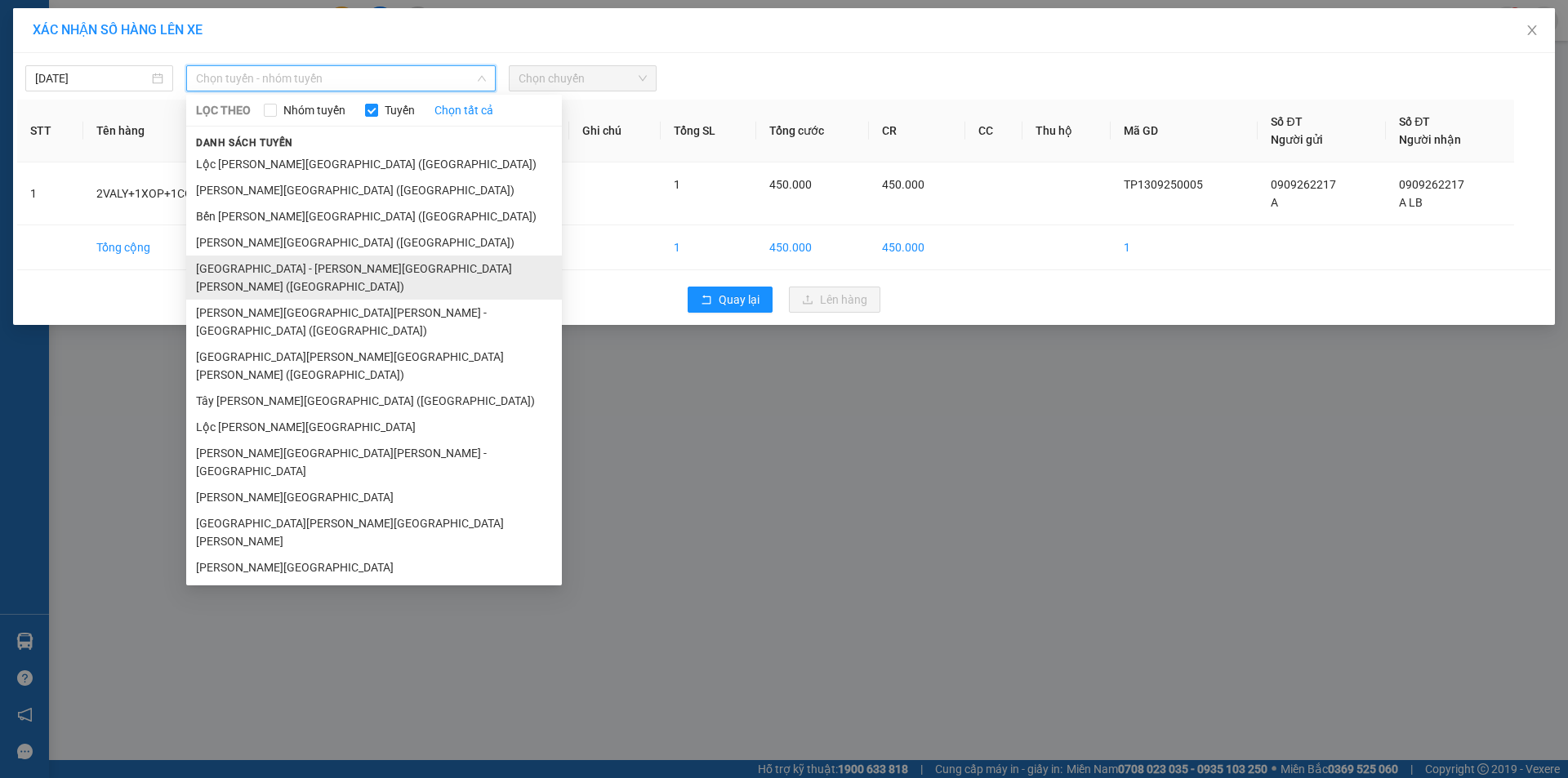
click at [288, 268] on li "[GEOGRAPHIC_DATA] - [PERSON_NAME][GEOGRAPHIC_DATA][PERSON_NAME] ([GEOGRAPHIC_DA…" at bounding box center [374, 277] width 375 height 44
click at [288, 268] on td "Tổng cộng" at bounding box center [208, 247] width 249 height 45
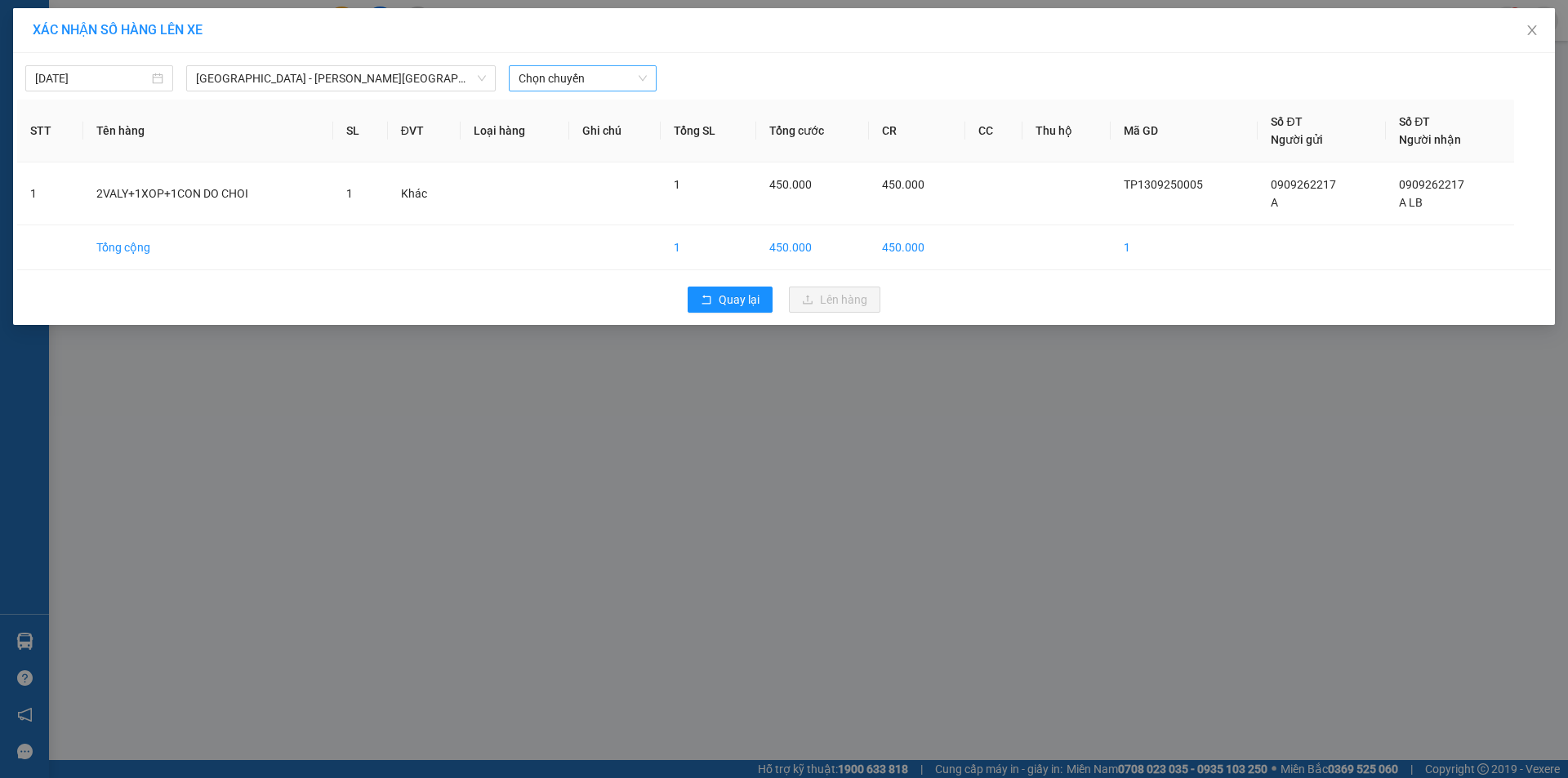
click at [538, 81] on span "Chọn chuyến" at bounding box center [582, 78] width 128 height 25
click at [537, 82] on span "Chọn chuyến" at bounding box center [582, 78] width 128 height 25
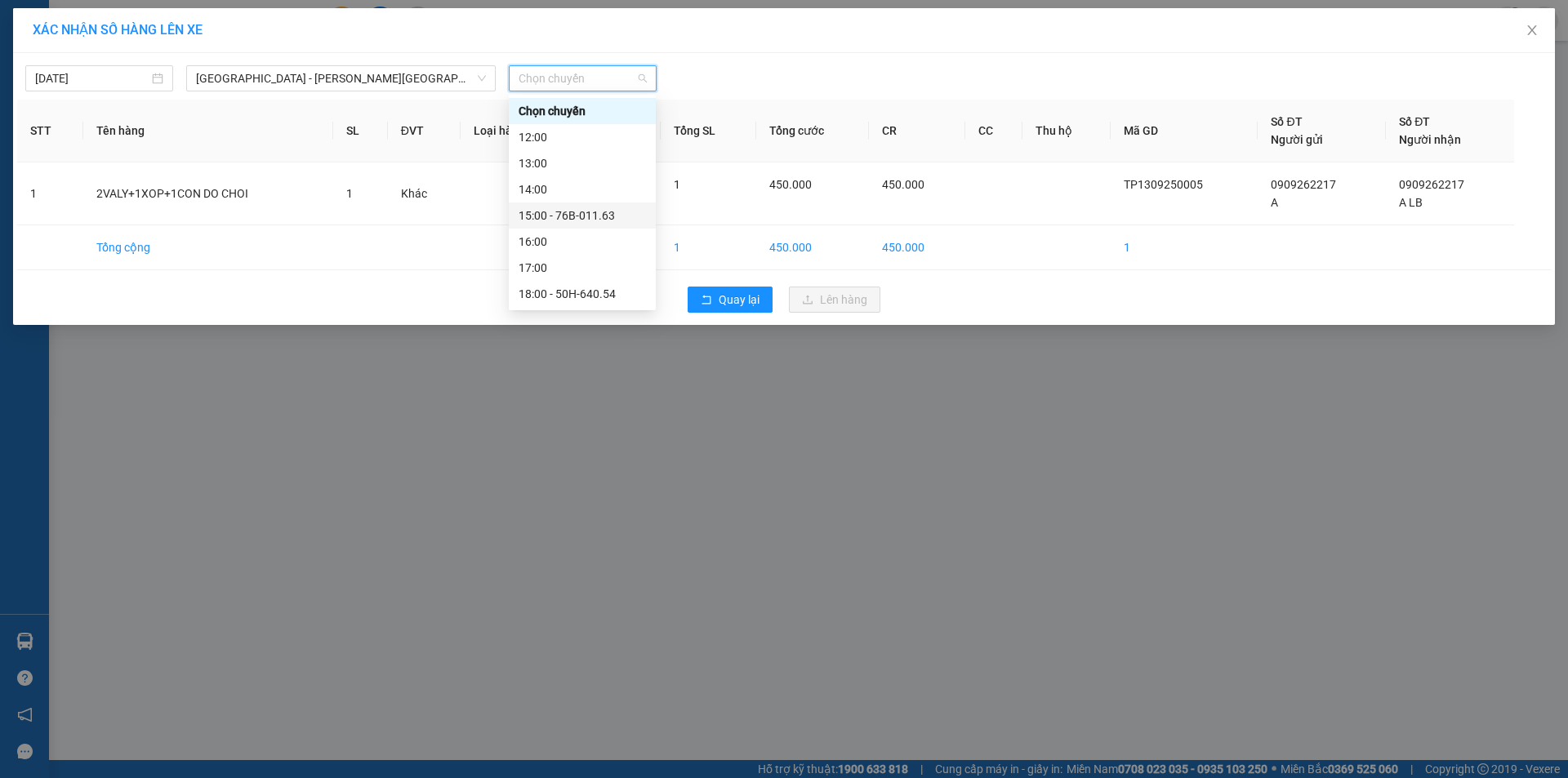
click at [573, 214] on div "15:00 - 76B-011.63" at bounding box center [581, 216] width 127 height 18
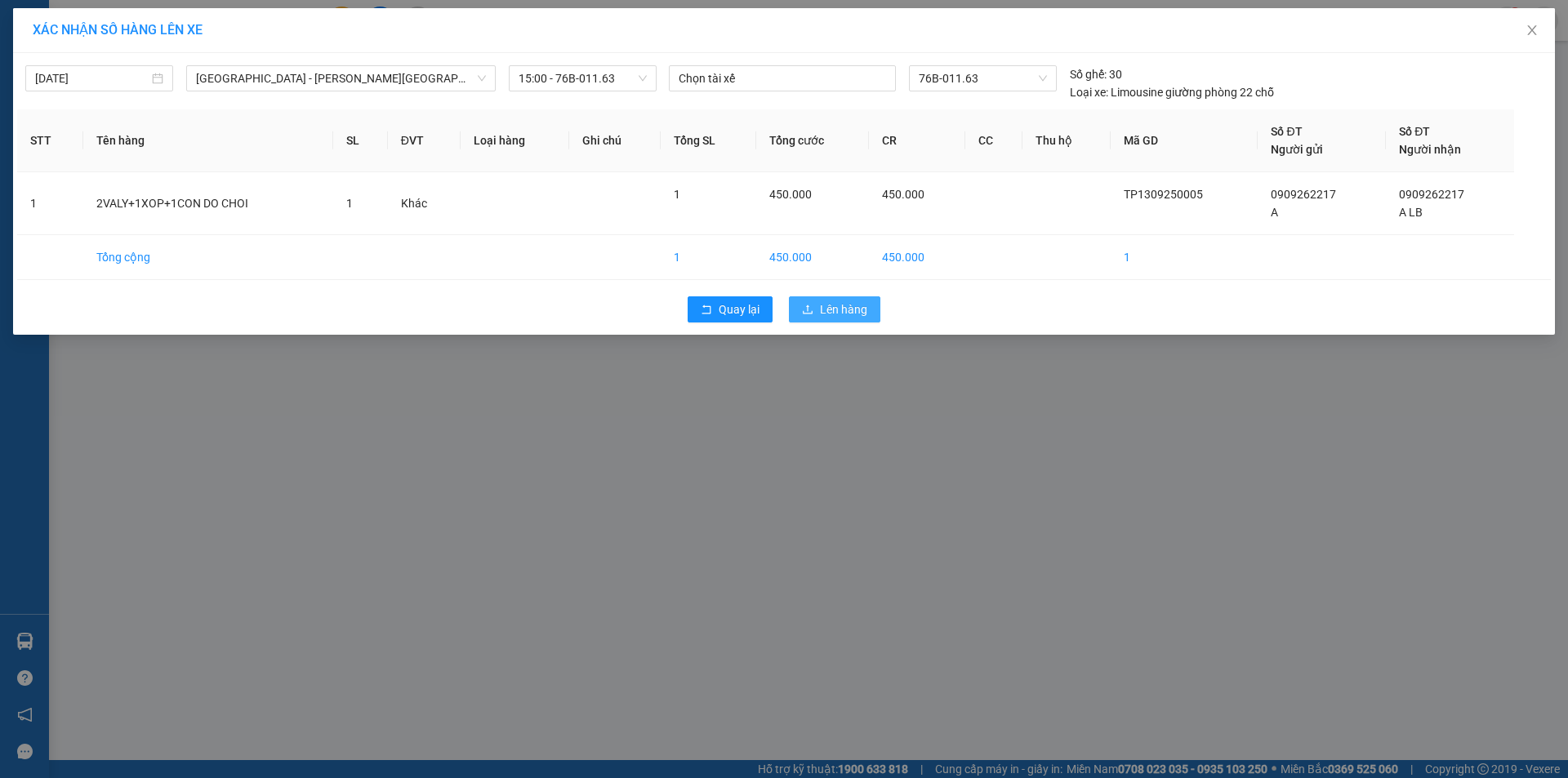
click at [827, 302] on span "Lên hàng" at bounding box center [844, 310] width 47 height 18
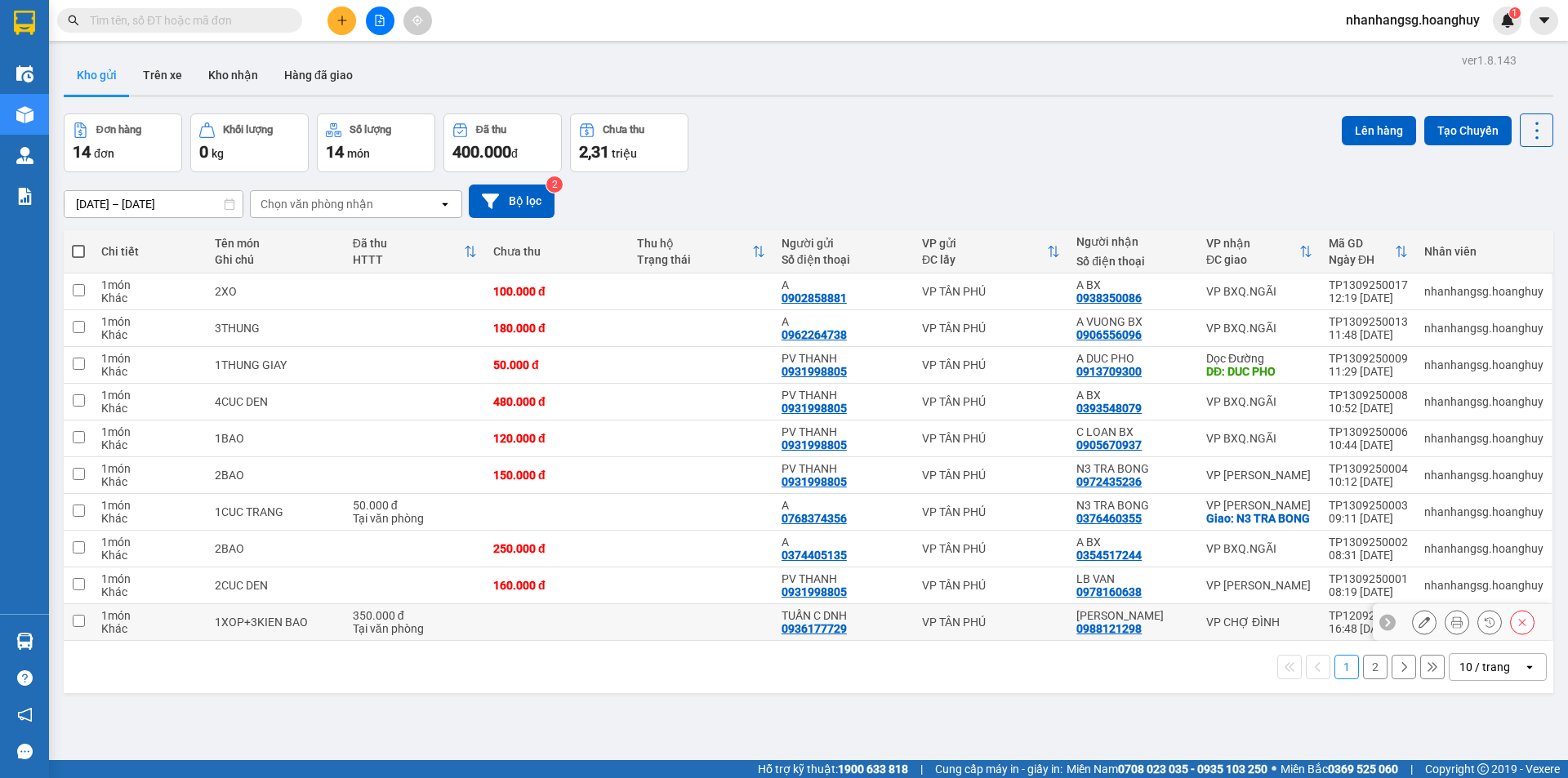
click at [672, 636] on td at bounding box center [701, 623] width 144 height 37
checkbox input "true"
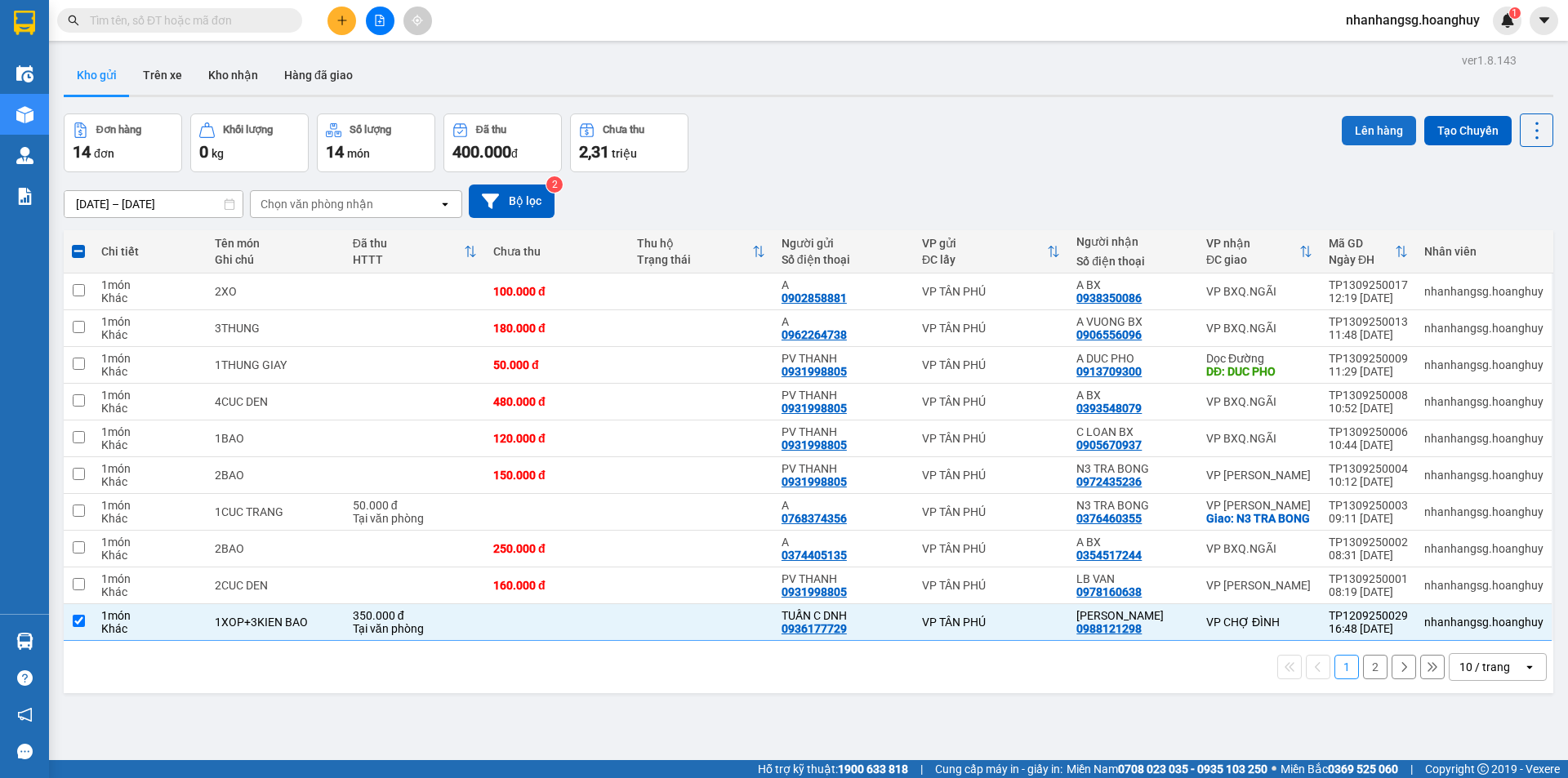
click at [1344, 125] on button "Lên hàng" at bounding box center [1379, 131] width 75 height 30
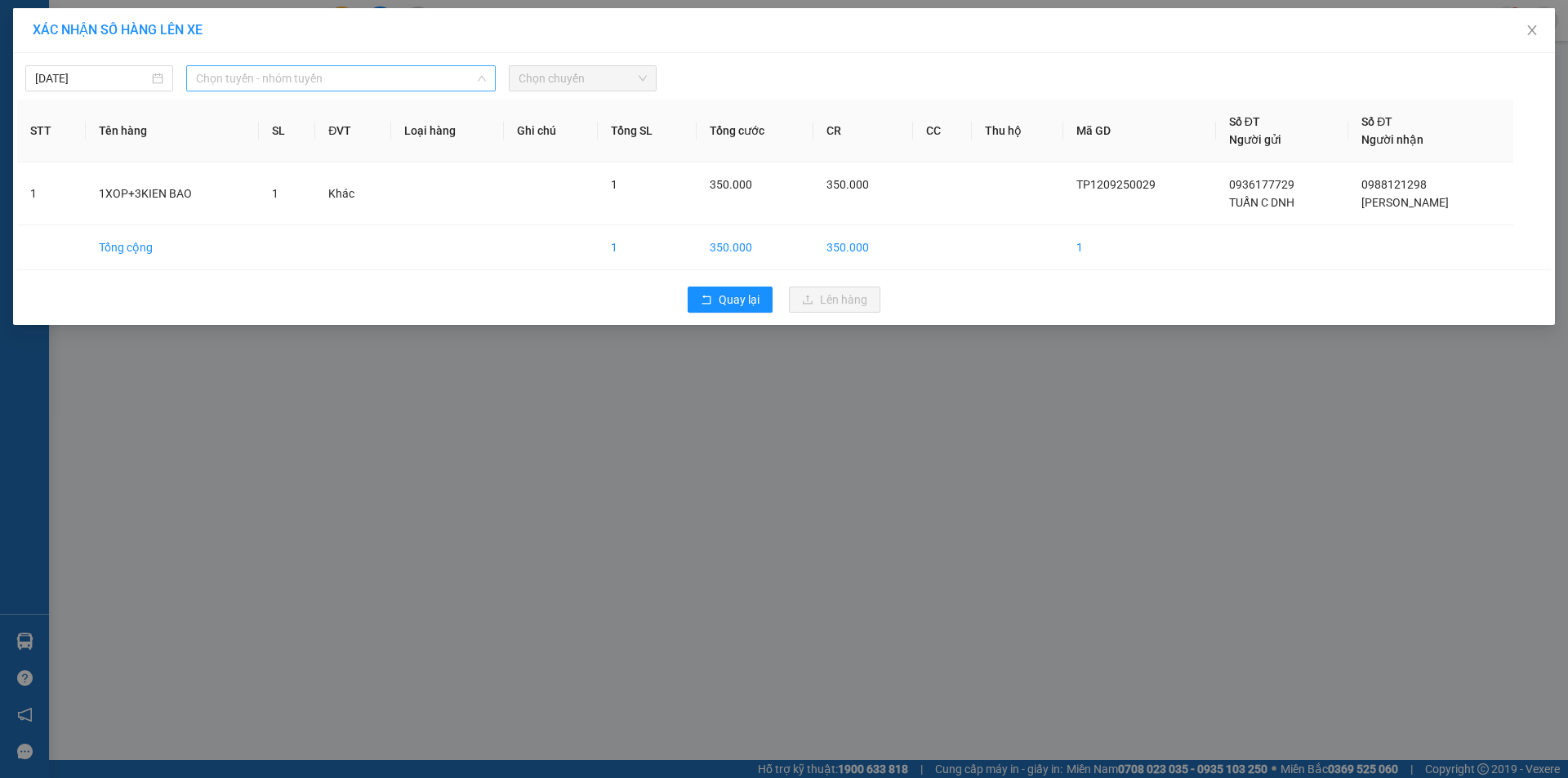
click at [234, 76] on span "Chọn tuyến - nhóm tuyến" at bounding box center [340, 78] width 290 height 25
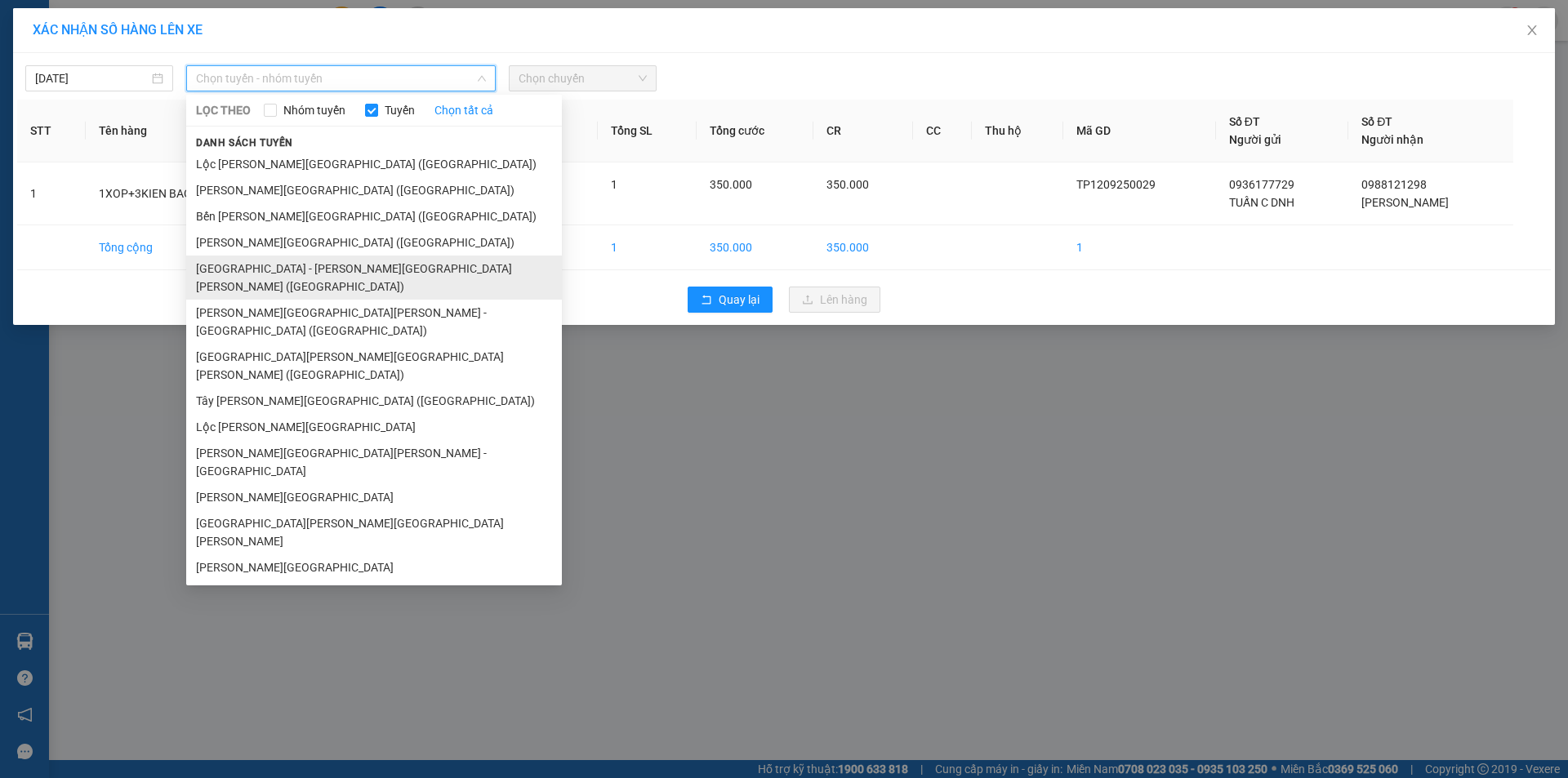
click at [246, 262] on li "[GEOGRAPHIC_DATA] - [PERSON_NAME][GEOGRAPHIC_DATA][PERSON_NAME] ([GEOGRAPHIC_DA…" at bounding box center [374, 277] width 375 height 44
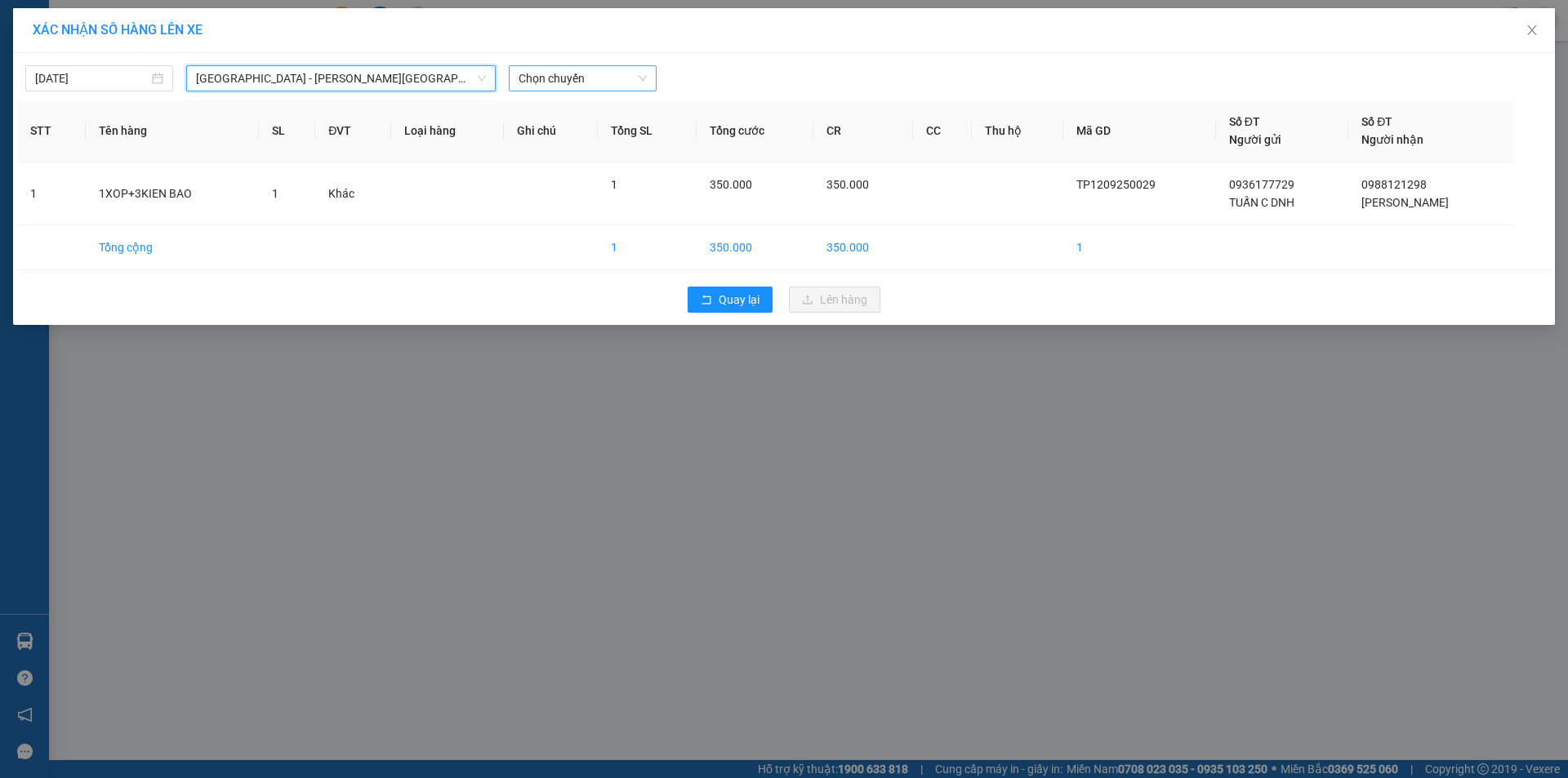
click at [554, 72] on span "Chọn chuyến" at bounding box center [582, 78] width 128 height 25
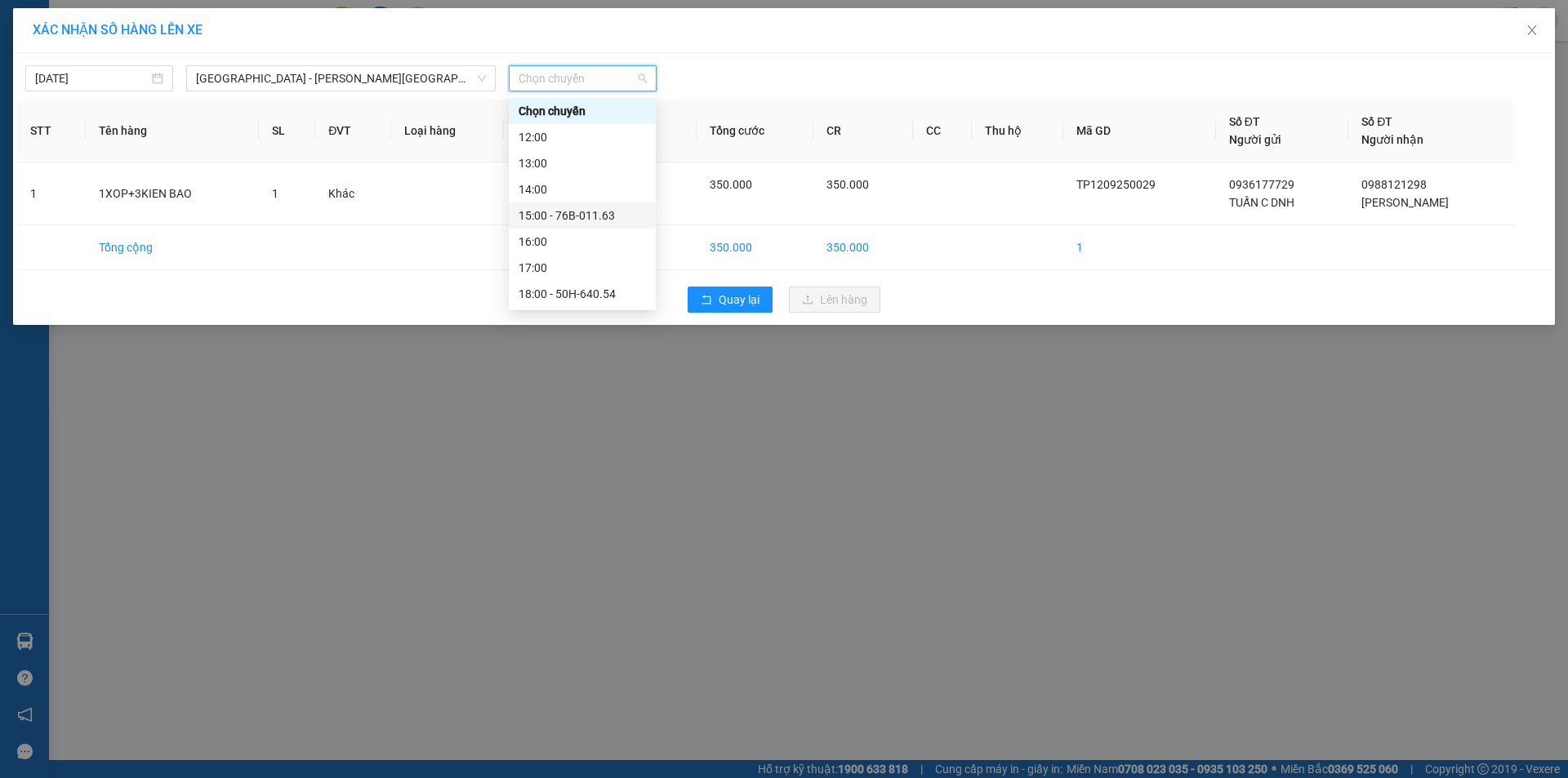
click at [580, 214] on div "15:00 - 76B-011.63" at bounding box center [581, 216] width 127 height 18
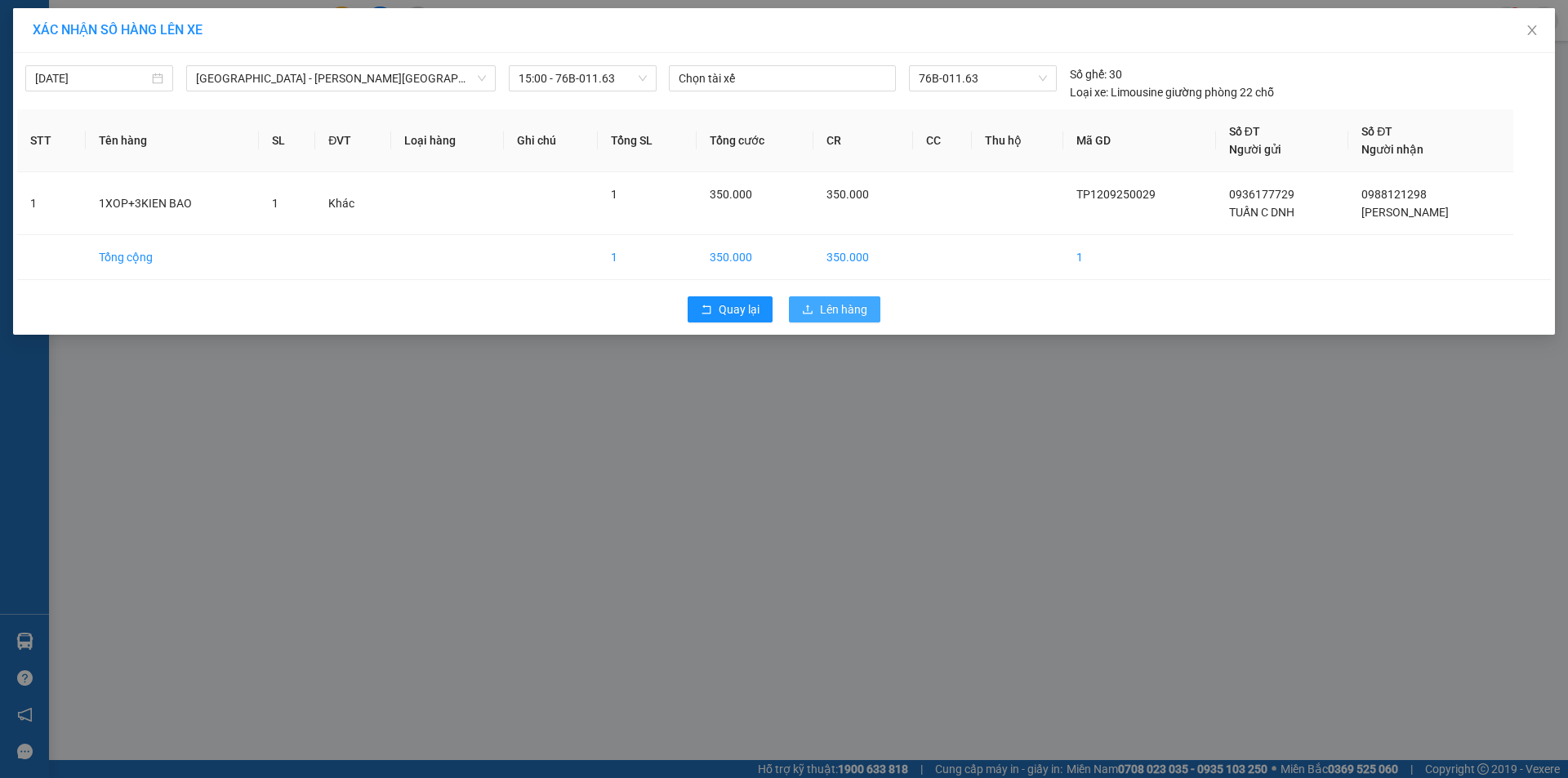
click at [827, 312] on span "Lên hàng" at bounding box center [844, 310] width 47 height 18
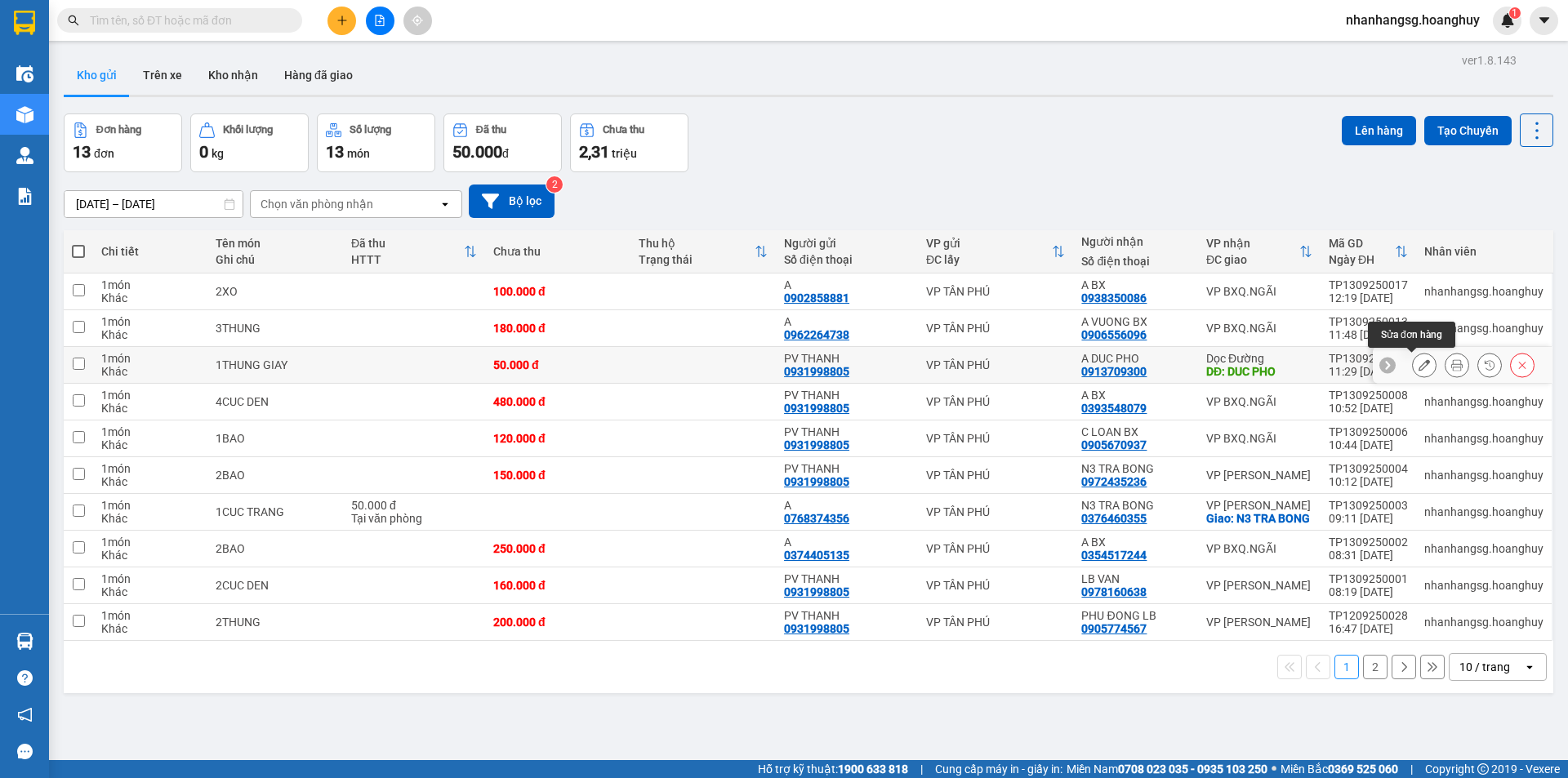
click at [1418, 367] on icon at bounding box center [1423, 365] width 11 height 11
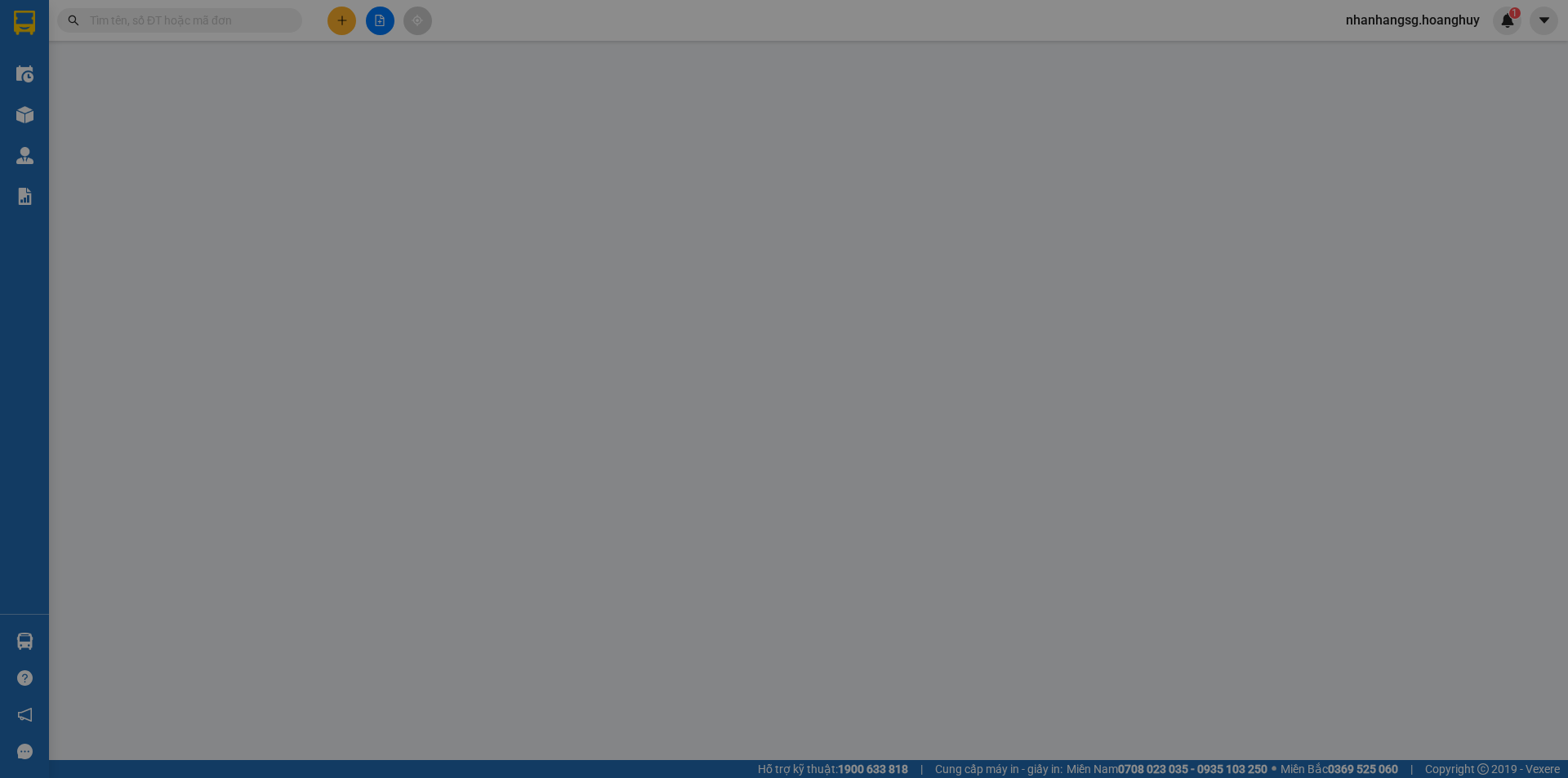
type input "0931998805"
type input "PV THANH"
type input "0913709300"
type input "A DUC PHO"
type input "[PERSON_NAME]"
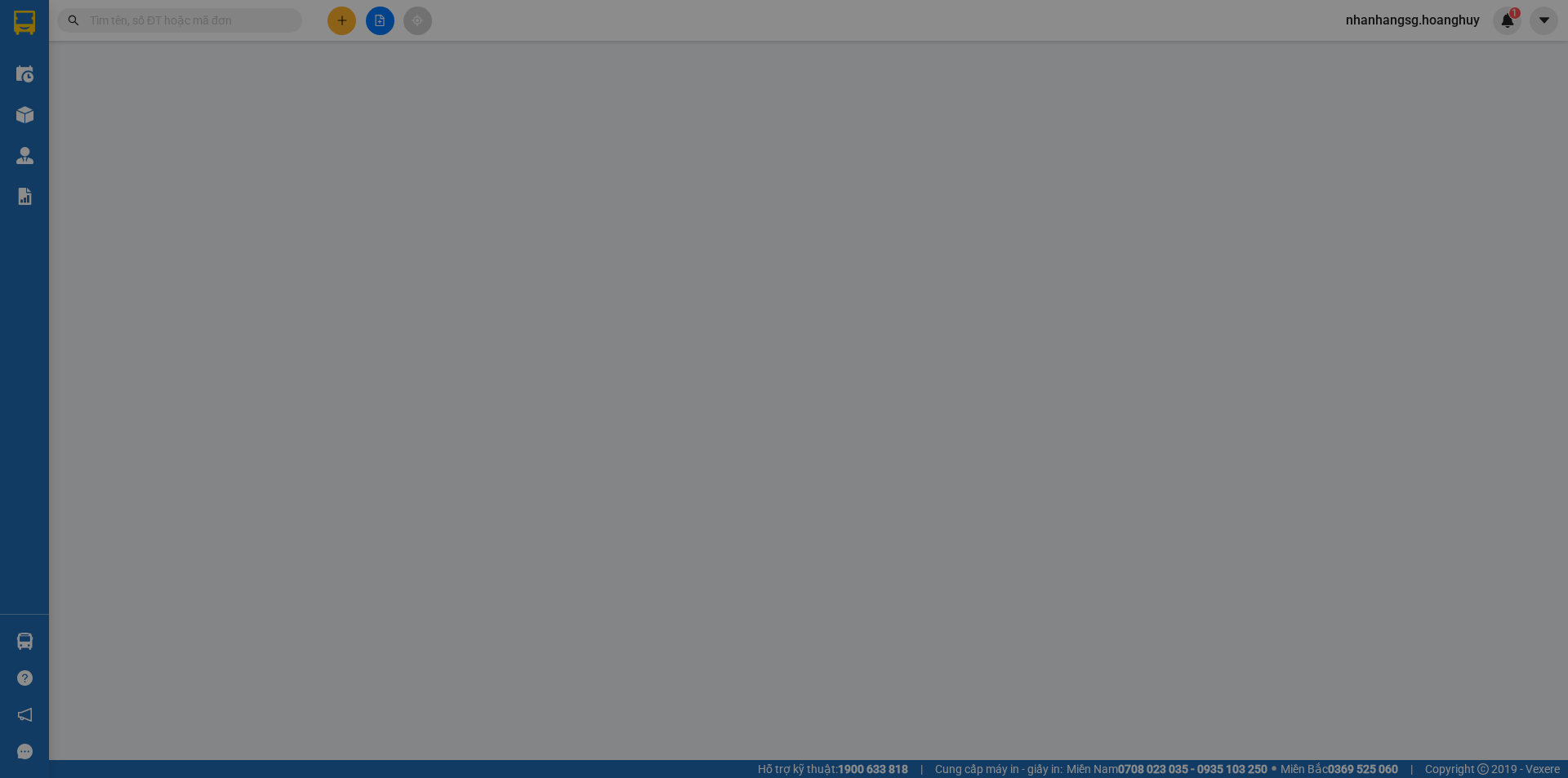
type input "50.000"
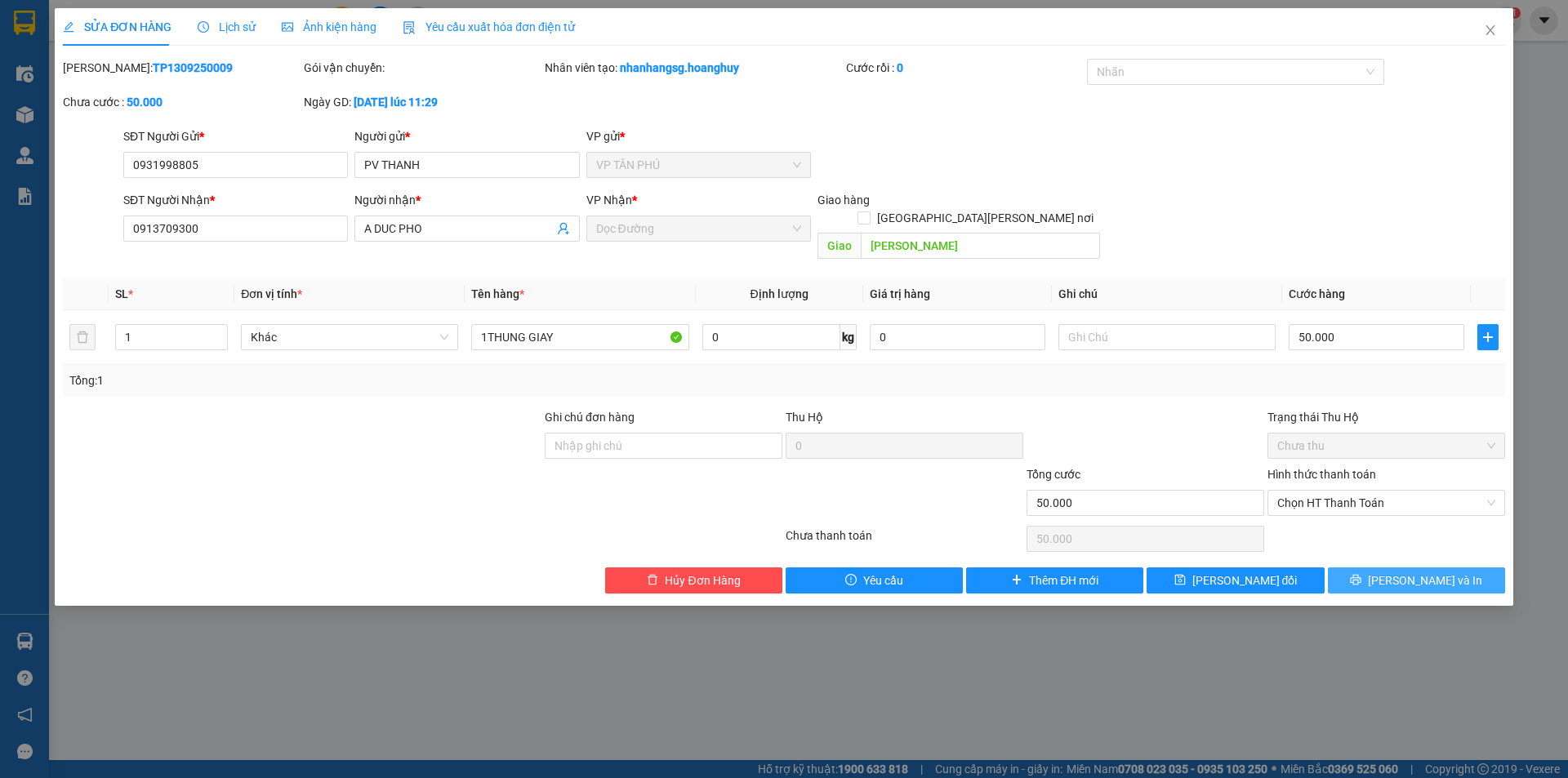
click at [1400, 567] on button "[PERSON_NAME] và In" at bounding box center [1416, 581] width 177 height 26
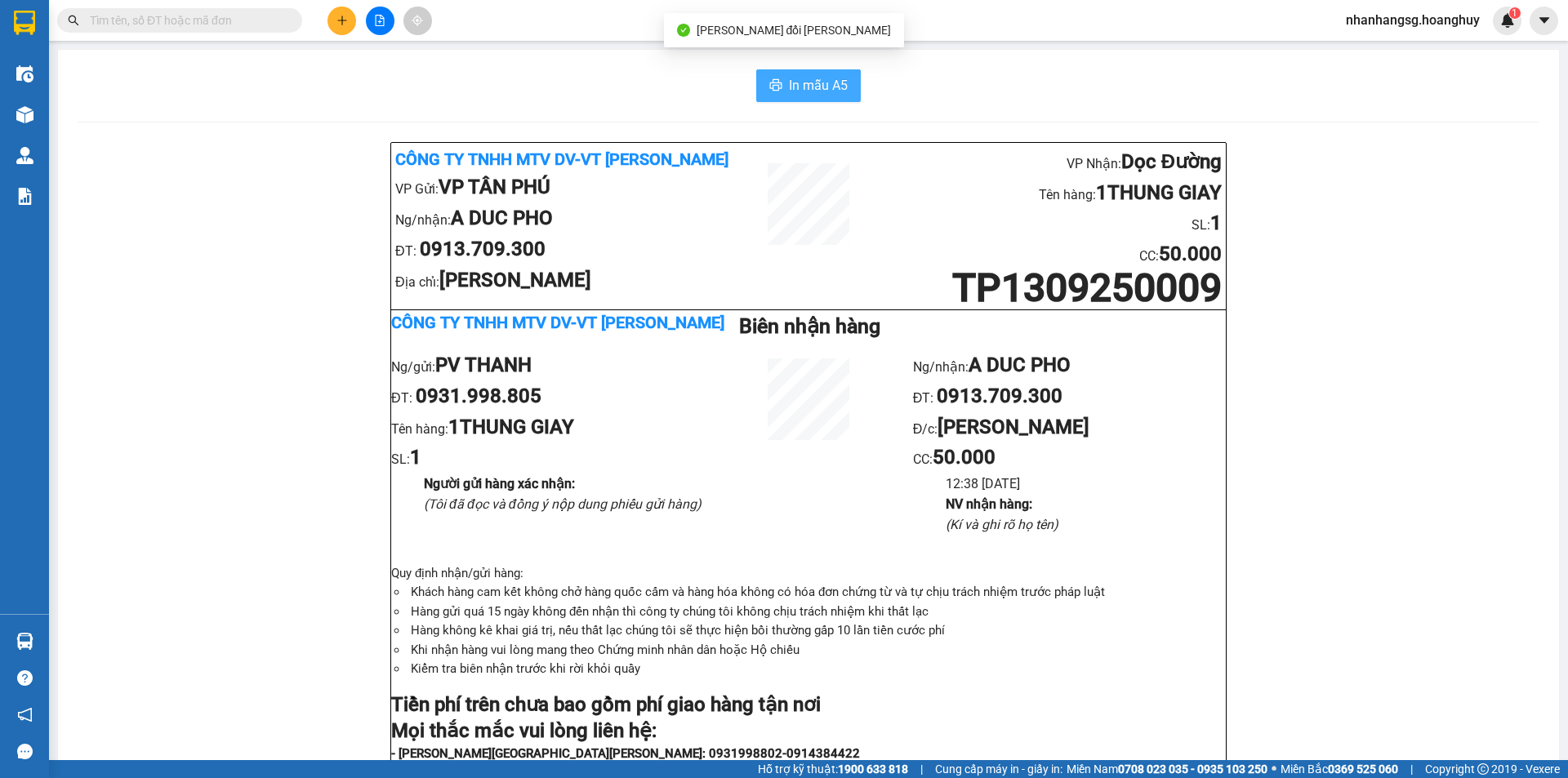
click at [790, 77] on span "In mẫu A5" at bounding box center [817, 85] width 59 height 20
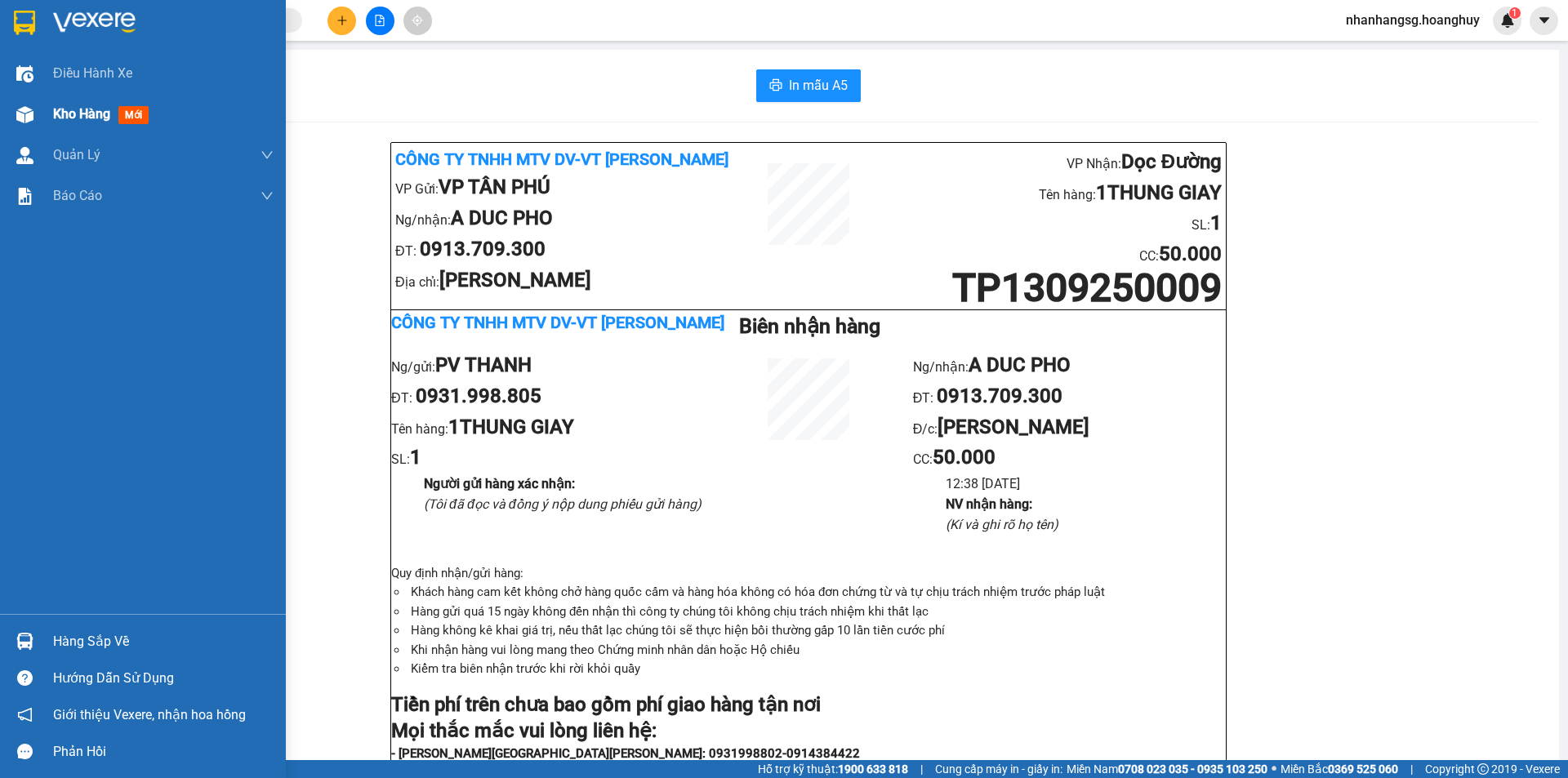
click at [53, 125] on div "Kho hàng mới" at bounding box center [104, 113] width 102 height 20
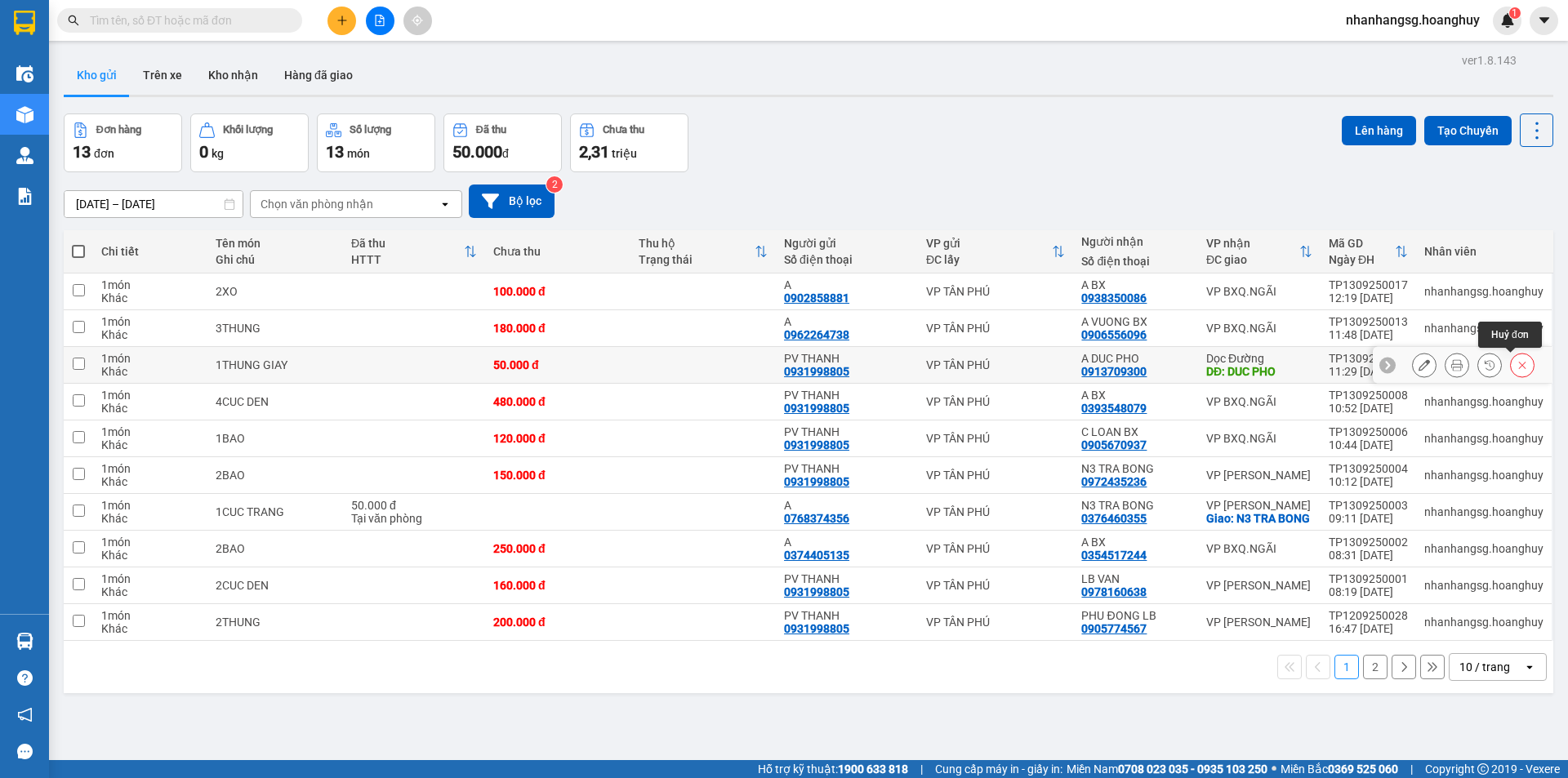
click at [1516, 364] on icon at bounding box center [1522, 365] width 11 height 11
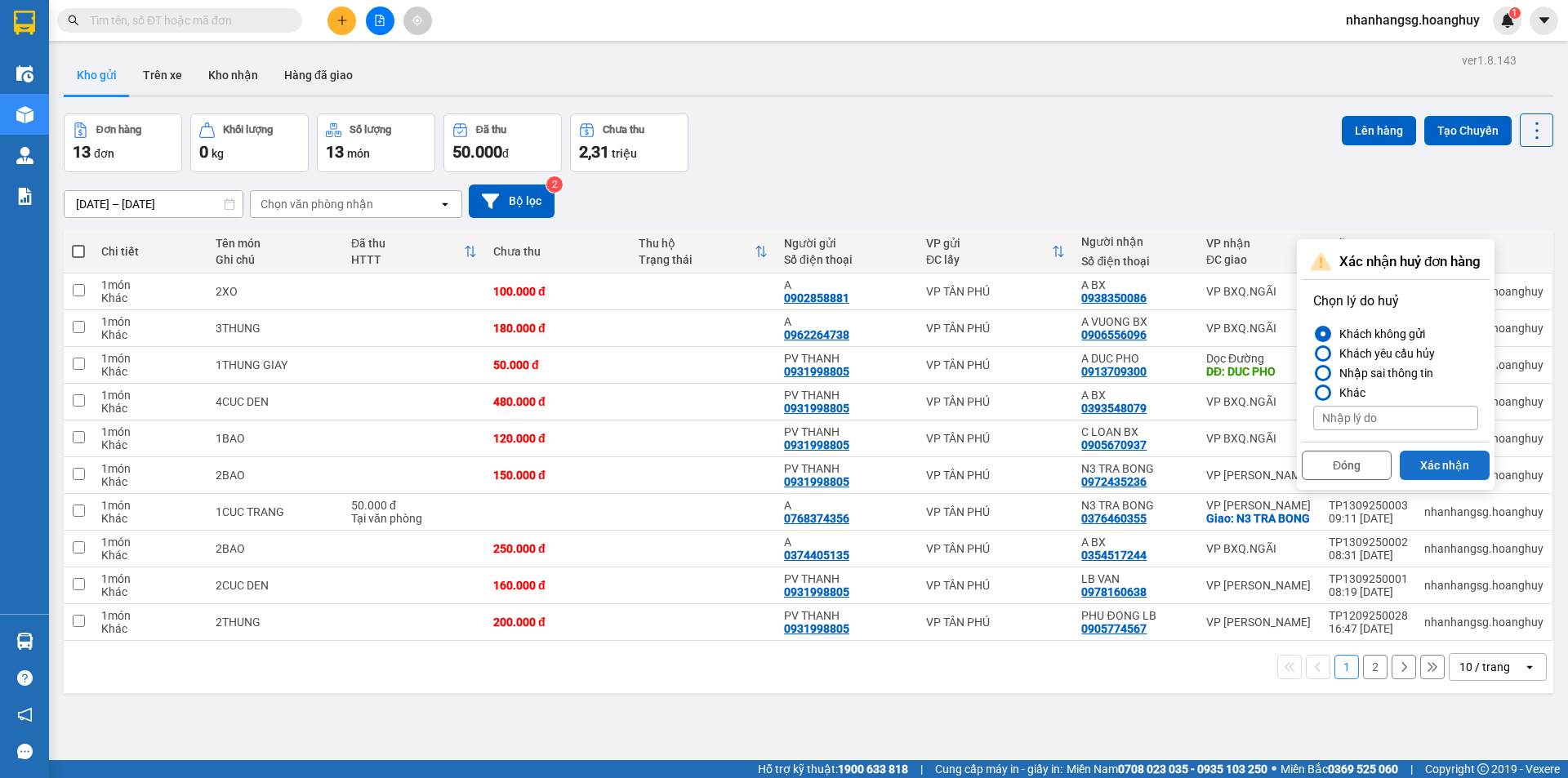
click at [1465, 461] on button "Xác nhận" at bounding box center [1444, 466] width 89 height 30
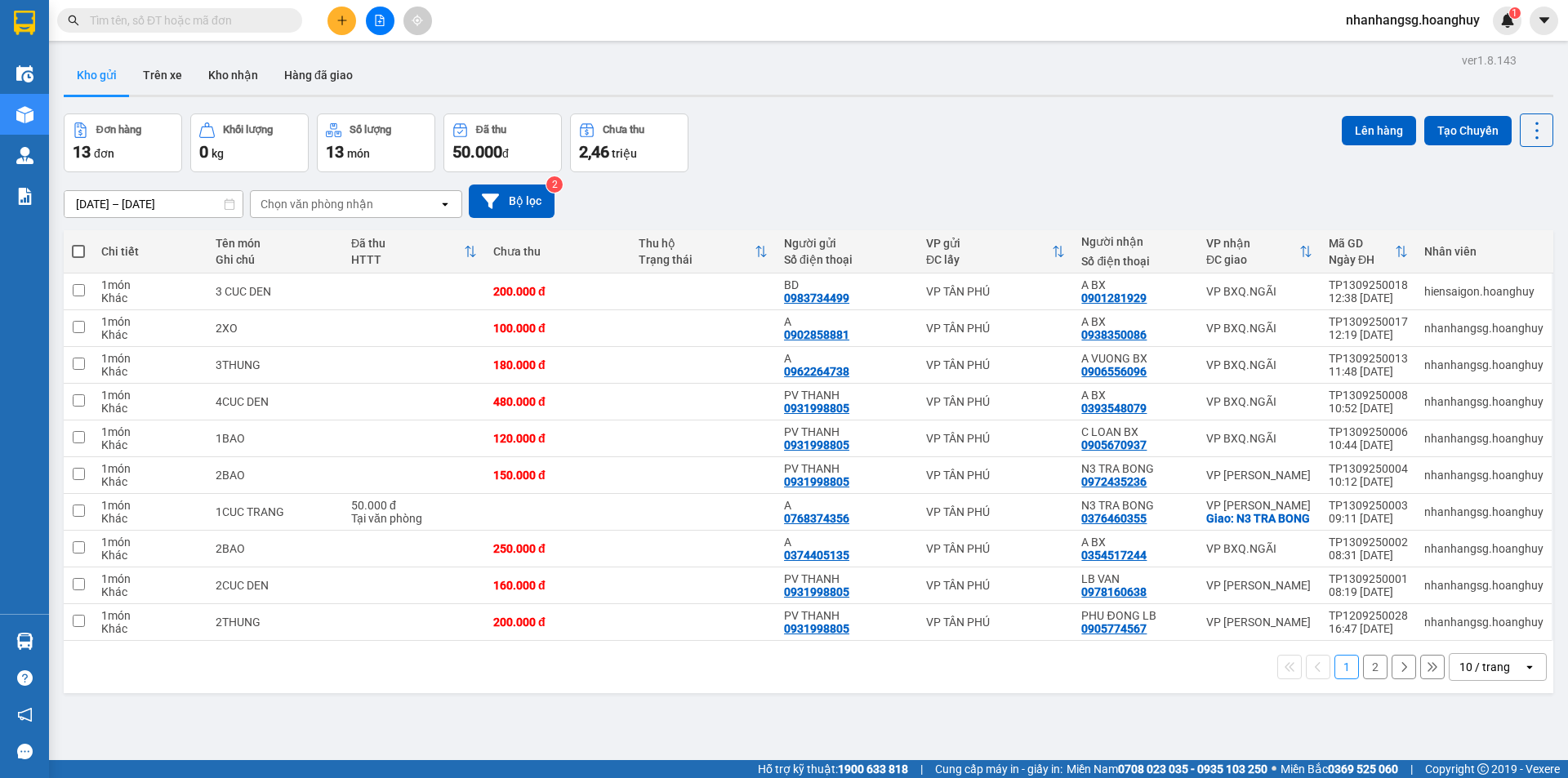
click at [367, 25] on div at bounding box center [380, 20] width 123 height 29
click at [376, 18] on icon "file-add" at bounding box center [379, 20] width 11 height 11
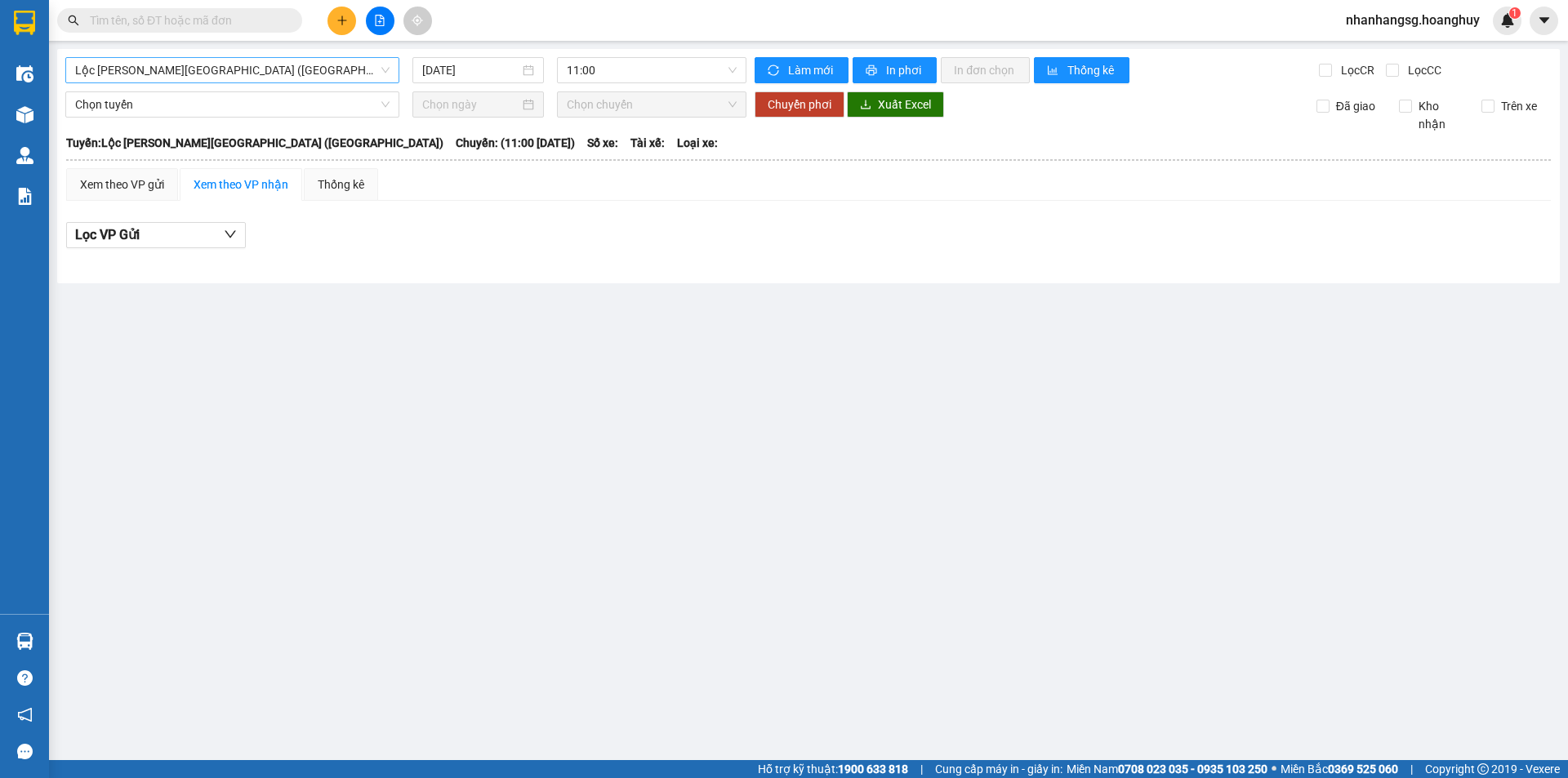
click at [327, 65] on span "Lộc [PERSON_NAME][GEOGRAPHIC_DATA] ([GEOGRAPHIC_DATA])" at bounding box center [232, 70] width 314 height 25
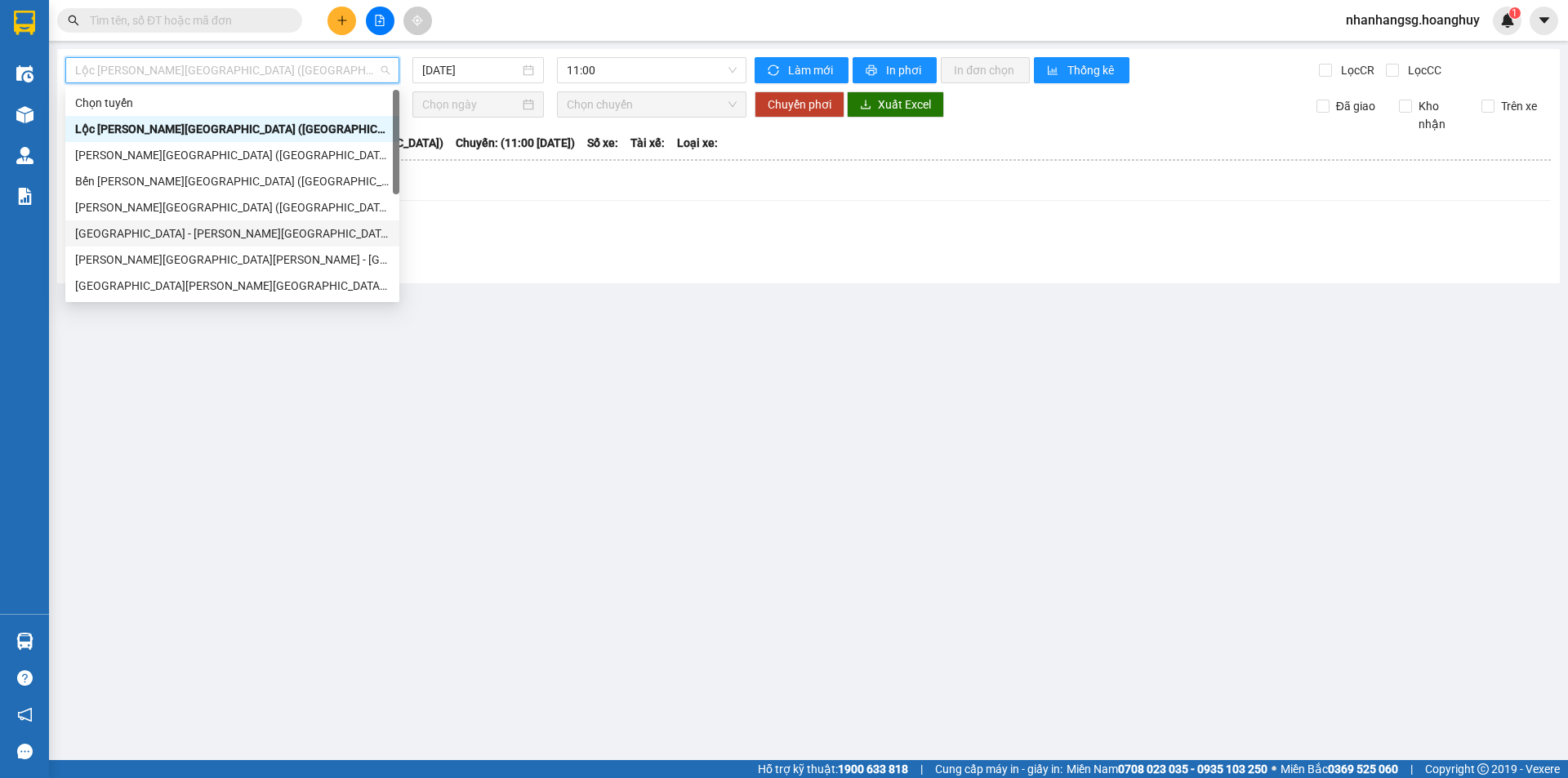
click at [168, 231] on div "[GEOGRAPHIC_DATA] - [PERSON_NAME][GEOGRAPHIC_DATA][PERSON_NAME] ([GEOGRAPHIC_DA…" at bounding box center [232, 233] width 314 height 18
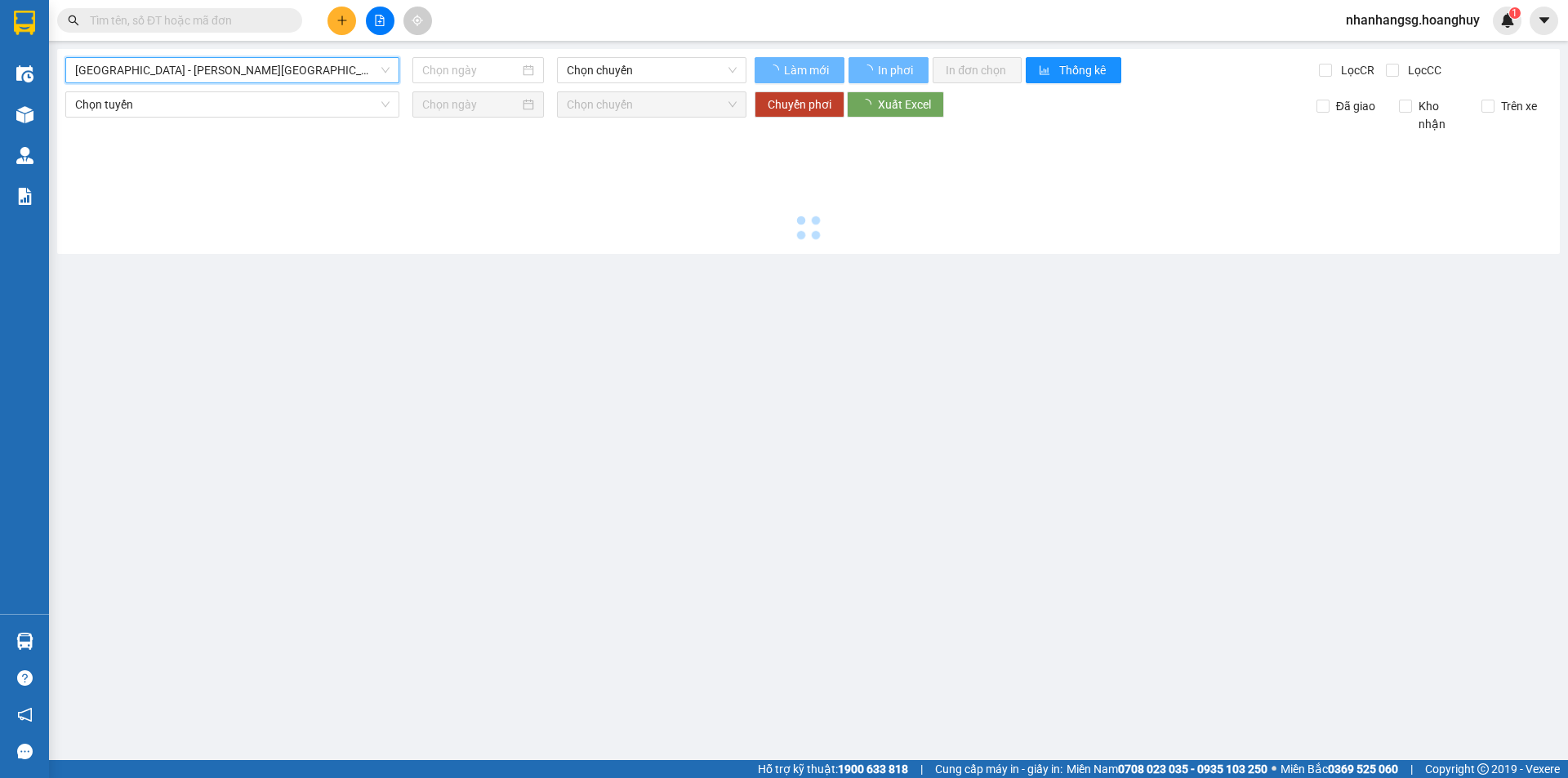
type input "[DATE]"
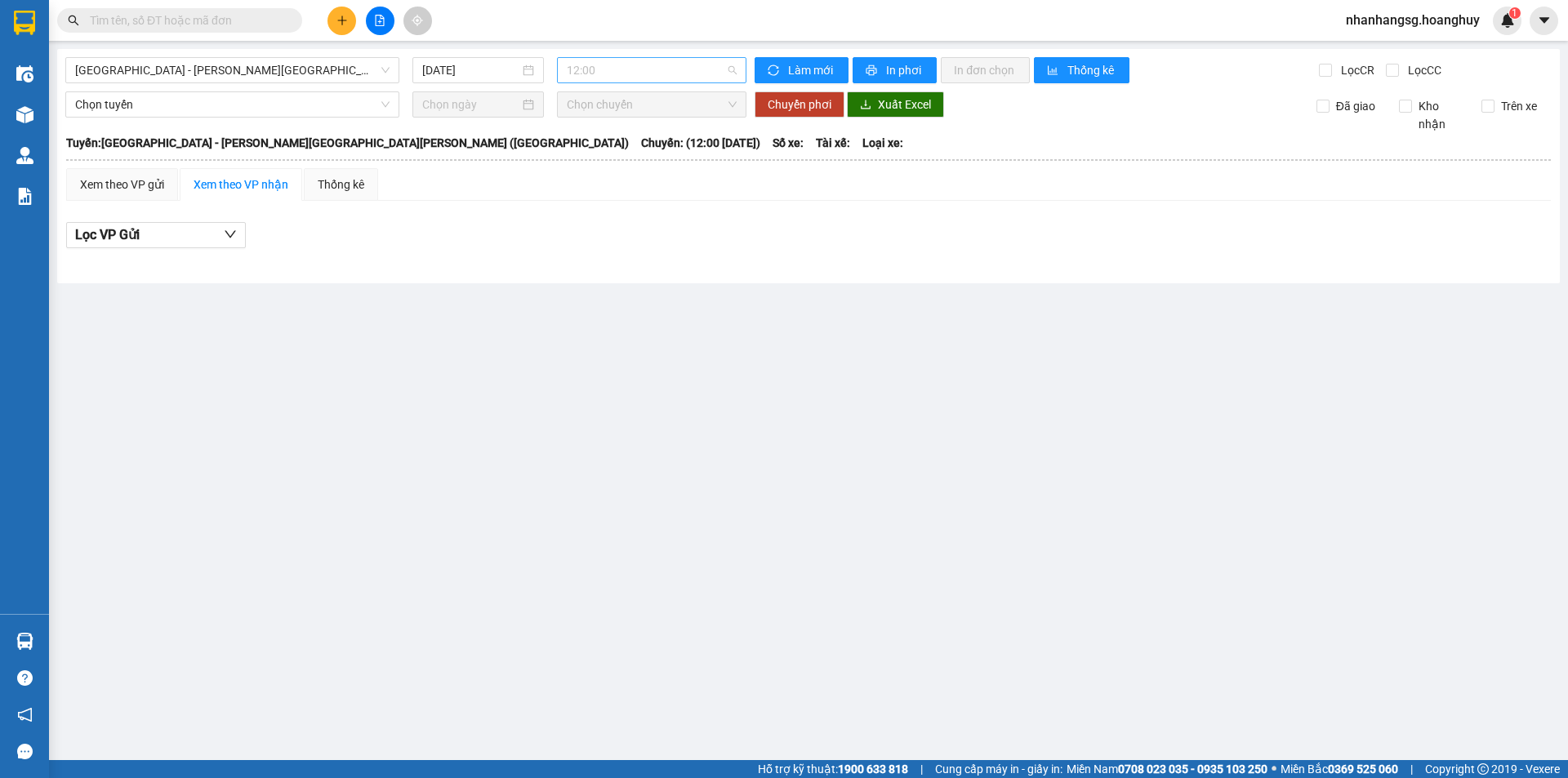
click at [588, 75] on span "12:00" at bounding box center [652, 70] width 170 height 25
click at [622, 200] on div "15:00 - 76B-011.63" at bounding box center [630, 207] width 127 height 18
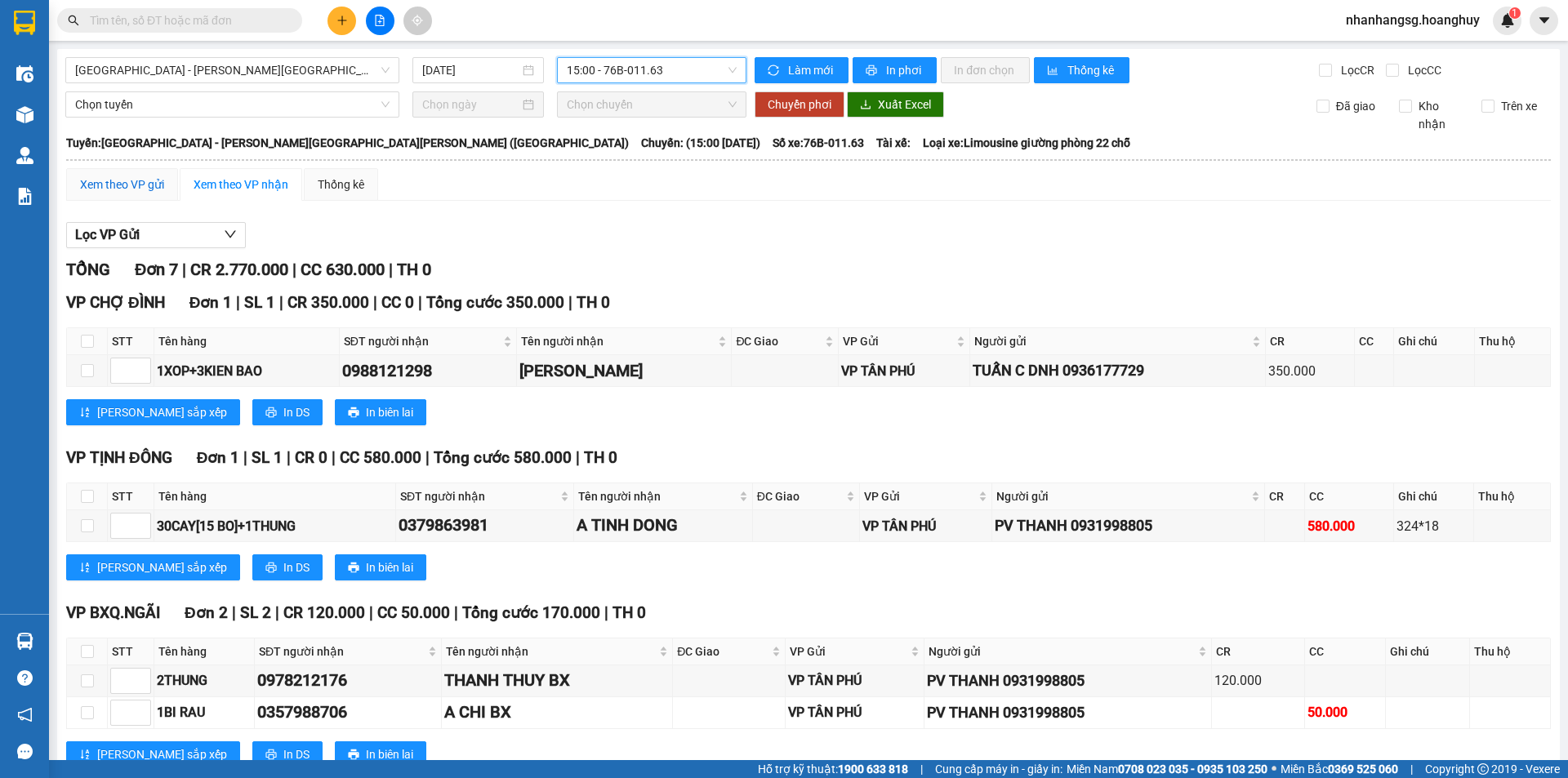
click at [158, 182] on div "Xem theo VP gửi" at bounding box center [122, 184] width 84 height 18
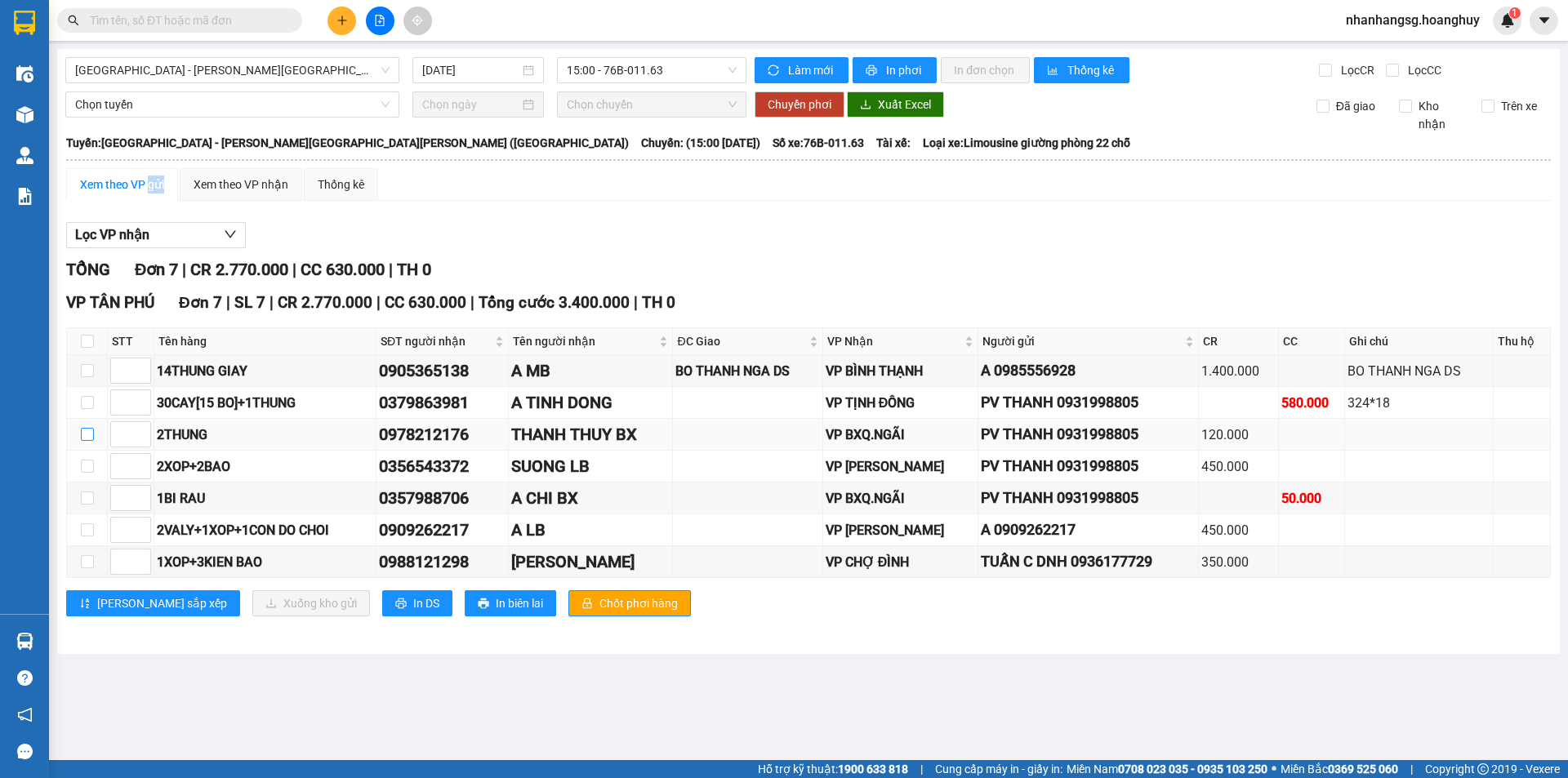
click at [84, 432] on input "checkbox" at bounding box center [87, 434] width 13 height 13
checkbox input "true"
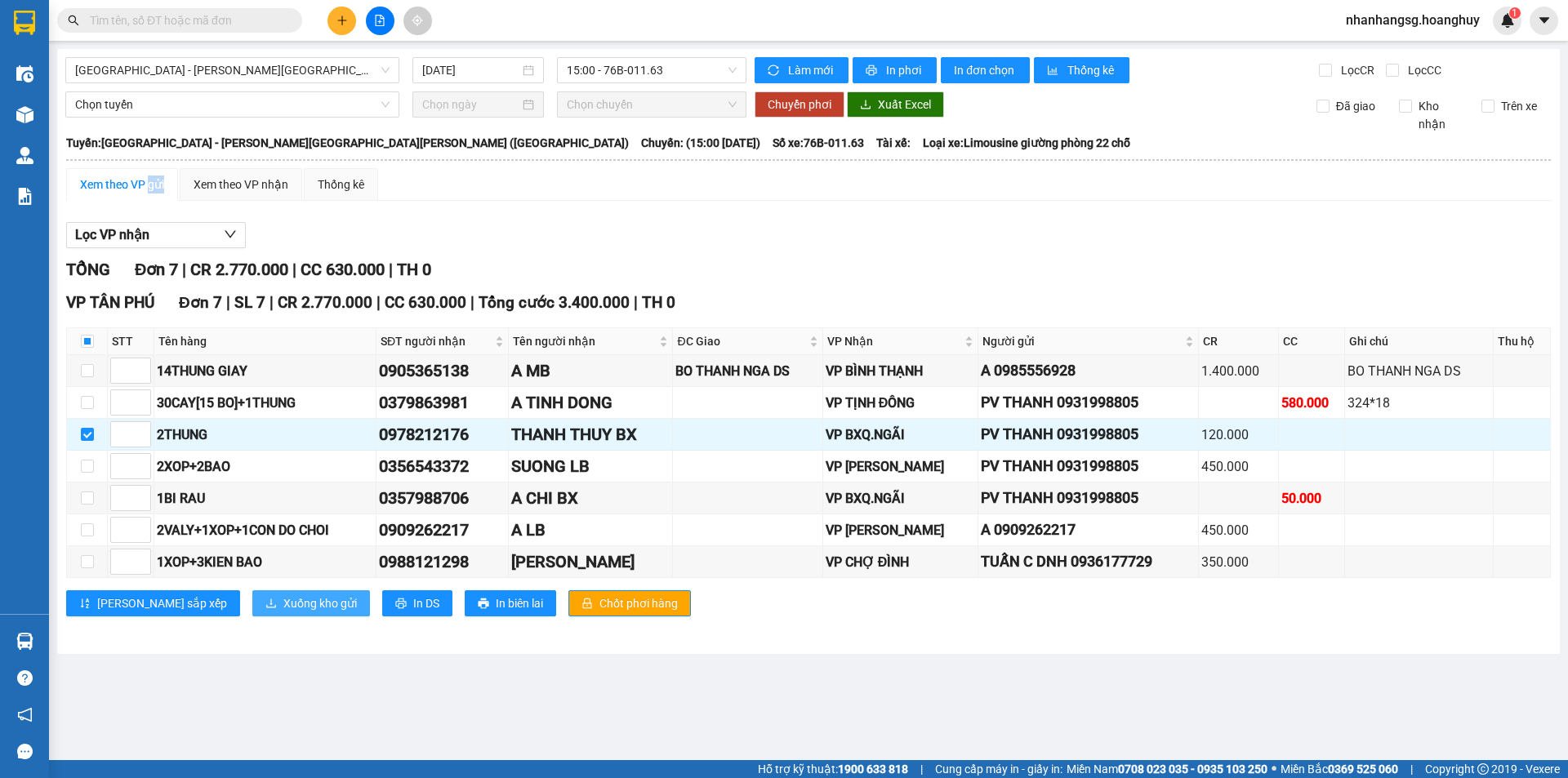
click at [283, 596] on span "Xuống kho gửi" at bounding box center [320, 603] width 74 height 18
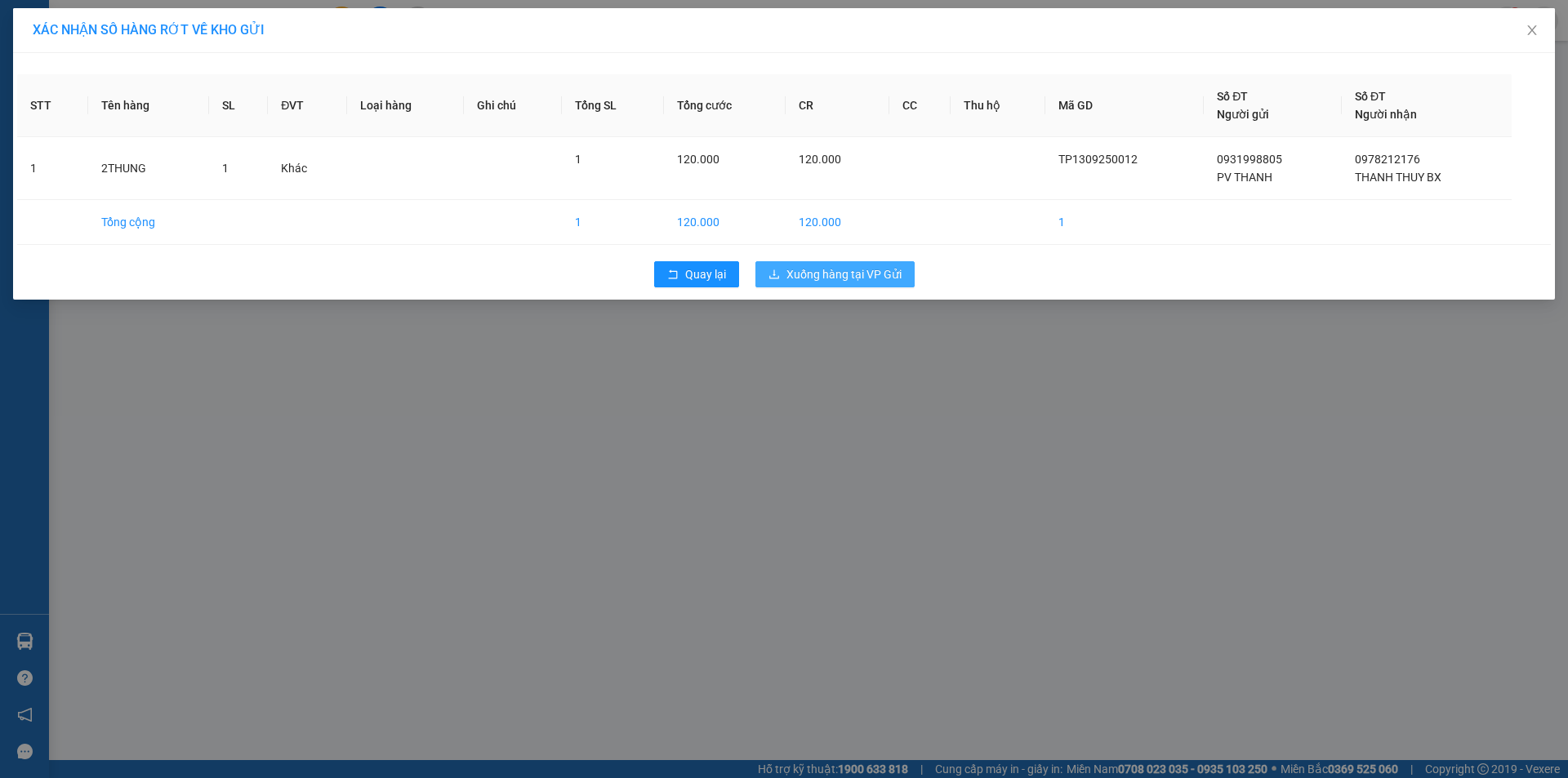
click at [842, 275] on span "Xuống hàng tại VP Gửi" at bounding box center [844, 275] width 115 height 18
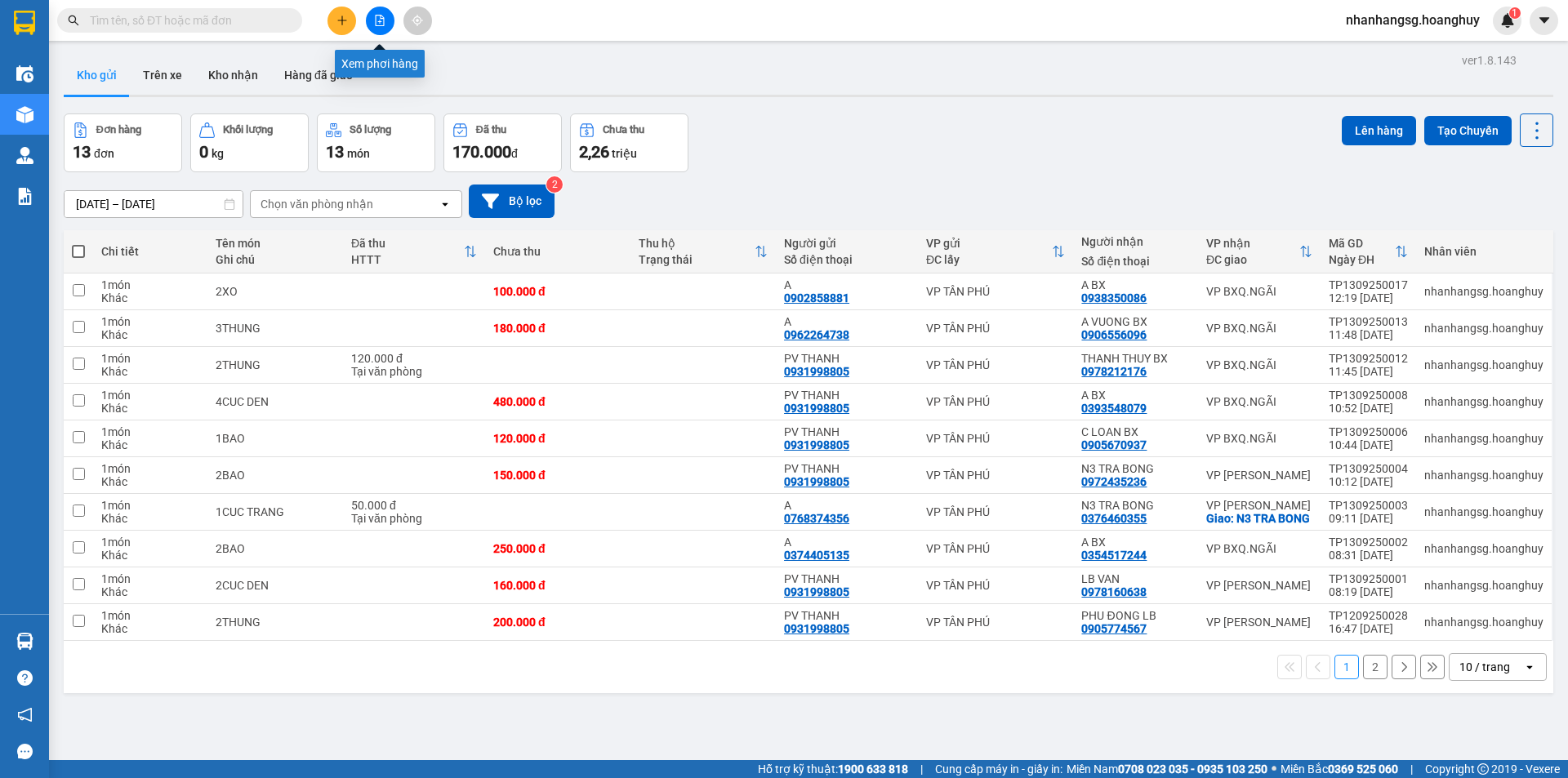
click at [385, 18] on icon "file-add" at bounding box center [379, 20] width 11 height 11
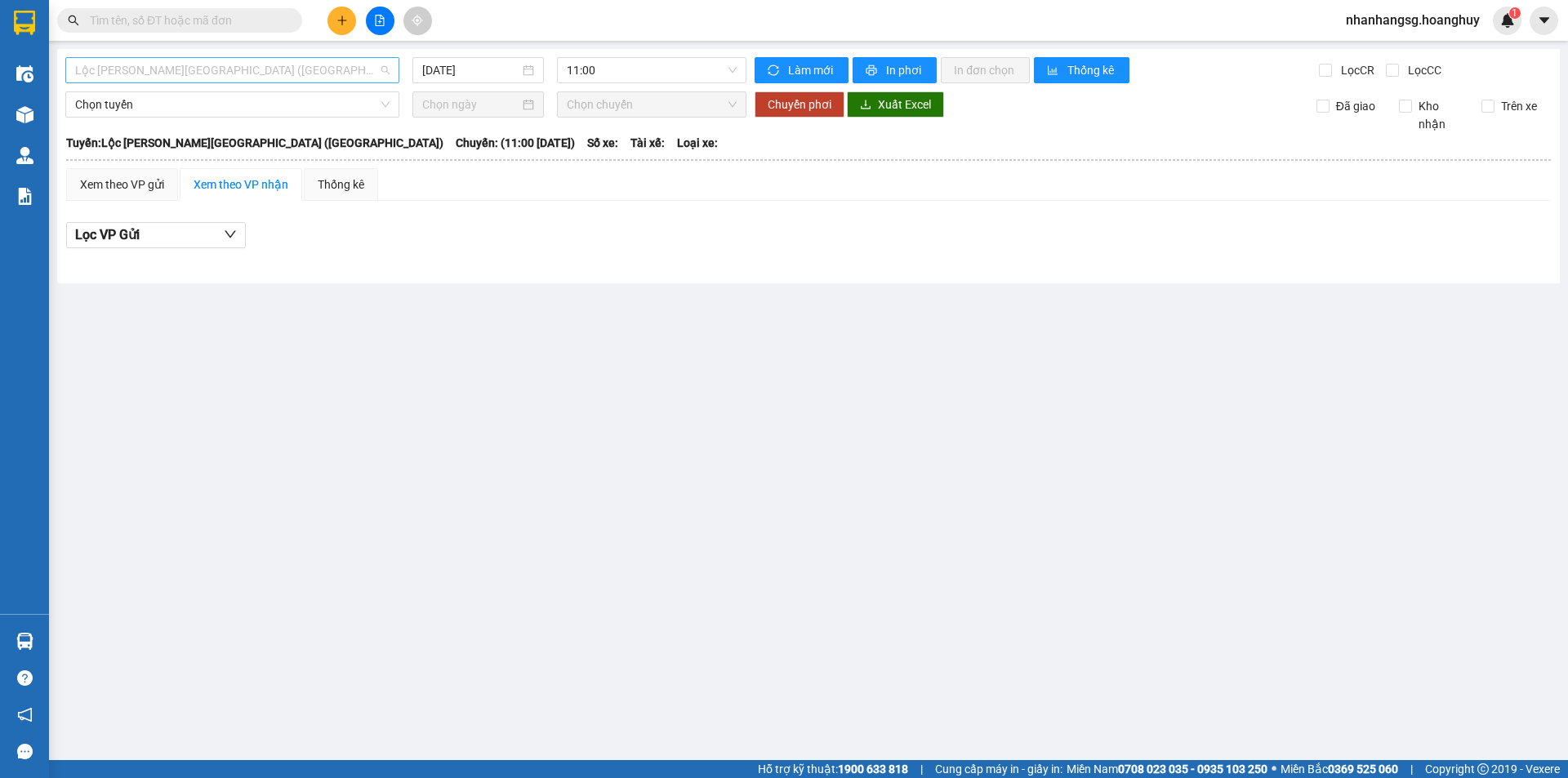
click at [312, 68] on span "Lộc [PERSON_NAME][GEOGRAPHIC_DATA] ([GEOGRAPHIC_DATA])" at bounding box center [232, 70] width 314 height 25
click at [311, 68] on span "Lộc [PERSON_NAME][GEOGRAPHIC_DATA] ([GEOGRAPHIC_DATA])" at bounding box center [232, 70] width 314 height 25
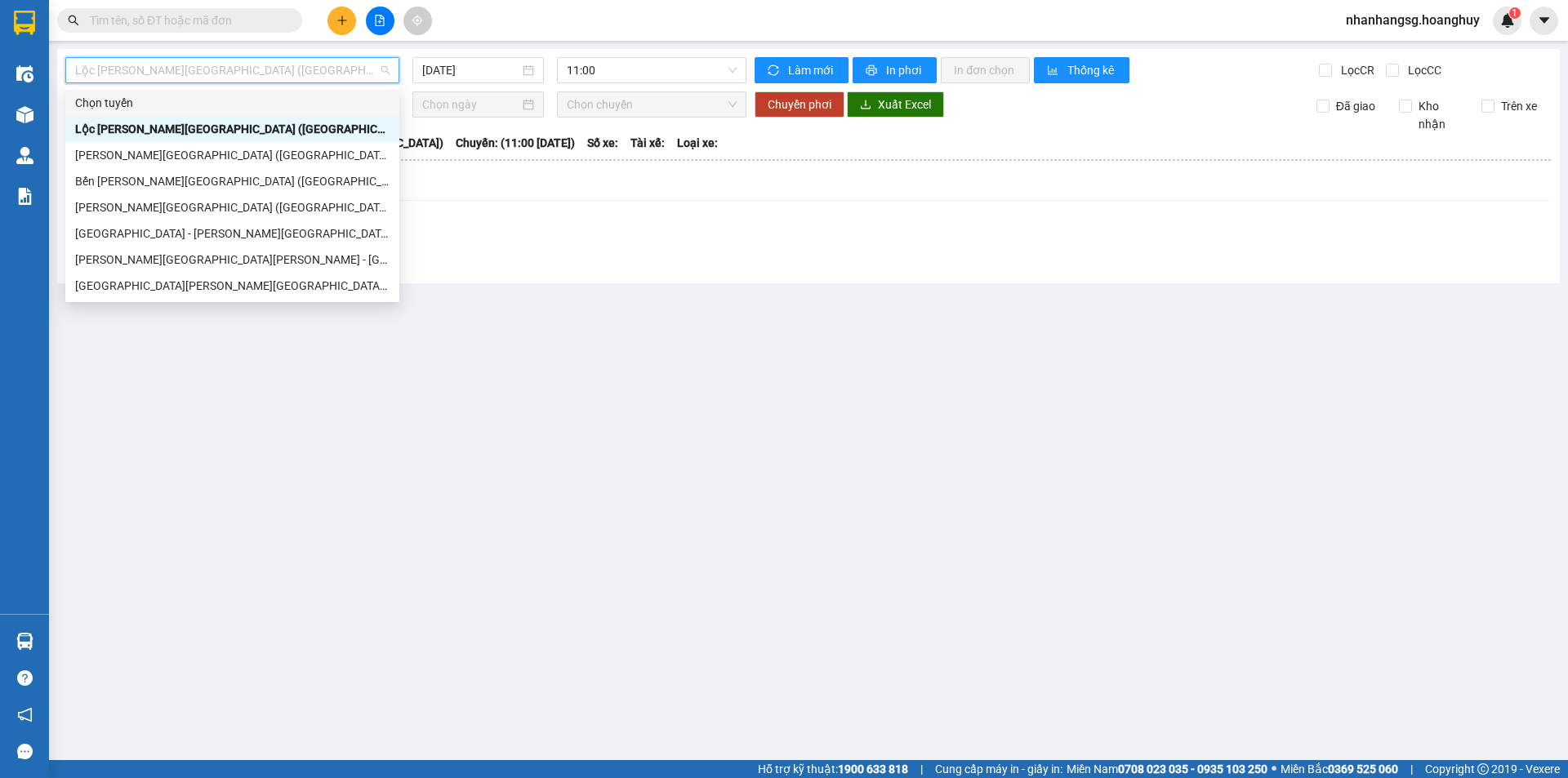
click at [332, 26] on button at bounding box center [341, 20] width 29 height 29
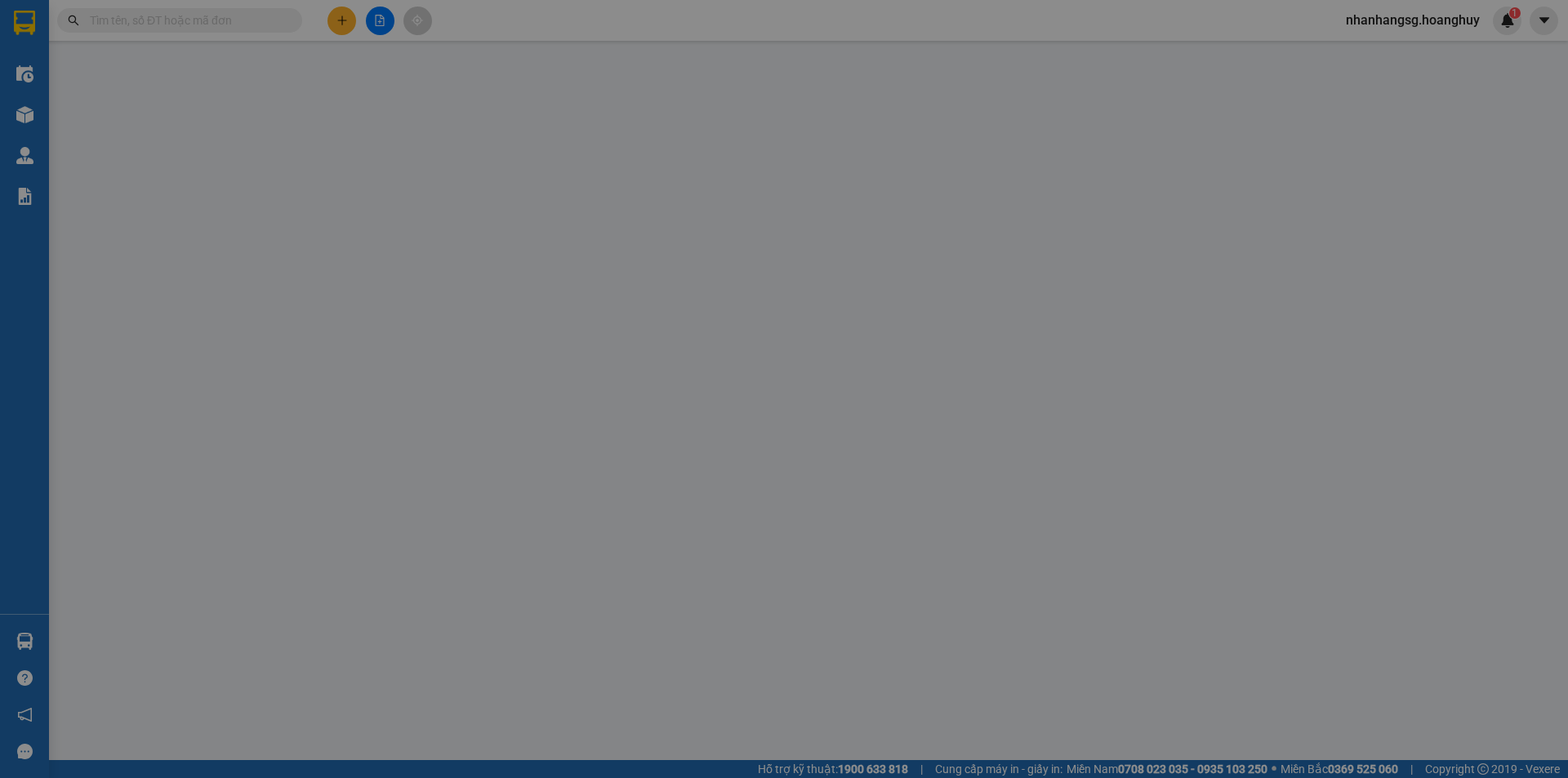
click at [333, 26] on div "Cần tạo đơn hàng để có thể xuất hóa đơn điện tử Xác nhận tạo đơn hàng? Quay lại…" at bounding box center [784, 389] width 1568 height 778
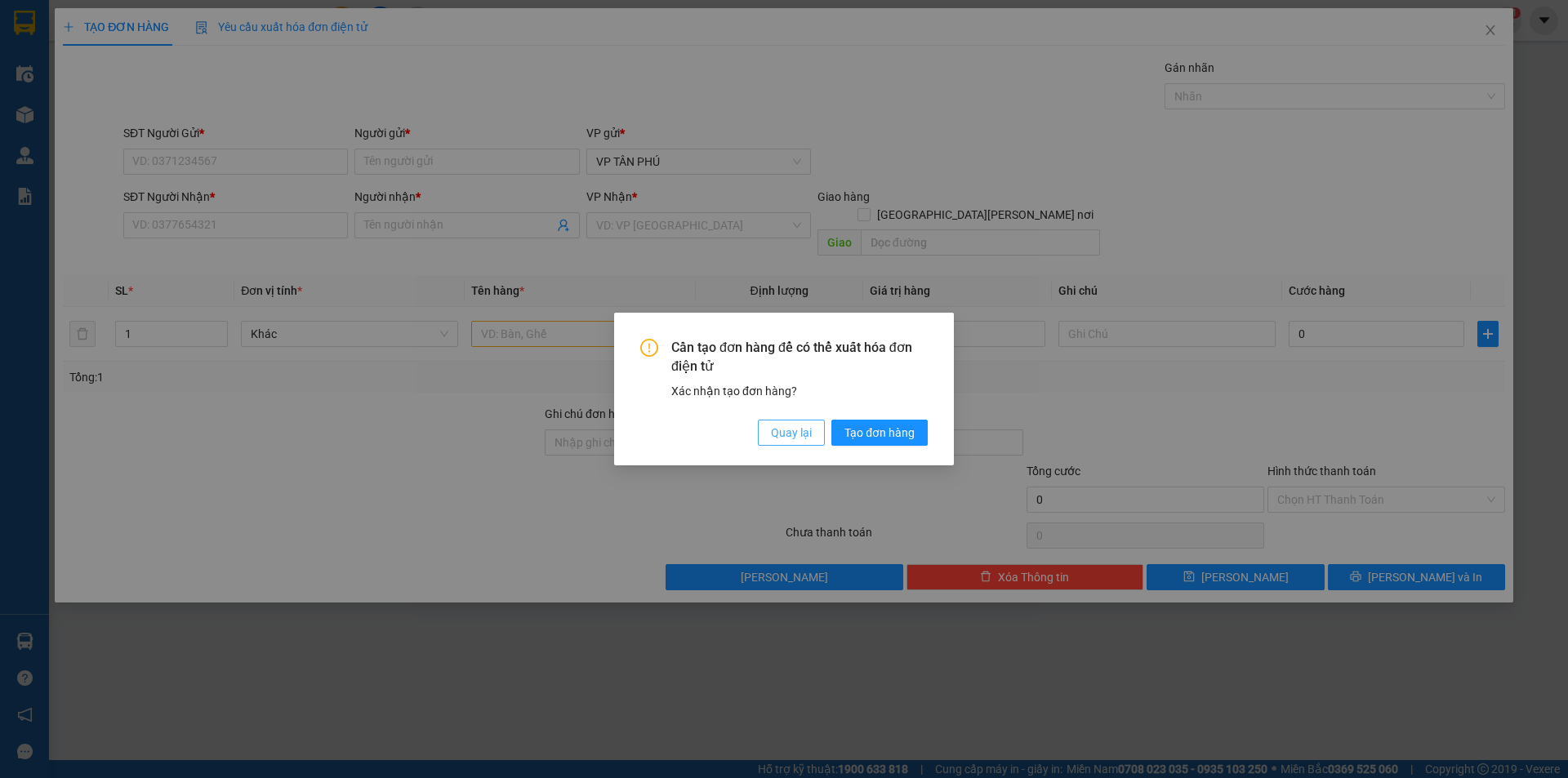
click at [786, 435] on span "Quay lại" at bounding box center [791, 432] width 41 height 18
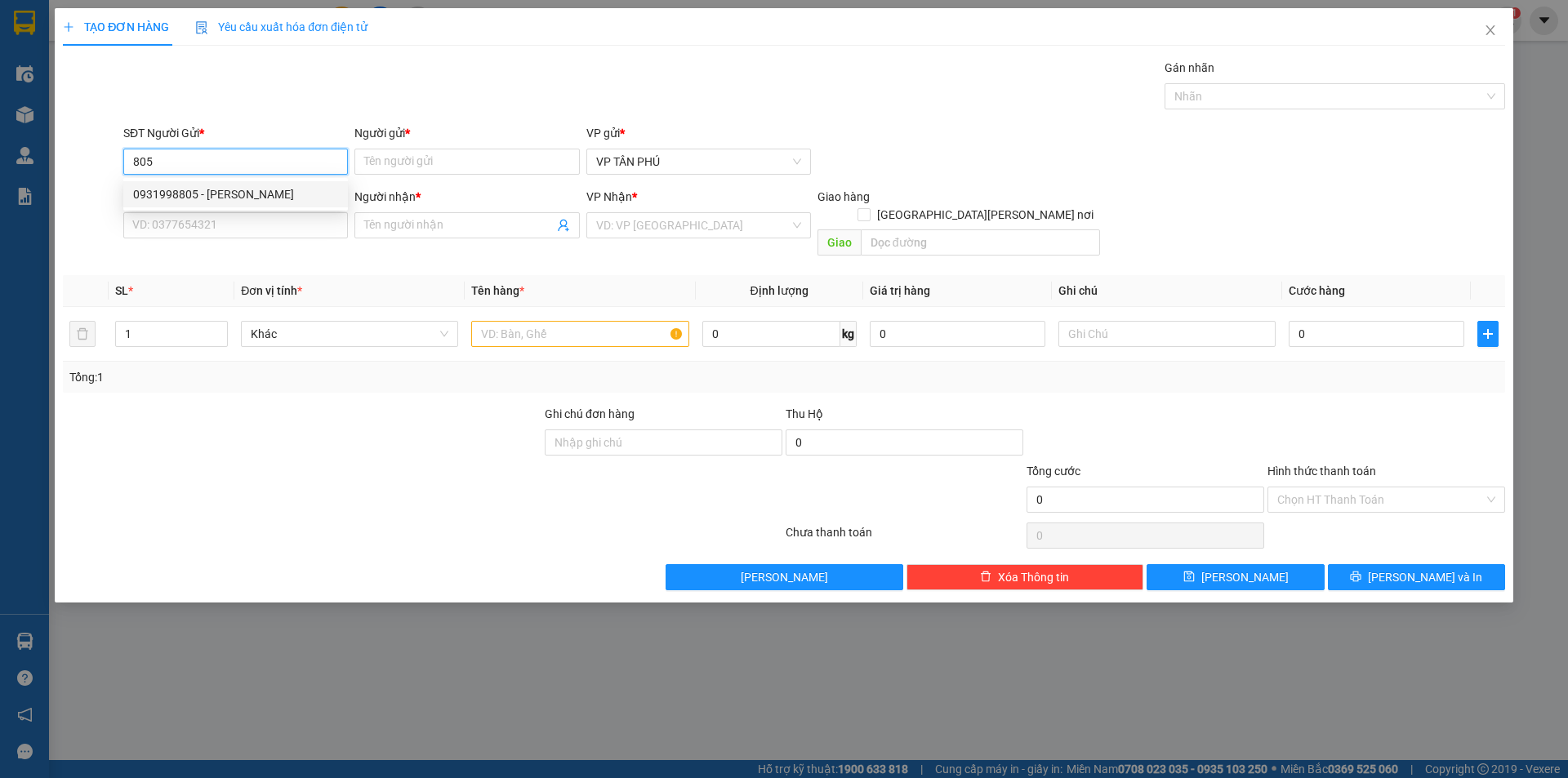
click at [225, 198] on div "0931998805 - [PERSON_NAME]" at bounding box center [236, 194] width 205 height 18
type input "0931998805"
type input "PV THANH"
type input "0379863981"
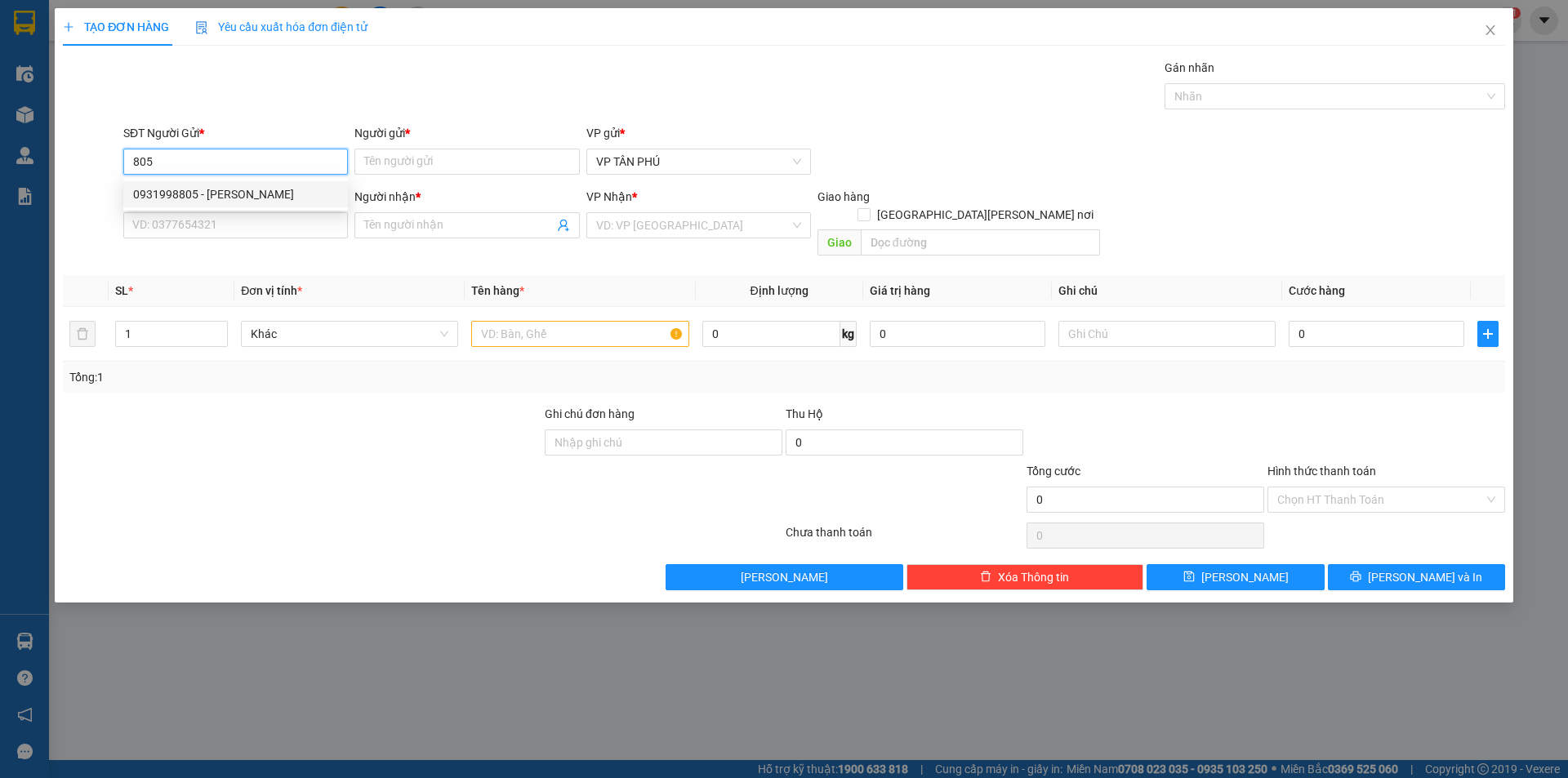
type input "A TINH DONG"
type input "0931998805"
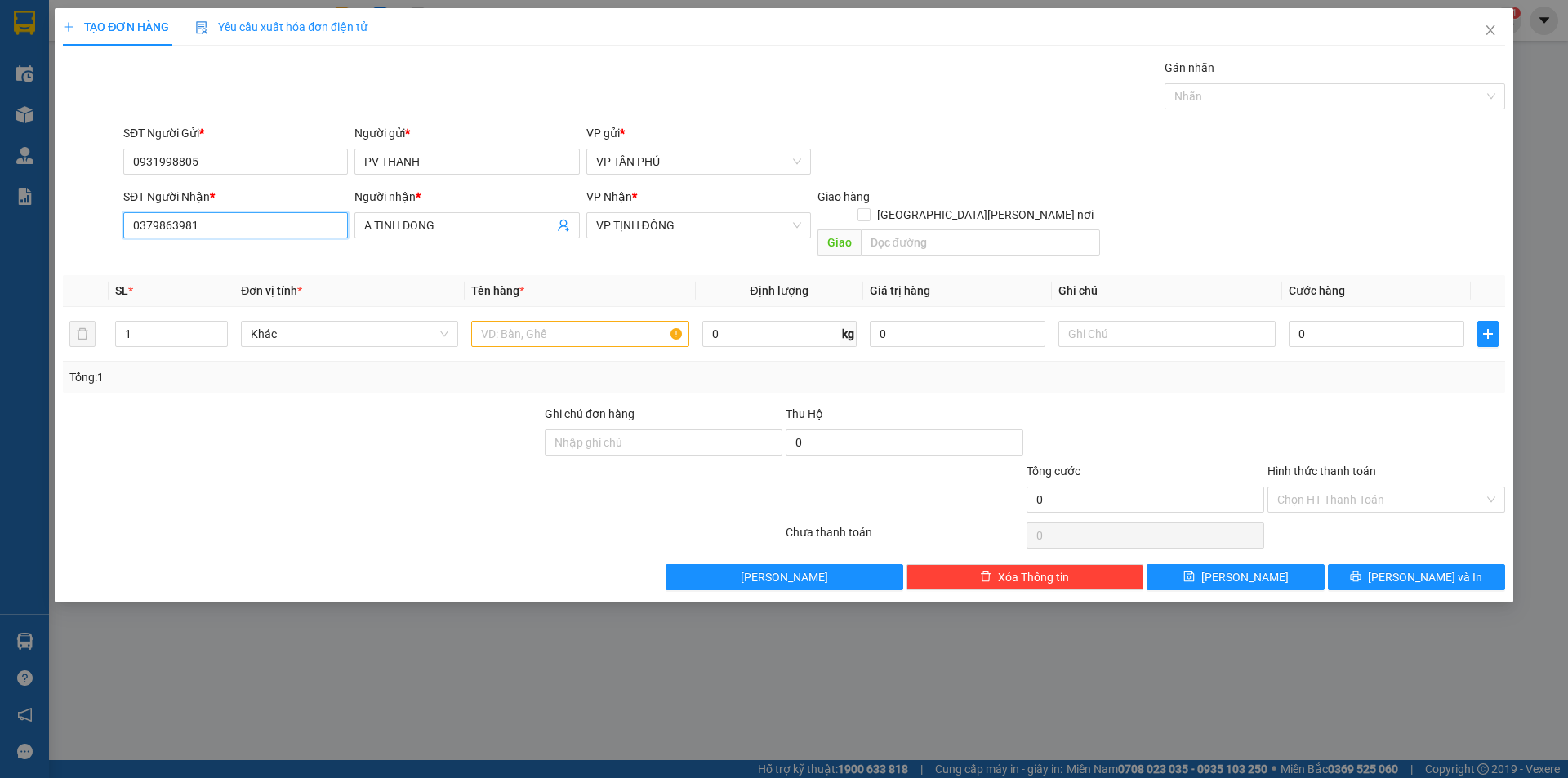
click at [226, 219] on input "0379863981" at bounding box center [236, 225] width 225 height 26
click at [232, 262] on div "0964379562 - C BẾN MB" at bounding box center [236, 258] width 205 height 18
type input "0964379562"
type input "C BẾN MB"
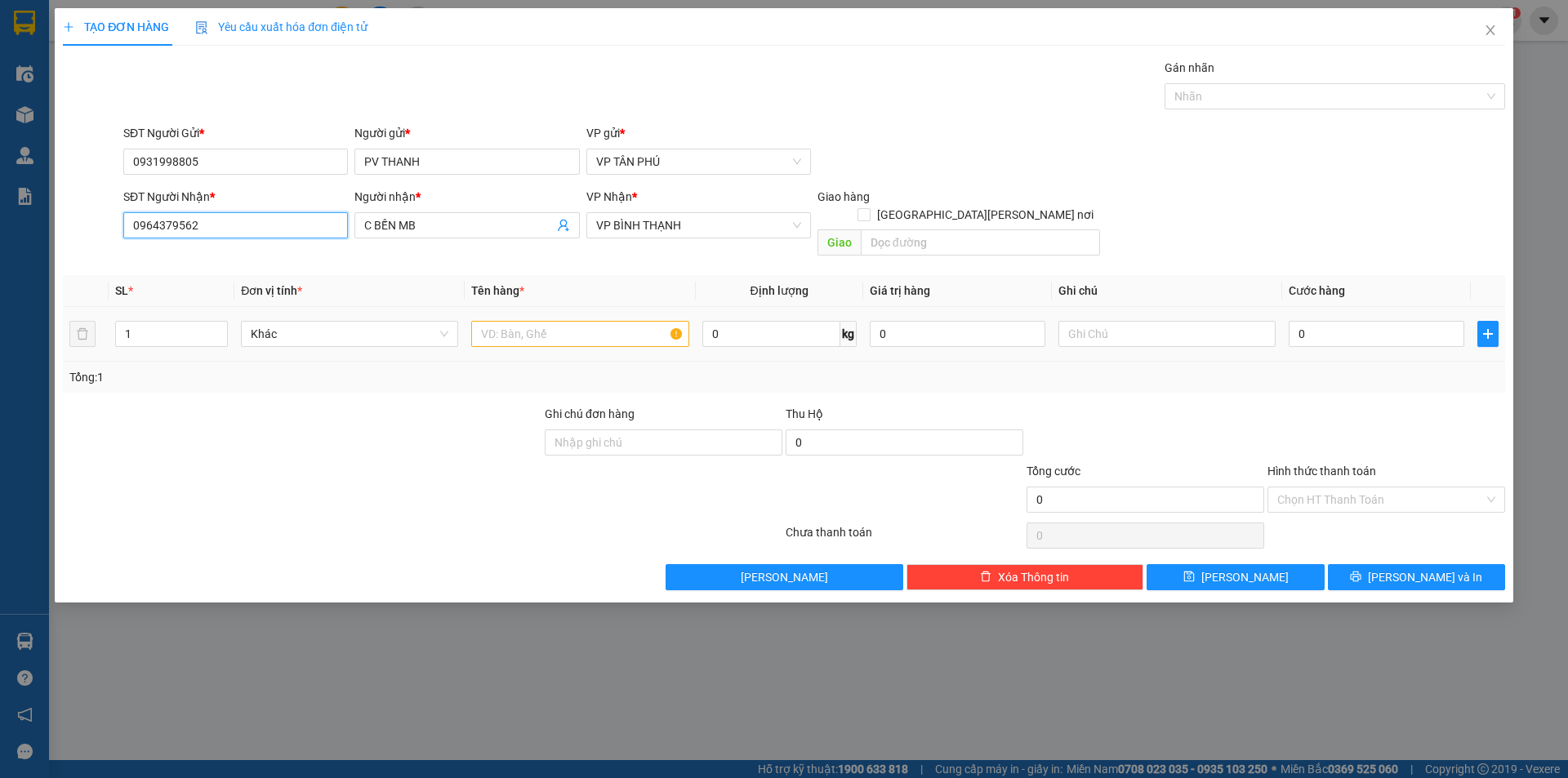
type input "0964379562"
click at [567, 321] on input "text" at bounding box center [580, 334] width 217 height 26
type input "3BAO"
click at [1396, 321] on input "0" at bounding box center [1376, 334] width 175 height 26
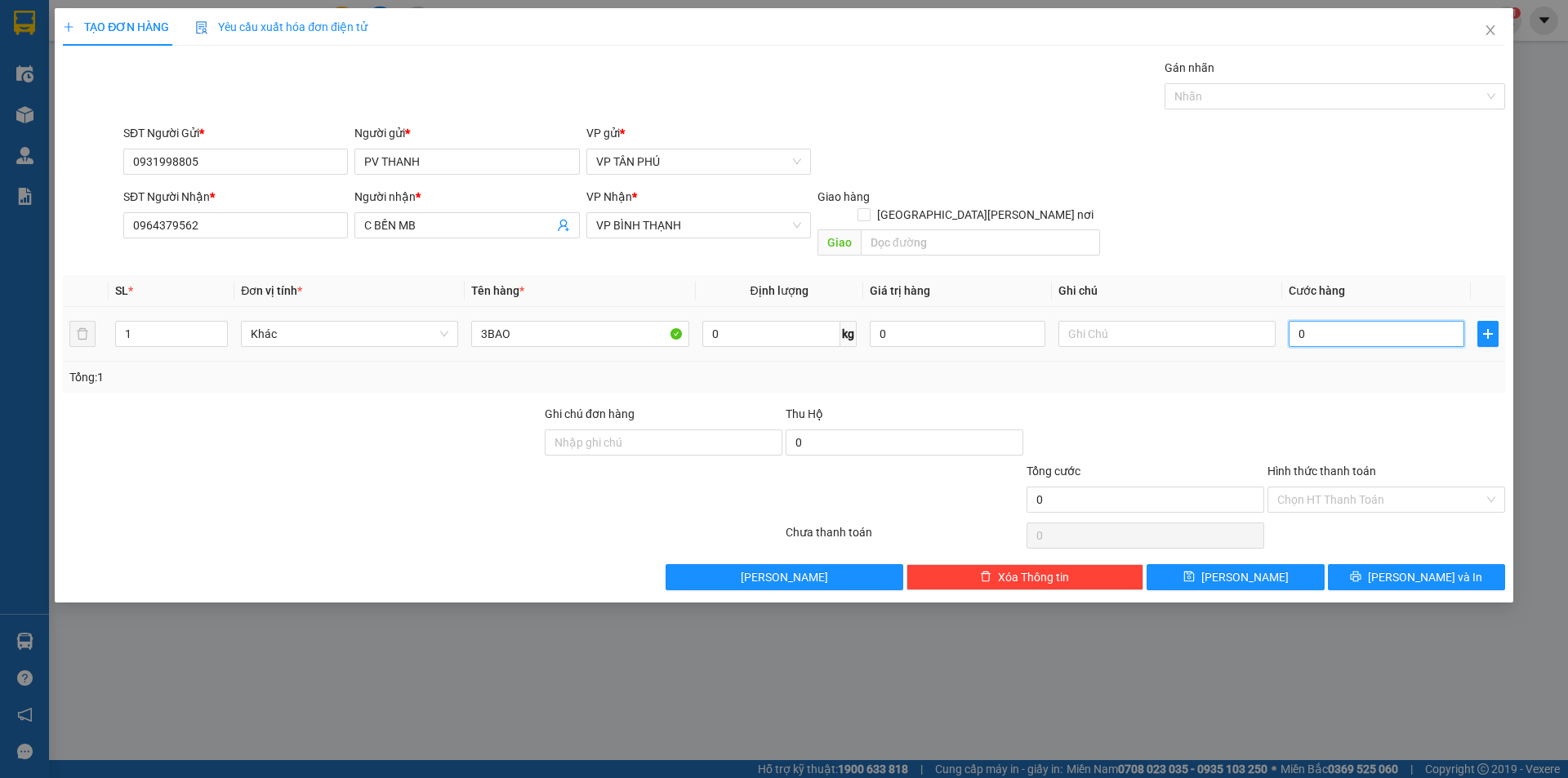
type input "4"
type input "40"
click at [1319, 488] on input "Hình thức thanh toán" at bounding box center [1380, 500] width 207 height 25
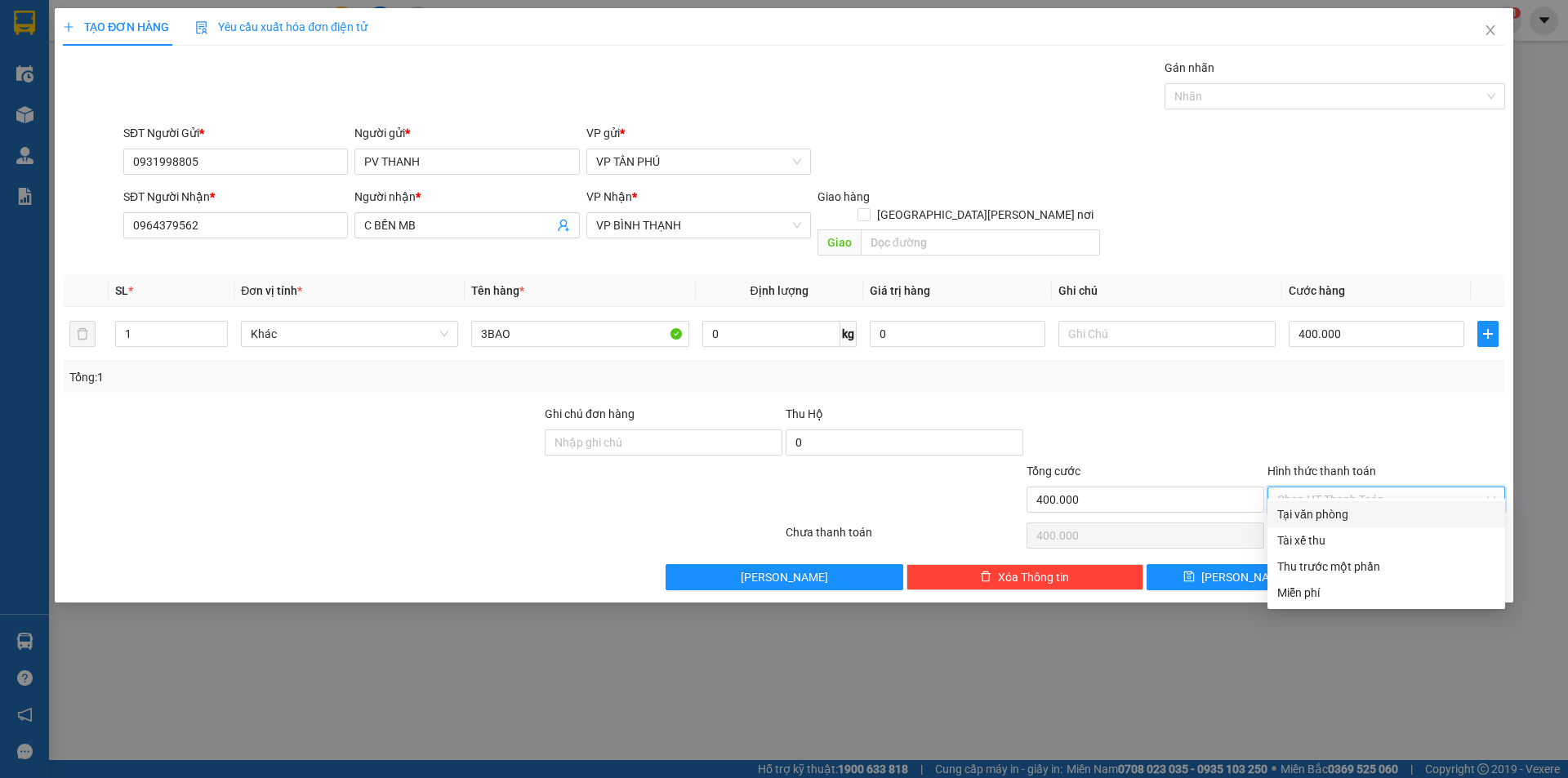
click at [1325, 507] on div "Tại văn phòng" at bounding box center [1386, 514] width 218 height 18
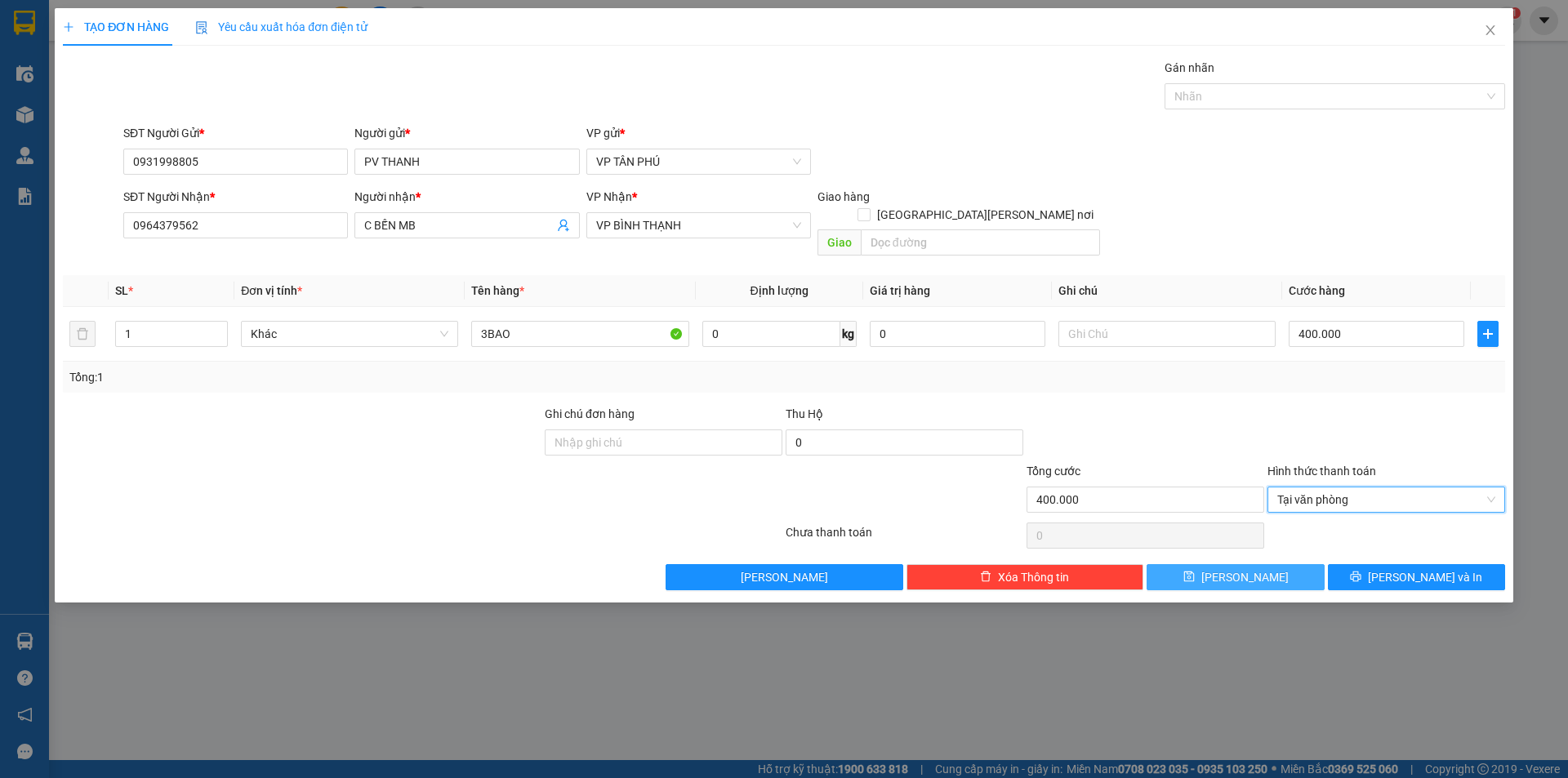
click at [1250, 568] on span "[PERSON_NAME]" at bounding box center [1245, 577] width 88 height 18
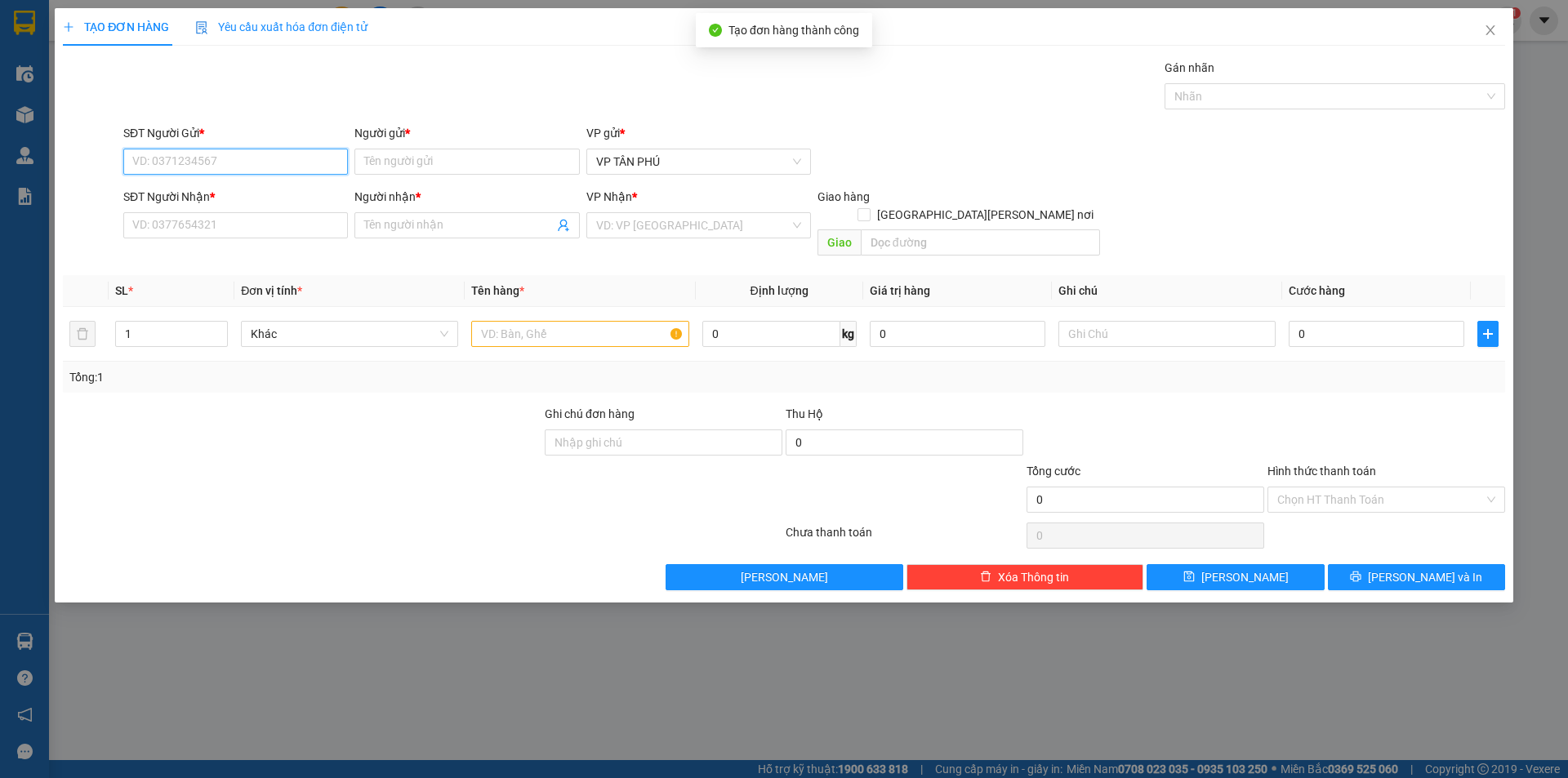
click at [279, 165] on input "SĐT Người Gửi *" at bounding box center [236, 161] width 225 height 26
click at [260, 193] on div "0931998805 - [PERSON_NAME]" at bounding box center [236, 194] width 205 height 18
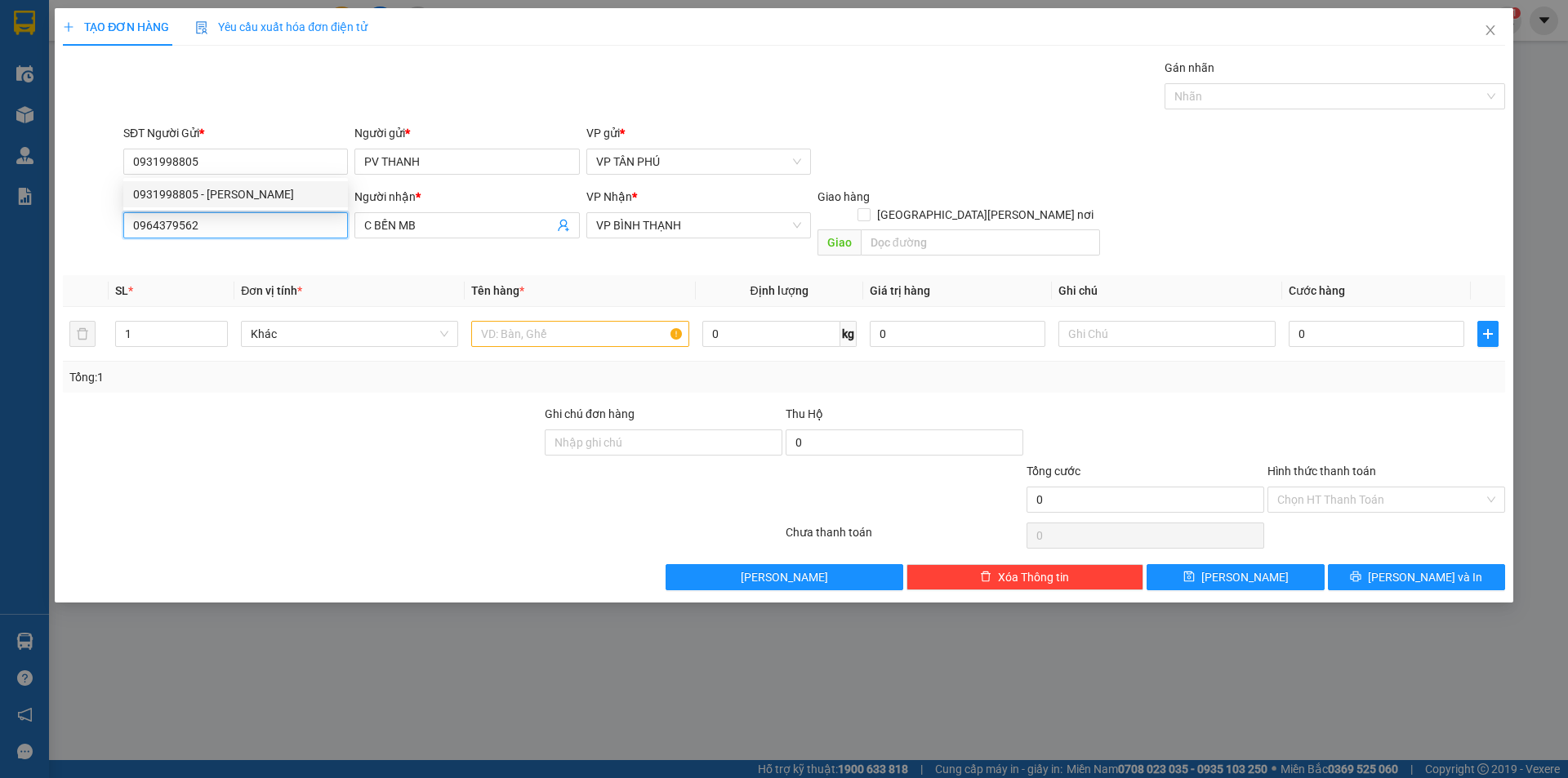
click at [254, 218] on input "0964379562" at bounding box center [236, 225] width 225 height 26
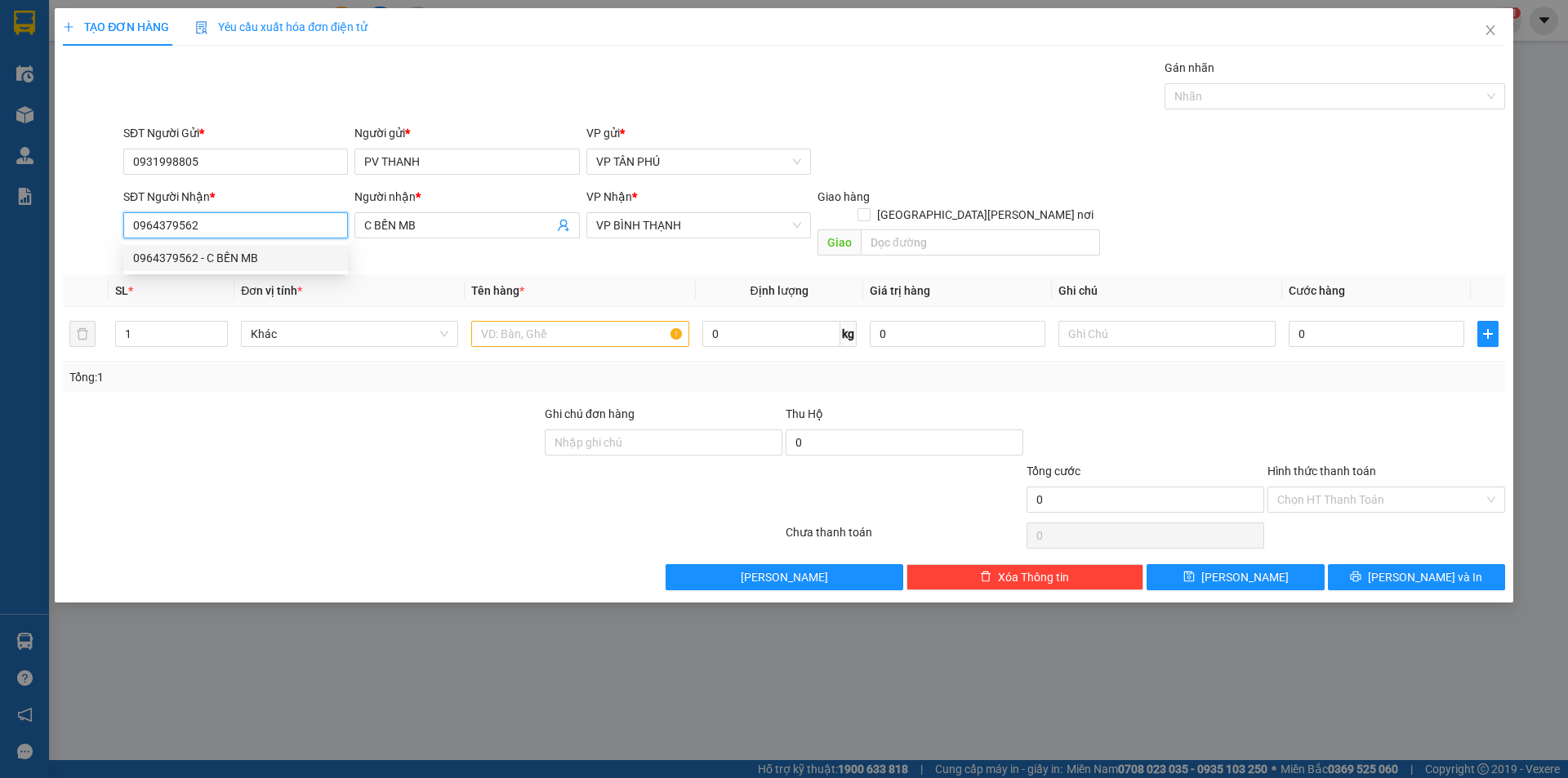
click at [254, 218] on input "0964379562" at bounding box center [236, 225] width 225 height 26
click at [249, 254] on div "0384036102 - [PERSON_NAME] [PERSON_NAME]" at bounding box center [259, 258] width 251 height 18
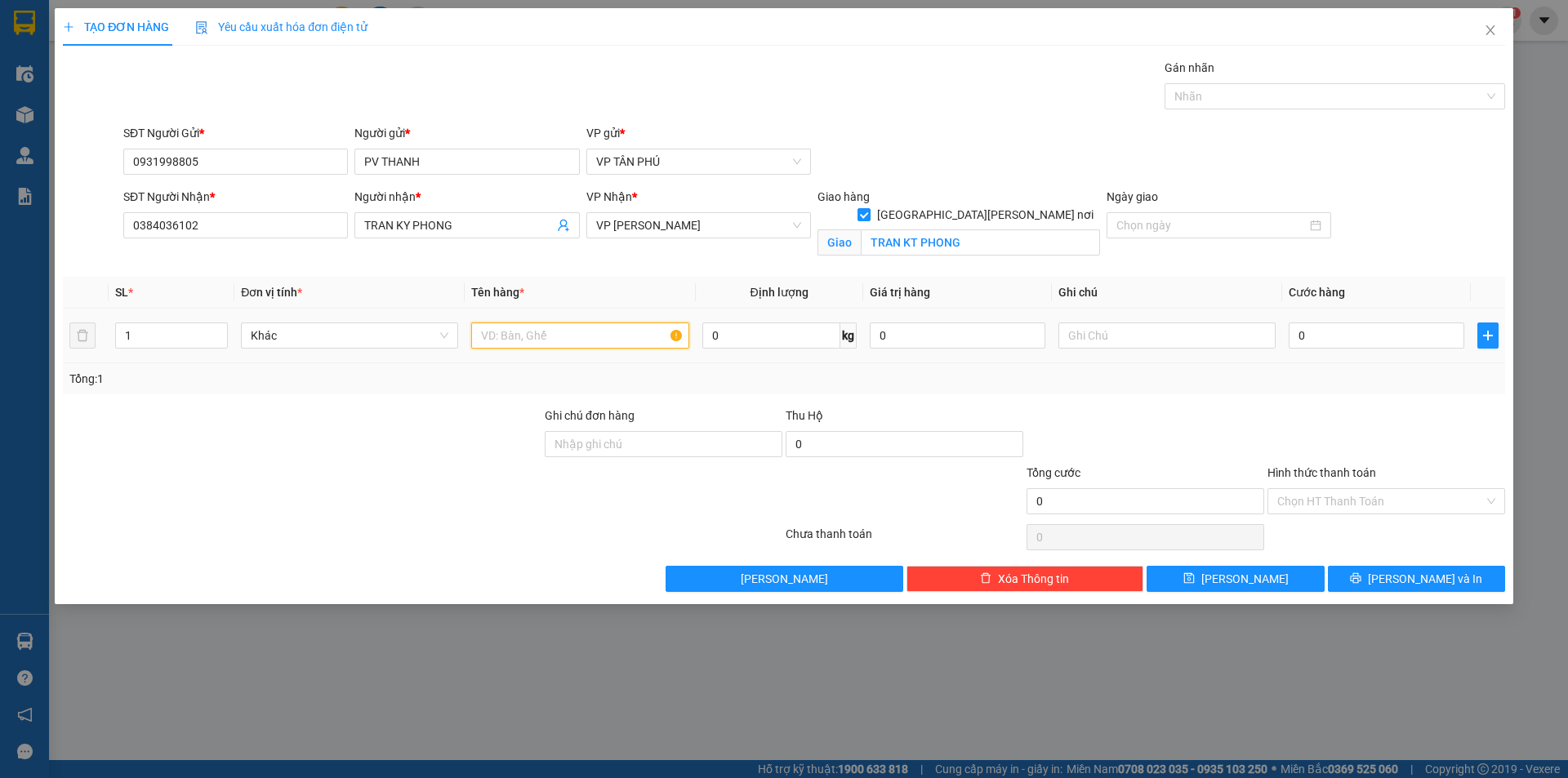
click at [517, 337] on input "text" at bounding box center [580, 336] width 217 height 26
click at [1336, 324] on input "0" at bounding box center [1376, 336] width 175 height 26
click at [1297, 499] on input "Hình thức thanh toán" at bounding box center [1380, 502] width 207 height 25
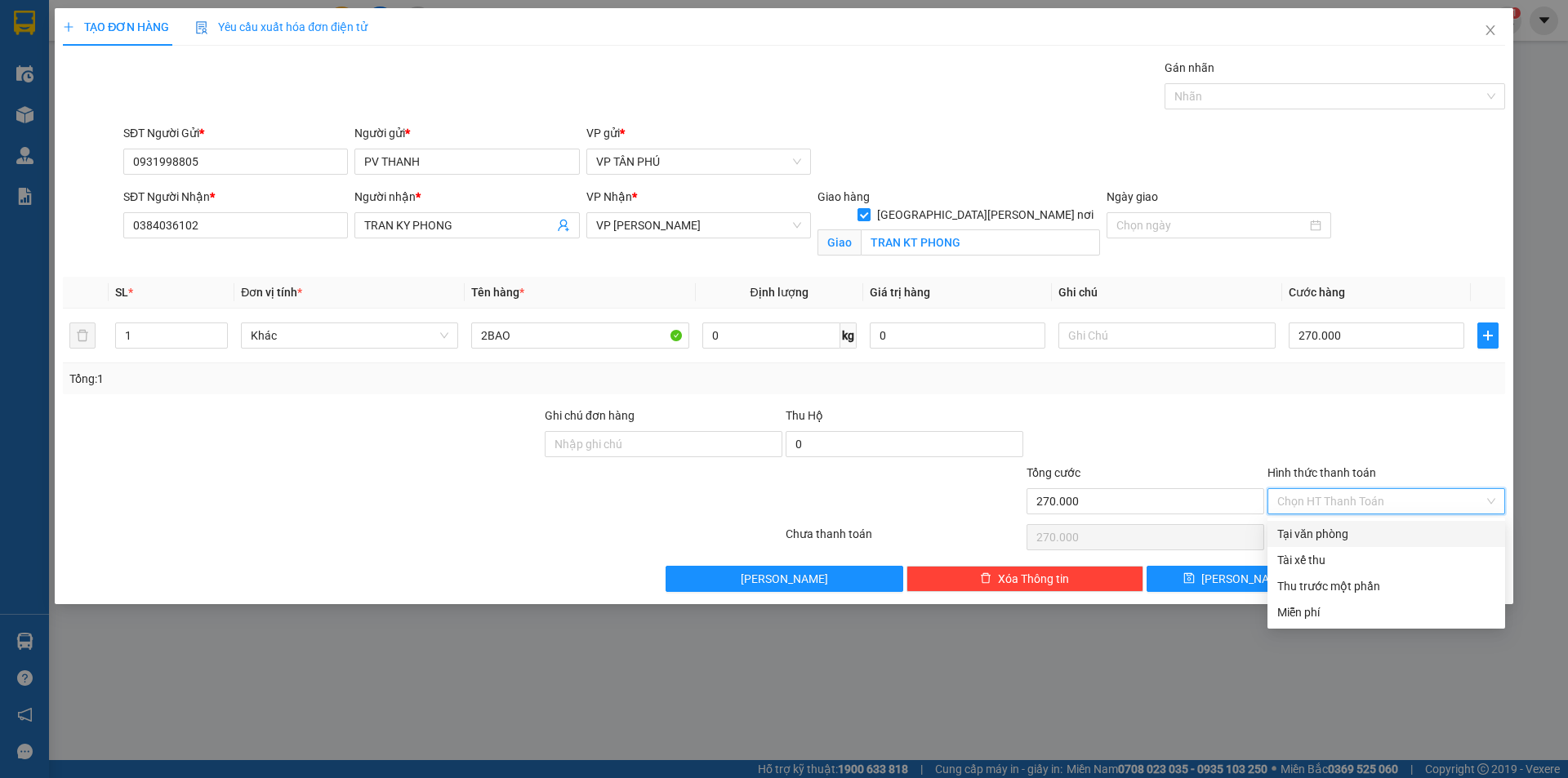
click at [1307, 532] on div "Tại văn phòng" at bounding box center [1386, 534] width 218 height 18
click at [1307, 532] on div "Chọn HT Thanh Toán" at bounding box center [1386, 537] width 241 height 32
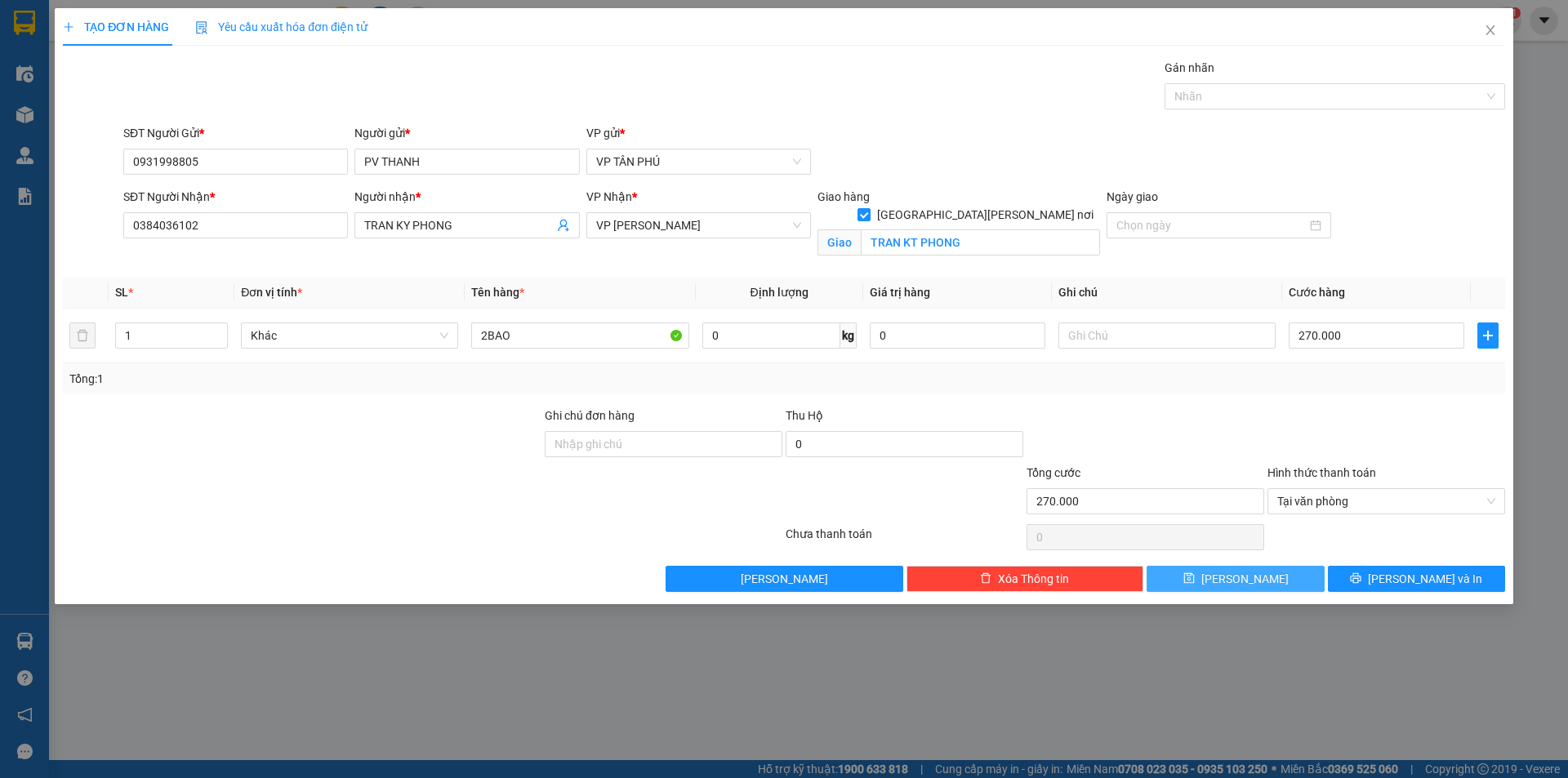
click at [1270, 573] on button "[PERSON_NAME]" at bounding box center [1235, 579] width 177 height 26
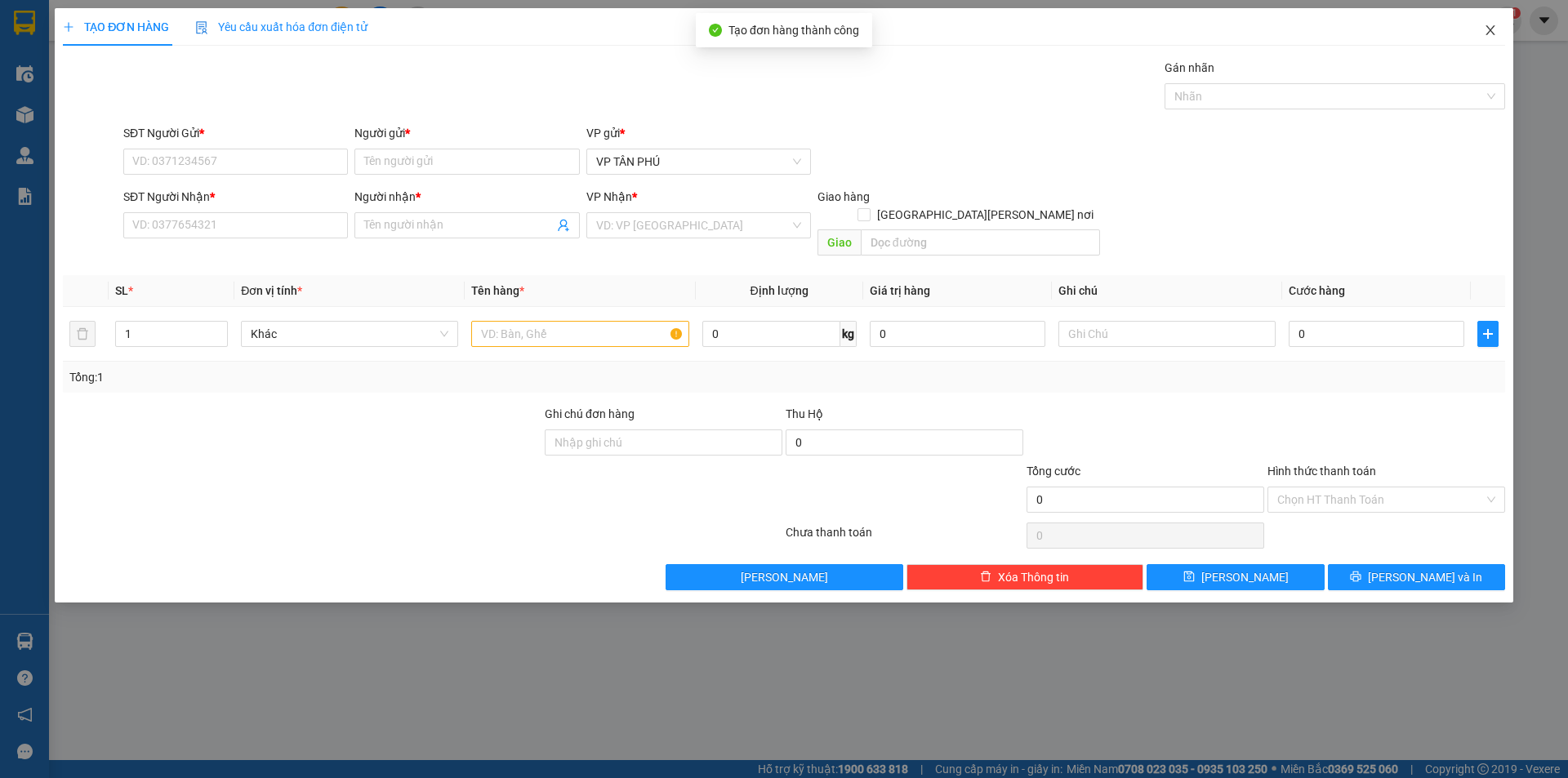
click at [1489, 34] on icon "close" at bounding box center [1490, 30] width 13 height 13
click at [1489, 34] on div "nhanhangsg.hoanghuy 1" at bounding box center [1427, 20] width 189 height 29
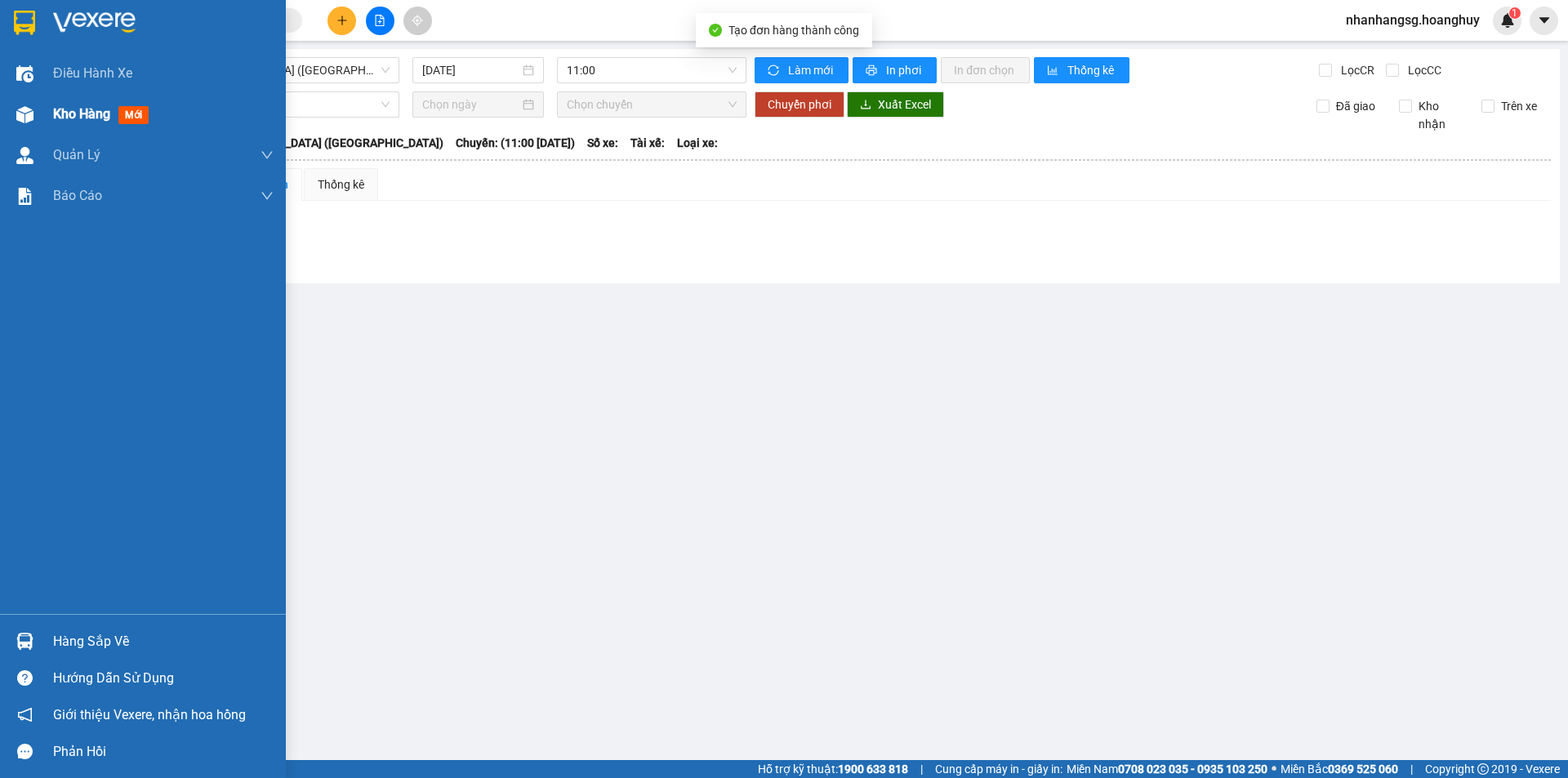
click at [65, 104] on div "Kho hàng mới" at bounding box center [104, 113] width 102 height 20
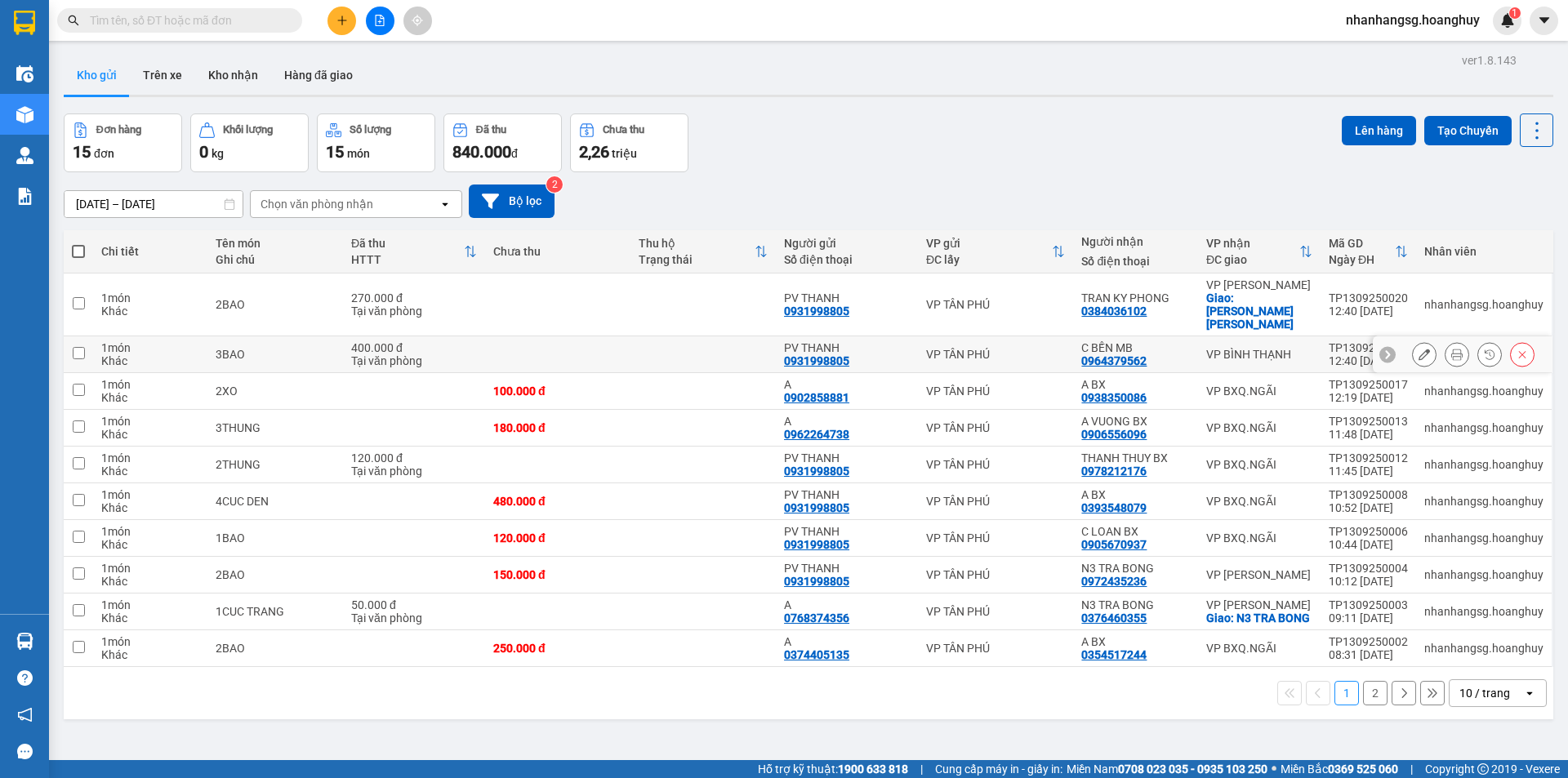
click at [443, 341] on div "400.000 đ" at bounding box center [413, 347] width 125 height 13
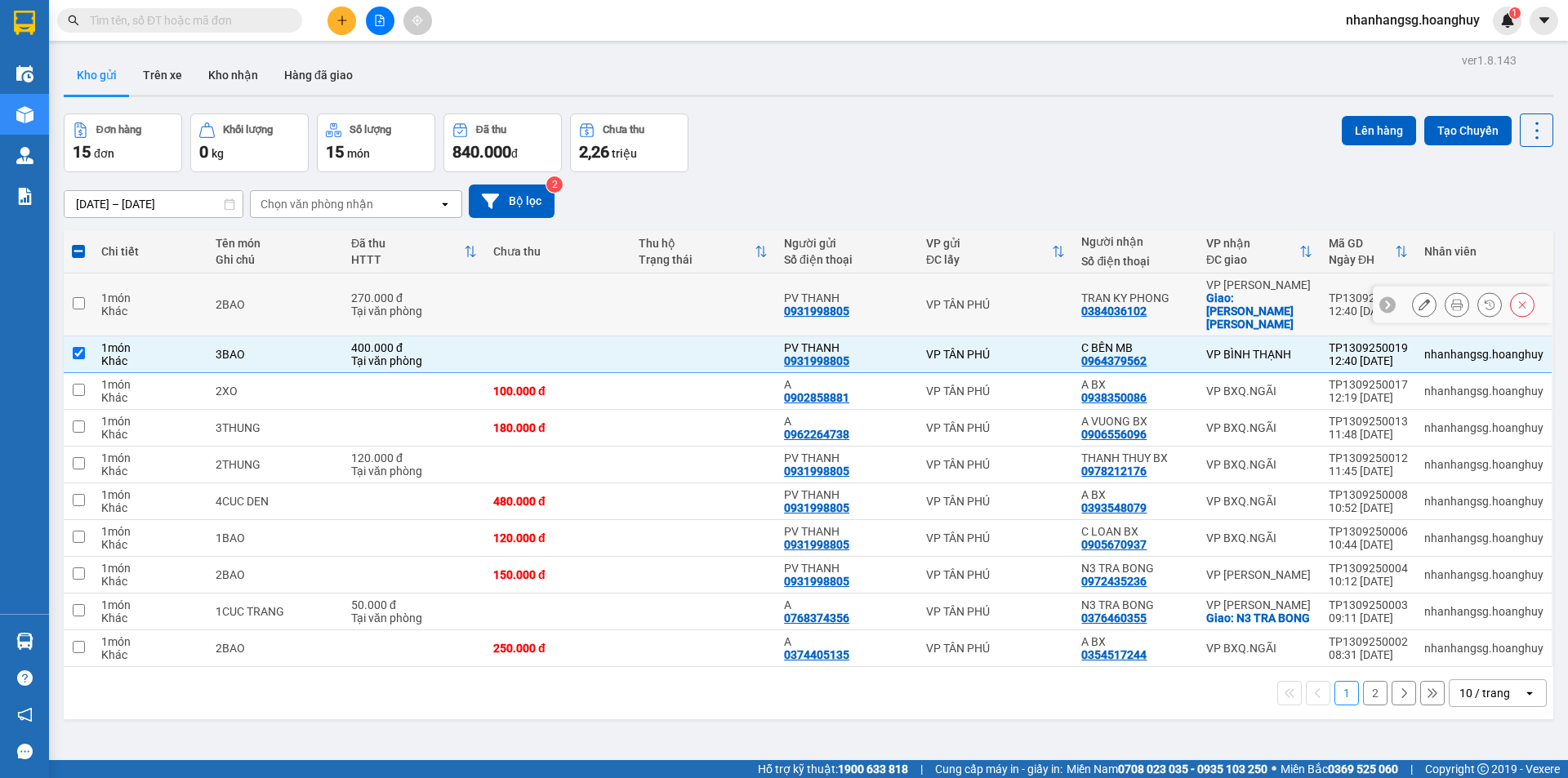
click at [448, 304] on div "Tại văn phòng" at bounding box center [413, 310] width 125 height 13
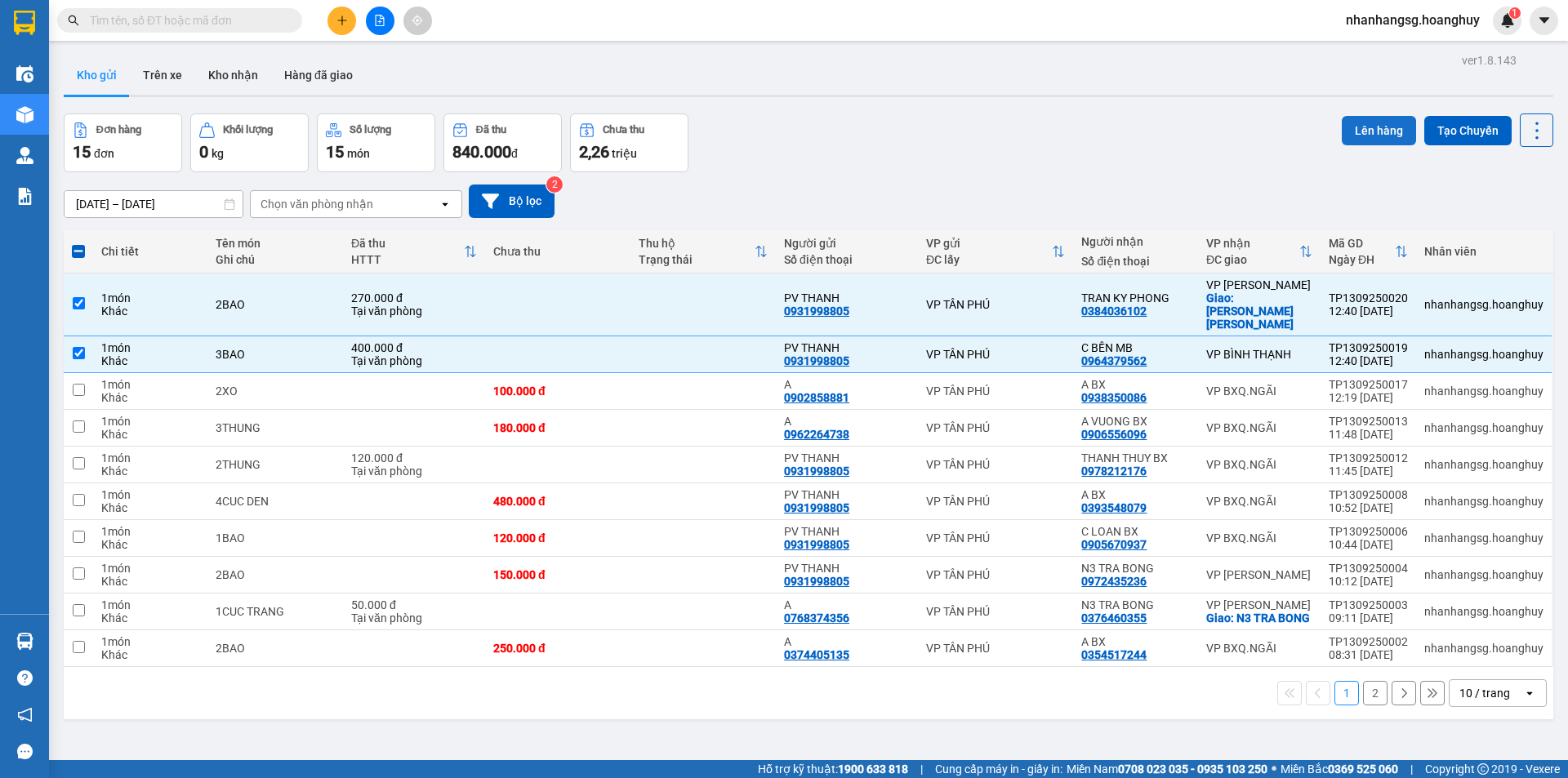
click at [1356, 134] on button "Lên hàng" at bounding box center [1379, 131] width 75 height 30
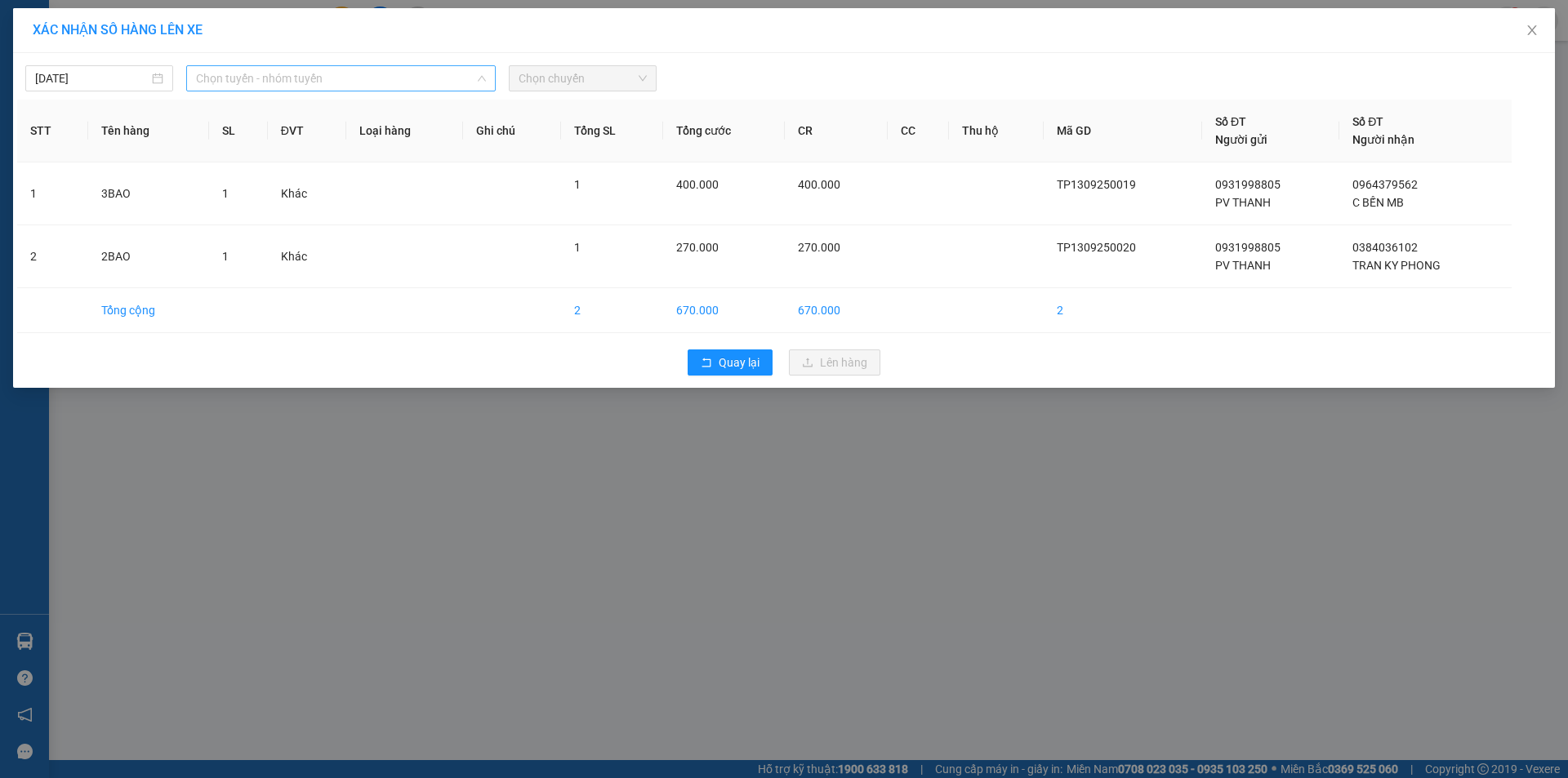
click at [355, 75] on span "Chọn tuyến - nhóm tuyến" at bounding box center [340, 78] width 290 height 25
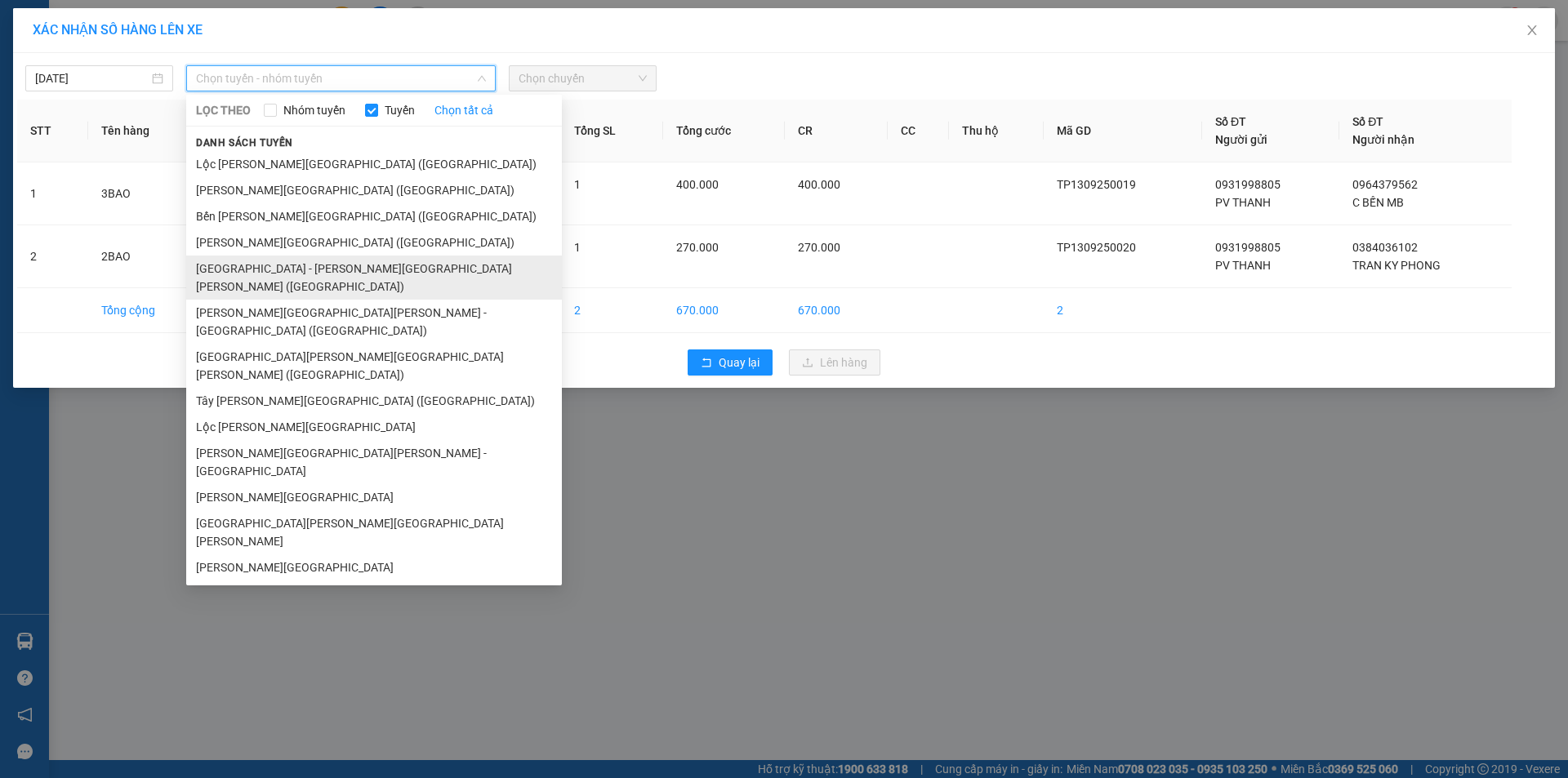
click at [278, 262] on li "[GEOGRAPHIC_DATA] - [PERSON_NAME][GEOGRAPHIC_DATA][PERSON_NAME] ([GEOGRAPHIC_DA…" at bounding box center [374, 277] width 375 height 44
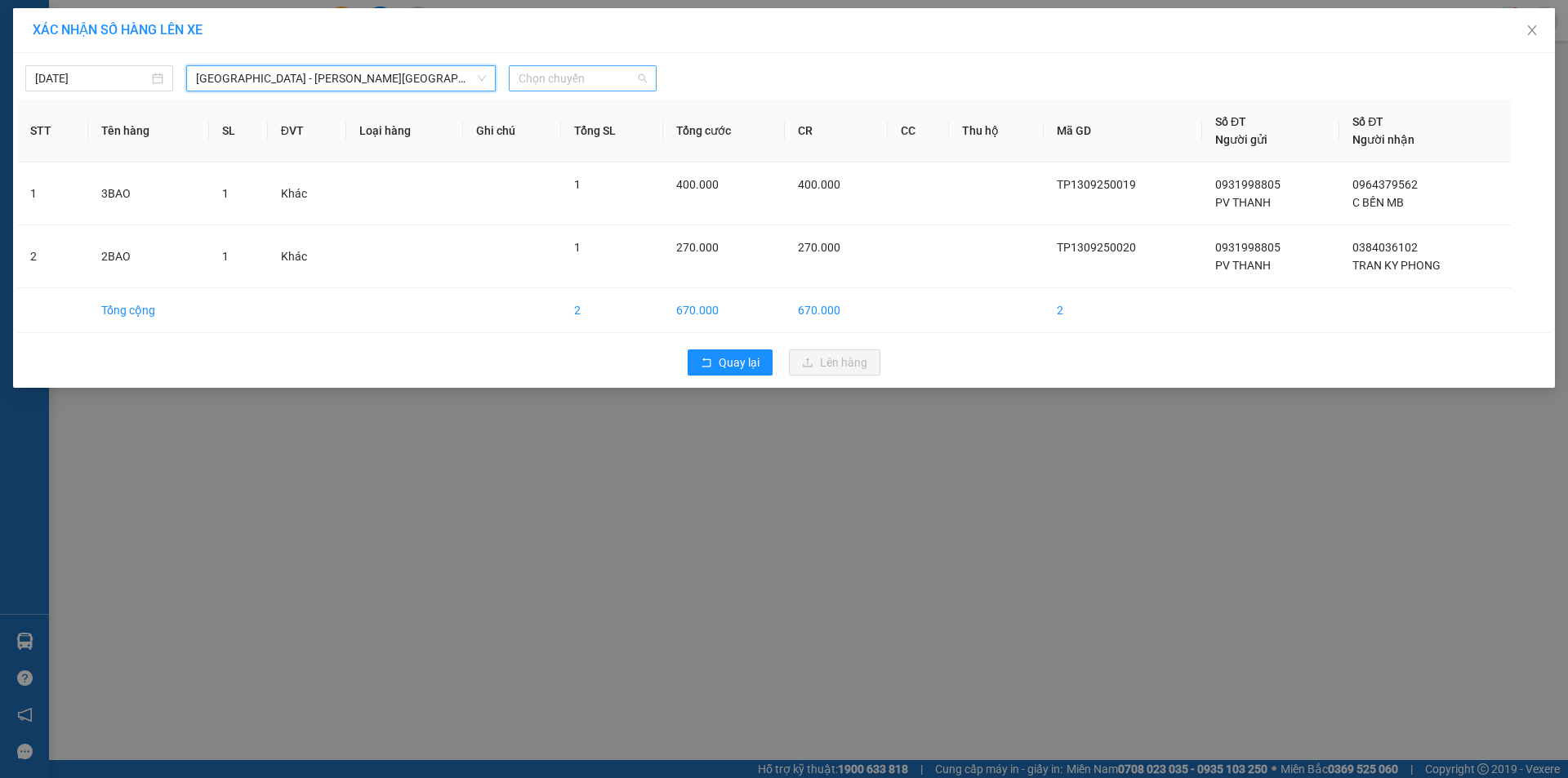
click at [564, 85] on span "Chọn chuyến" at bounding box center [582, 78] width 128 height 25
click at [563, 85] on span "Chọn chuyến" at bounding box center [582, 78] width 128 height 25
click at [563, 86] on span "Chọn chuyến" at bounding box center [582, 78] width 128 height 25
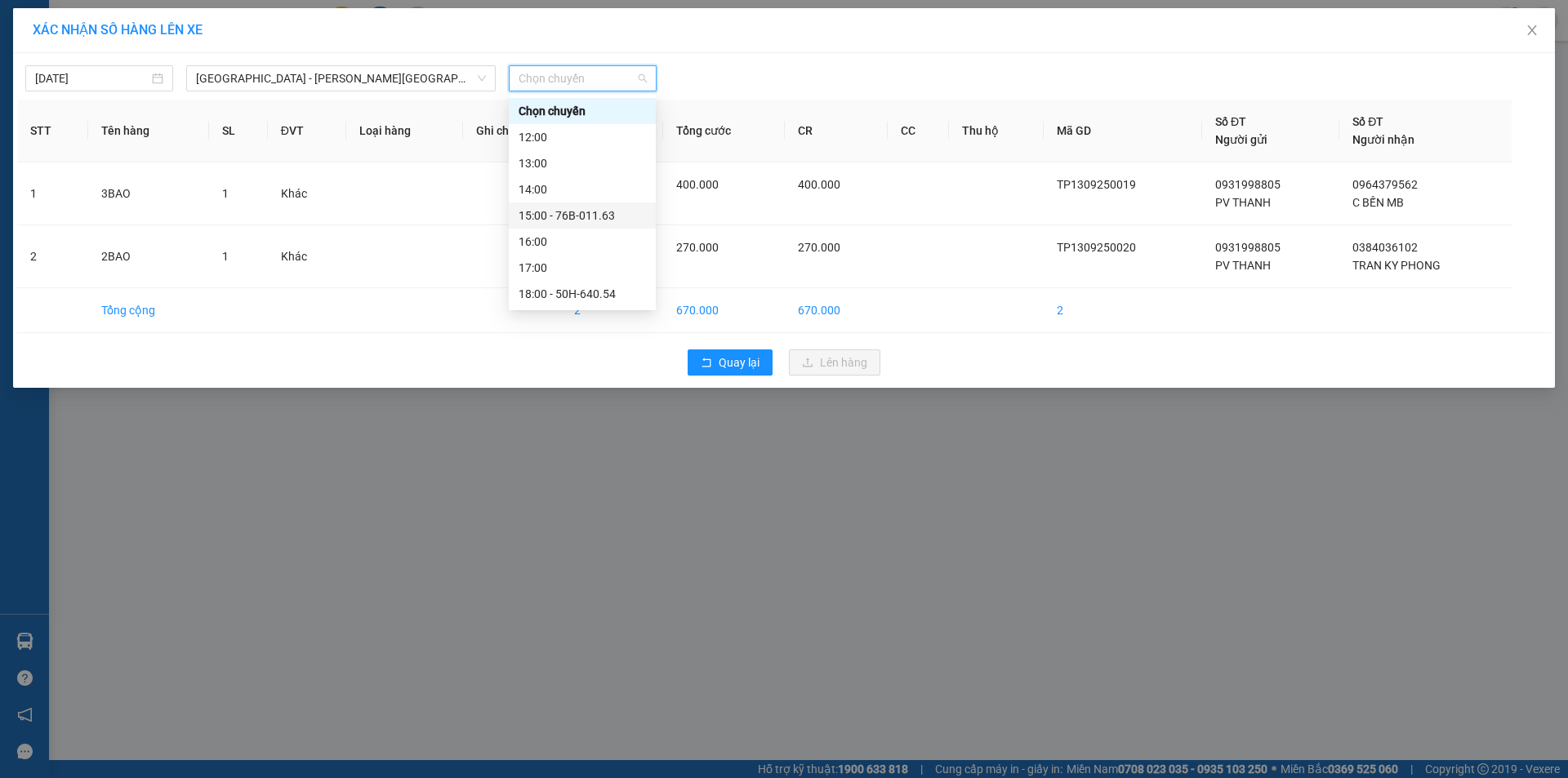
click at [587, 215] on div "15:00 - 76B-011.63" at bounding box center [581, 216] width 127 height 18
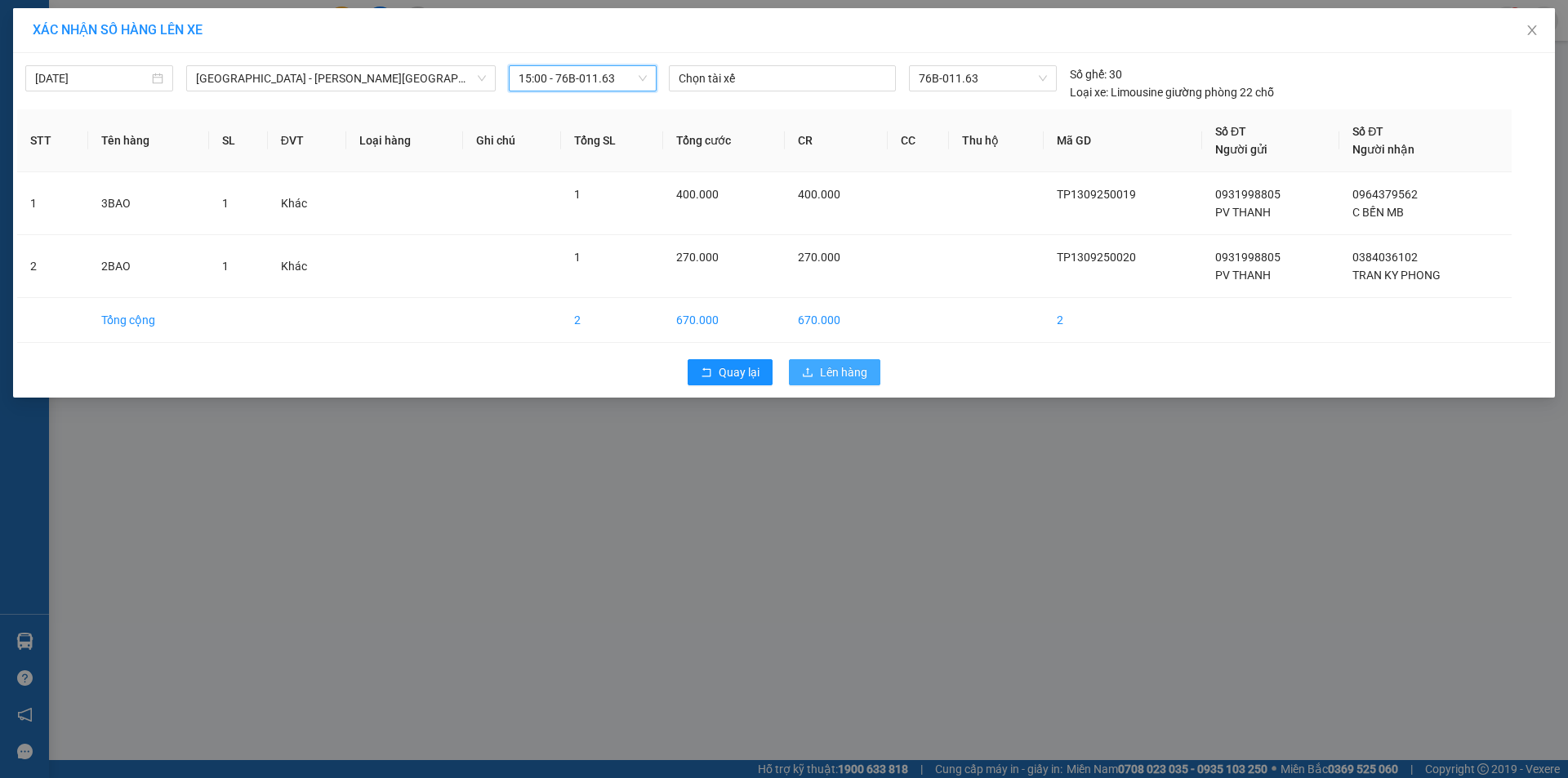
click at [839, 379] on span "Lên hàng" at bounding box center [844, 372] width 47 height 18
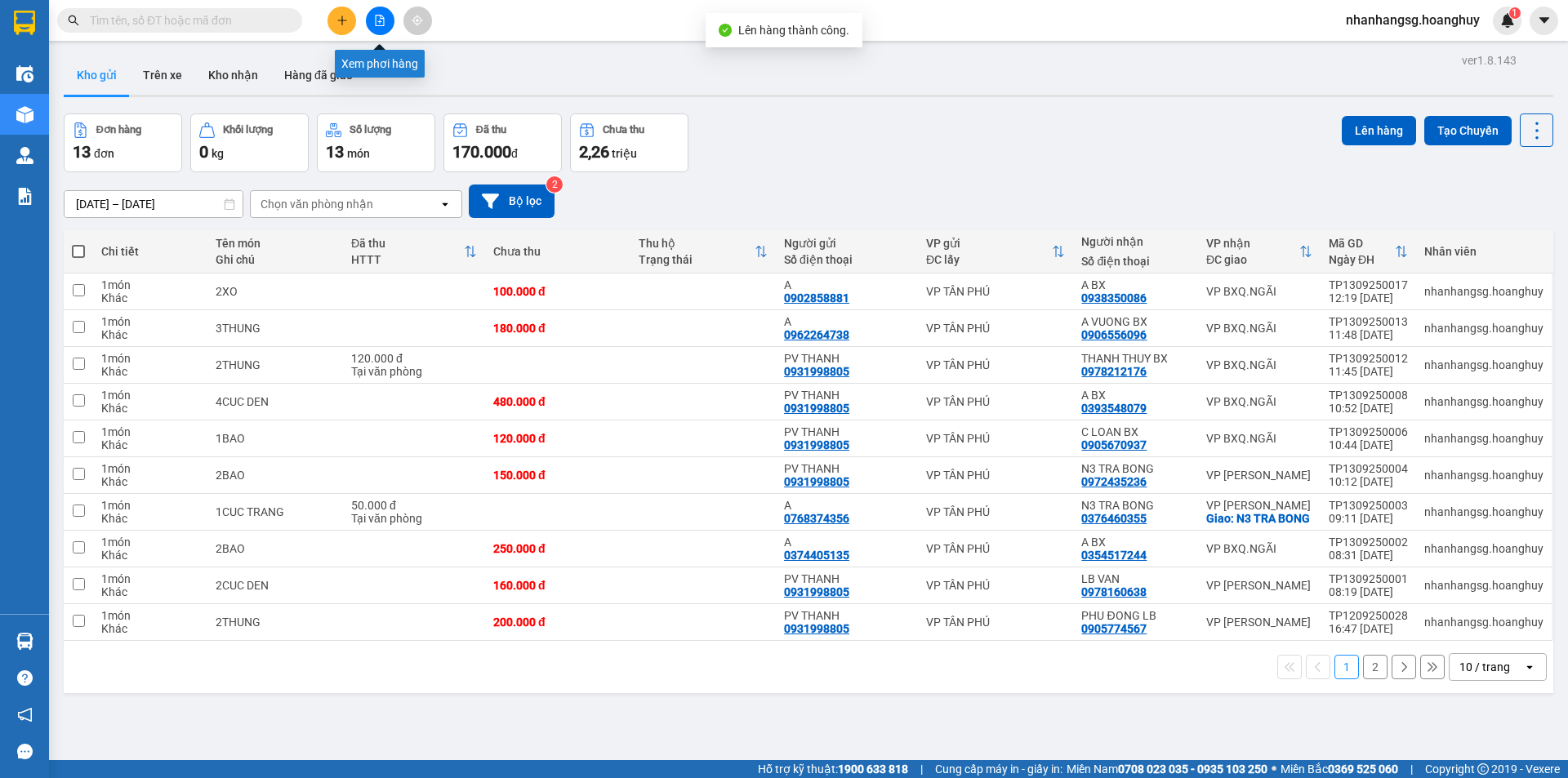
click at [375, 22] on icon "file-add" at bounding box center [379, 20] width 11 height 11
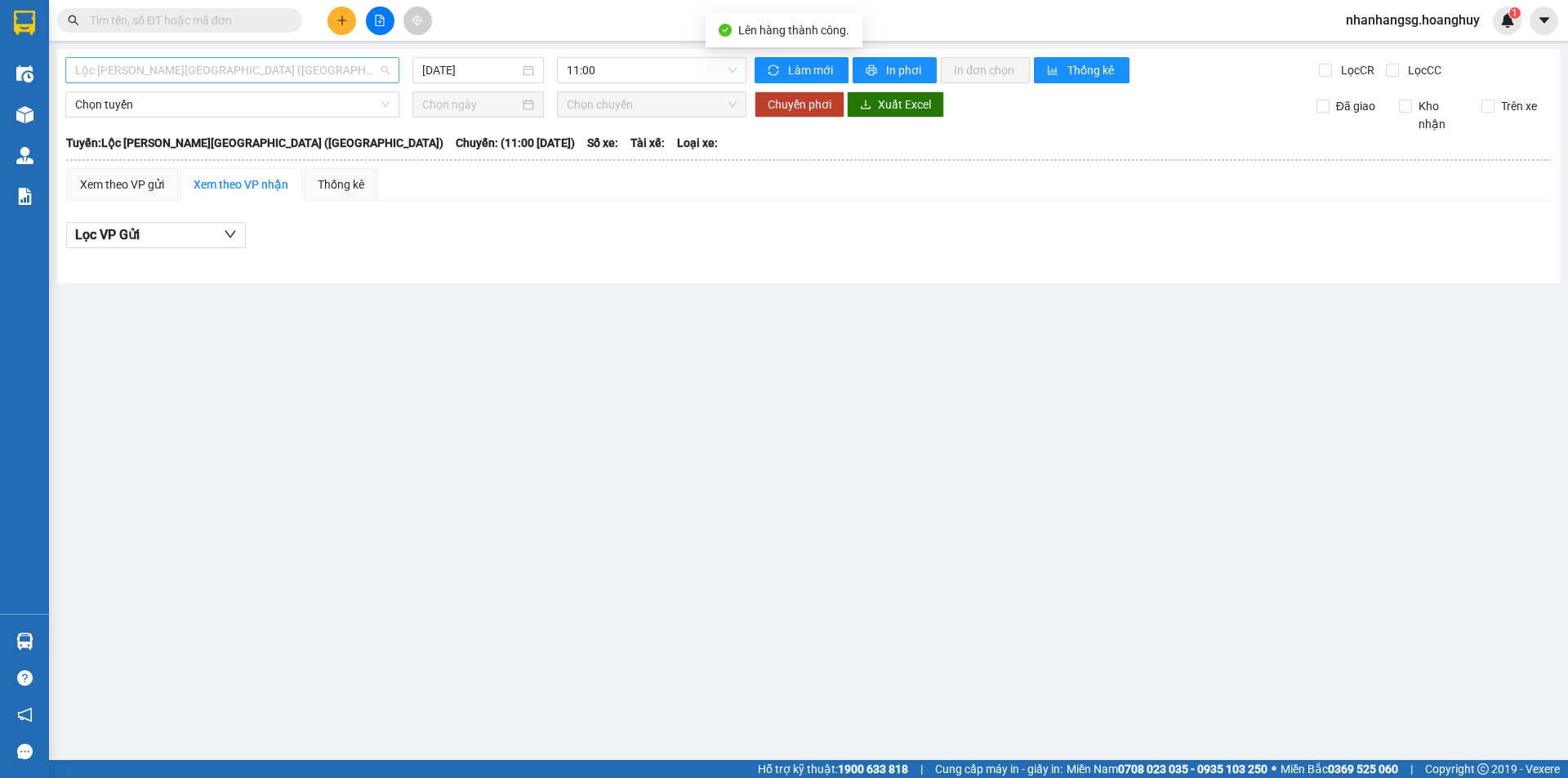
click at [270, 74] on span "Lộc [PERSON_NAME][GEOGRAPHIC_DATA] ([GEOGRAPHIC_DATA])" at bounding box center [232, 70] width 314 height 25
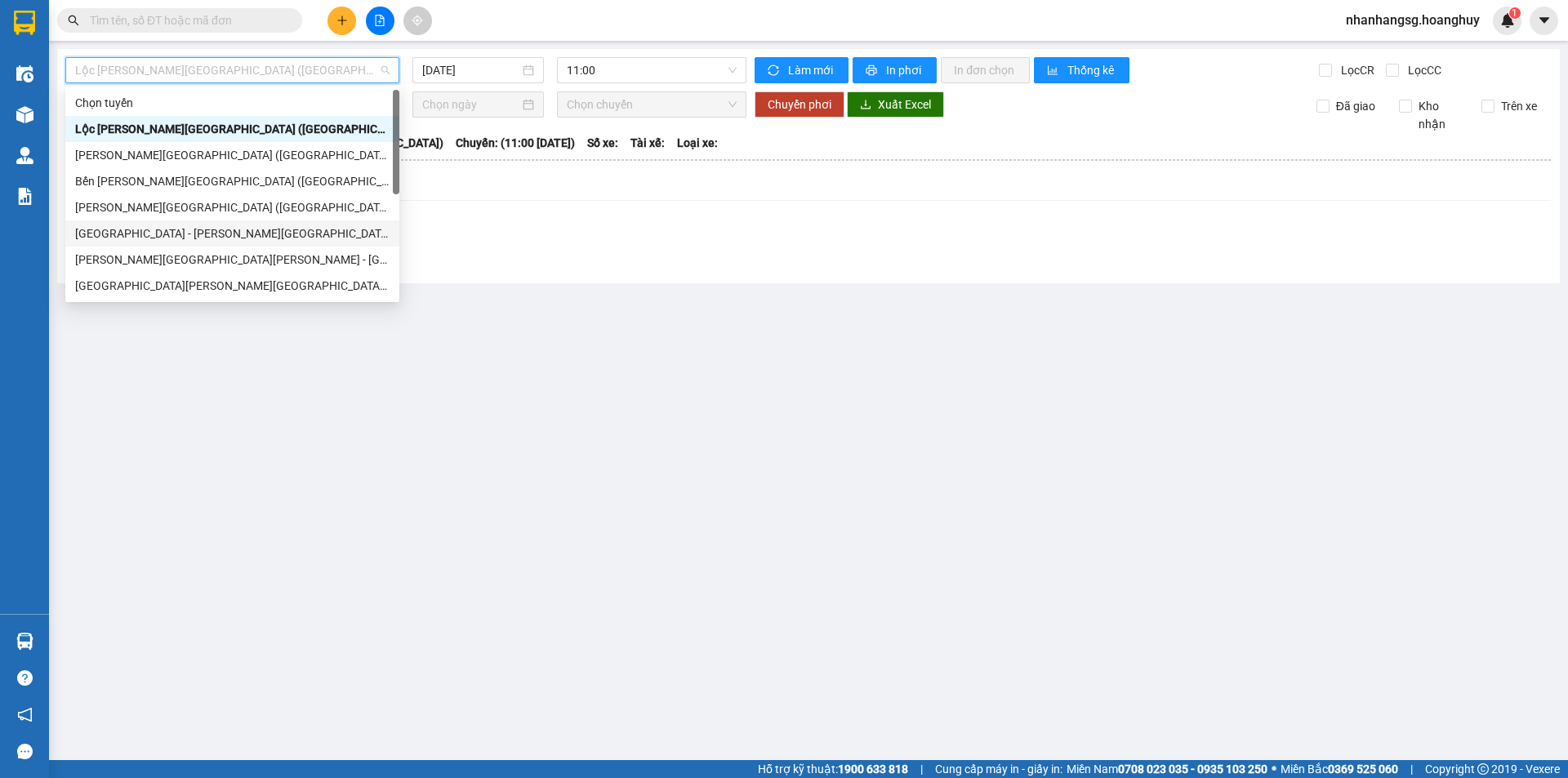
click at [194, 230] on div "[GEOGRAPHIC_DATA] - [PERSON_NAME][GEOGRAPHIC_DATA][PERSON_NAME] ([GEOGRAPHIC_DA…" at bounding box center [232, 233] width 314 height 18
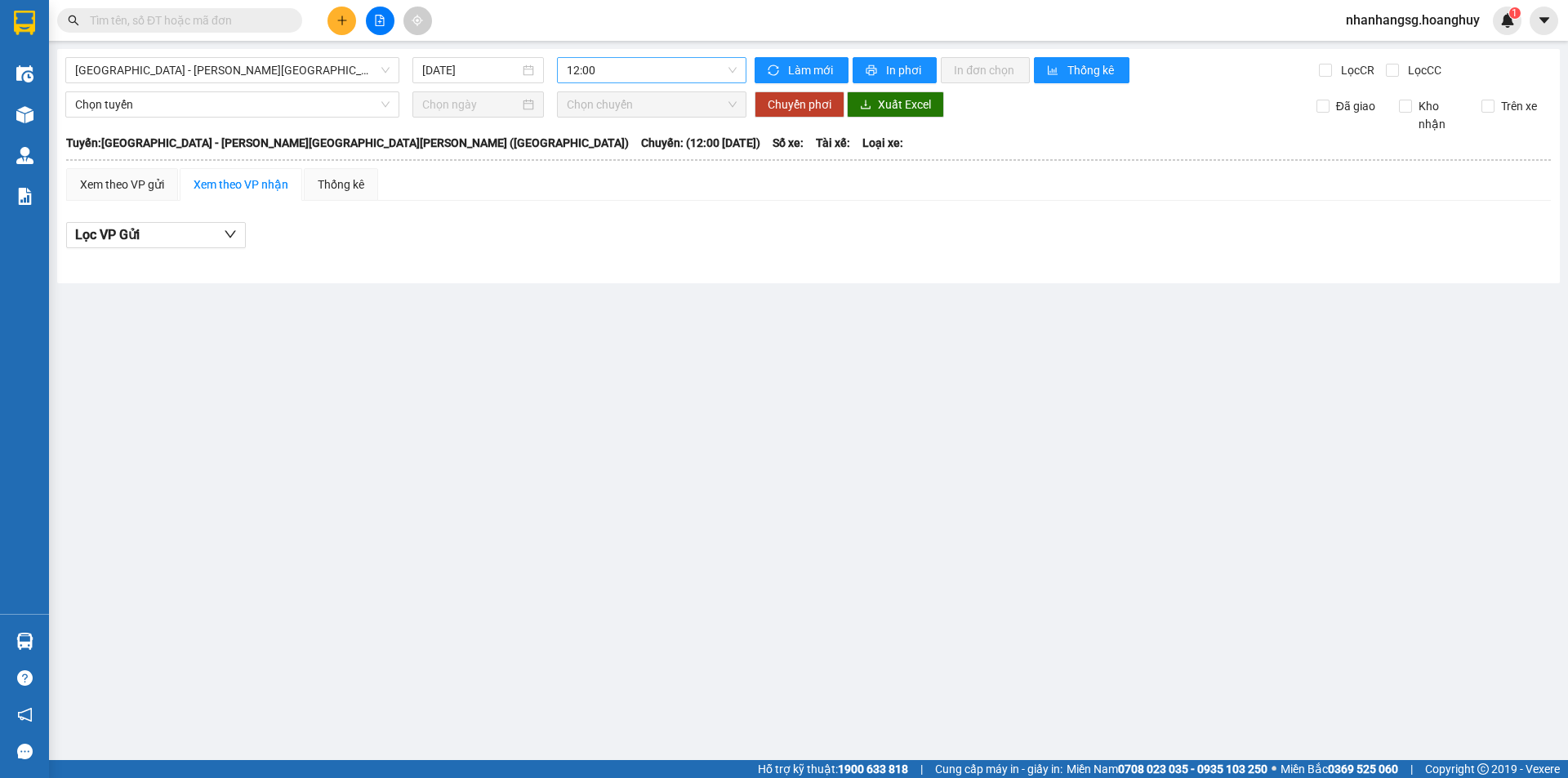
click at [591, 68] on span "12:00" at bounding box center [652, 70] width 170 height 25
click at [588, 69] on span "12:00" at bounding box center [652, 70] width 170 height 25
click at [623, 205] on div "15:00 - 76B-011.63" at bounding box center [630, 207] width 127 height 18
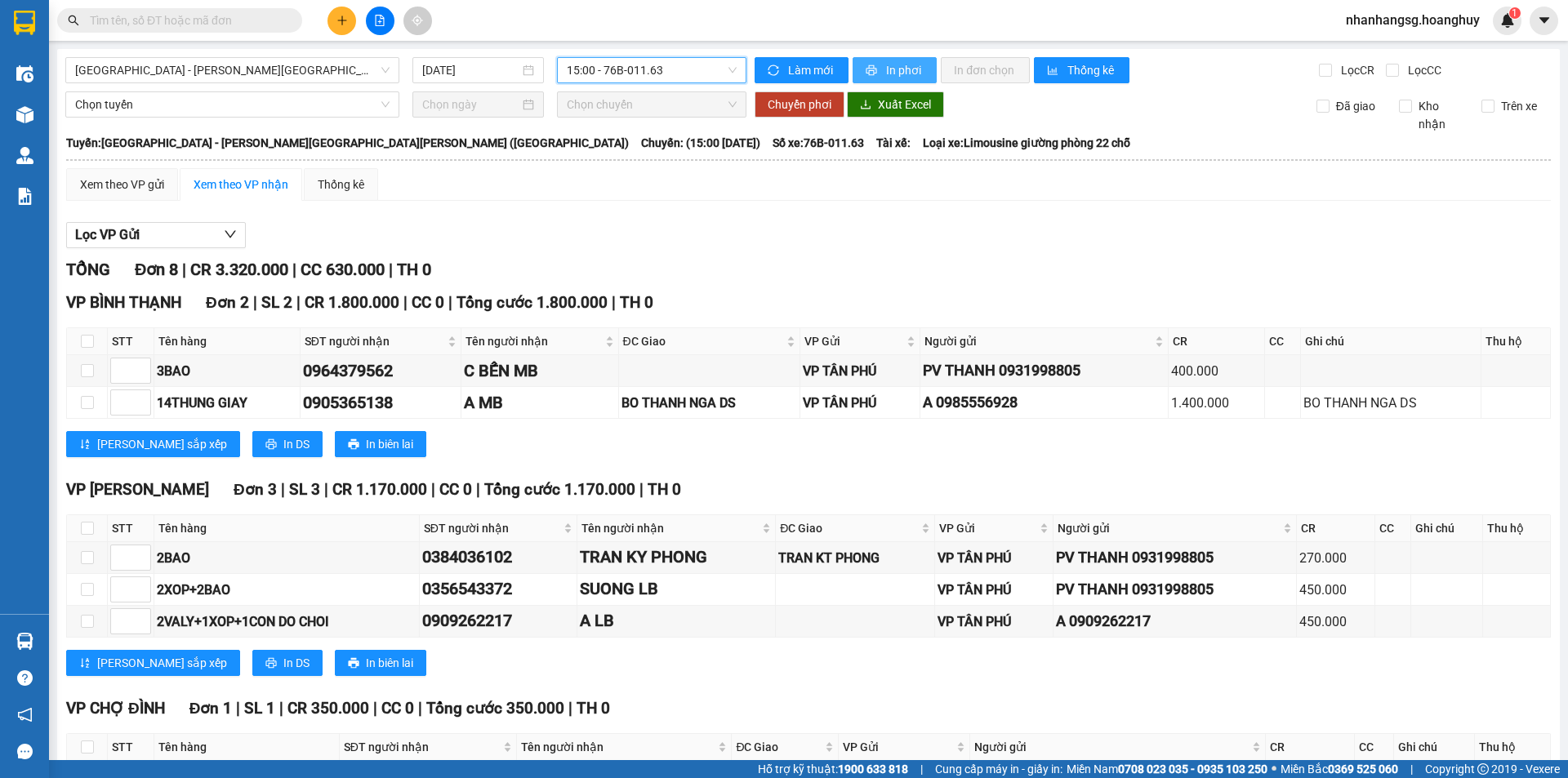
click at [876, 70] on button "In phơi" at bounding box center [894, 70] width 84 height 26
click at [332, 18] on button at bounding box center [341, 20] width 29 height 29
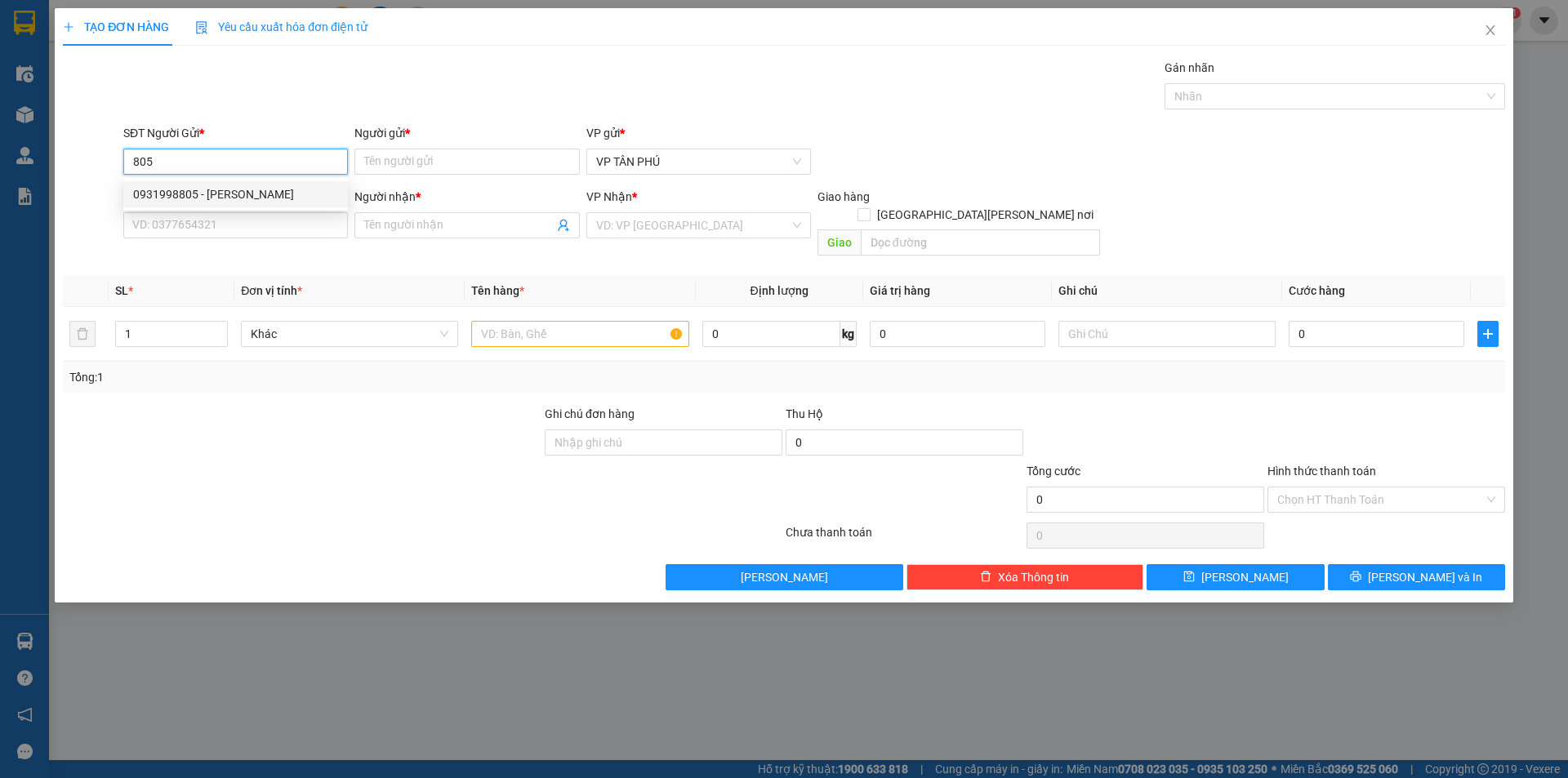
click at [211, 191] on div "0931998805 - [PERSON_NAME]" at bounding box center [236, 194] width 205 height 18
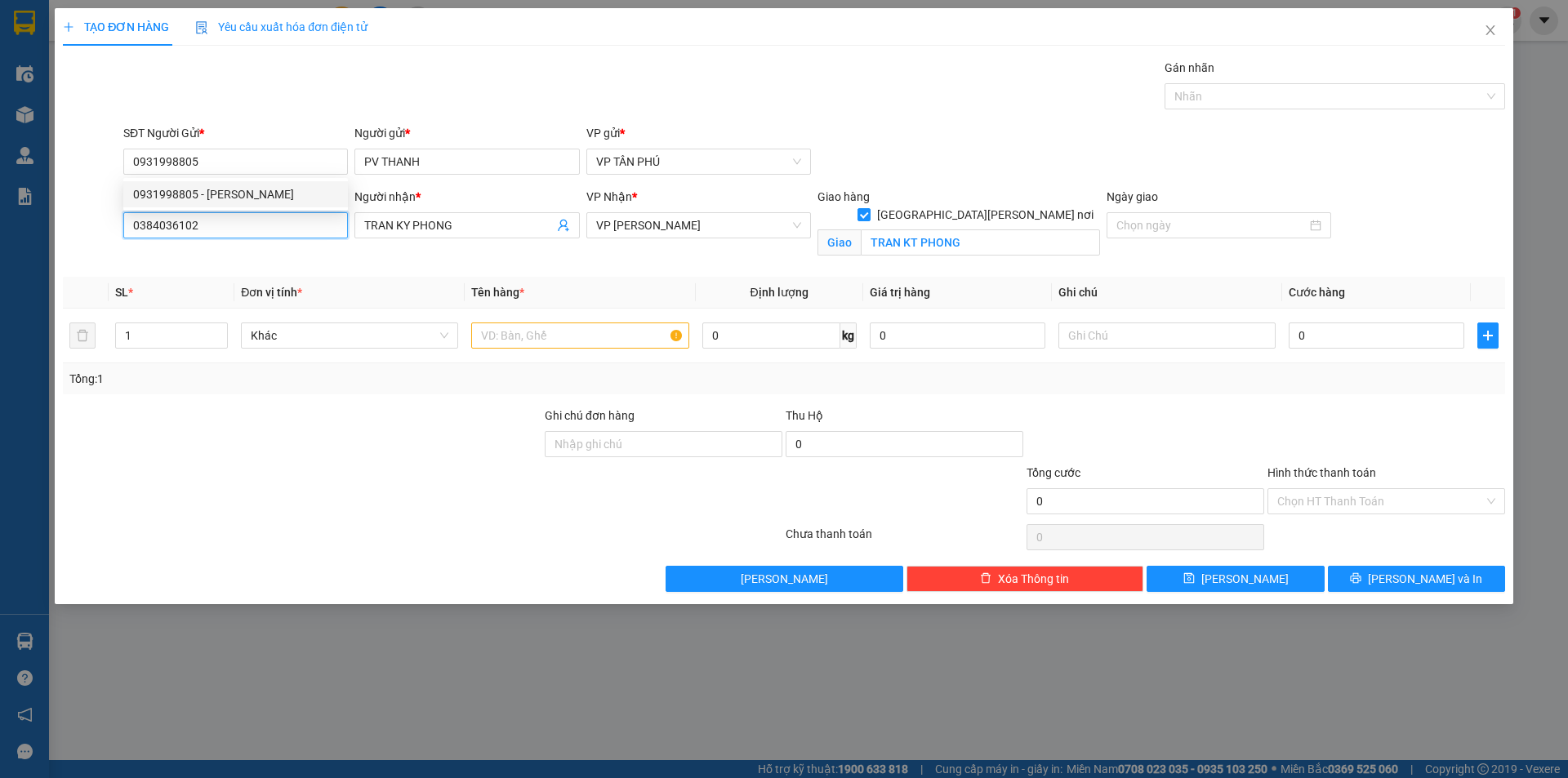
click at [237, 232] on input "0384036102" at bounding box center [236, 225] width 225 height 26
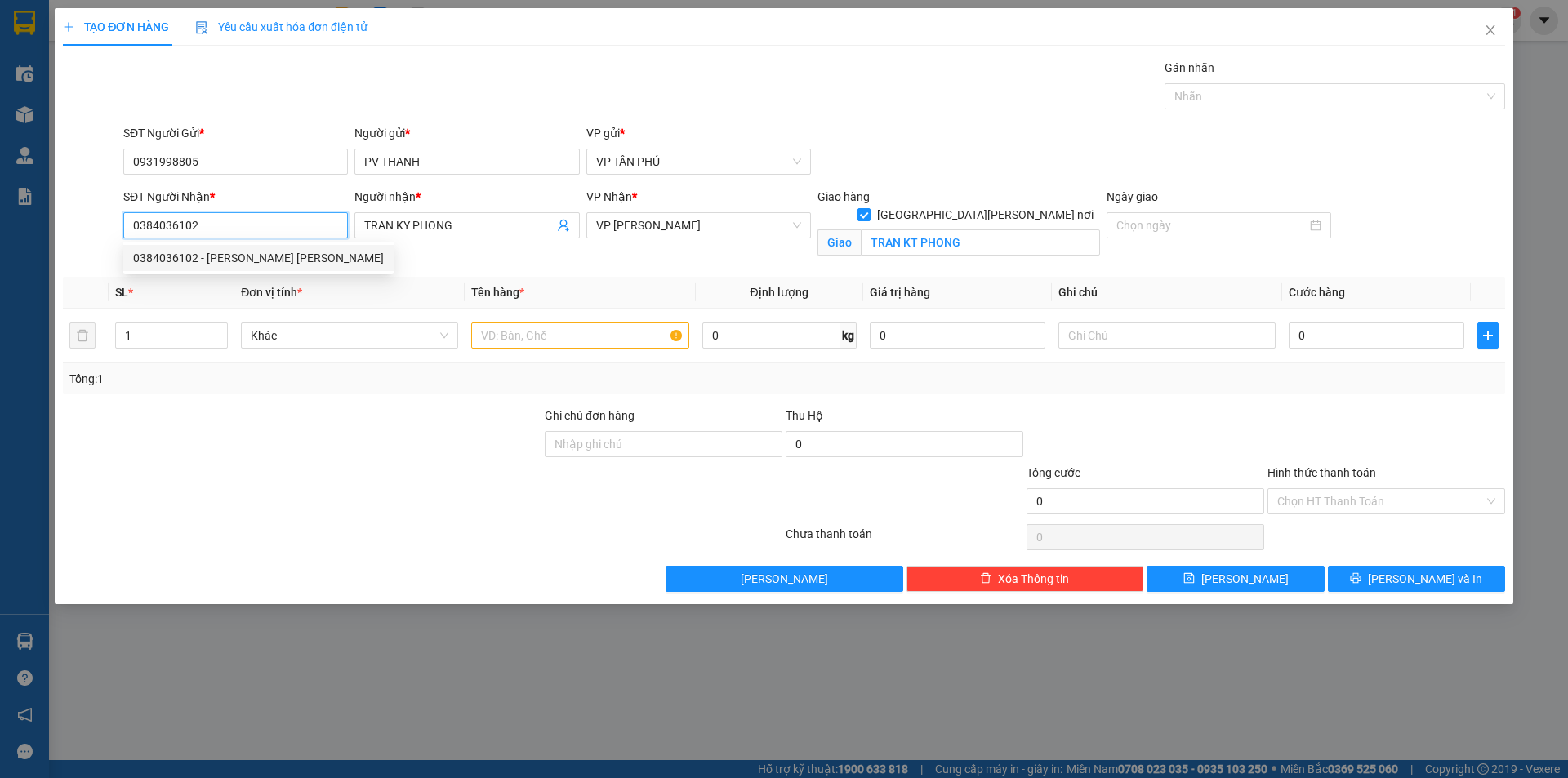
click at [237, 232] on input "0384036102" at bounding box center [236, 225] width 225 height 26
drag, startPoint x: 249, startPoint y: 256, endPoint x: 296, endPoint y: 252, distance: 47.2
click at [250, 256] on div "0932420873 - [PERSON_NAME] NM" at bounding box center [236, 258] width 205 height 18
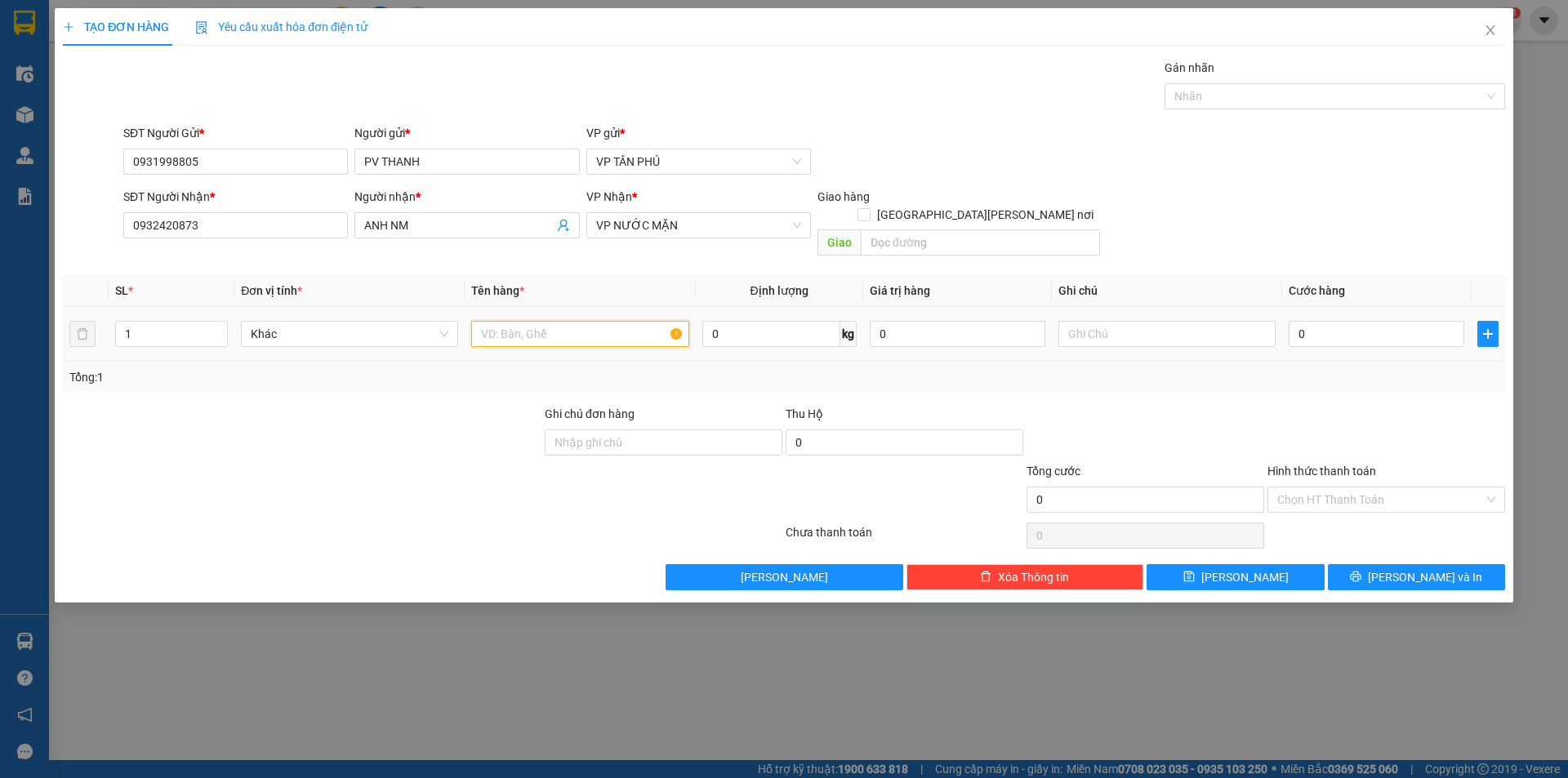
click at [548, 321] on input "text" at bounding box center [580, 334] width 217 height 26
click at [1330, 324] on input "0" at bounding box center [1376, 334] width 175 height 26
click at [1365, 488] on input "Hình thức thanh toán" at bounding box center [1380, 500] width 207 height 25
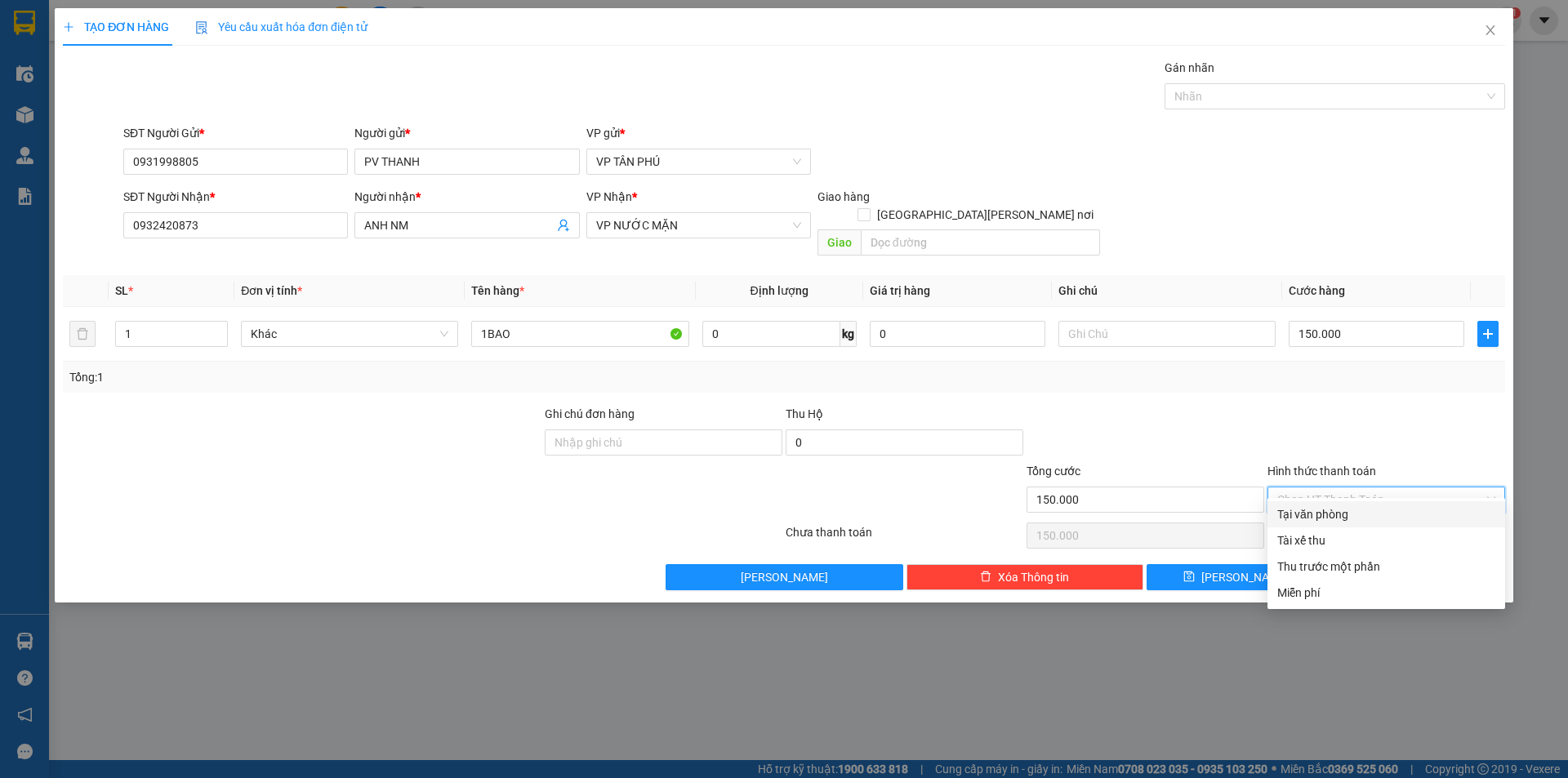
click at [1347, 510] on div "Tại văn phòng" at bounding box center [1386, 514] width 218 height 18
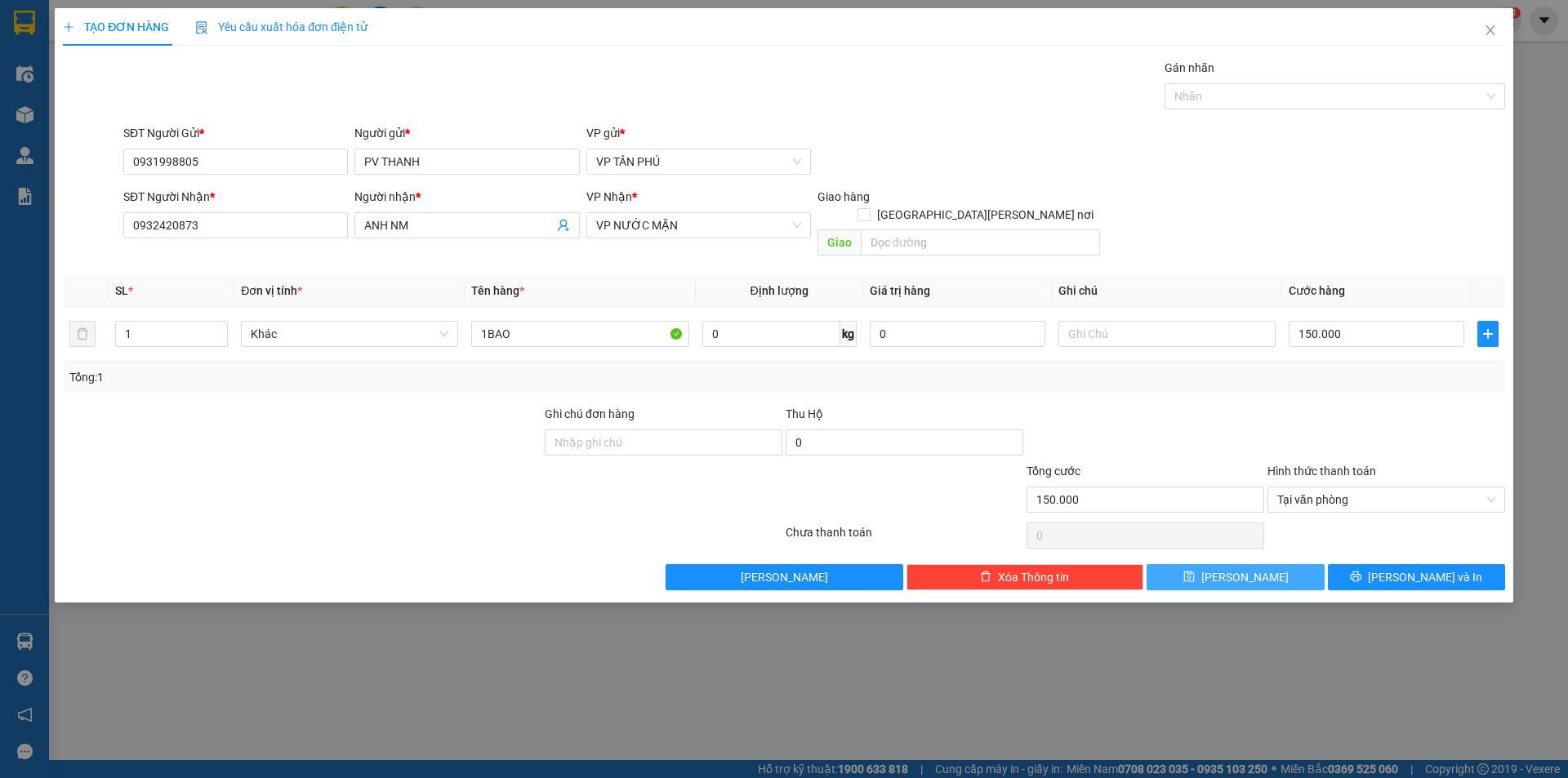
click at [1273, 564] on button "[PERSON_NAME]" at bounding box center [1235, 577] width 177 height 26
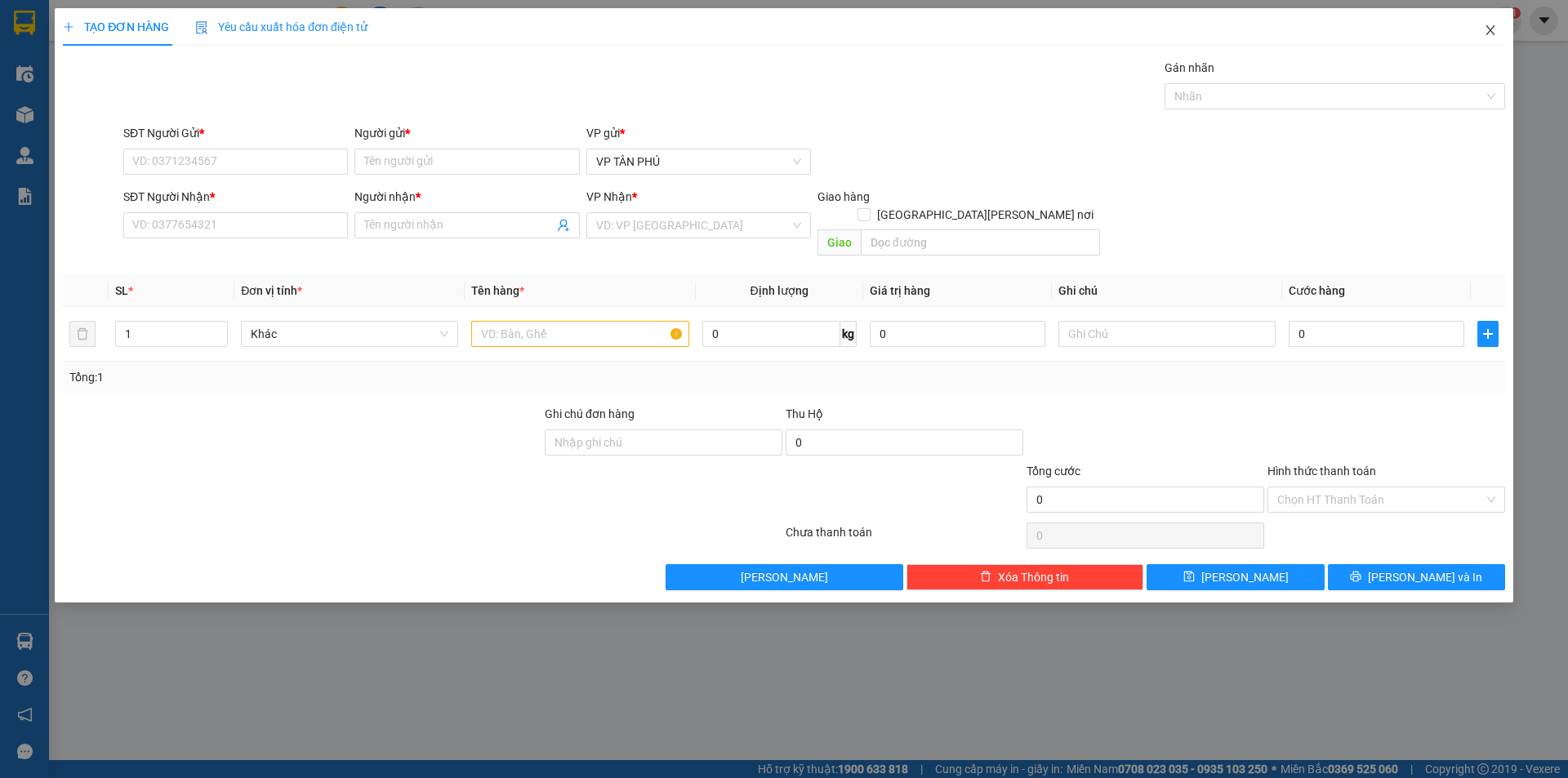
click at [1491, 28] on icon "close" at bounding box center [1490, 30] width 13 height 13
click at [1491, 28] on span "nhanhangsg.hoanghuy" at bounding box center [1413, 19] width 160 height 20
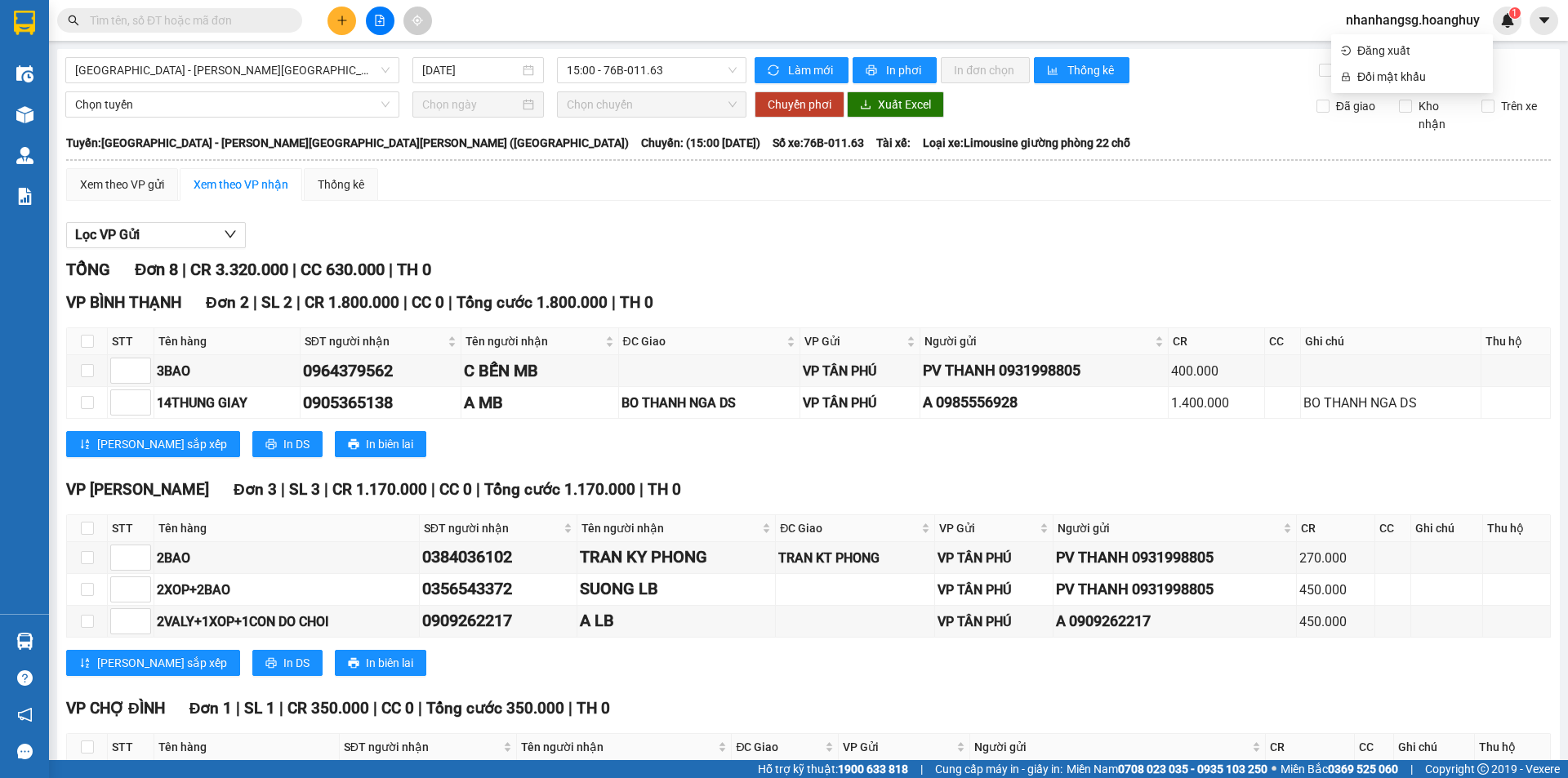
click at [175, 11] on span at bounding box center [179, 20] width 245 height 25
click at [175, 21] on input "text" at bounding box center [186, 20] width 193 height 18
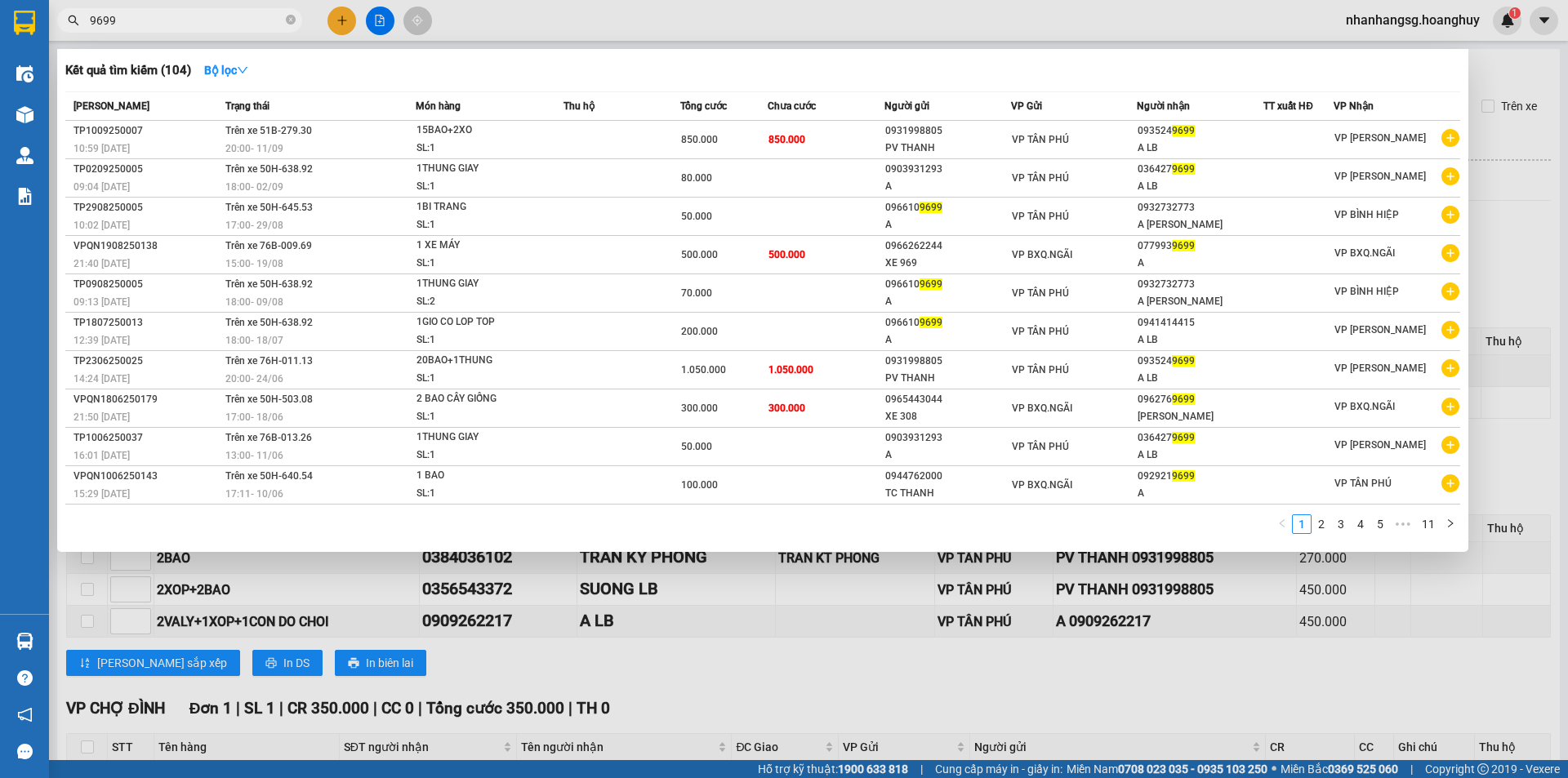
click at [340, 27] on div at bounding box center [784, 389] width 1568 height 778
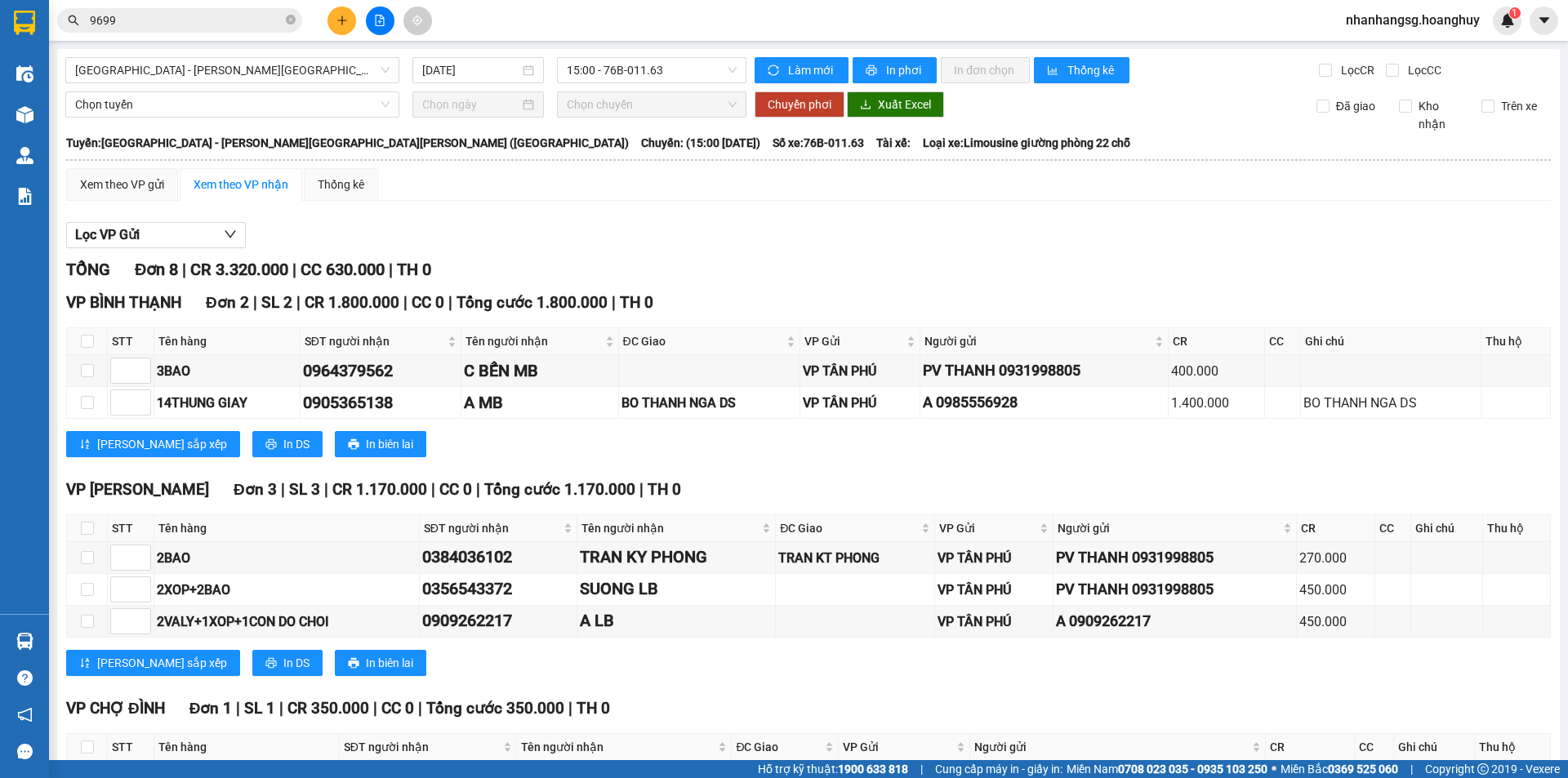
click at [340, 27] on button at bounding box center [341, 20] width 29 height 29
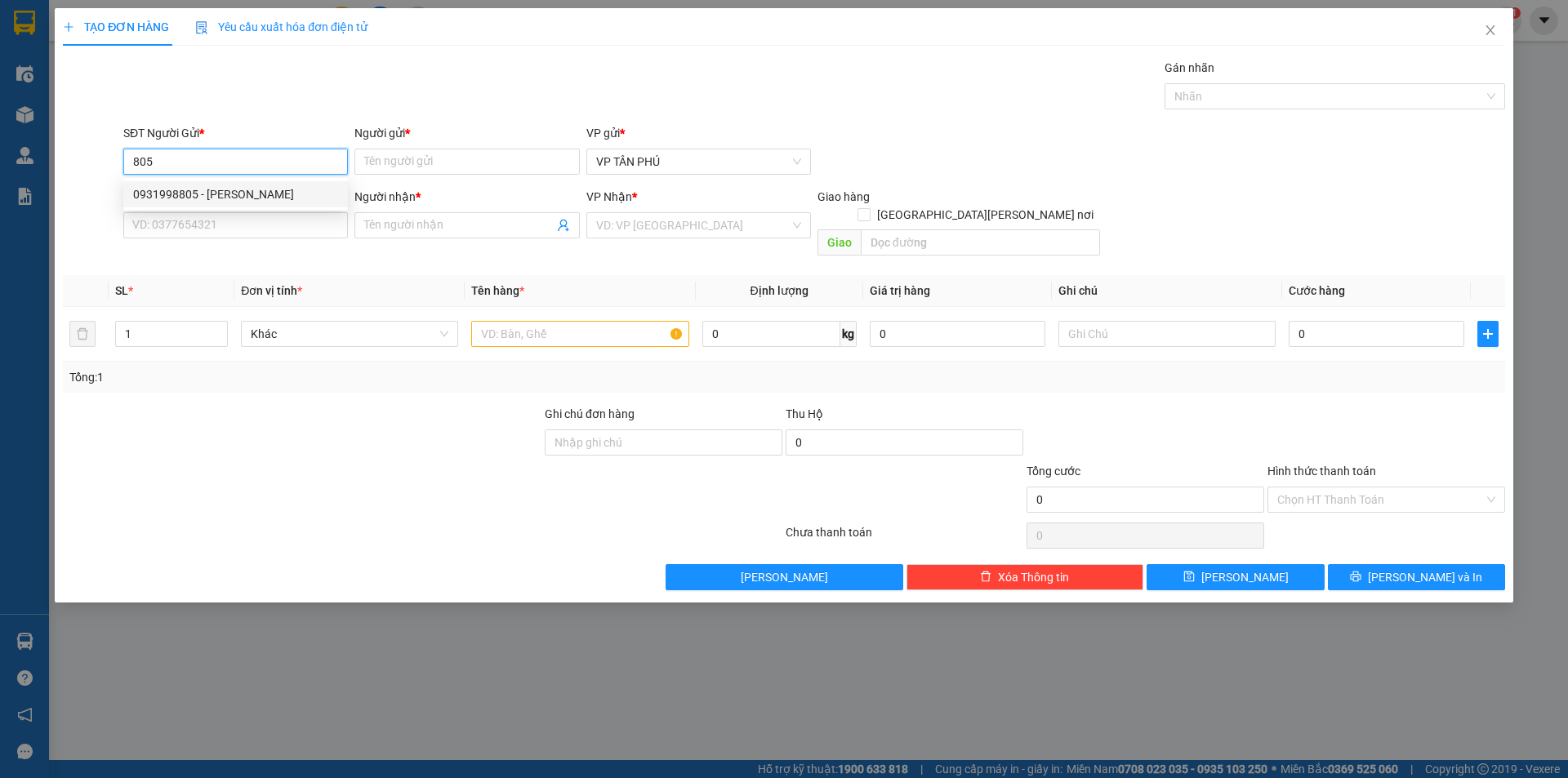
click at [217, 196] on div "0931998805 - [PERSON_NAME]" at bounding box center [236, 194] width 205 height 18
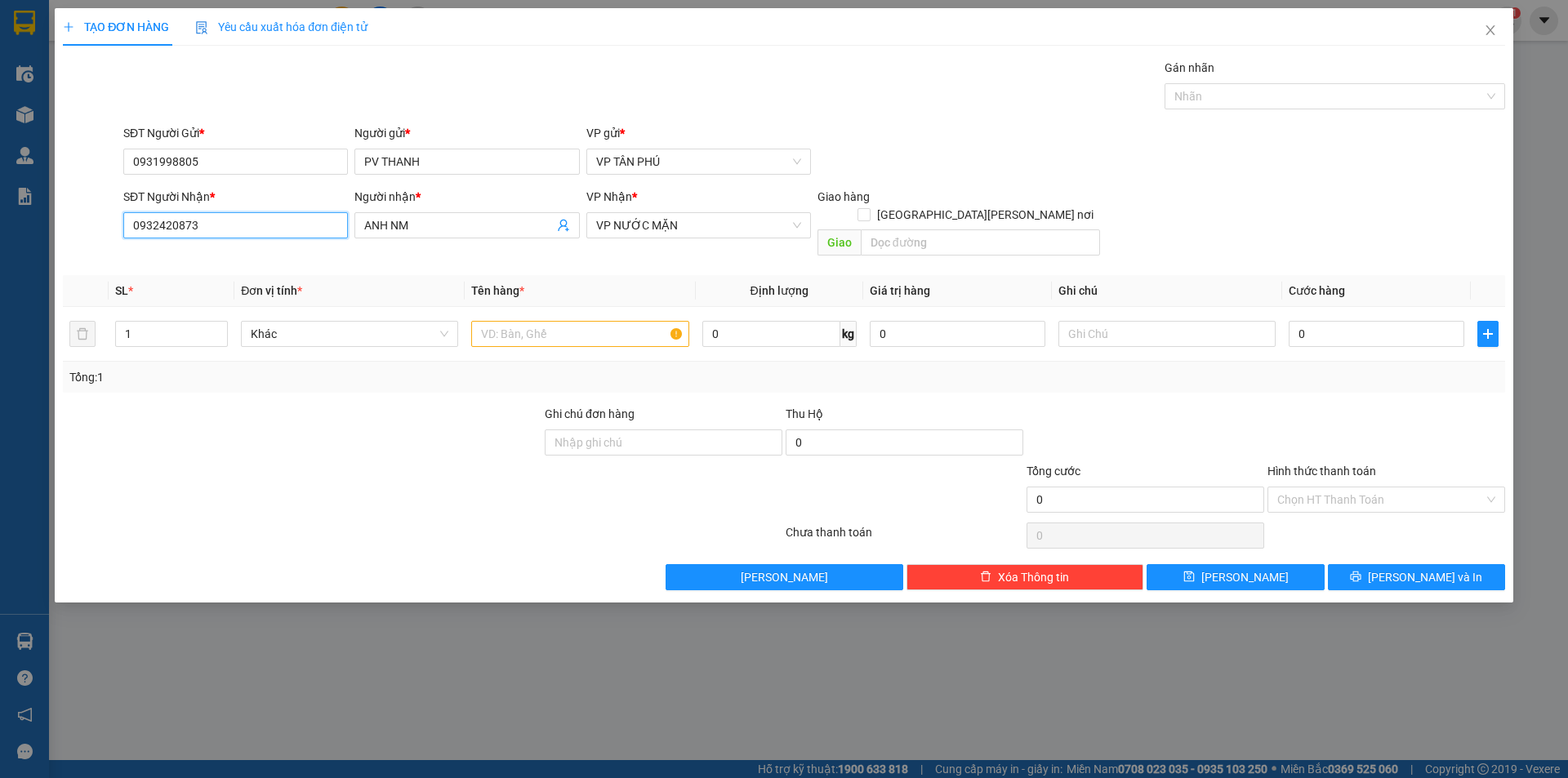
click at [228, 227] on input "0932420873" at bounding box center [236, 225] width 225 height 26
click at [228, 225] on input "0932420873" at bounding box center [236, 225] width 225 height 26
click at [229, 224] on input "0932420873" at bounding box center [236, 225] width 225 height 26
click at [196, 253] on div "0935249699 - A LB" at bounding box center [236, 258] width 205 height 18
click at [531, 321] on input "text" at bounding box center [580, 334] width 217 height 26
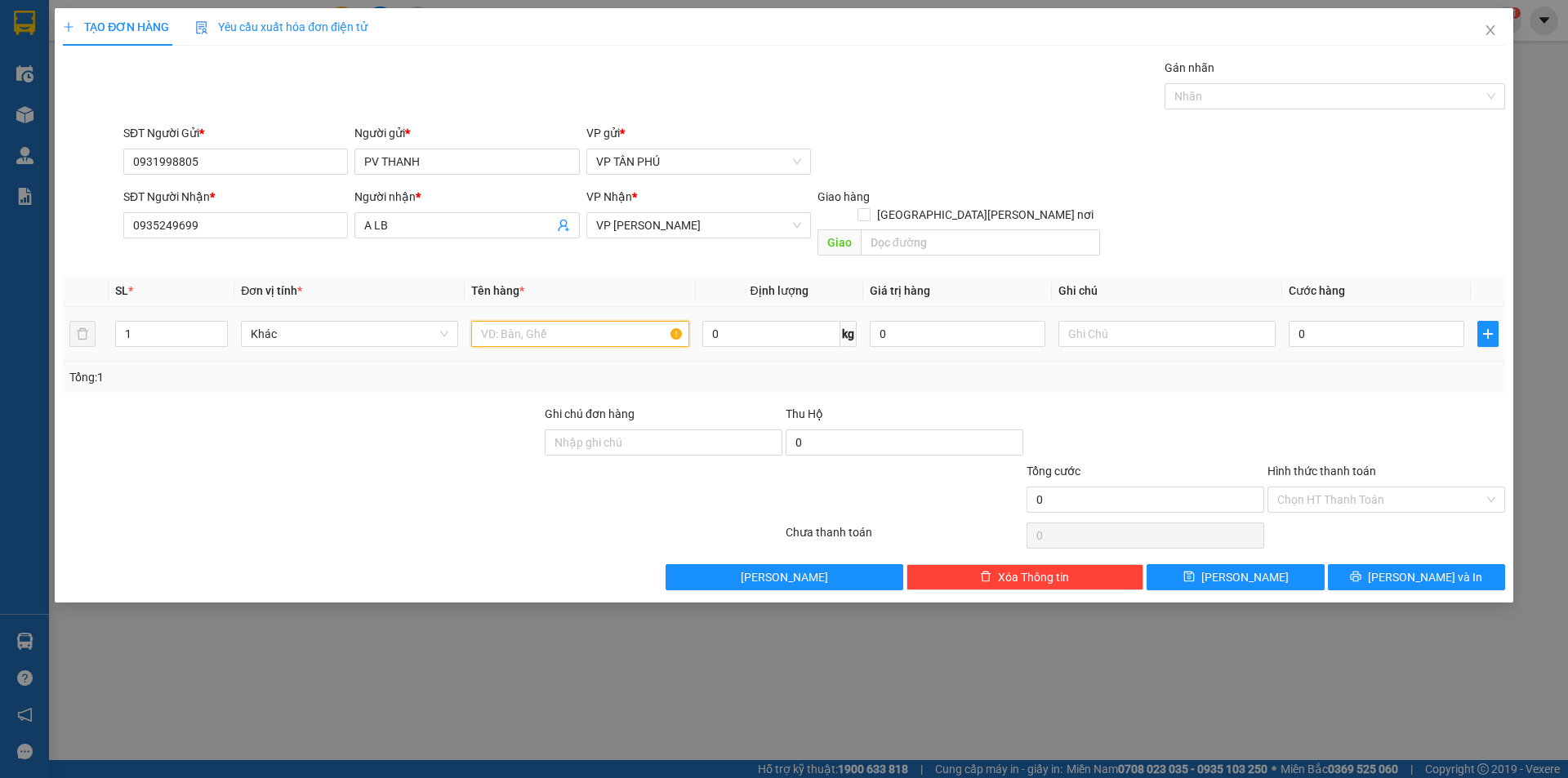
click at [531, 321] on input "text" at bounding box center [580, 334] width 217 height 26
click at [1346, 321] on input "0" at bounding box center [1376, 334] width 175 height 26
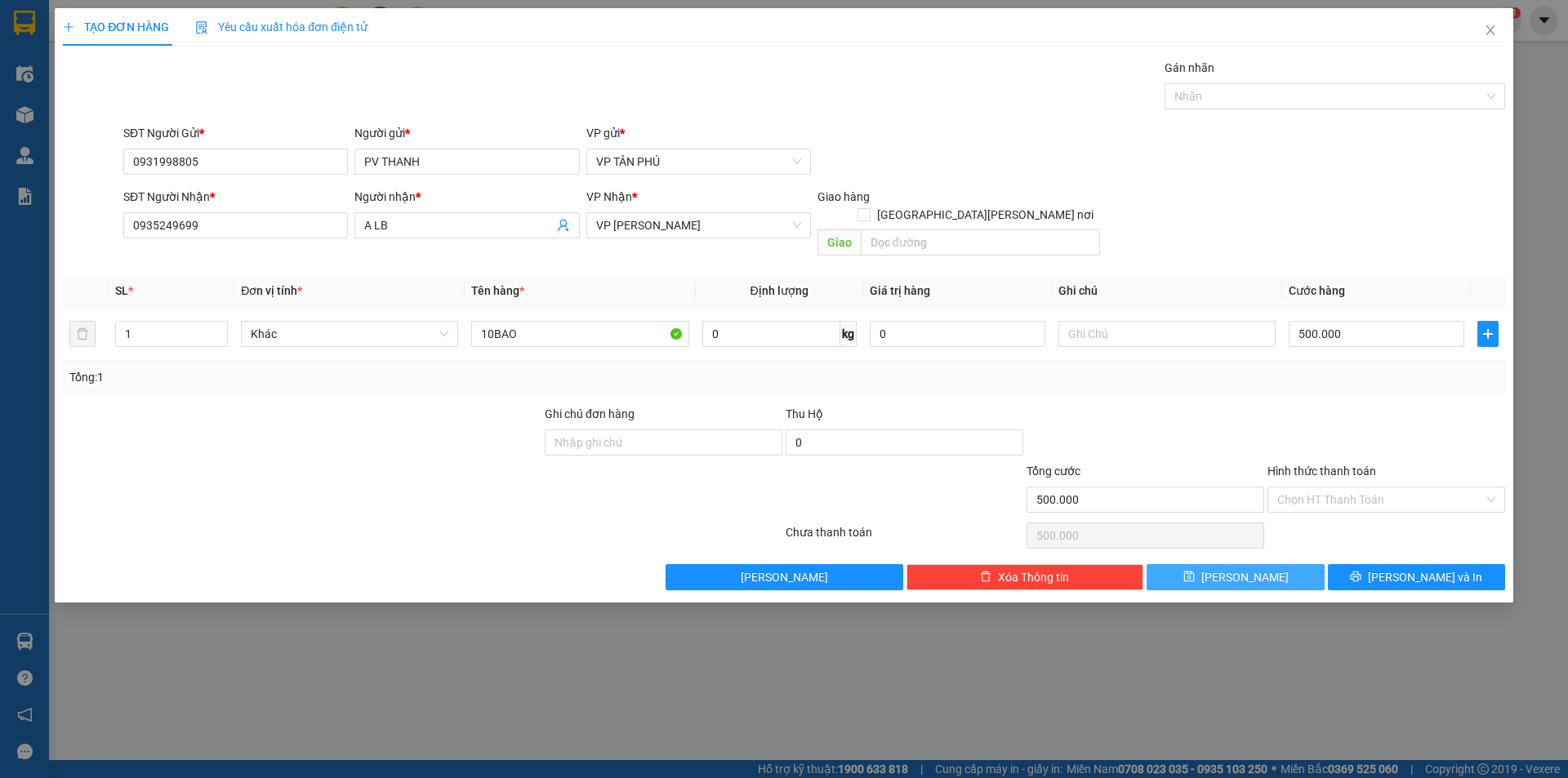
click at [1261, 564] on button "[PERSON_NAME]" at bounding box center [1235, 577] width 177 height 26
click at [1262, 564] on button "[PERSON_NAME]" at bounding box center [1235, 577] width 177 height 26
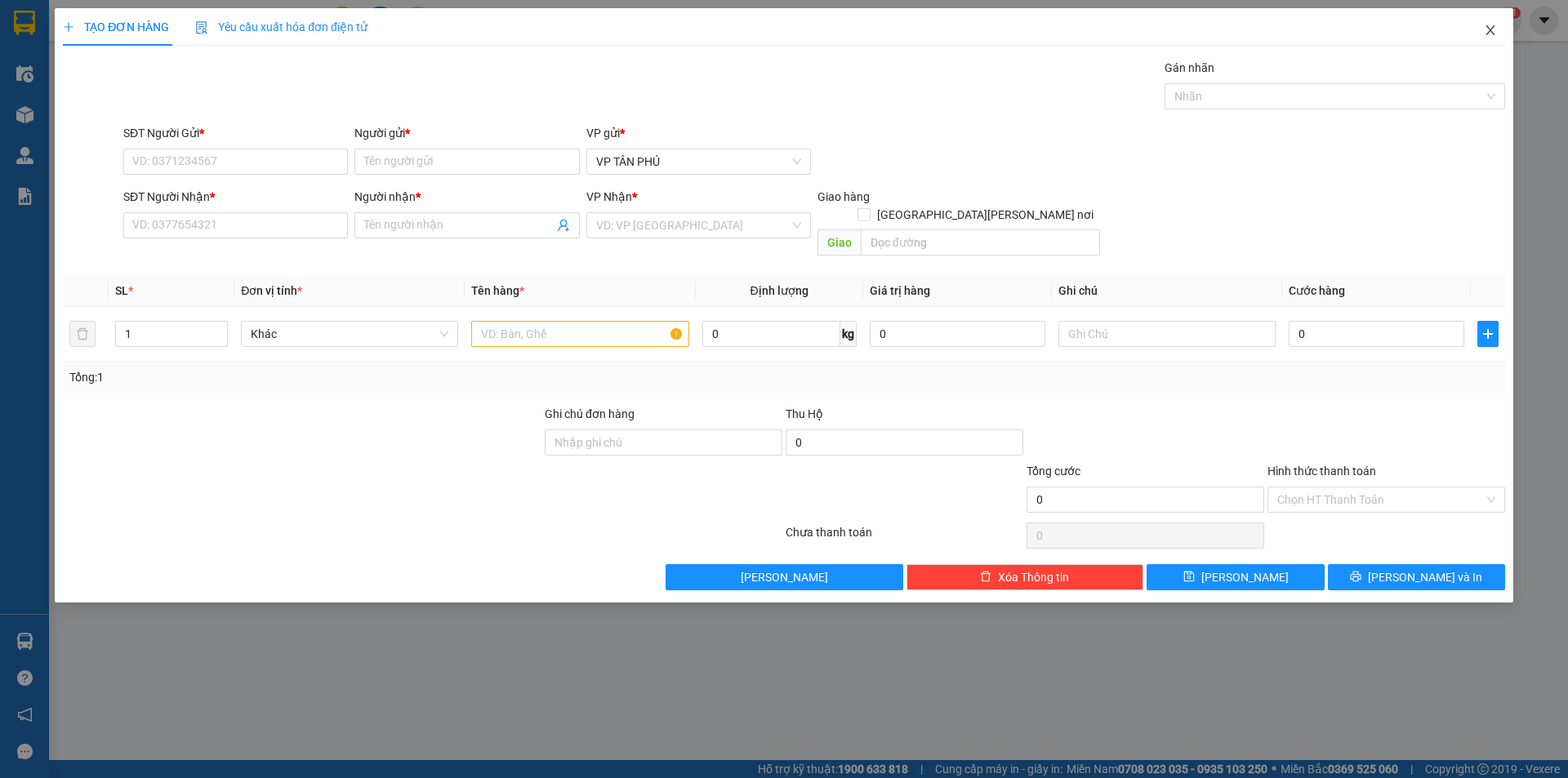
click at [1486, 30] on icon "close" at bounding box center [1490, 30] width 13 height 13
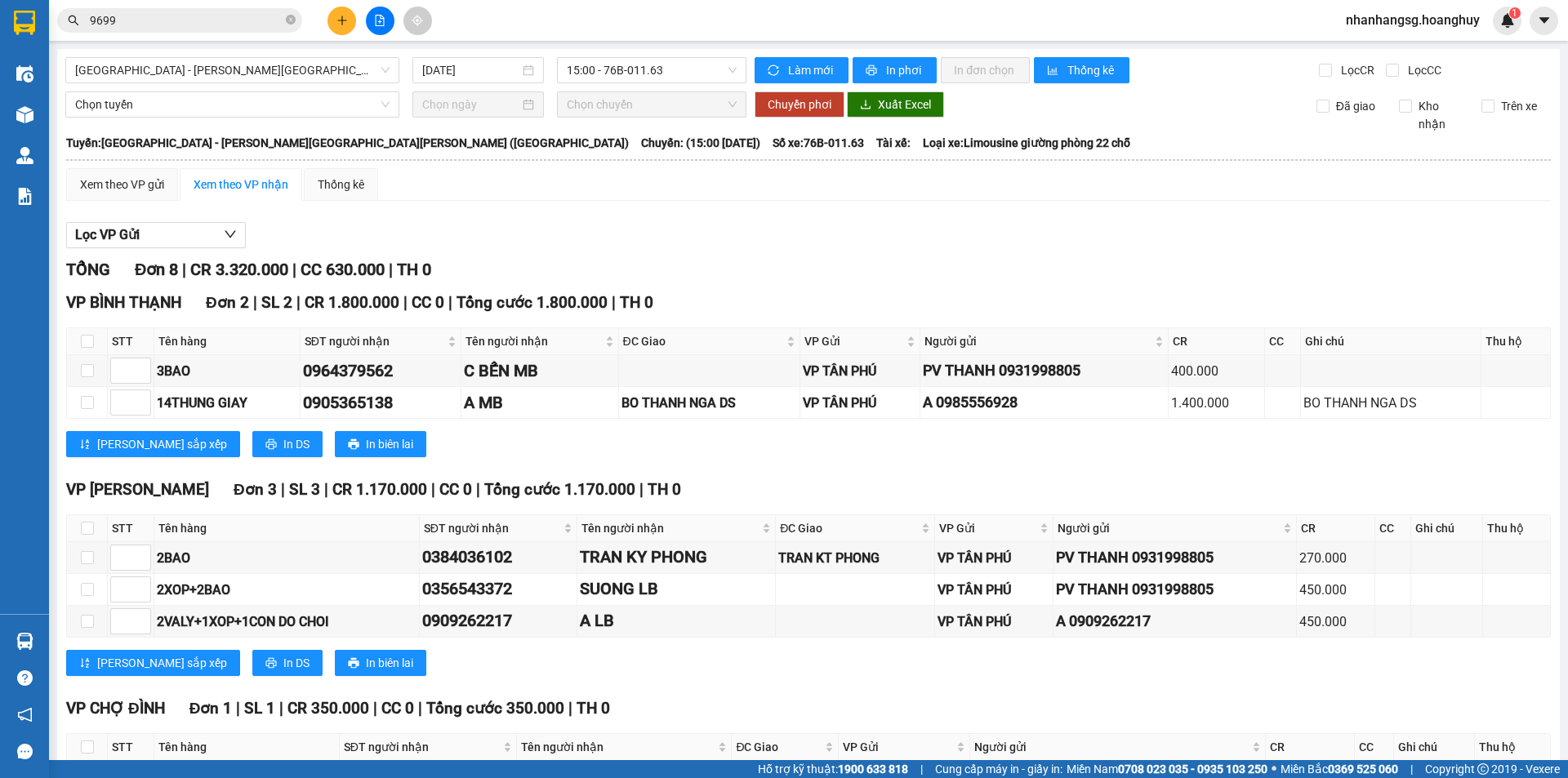
scroll to position [409, 0]
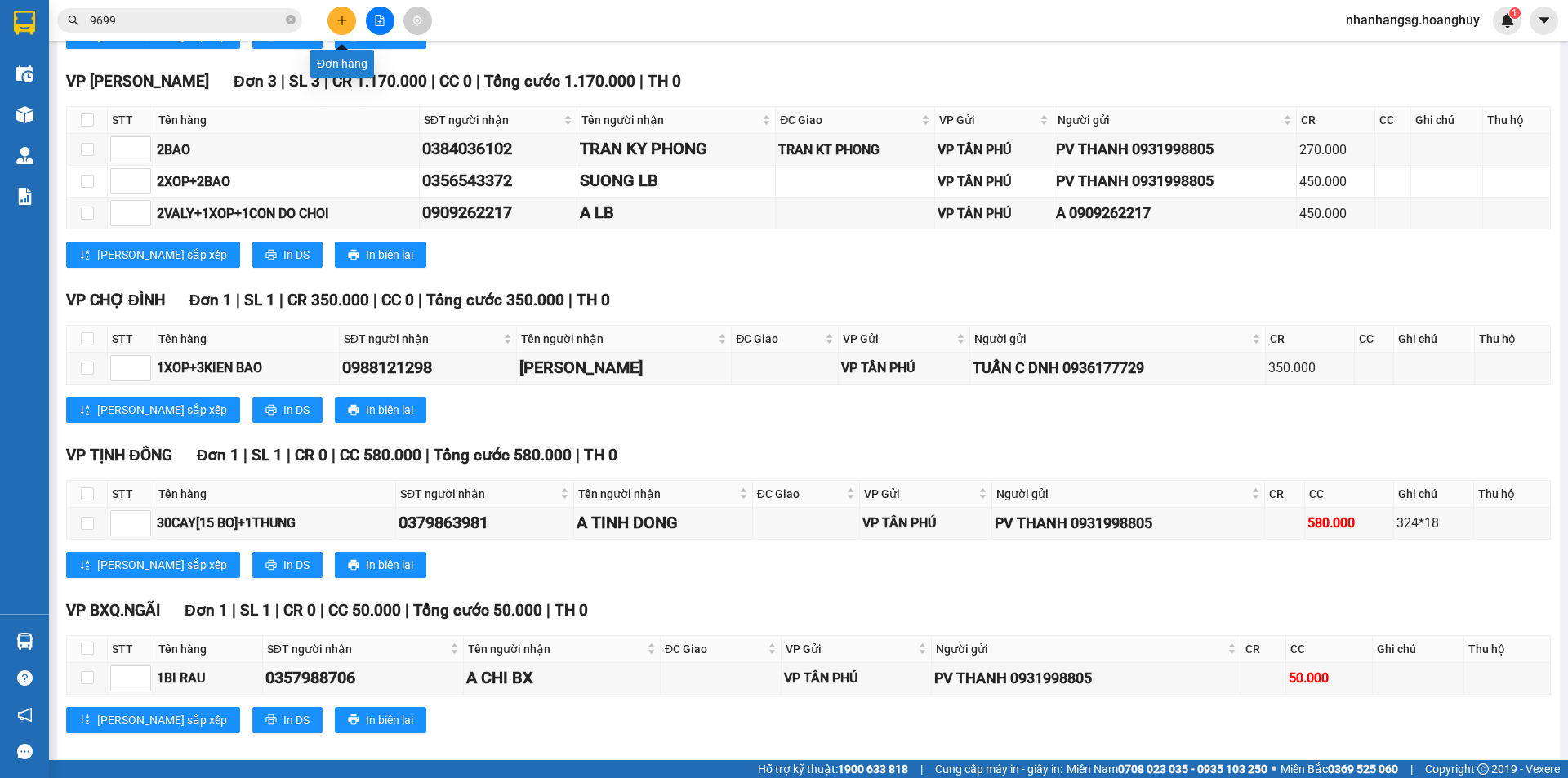
click at [340, 25] on icon "plus" at bounding box center [342, 20] width 11 height 11
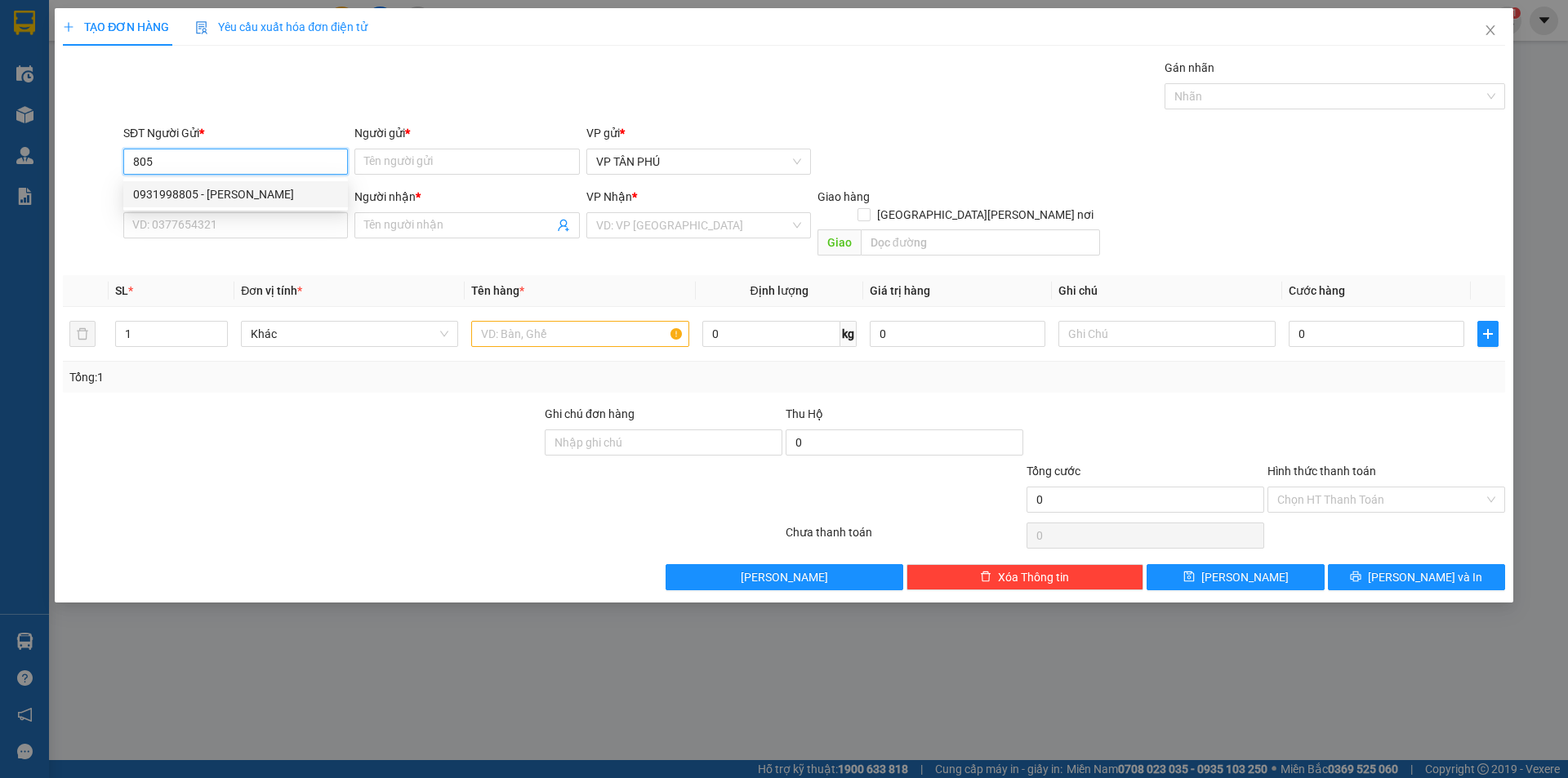
click at [196, 196] on div "0931998805 - [PERSON_NAME]" at bounding box center [236, 194] width 205 height 18
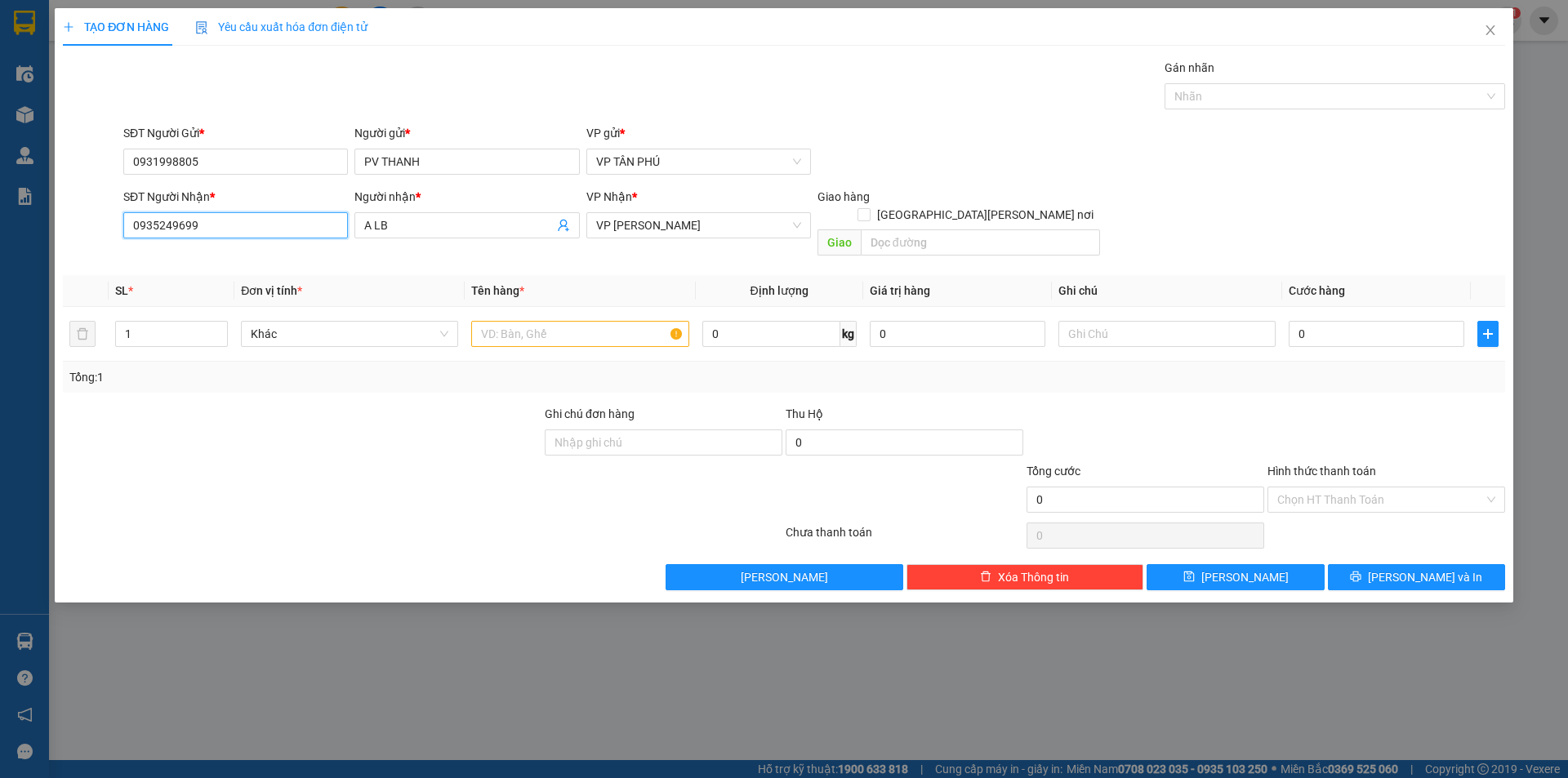
click at [204, 219] on input "0935249699" at bounding box center [236, 225] width 225 height 26
click at [205, 219] on input "0935249699" at bounding box center [236, 225] width 225 height 26
click at [206, 219] on input "0935249699" at bounding box center [236, 225] width 225 height 26
click at [231, 254] on div "0984446911 - NS [PERSON_NAME] LB" at bounding box center [236, 258] width 205 height 18
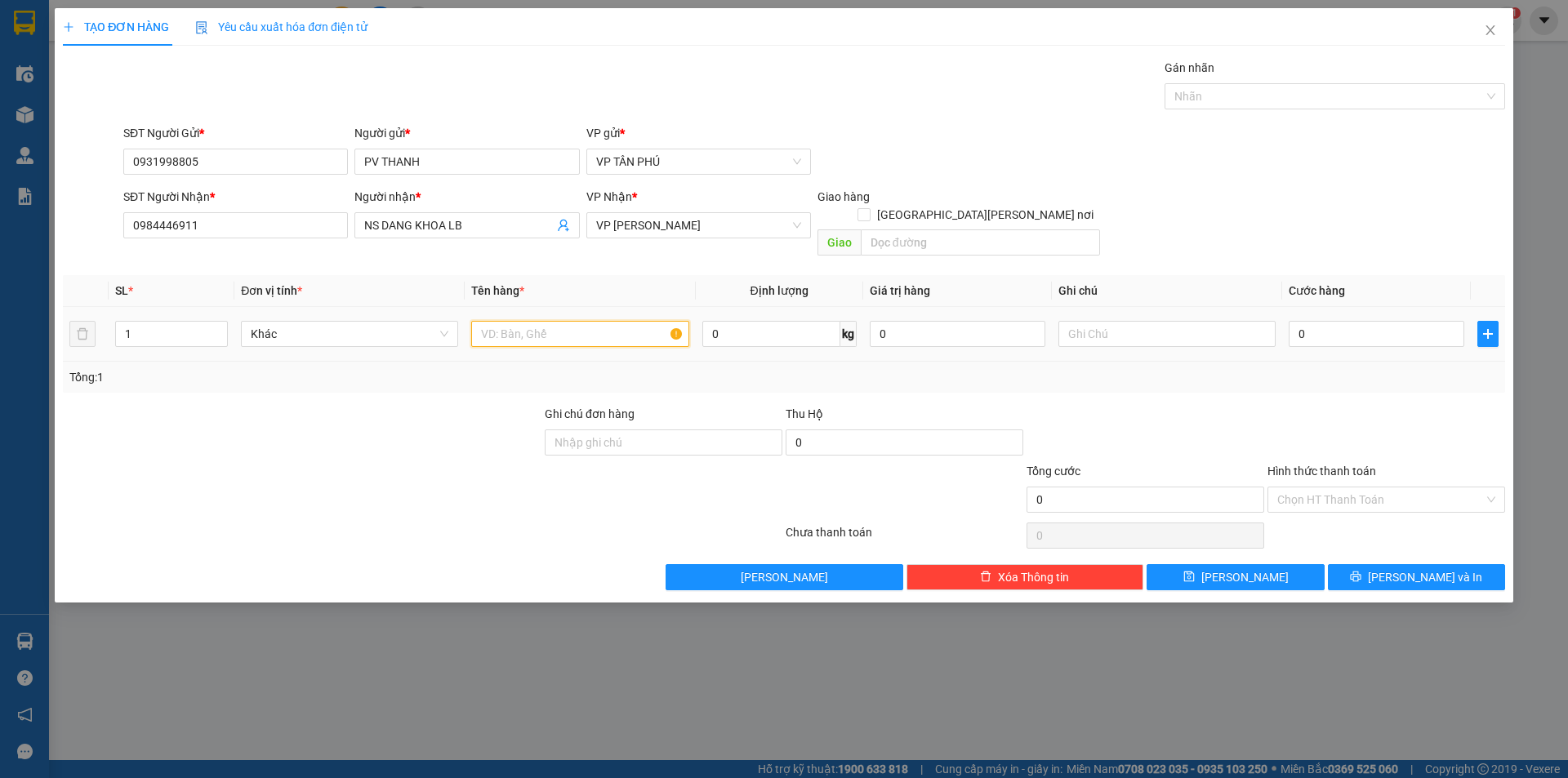
click at [546, 321] on input "text" at bounding box center [580, 334] width 217 height 26
click at [1300, 321] on input "0" at bounding box center [1376, 334] width 175 height 26
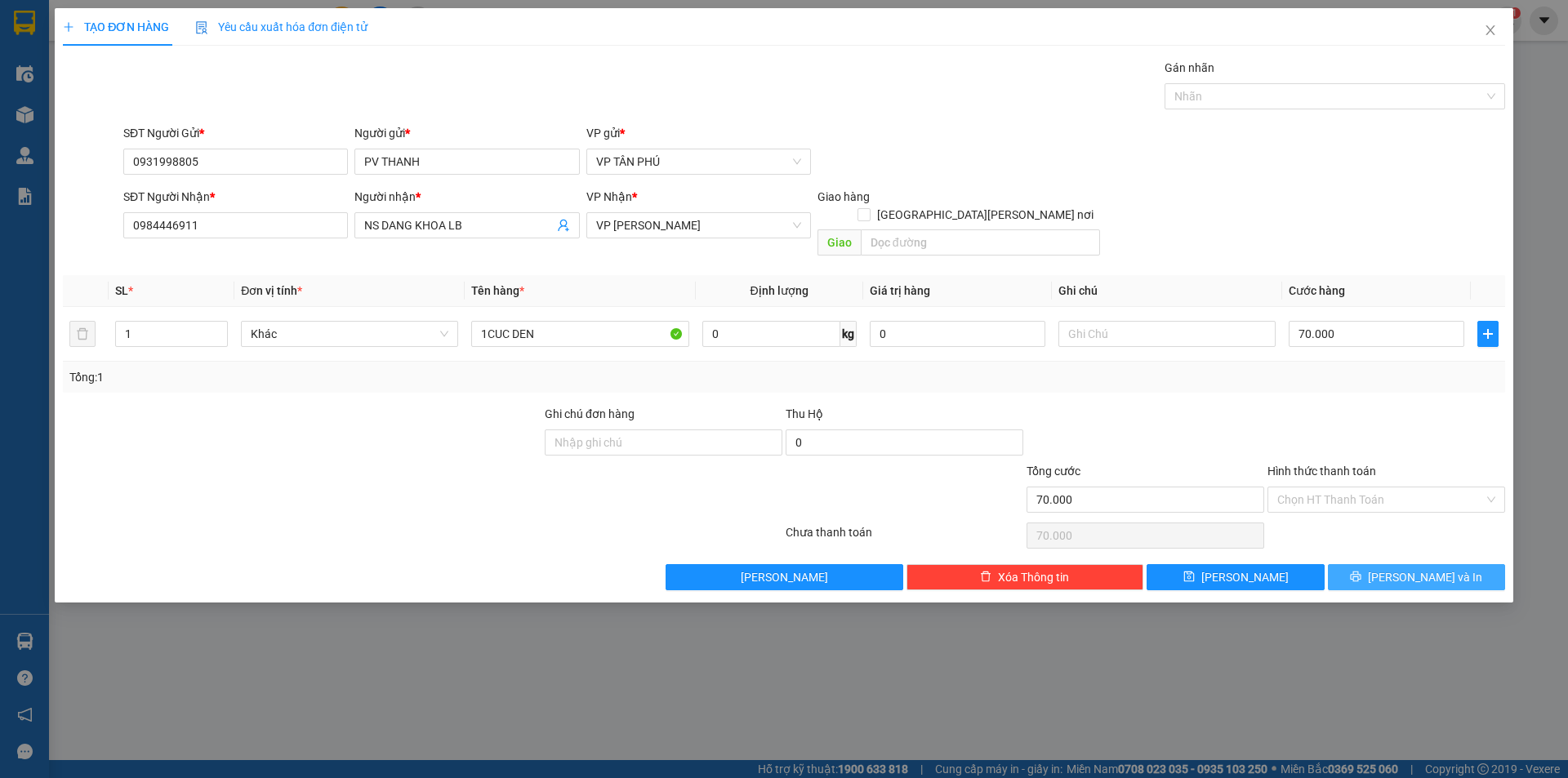
click at [1371, 564] on button "[PERSON_NAME] và In" at bounding box center [1416, 577] width 177 height 26
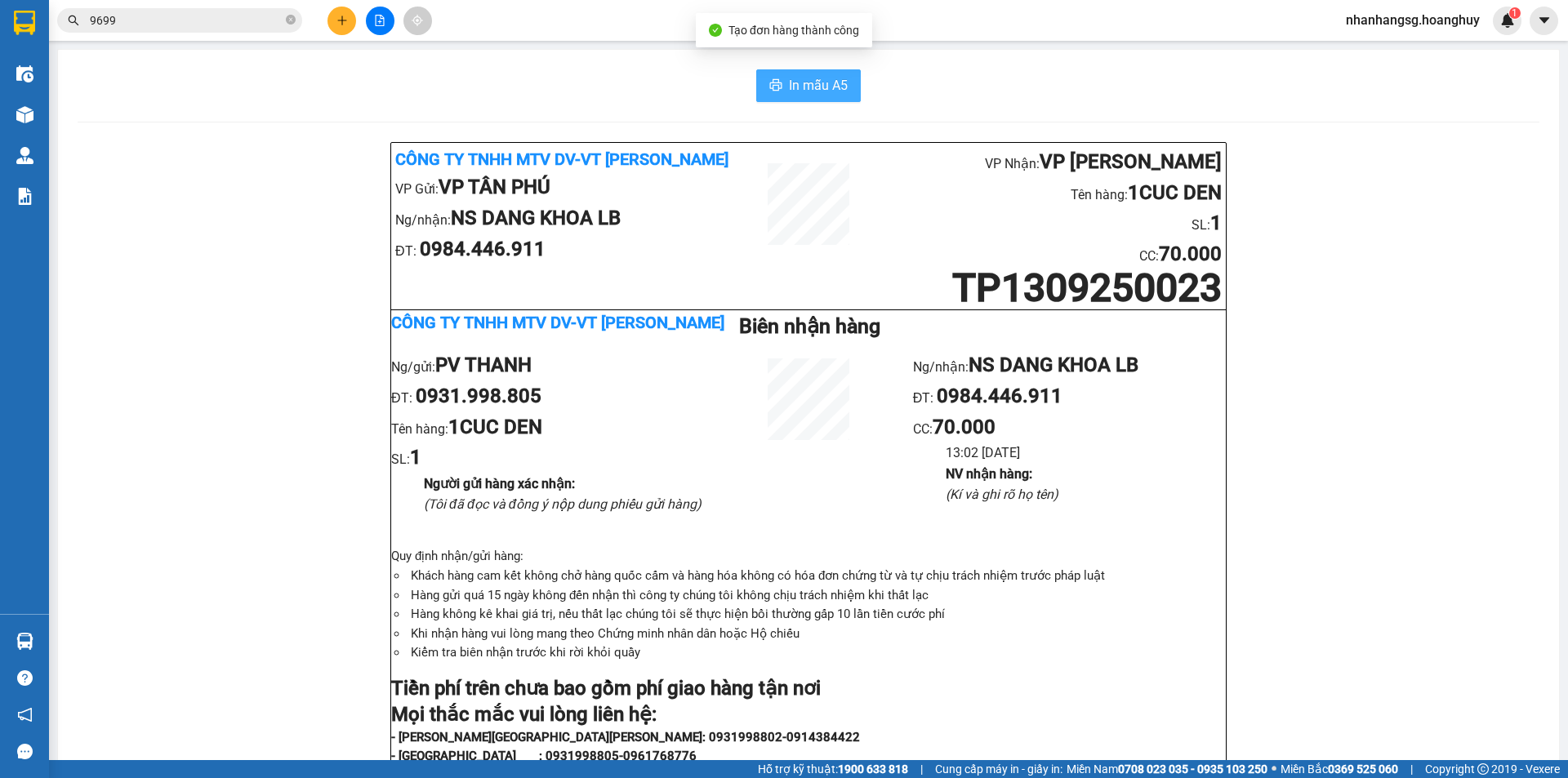
click at [792, 85] on span "In mẫu A5" at bounding box center [817, 85] width 59 height 20
